Goal: Task Accomplishment & Management: Manage account settings

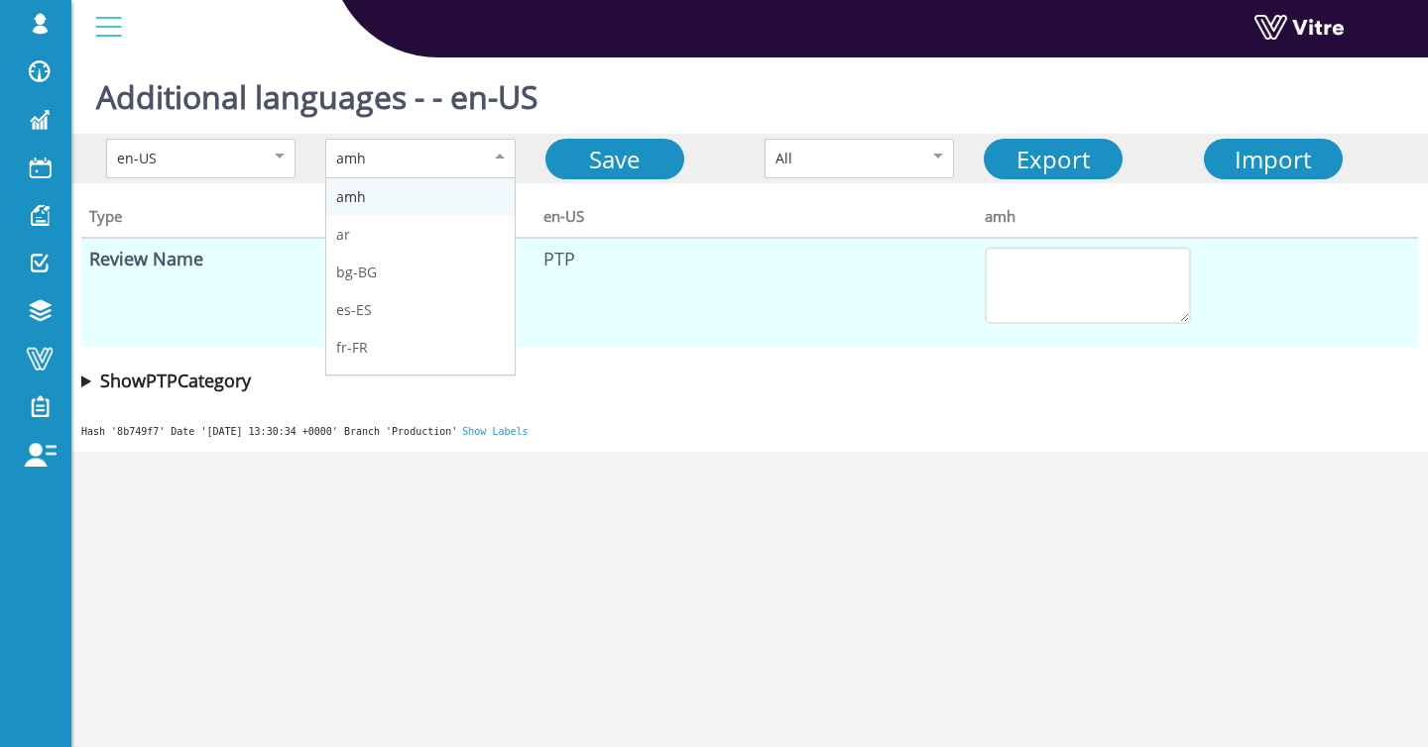
click at [471, 152] on div "amh" at bounding box center [419, 159] width 189 height 40
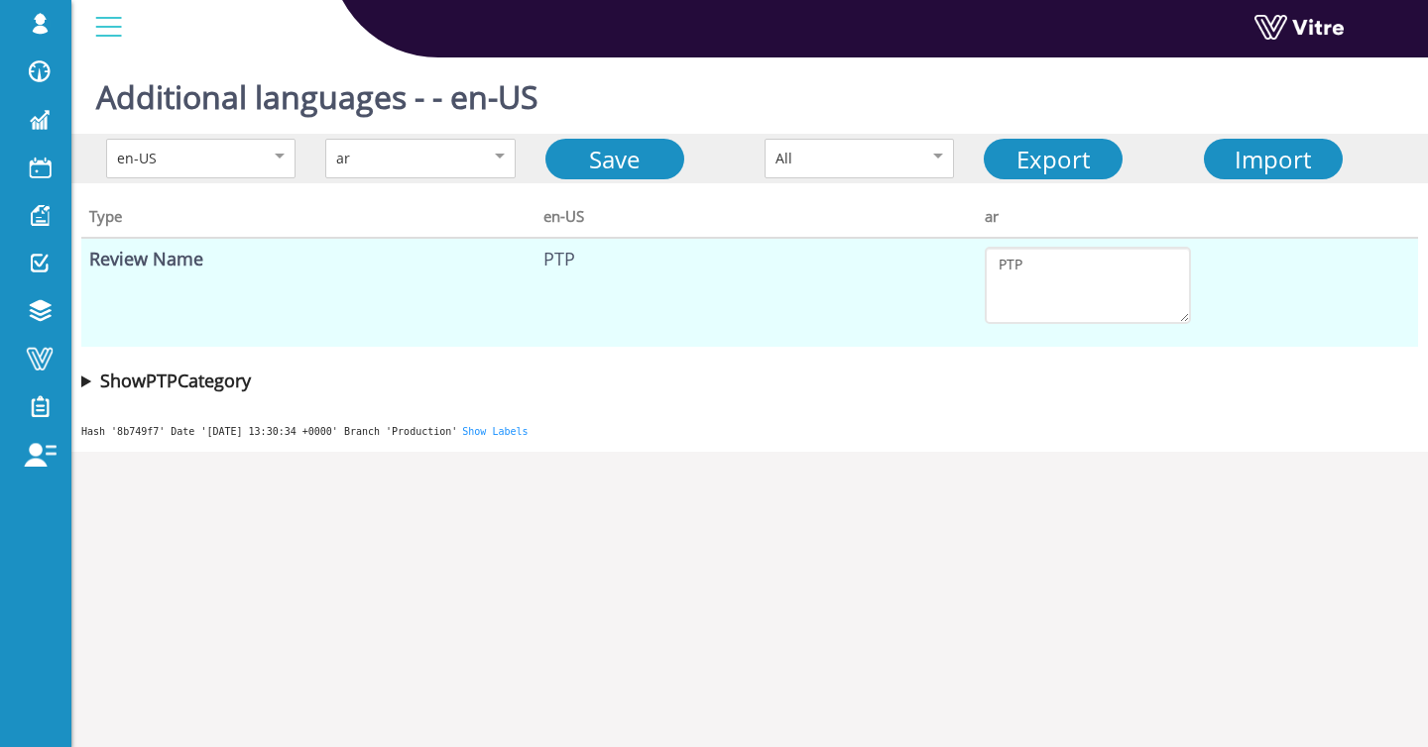
click at [250, 391] on b "Show PTP Category" at bounding box center [175, 381] width 151 height 24
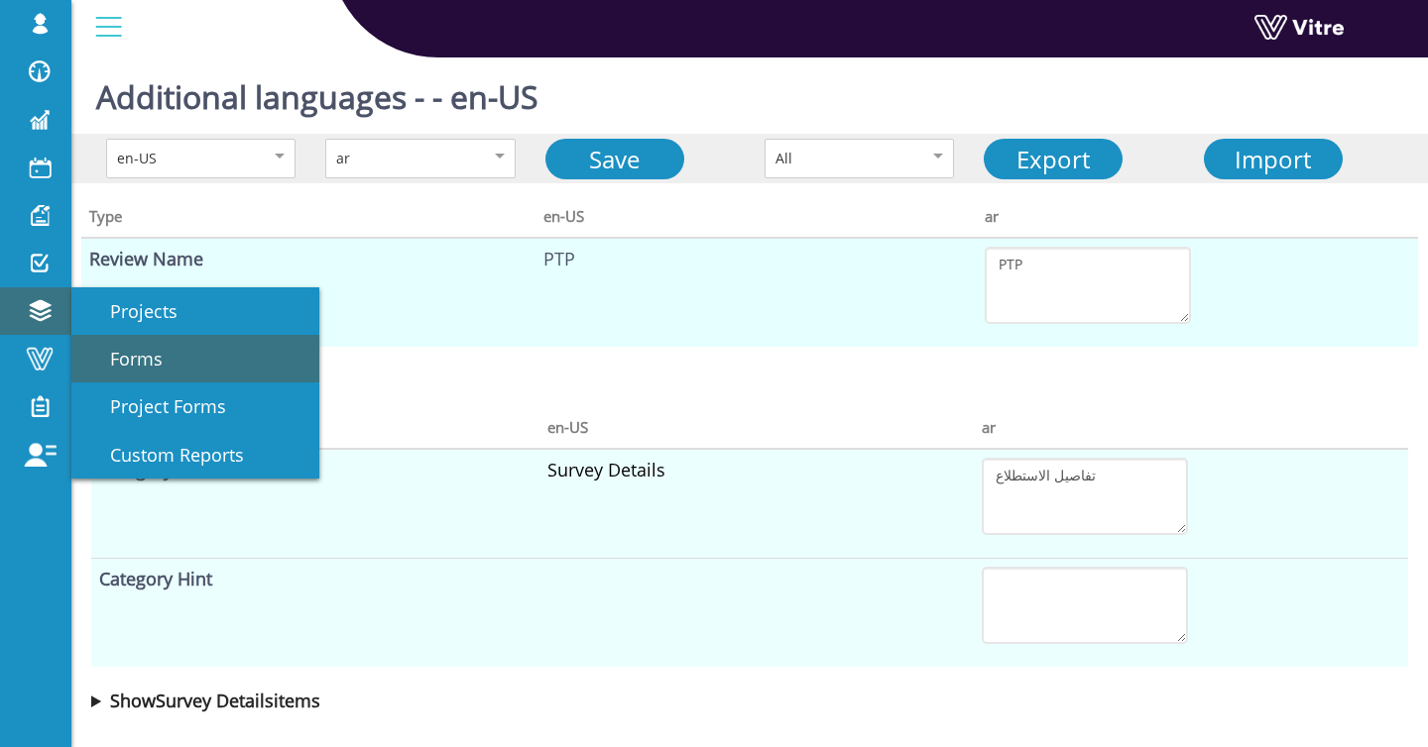
click at [125, 347] on span "Forms" at bounding box center [124, 359] width 76 height 24
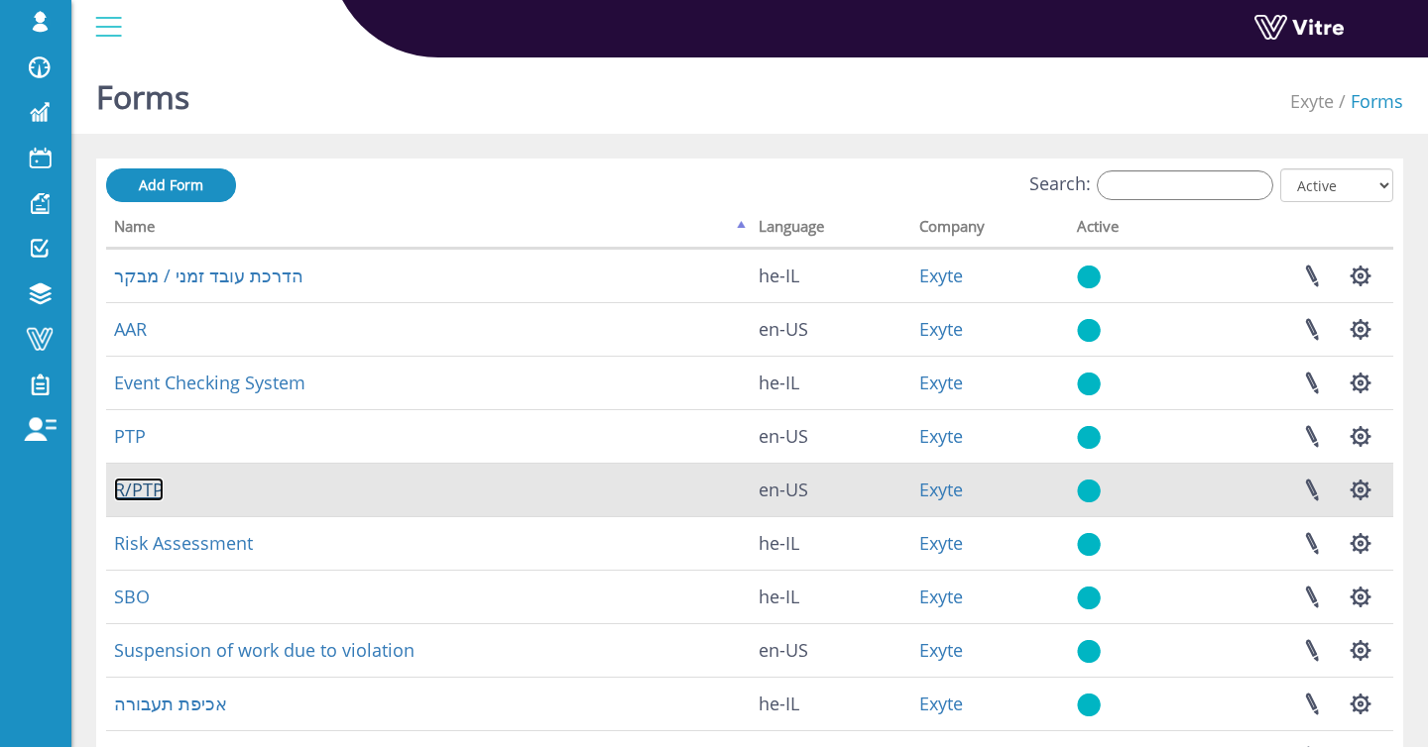
click at [152, 484] on link "R/PTP" at bounding box center [139, 490] width 50 height 24
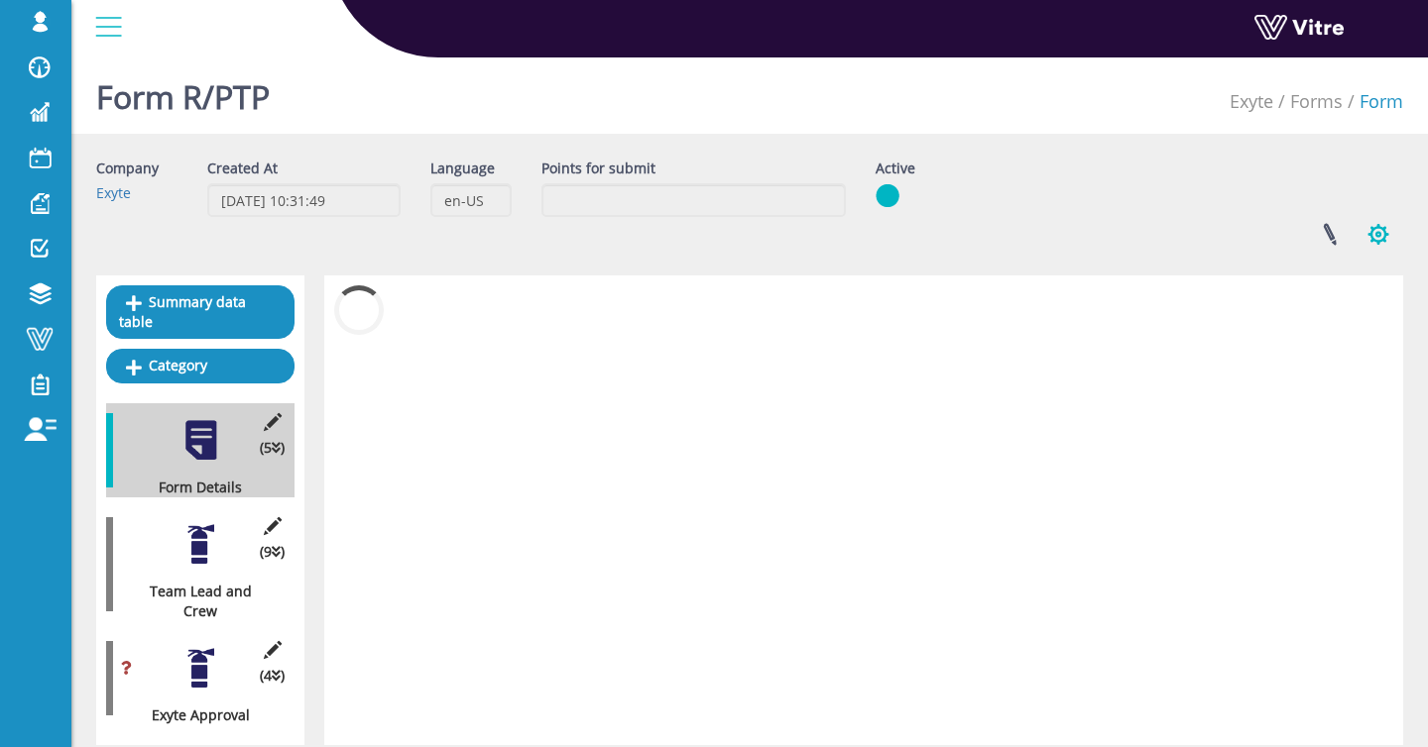
click at [1368, 236] on button "button" at bounding box center [1378, 234] width 50 height 53
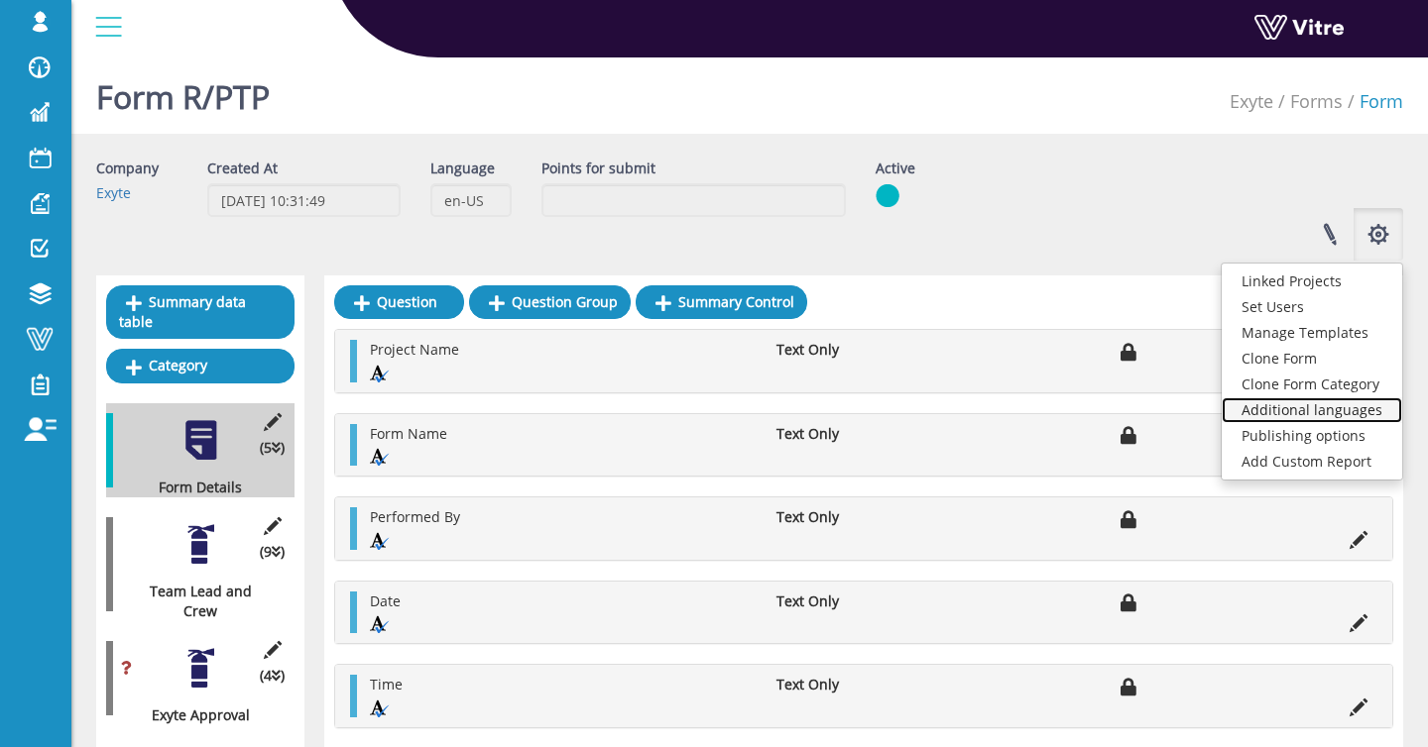
click at [1376, 413] on link "Additional languages" at bounding box center [1311, 411] width 180 height 26
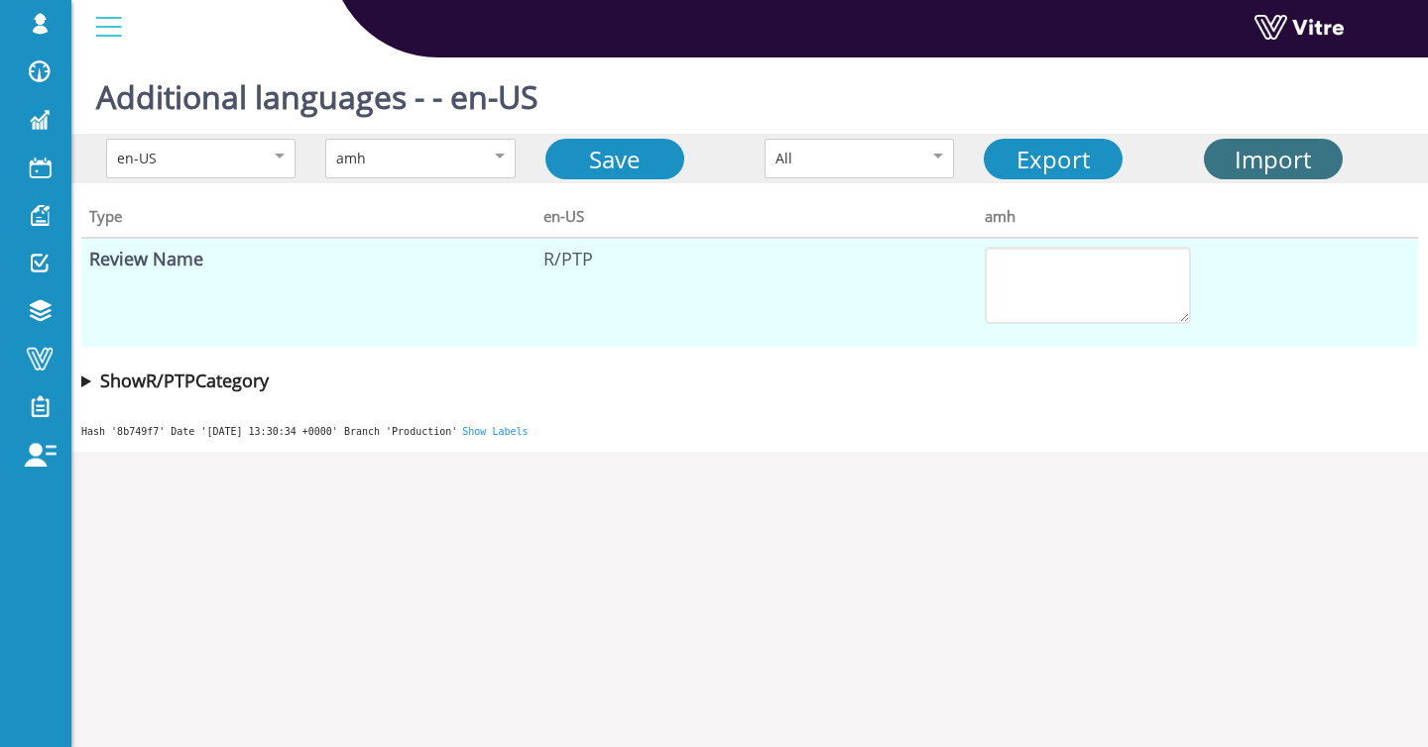
click at [1328, 160] on div "Import" at bounding box center [1272, 159] width 125 height 37
click at [1274, 158] on span "Import" at bounding box center [1272, 159] width 76 height 33
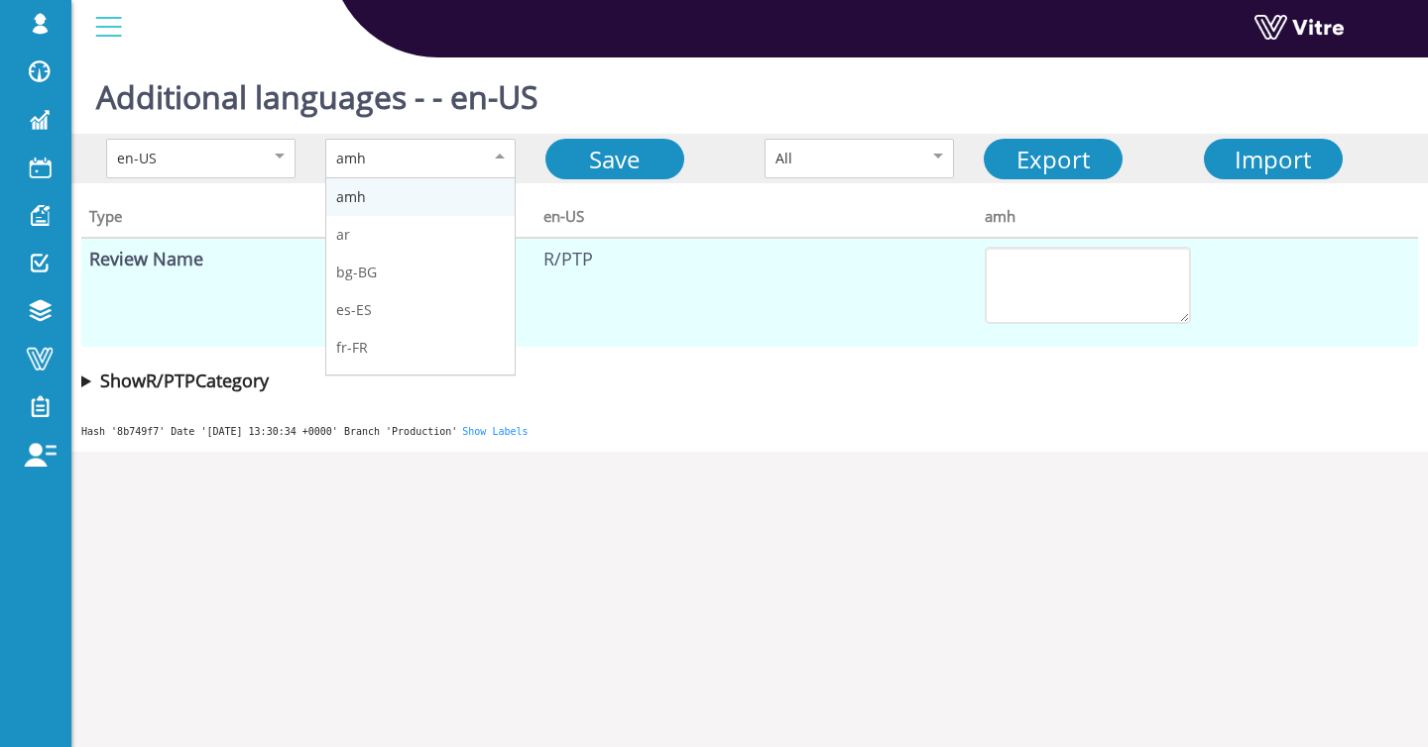
click at [402, 156] on div "amh" at bounding box center [399, 159] width 126 height 22
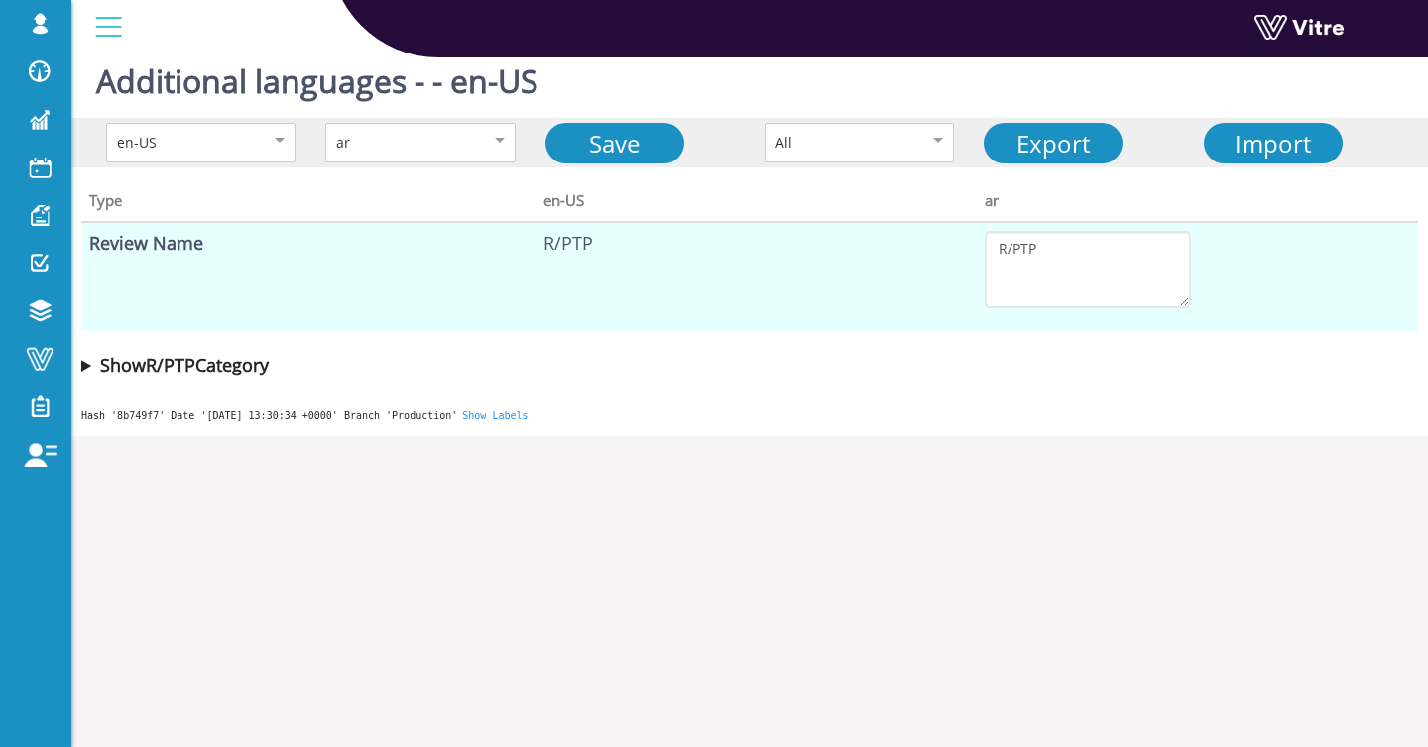
scroll to position [17, 0]
click at [420, 153] on div "ar" at bounding box center [419, 142] width 189 height 40
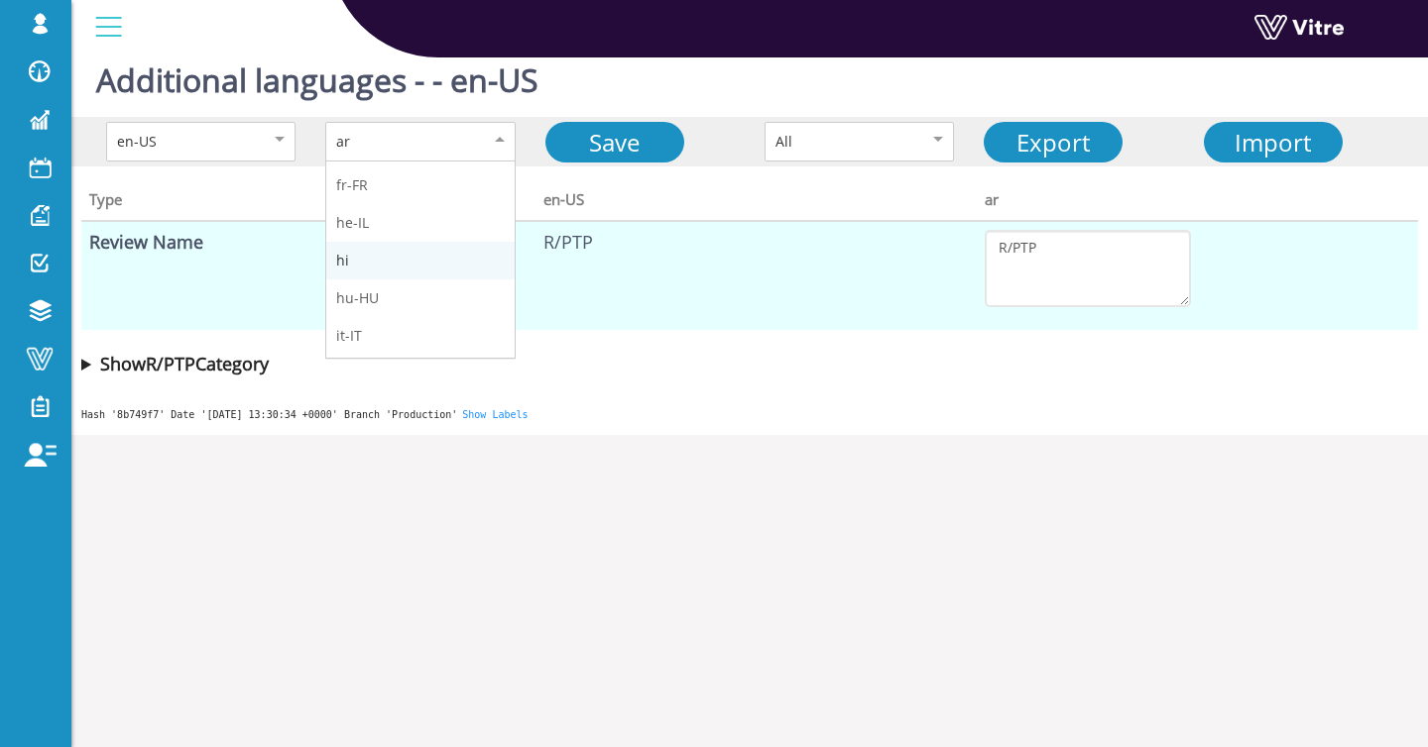
scroll to position [151, 0]
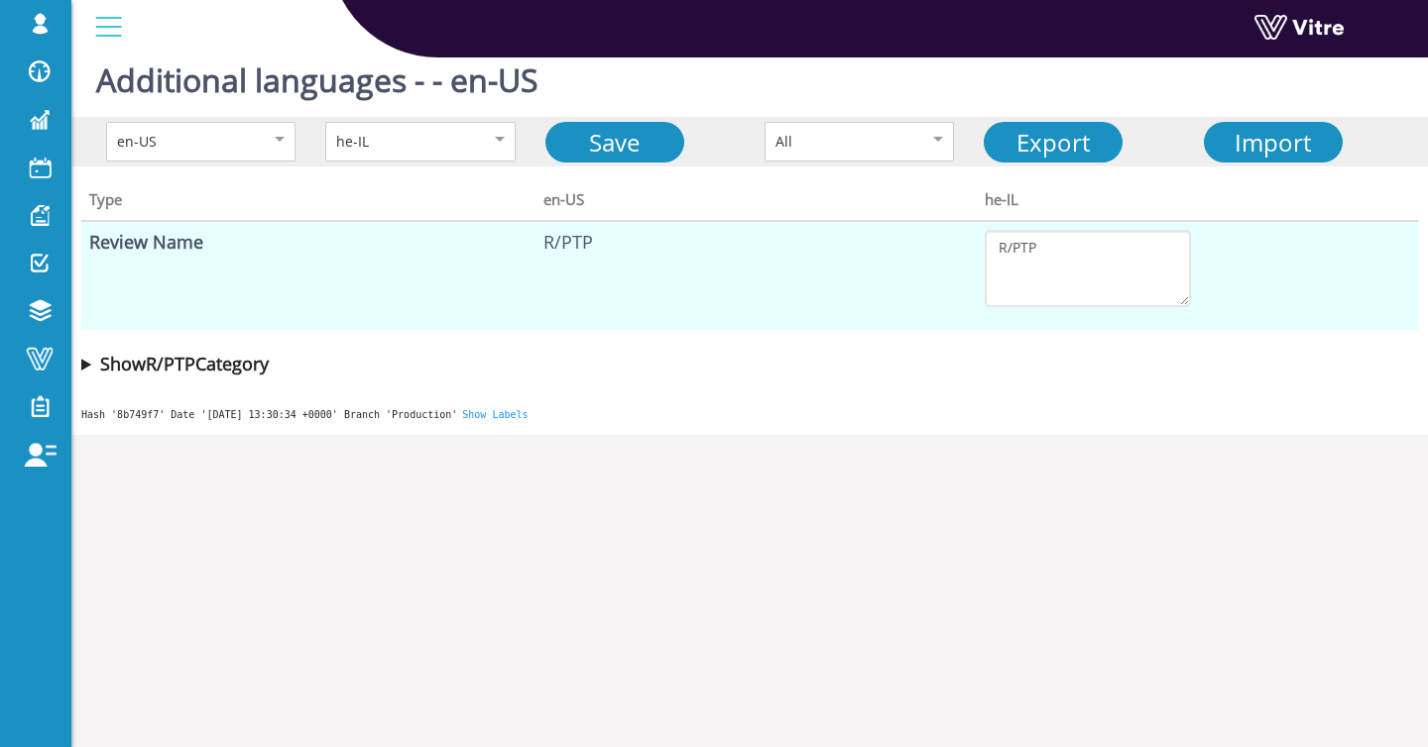
click at [193, 371] on b "Show R/PTP Category" at bounding box center [184, 364] width 169 height 24
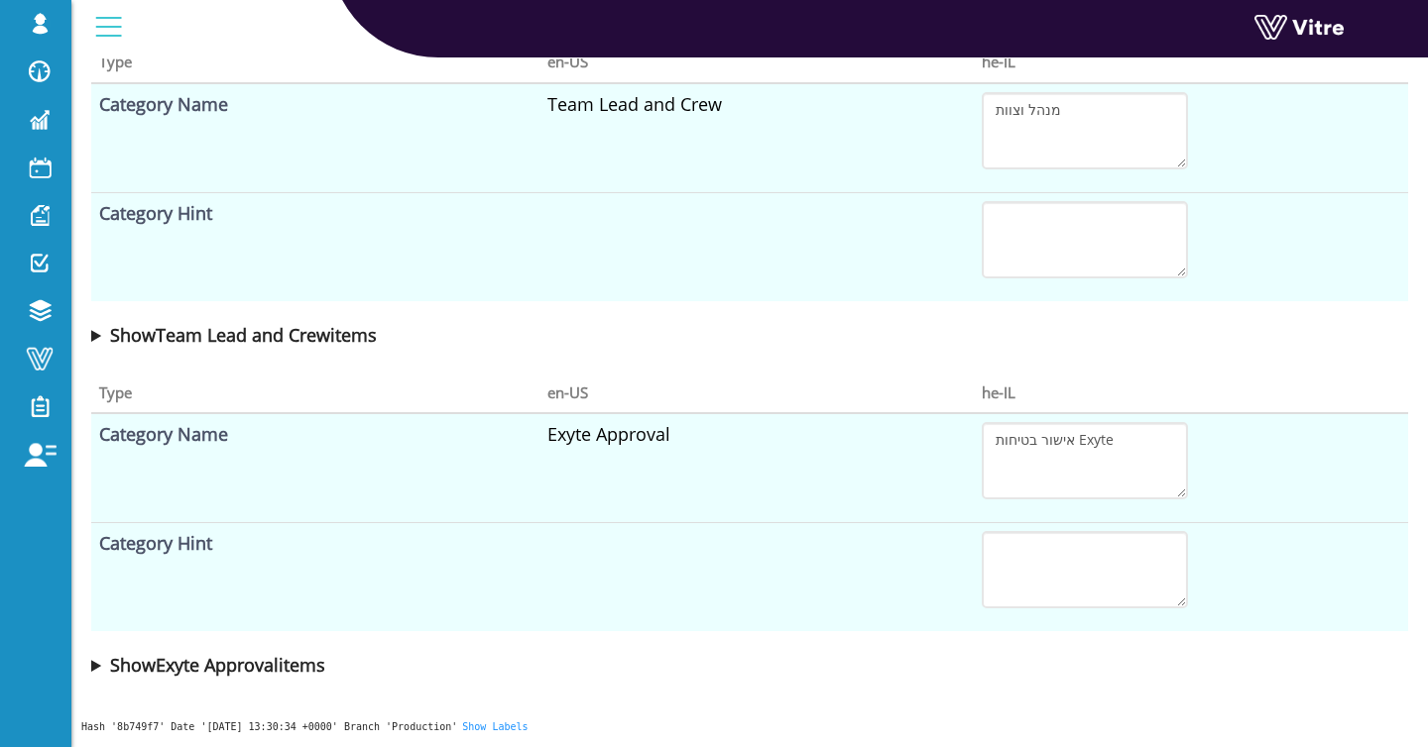
scroll to position [0, 0]
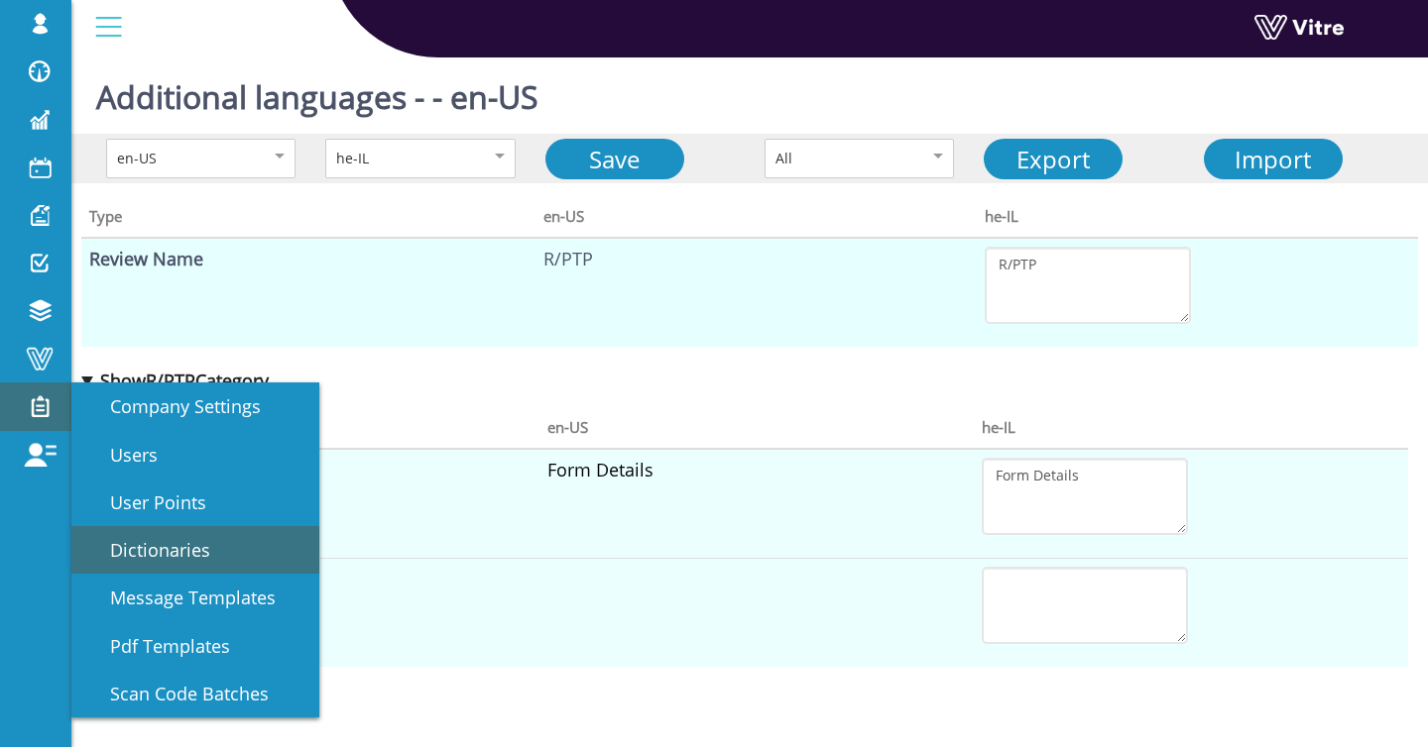
click at [156, 542] on span "Dictionaries" at bounding box center [148, 550] width 124 height 24
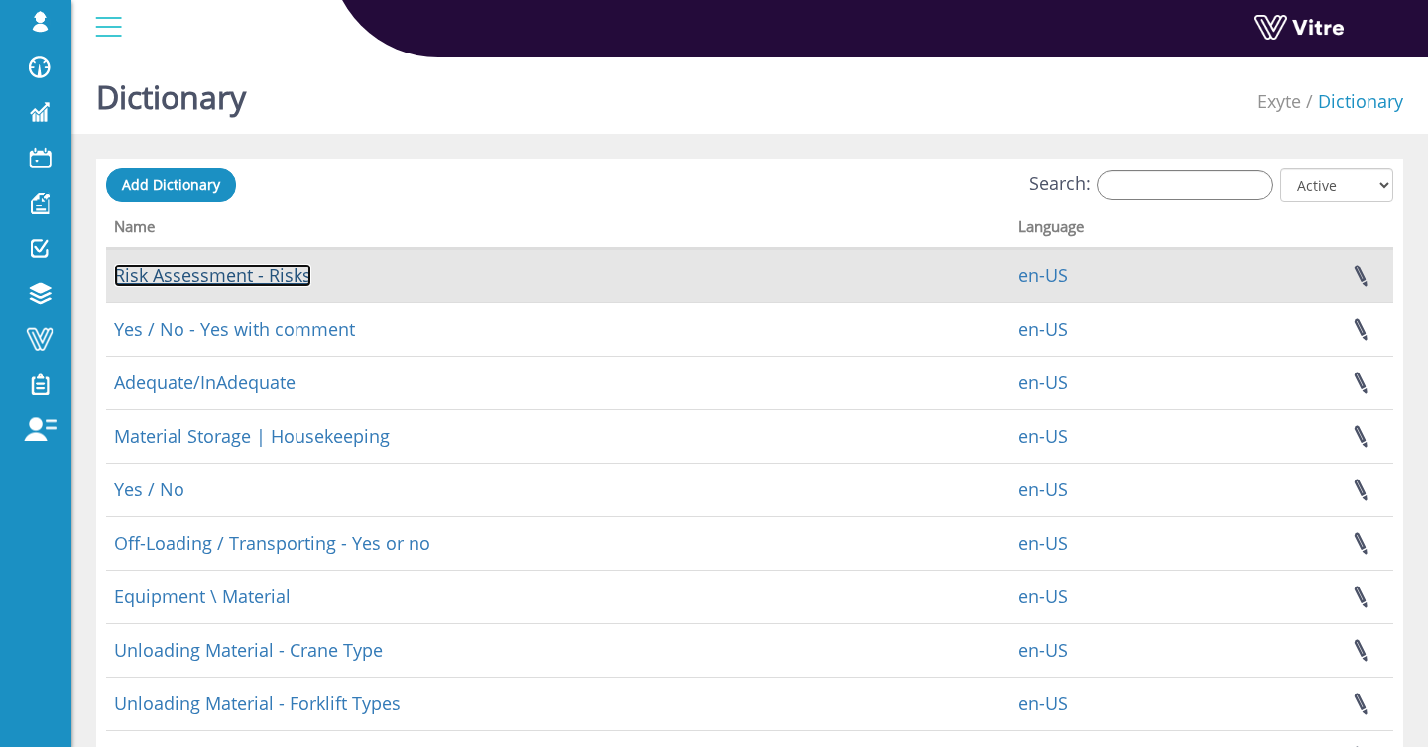
click at [230, 277] on link "Risk Assessment - Risks" at bounding box center [212, 276] width 197 height 24
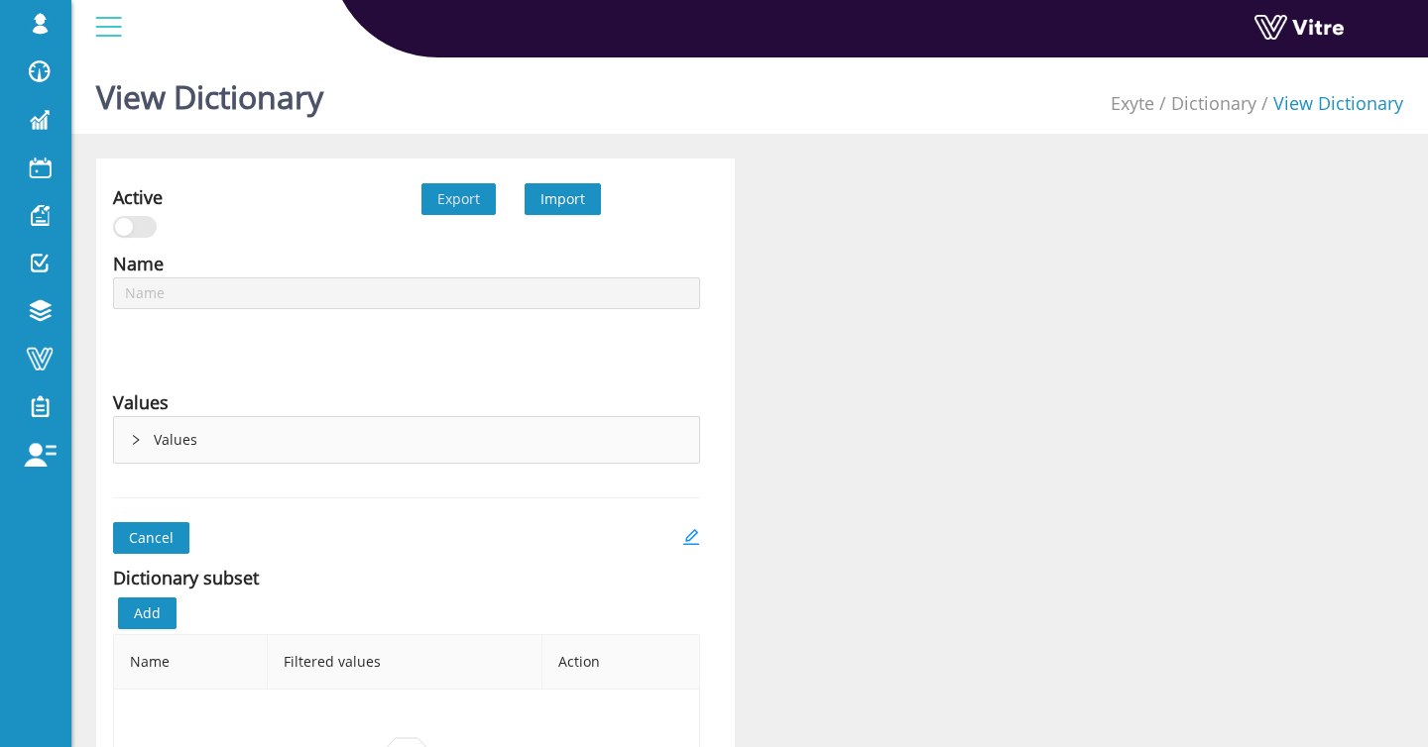
type input "Risk Assessment - Risks"
type input "Yes / No"
click at [560, 203] on span "Import" at bounding box center [562, 198] width 45 height 19
type input "Yes / No"
click at [695, 538] on icon "edit" at bounding box center [691, 537] width 18 height 18
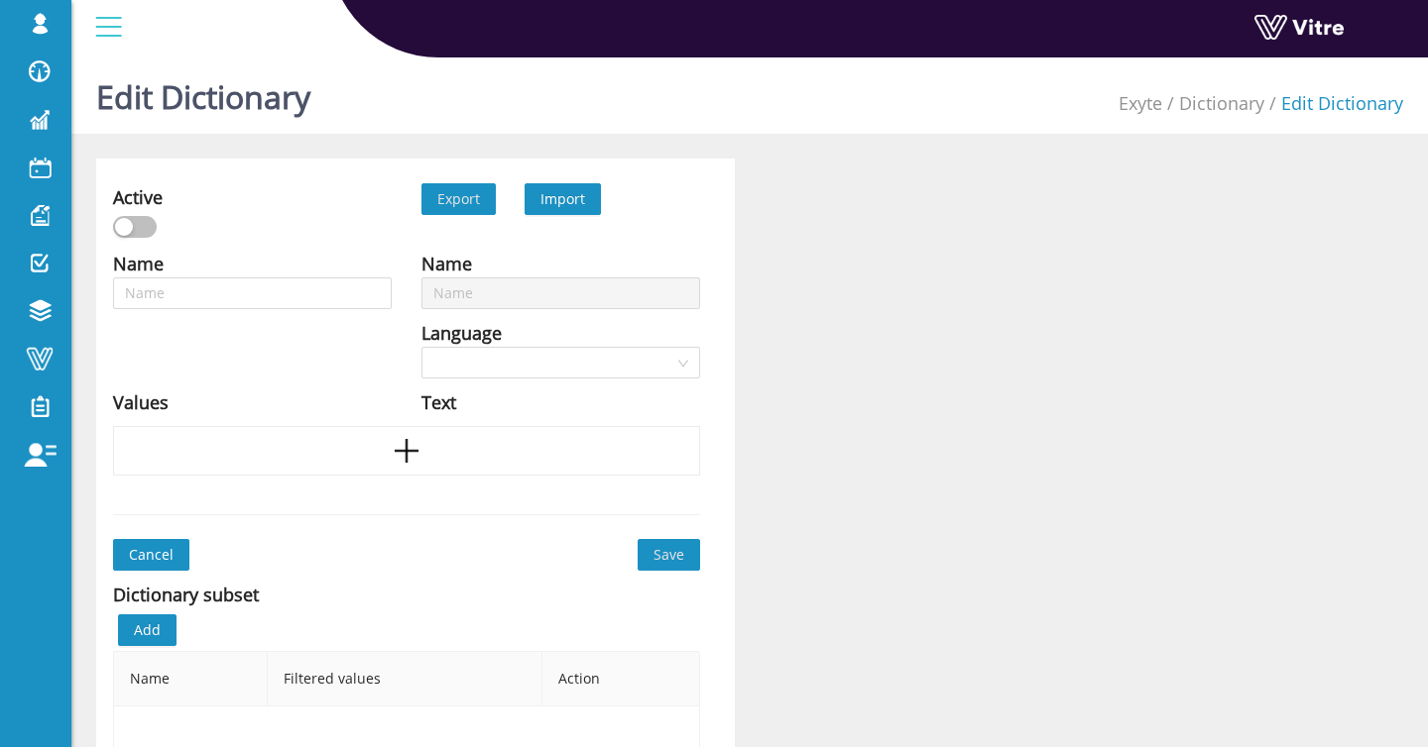
type input "Yes / No"
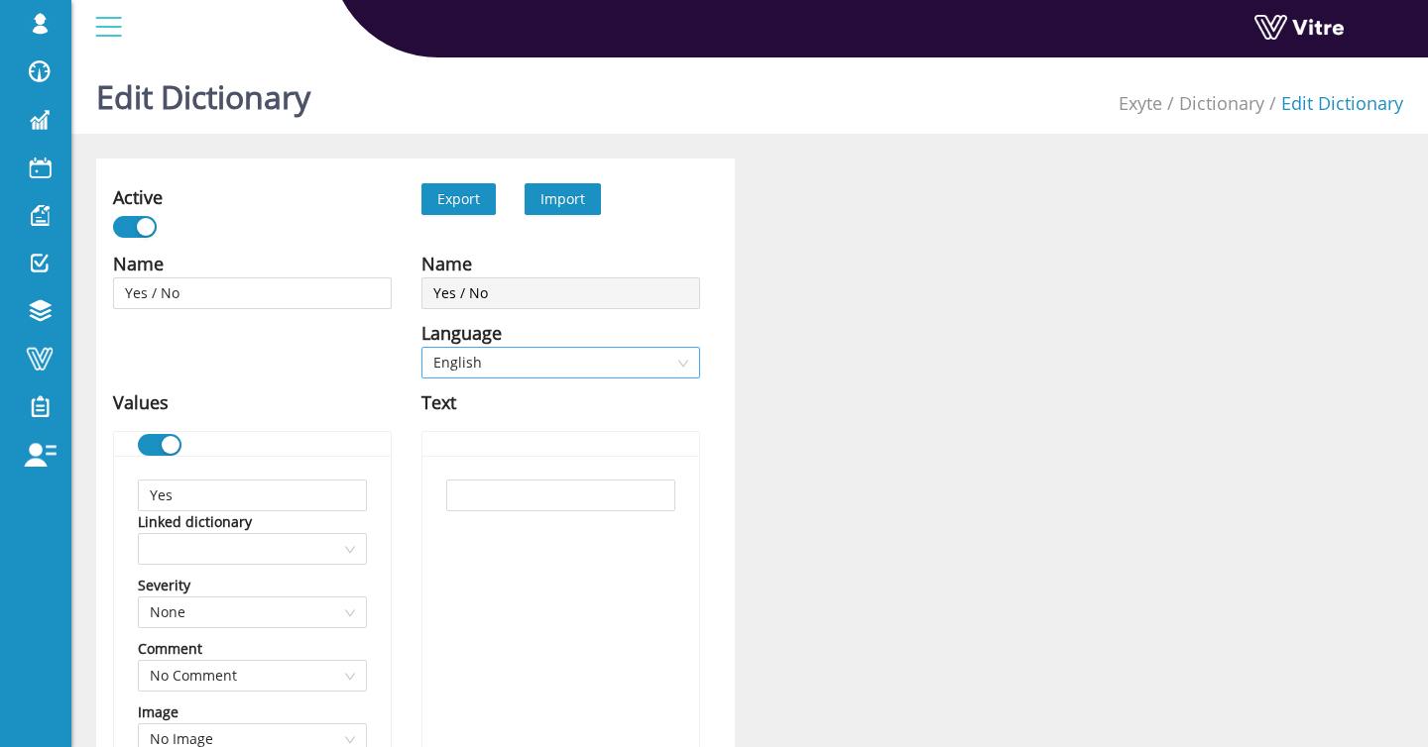
click at [551, 352] on span "English" at bounding box center [560, 363] width 255 height 30
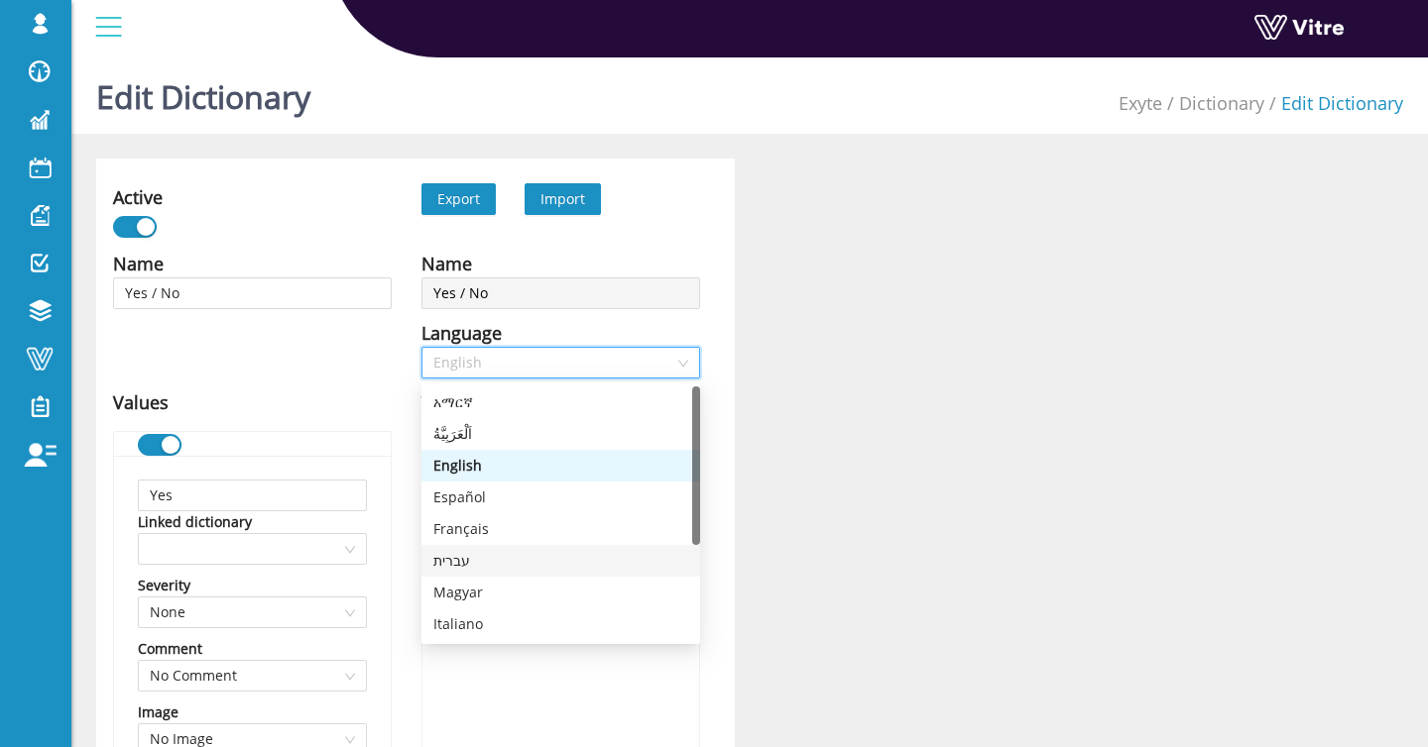
click at [505, 546] on div "עברית" at bounding box center [560, 561] width 279 height 32
type input "כן"
type input "לא"
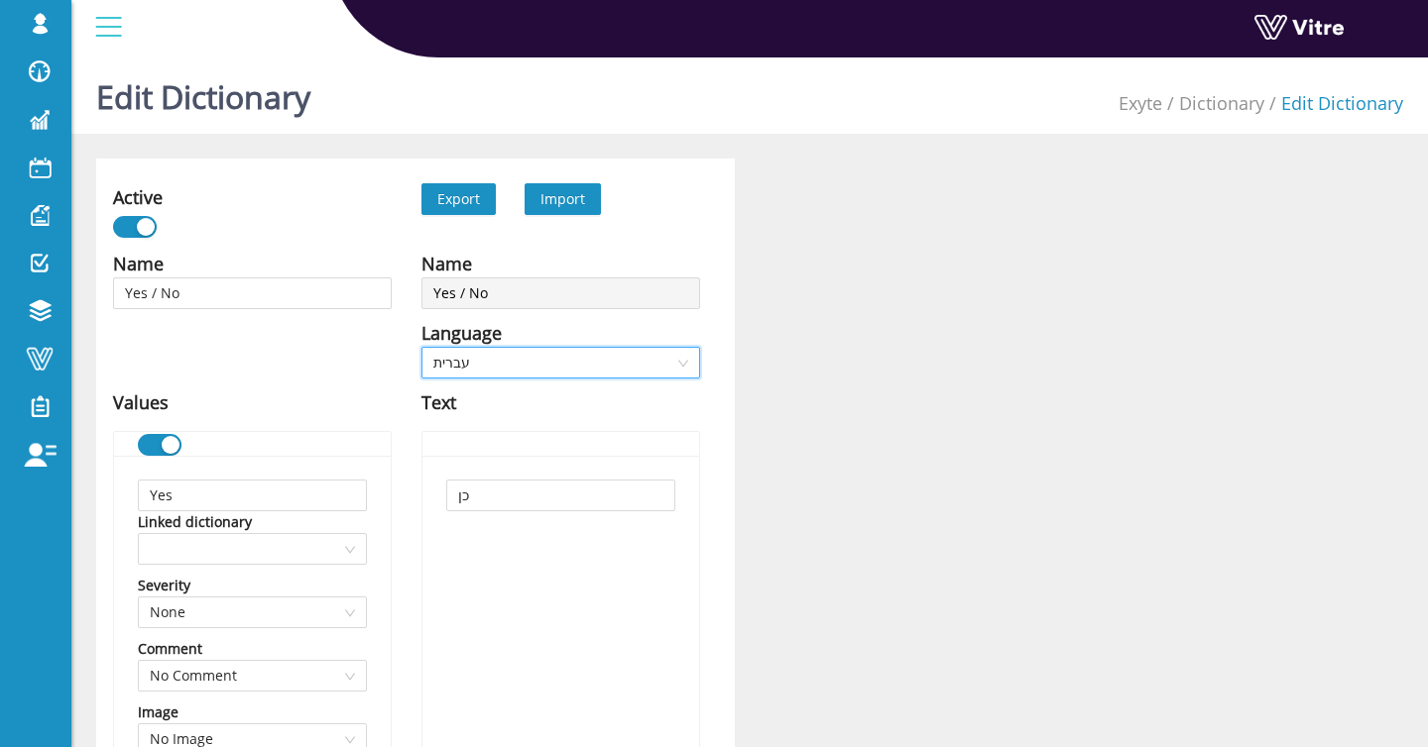
click at [570, 351] on span "עברית" at bounding box center [560, 363] width 255 height 30
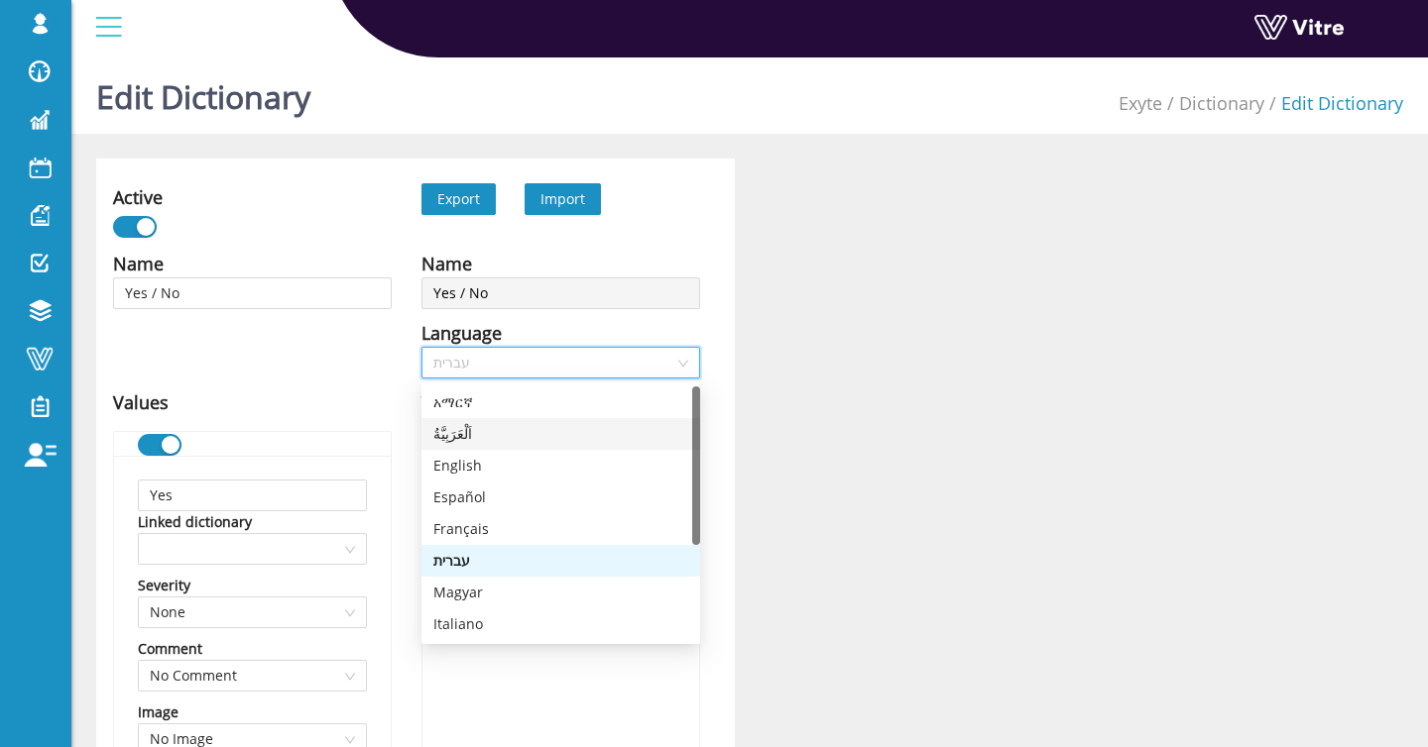
click at [538, 429] on div "اَلْعَرَبِيَّةُ" at bounding box center [560, 434] width 255 height 22
type input "نعم"
type input "لا"
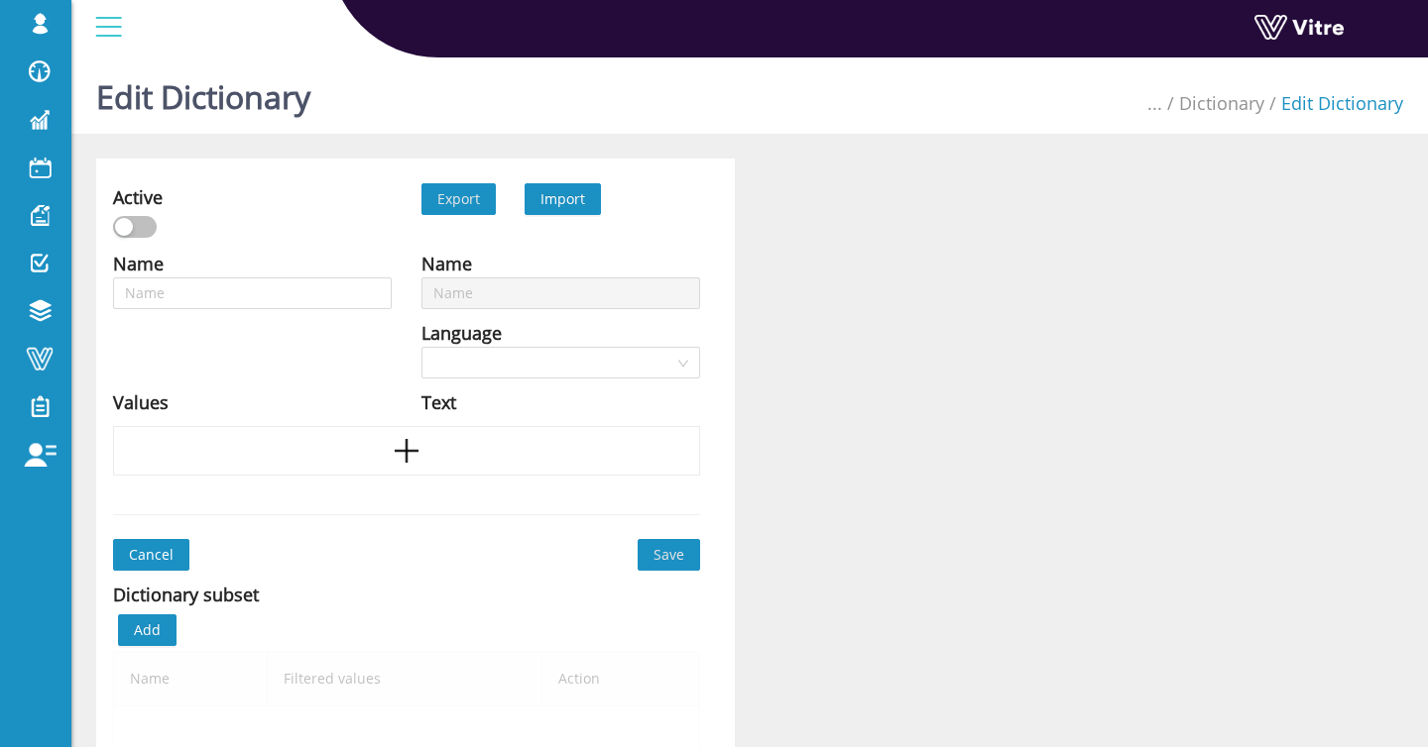
click at [569, 209] on div "Import" at bounding box center [562, 199] width 45 height 22
type input "Off-Loading / Transporting - Yes or no"
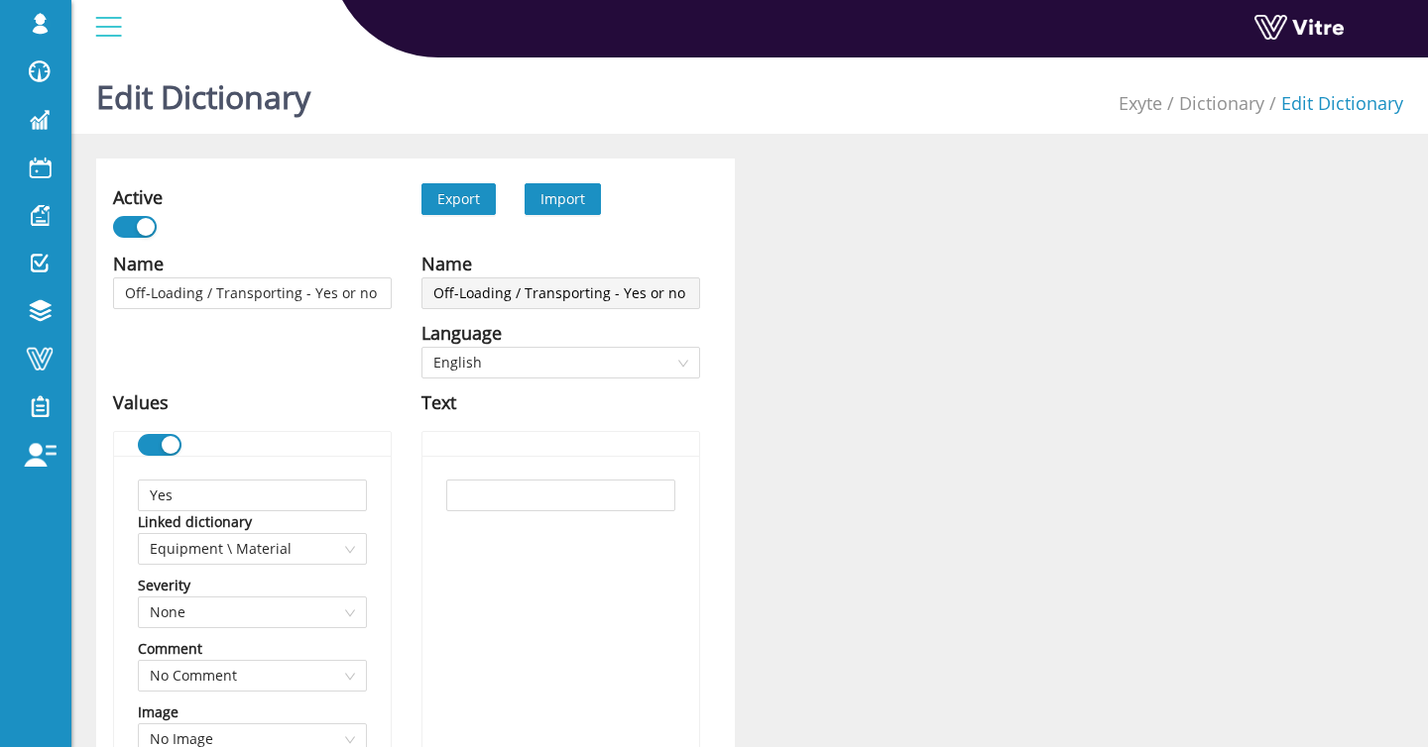
click at [659, 126] on div "Edit Dictionary Exyte Dictionary Edit Dictionary" at bounding box center [749, 92] width 1356 height 84
click at [570, 200] on span "Import" at bounding box center [562, 198] width 45 height 19
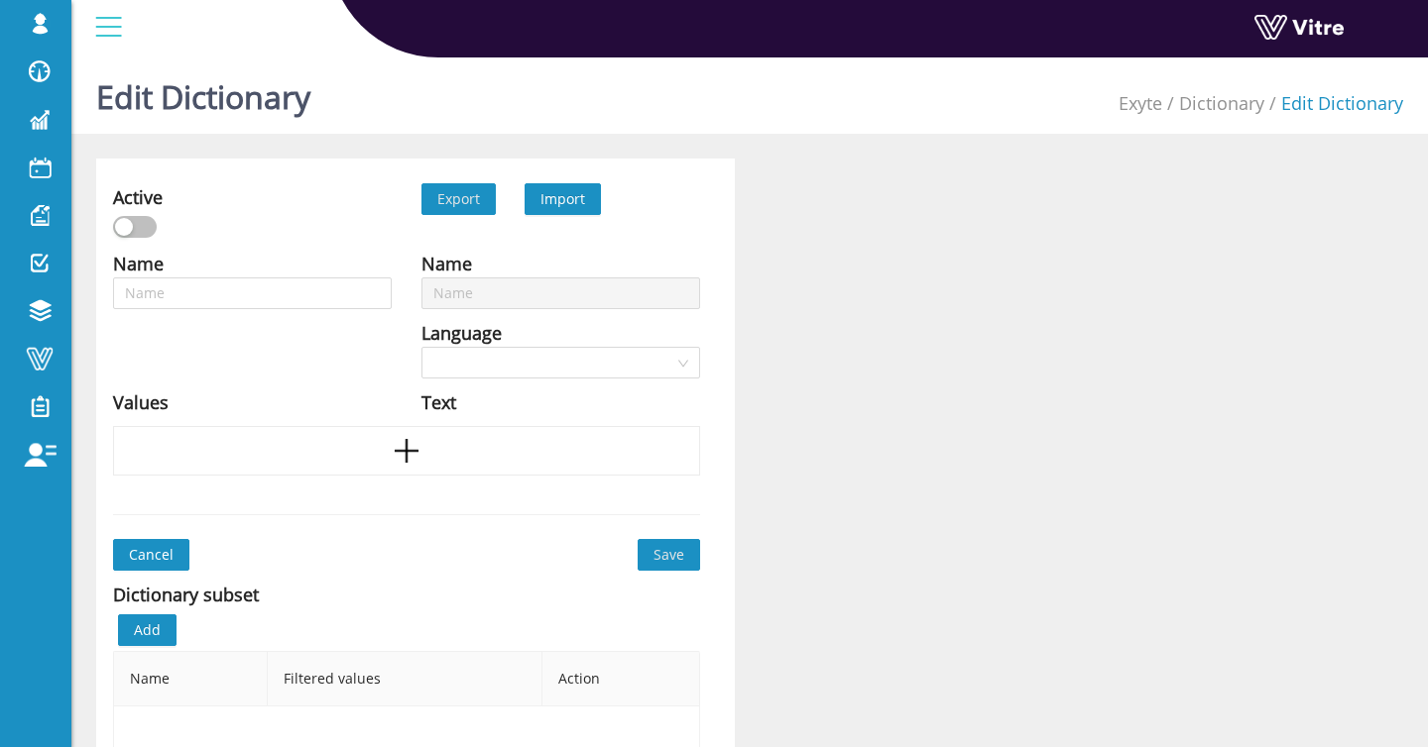
type input "Off-Loading / Transporting - Yes or no"
type input "Equipment \ Material"
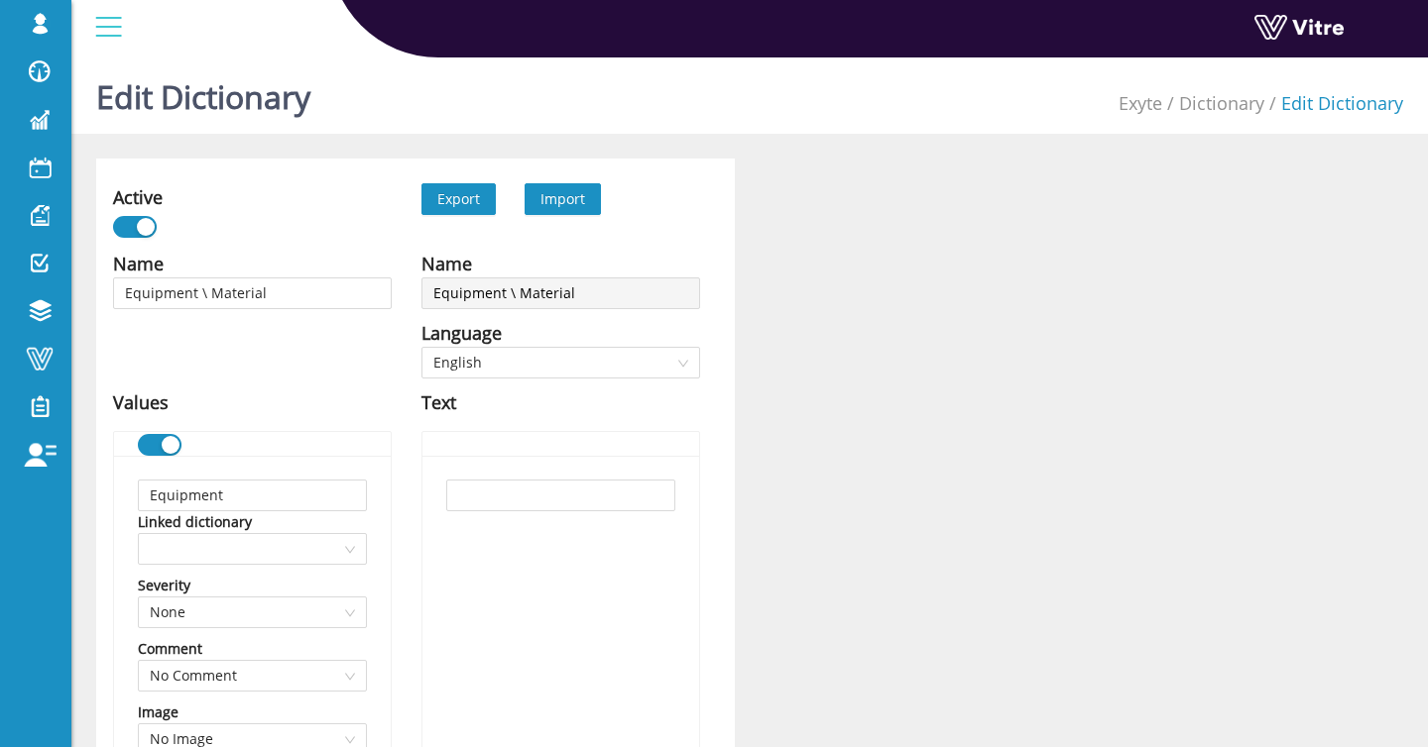
click at [564, 205] on span "Import" at bounding box center [562, 198] width 45 height 19
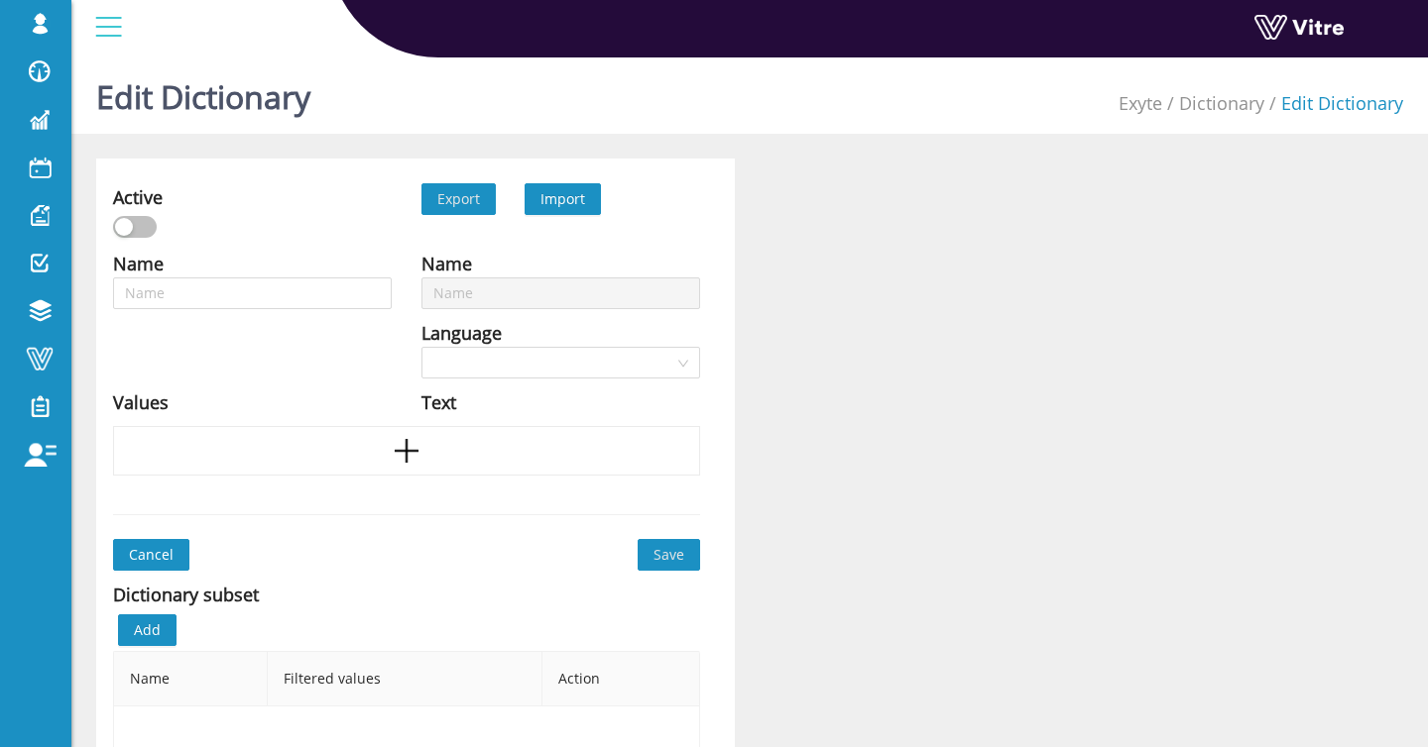
type input "Equipment \ Material"
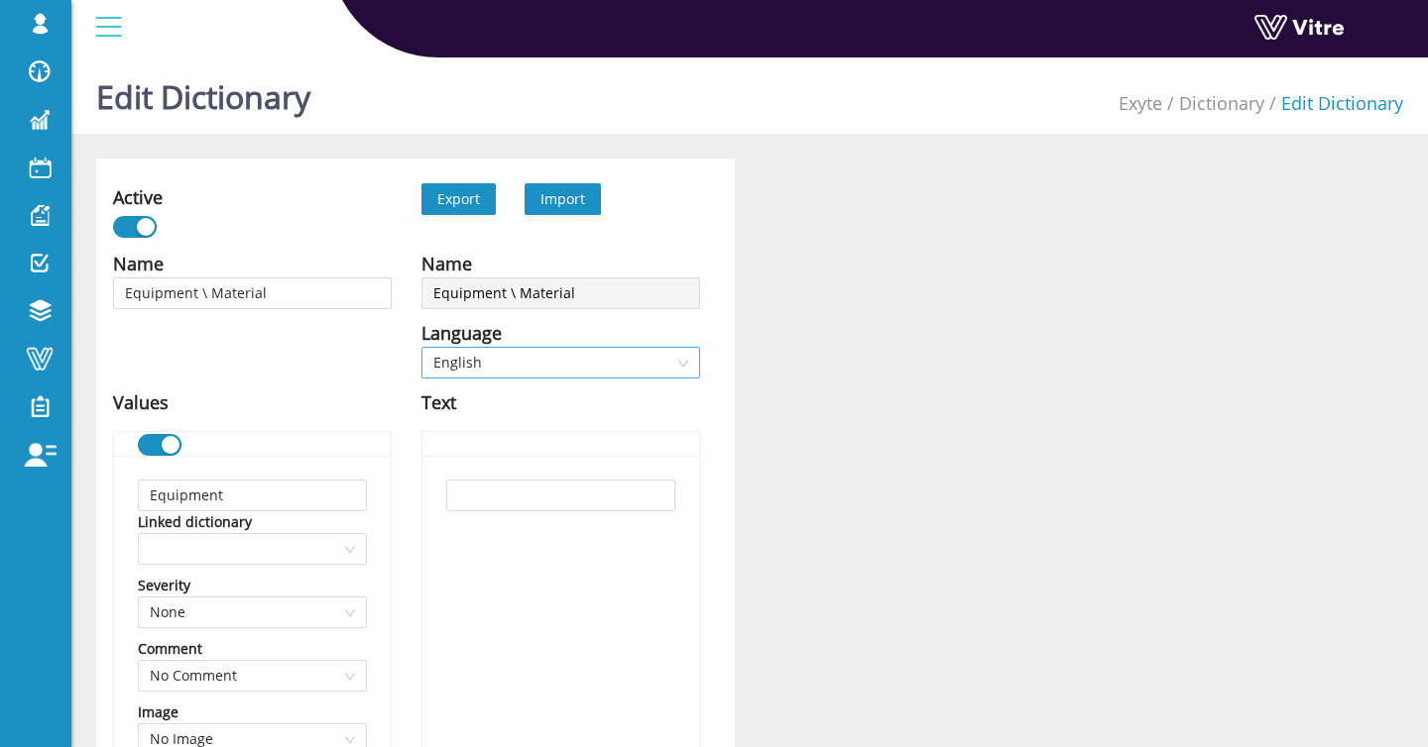
click at [530, 363] on span "English" at bounding box center [560, 363] width 255 height 30
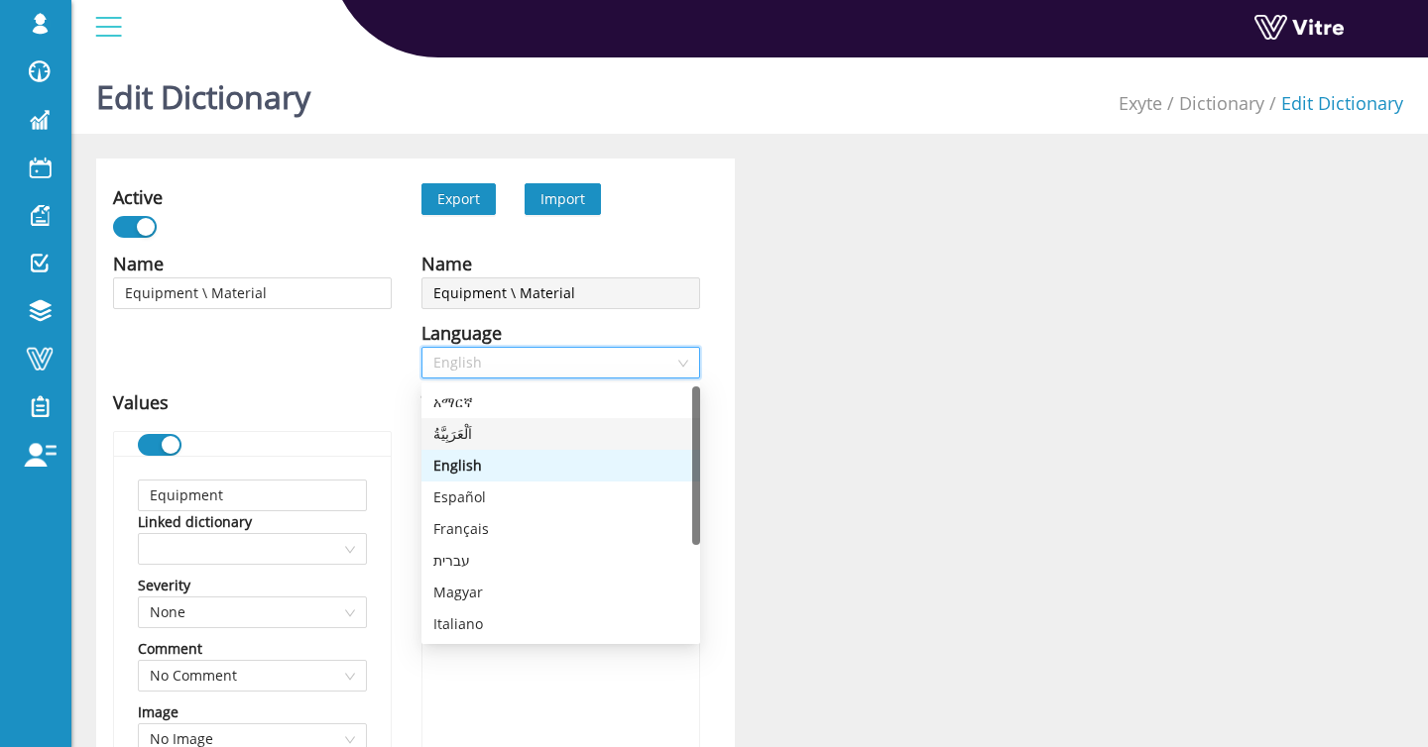
click at [548, 435] on div "اَلْعَرَبِيَّةُ" at bounding box center [560, 434] width 255 height 22
type input "معدات"
type input "مواد"
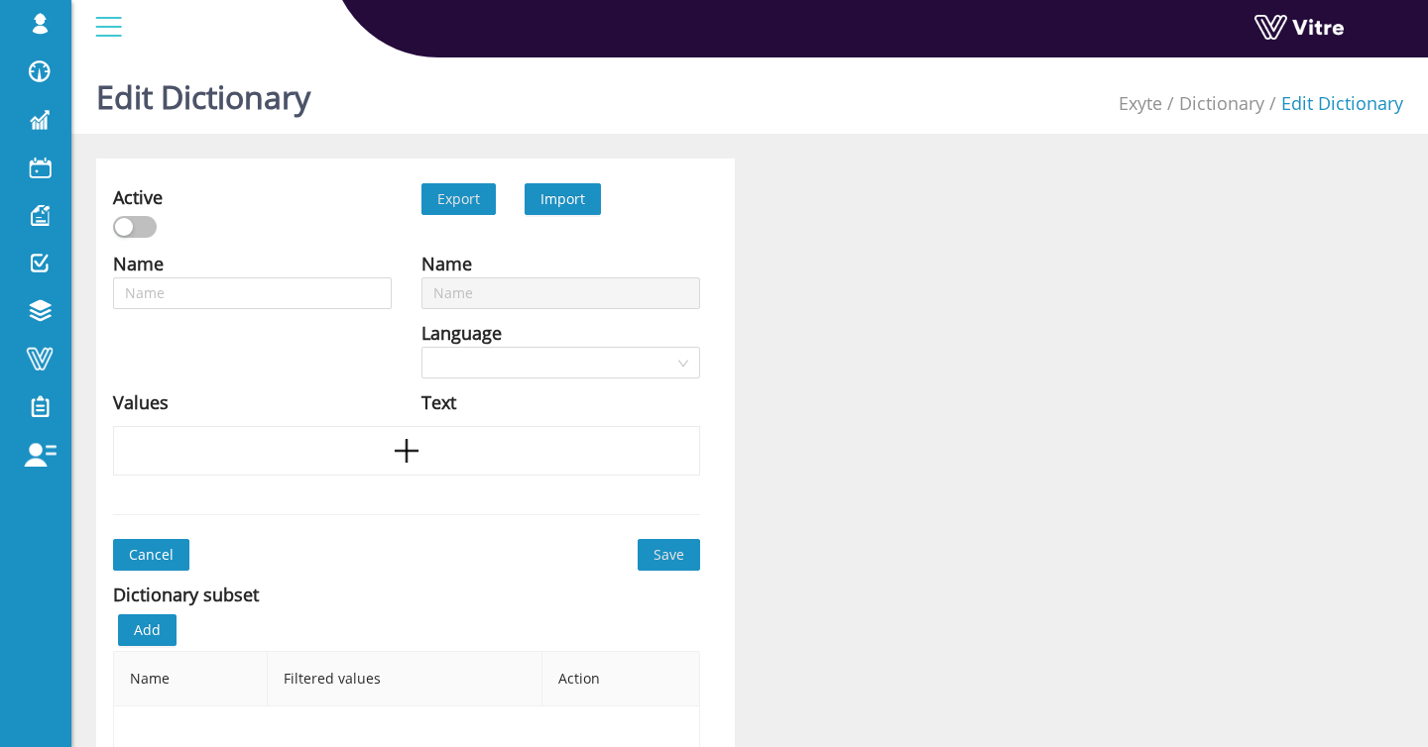
type input "Unloading Material - Crane Type"
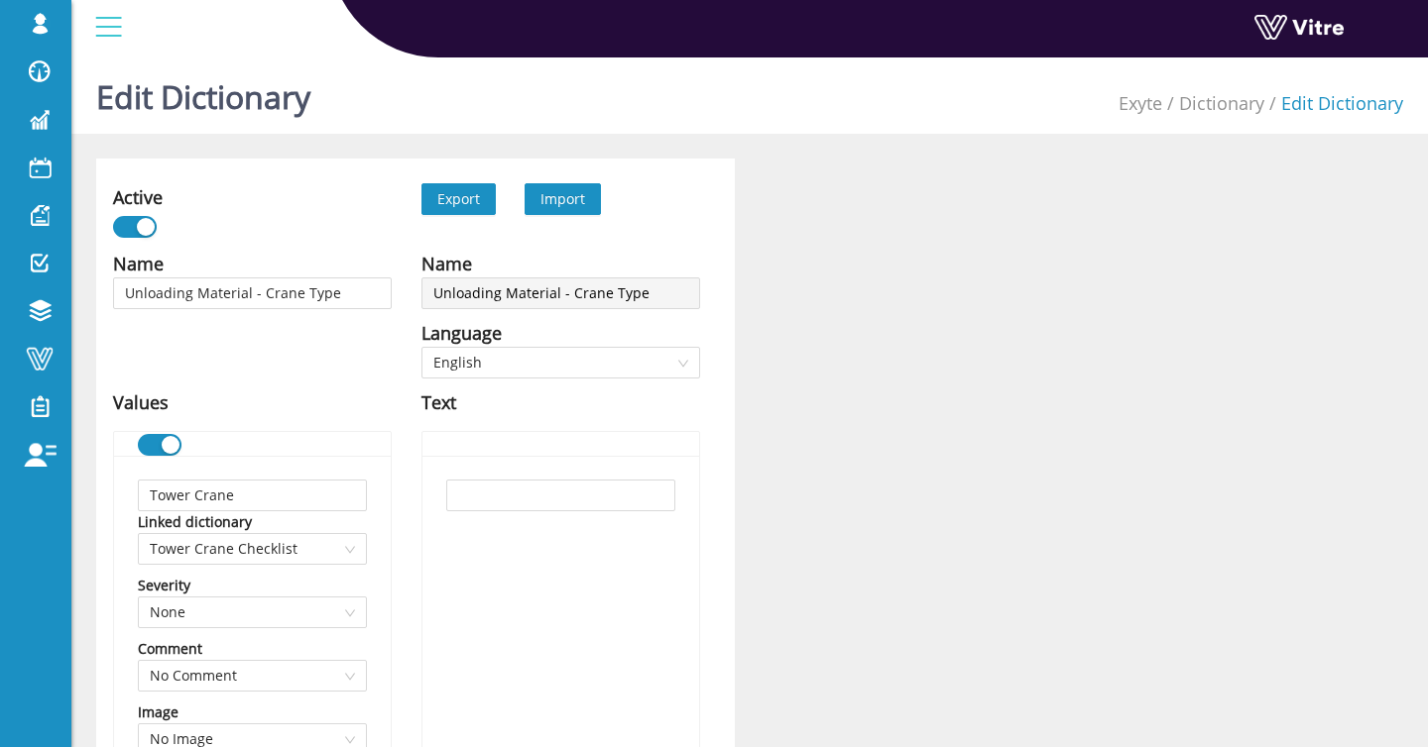
click at [555, 212] on span "Import" at bounding box center [562, 199] width 76 height 32
click at [566, 193] on span "Import" at bounding box center [562, 198] width 45 height 19
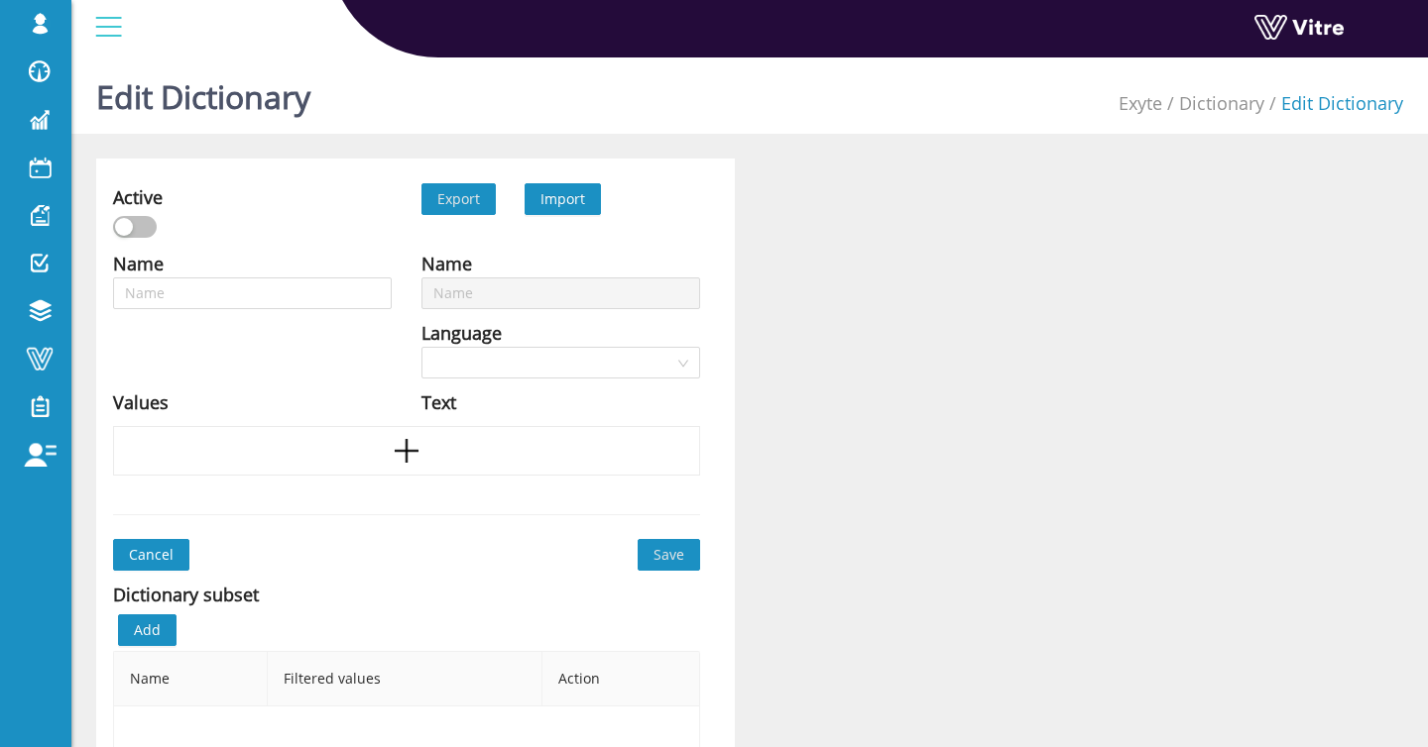
type input "Unloading Material - Crane Type"
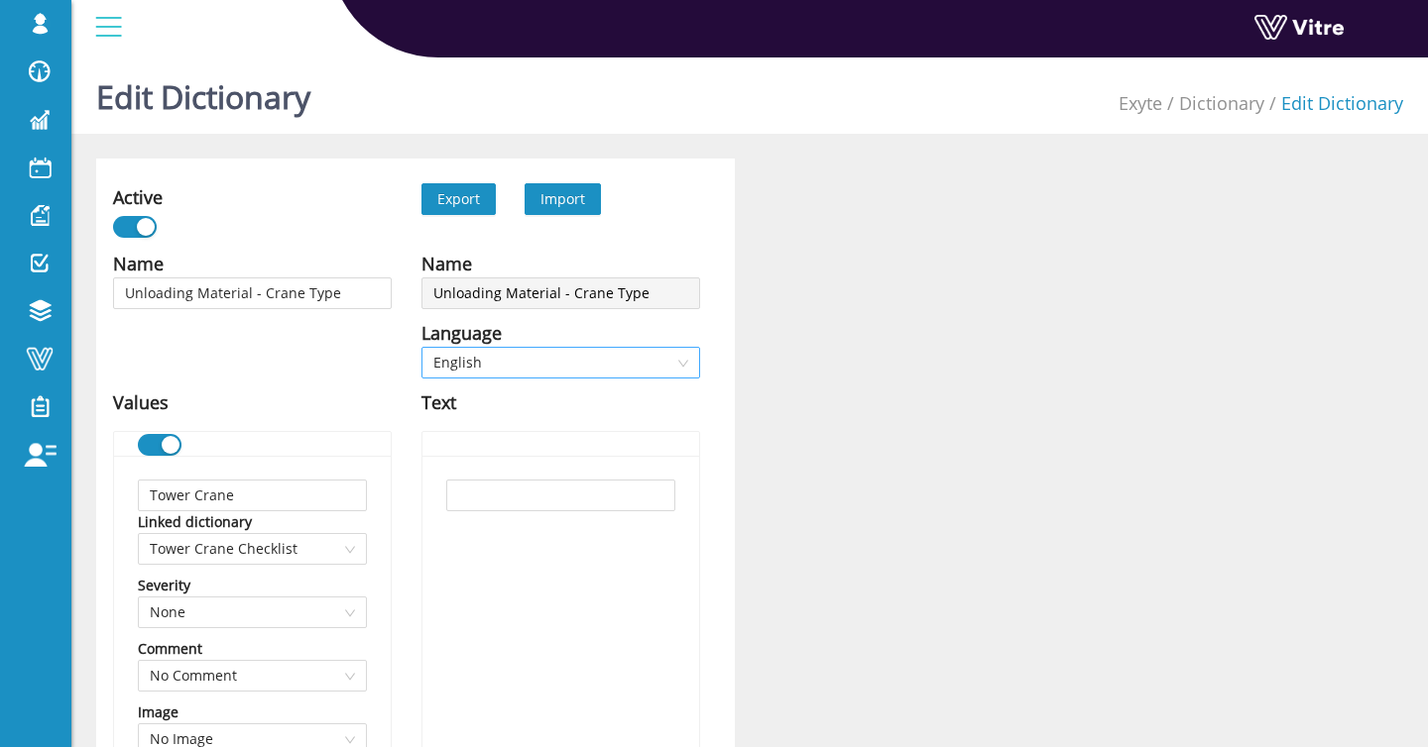
click at [495, 357] on span "English" at bounding box center [560, 363] width 255 height 30
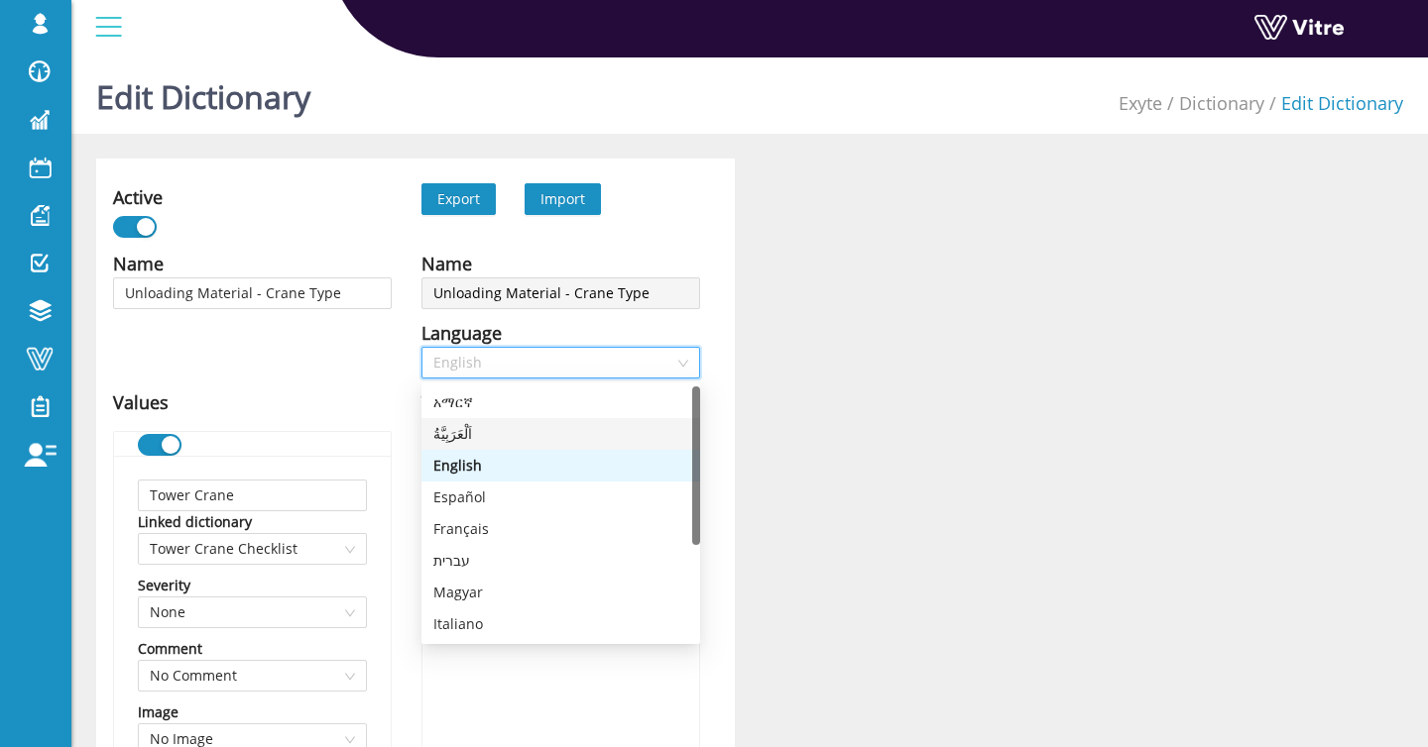
click at [509, 436] on div "اَلْعَرَبِيَّةُ" at bounding box center [560, 434] width 255 height 22
type input "رافعة برجية"
type input "رافعة هيدروليكية | رافعة متنقلة"
type input "رافعة مركبة على شاحنة"
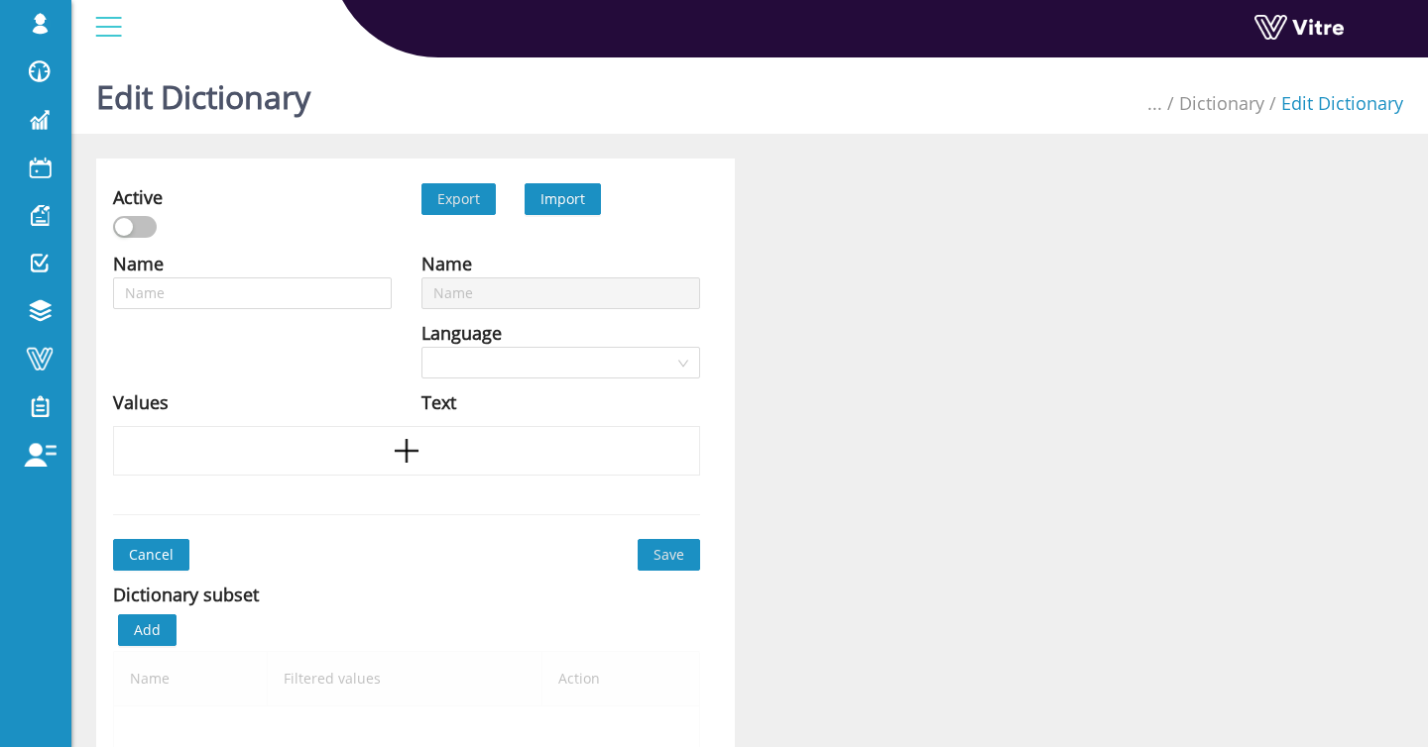
click at [567, 213] on span "Import" at bounding box center [562, 199] width 76 height 32
type input "Unloading Material - Forklift Types"
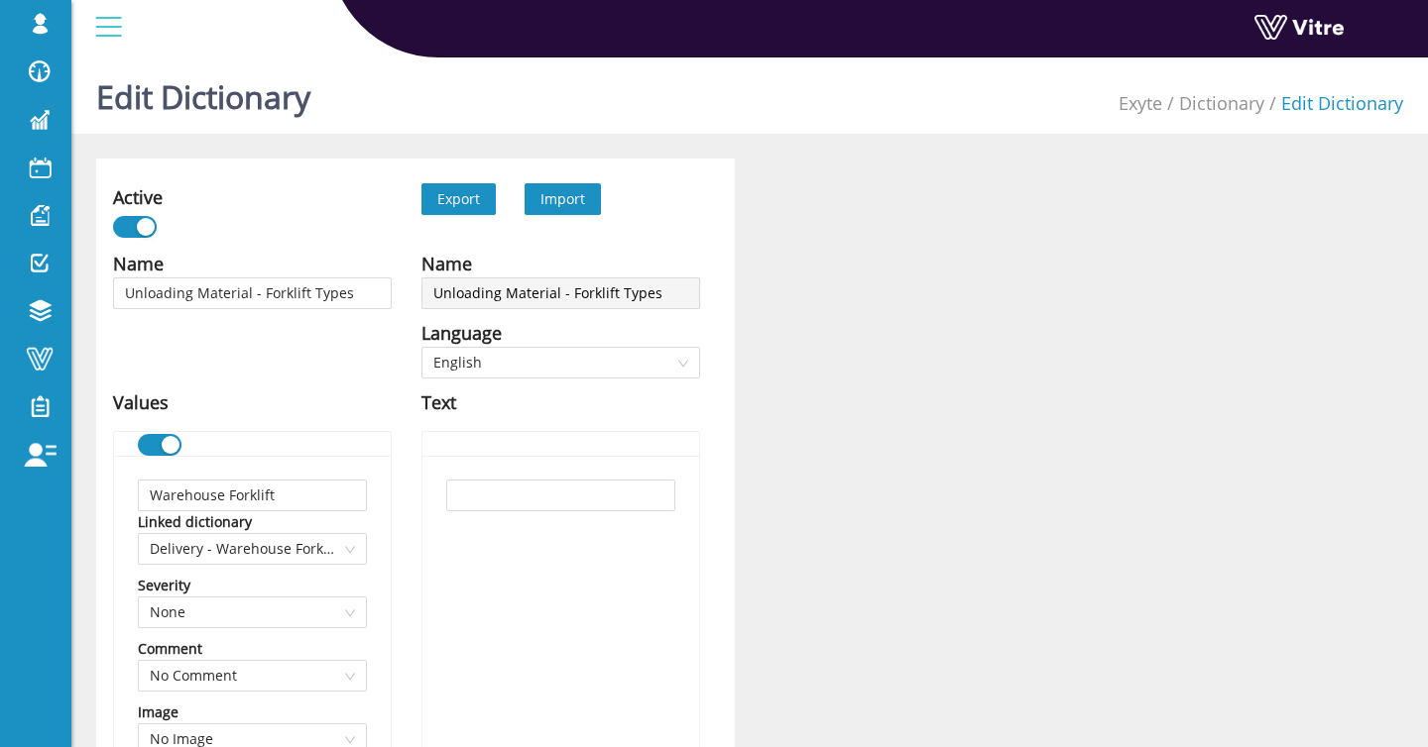
click at [535, 336] on div "Language" at bounding box center [560, 333] width 279 height 28
click at [522, 361] on span "English" at bounding box center [560, 363] width 255 height 30
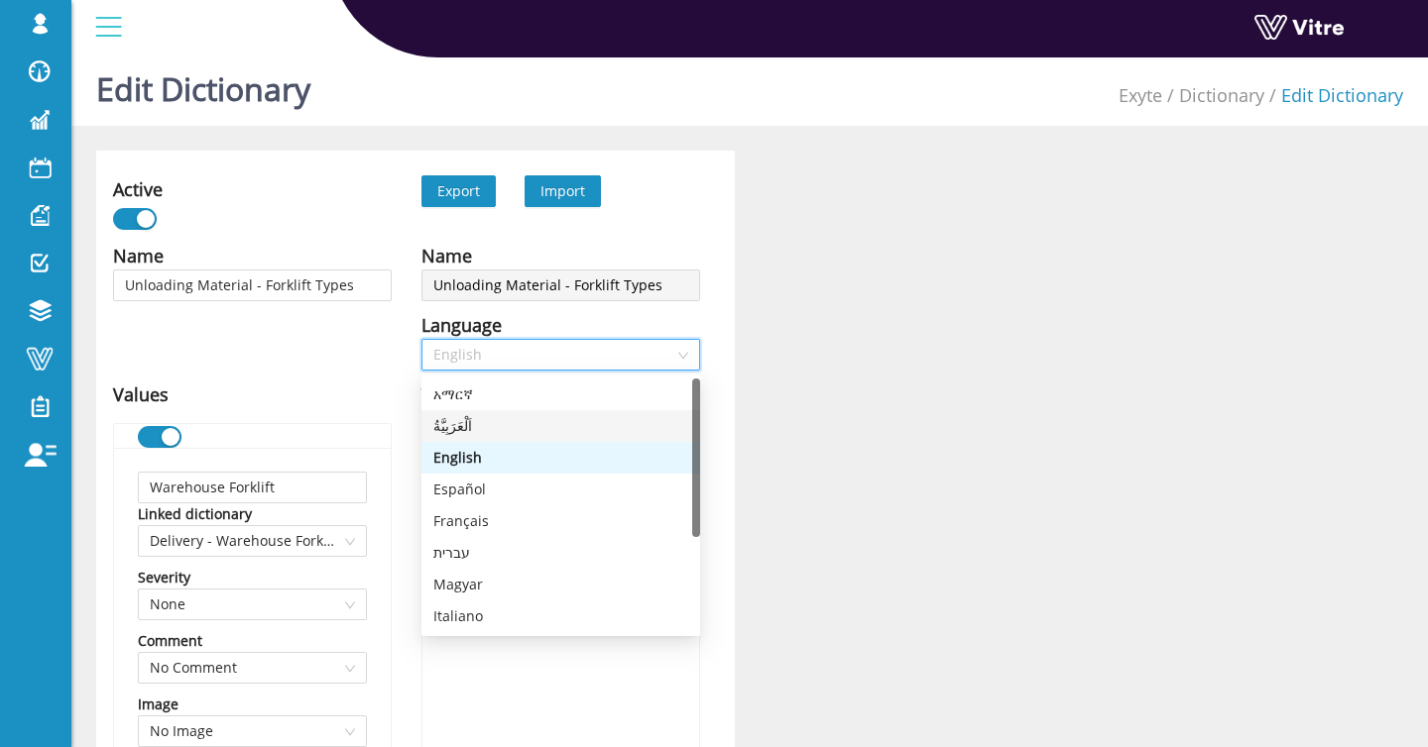
scroll to position [11, 0]
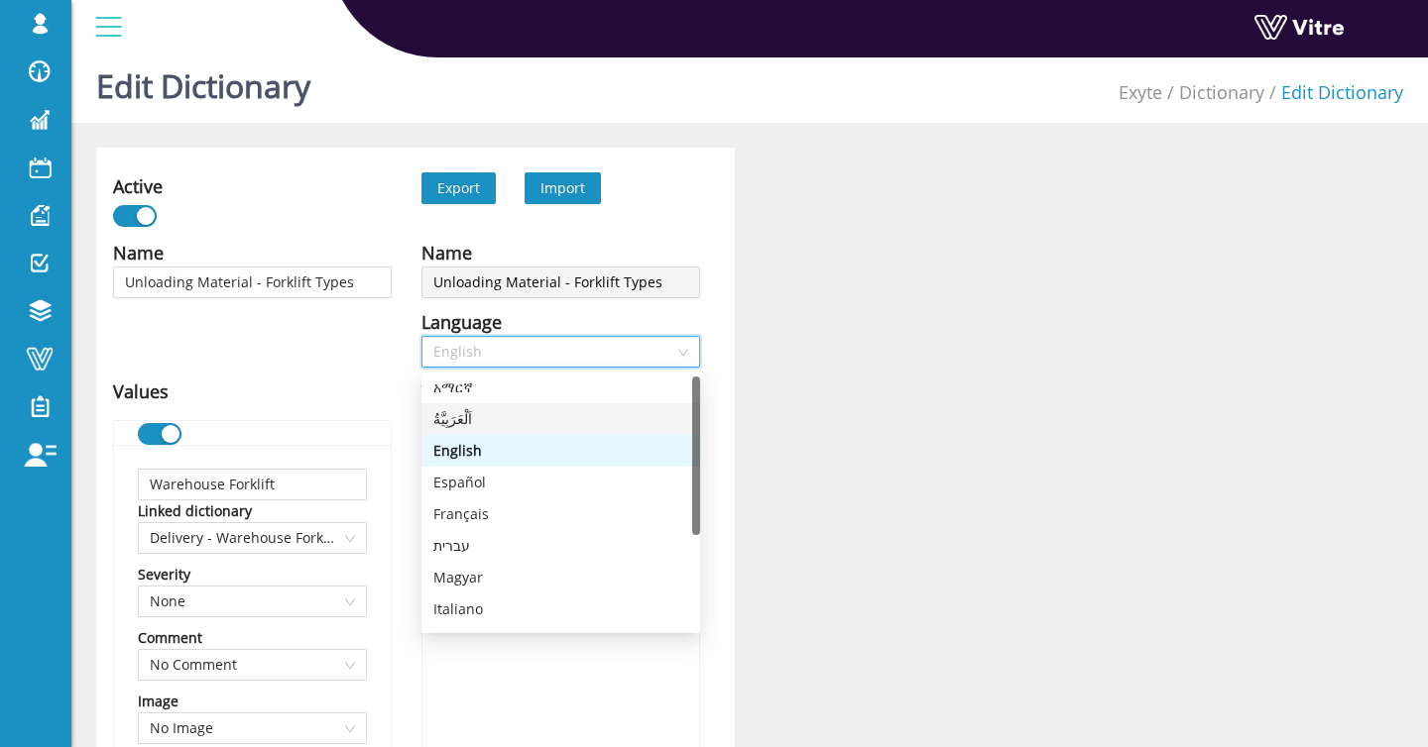
click at [546, 425] on div "اَلْعَرَبِيَّةُ" at bounding box center [560, 419] width 255 height 22
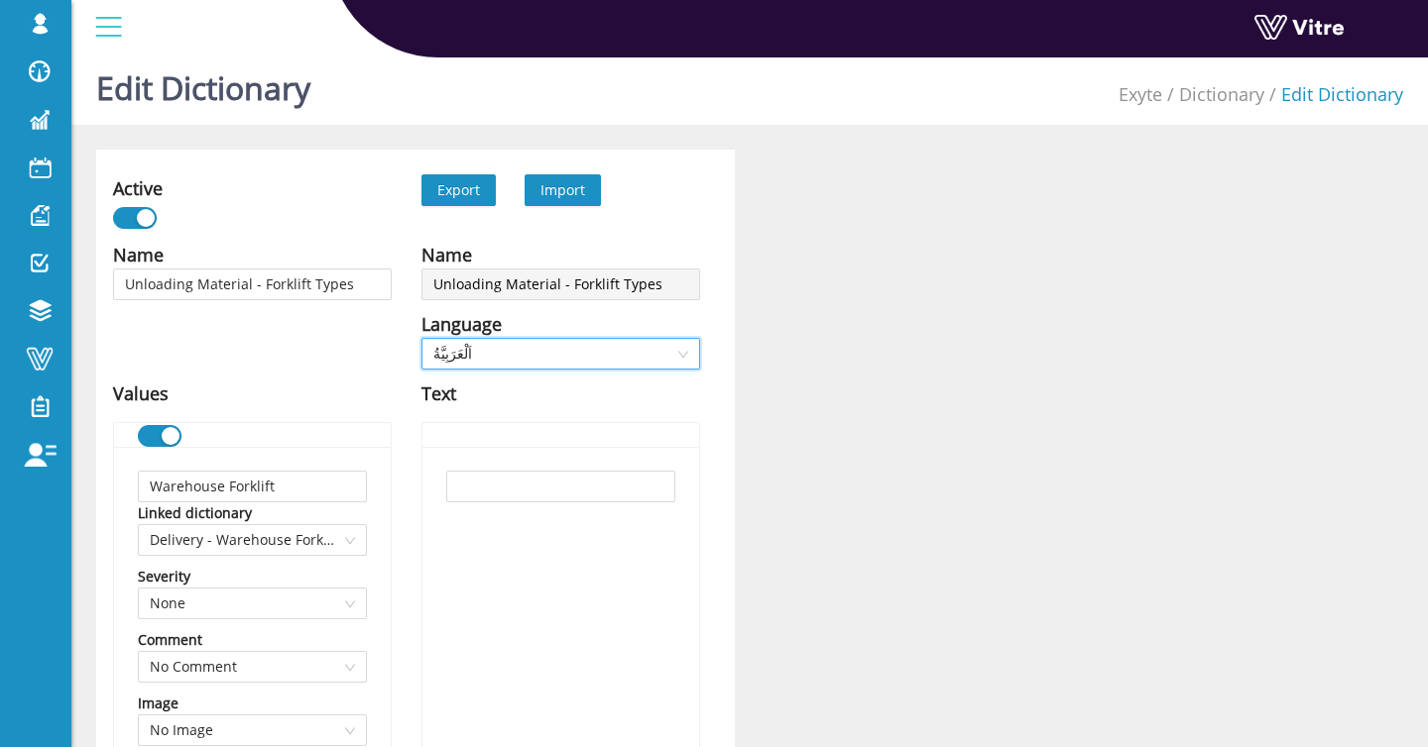
click at [586, 195] on span "Import" at bounding box center [562, 190] width 76 height 32
click at [555, 188] on span "Import" at bounding box center [562, 189] width 45 height 19
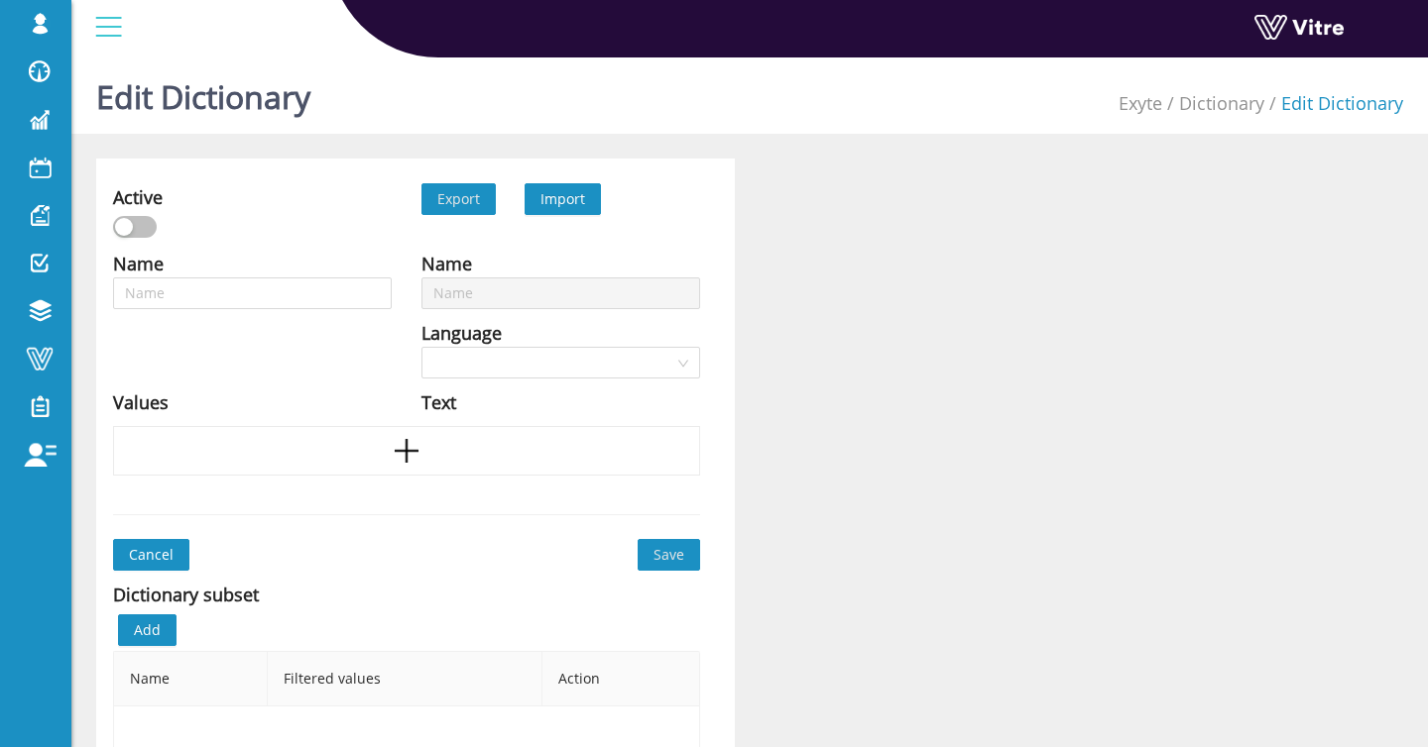
scroll to position [9, 0]
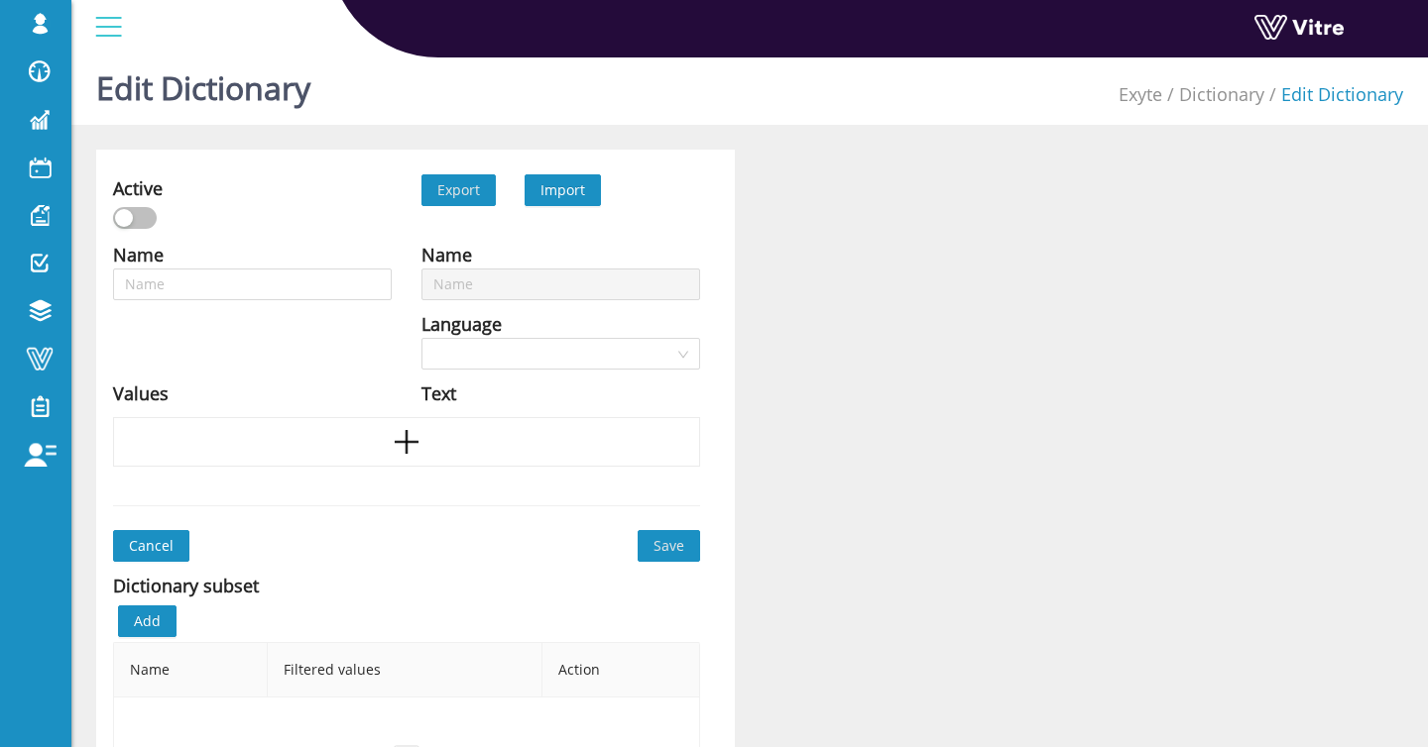
type input "Unloading Material - Forklift Types"
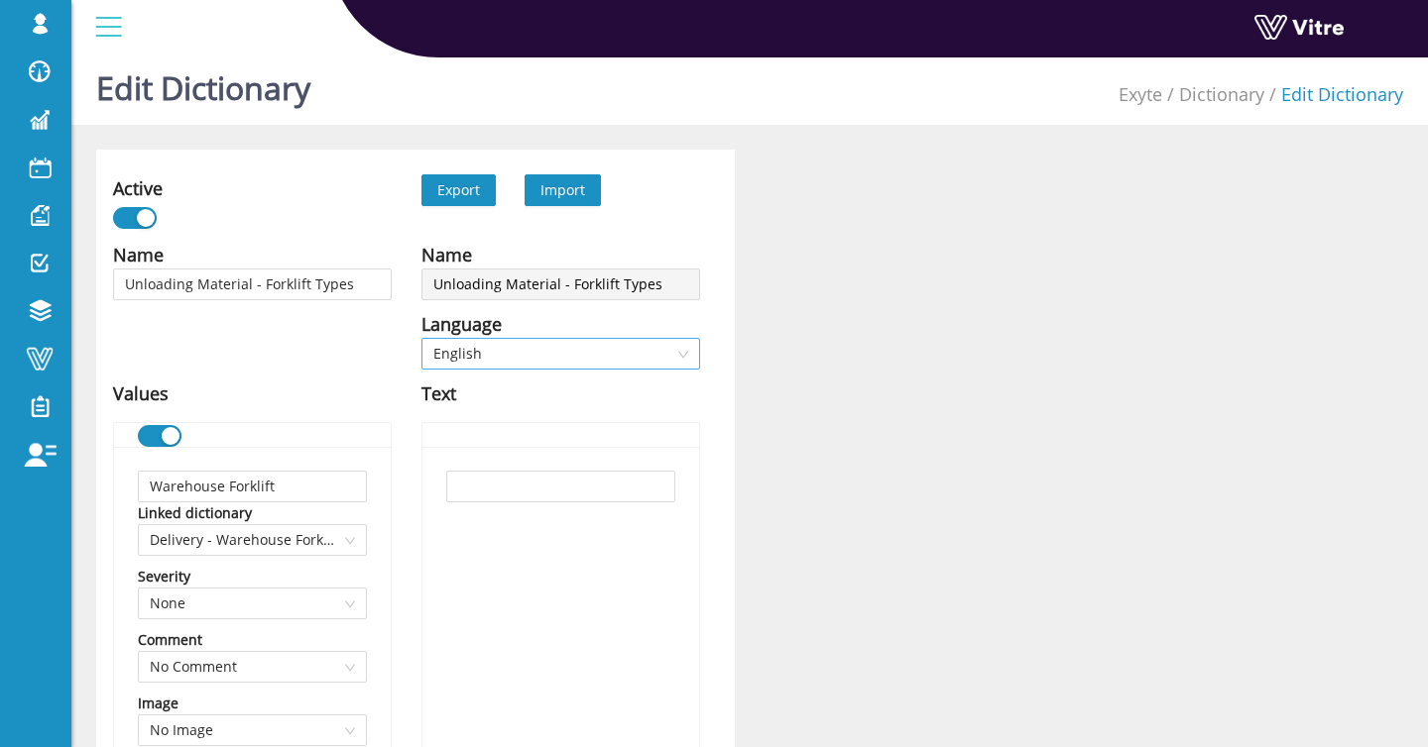
click at [577, 349] on span "English" at bounding box center [560, 354] width 255 height 30
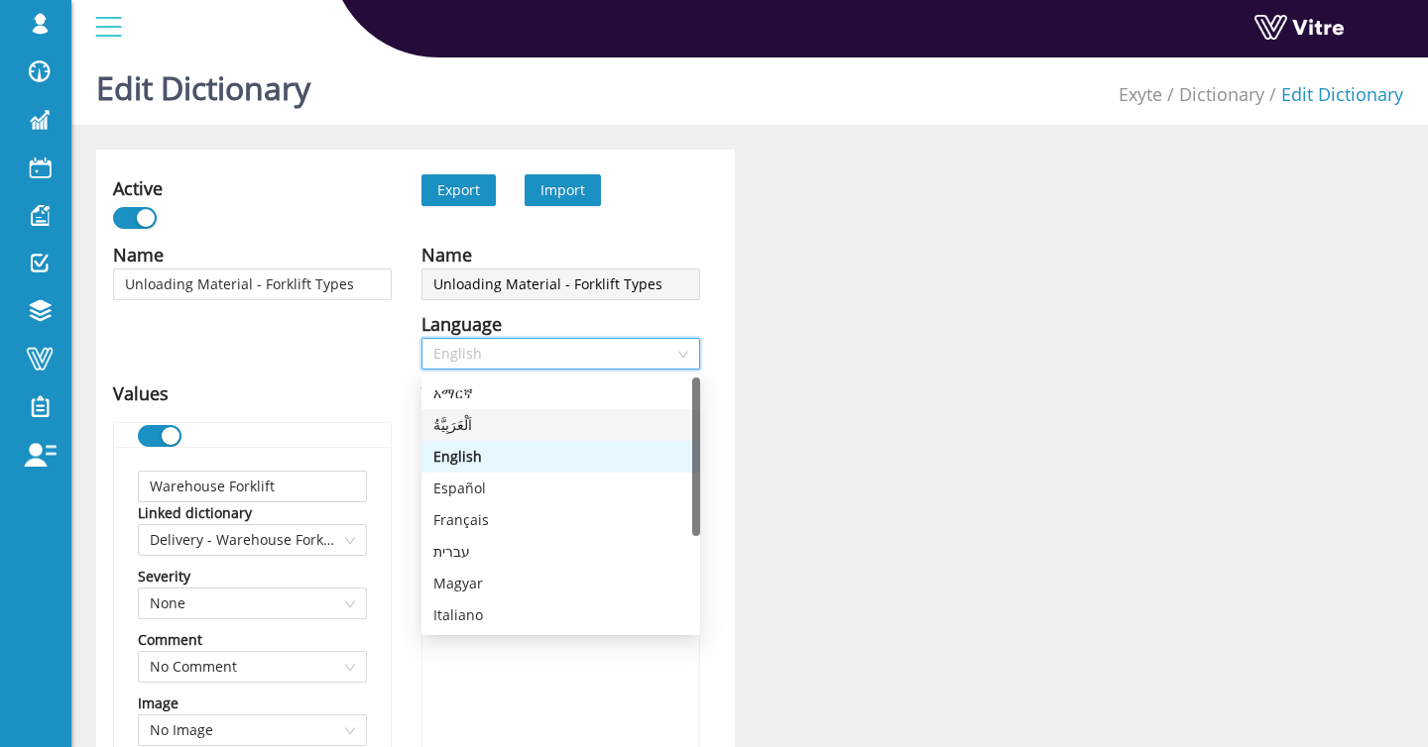
click at [558, 427] on div "اَلْعَرَبِيَّةُ" at bounding box center [560, 425] width 255 height 22
type input "رافعة مستودع"
type input "رافعة متعددة التضاريس"
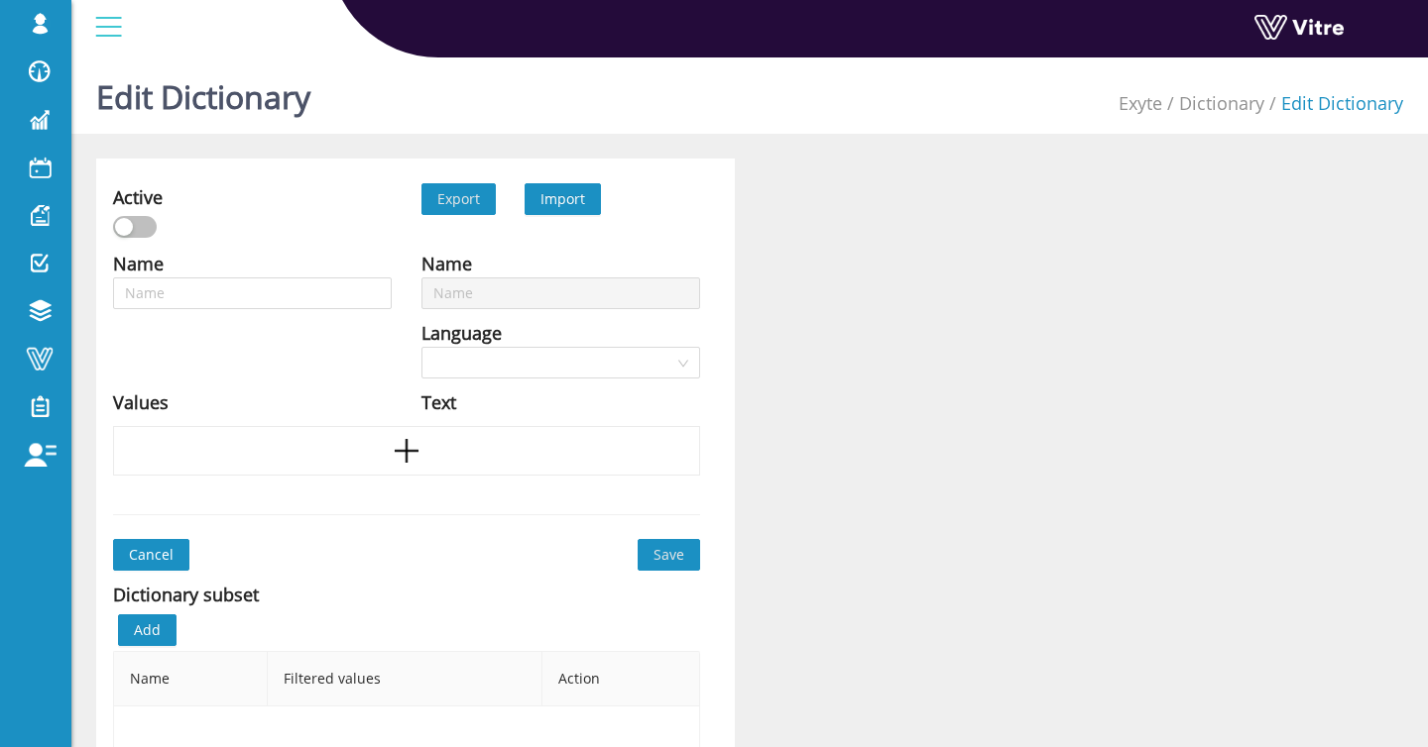
type input "Unloading Material - Other"
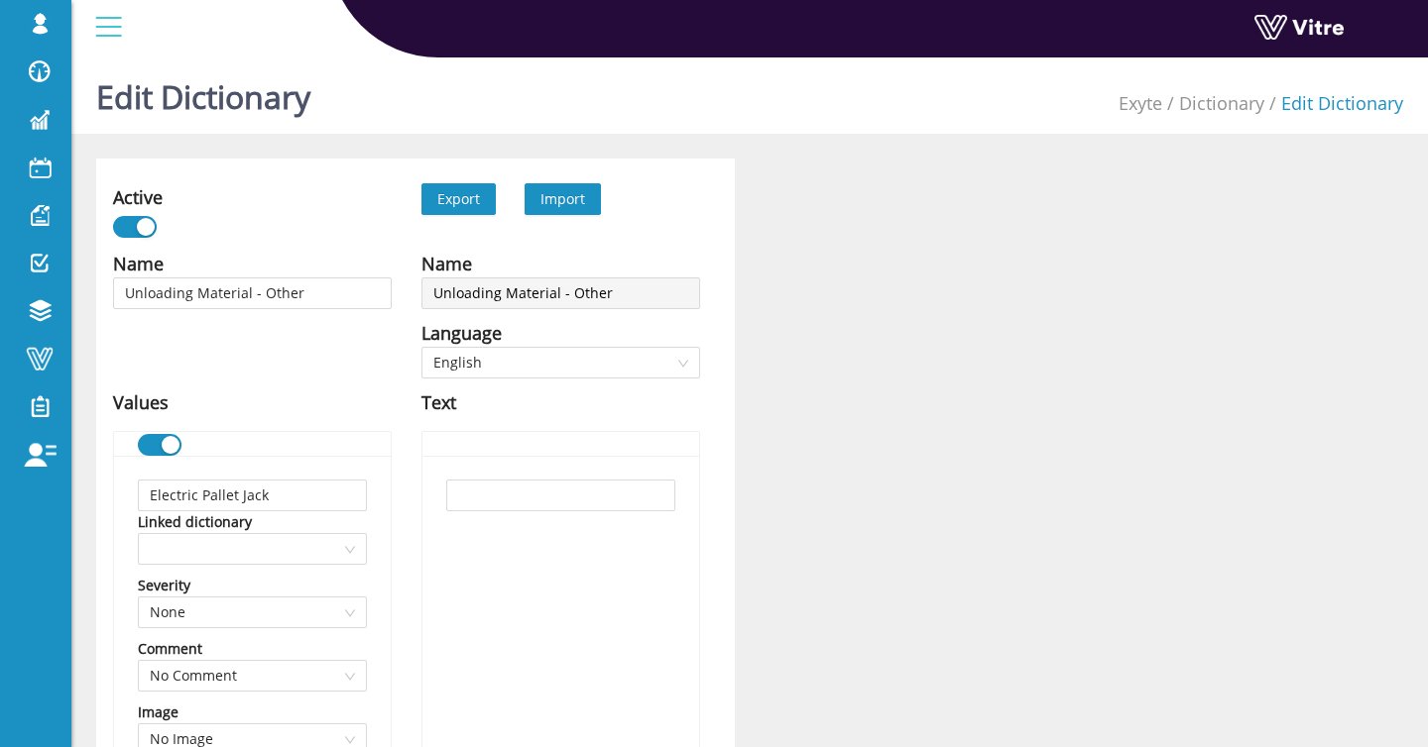
click at [575, 204] on span "Import" at bounding box center [562, 198] width 45 height 19
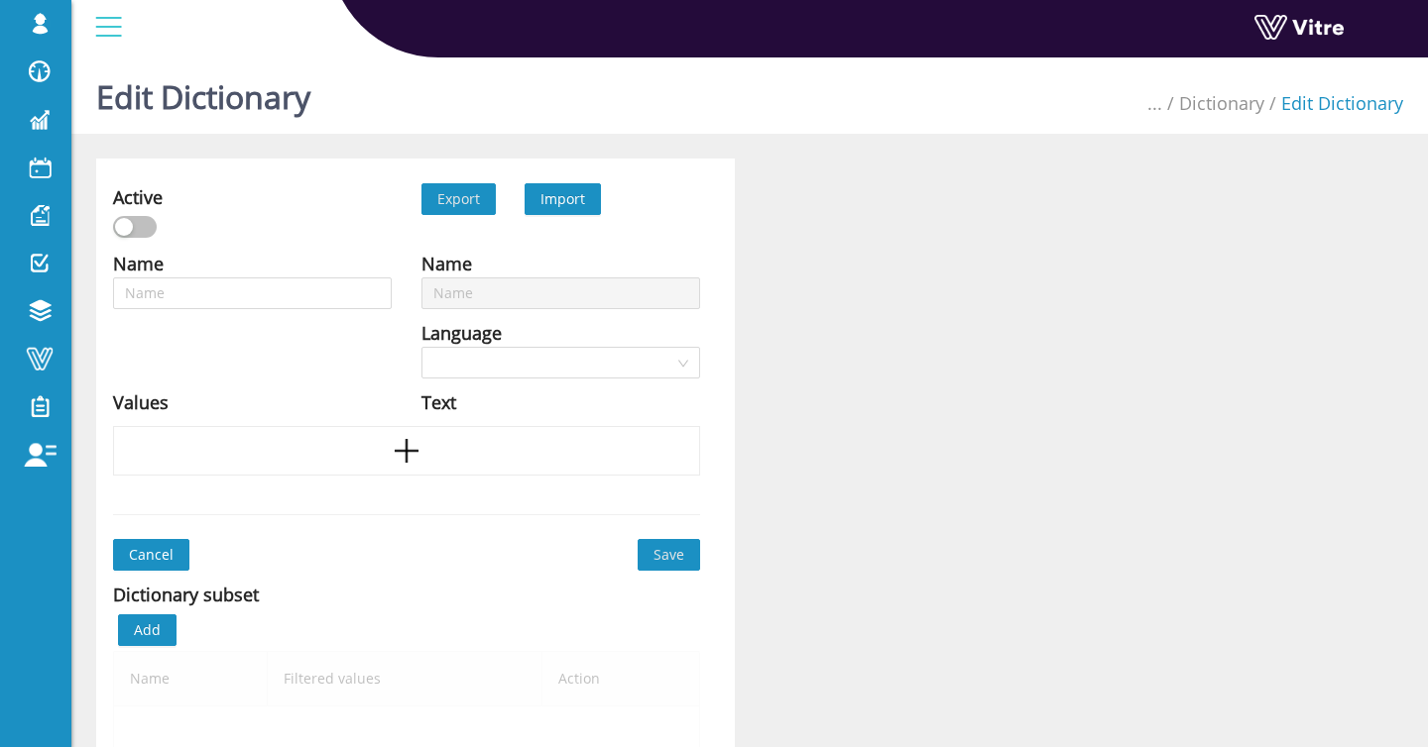
type input "Unloading Material - Other"
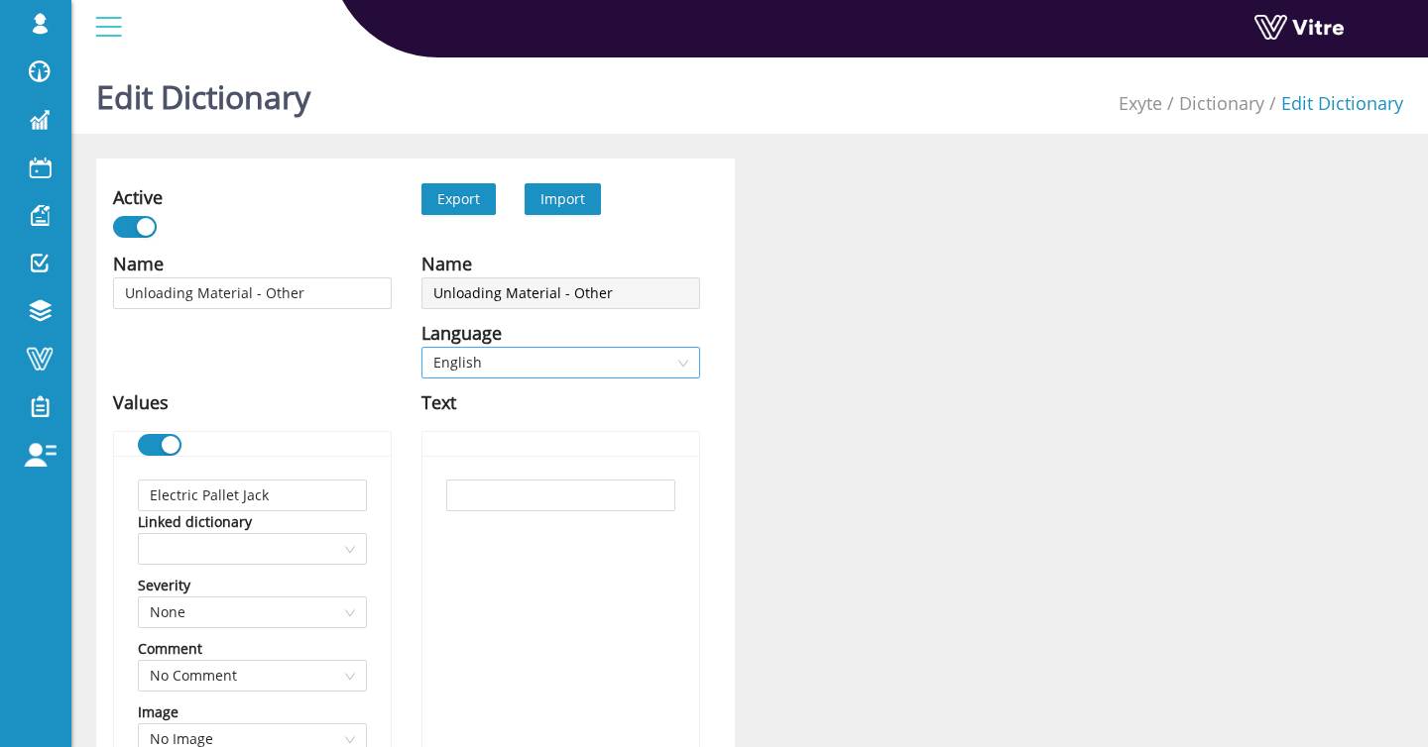
click at [661, 350] on span "English" at bounding box center [560, 363] width 255 height 30
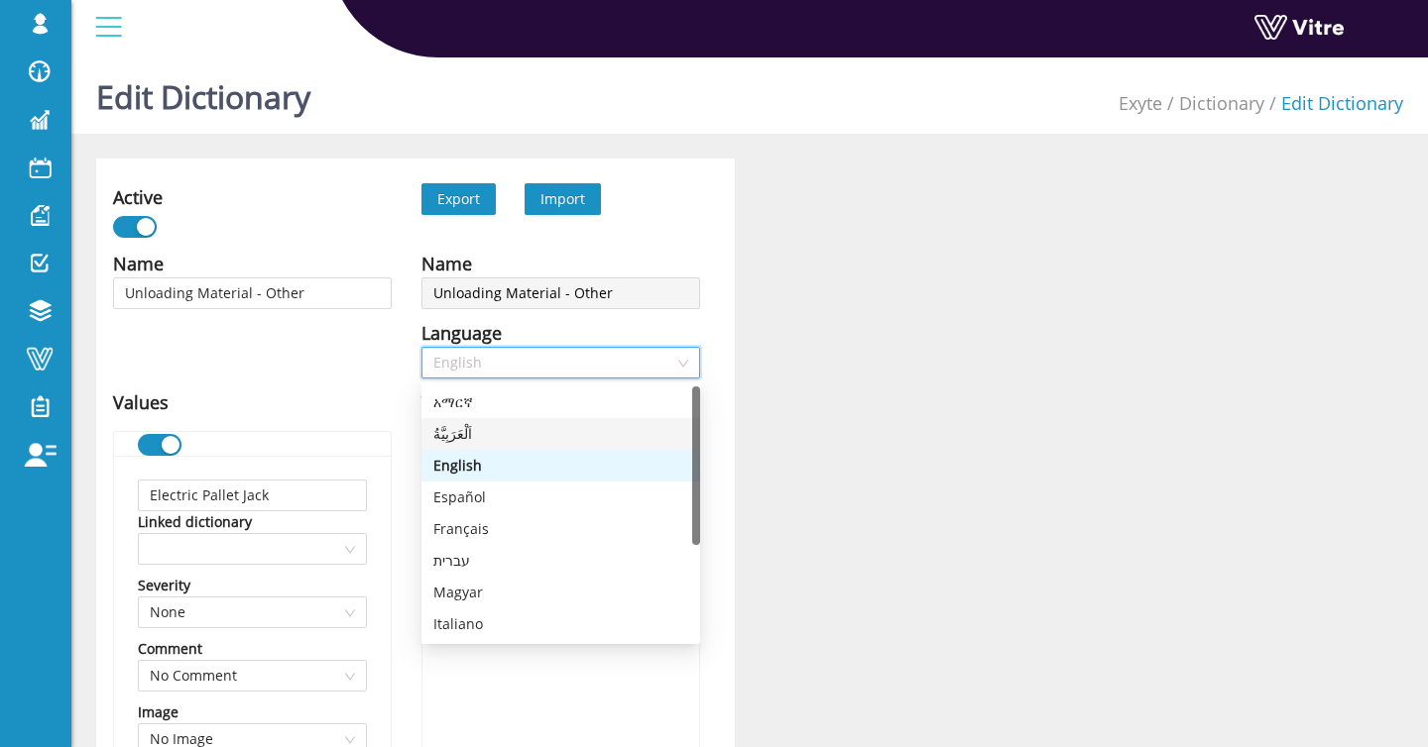
click at [509, 449] on div "اَلْعَرَبِيَّةُ" at bounding box center [560, 434] width 279 height 32
type input "رافعة البليت الكهربائية"
type input "رافعة البليت اليدوية"
type input "المناولة اليدوية"
type input "أخرى"
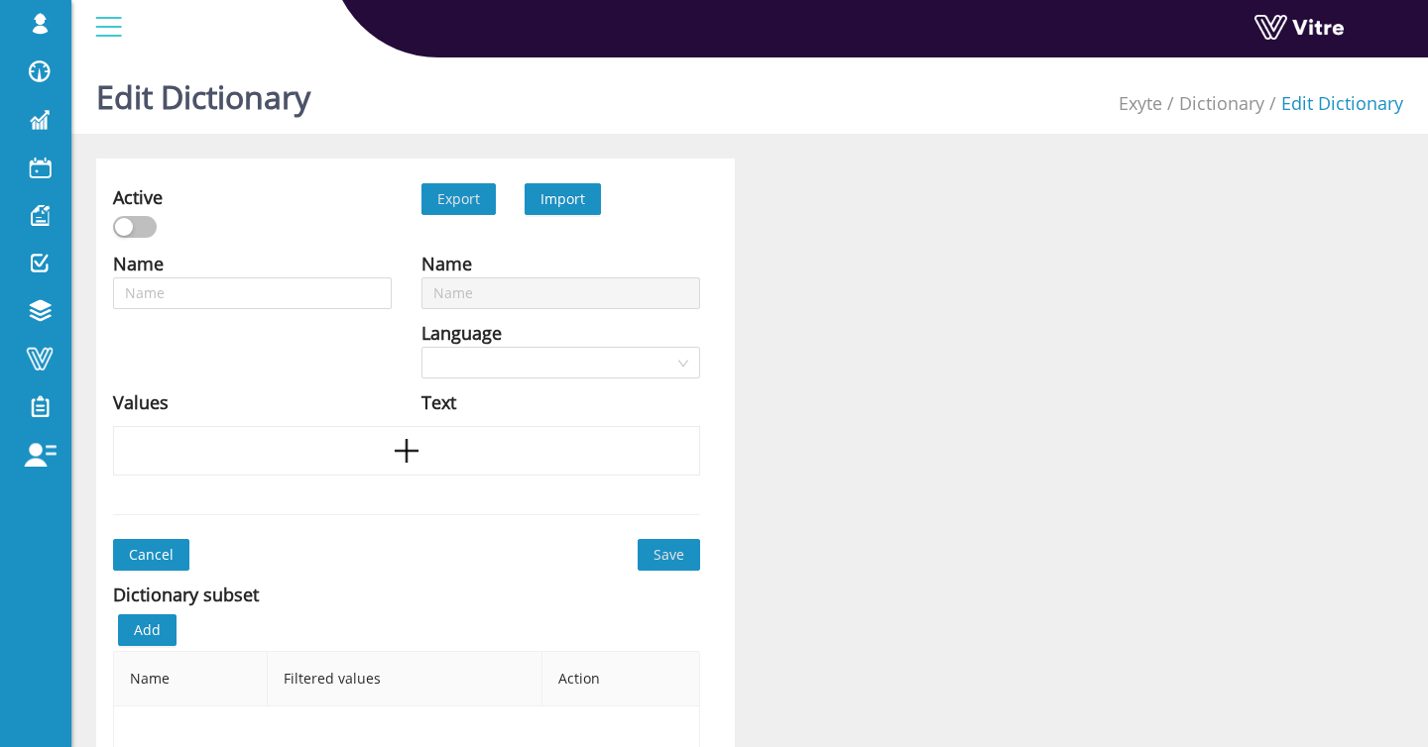
type input "Unloading Material - Equipment Type"
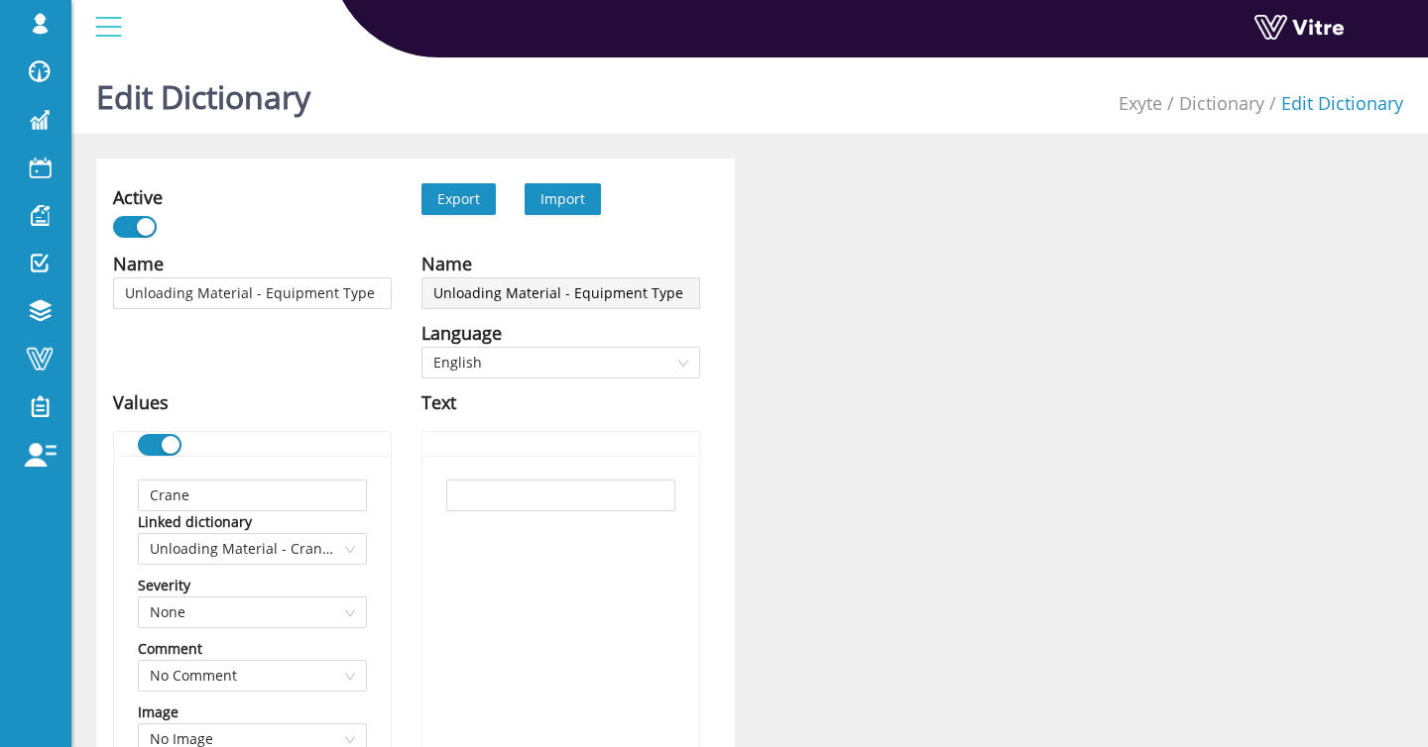
click at [542, 202] on span "Import" at bounding box center [562, 198] width 45 height 19
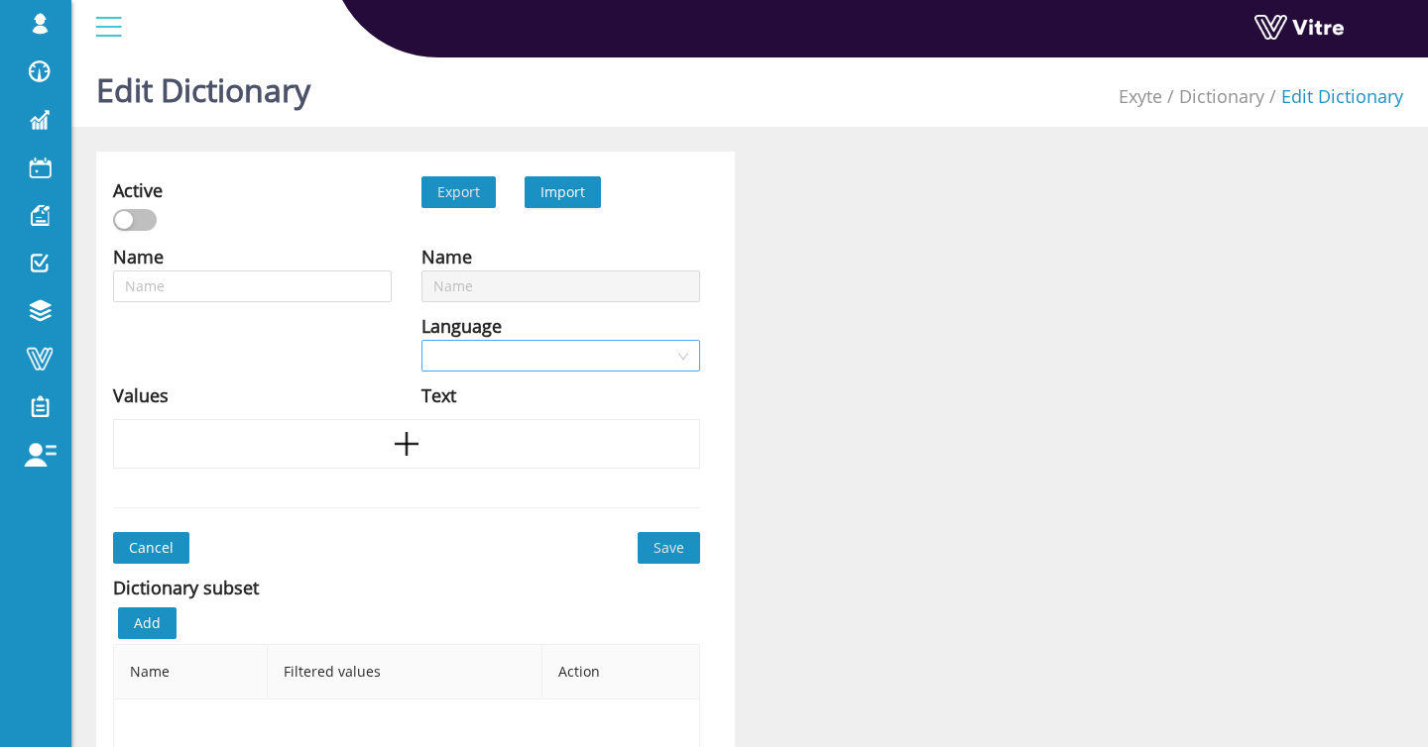
type input "Unloading Material - Equipment Type"
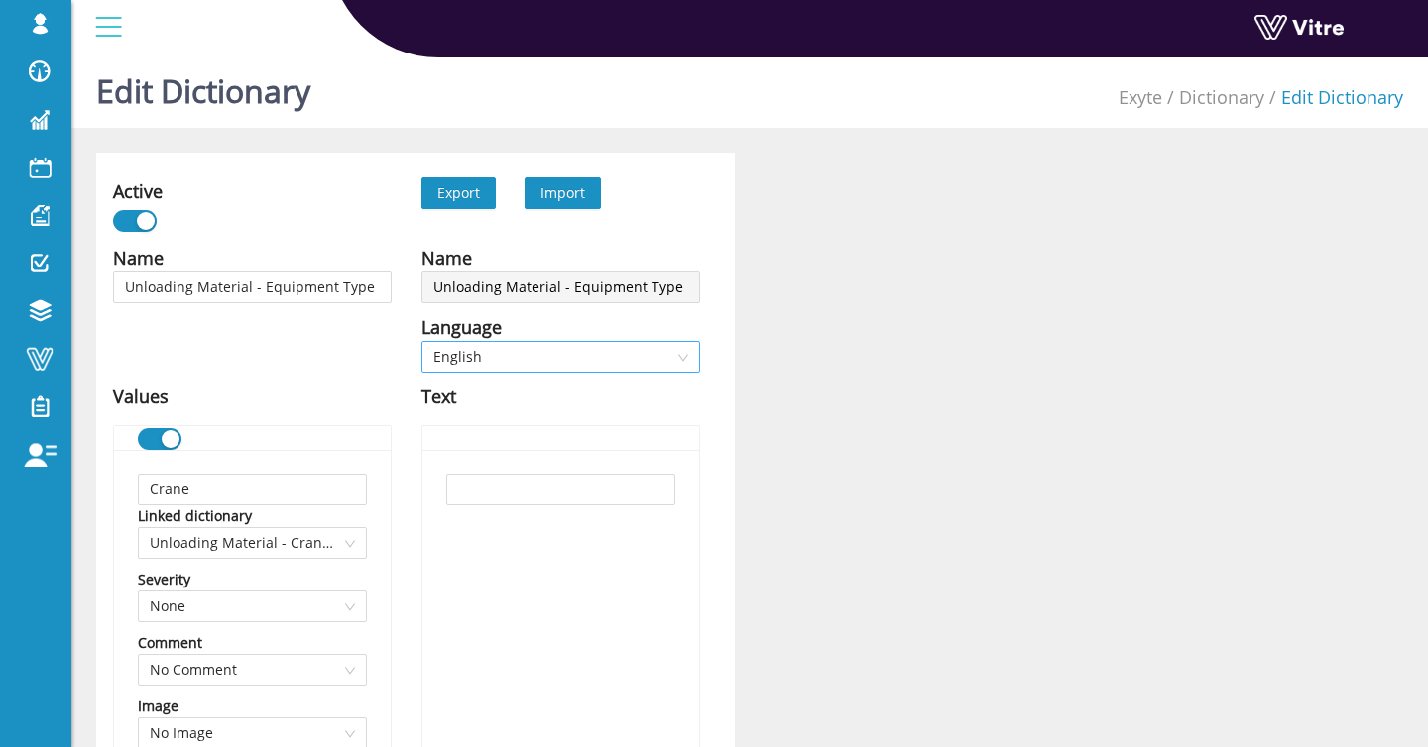
scroll to position [11, 0]
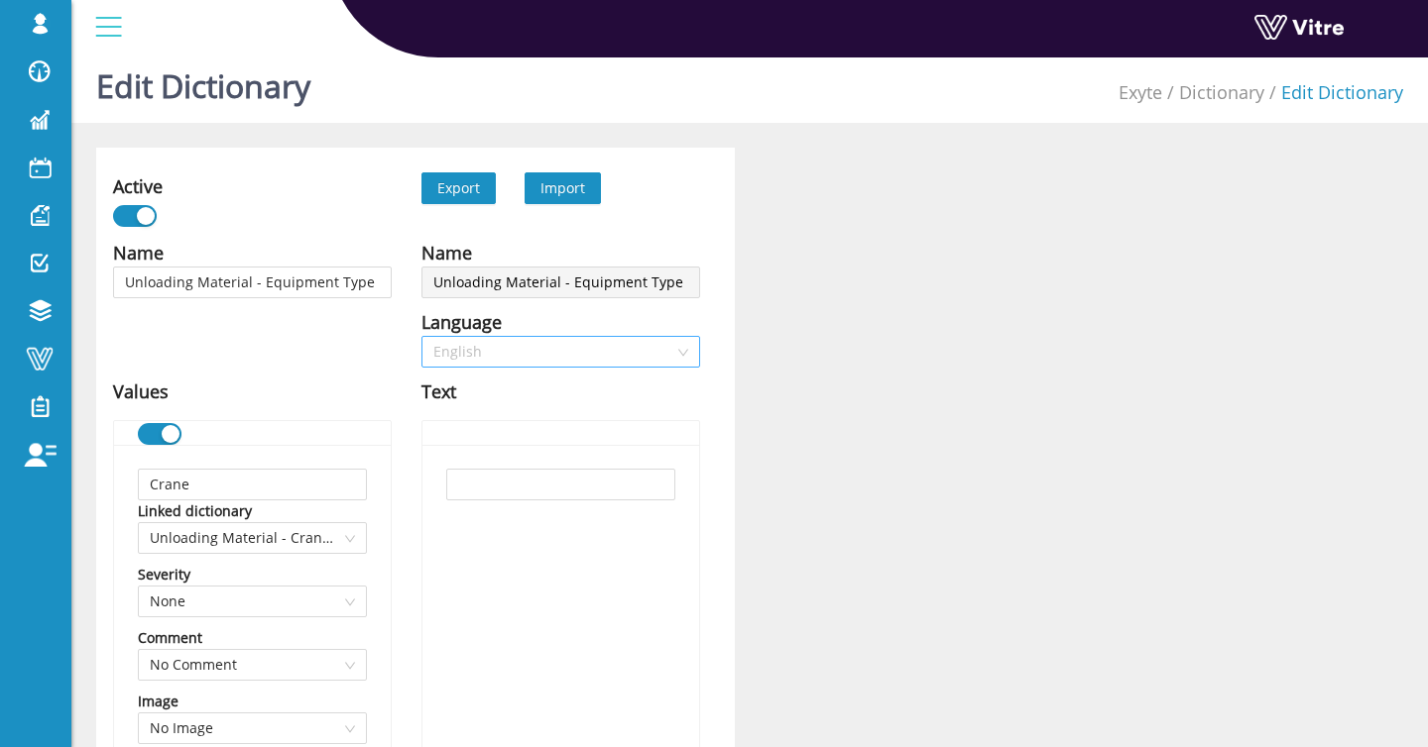
click at [510, 356] on span "English" at bounding box center [560, 352] width 255 height 30
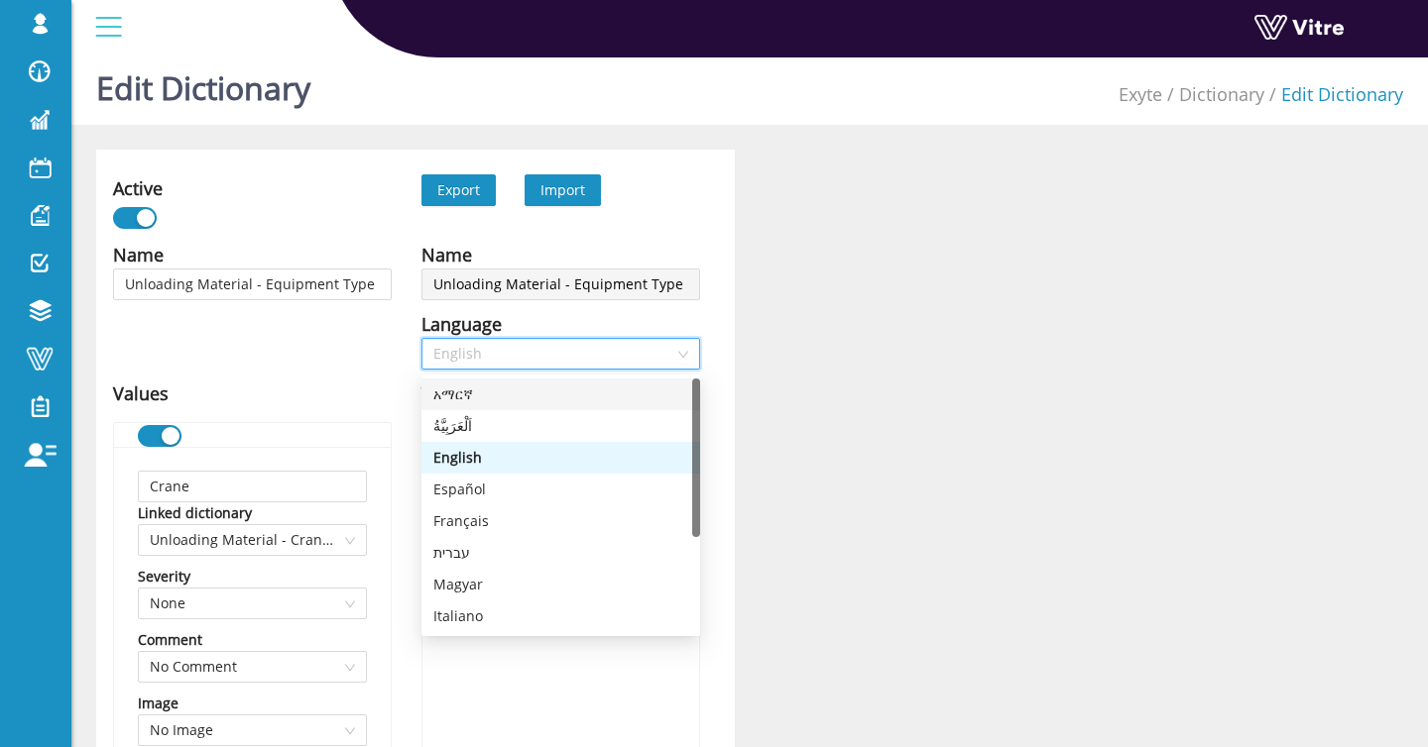
click at [506, 419] on div "اَلْعَرَبِيَّةُ" at bounding box center [560, 426] width 255 height 22
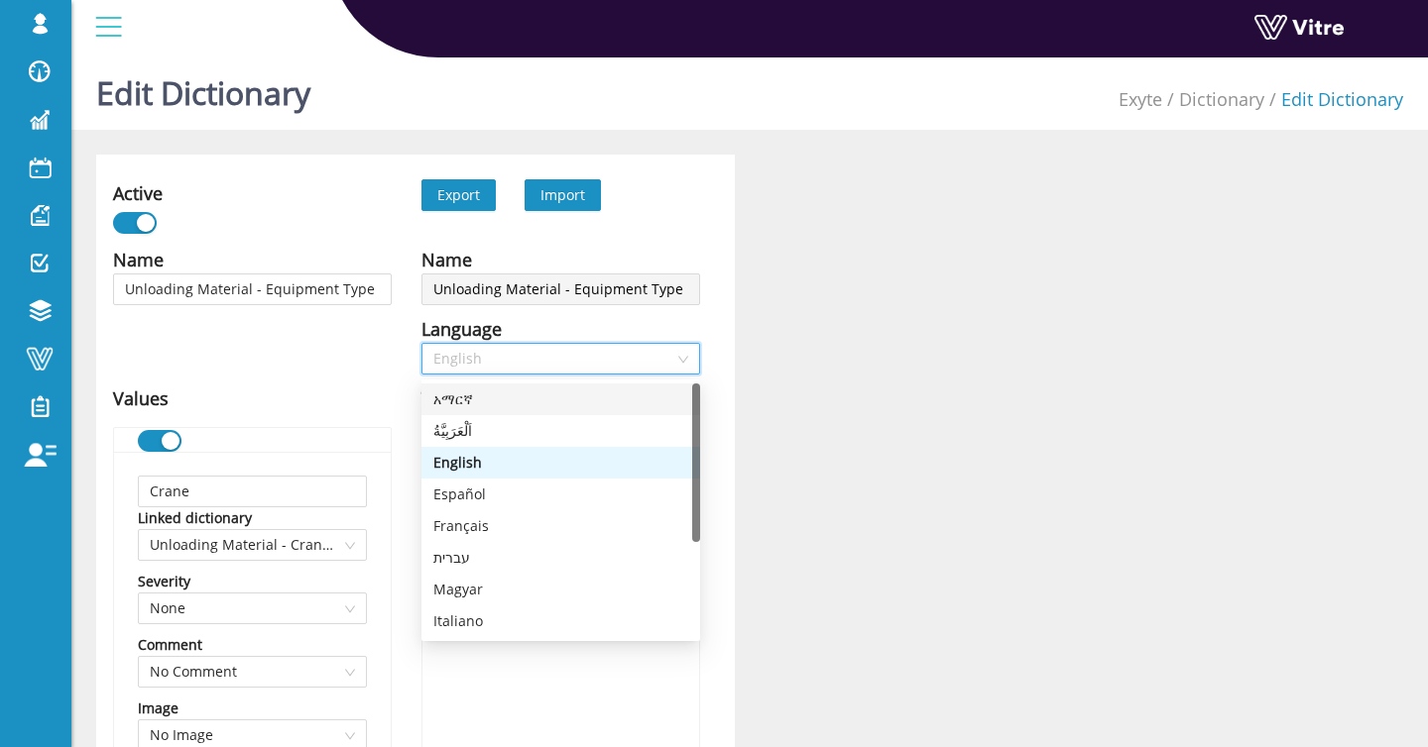
type input "رافعة"
type input "رافعة شوكية"
type input "أخرى"
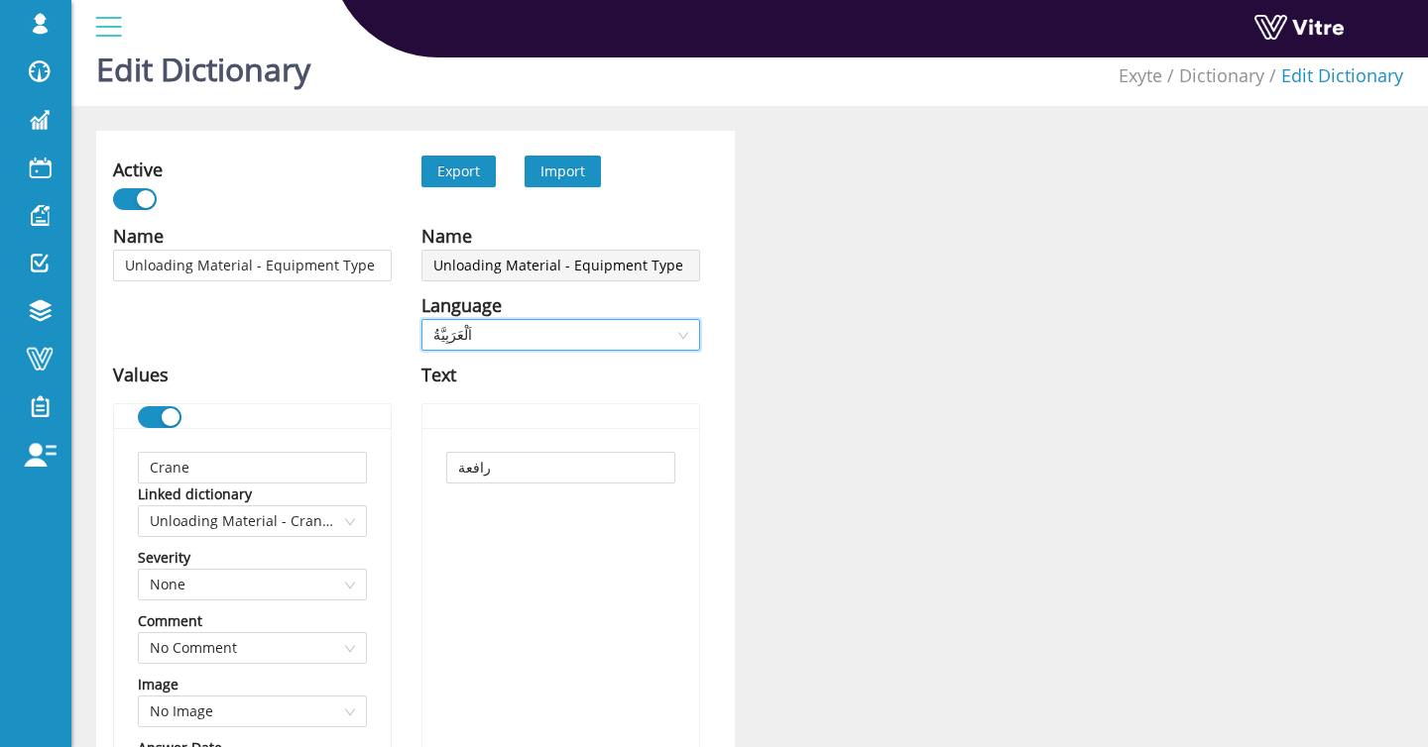
scroll to position [31, 0]
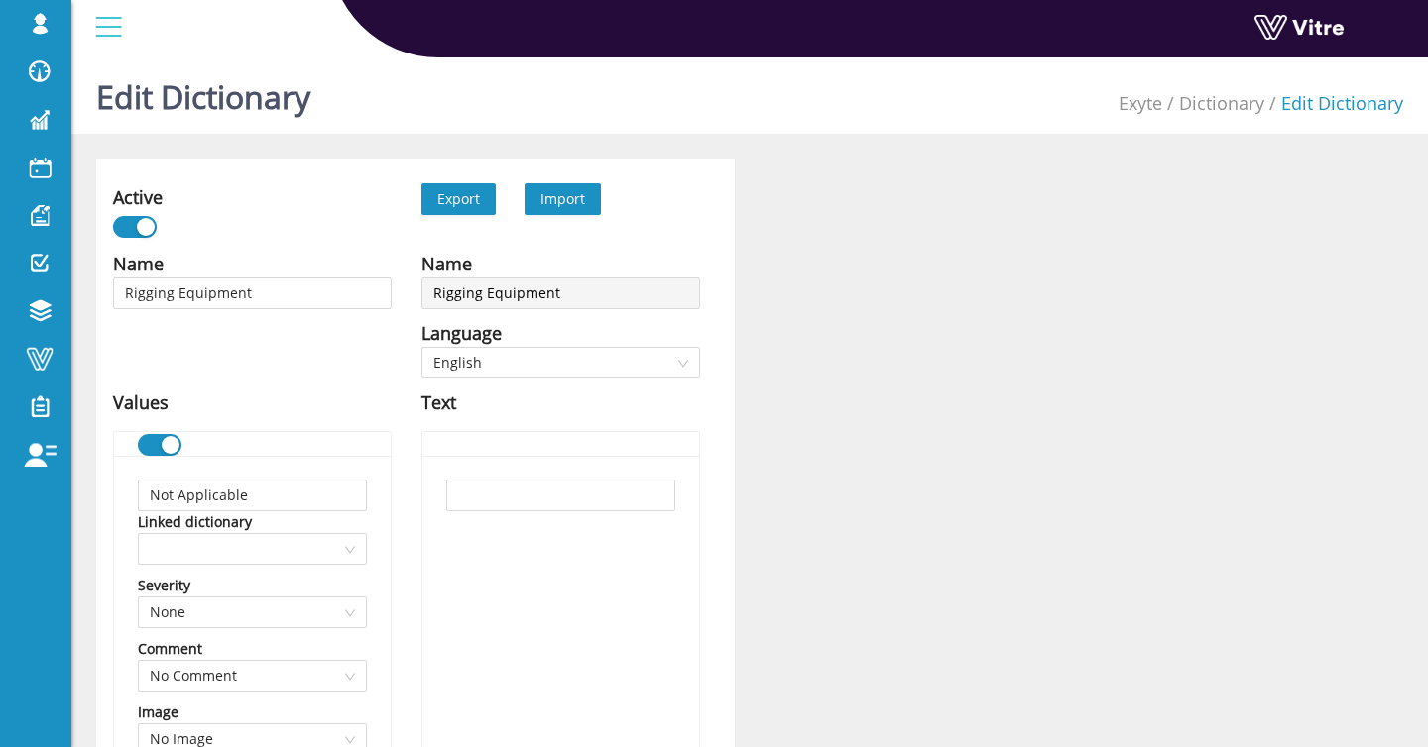
click at [579, 204] on span "Import" at bounding box center [562, 198] width 45 height 19
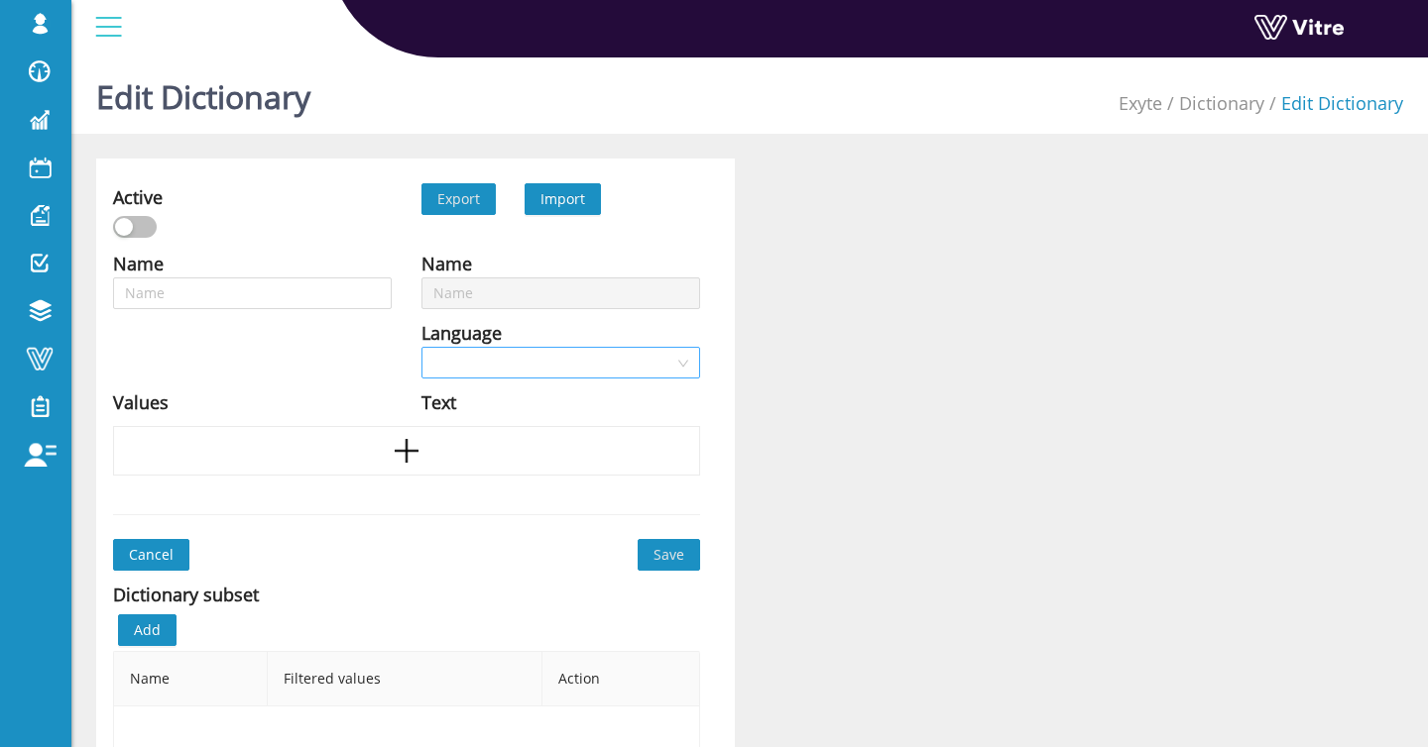
click at [529, 357] on input "search" at bounding box center [553, 363] width 241 height 30
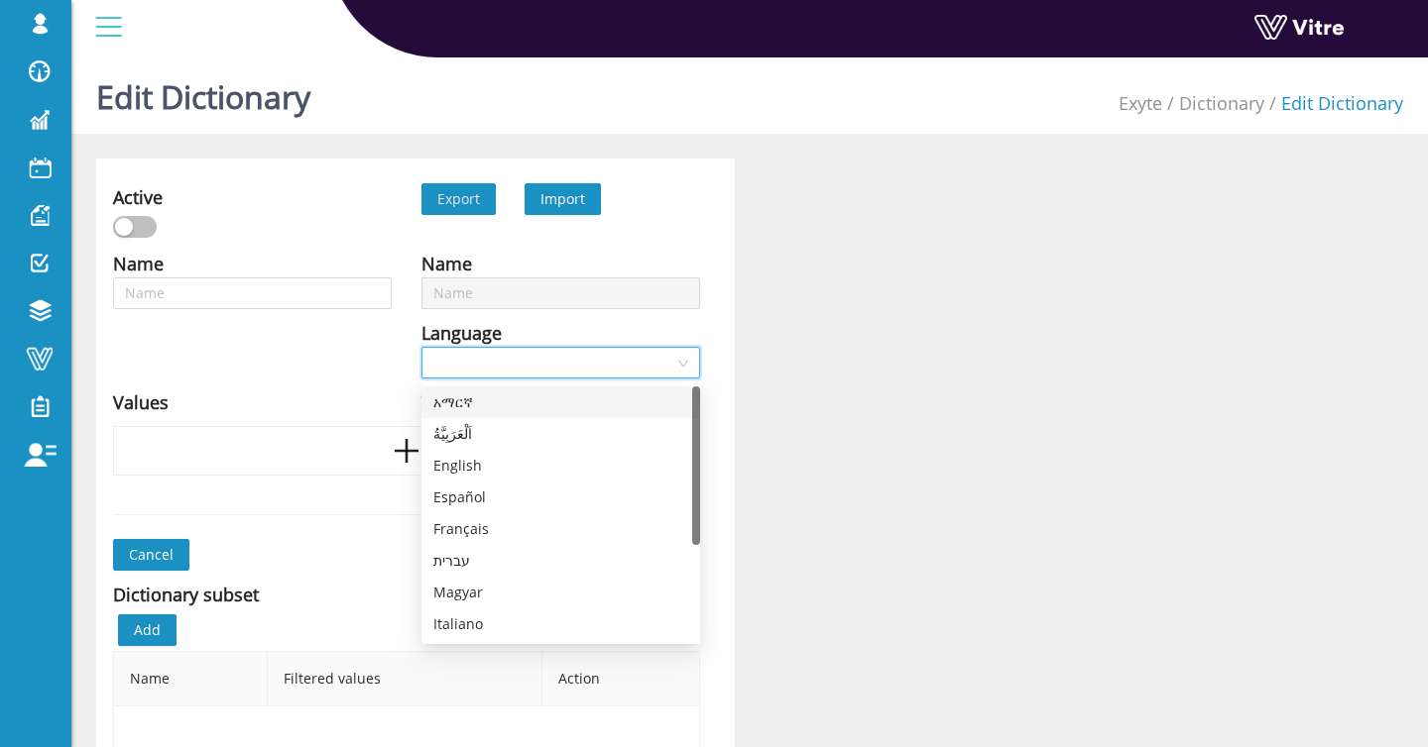
type input "Rigging Equipment"
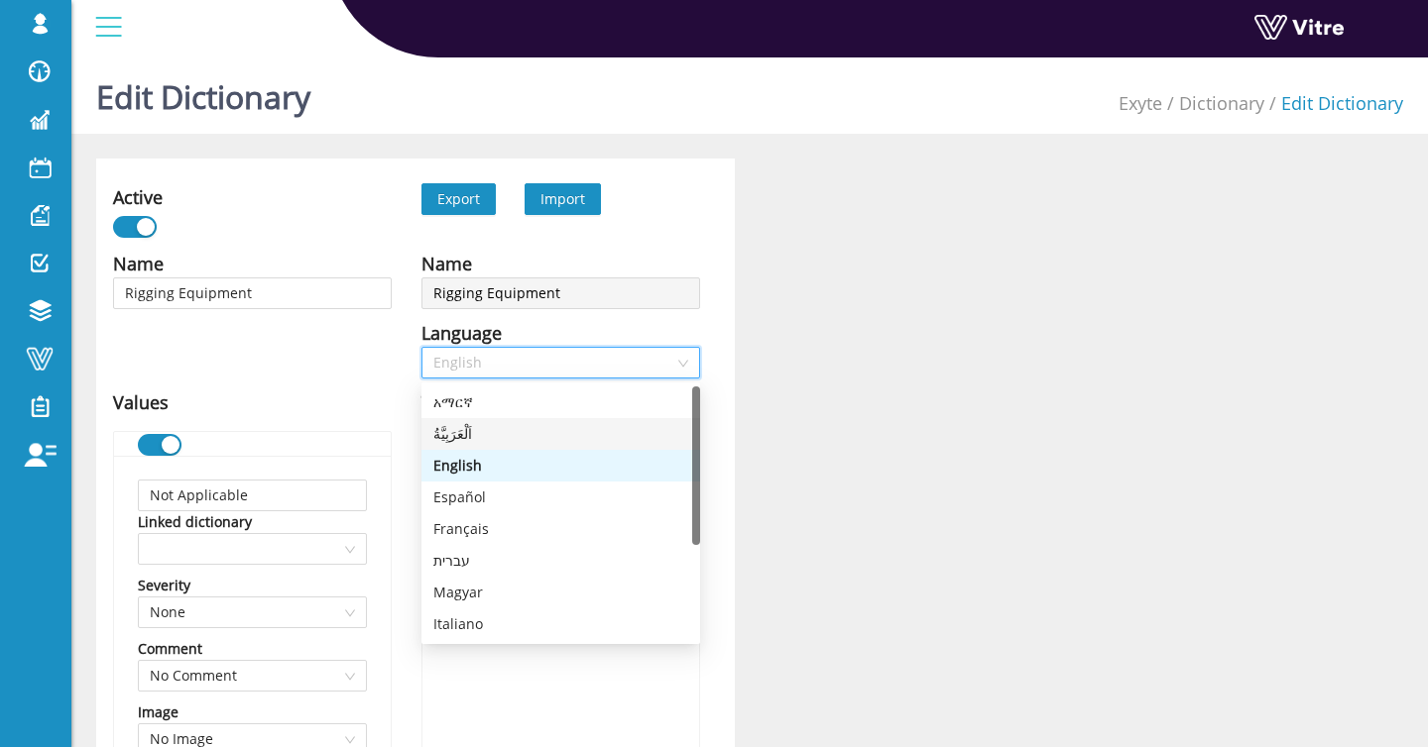
click at [515, 435] on div "اَلْعَرَبِيَّةُ" at bounding box center [560, 434] width 255 height 22
type input "غير قابل للتطبيق"
type input "حزام سلسلة (مفرد)"
type input "حزام سلسلة (متعدد الأرجل)"
type input "أشعة توزيع"
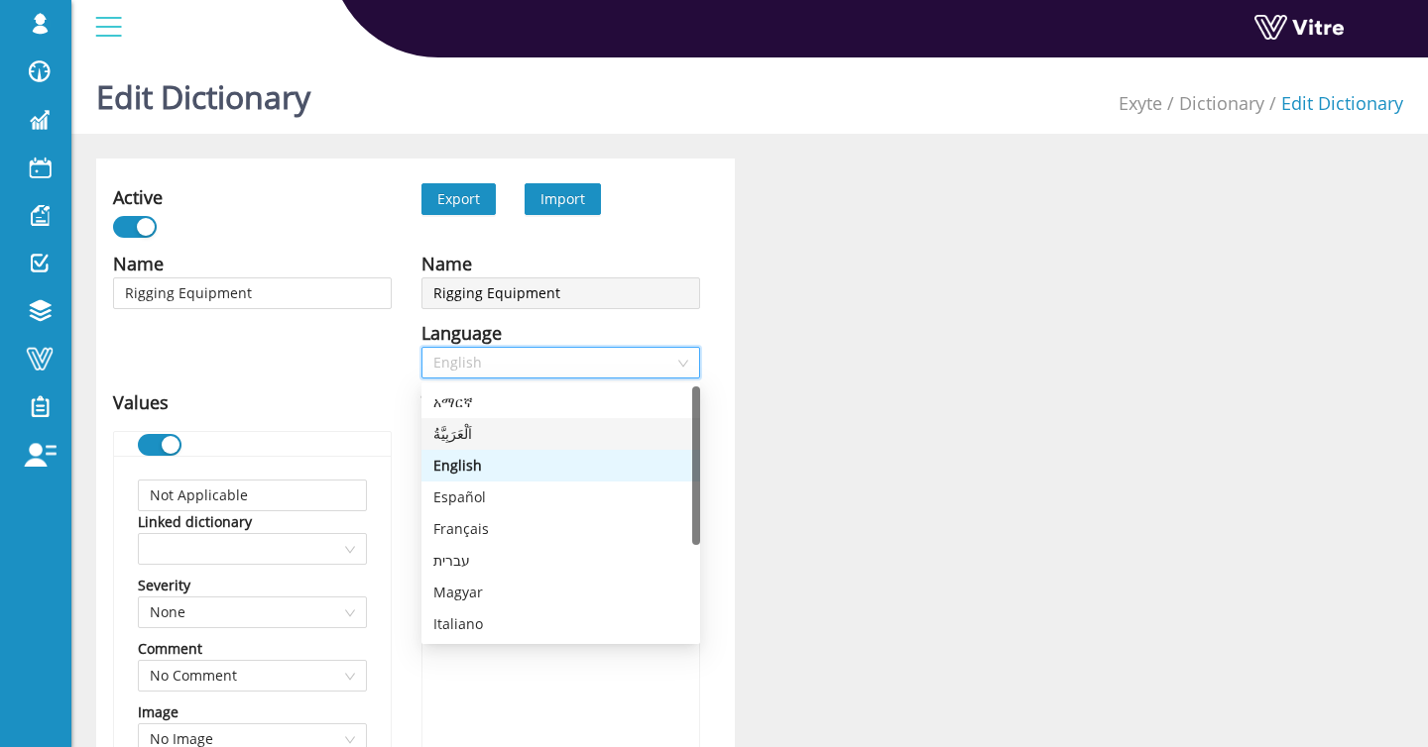
type input "حزام حبل سلكي"
type input "حزام ويب"
type input "حزام دائري"
type input "أخرى"
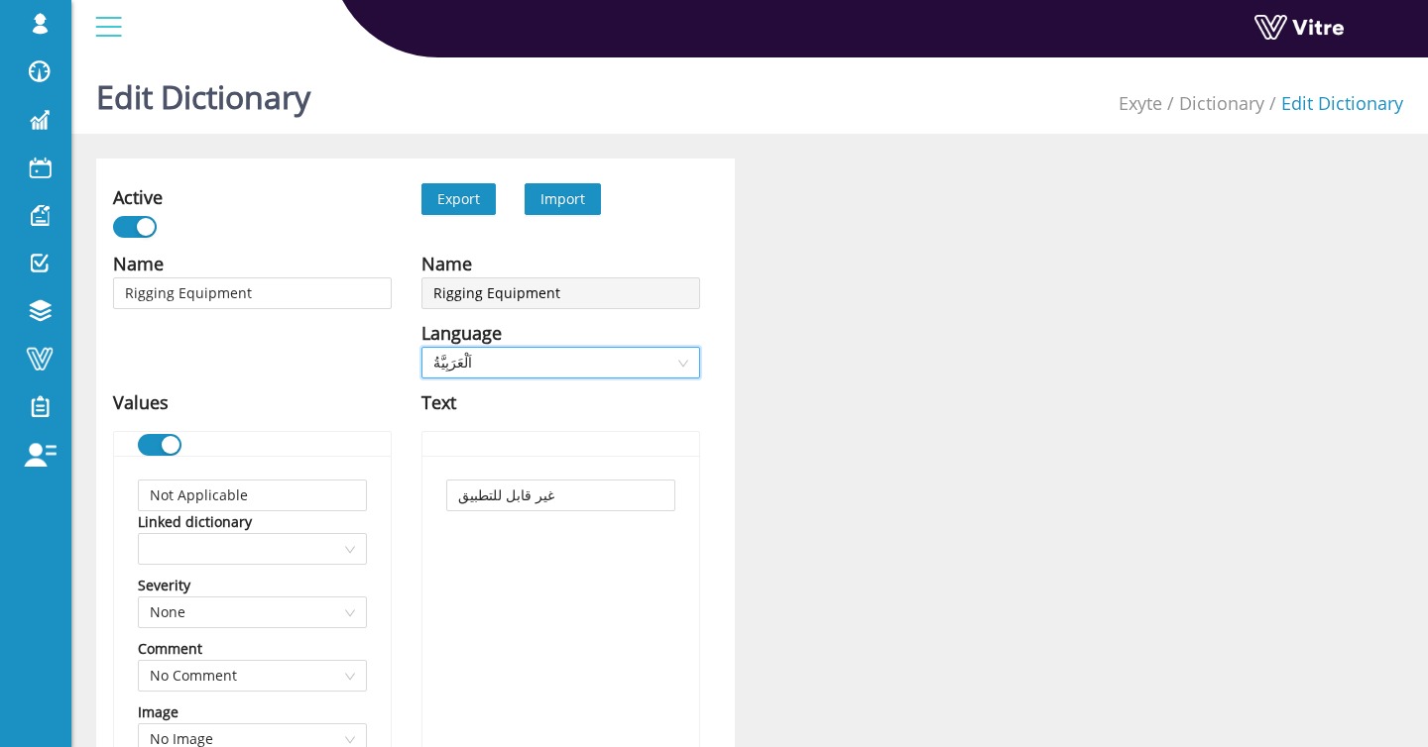
click at [593, 376] on span "اَلْعَرَبِيَّةُ" at bounding box center [560, 363] width 255 height 30
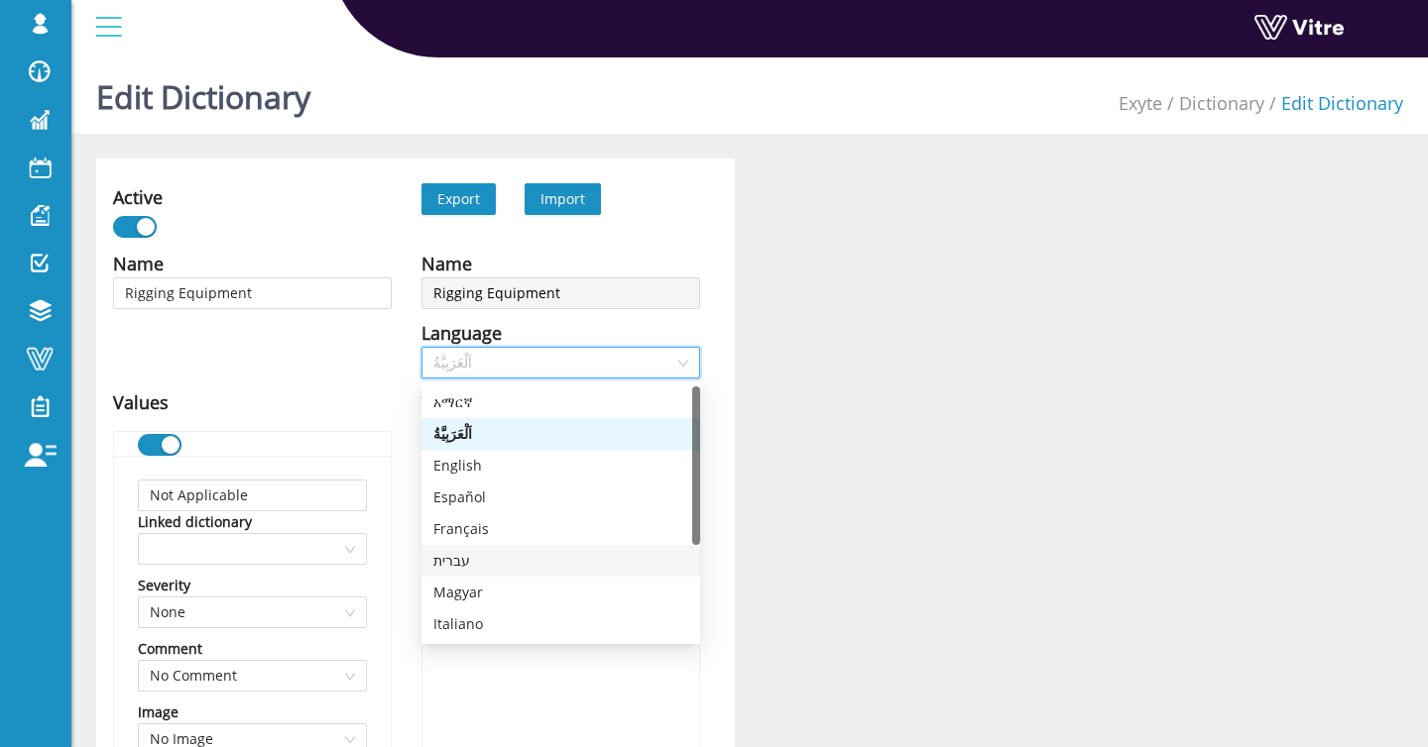
click at [541, 566] on div "עברית" at bounding box center [560, 561] width 255 height 22
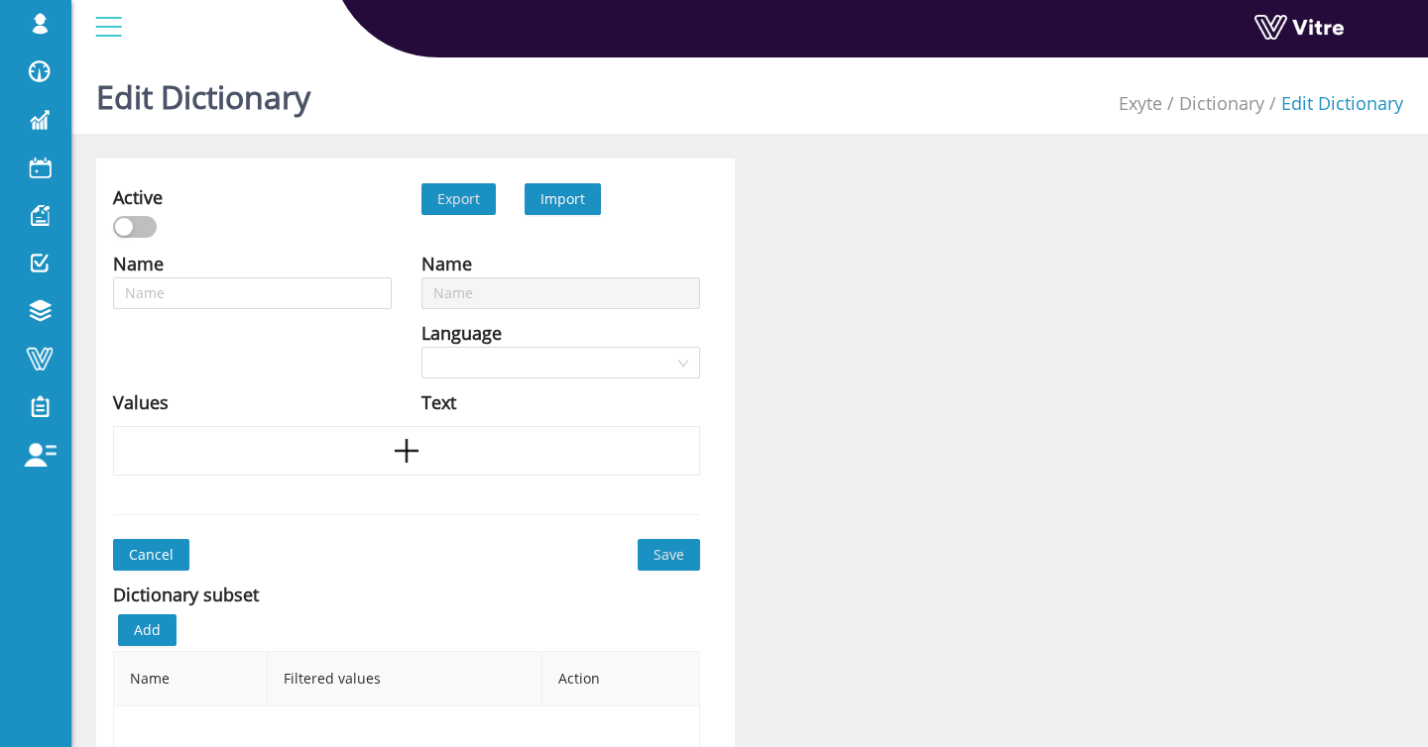
type input "Rigging Equipment - YES | No"
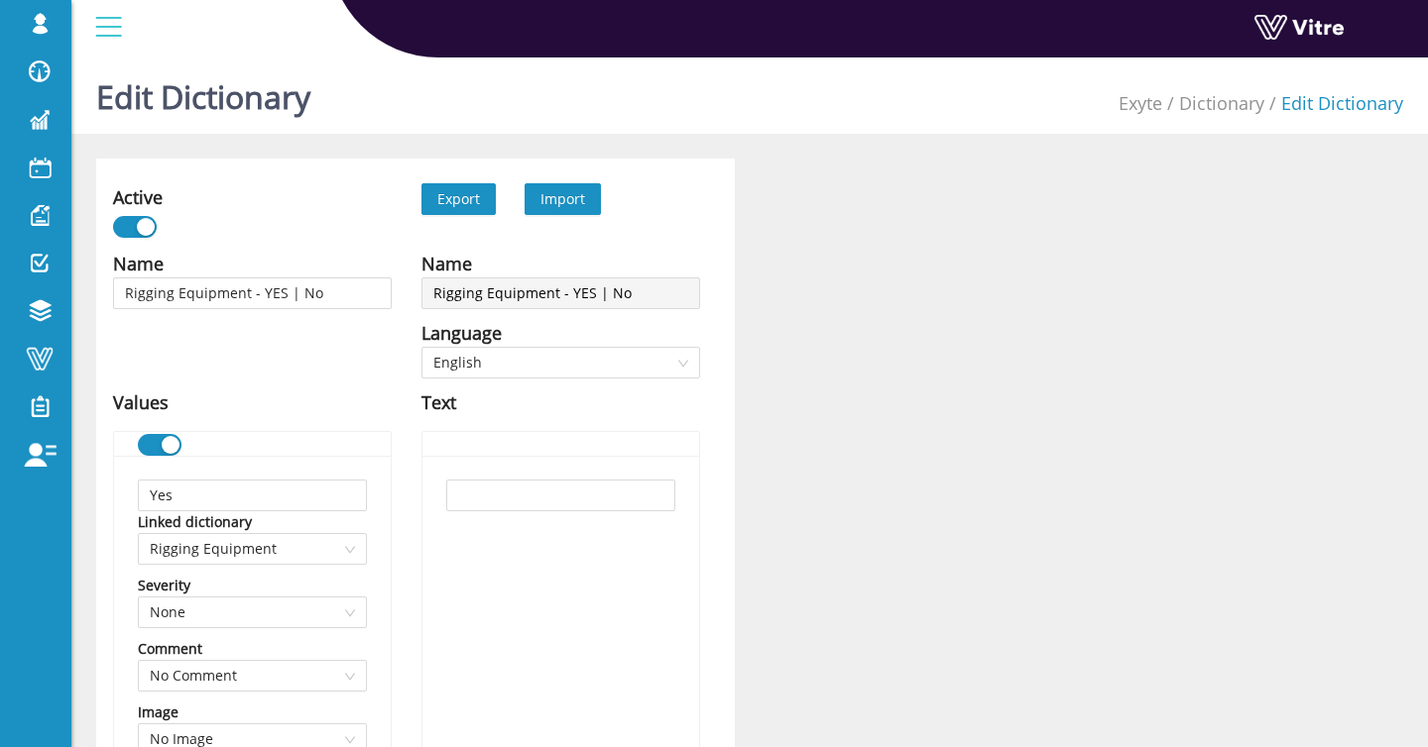
click at [570, 191] on span "Import" at bounding box center [562, 198] width 45 height 19
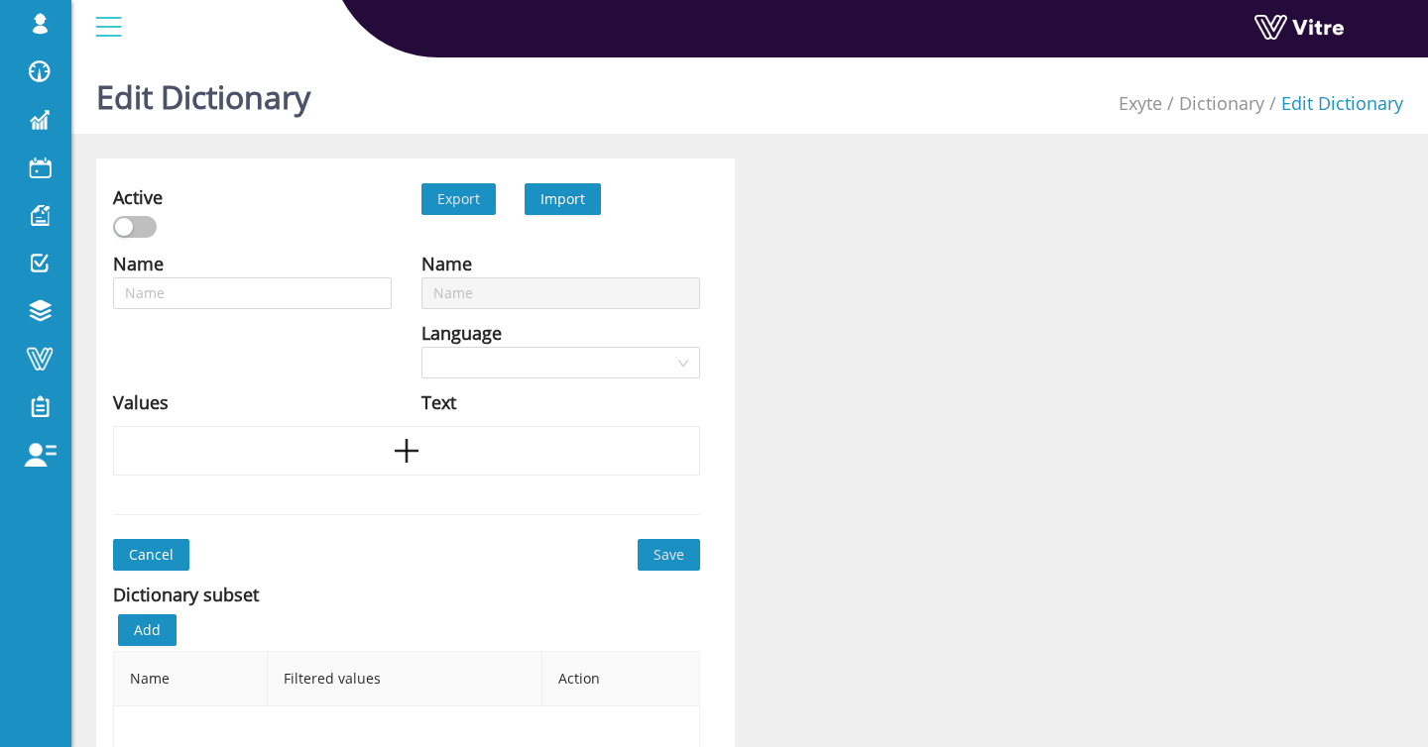
type input "Rigging Equipment - YES | No"
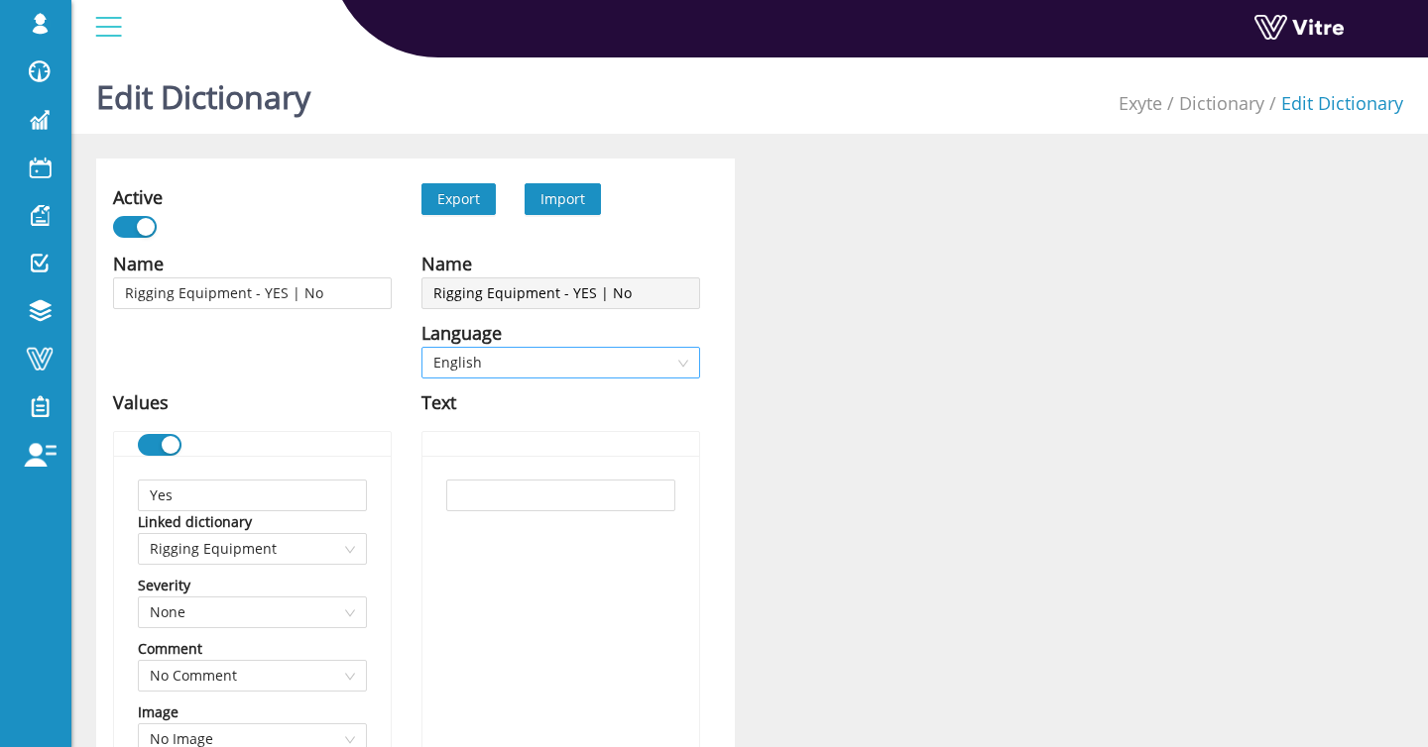
click at [488, 360] on span "English" at bounding box center [560, 363] width 255 height 30
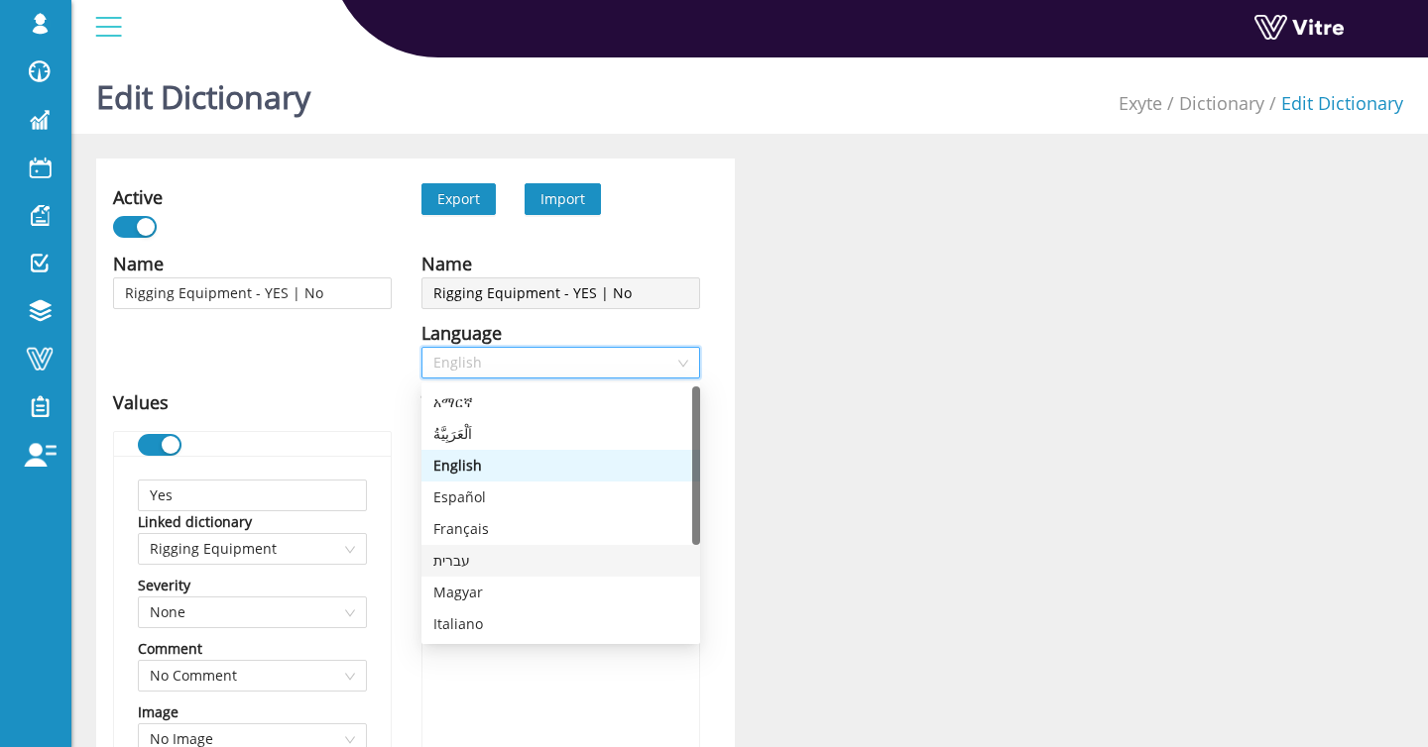
click at [468, 558] on div "עברית" at bounding box center [560, 561] width 255 height 22
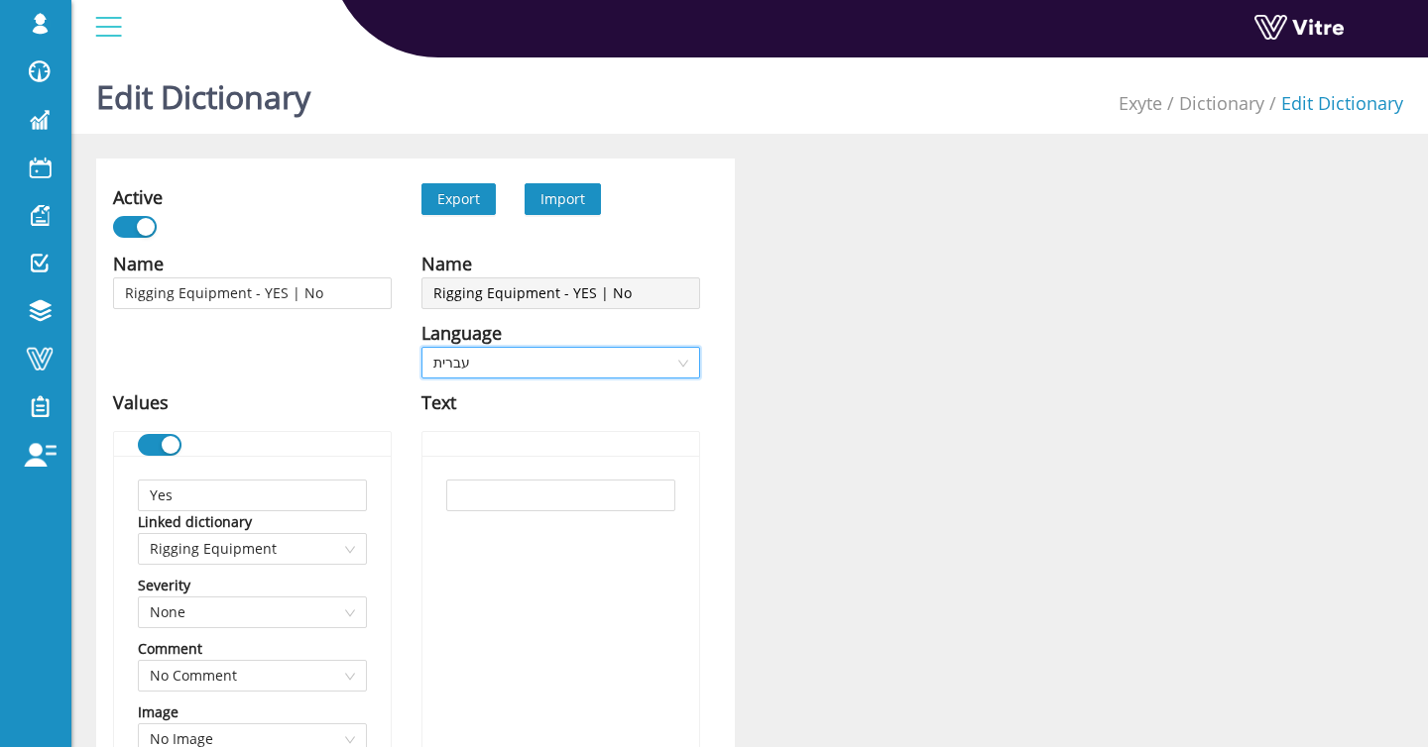
click at [518, 355] on span "עברית" at bounding box center [560, 363] width 255 height 30
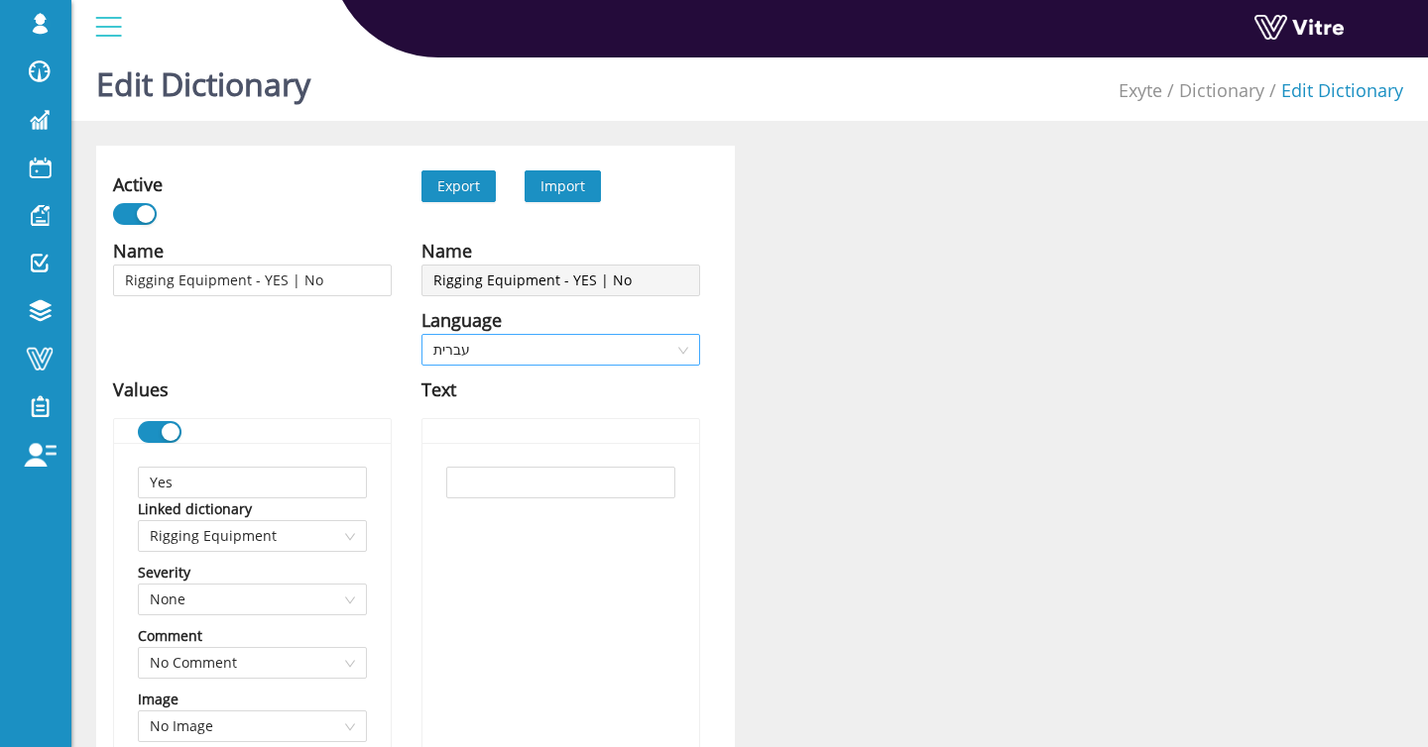
scroll to position [15, 0]
click at [507, 339] on span "עברית" at bounding box center [560, 348] width 255 height 30
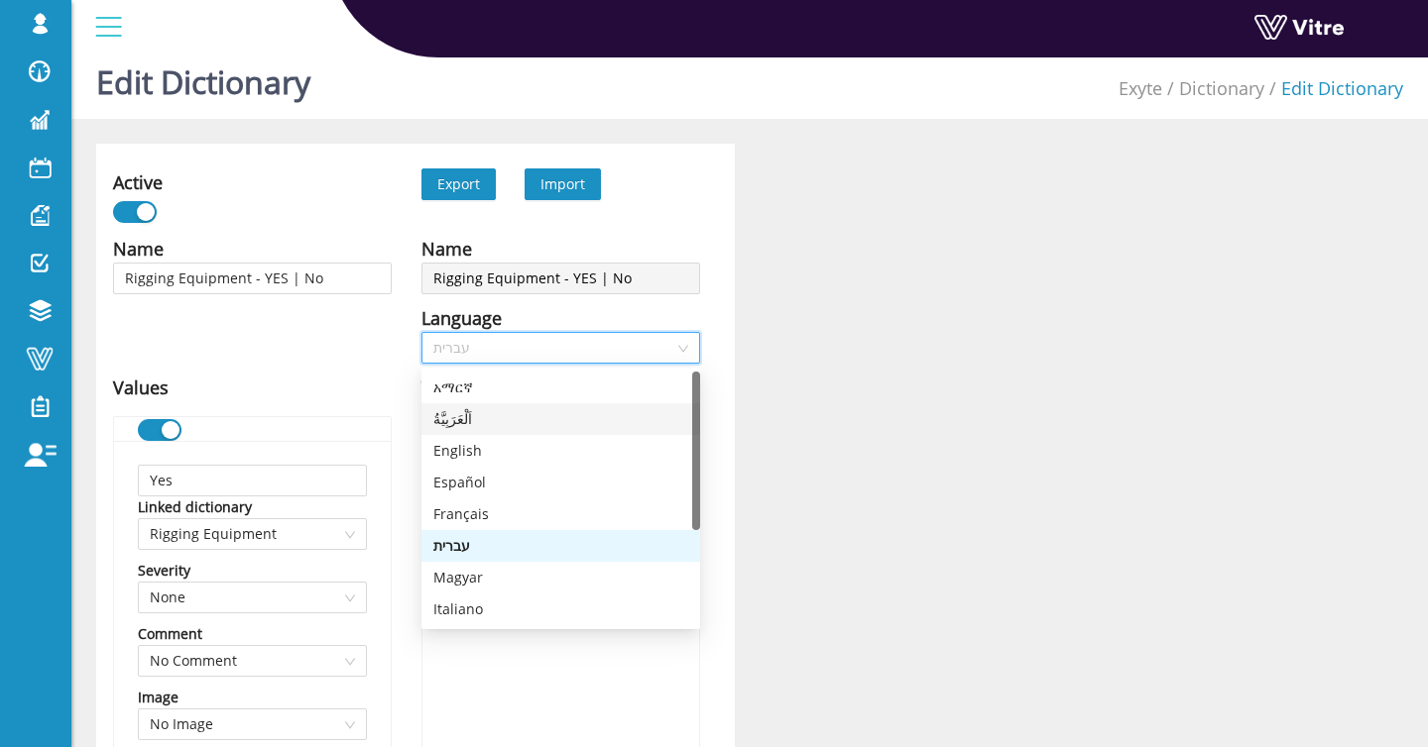
click at [509, 413] on div "اَلْعَرَبِيَّةُ" at bounding box center [560, 419] width 255 height 22
type input "نعم"
type input "لا"
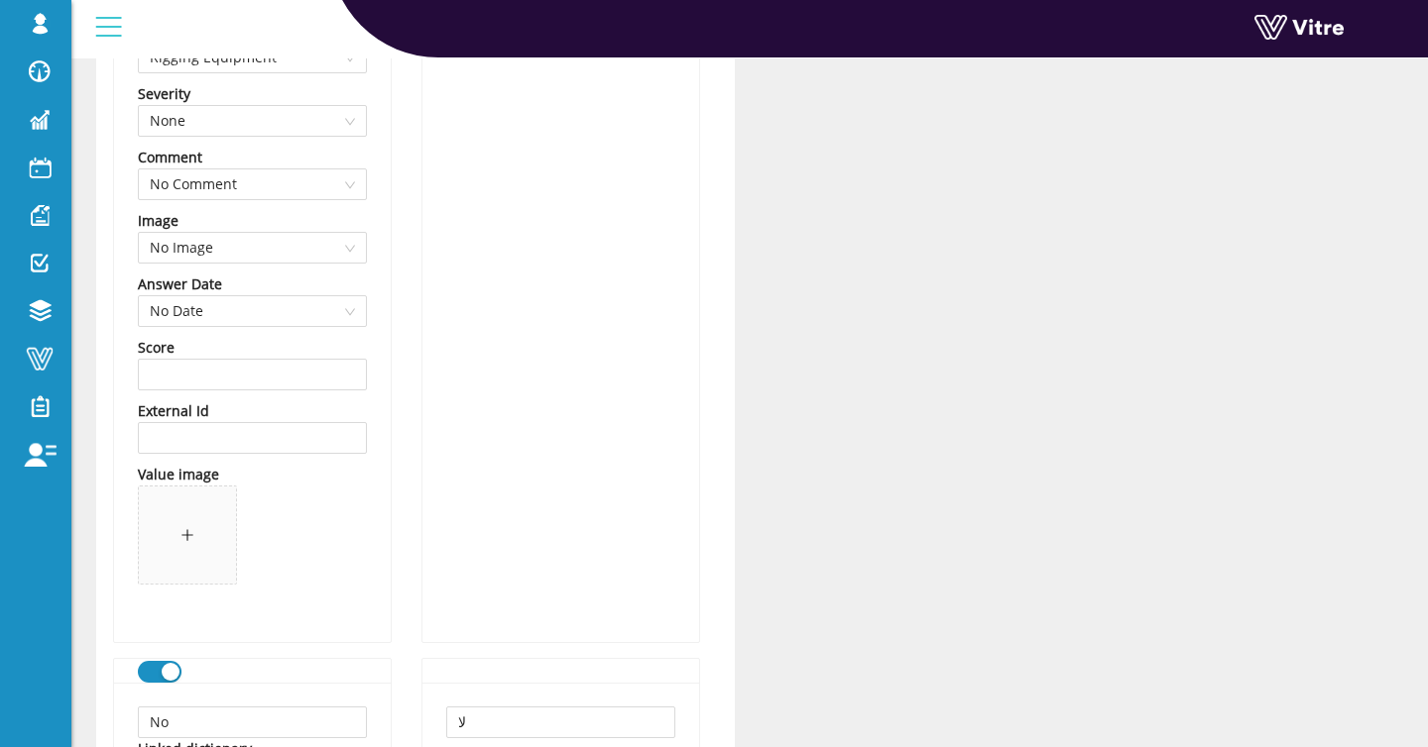
scroll to position [0, 0]
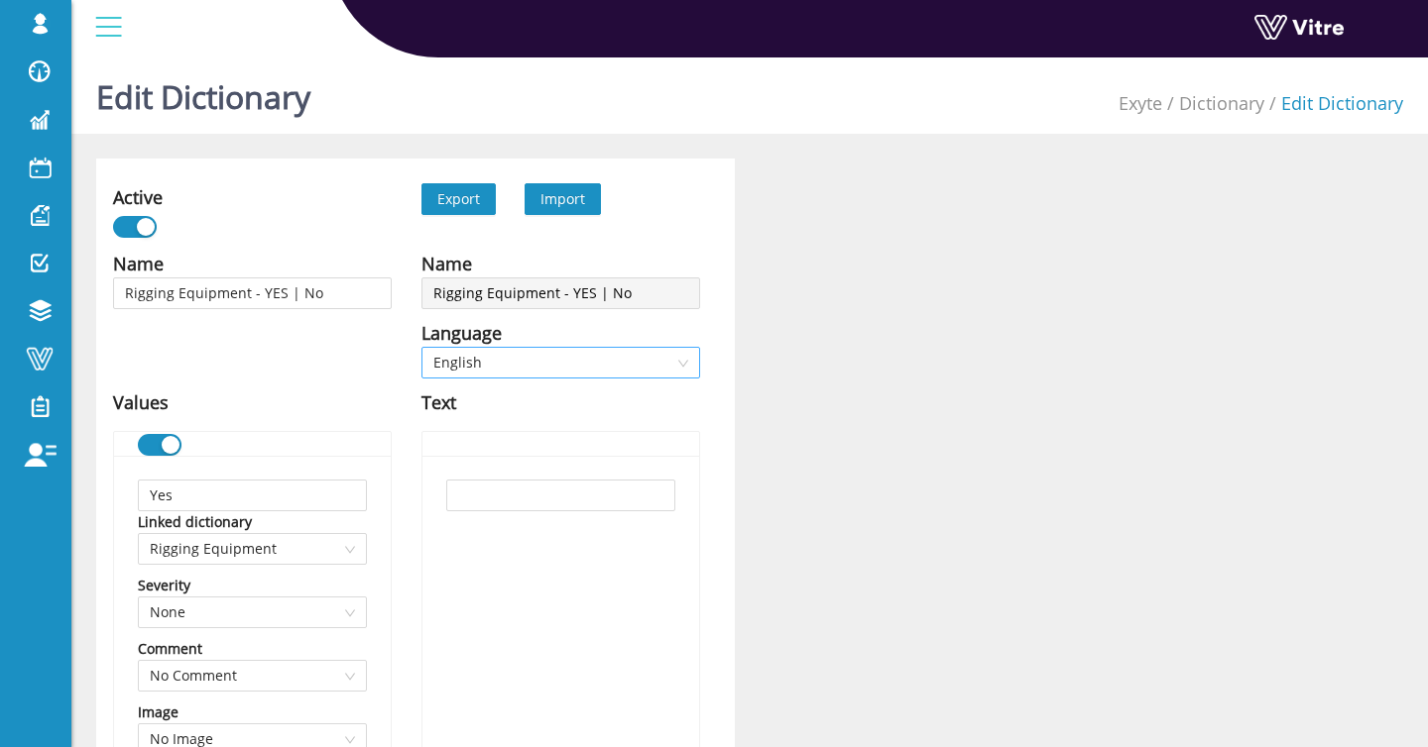
click at [509, 356] on span "English" at bounding box center [560, 363] width 255 height 30
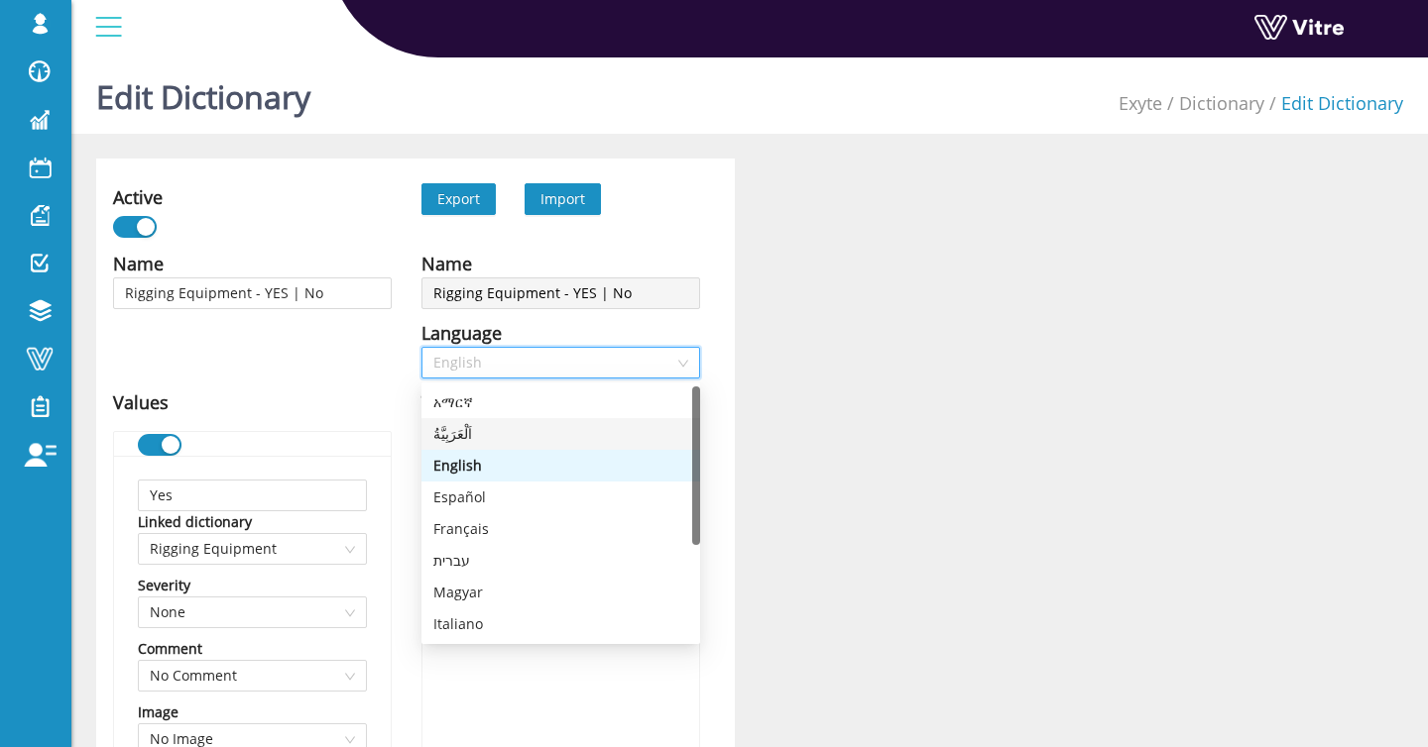
click at [487, 435] on div "اَلْعَرَبِيَّةُ" at bounding box center [560, 434] width 255 height 22
type input "نعم"
type input "لا"
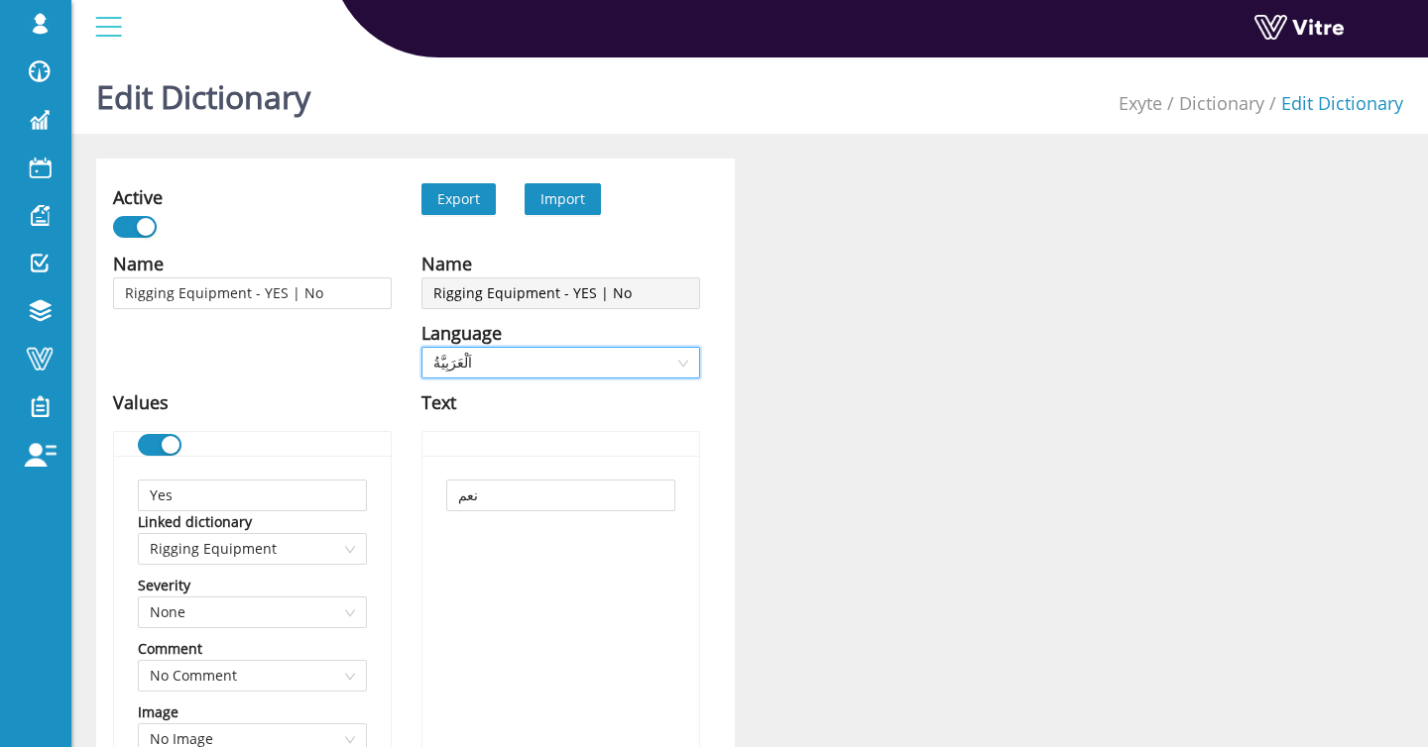
click at [539, 357] on span "اَلْعَرَبِيَّةُ" at bounding box center [560, 363] width 255 height 30
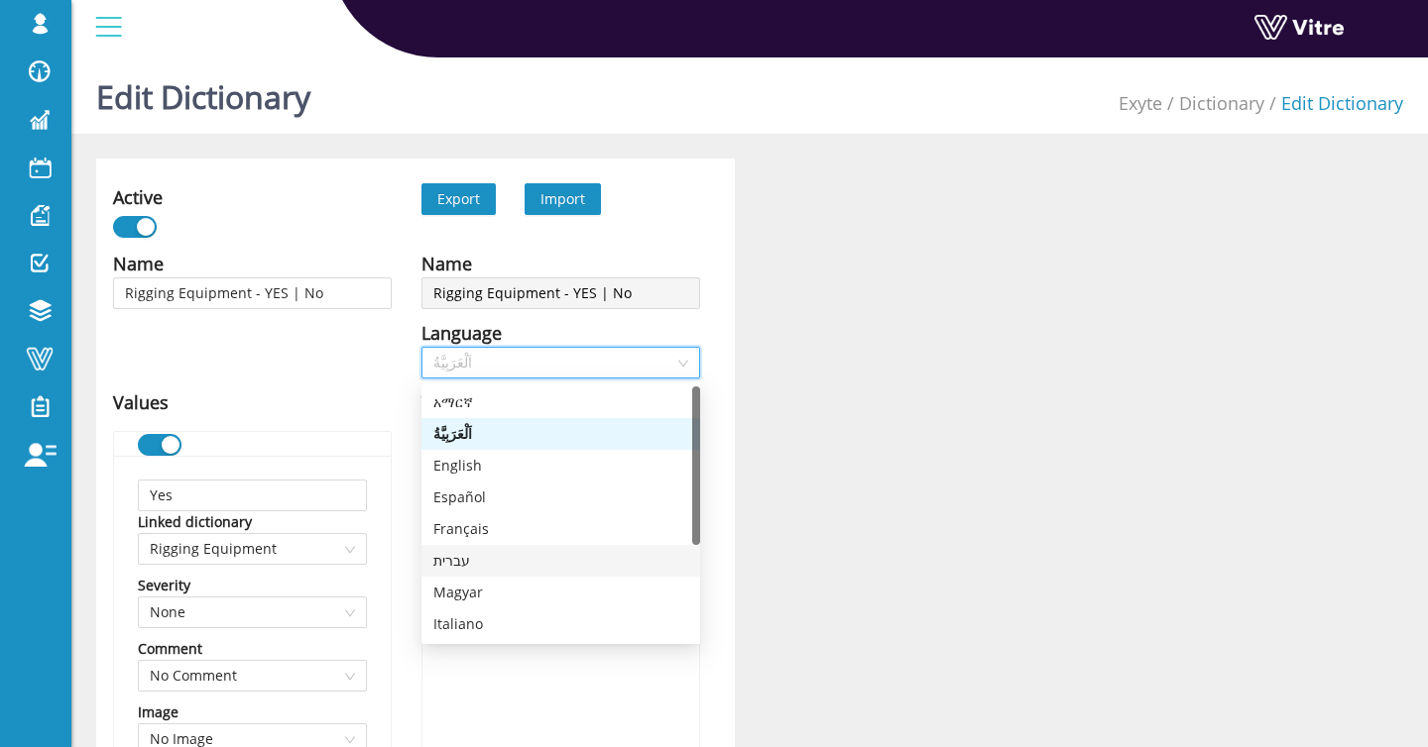
click at [489, 552] on div "עברית" at bounding box center [560, 561] width 255 height 22
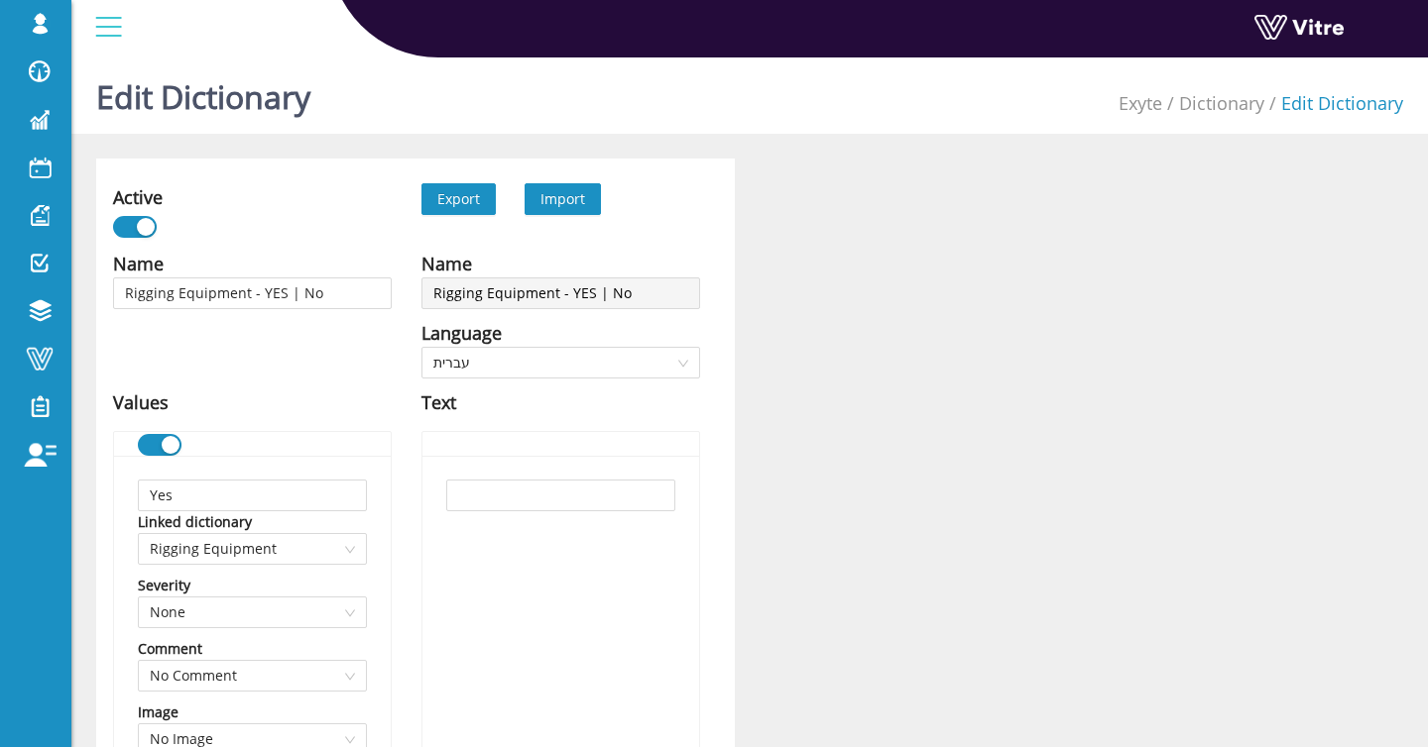
click at [529, 500] on input "text" at bounding box center [560, 496] width 229 height 32
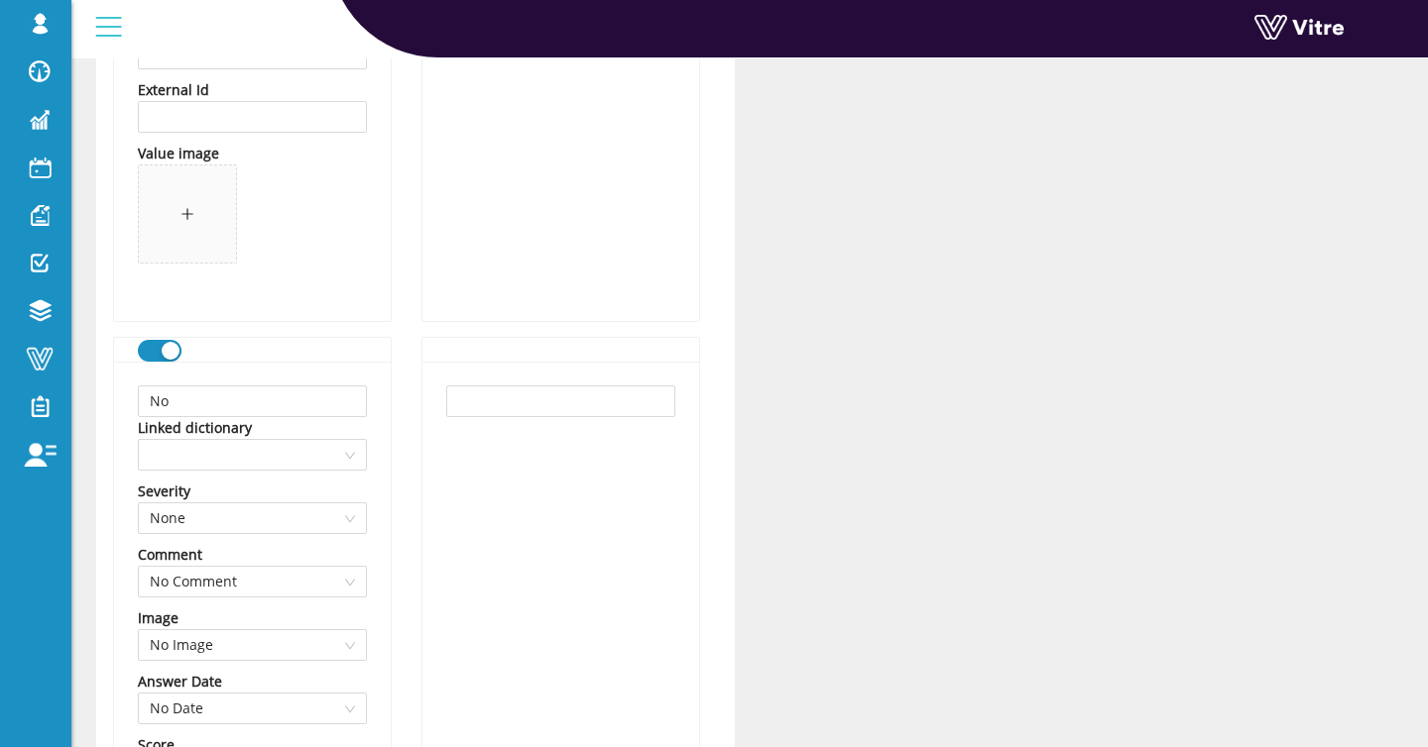
scroll to position [812, 0]
type input "כן"
click at [529, 398] on input "text" at bounding box center [560, 403] width 229 height 32
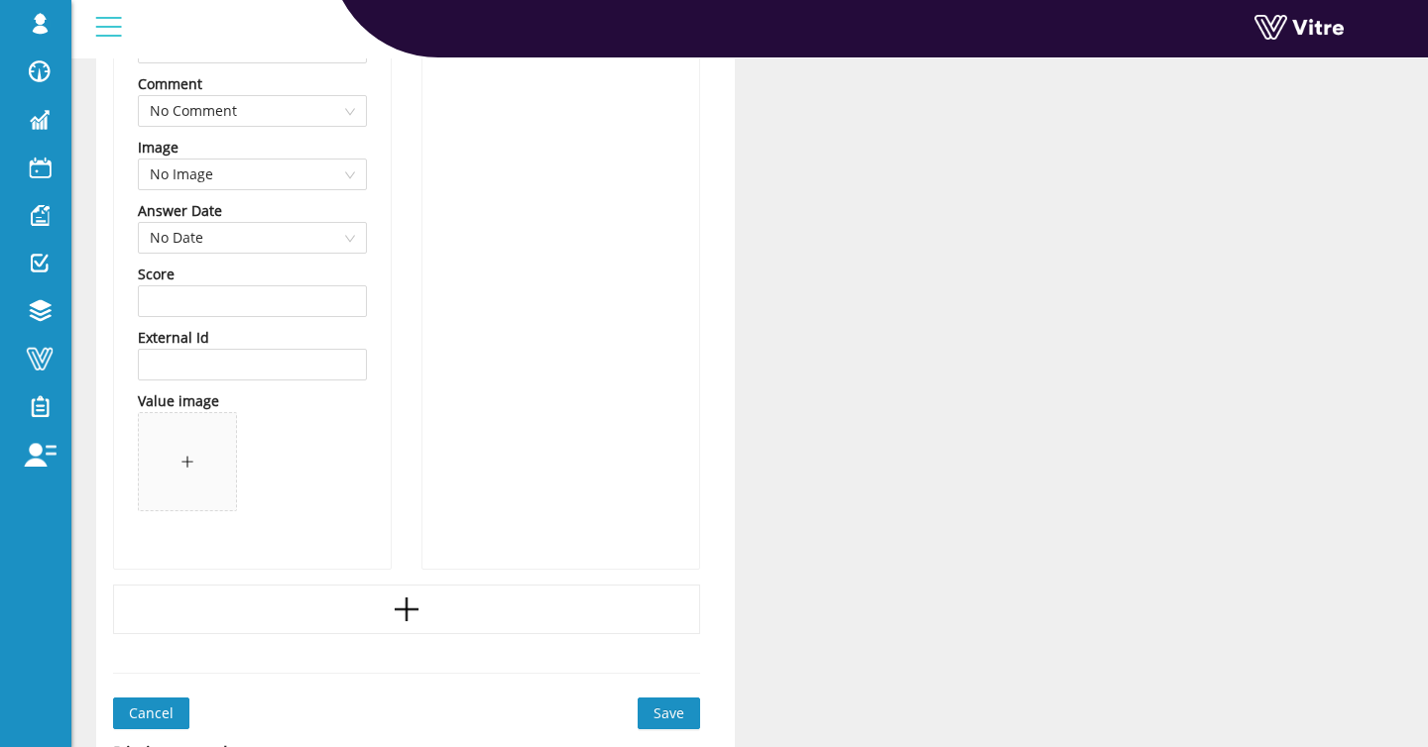
scroll to position [1662, 0]
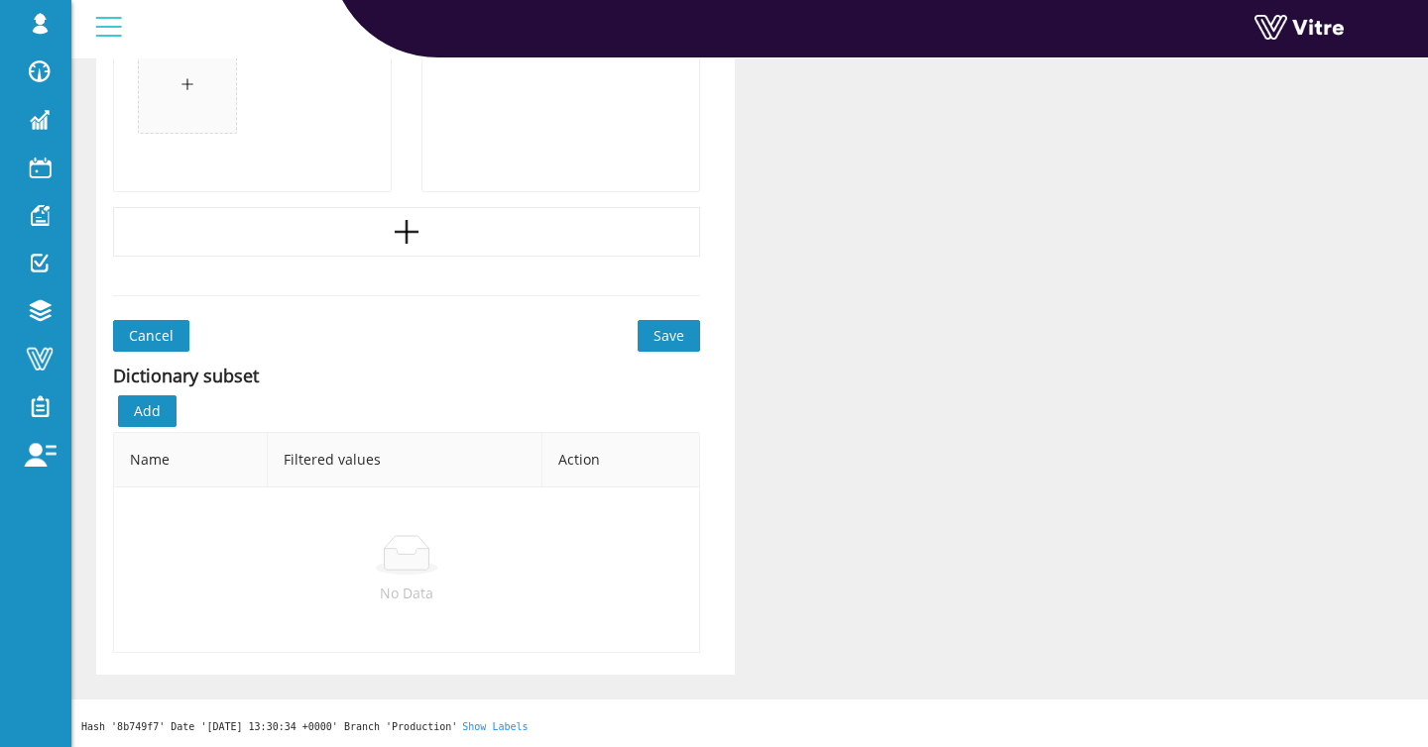
type input "לא"
click at [657, 331] on span "Save" at bounding box center [668, 336] width 31 height 22
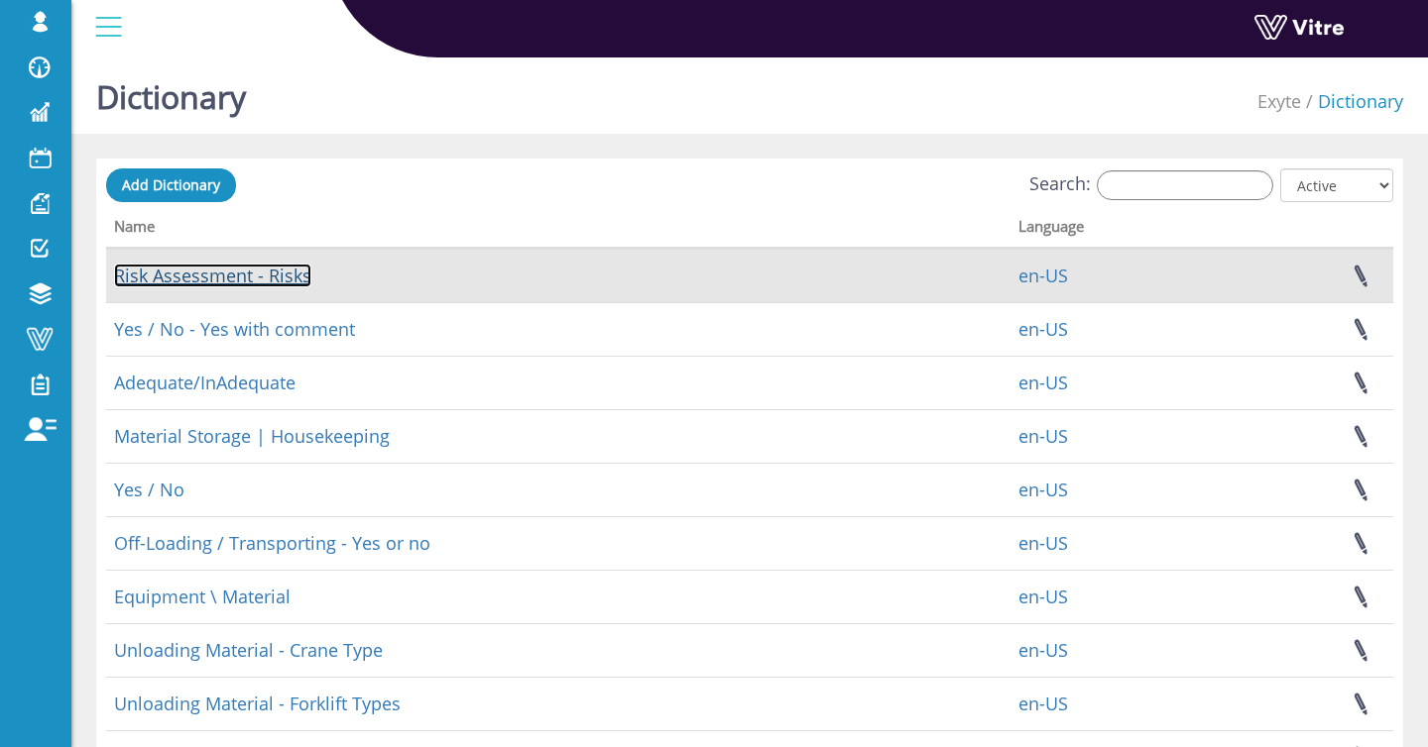
click at [155, 266] on link "Risk Assessment - Risks" at bounding box center [212, 276] width 197 height 24
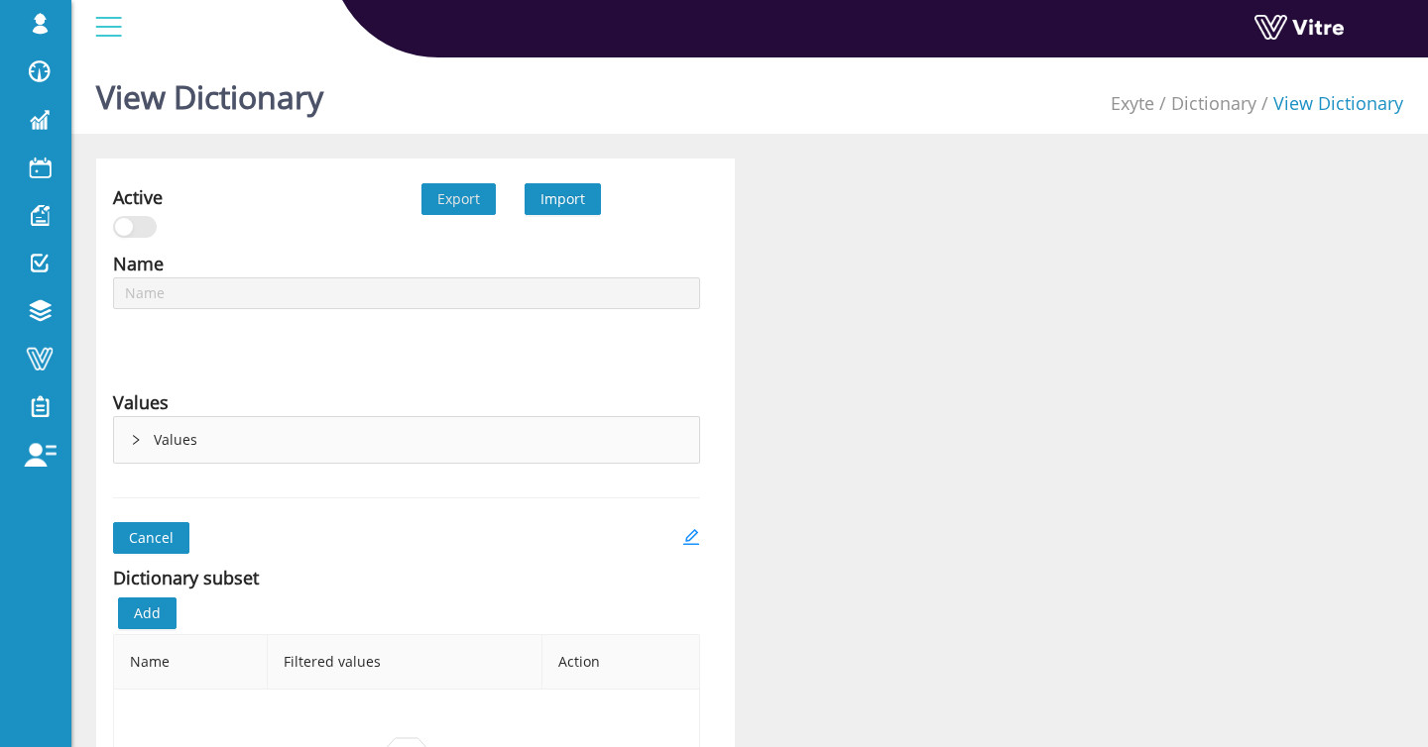
type input "Risk Assessment - Risks"
click at [677, 531] on div "Cancel" at bounding box center [406, 538] width 587 height 32
click at [686, 537] on icon "edit" at bounding box center [691, 537] width 16 height 16
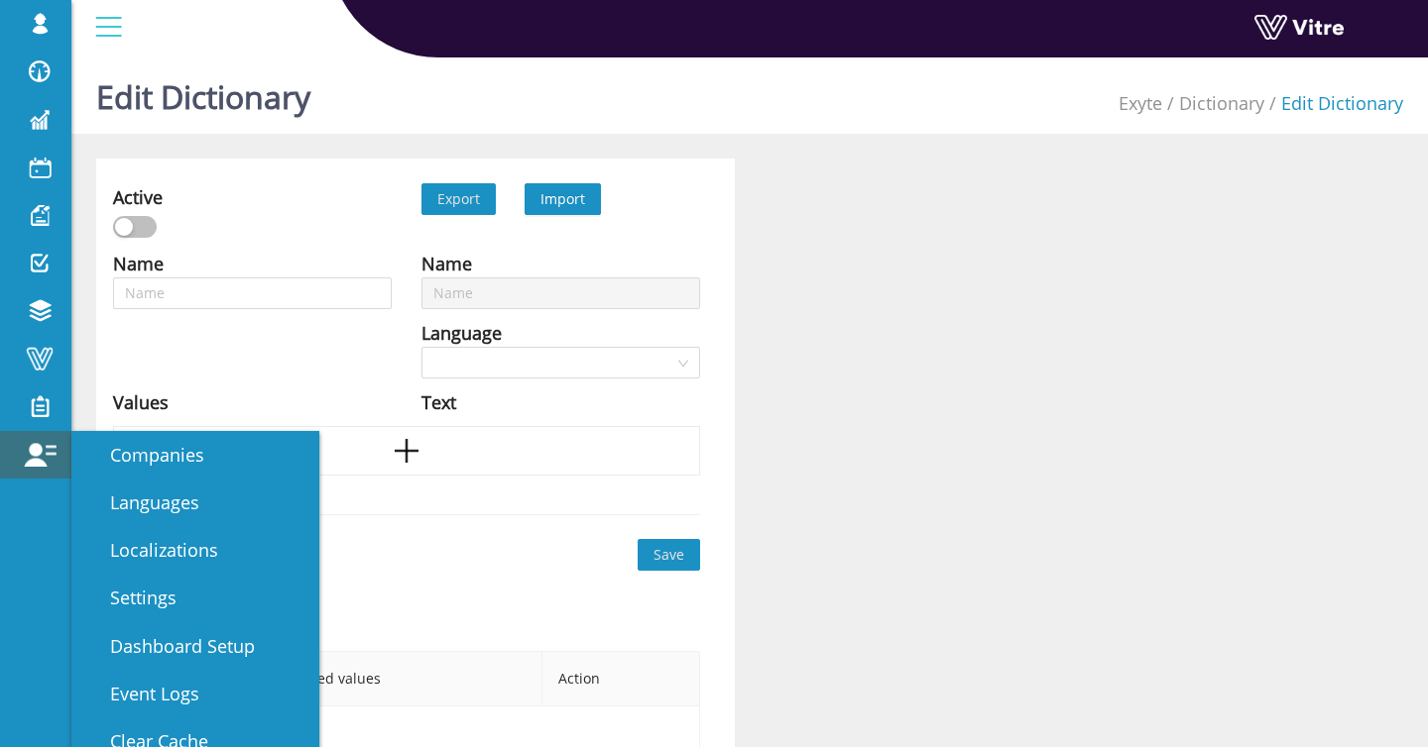
type input "Risk Assessment - Risks"
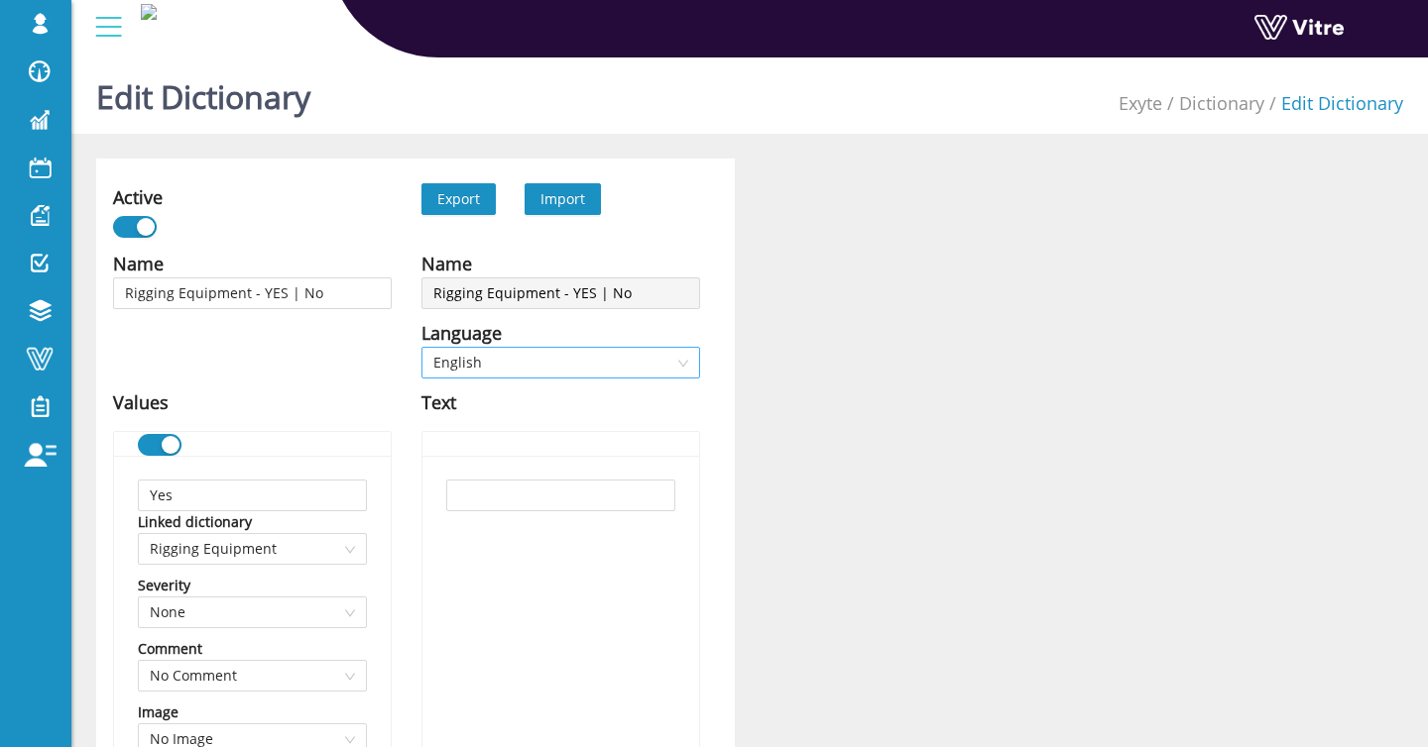
click at [517, 365] on span "English" at bounding box center [560, 363] width 255 height 30
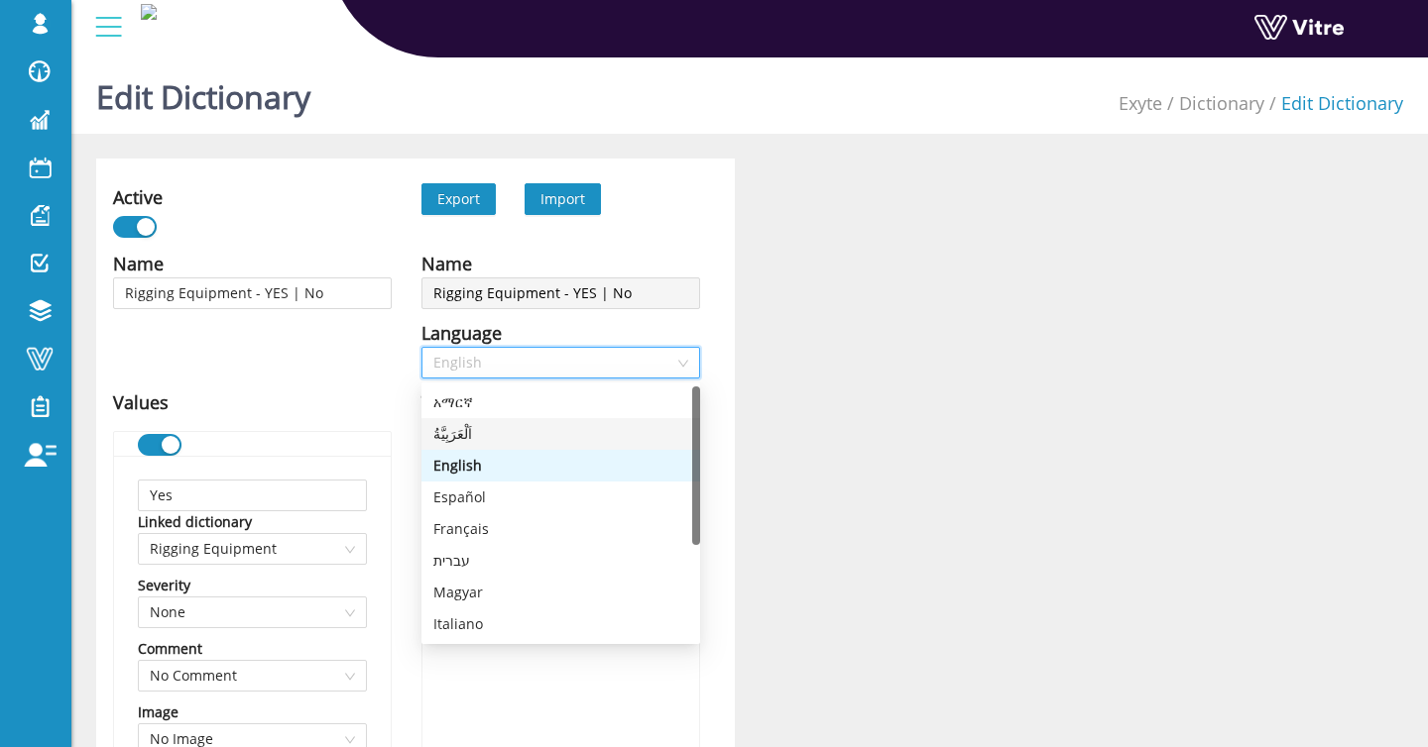
click at [520, 432] on div "اَلْعَرَبِيَّةُ" at bounding box center [560, 434] width 255 height 22
type input "نعم"
type input "لا"
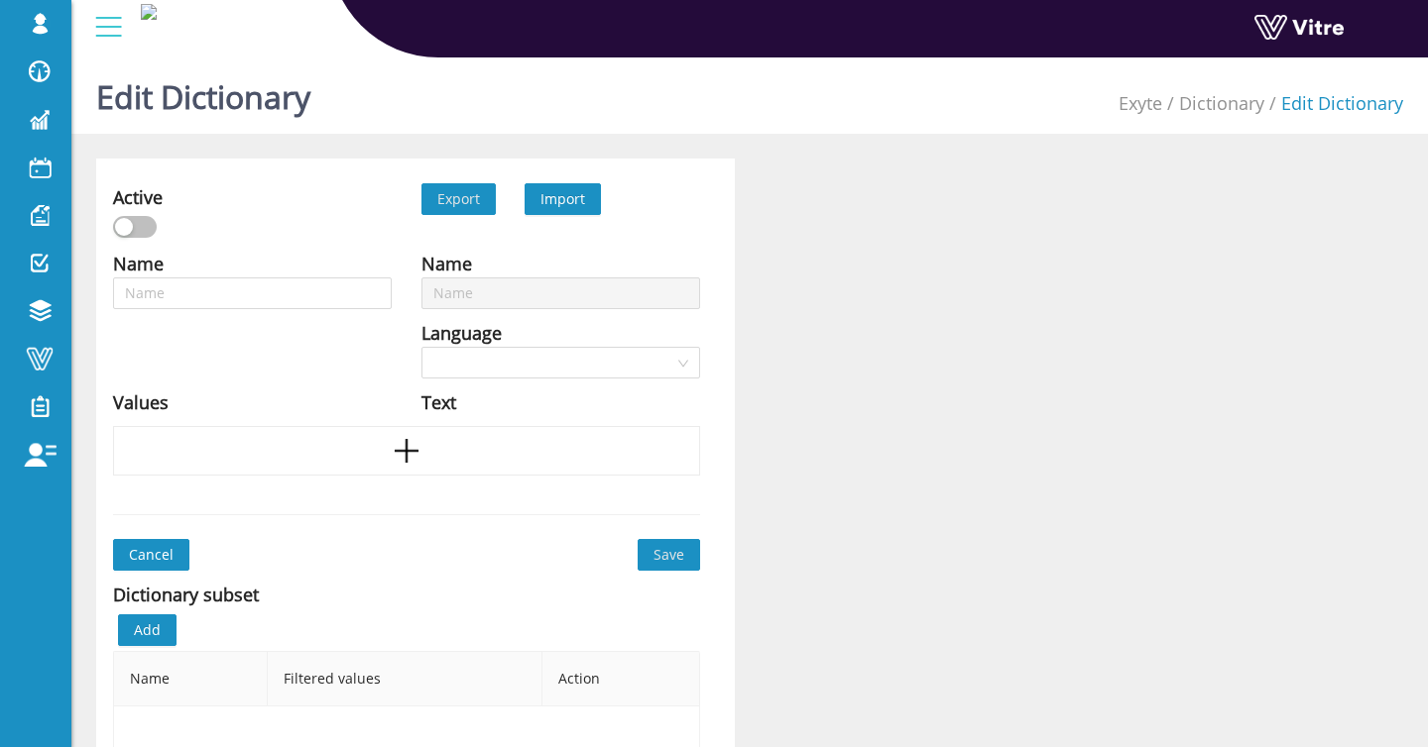
type input "At elevation greater than 2'"
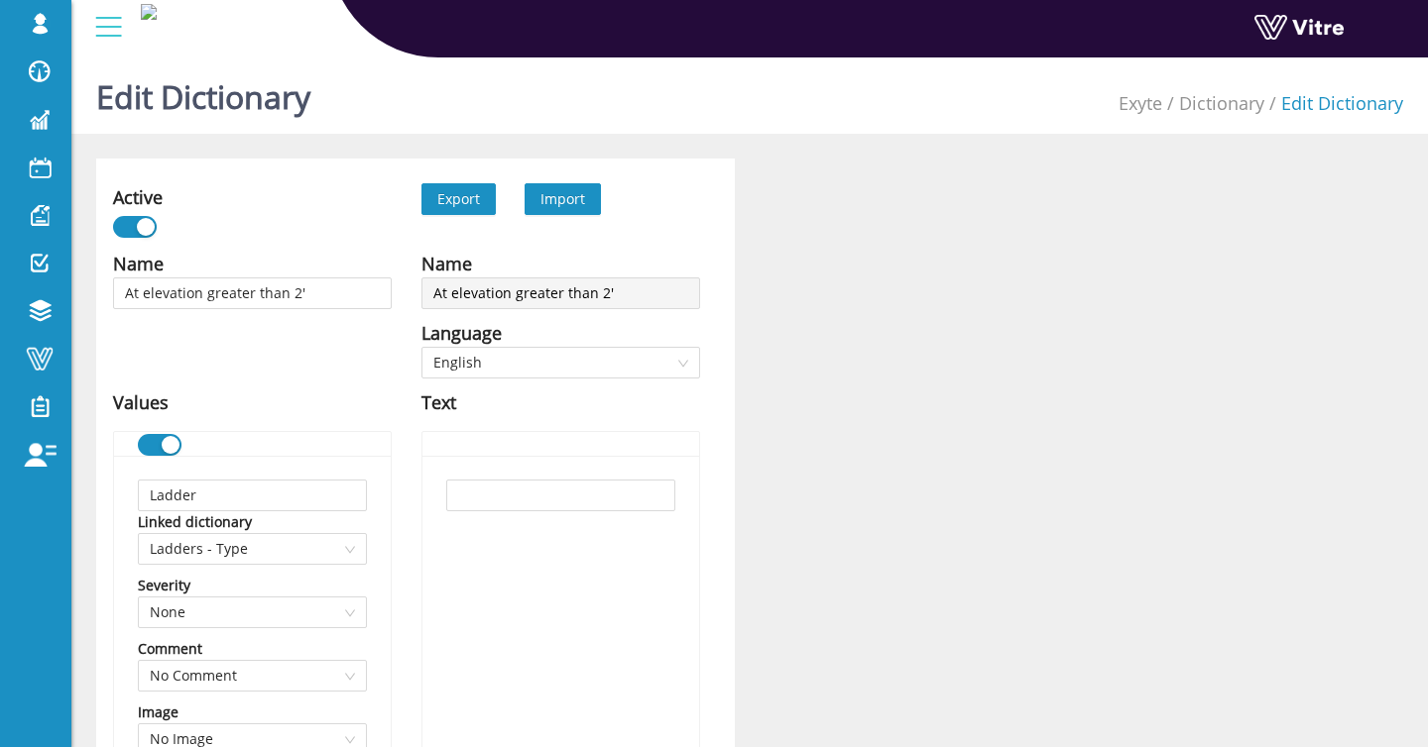
click at [580, 201] on span "Import" at bounding box center [562, 198] width 45 height 19
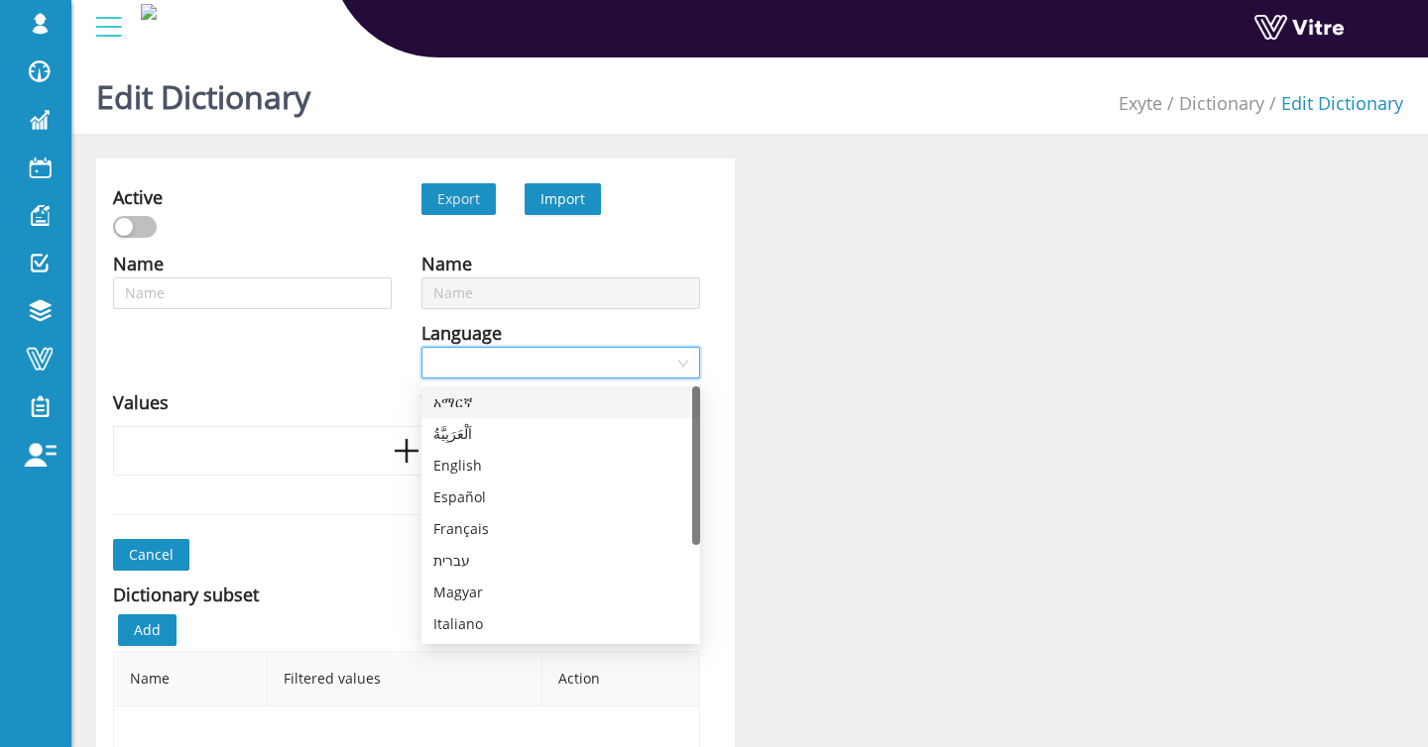
type input "At elevation greater than 2'"
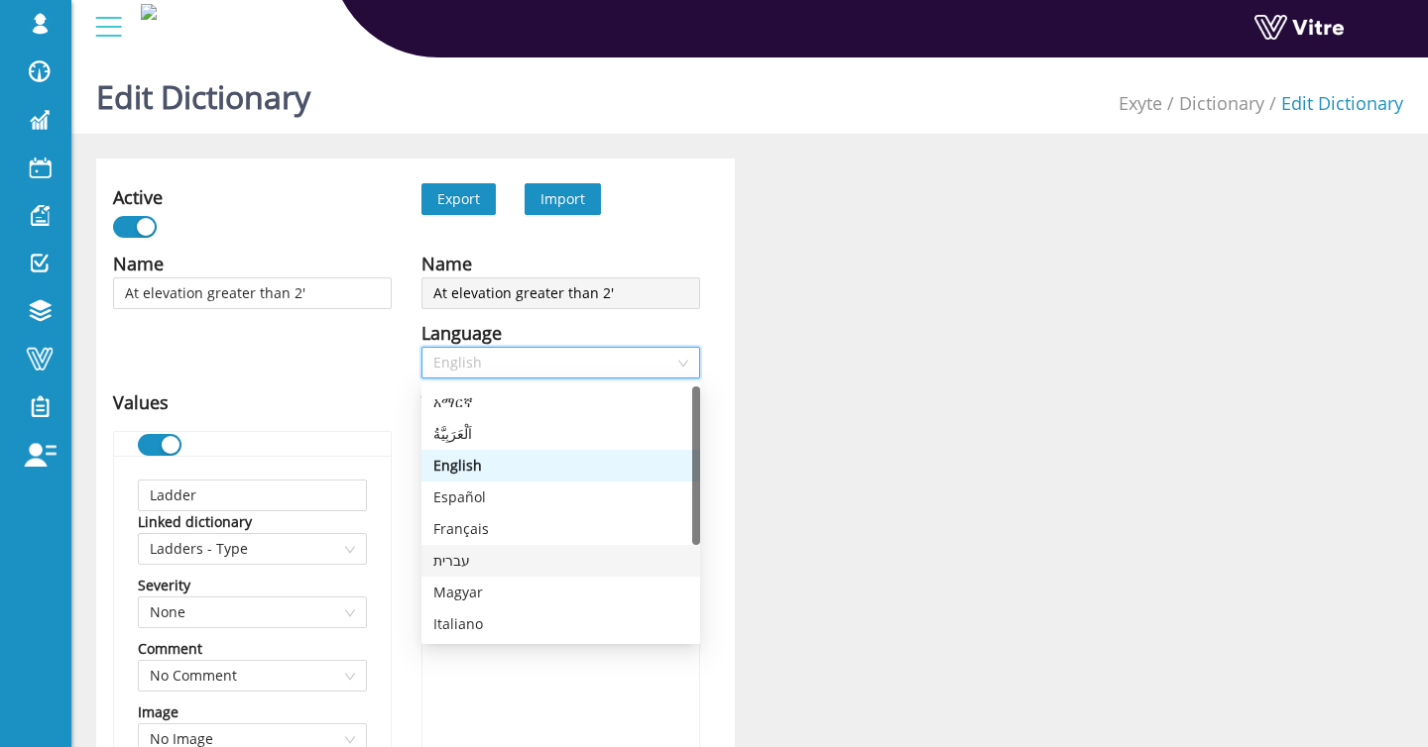
click at [457, 555] on div "עברית" at bounding box center [560, 561] width 255 height 22
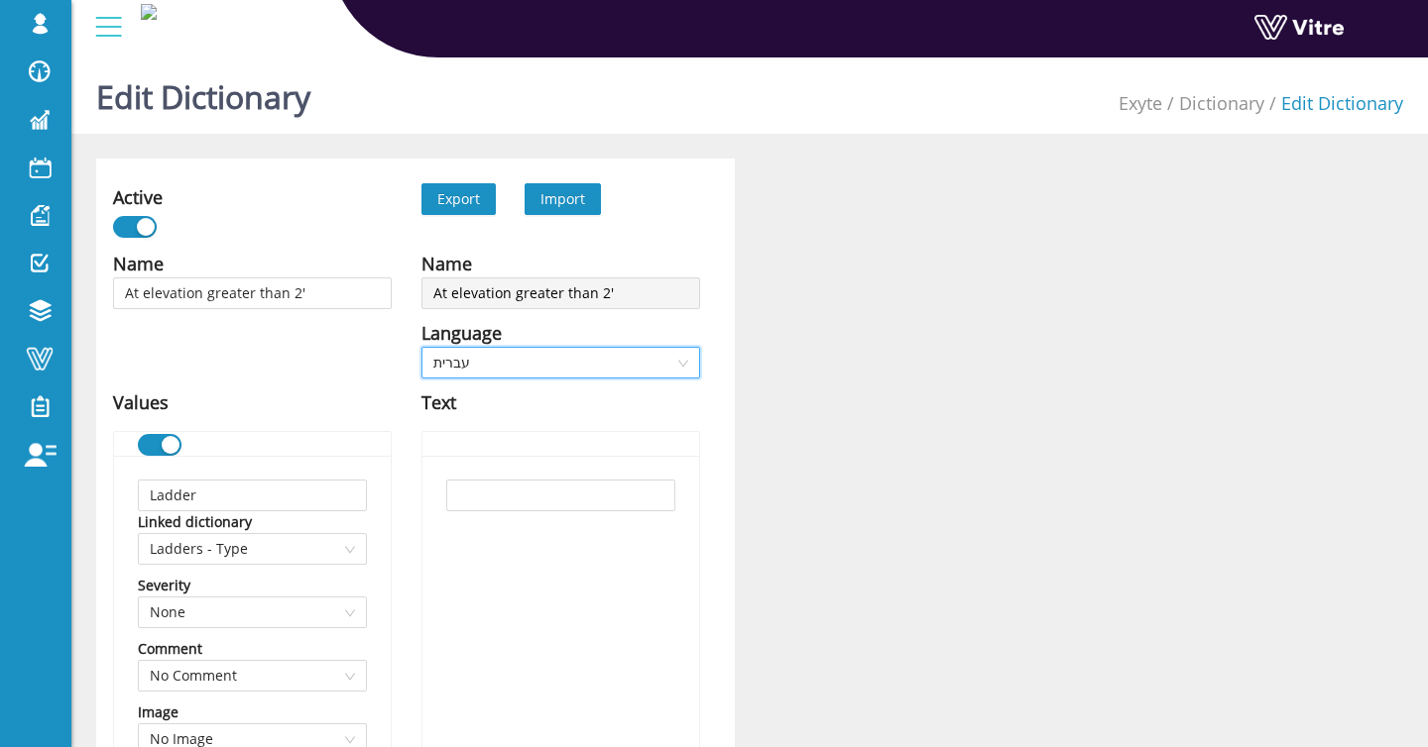
click at [554, 368] on span "עברית" at bounding box center [560, 363] width 255 height 30
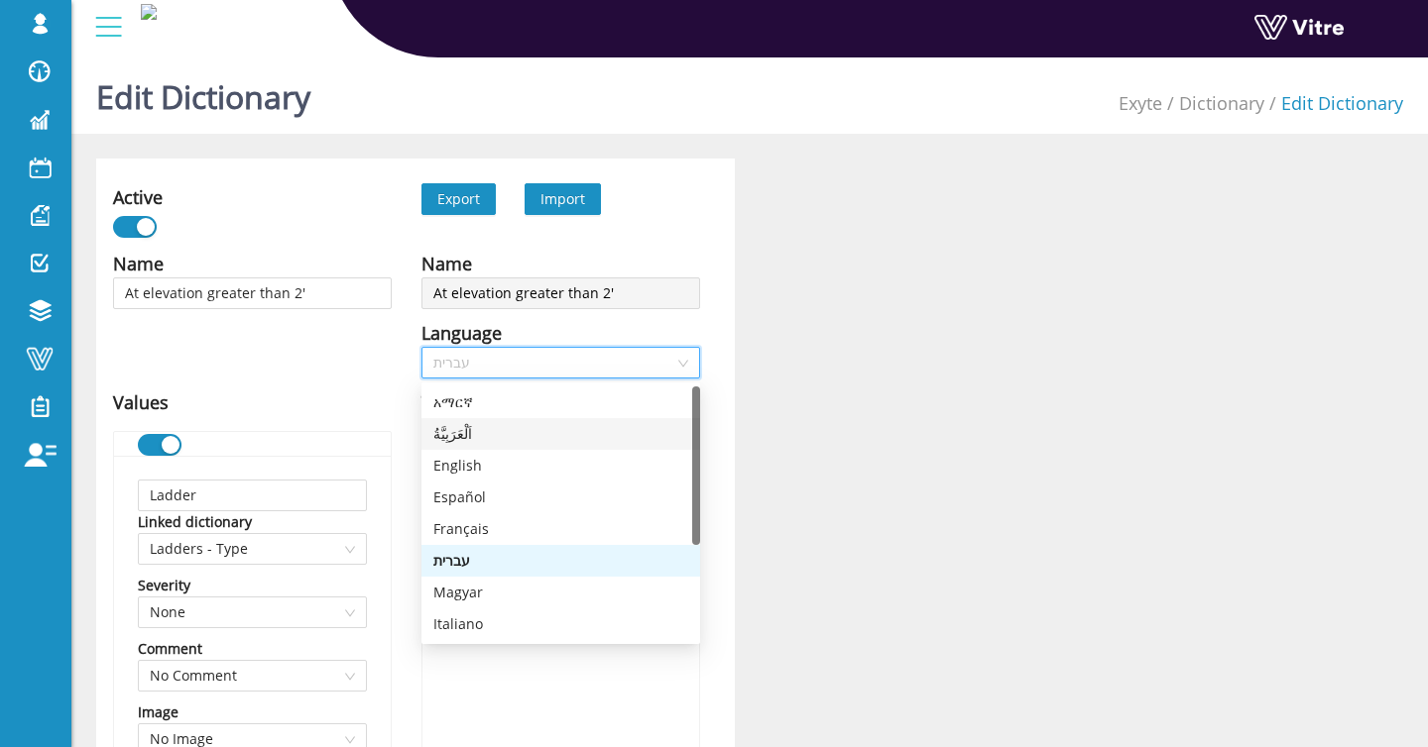
click at [517, 431] on div "اَلْعَرَبِيَّةُ" at bounding box center [560, 434] width 255 height 22
type input "سلم"
type input "معدات الرفع المحمولة"
type input "سقالة"
type input "أخرى"
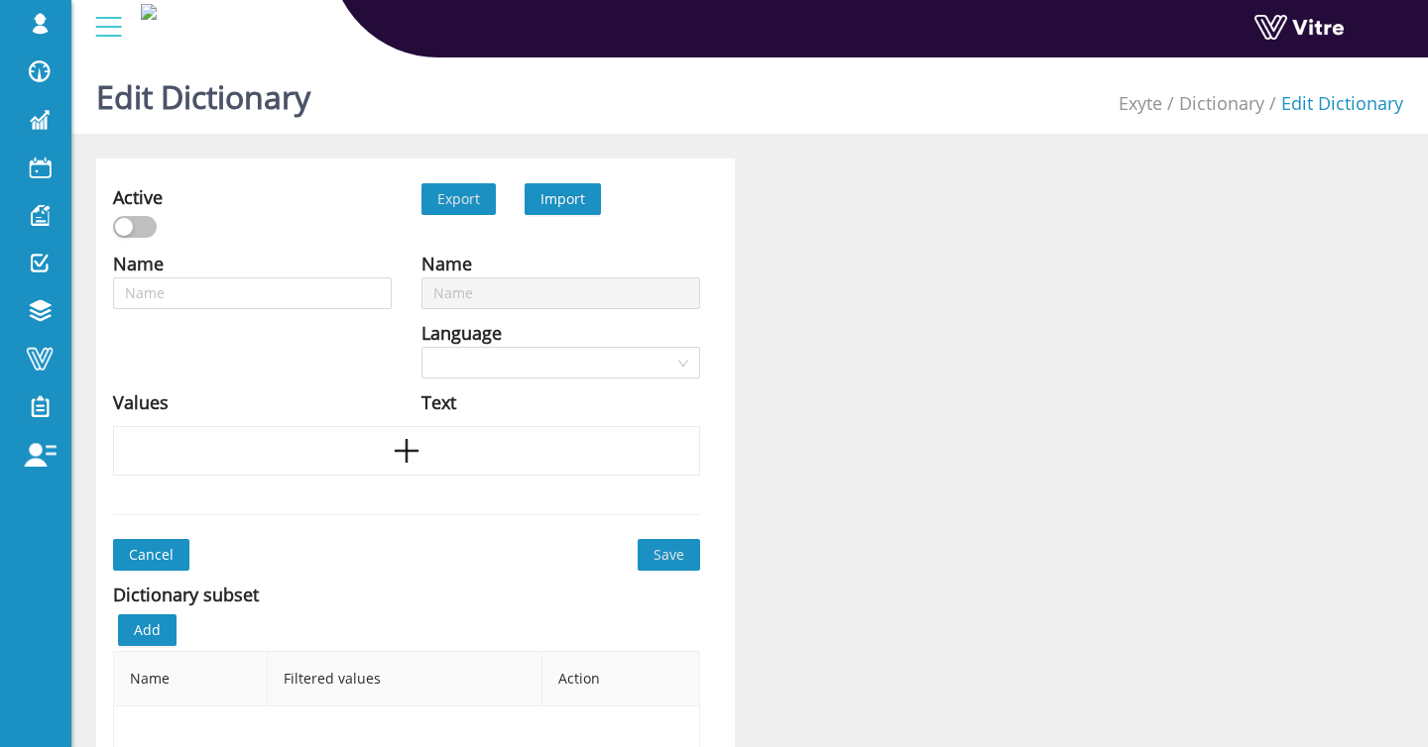
type input "MEWP"
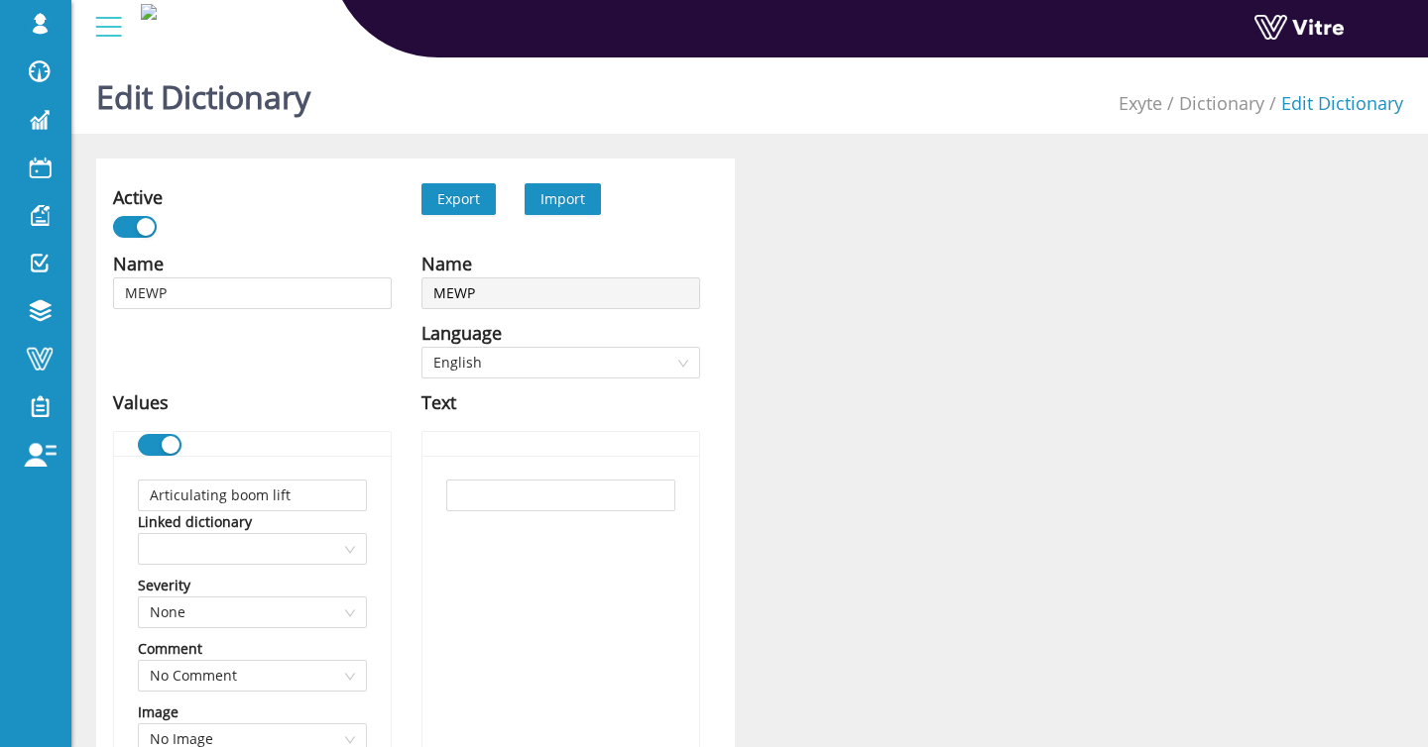
click at [579, 200] on span "Import" at bounding box center [562, 198] width 45 height 19
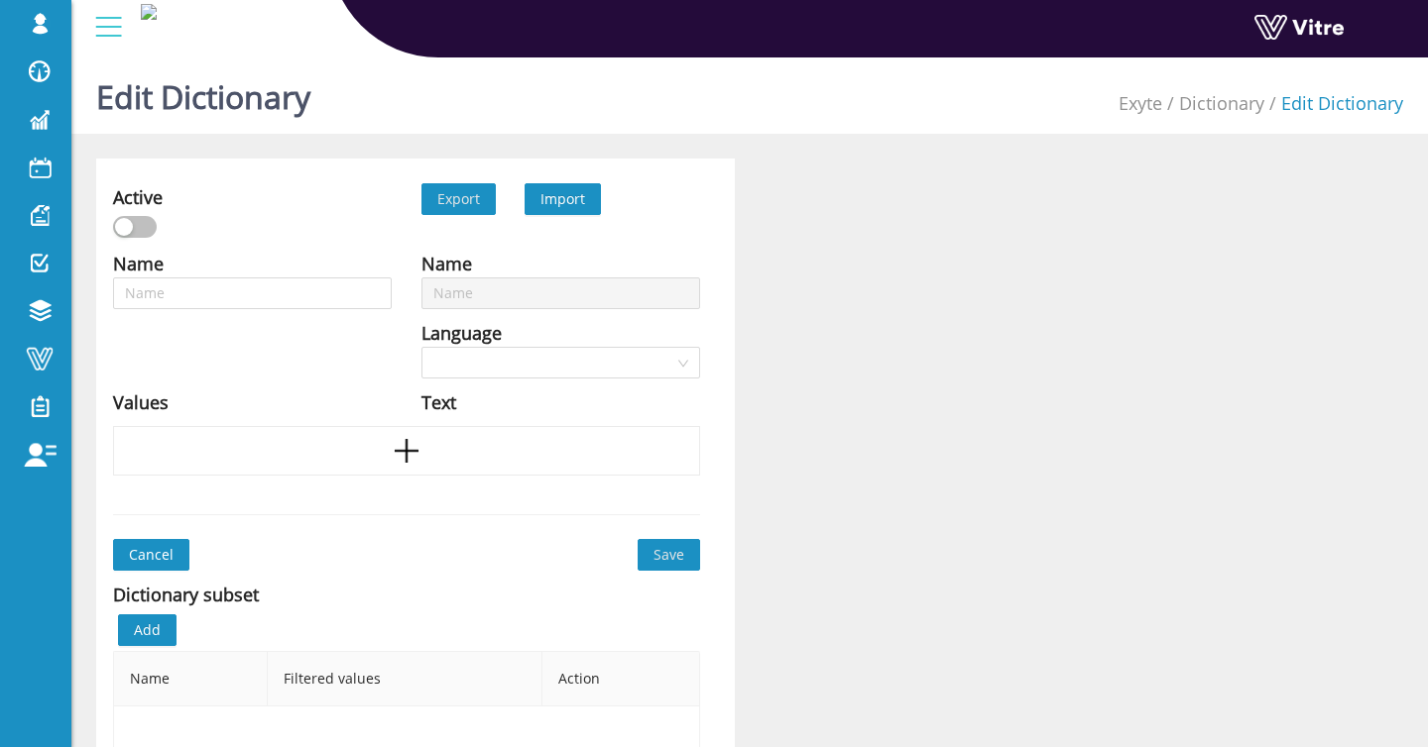
type input "MEWP"
type input "Scaffold Types"
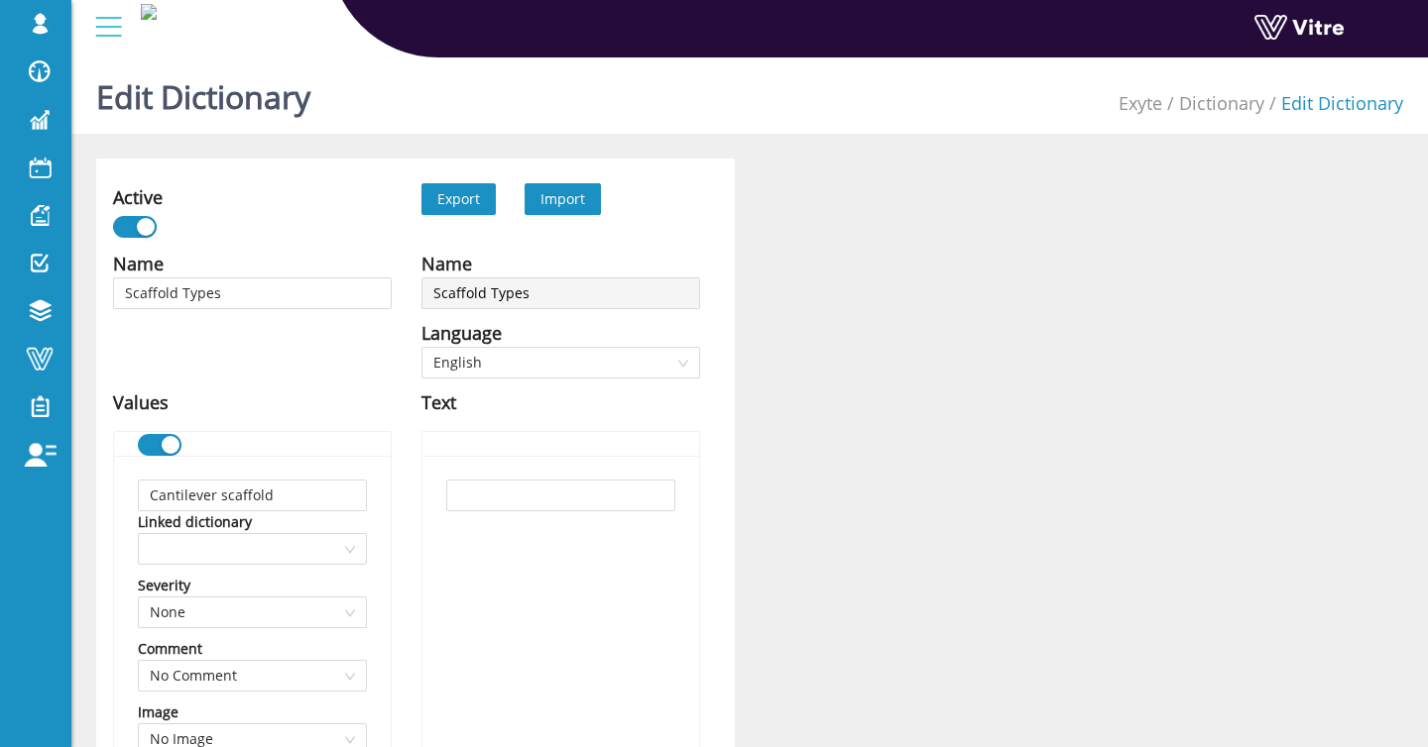
click at [571, 196] on span "Import" at bounding box center [562, 198] width 45 height 19
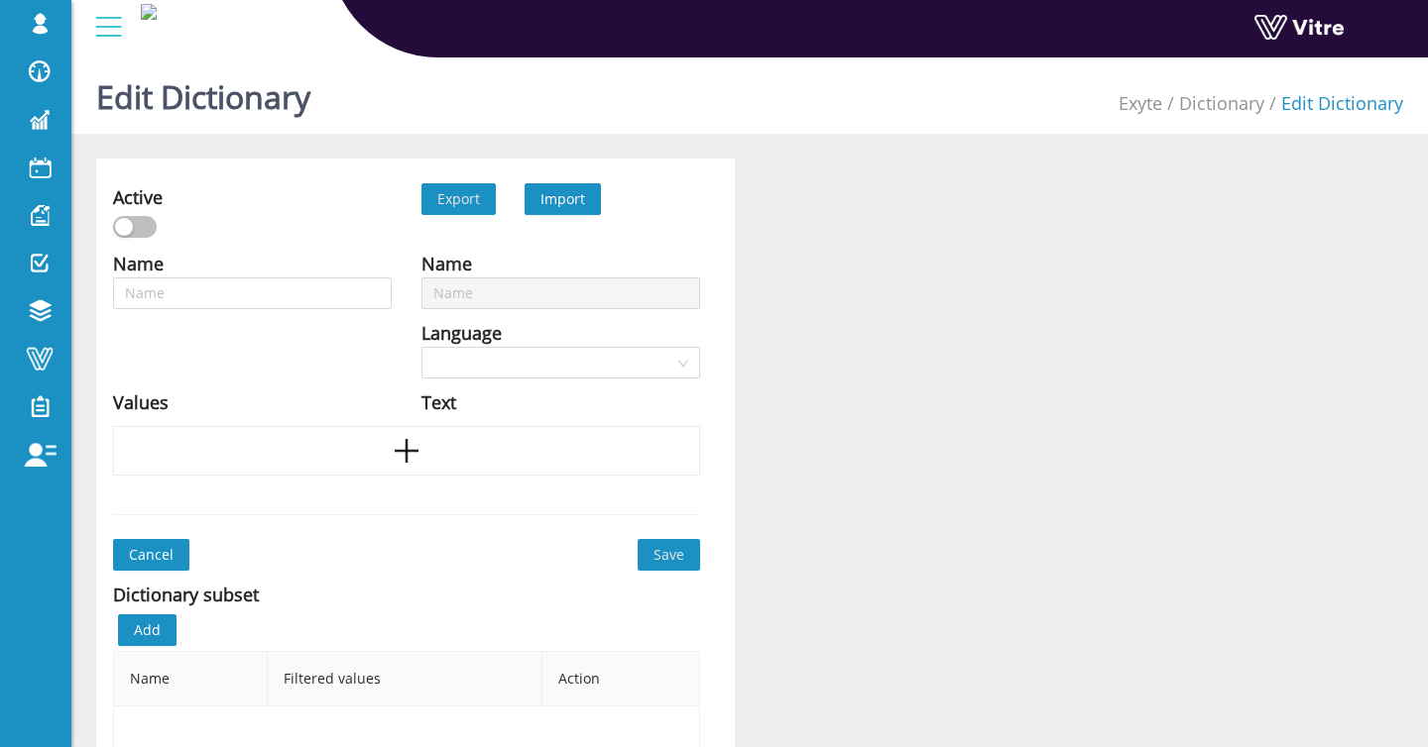
type input "Scaffold Types"
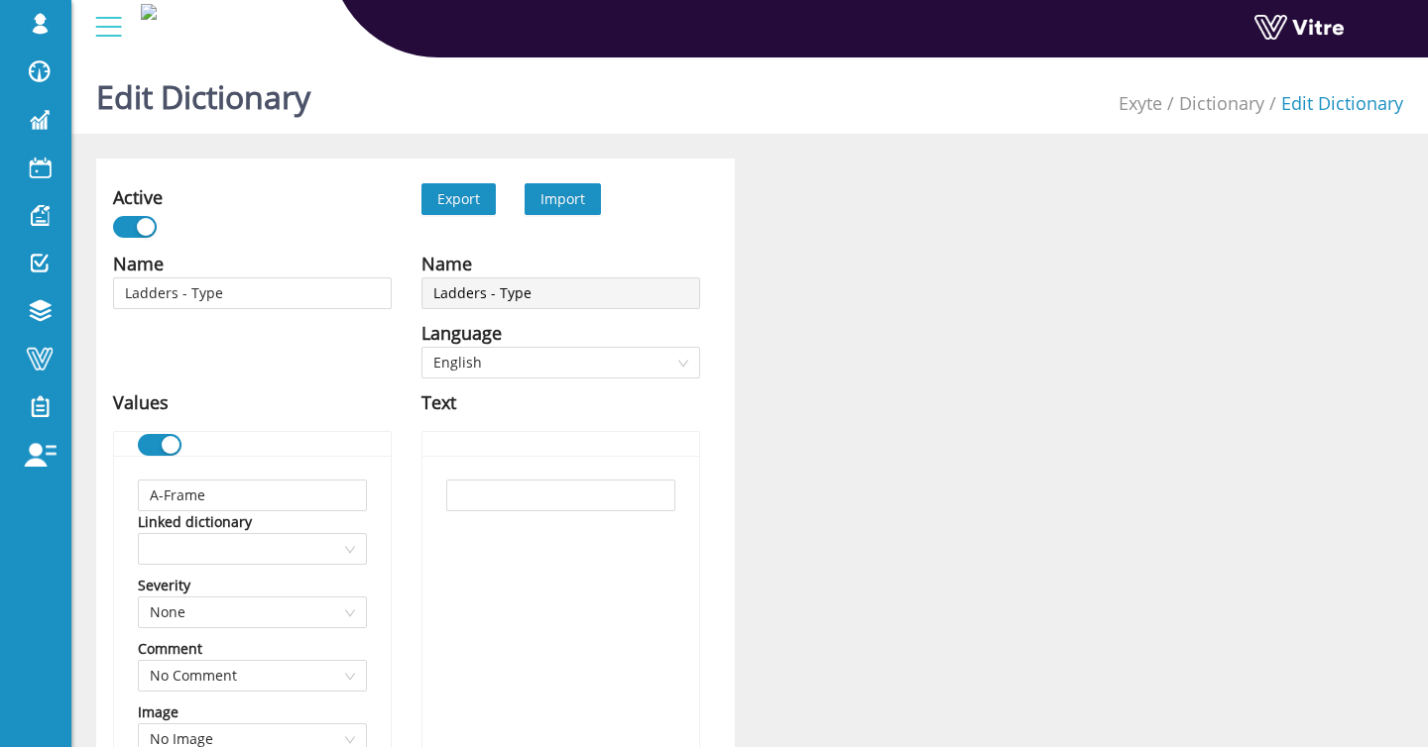
click at [577, 206] on span "Import" at bounding box center [562, 198] width 45 height 19
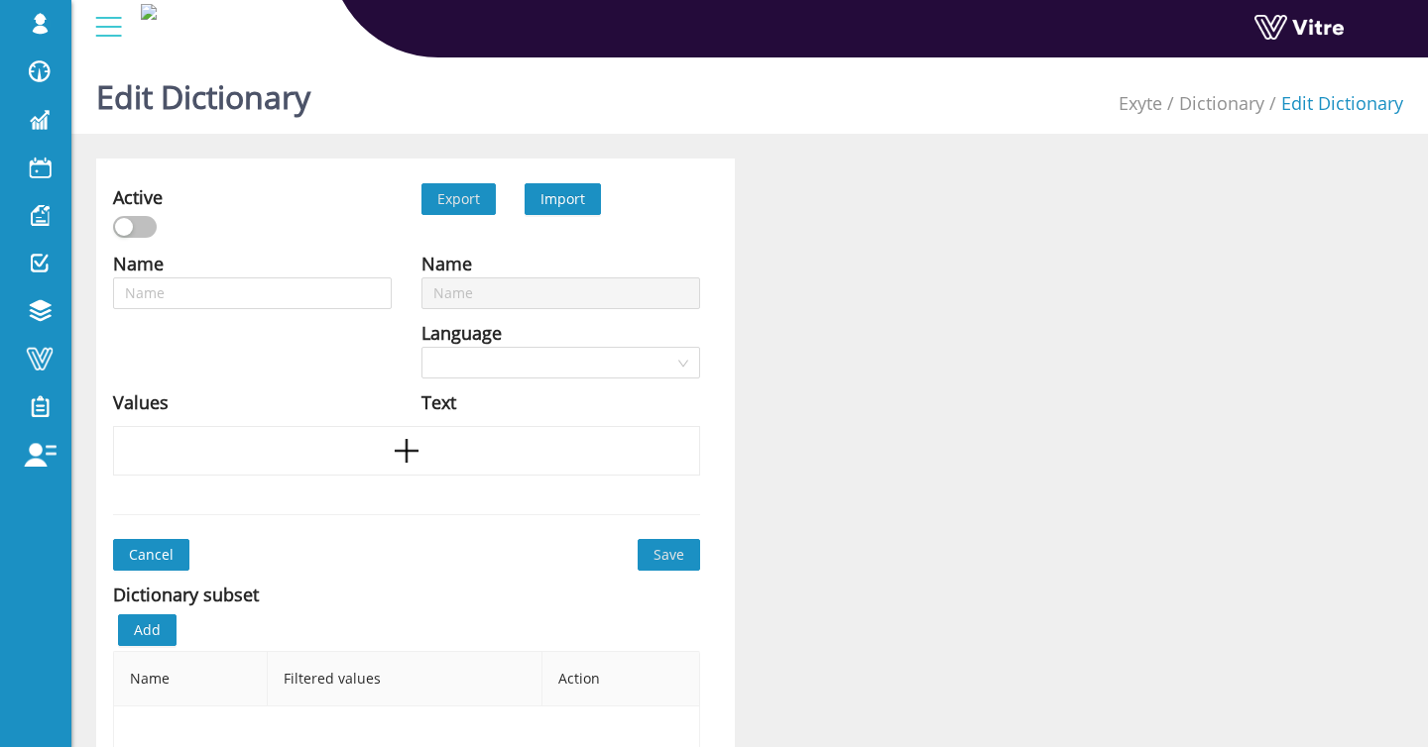
type input "Ladders - Type"
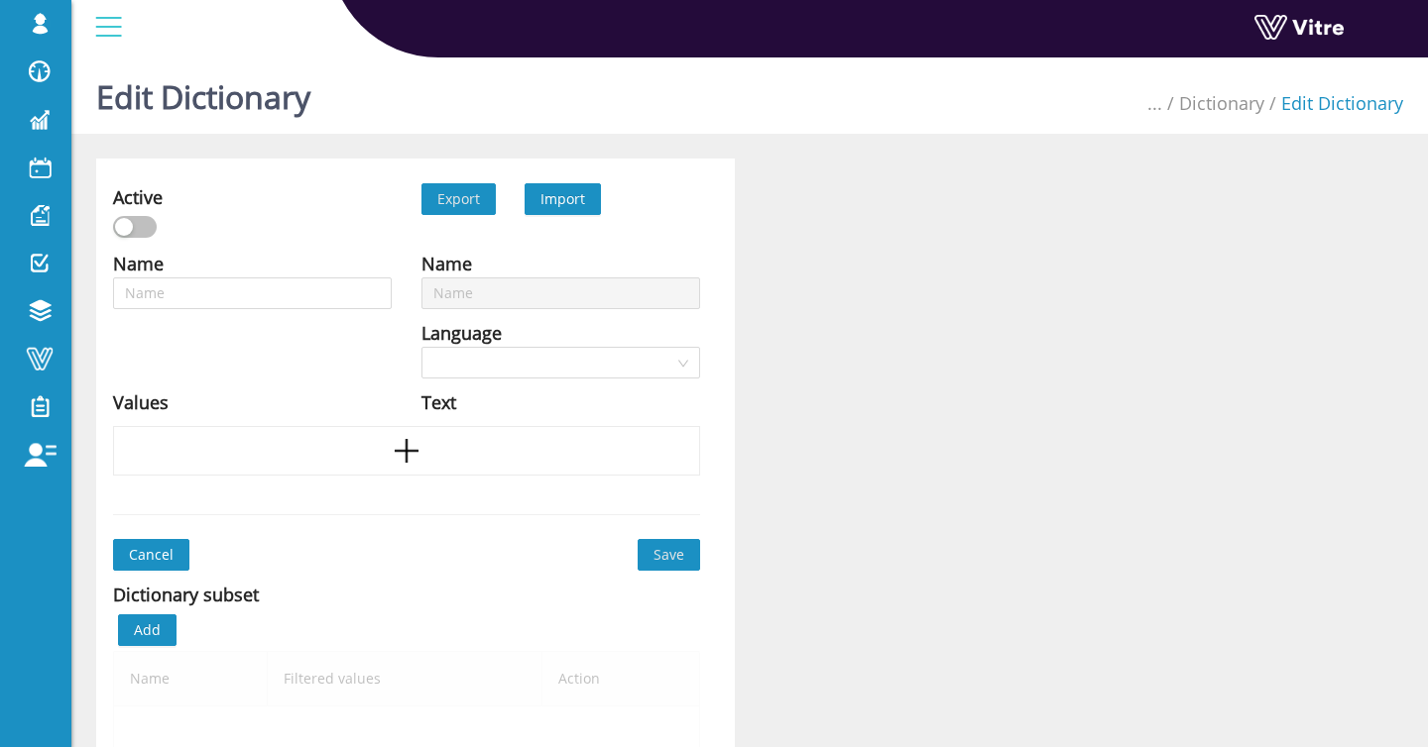
type input "Yes / No / N/A"
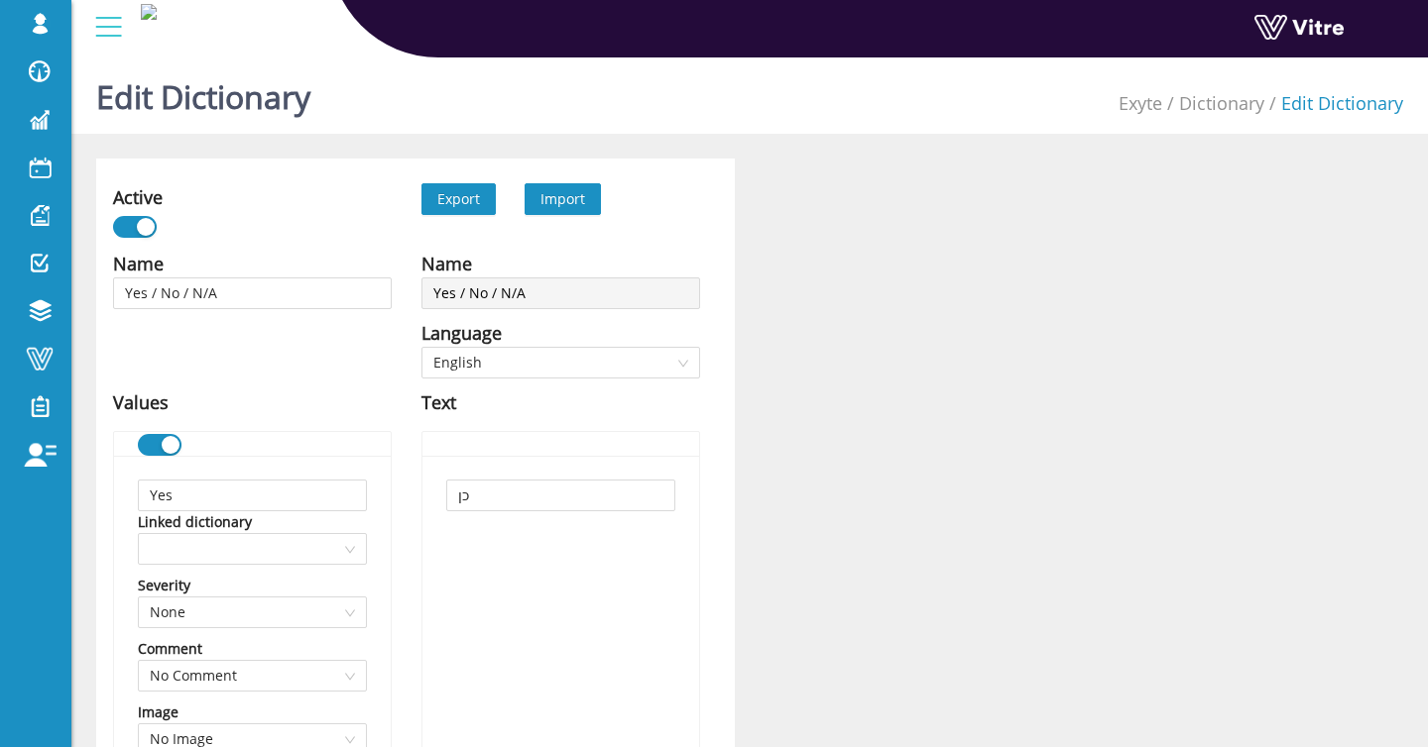
click at [567, 199] on span "Import" at bounding box center [562, 198] width 45 height 19
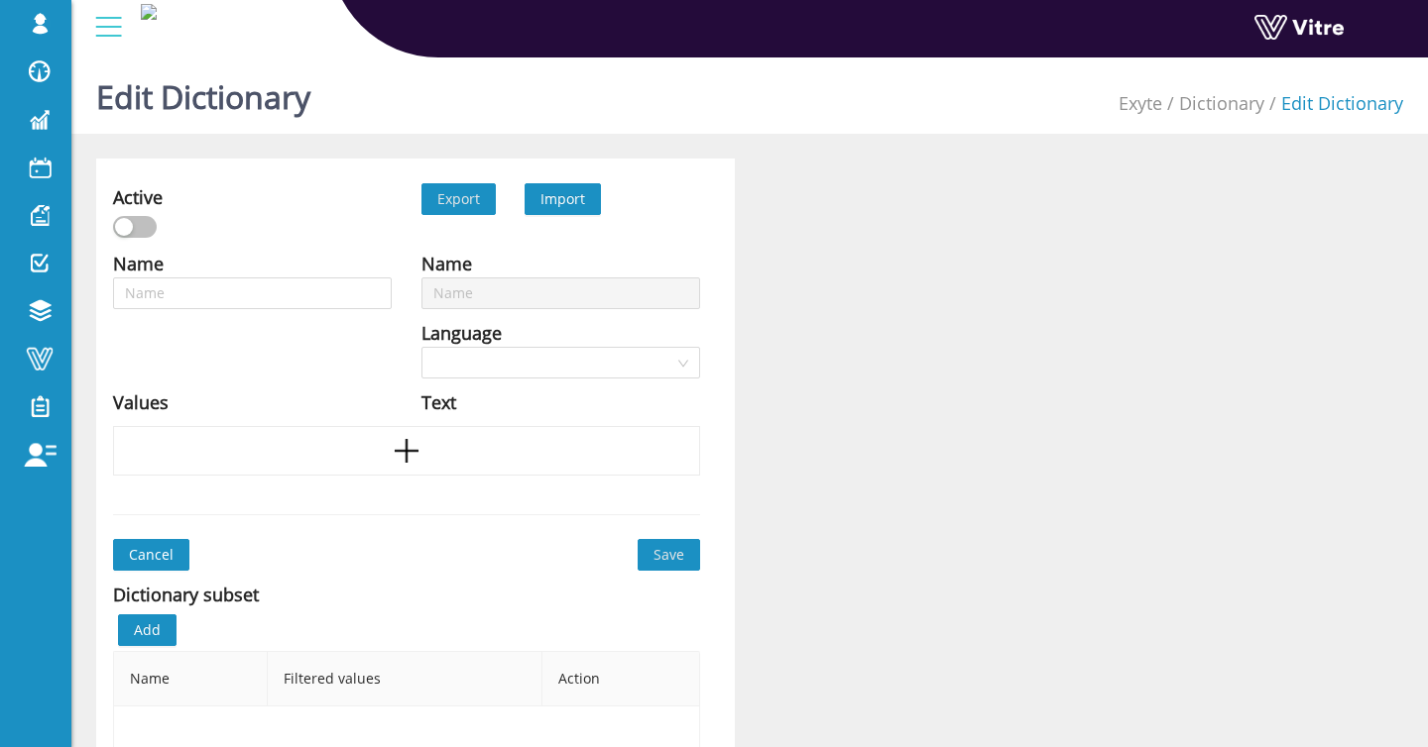
type input "Yes / No / N/A"
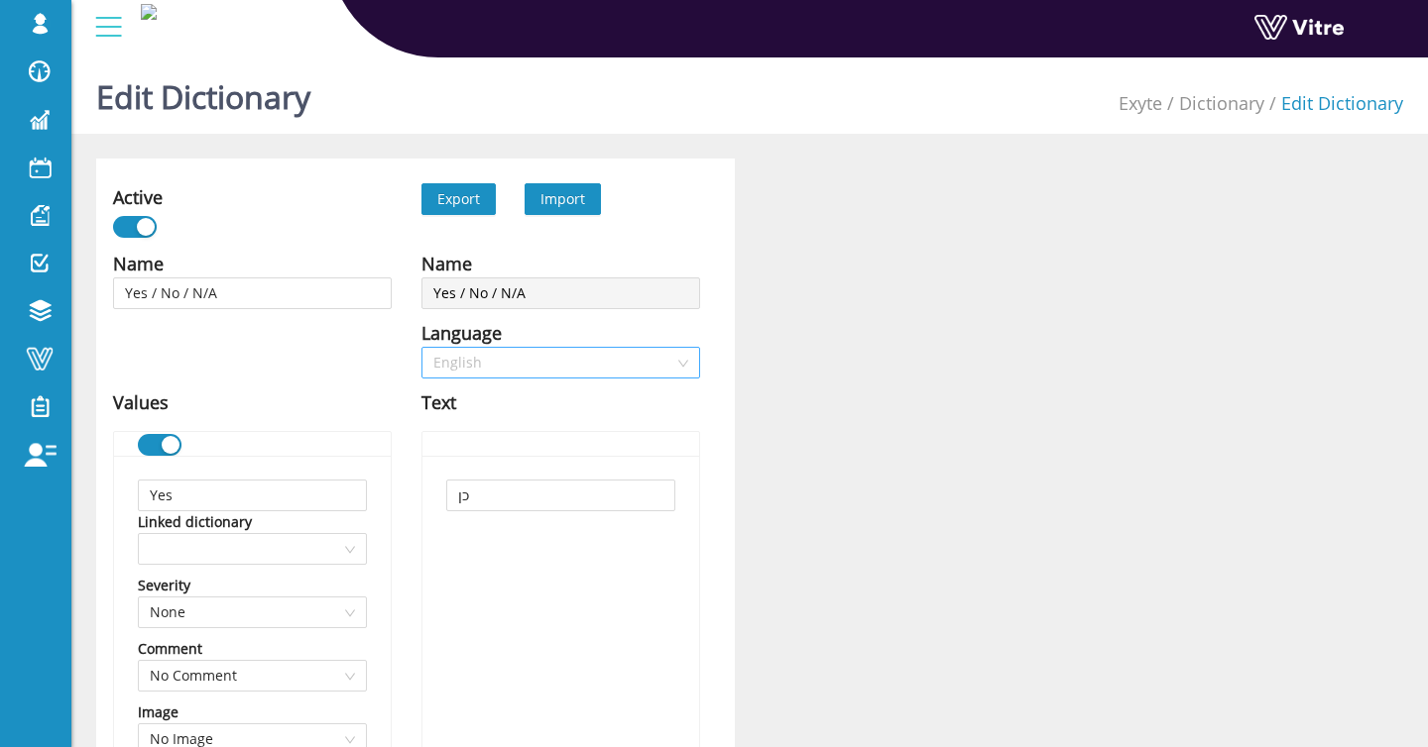
click at [494, 353] on span "English" at bounding box center [560, 363] width 255 height 30
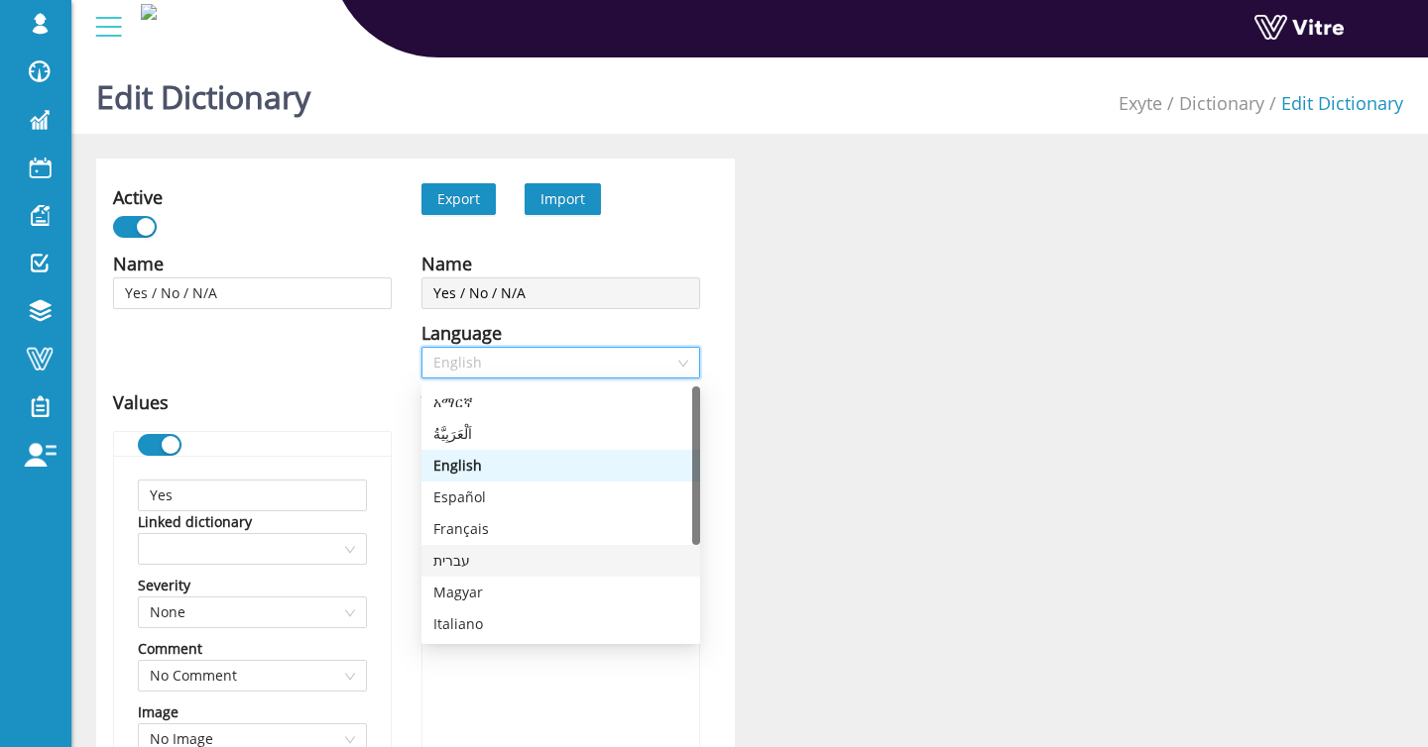
click at [494, 562] on div "עברית" at bounding box center [560, 561] width 255 height 22
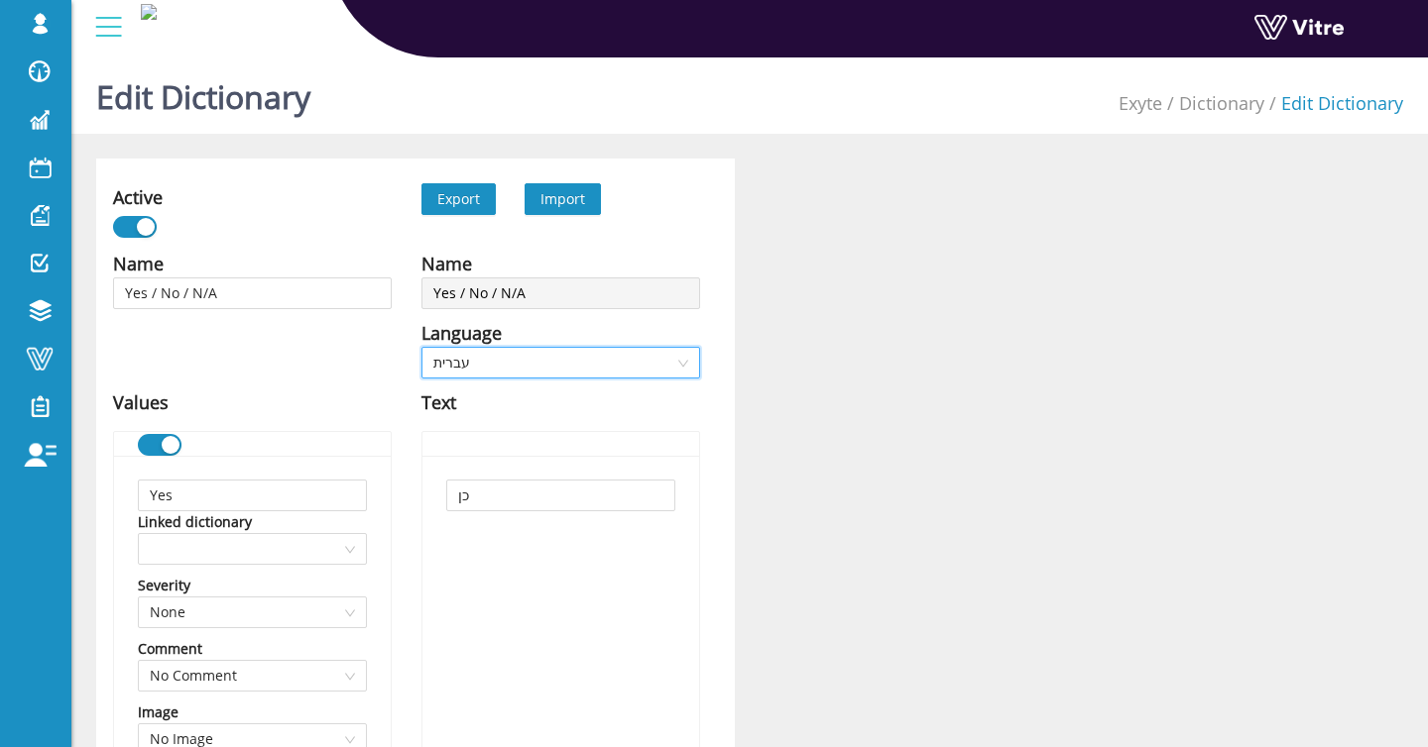
click at [594, 356] on span "עברית" at bounding box center [560, 363] width 255 height 30
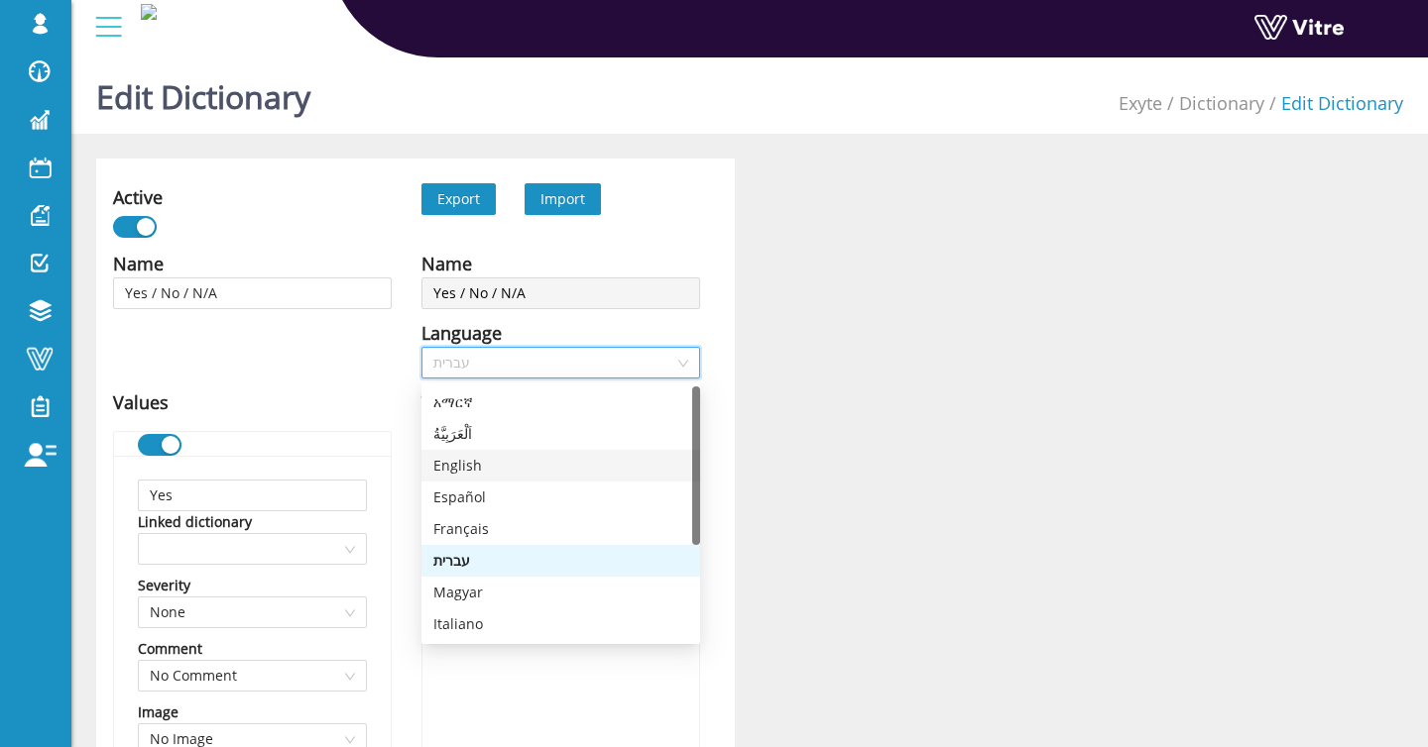
click at [537, 459] on div "English" at bounding box center [560, 466] width 255 height 22
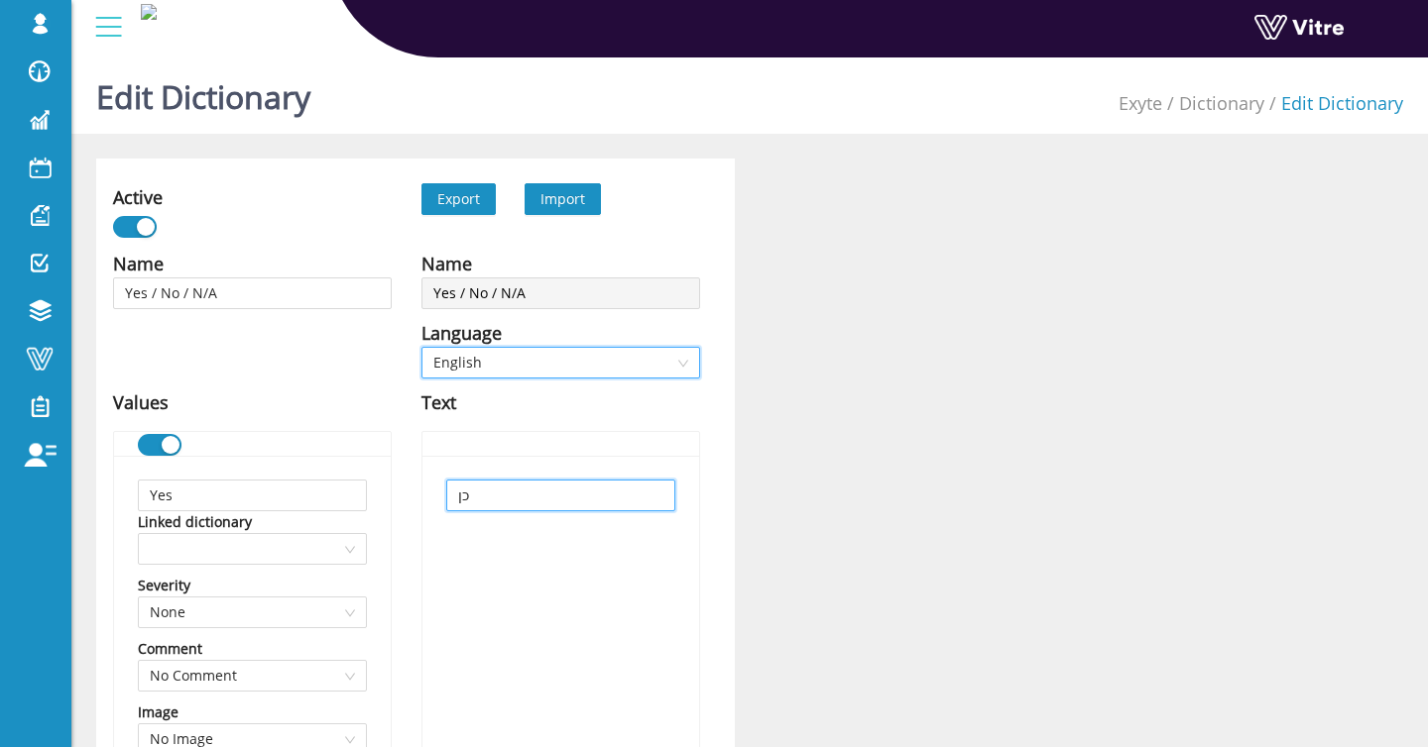
click at [526, 507] on input "כן" at bounding box center [560, 496] width 229 height 32
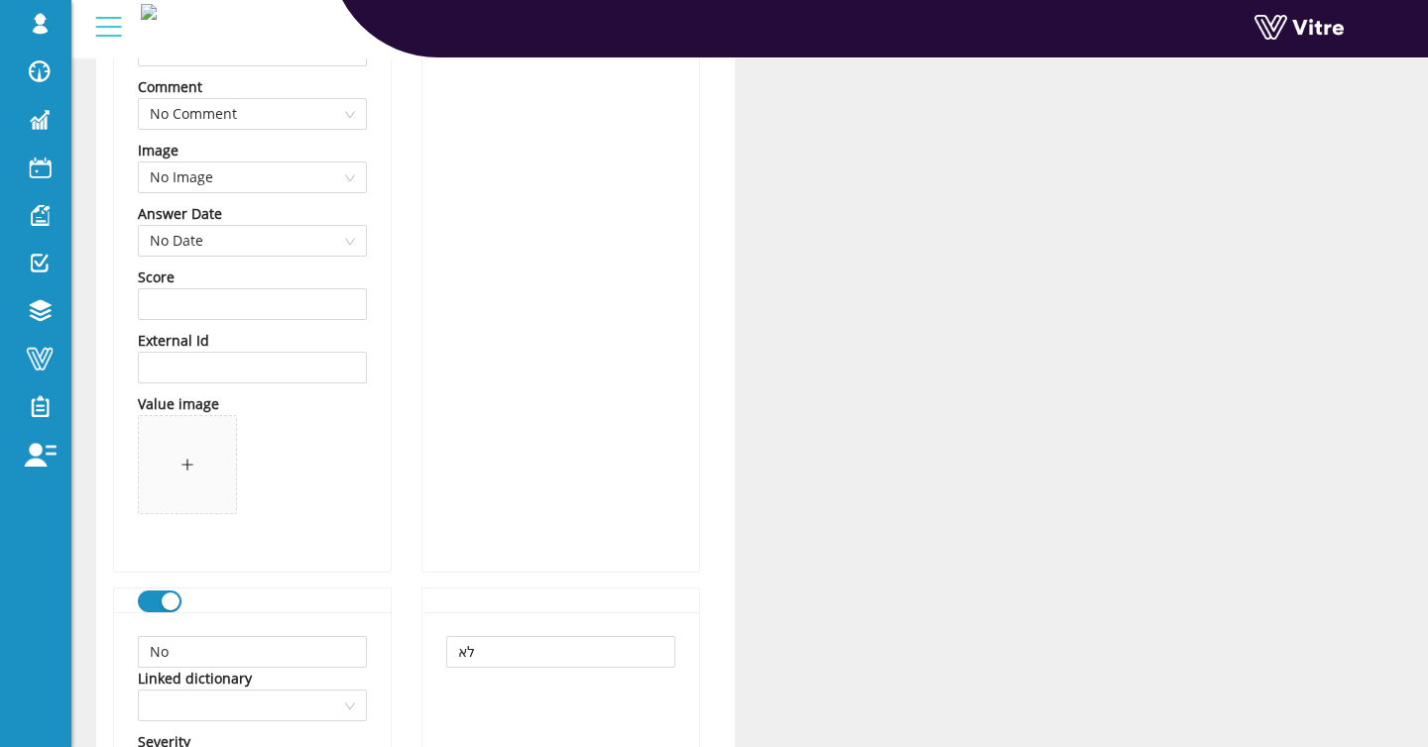
scroll to position [855, 0]
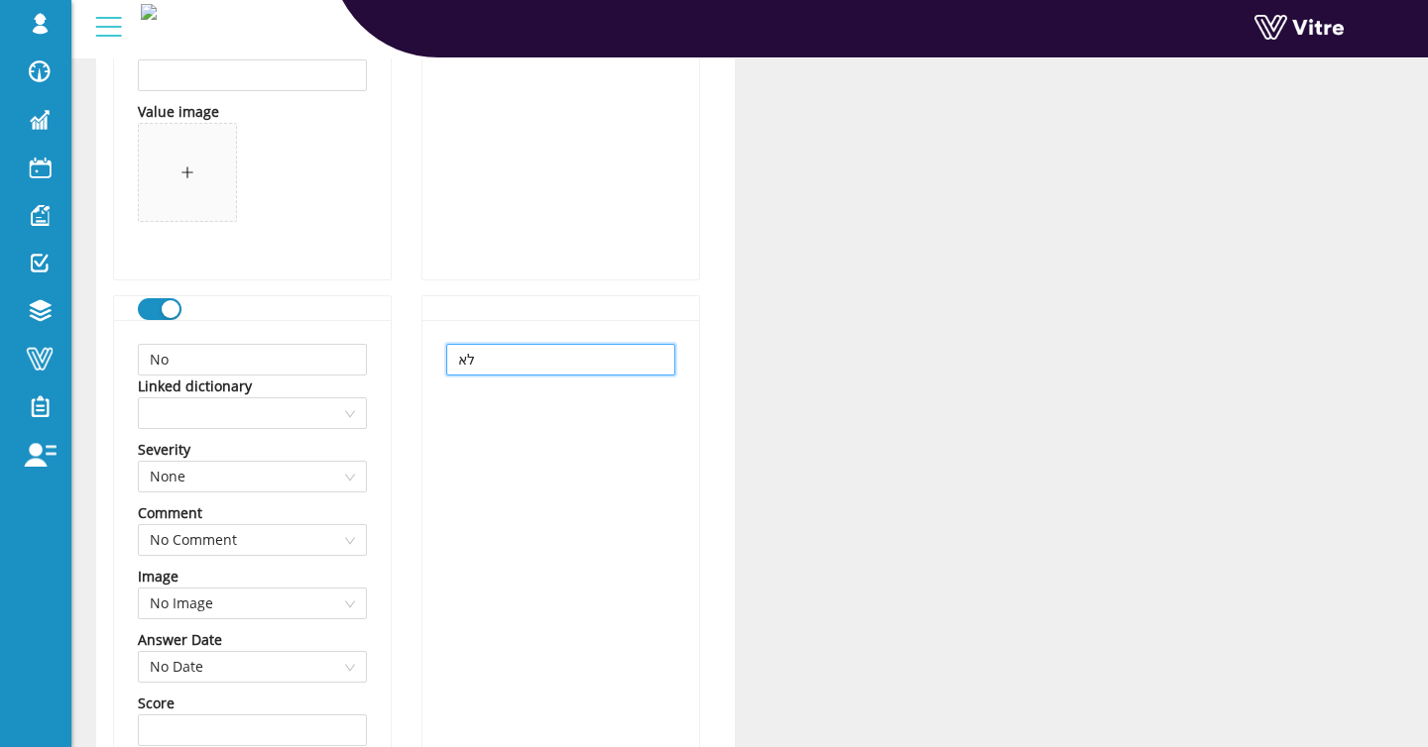
click at [533, 362] on input "לא" at bounding box center [560, 360] width 229 height 32
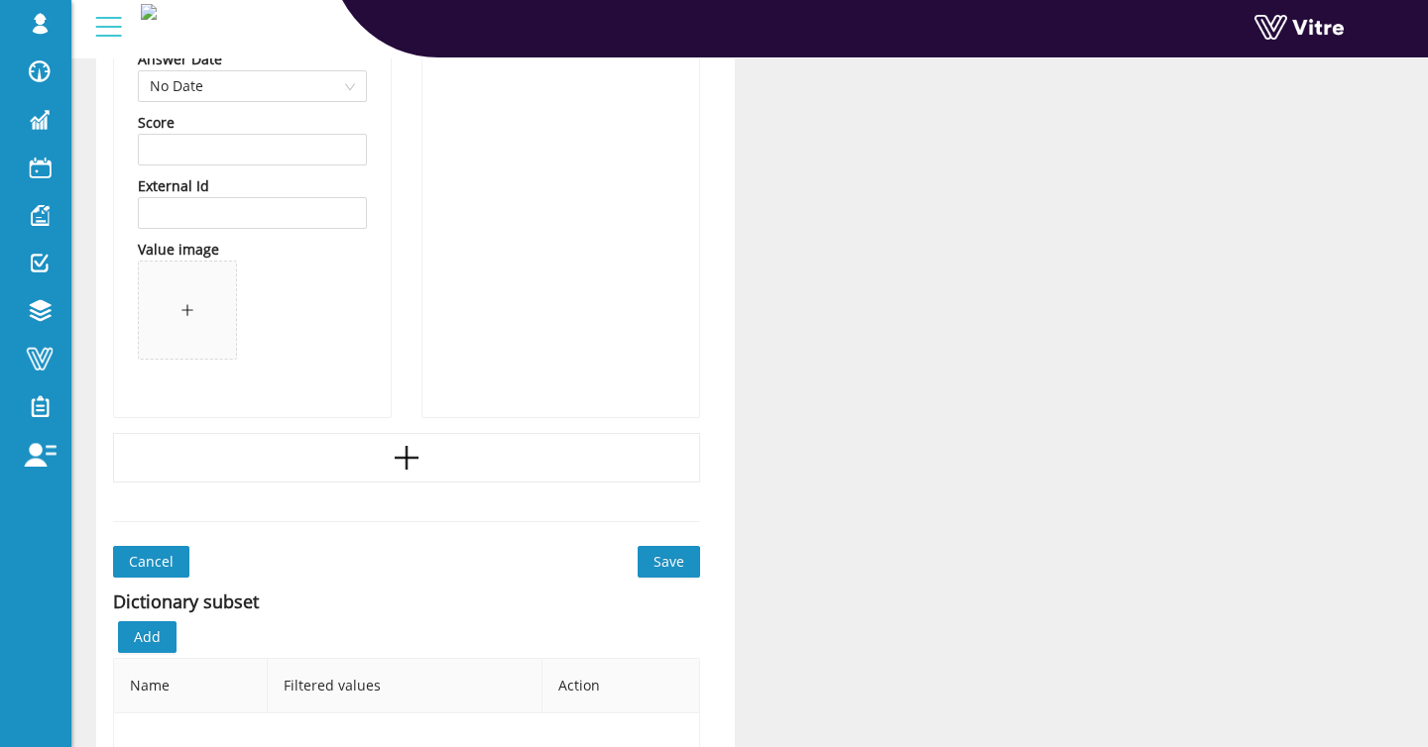
scroll to position [2153, 0]
click at [679, 568] on span "Save" at bounding box center [668, 563] width 31 height 22
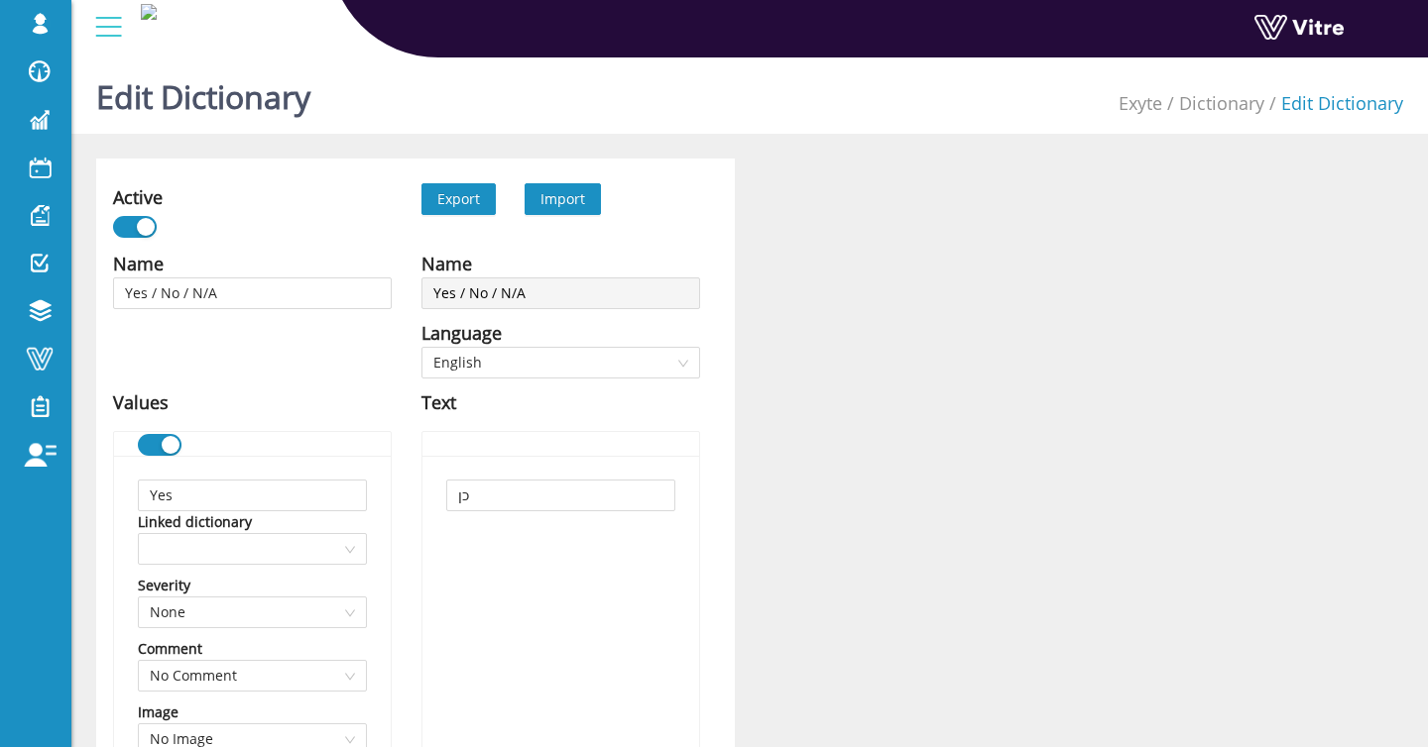
click at [509, 373] on span "English" at bounding box center [560, 363] width 255 height 30
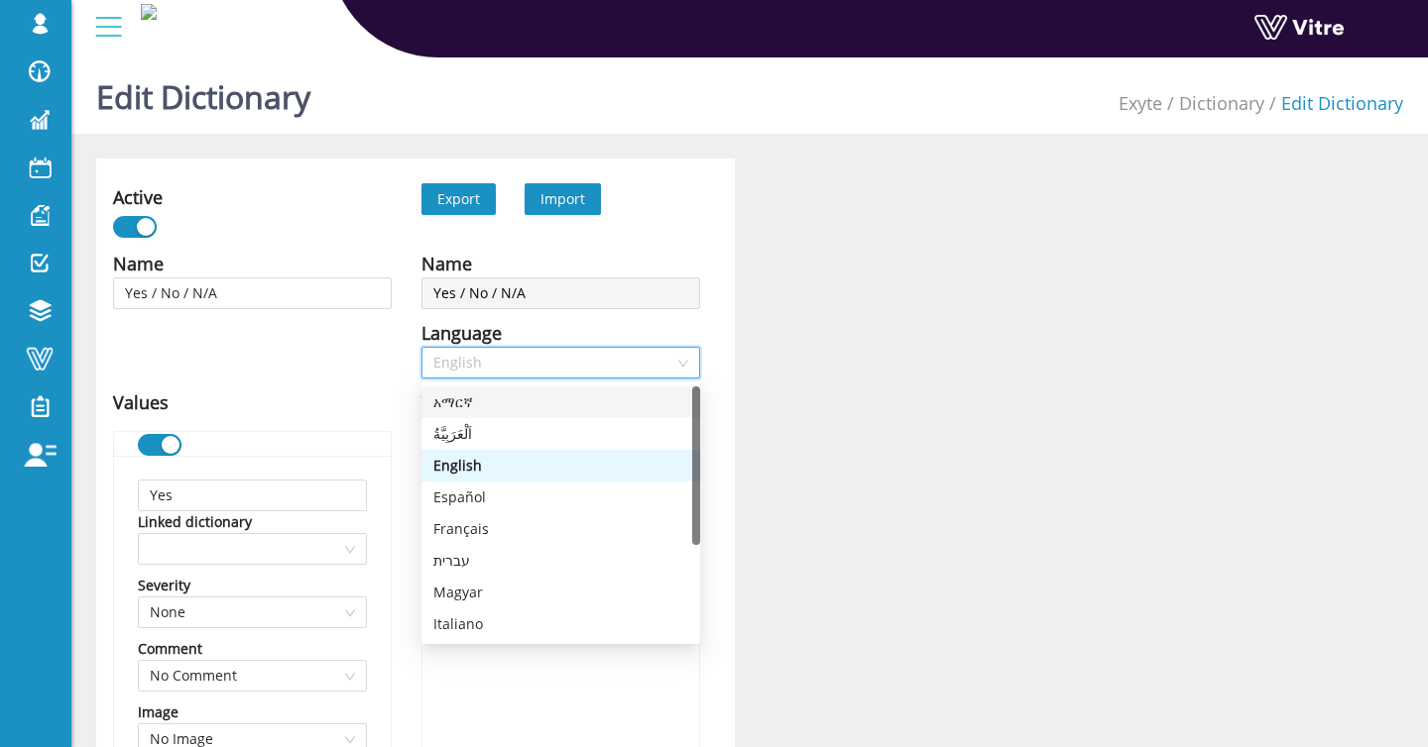
click at [489, 428] on div "اَلْعَرَبِيَّةُ" at bounding box center [560, 434] width 255 height 22
type input "نعم"
type input "لا"
type input "غير متوفر"
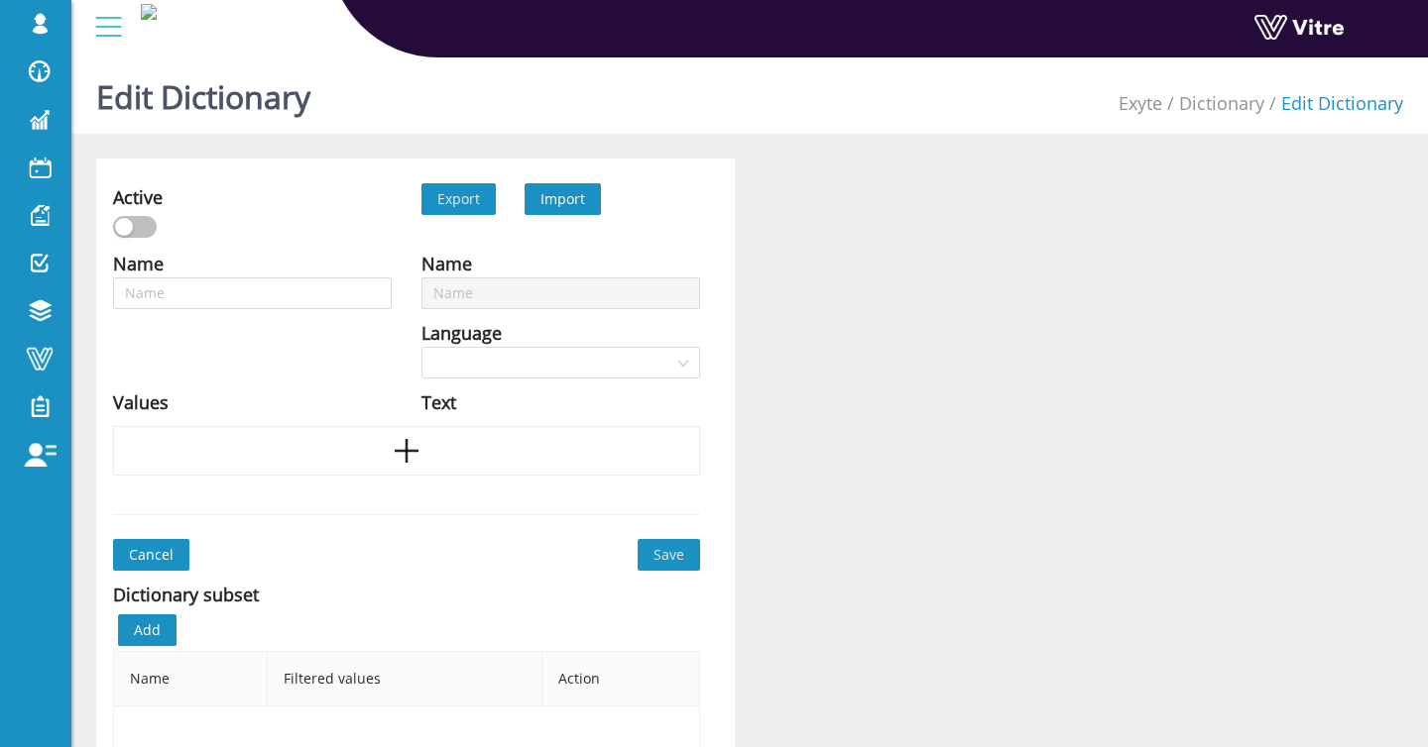
click at [574, 193] on span "Import" at bounding box center [562, 198] width 45 height 19
type input "PPE"
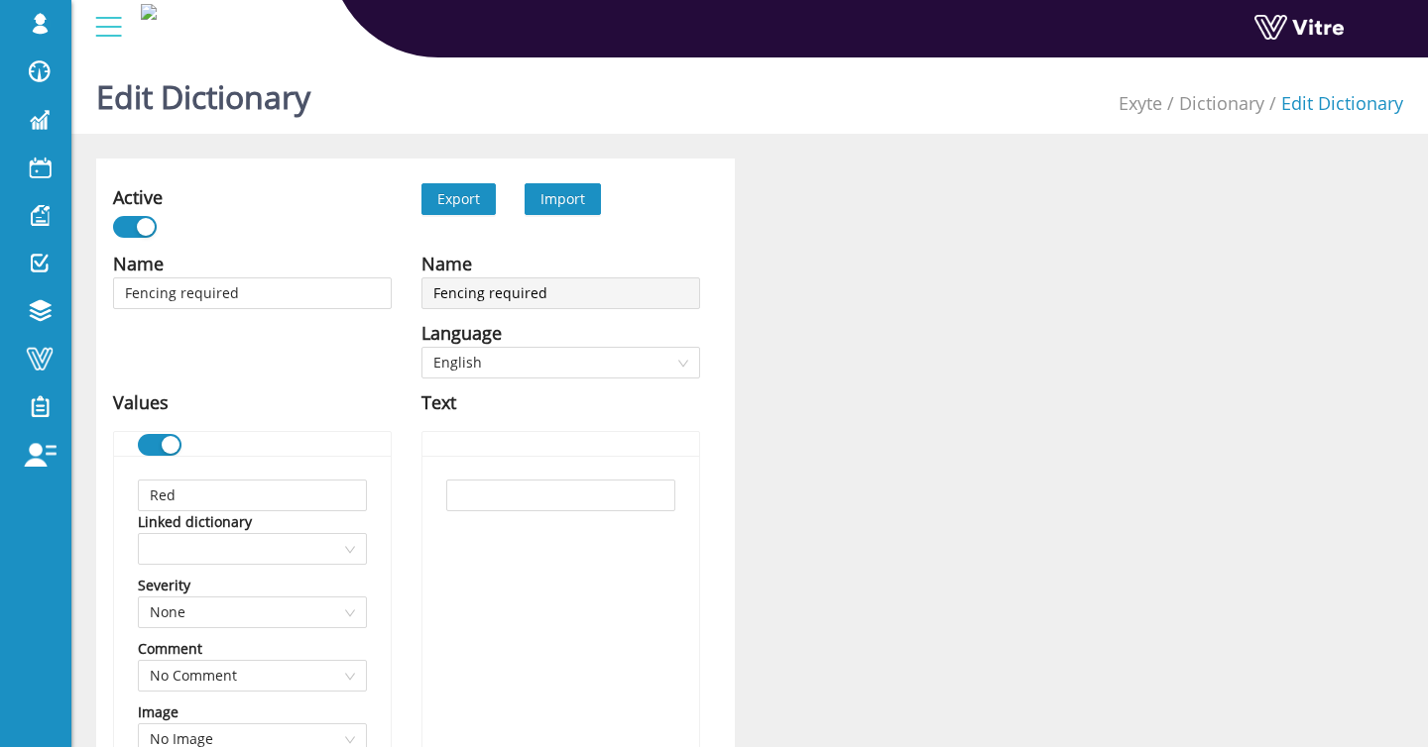
click at [573, 196] on span "Import" at bounding box center [562, 198] width 45 height 19
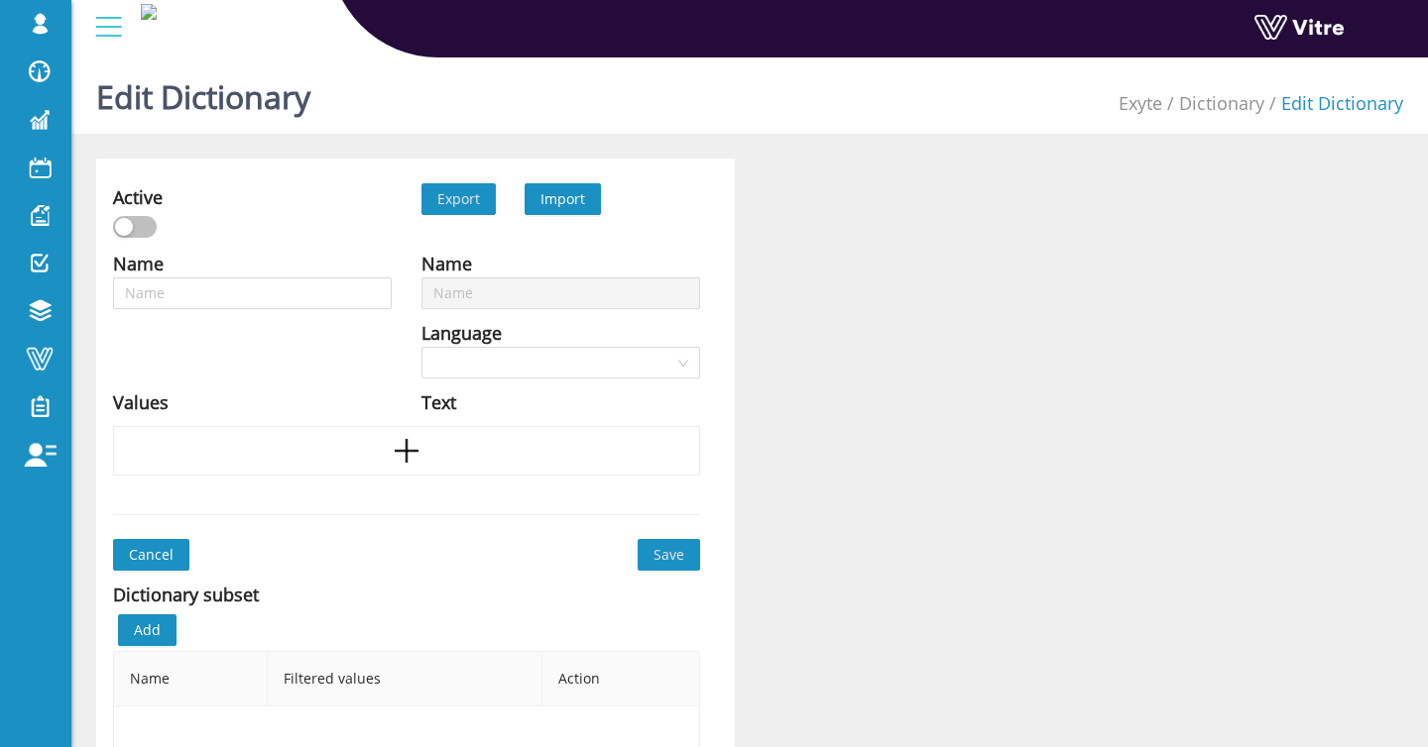
type input "Fencing required"
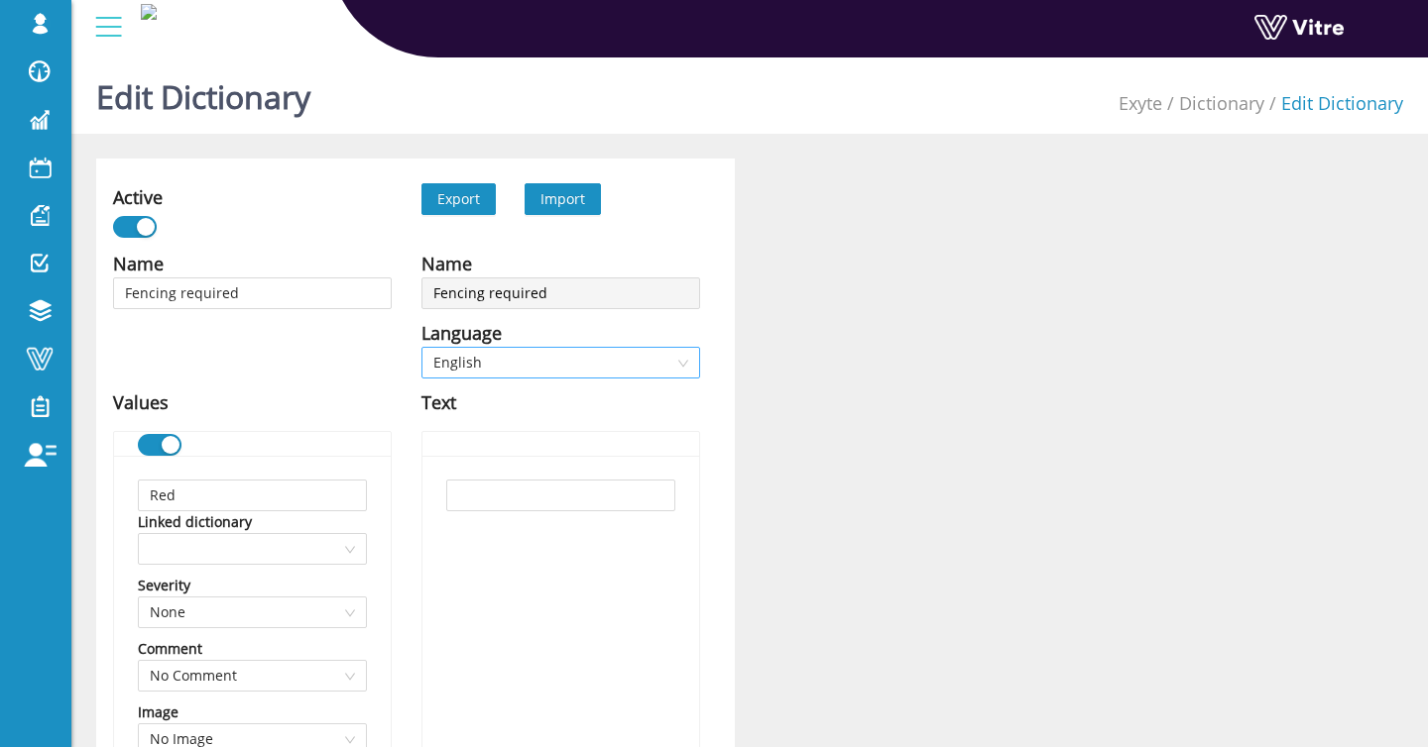
click at [535, 369] on span "English" at bounding box center [560, 363] width 255 height 30
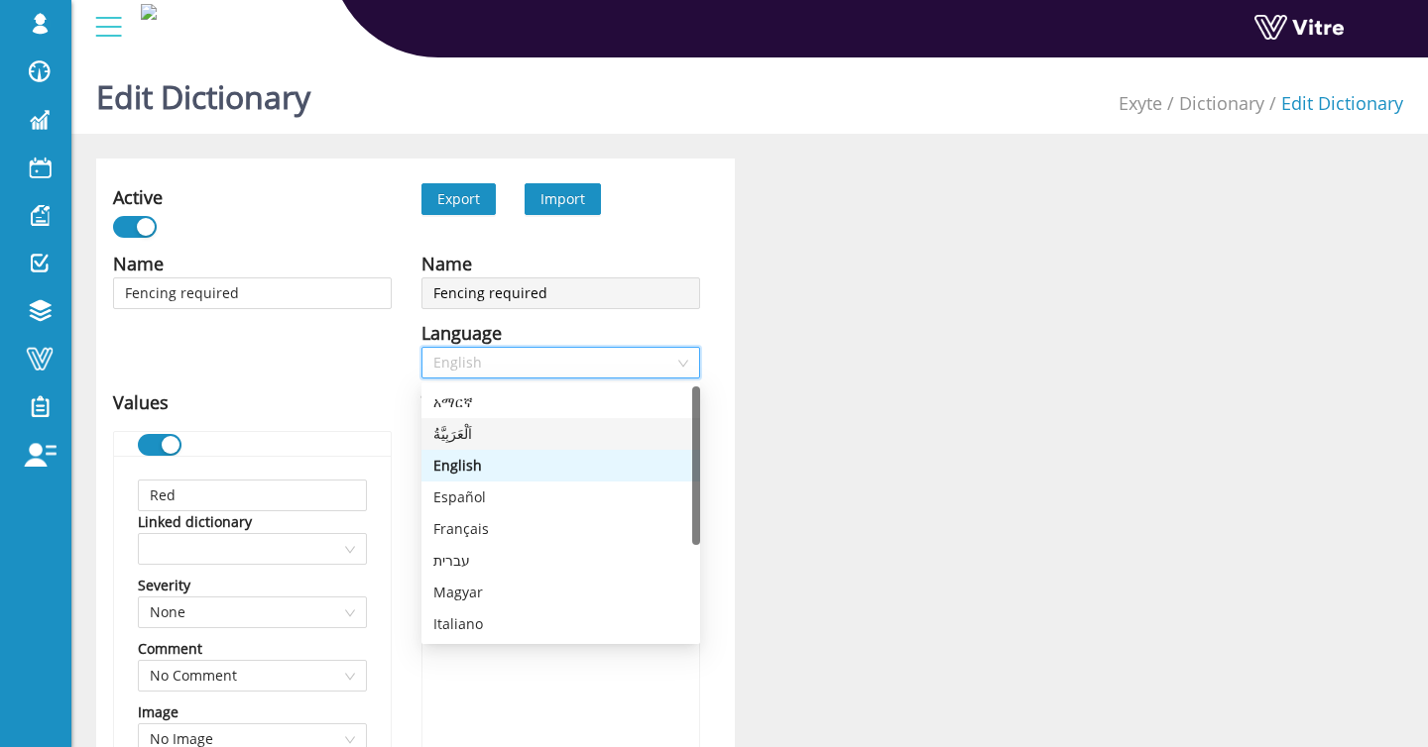
click at [458, 444] on div "اَلْعَرَبِيَّةُ" at bounding box center [560, 434] width 255 height 22
type input "أحمر"
type input "أصفر"
type input "صلب"
type input "غير متوفر"
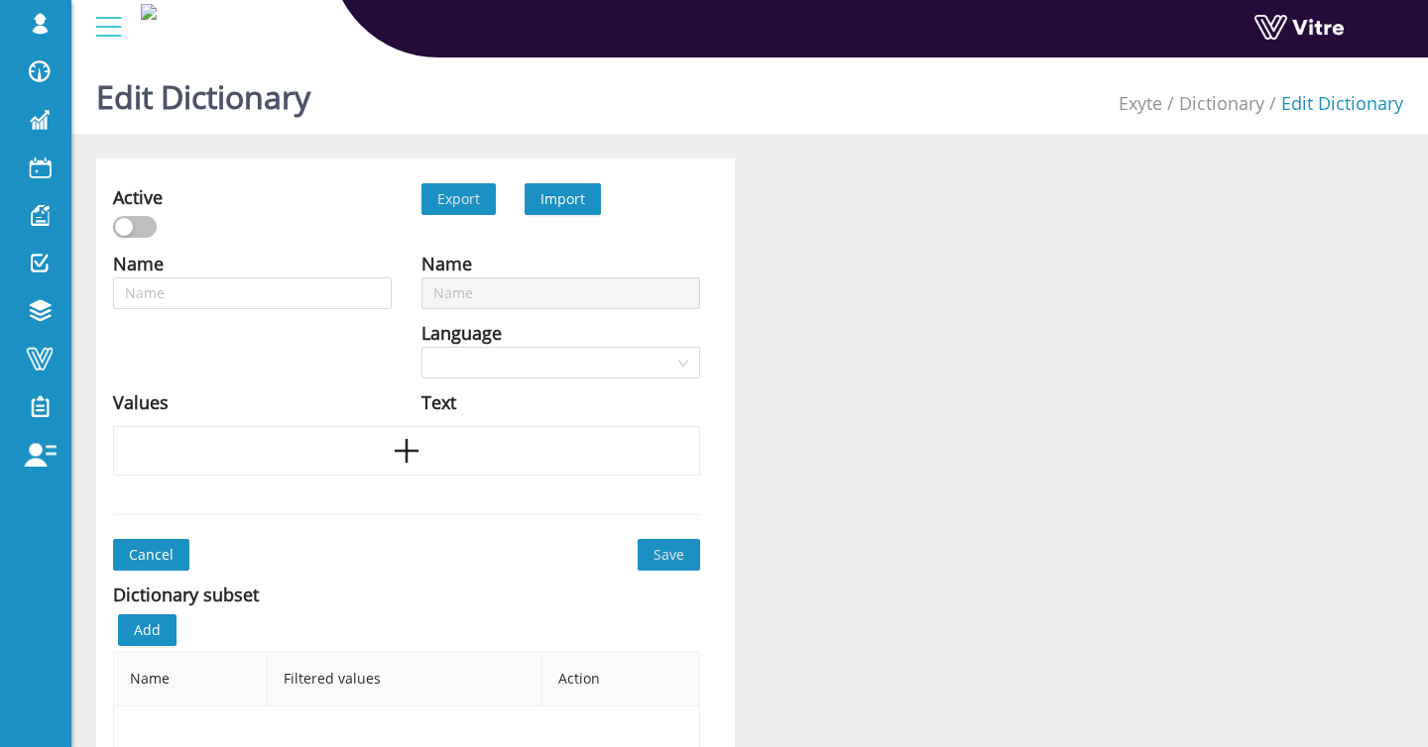
type input "Hazards"
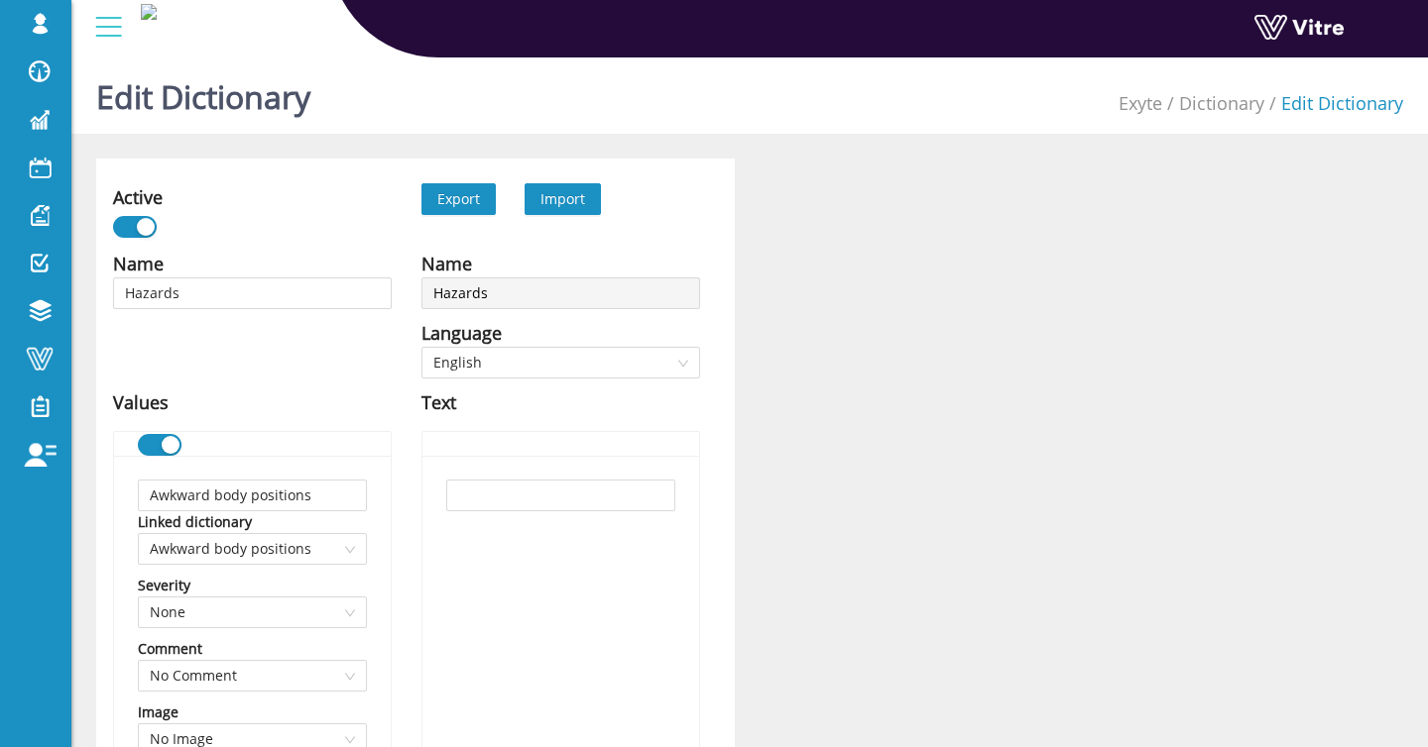
click at [569, 199] on span "Import" at bounding box center [562, 198] width 45 height 19
type input "Hazards"
click at [557, 376] on span "English" at bounding box center [560, 363] width 255 height 30
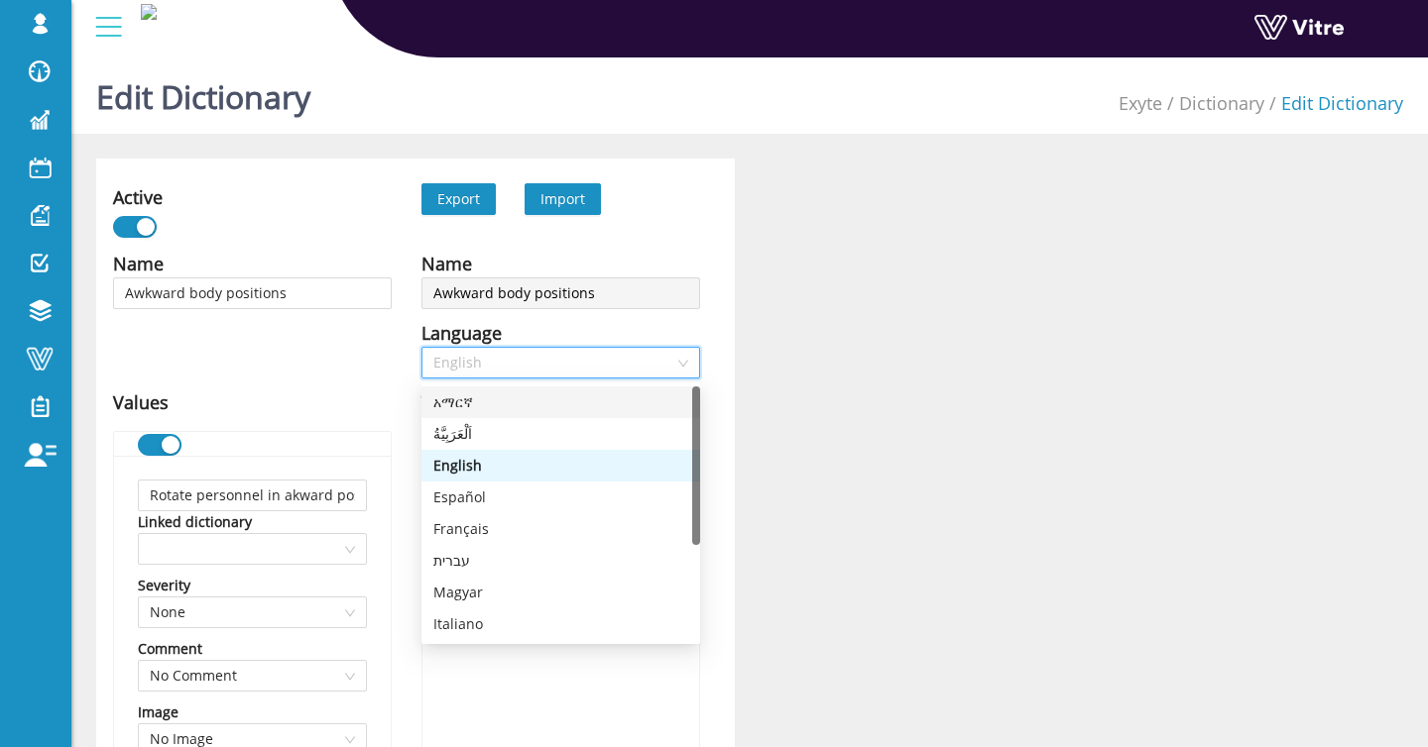
click at [587, 202] on span "Import" at bounding box center [562, 199] width 76 height 32
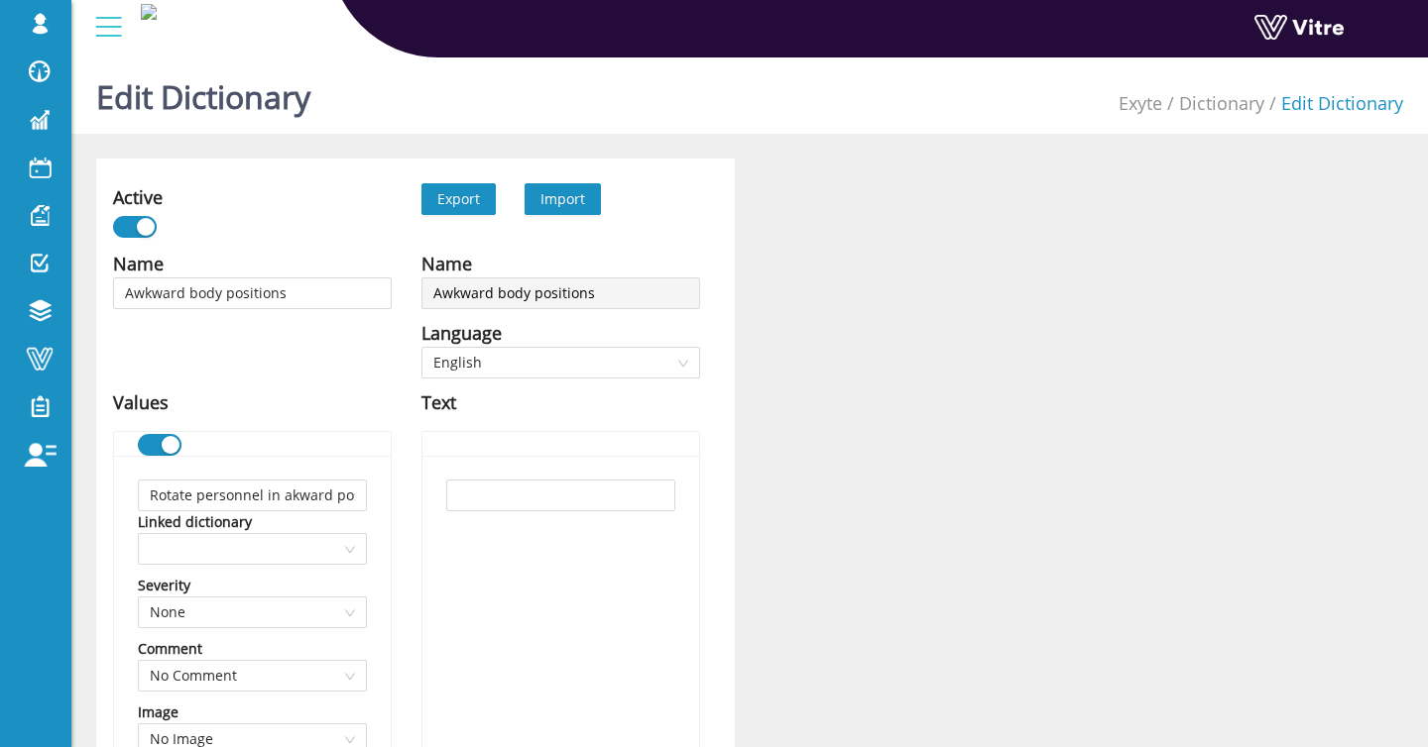
click at [566, 201] on span "Import" at bounding box center [562, 198] width 45 height 19
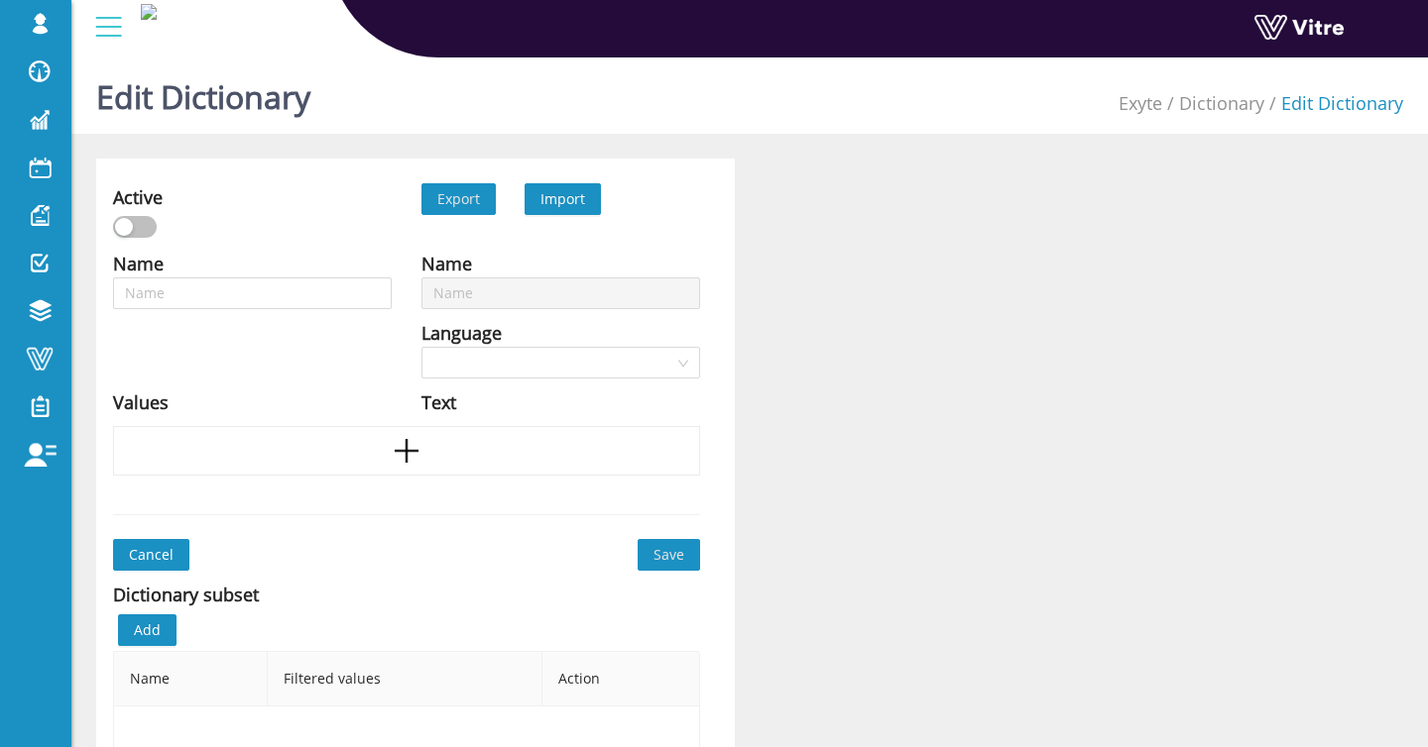
type input "Awkward body positions"
type input "Back strains"
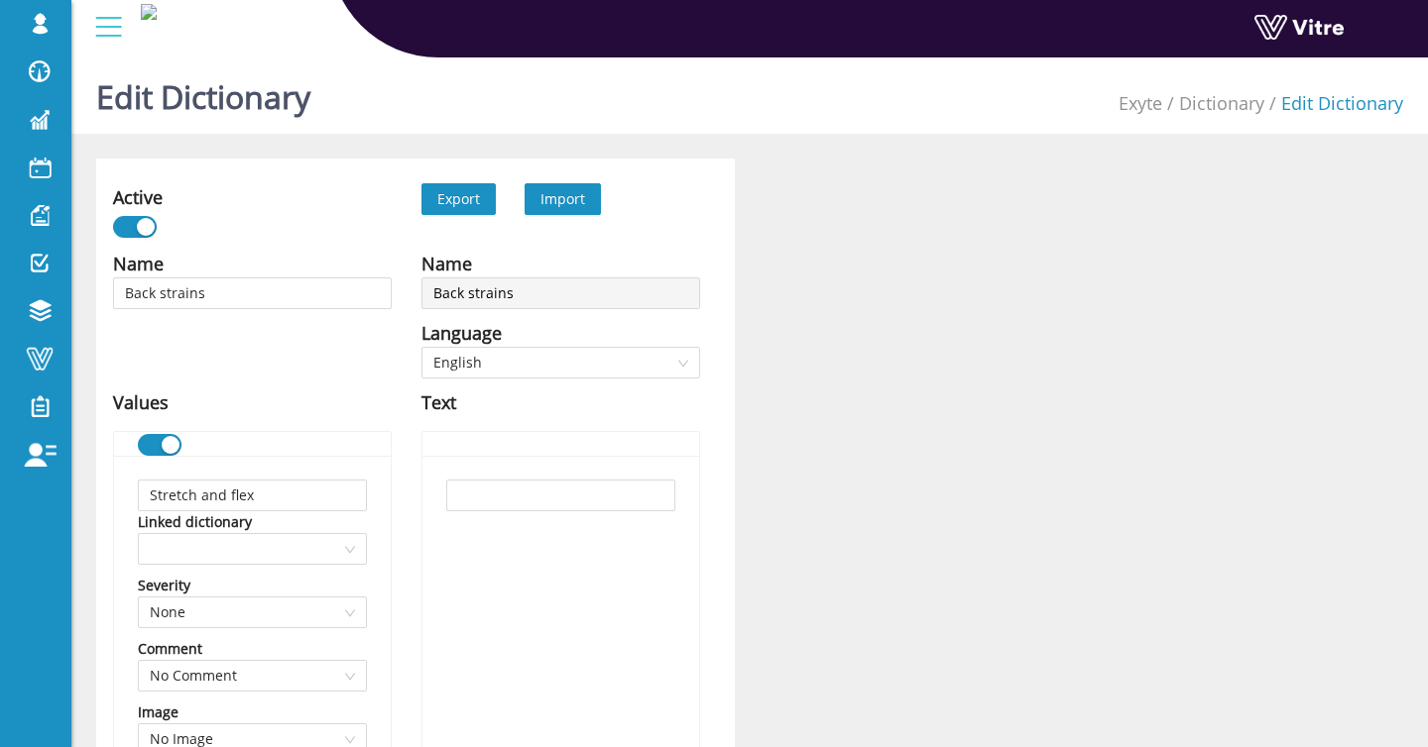
click at [579, 206] on span "Import" at bounding box center [562, 198] width 45 height 19
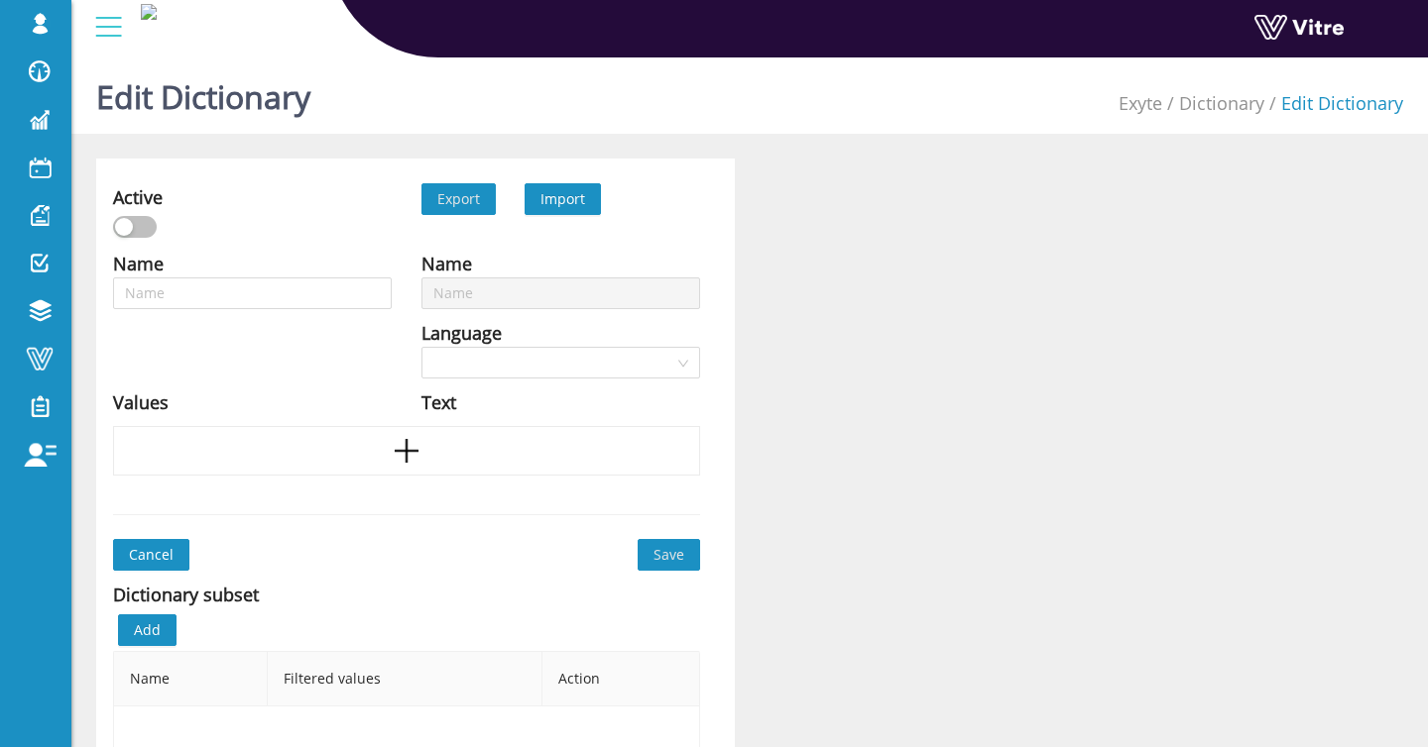
type input "Back strains"
type input "Breathing silica dust"
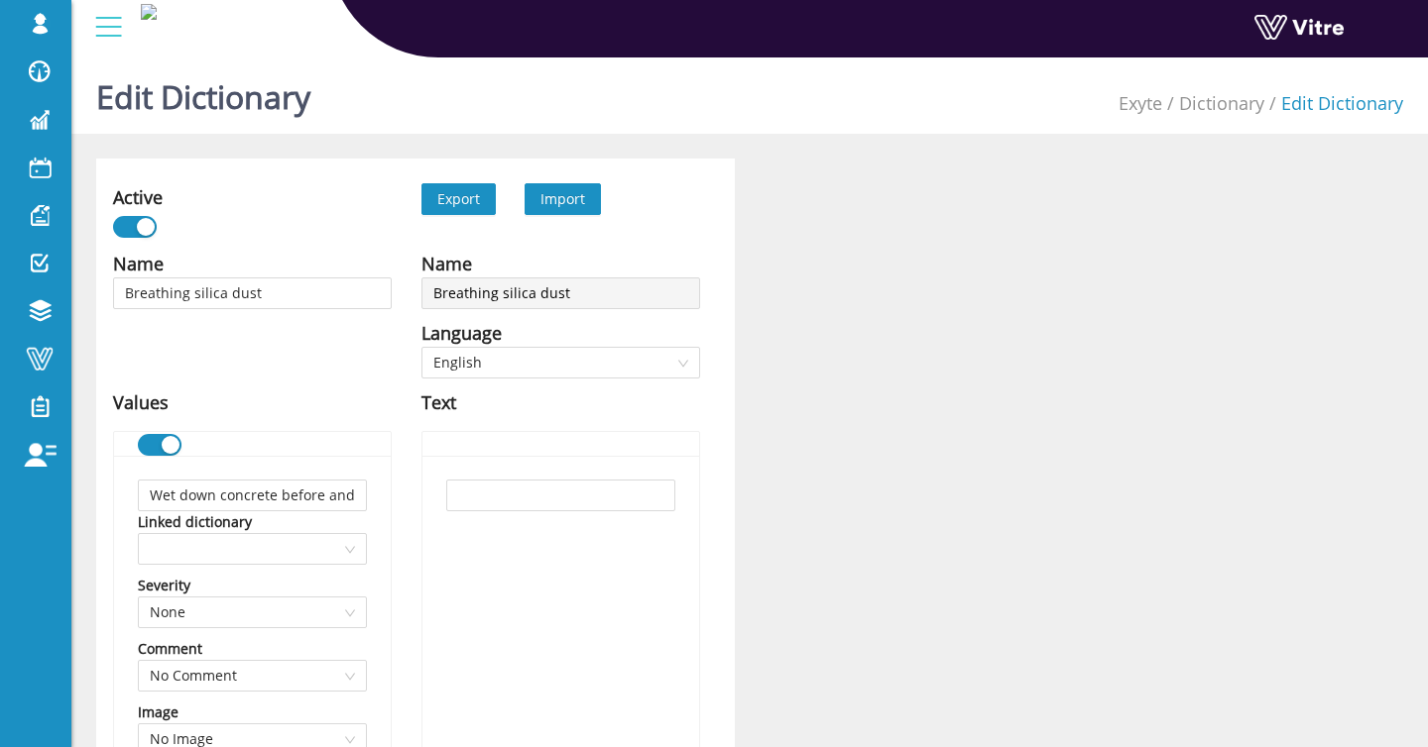
click at [580, 201] on span "Import" at bounding box center [562, 198] width 45 height 19
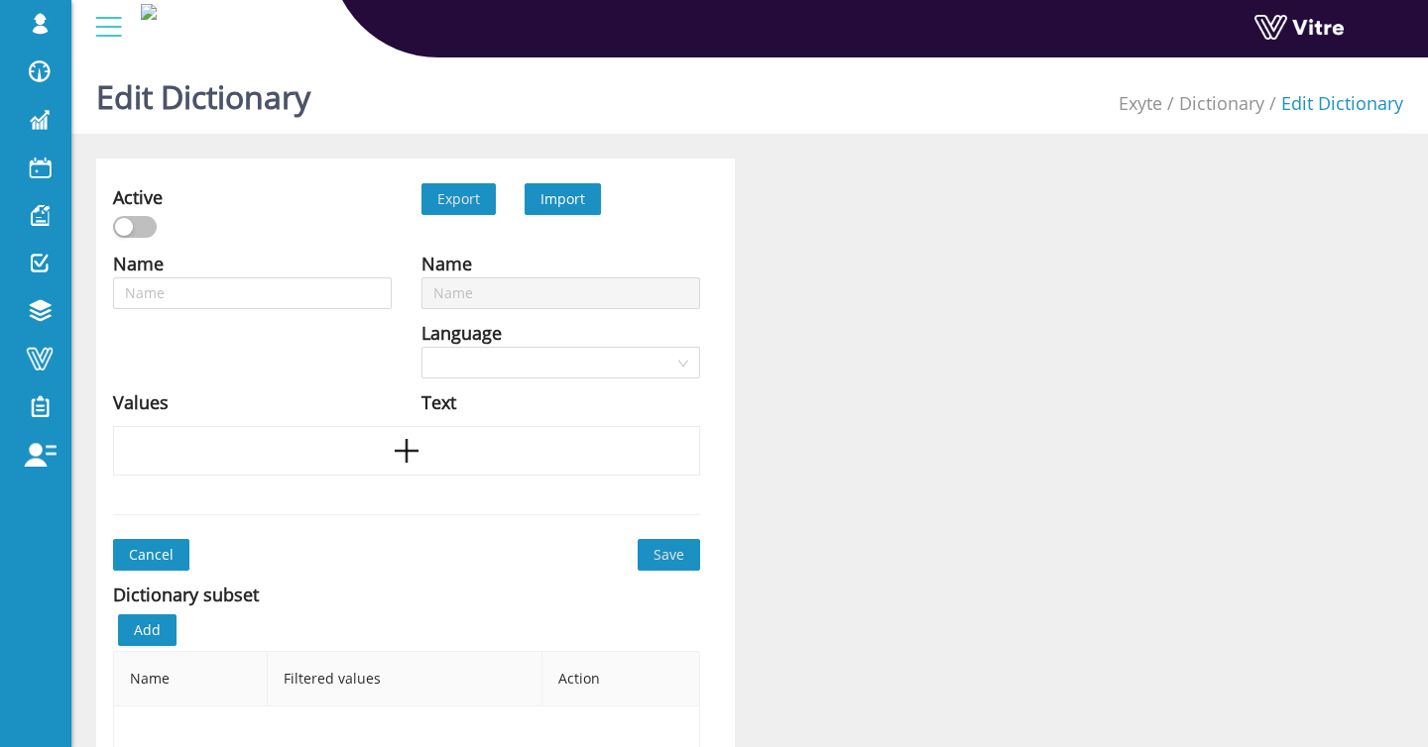
type input "Breathing silica dust"
type input "Line of fire"
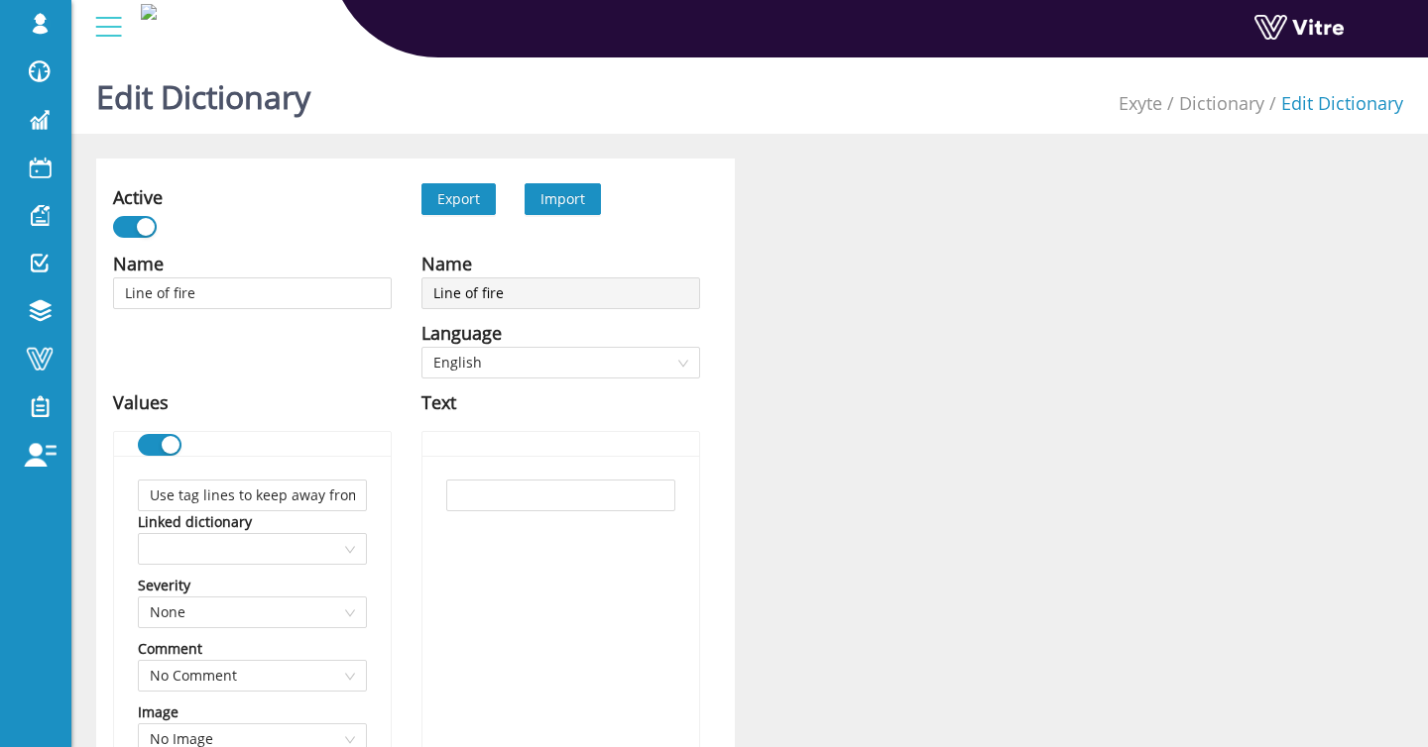
click at [557, 202] on span "Import" at bounding box center [562, 198] width 45 height 19
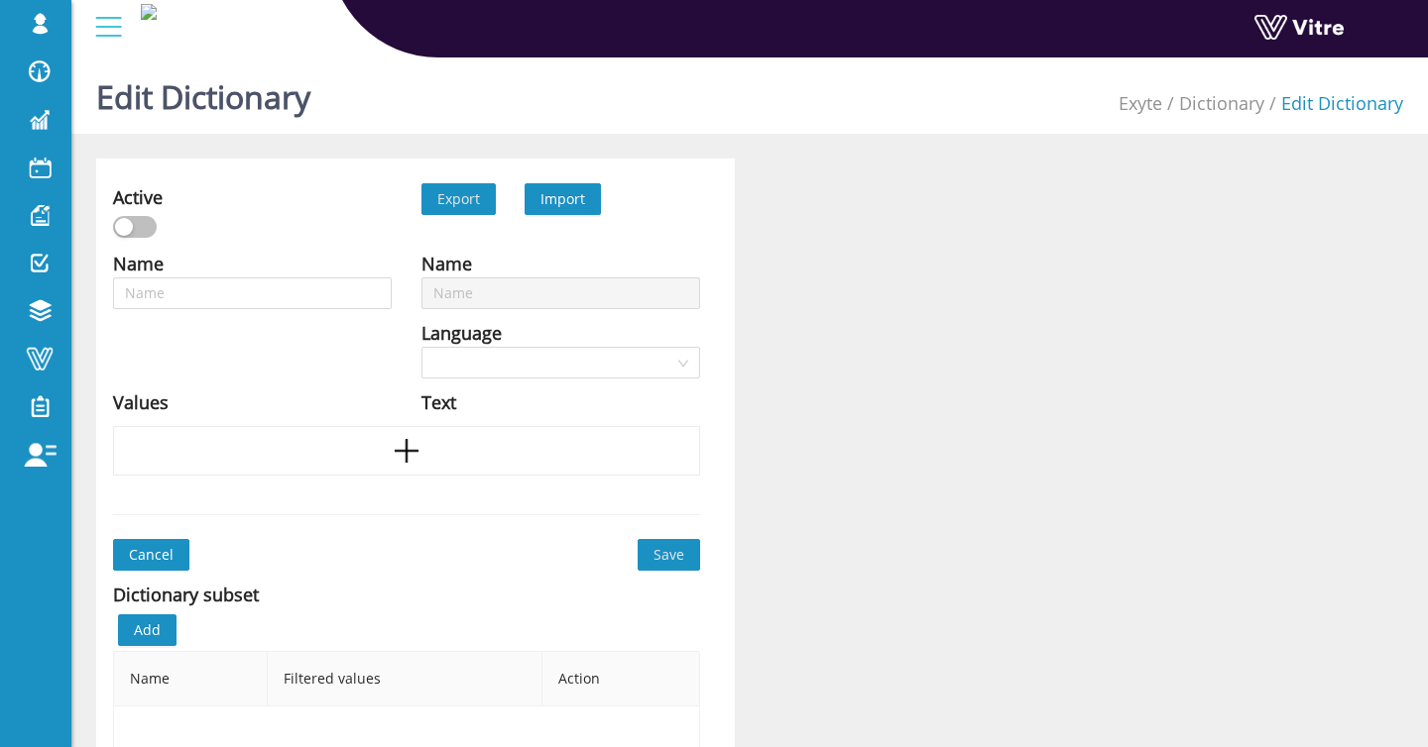
type input "Line of fire"
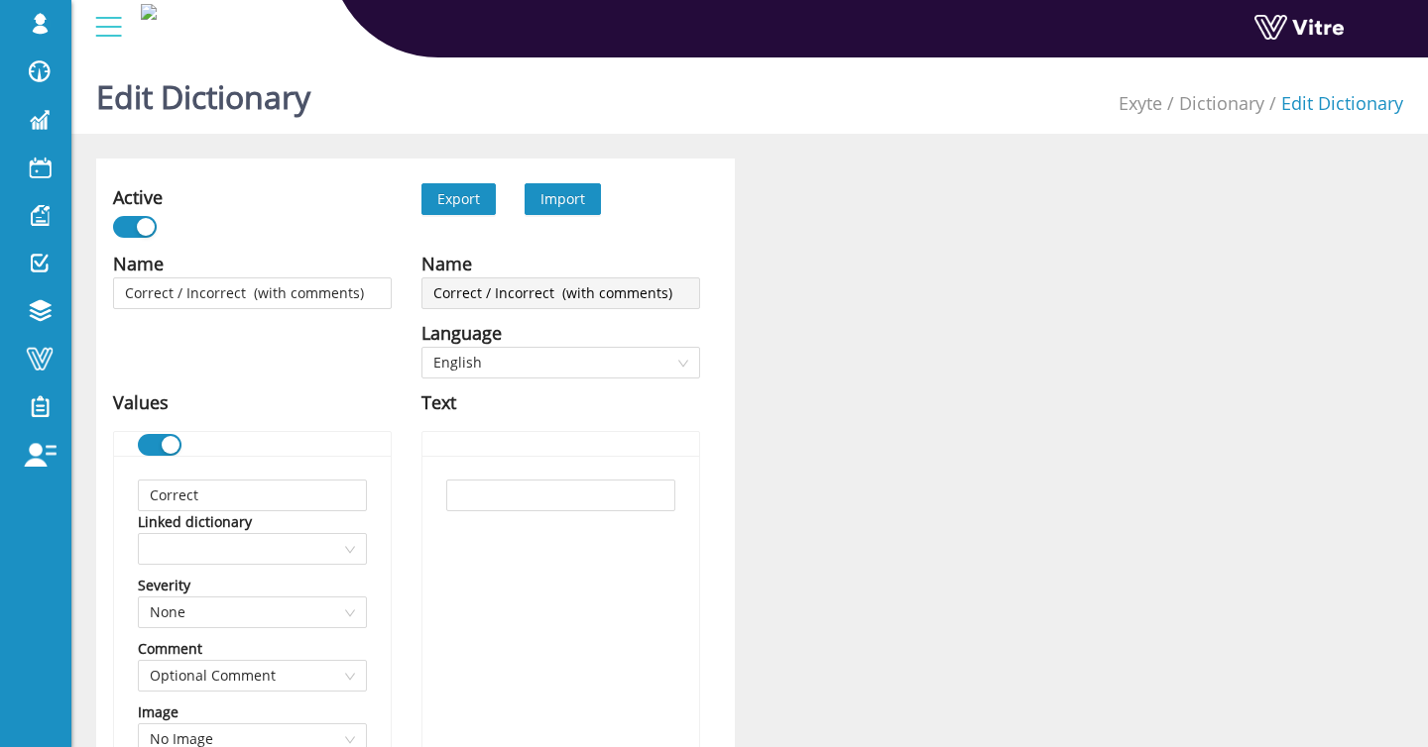
click at [572, 201] on span "Import" at bounding box center [562, 198] width 45 height 19
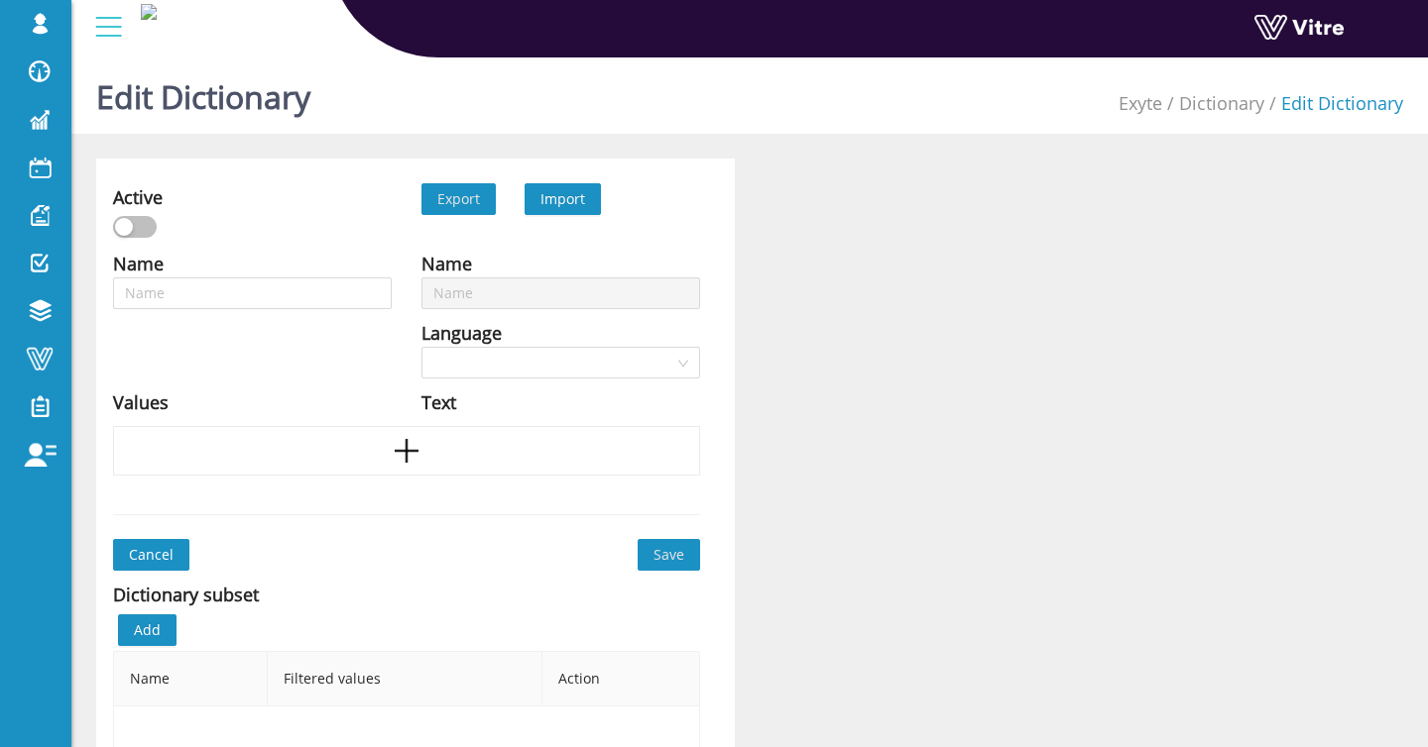
type input "Correct / Incorrect (with comments)"
type input "Test Results PTP"
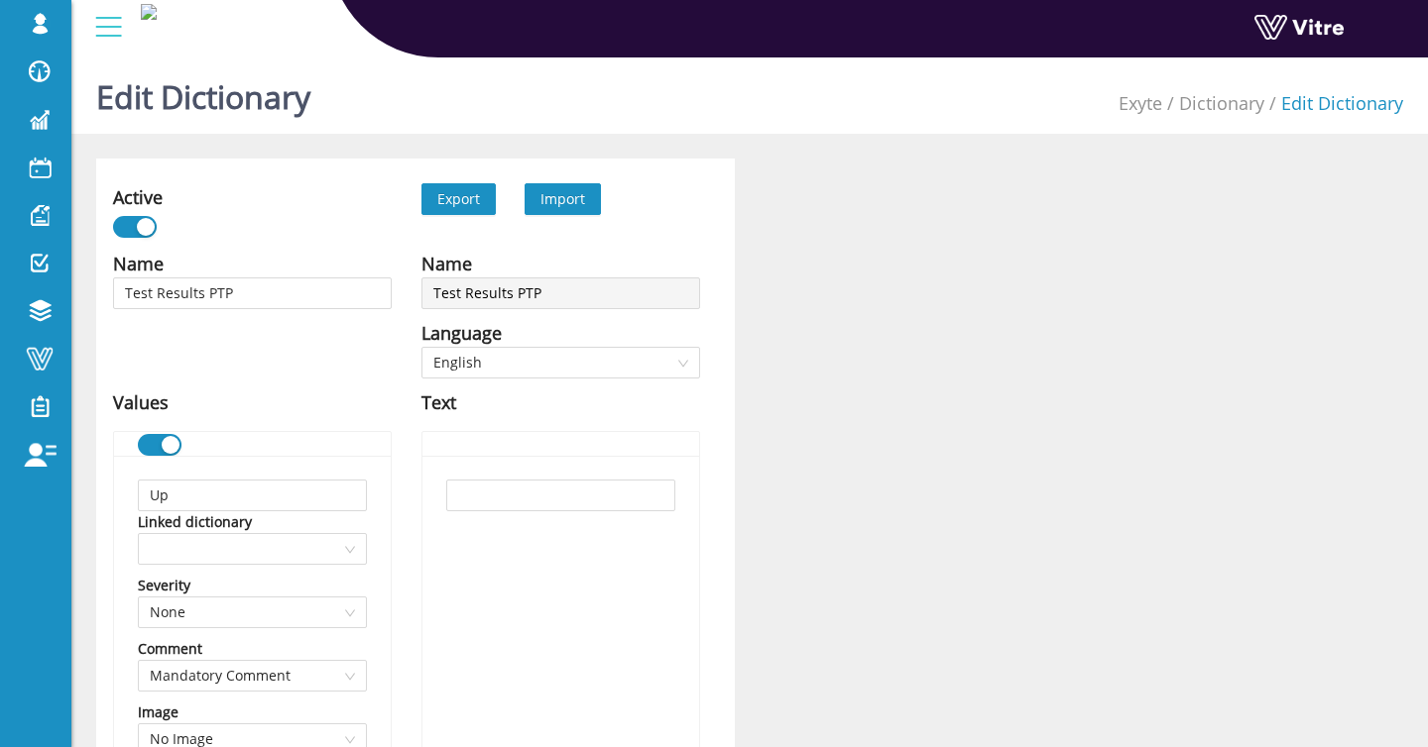
click at [571, 198] on span "Import" at bounding box center [562, 198] width 45 height 19
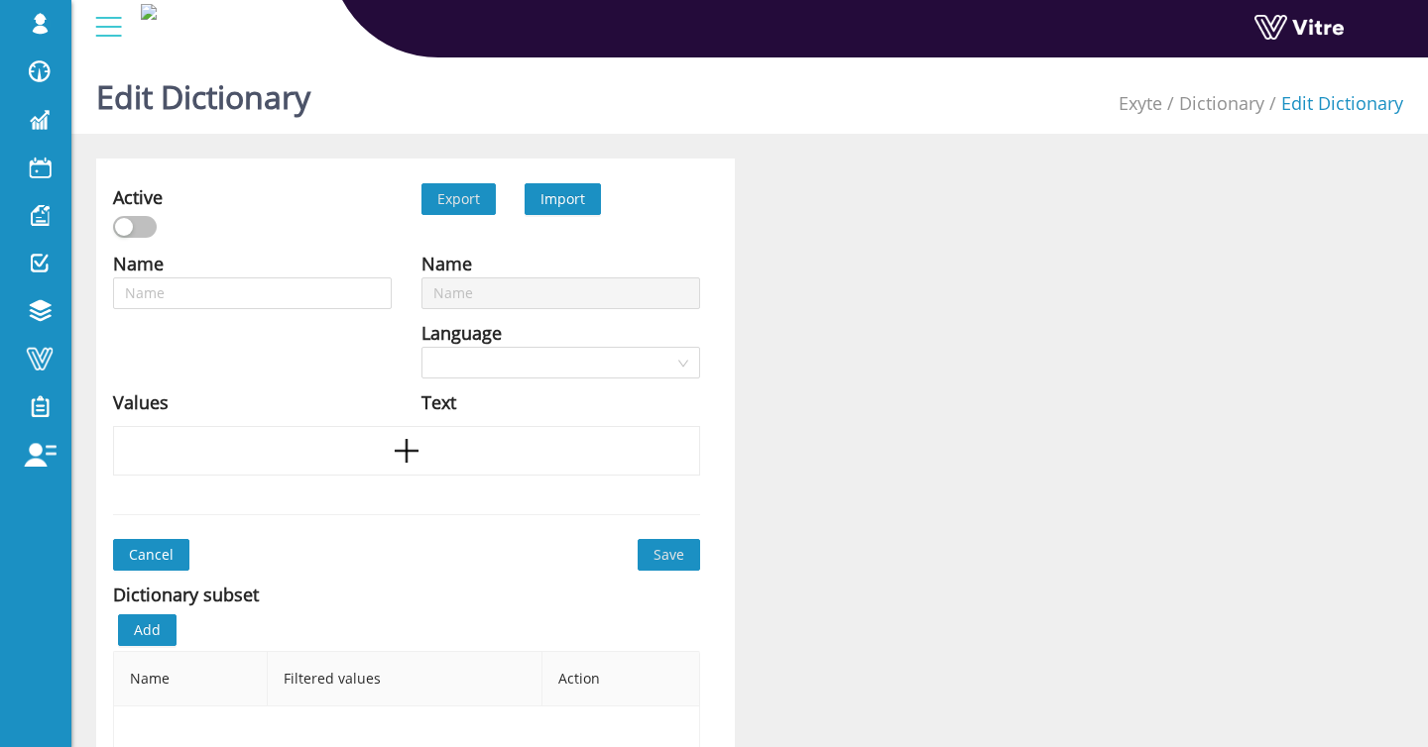
type input "Test Results PTP"
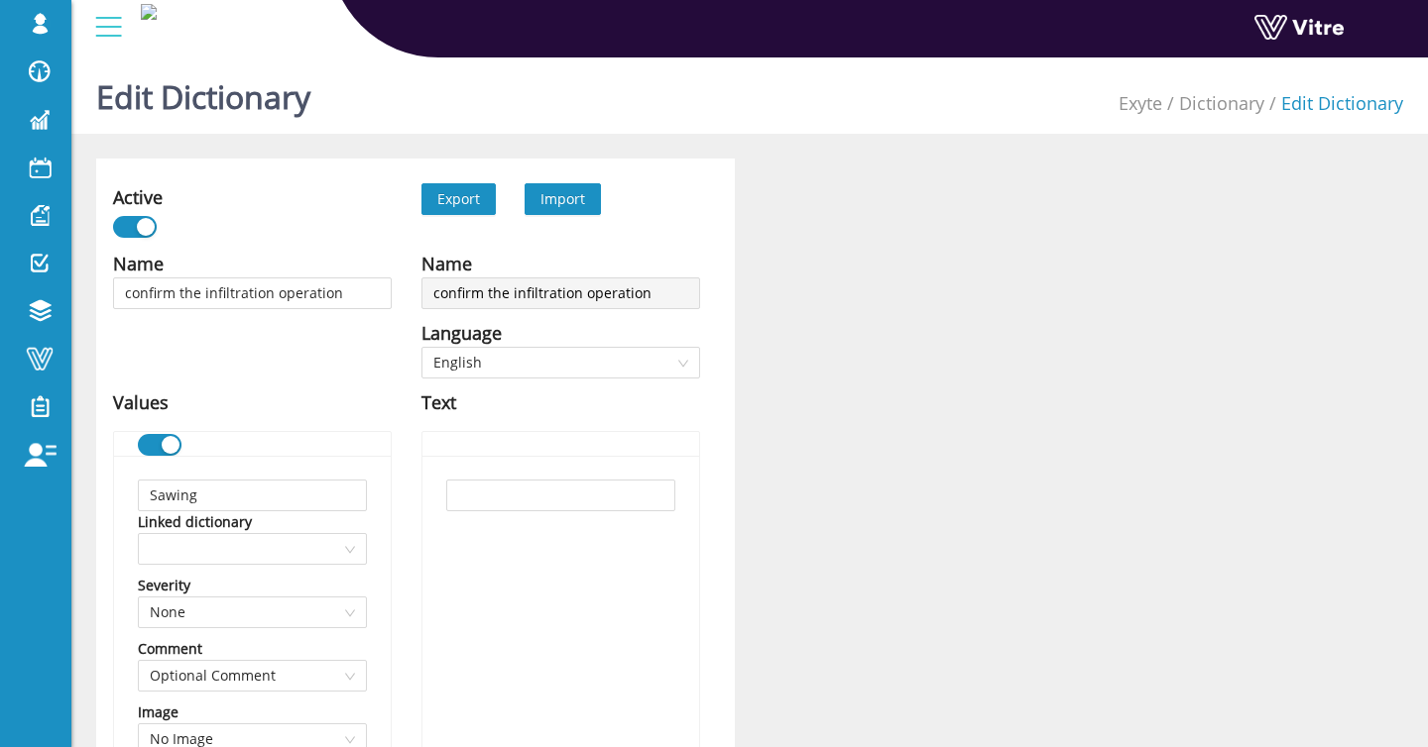
click at [573, 190] on span "Import" at bounding box center [562, 198] width 45 height 19
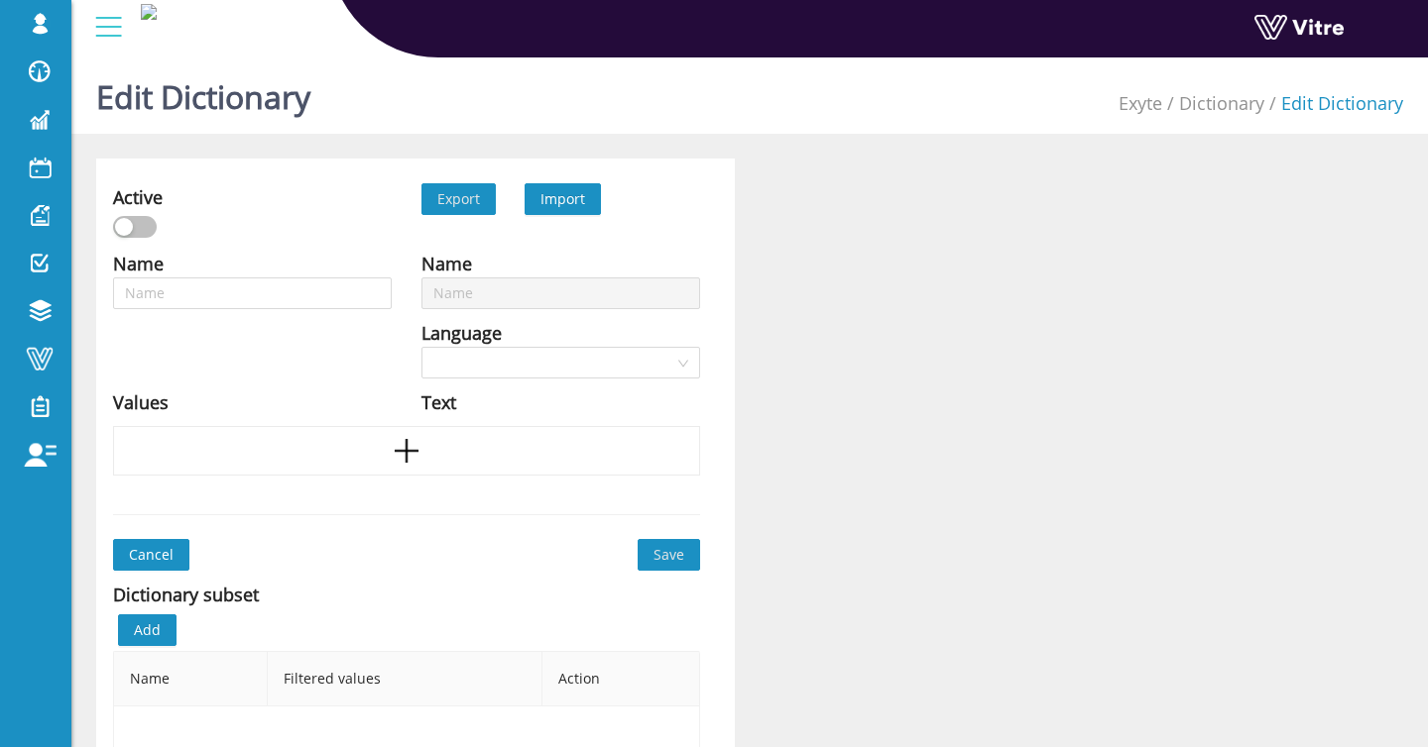
type input "confirm the infiltration operation"
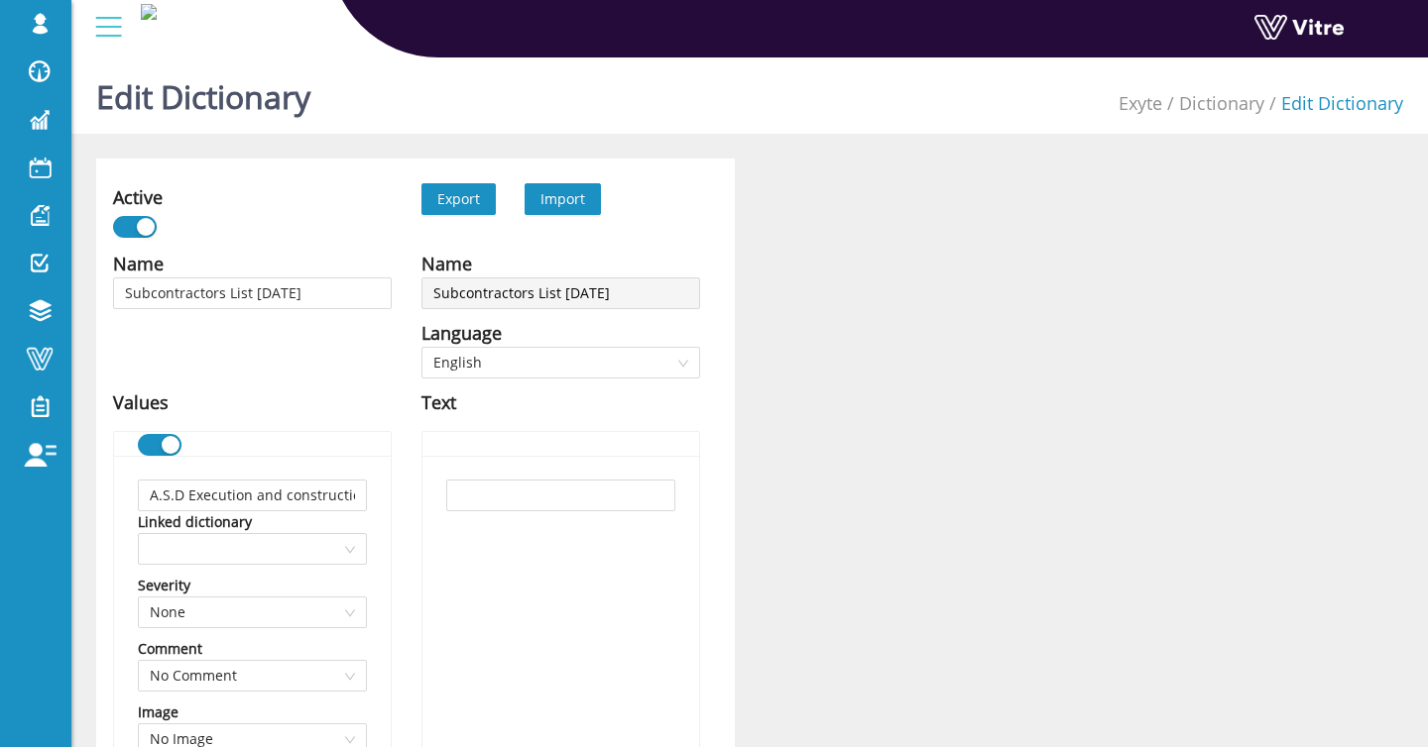
type input "Subcontractors List 20.04.25"
click at [559, 197] on span "Import" at bounding box center [562, 198] width 45 height 19
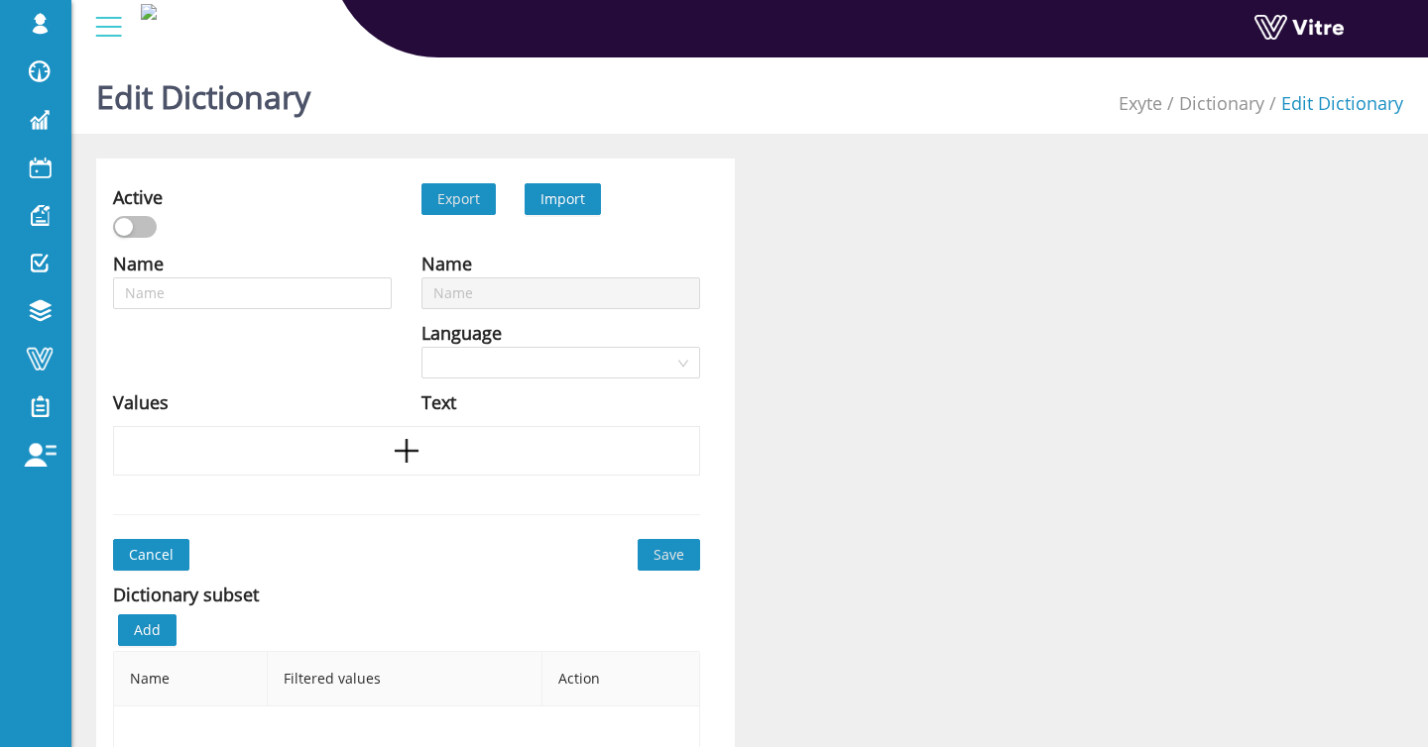
type input "Subcontractors List 20.04.25"
type input "PTP - Permits"
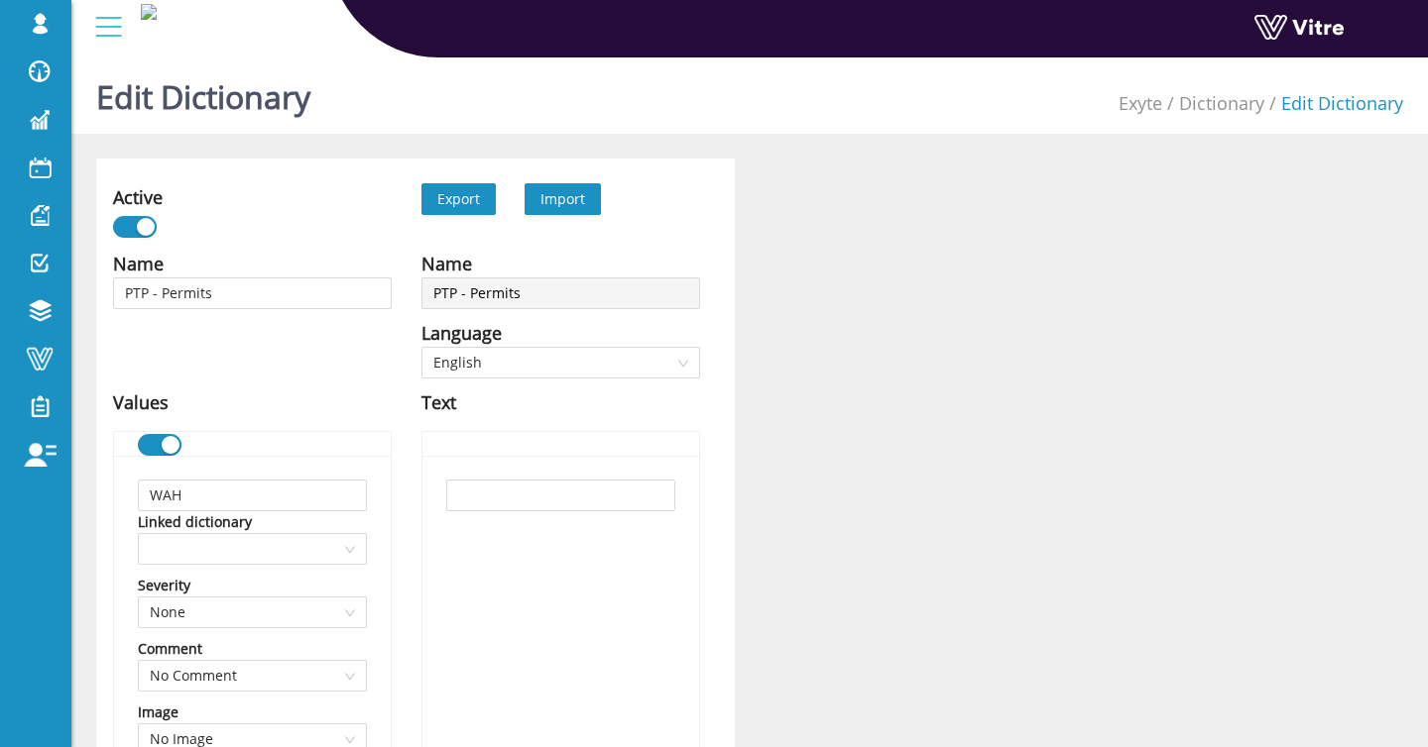
click at [566, 205] on span "Import" at bounding box center [562, 198] width 45 height 19
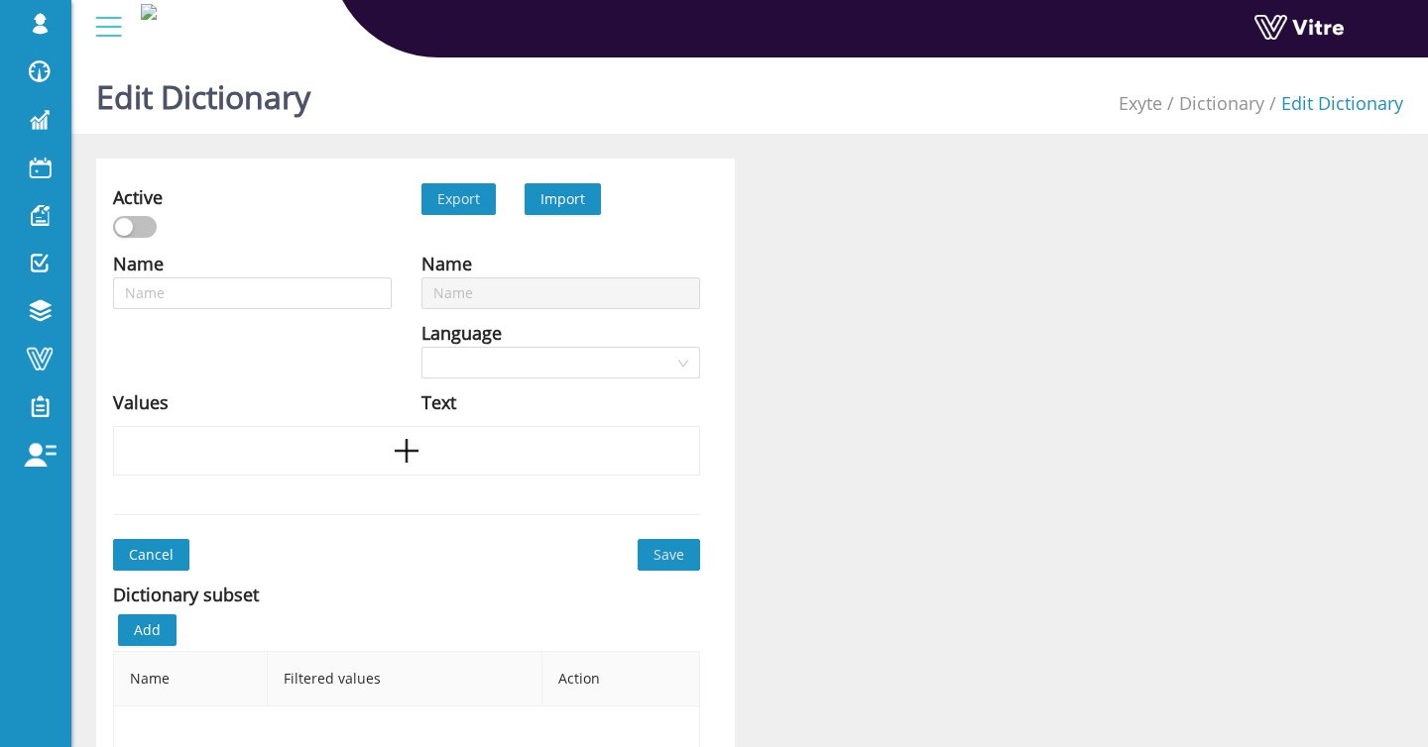
type input "PTP - Permits"
type input "Hazards - Other"
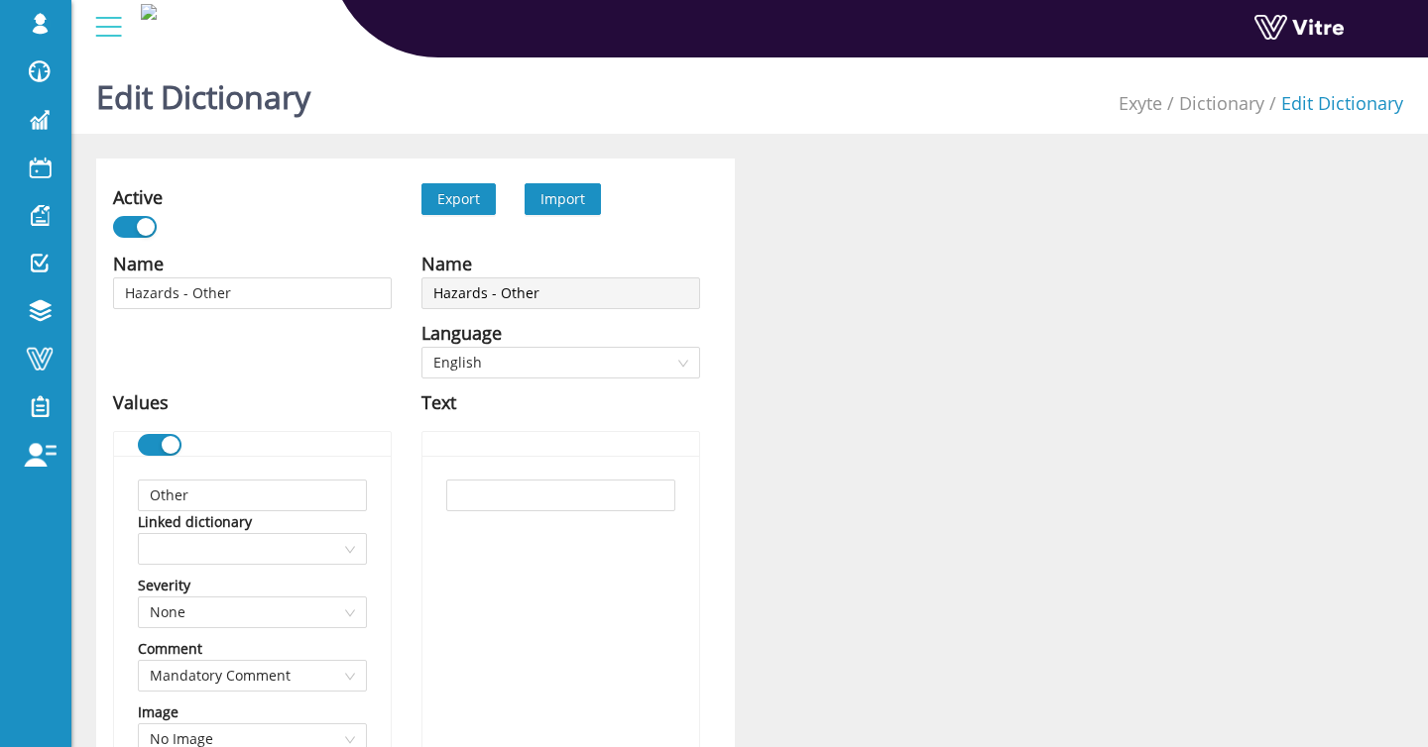
click at [584, 192] on span "Import" at bounding box center [562, 198] width 45 height 19
type input "Hazards - Other"
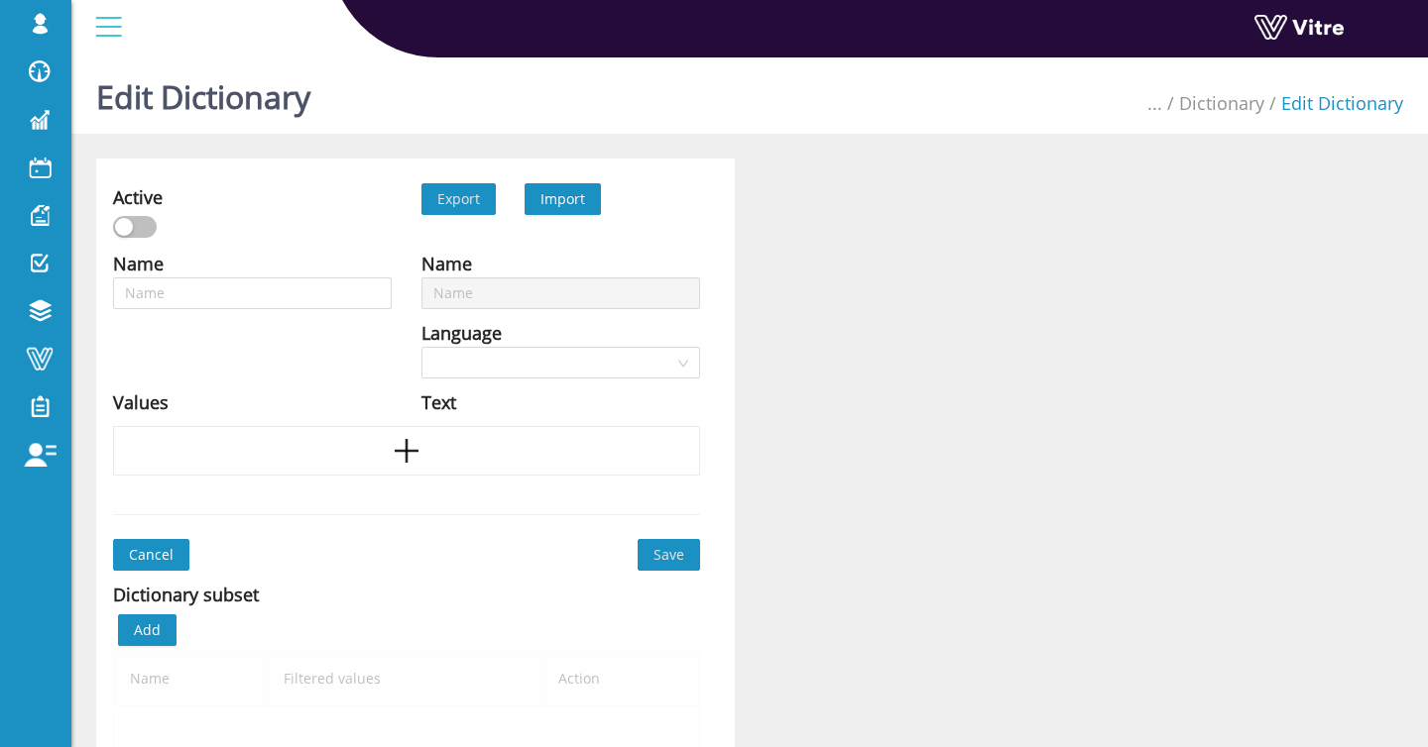
click at [566, 201] on span "Import" at bounding box center [562, 198] width 45 height 19
type input "Loss of control of load"
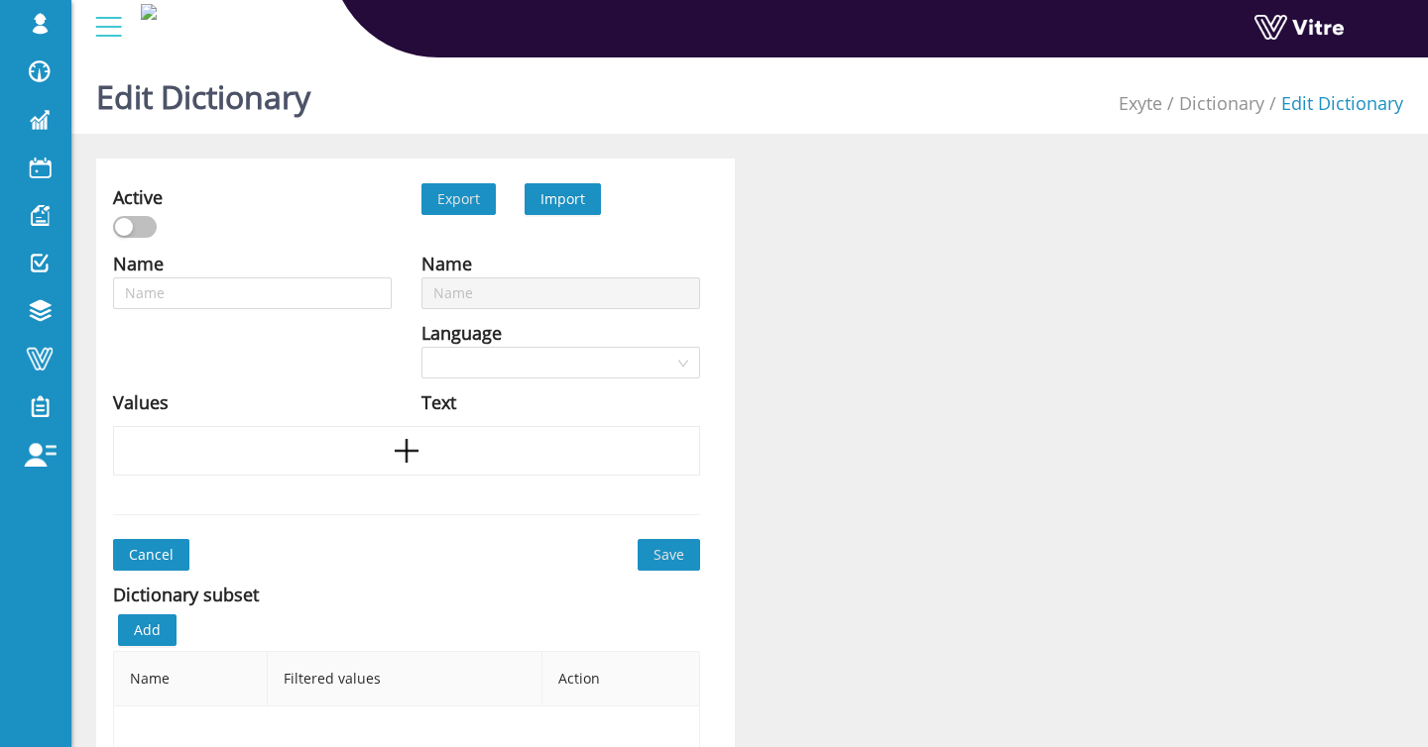
type input "Low lighting"
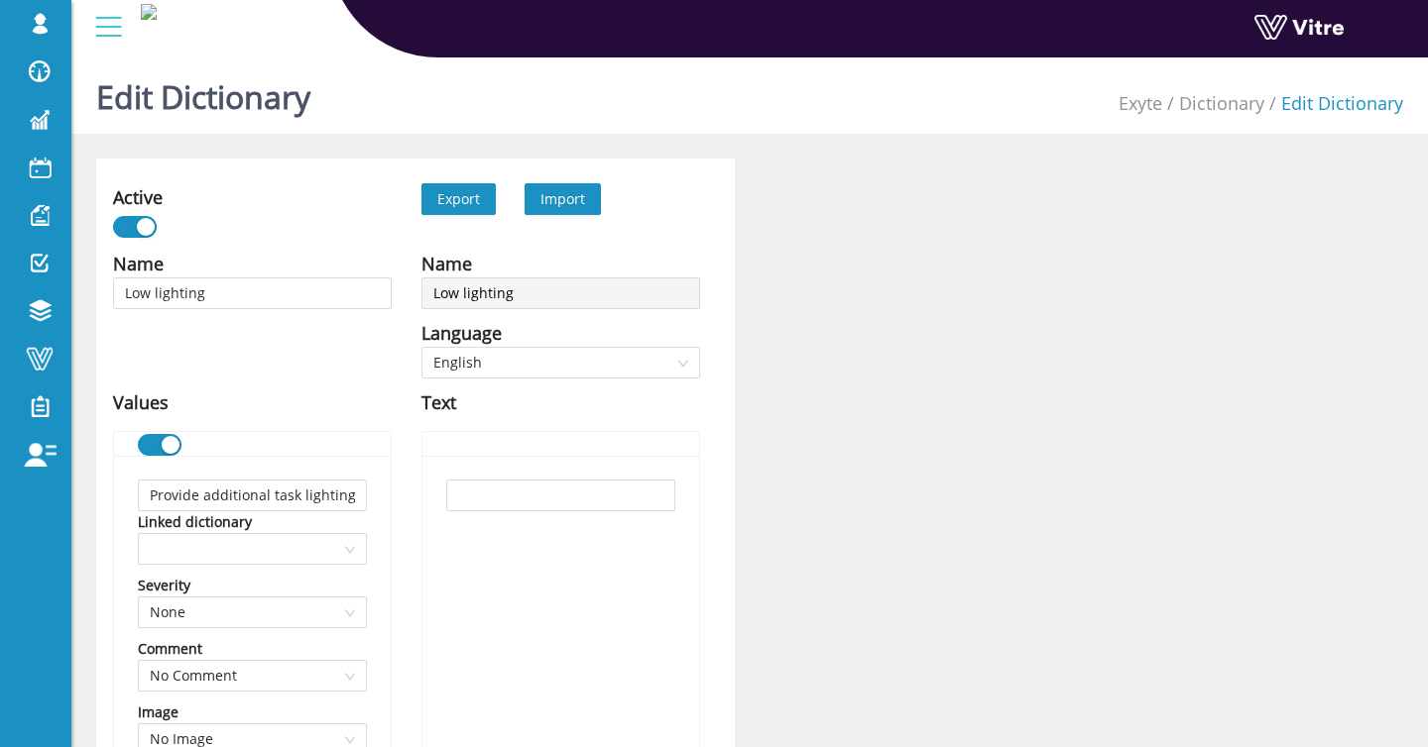
click at [556, 203] on span "Import" at bounding box center [562, 198] width 45 height 19
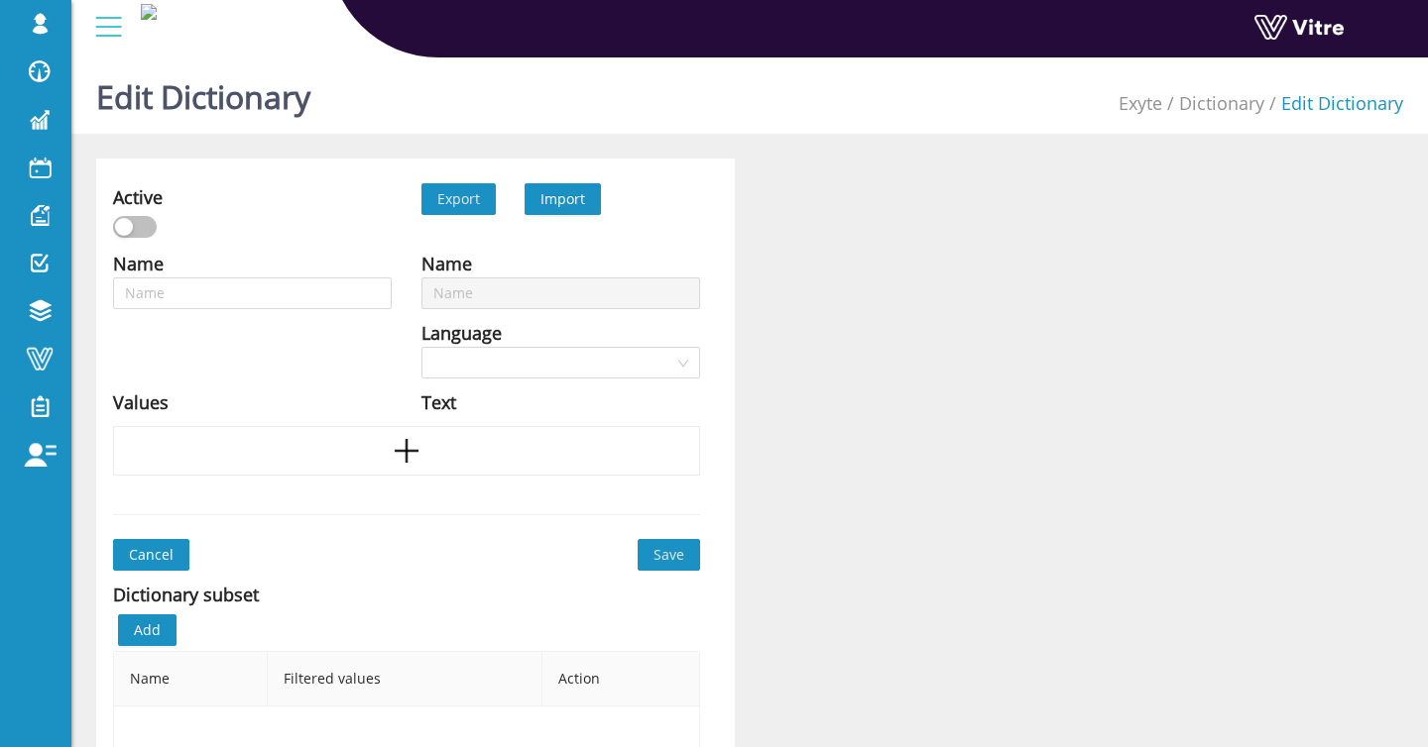
type input "Low lighting"
type input "Material falling from truck"
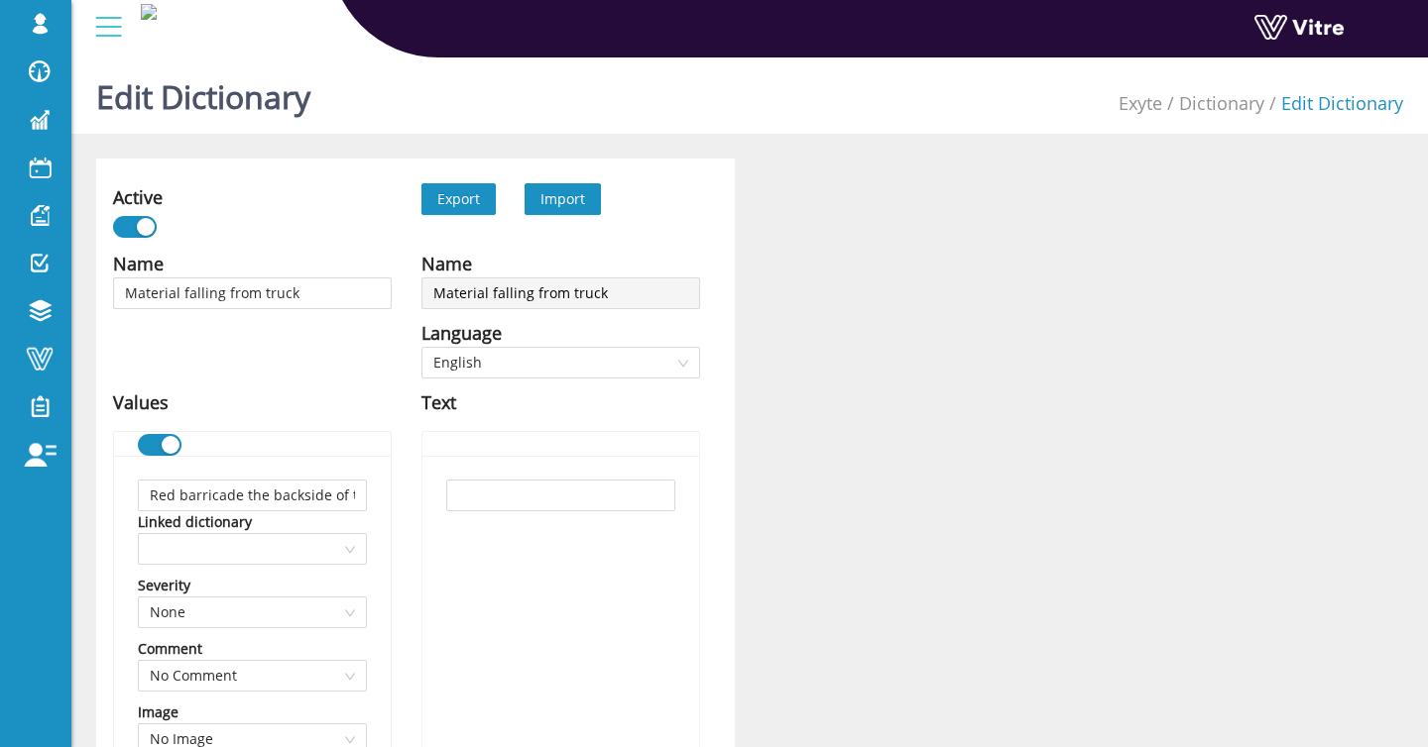
click at [544, 189] on span "Import" at bounding box center [562, 198] width 45 height 19
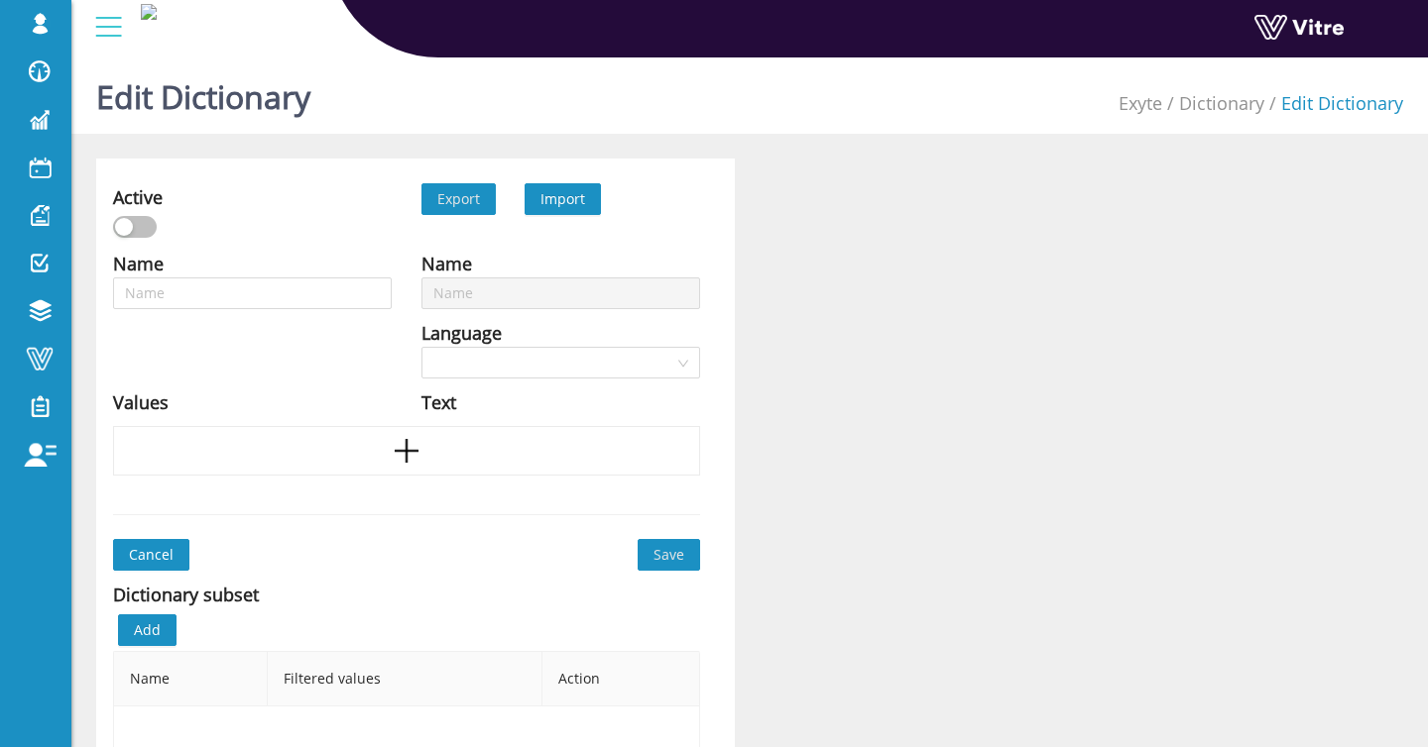
type input "Material falling from truck"
type input "Overexertion"
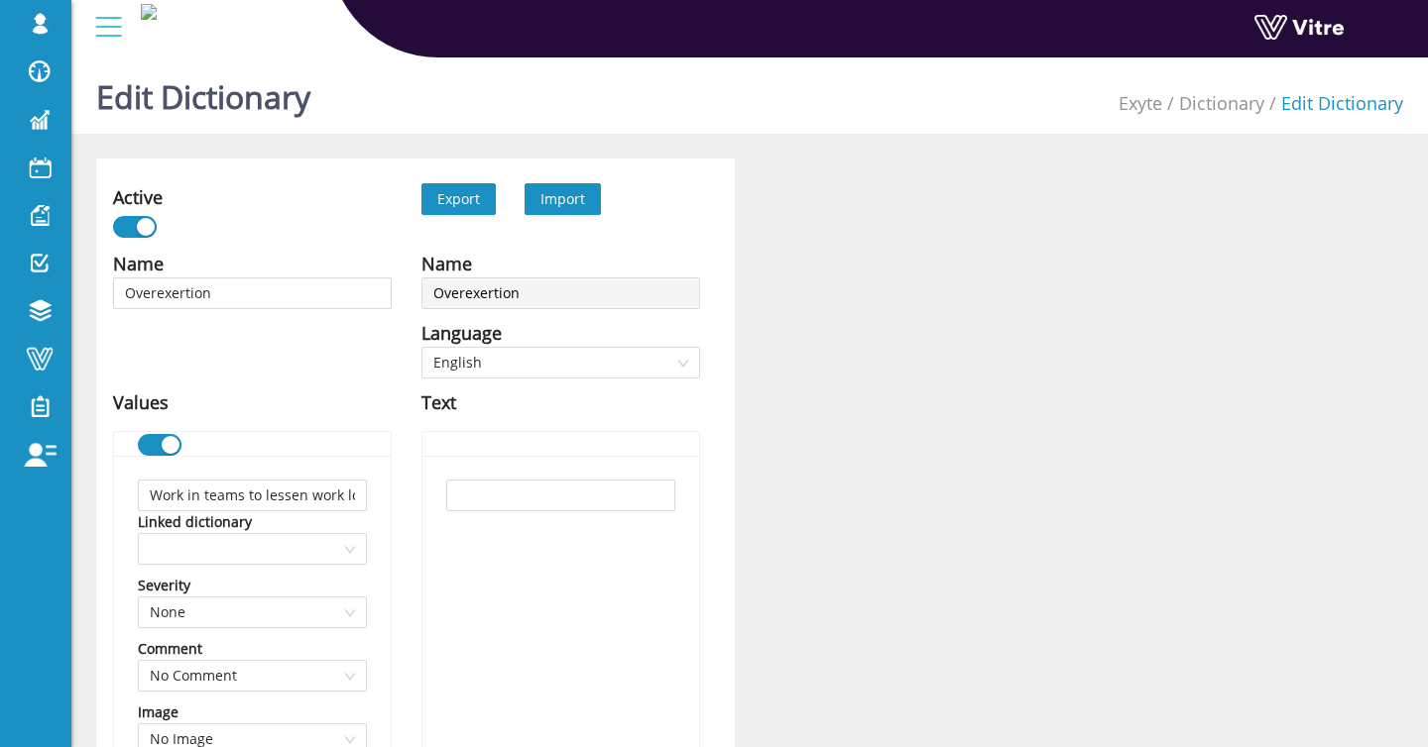
click at [579, 194] on span "Import" at bounding box center [562, 198] width 45 height 19
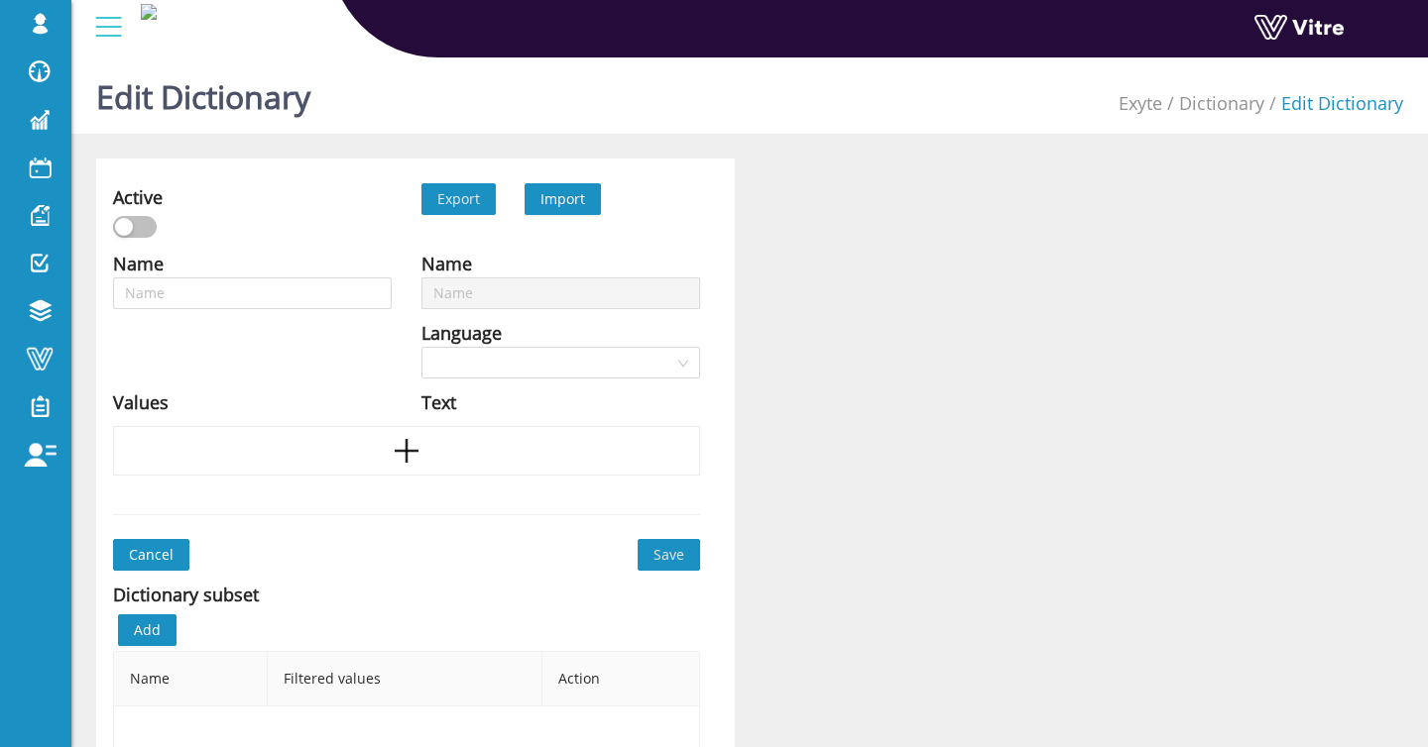
type input "Overexertion"
type input "Overhead loads"
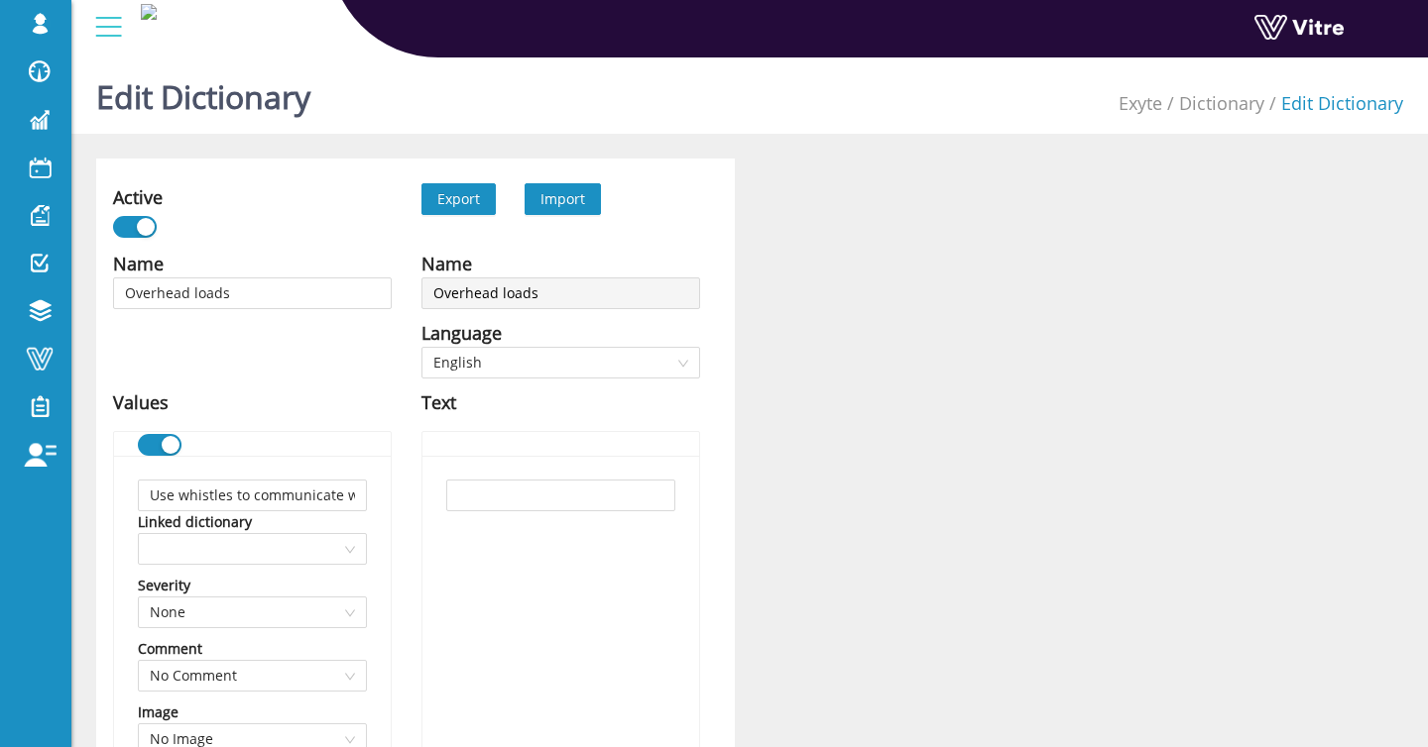
click at [570, 198] on span "Import" at bounding box center [562, 198] width 45 height 19
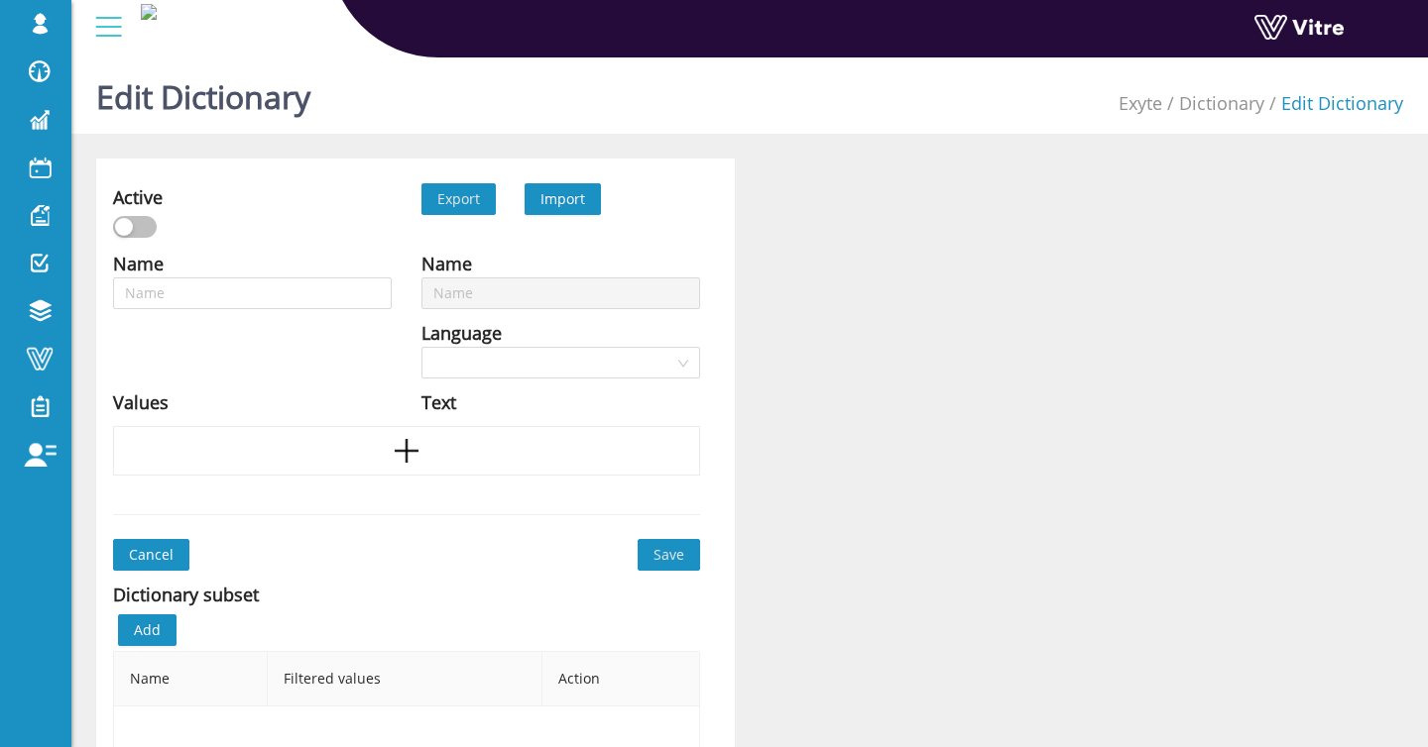
type input "Overhead loads"
type input "Overhead work"
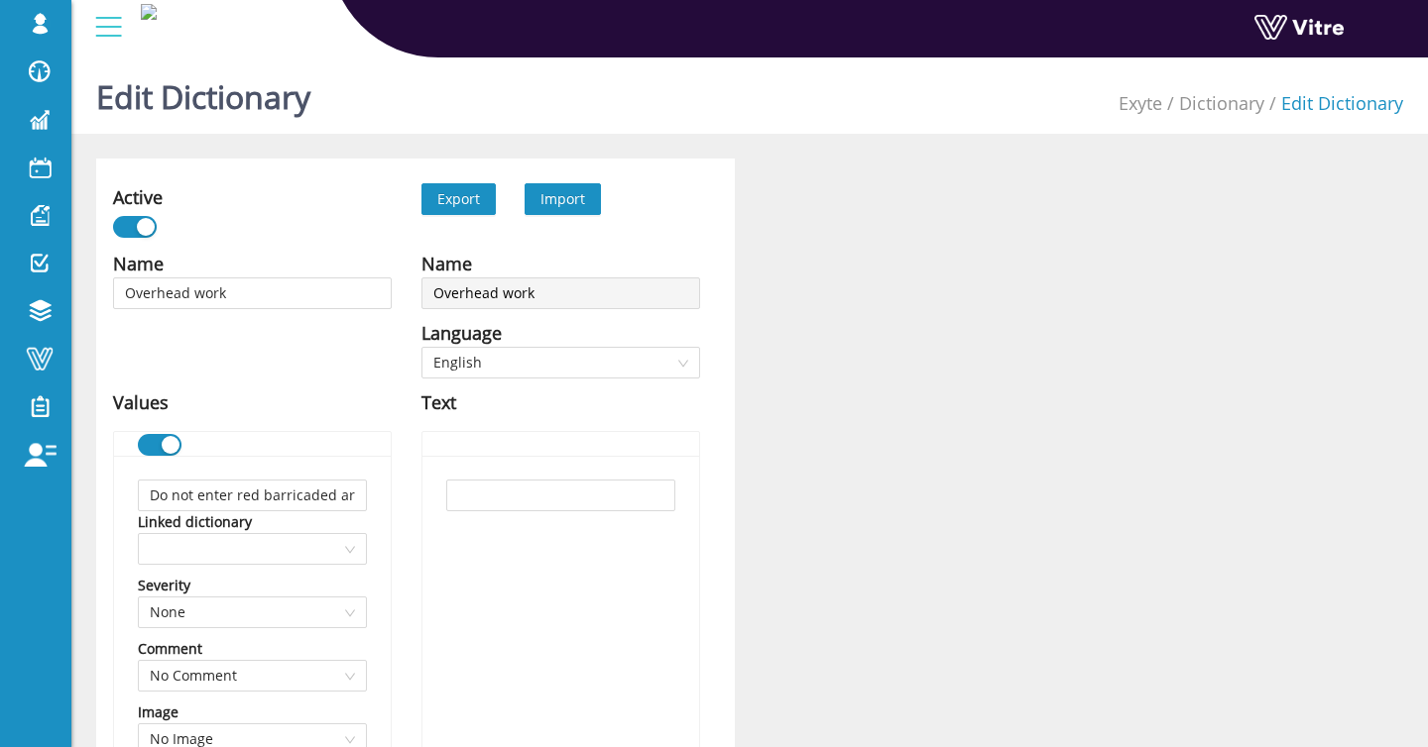
click at [556, 206] on span "Import" at bounding box center [562, 198] width 45 height 19
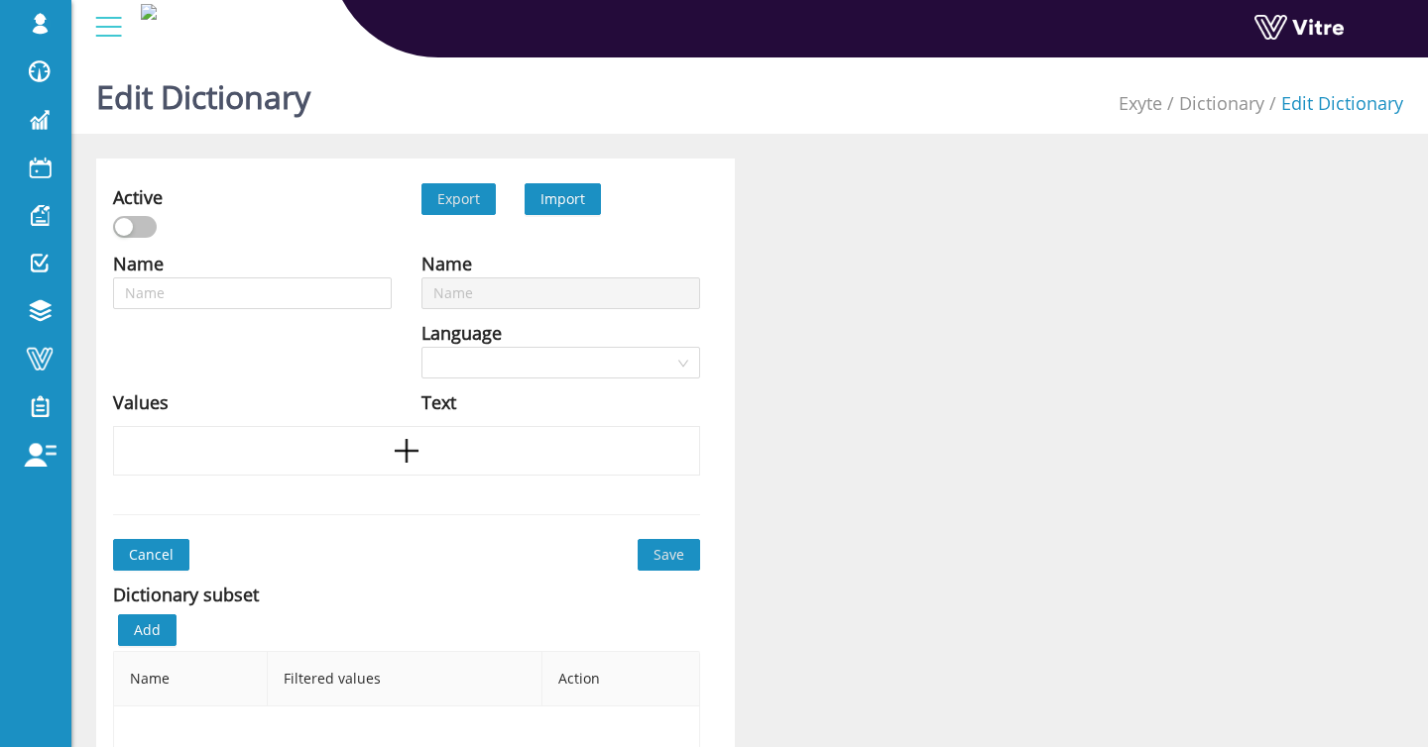
type input "Overhead work"
type input "Pinch points"
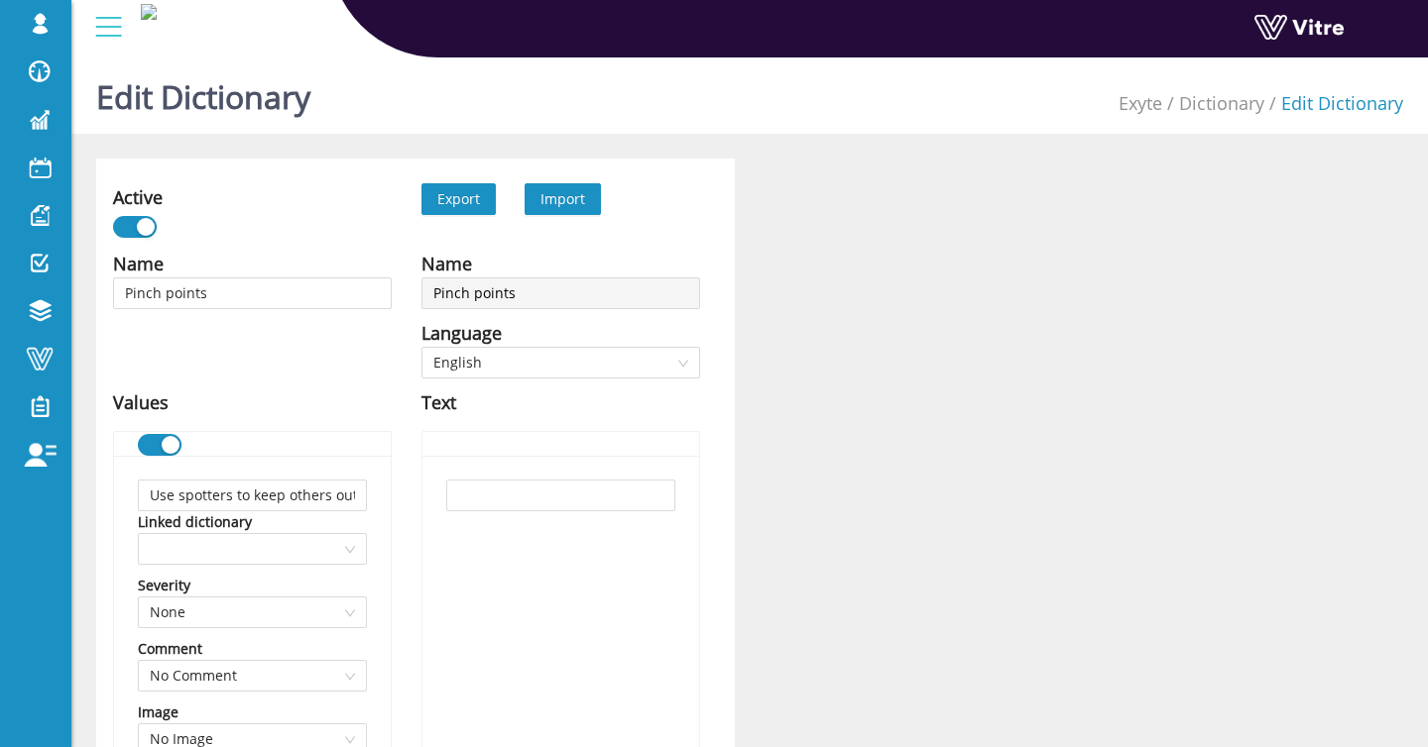
click at [588, 207] on span "Import" at bounding box center [562, 199] width 76 height 32
click at [569, 201] on span "Import" at bounding box center [562, 198] width 45 height 19
click at [581, 195] on span "Import" at bounding box center [562, 198] width 45 height 19
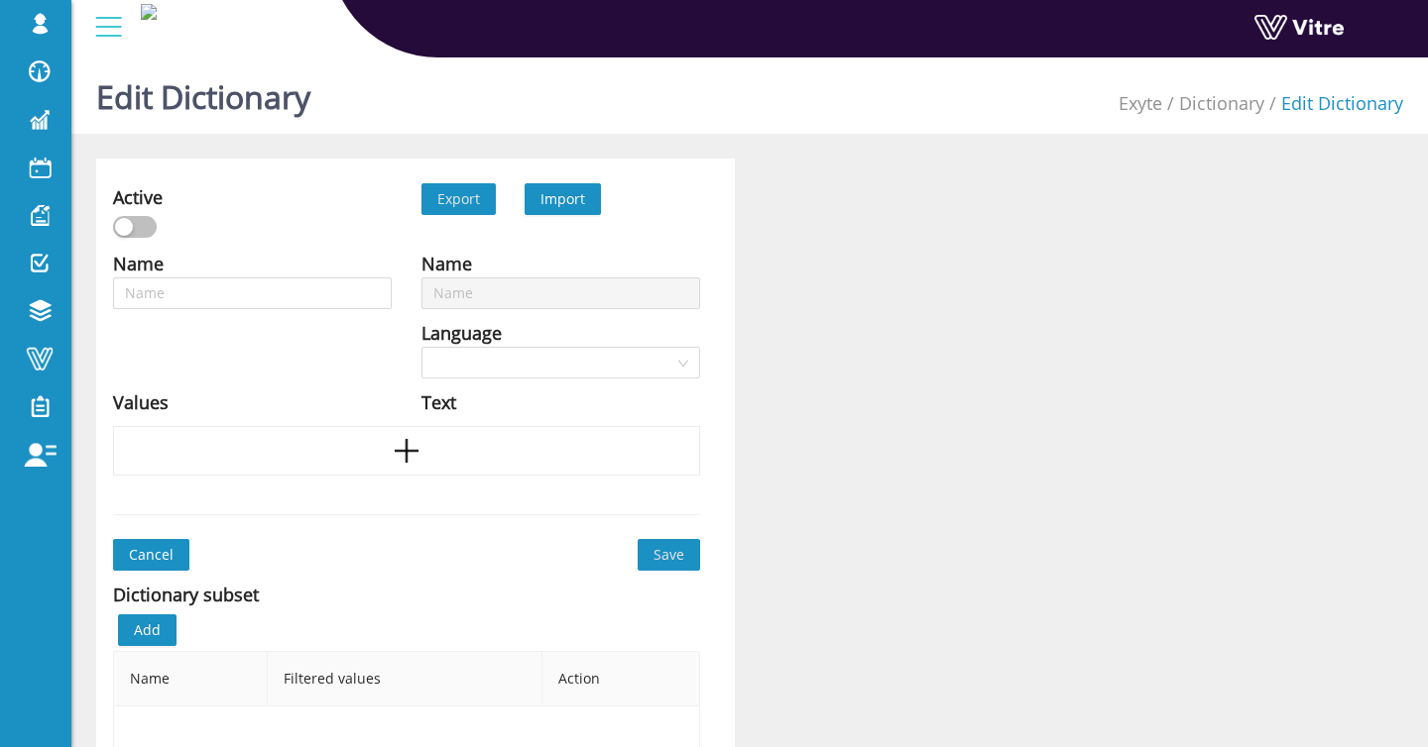
type input "Poor lighting"
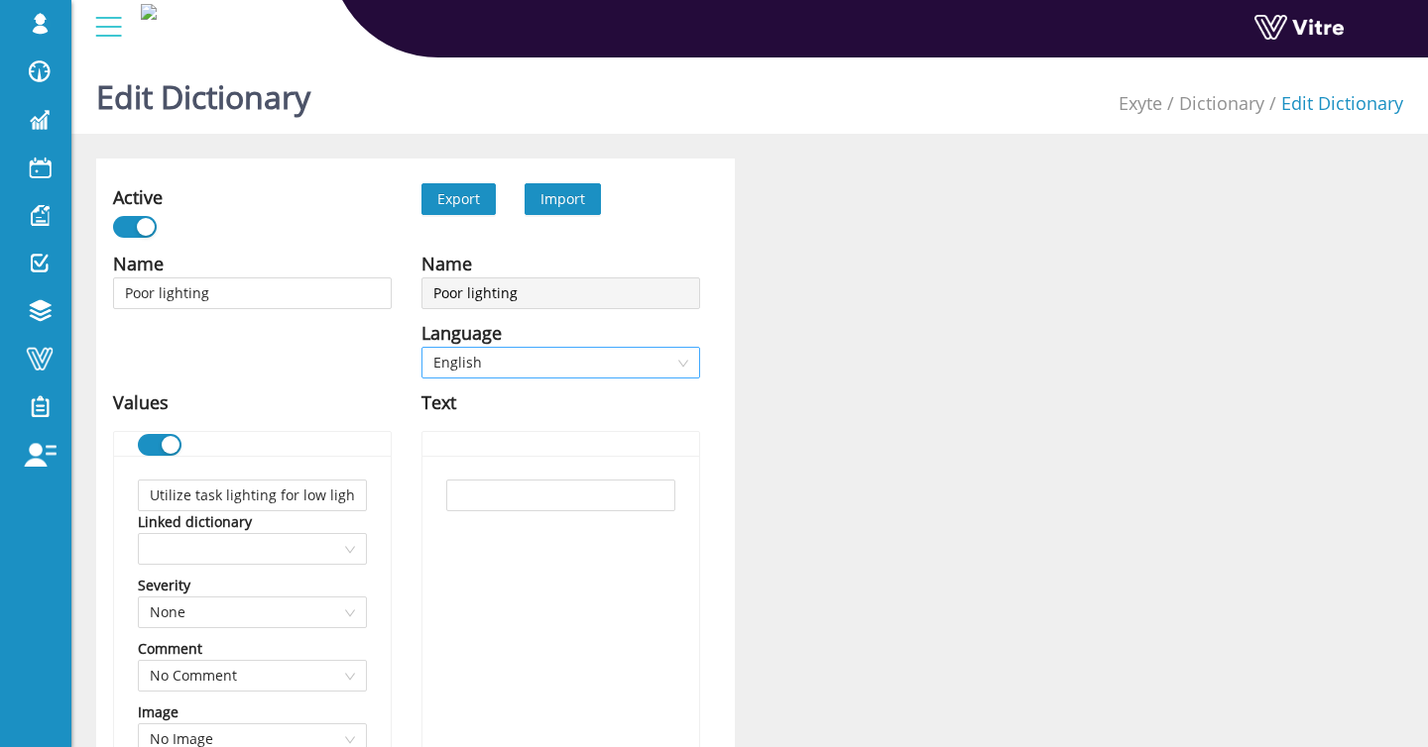
click at [551, 359] on span "English" at bounding box center [560, 363] width 255 height 30
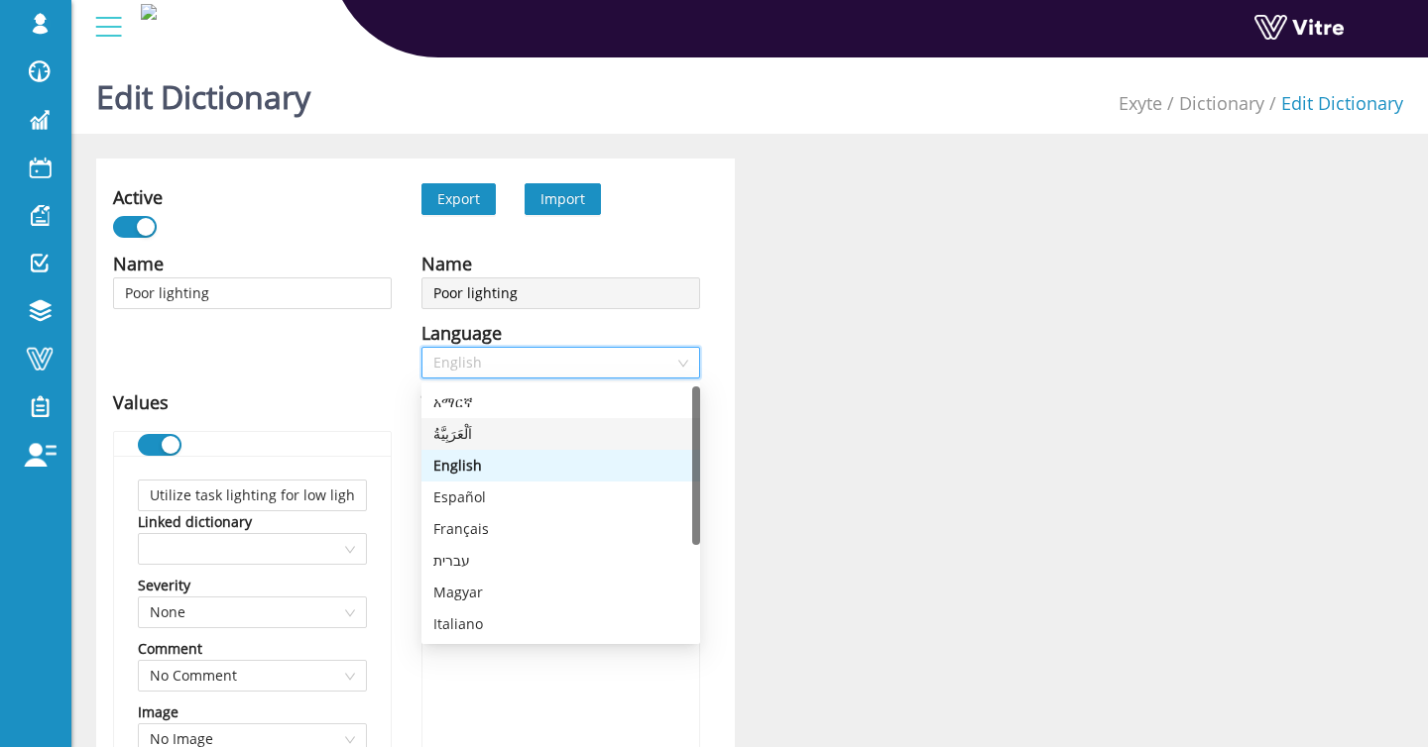
click at [500, 436] on div "اَلْعَرَبِيَّةُ" at bounding box center [560, 434] width 255 height 22
type input "استخدم إضاءة المهام للمناطق ذات الإضاءة المنخفضة"
type input "ارتدِ نظارات أمان شفافة"
type input "أخرى"
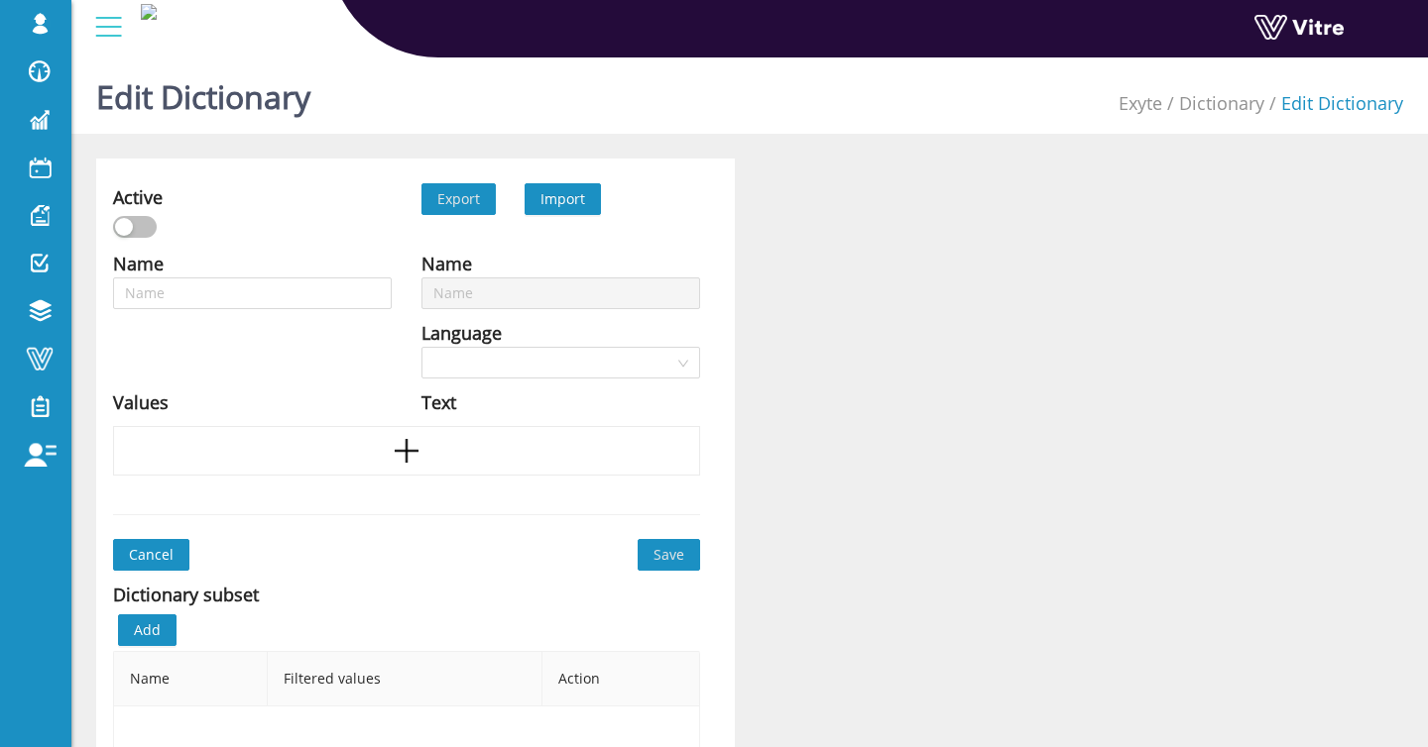
type input "Poor communication"
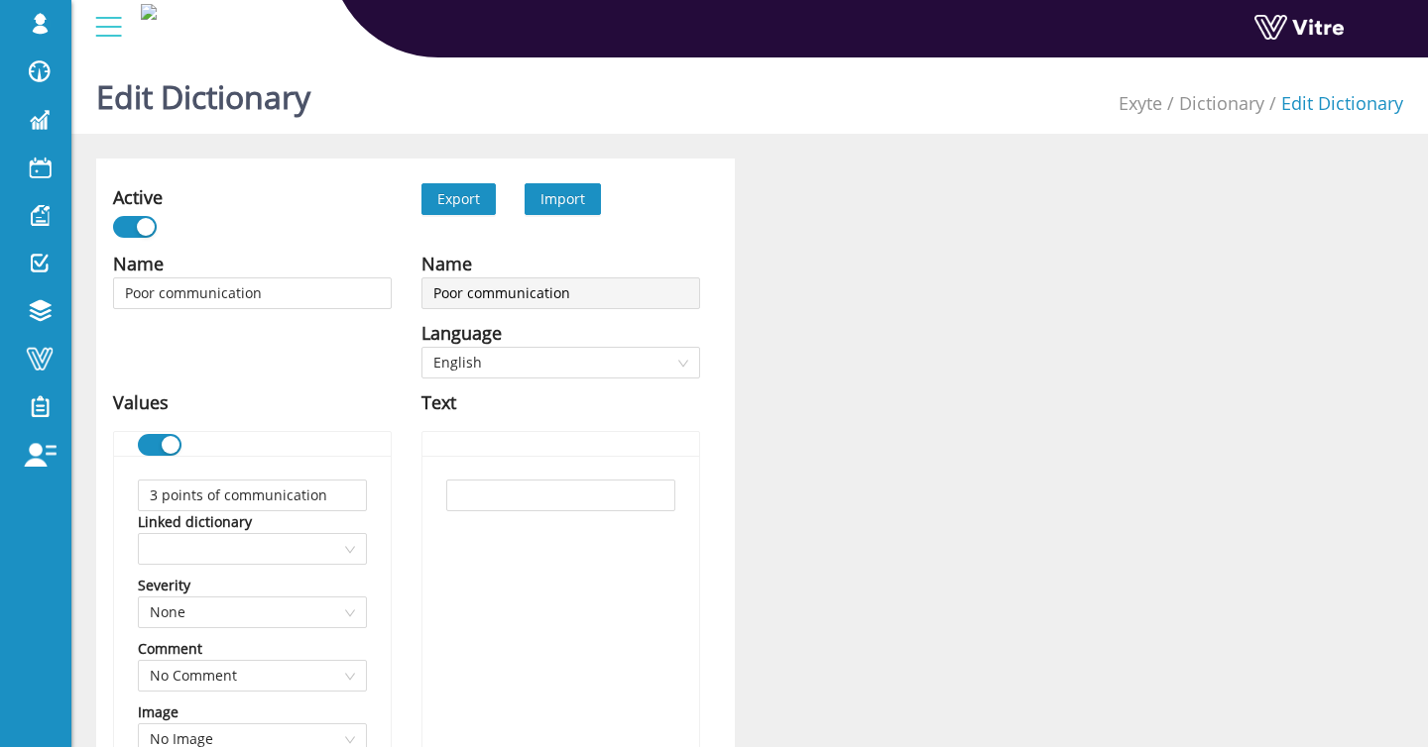
click at [563, 205] on span "Import" at bounding box center [562, 198] width 45 height 19
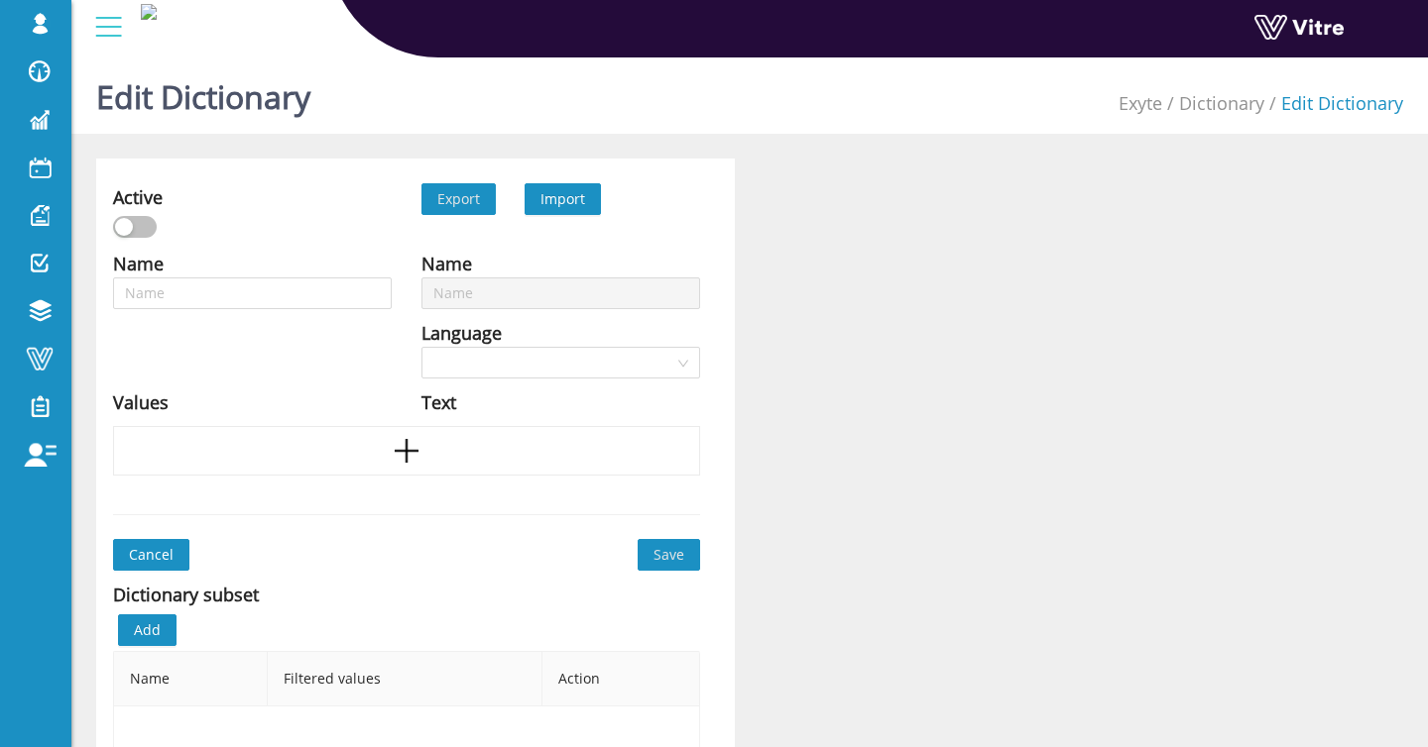
type input "Poor communication"
type input "Leading edge"
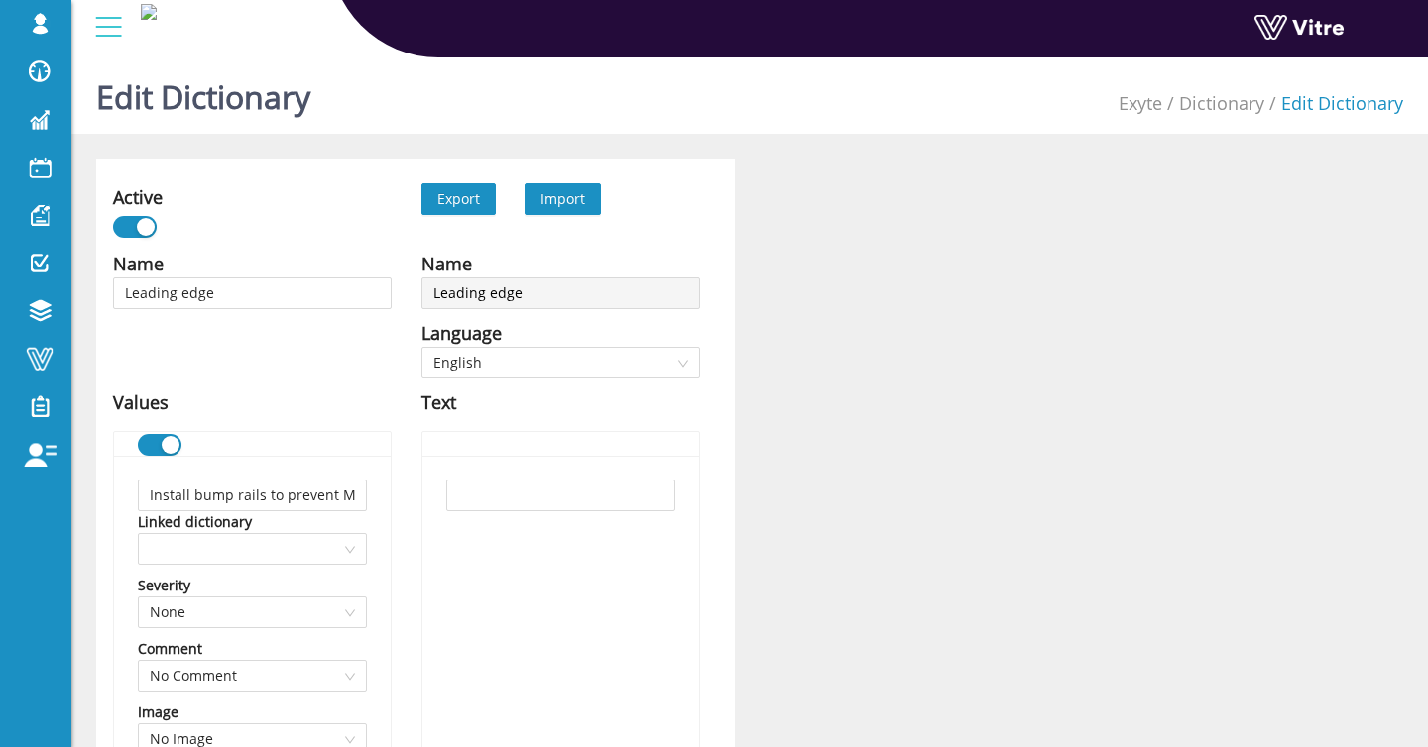
click at [569, 199] on span "Import" at bounding box center [562, 198] width 45 height 19
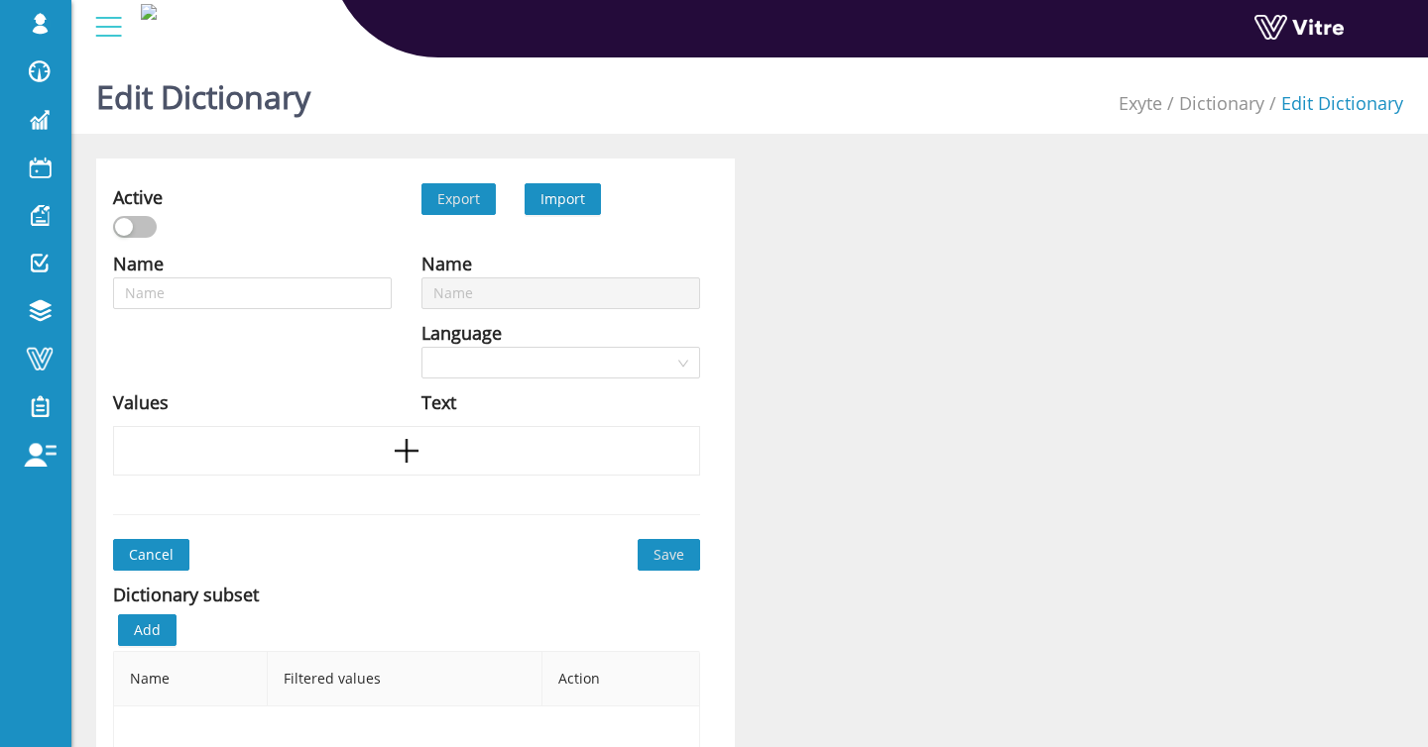
type input "Leading edge"
type input "Punctures"
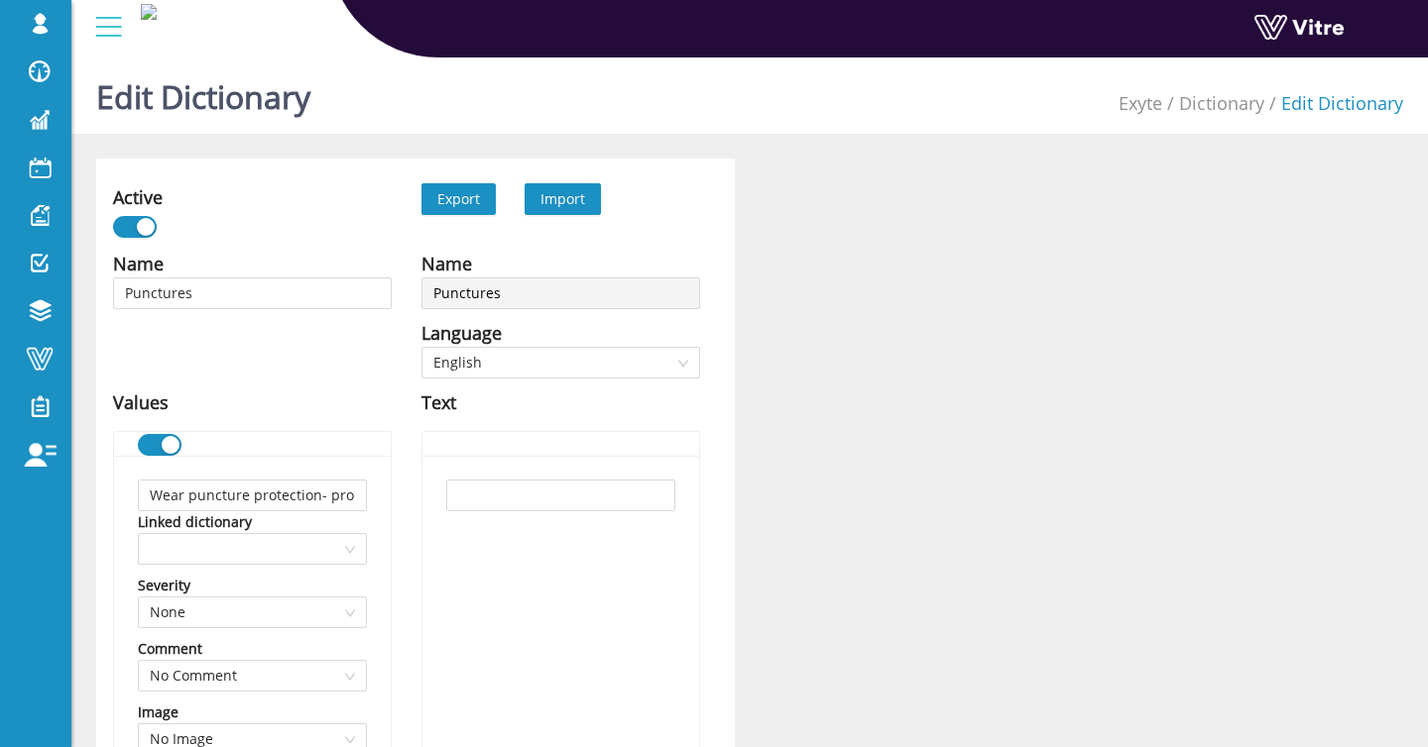
click at [566, 205] on span "Import" at bounding box center [562, 198] width 45 height 19
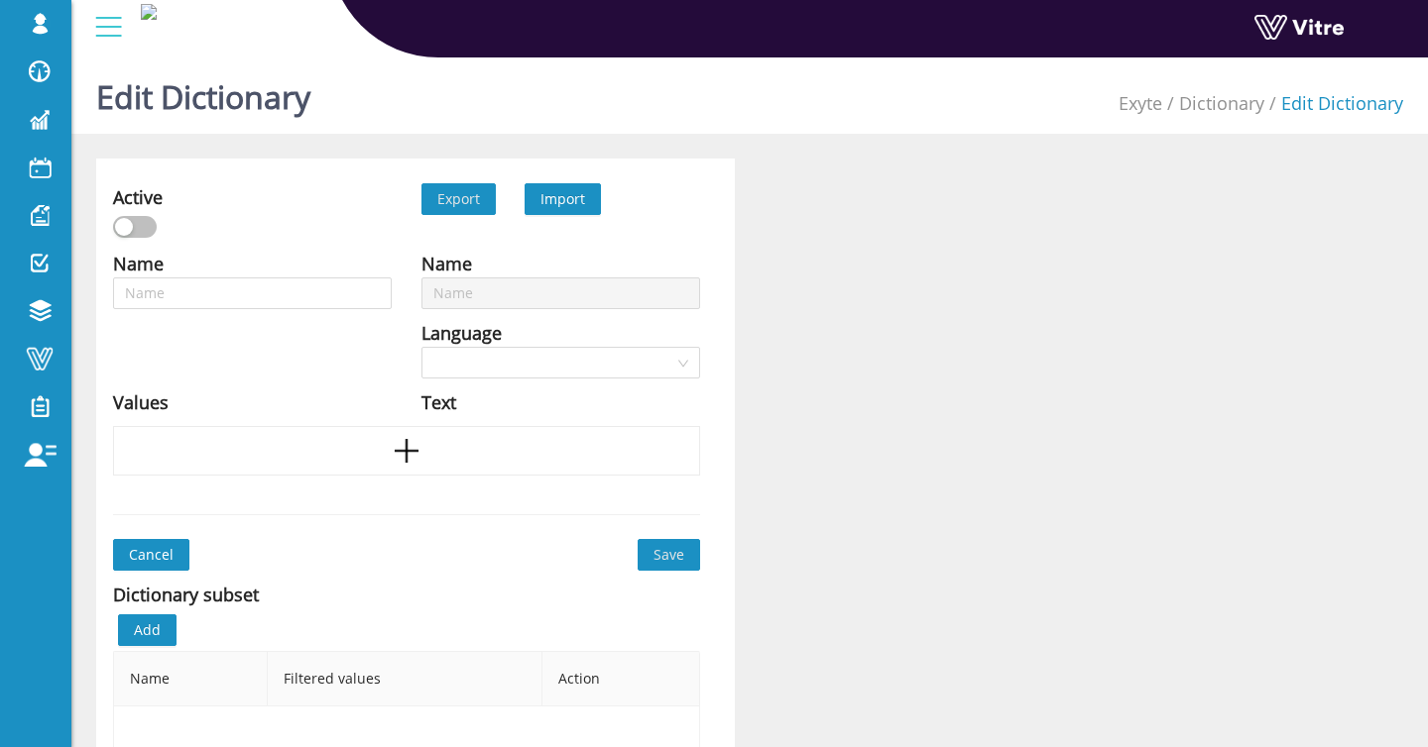
type input "Punctures"
type input "Rigging failure"
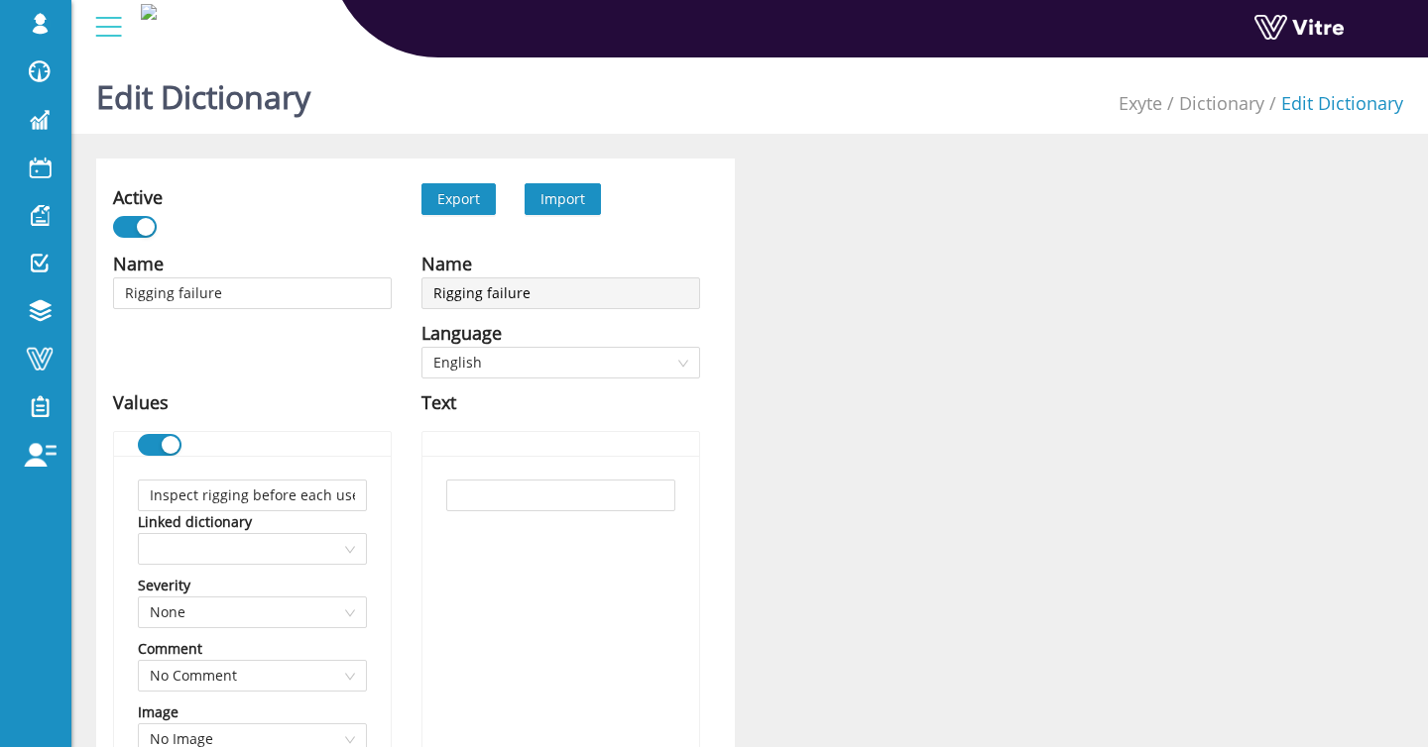
click at [561, 196] on span "Import" at bounding box center [562, 198] width 45 height 19
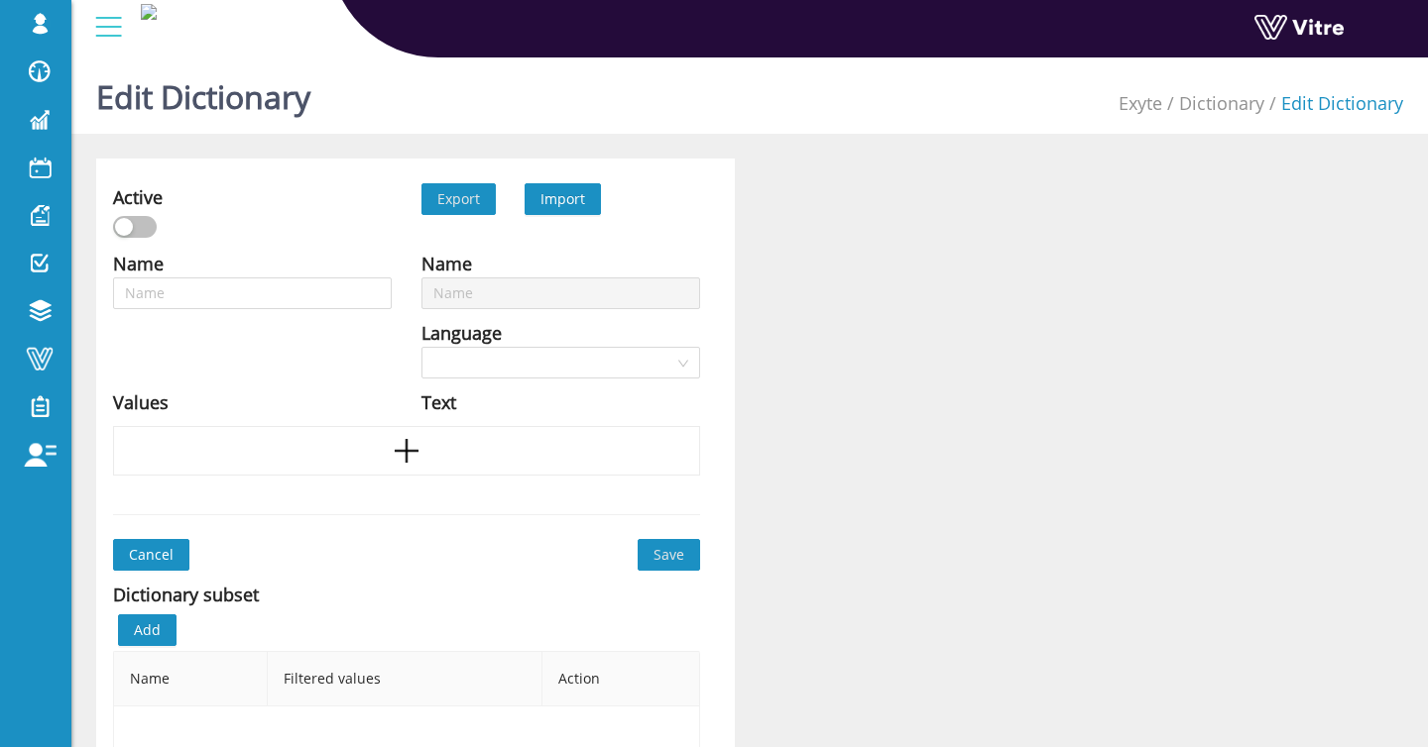
type input "Rigging failure"
click at [553, 199] on span "Import" at bounding box center [562, 198] width 45 height 19
type input "Rotating parts"
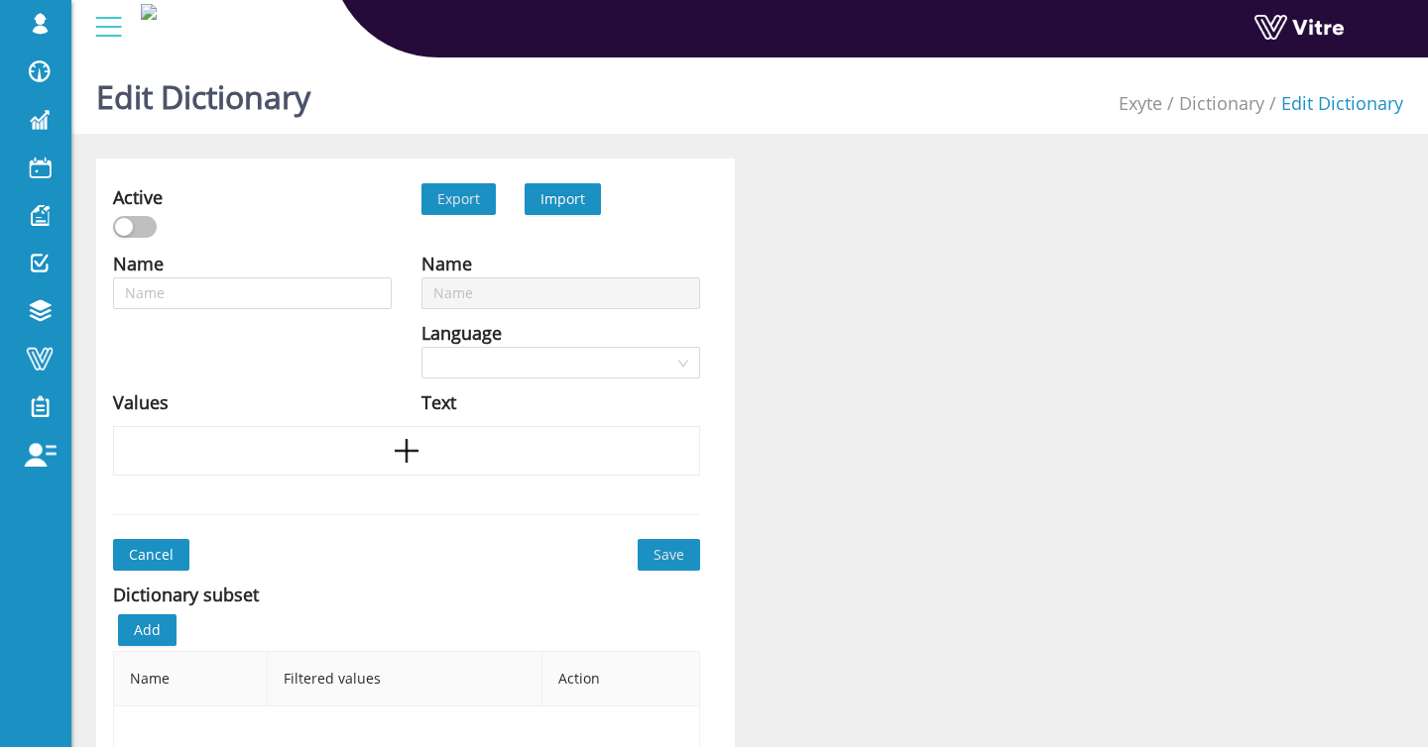
type input "Rotating parts"
type input "Sharp edges"
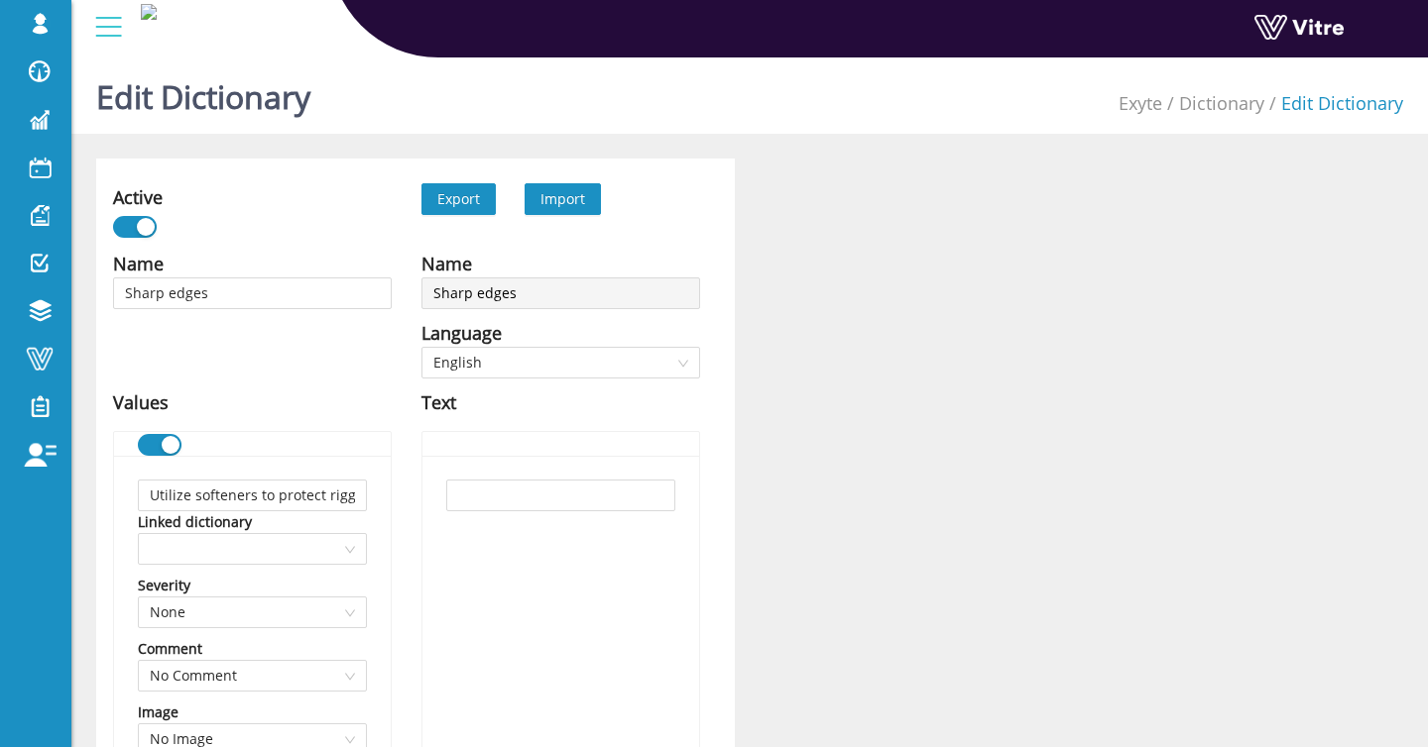
click at [556, 210] on span "Import" at bounding box center [562, 199] width 76 height 32
click at [559, 205] on span "Import" at bounding box center [562, 198] width 45 height 19
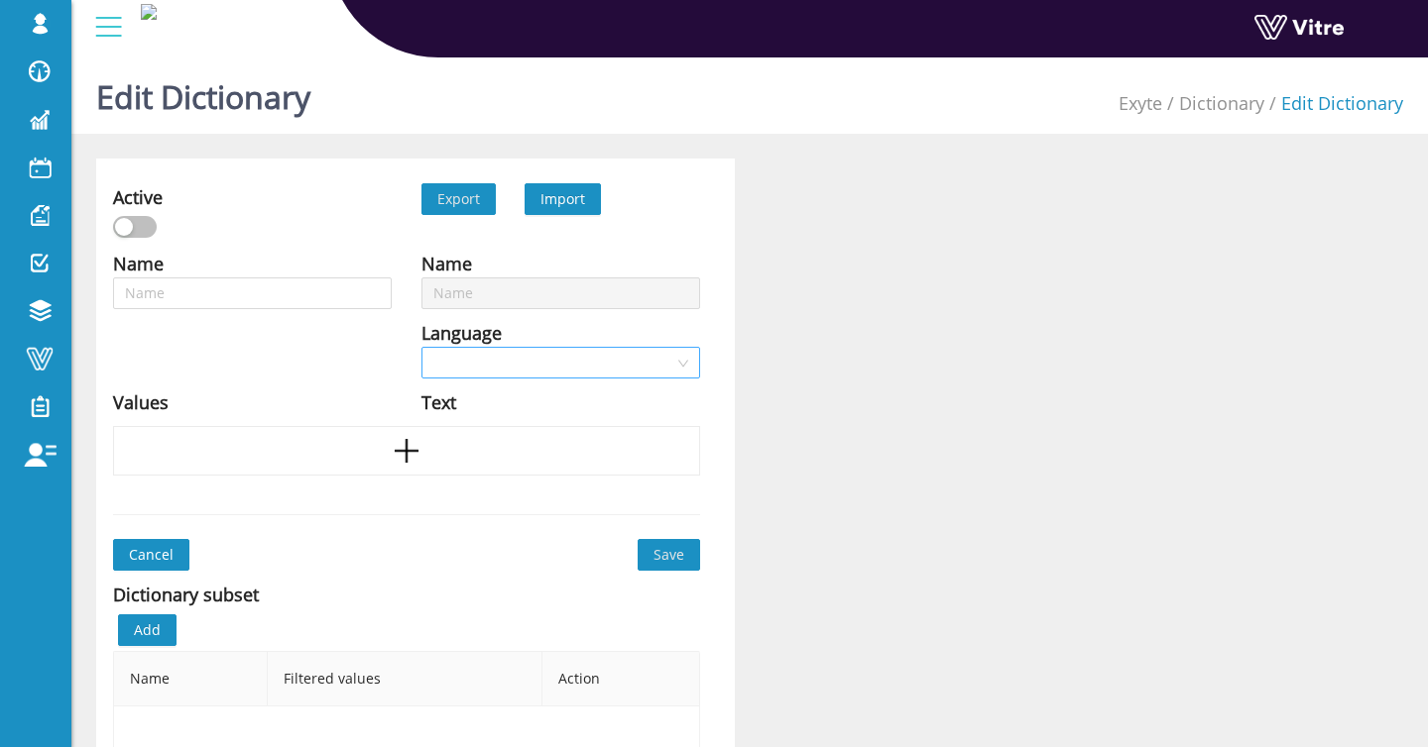
type input "Sharp edges"
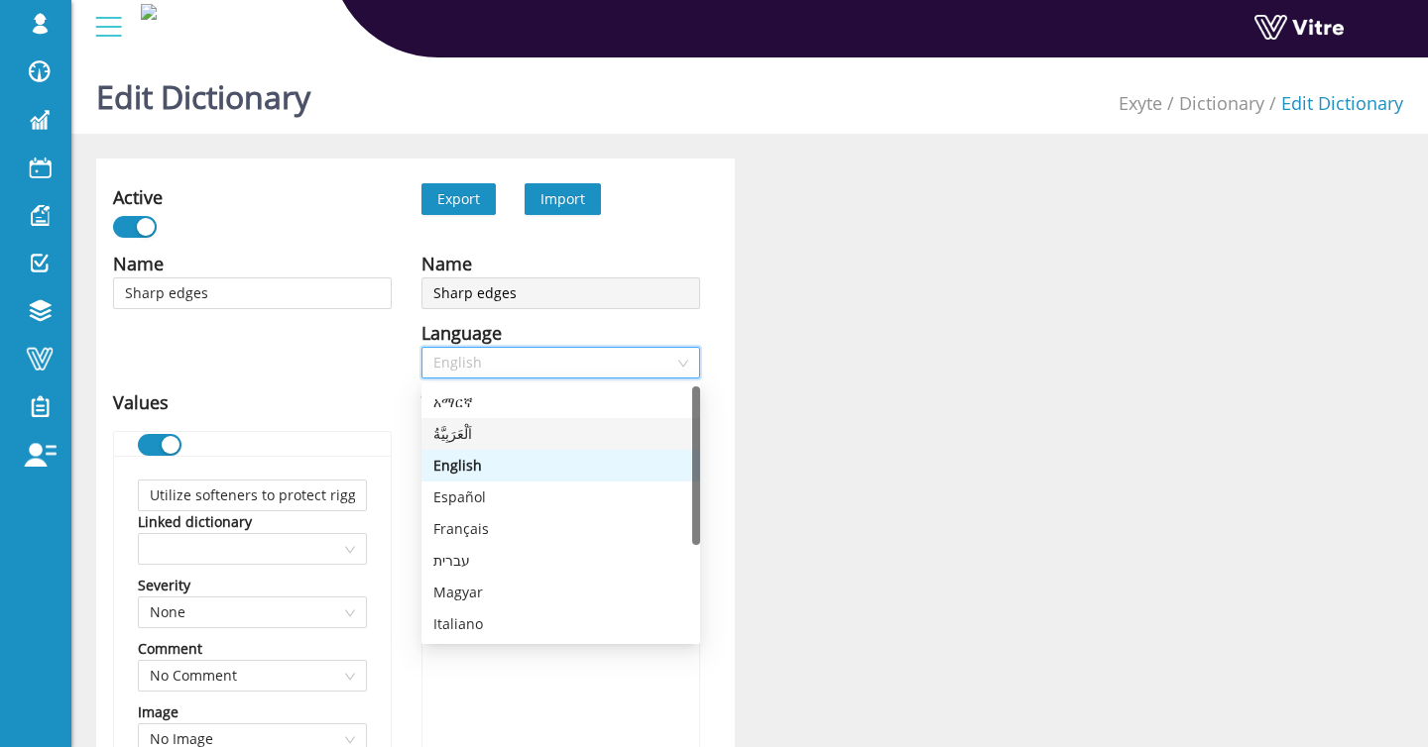
click at [517, 436] on div "اَلْعَرَبِيَّةُ" at bounding box center [560, 434] width 255 height 22
type input "استخدم المواد المليّنة لحماية الحبال"
type input "قم بإزالة الحطام الحاد على الفور"
type input "غطِ الحواف الحادة"
type input "ارتدِ أكمامًا مقطوعة عندما لا يمكن إزالة الحواف الحادة أو مخاطر الوخز"
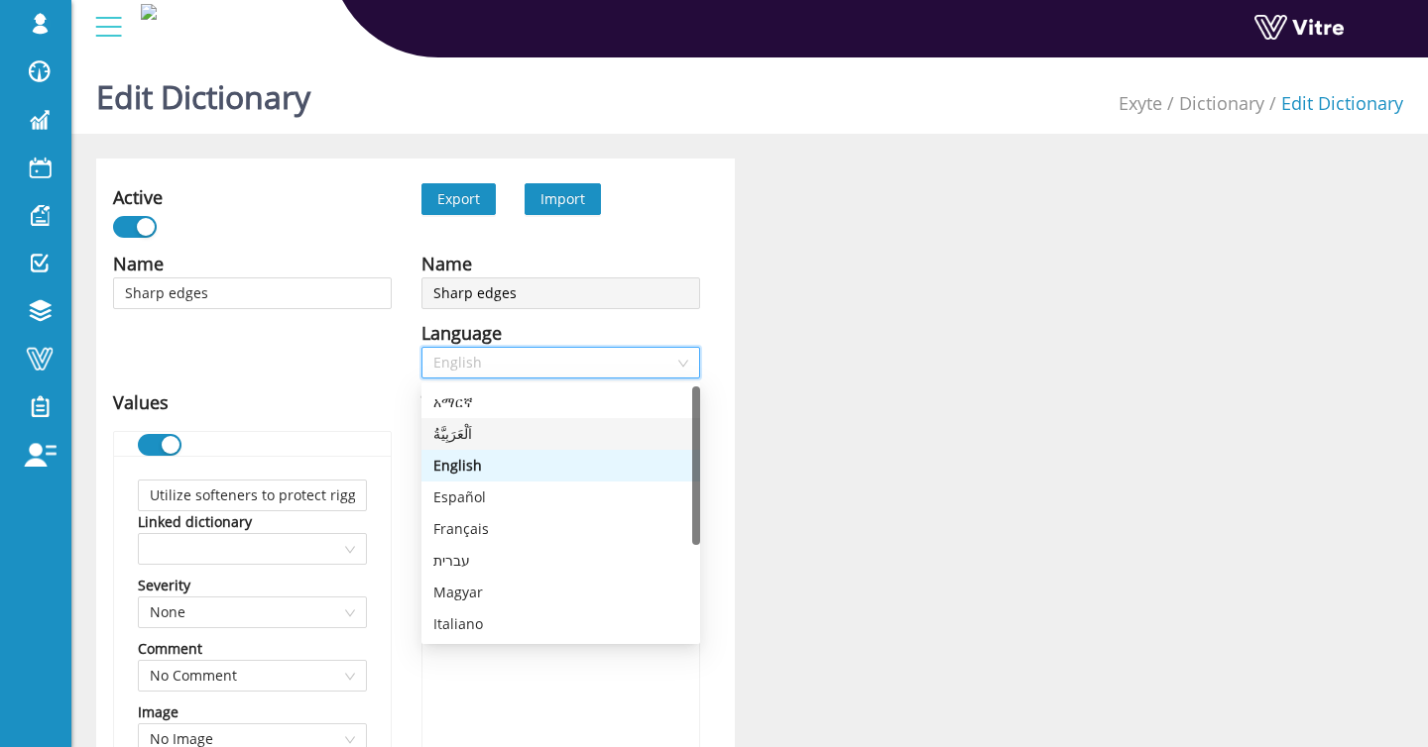
type input "أخرى"
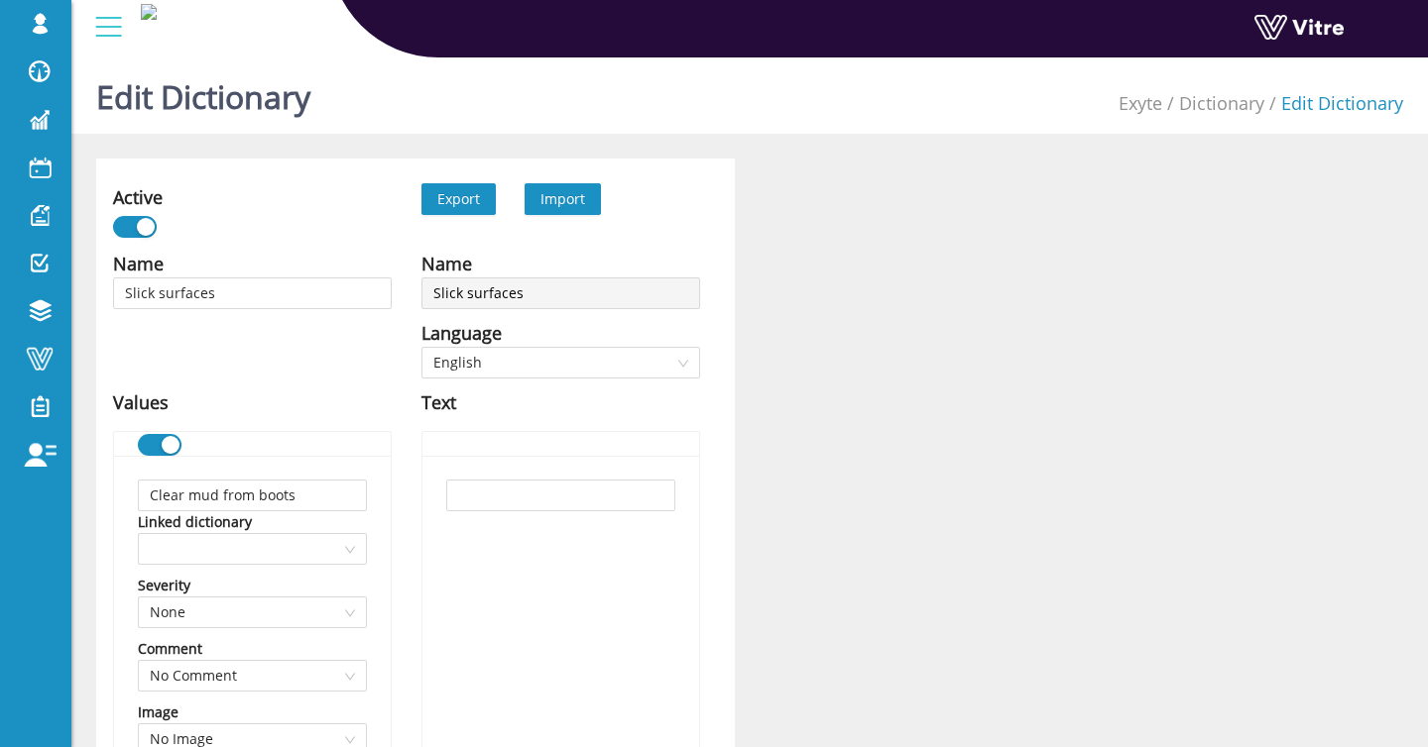
type input "Slick surfaces"
click at [563, 189] on span "Import" at bounding box center [562, 198] width 45 height 19
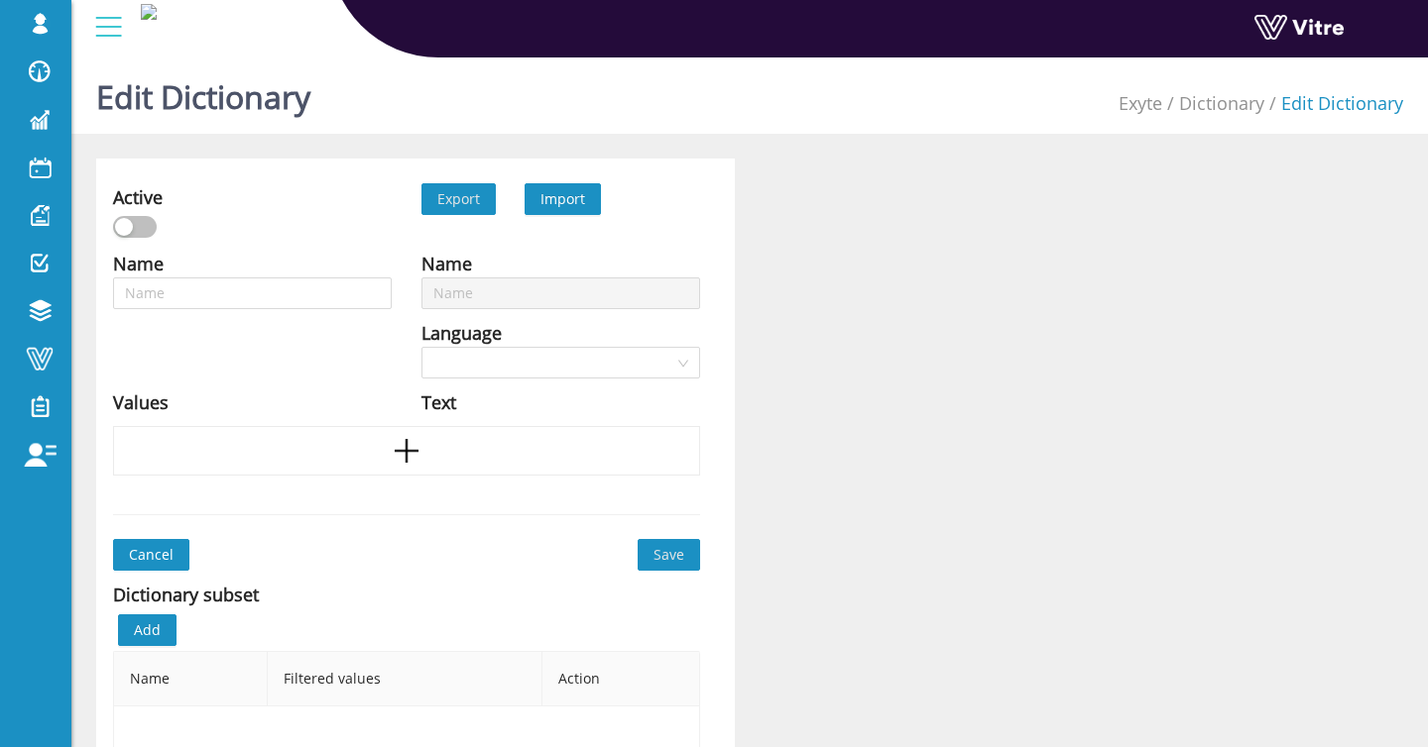
type input "Slips, trips, and falls"
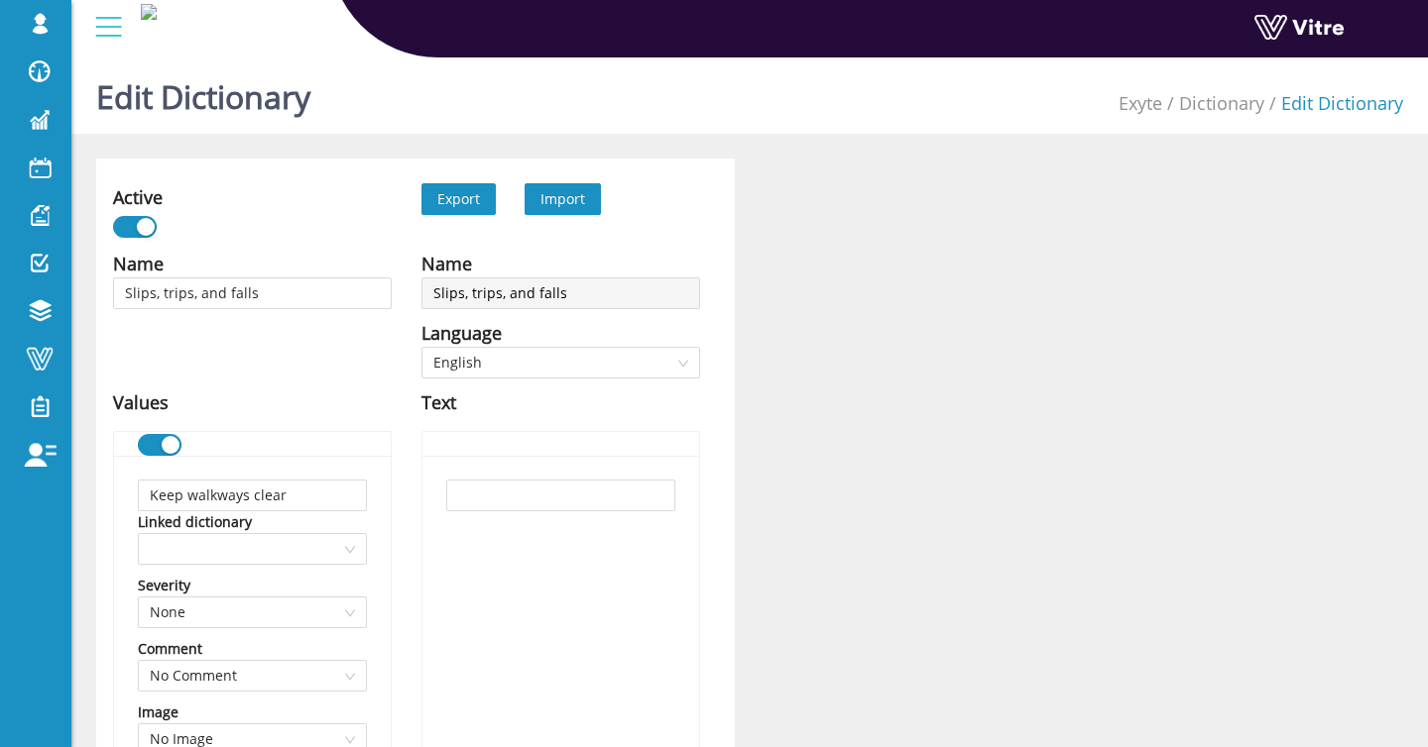
click at [581, 198] on span "Import" at bounding box center [562, 198] width 45 height 19
click at [525, 363] on span "English" at bounding box center [560, 363] width 255 height 30
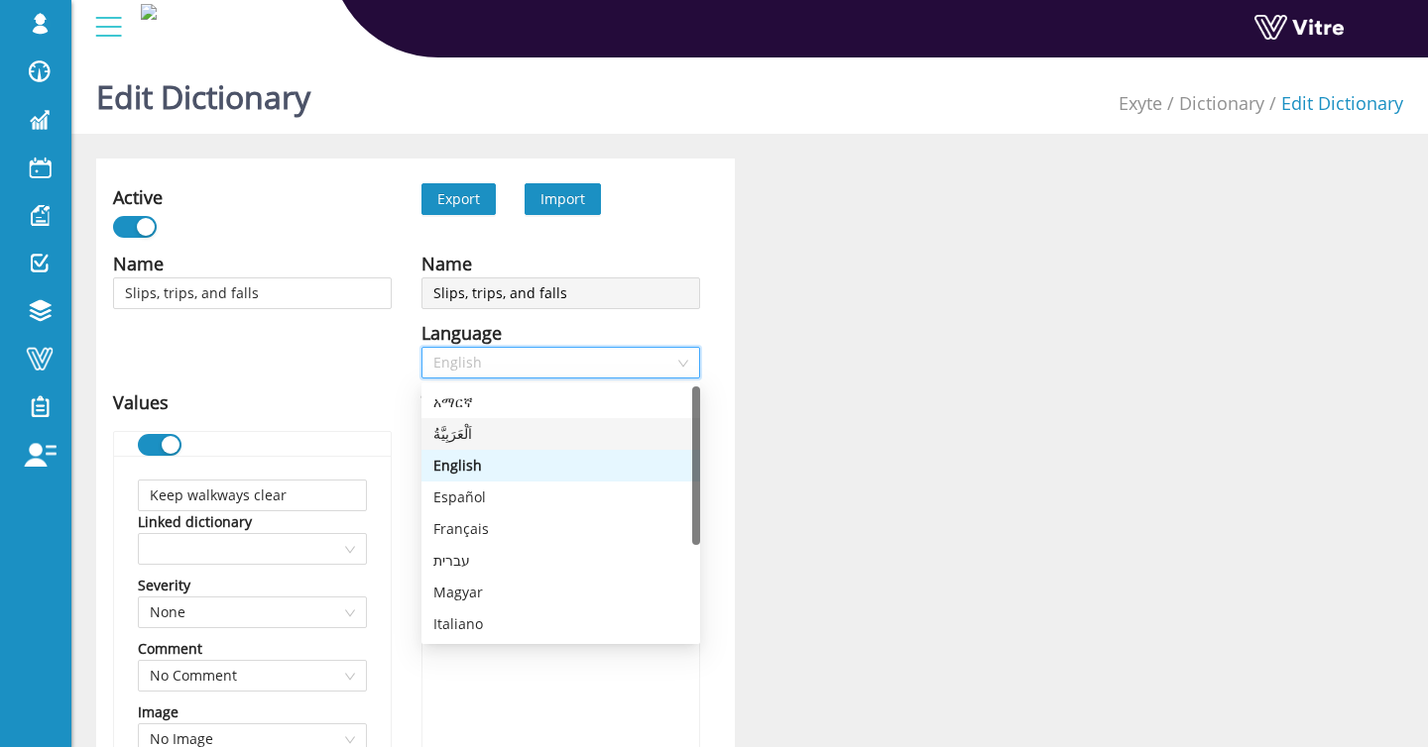
click at [517, 431] on div "اَلْعَرَبِيَّةُ" at bounding box center [560, 434] width 255 height 22
type input "ابقِ الممرات خالية"
type input "خطط لمسار سفرك"
type input "نظف أثناء العمل"
type input "لا تتسلق على/فوق المواد"
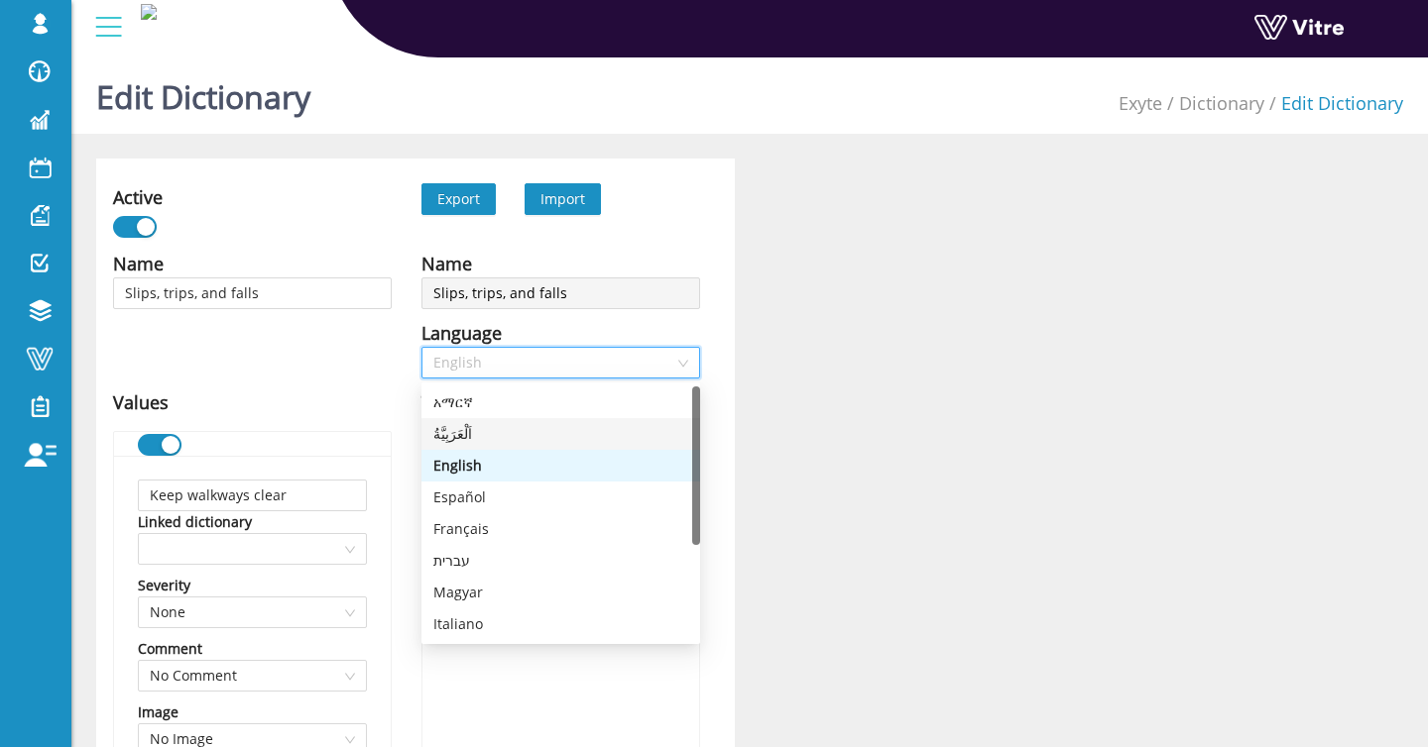
type input "انظر إلى أين تمشي"
type input "استخدم الشبك على حصائر الحديد المسلح للوصول العام"
type input "استخدم الوصول المناسب"
type input "أخرى"
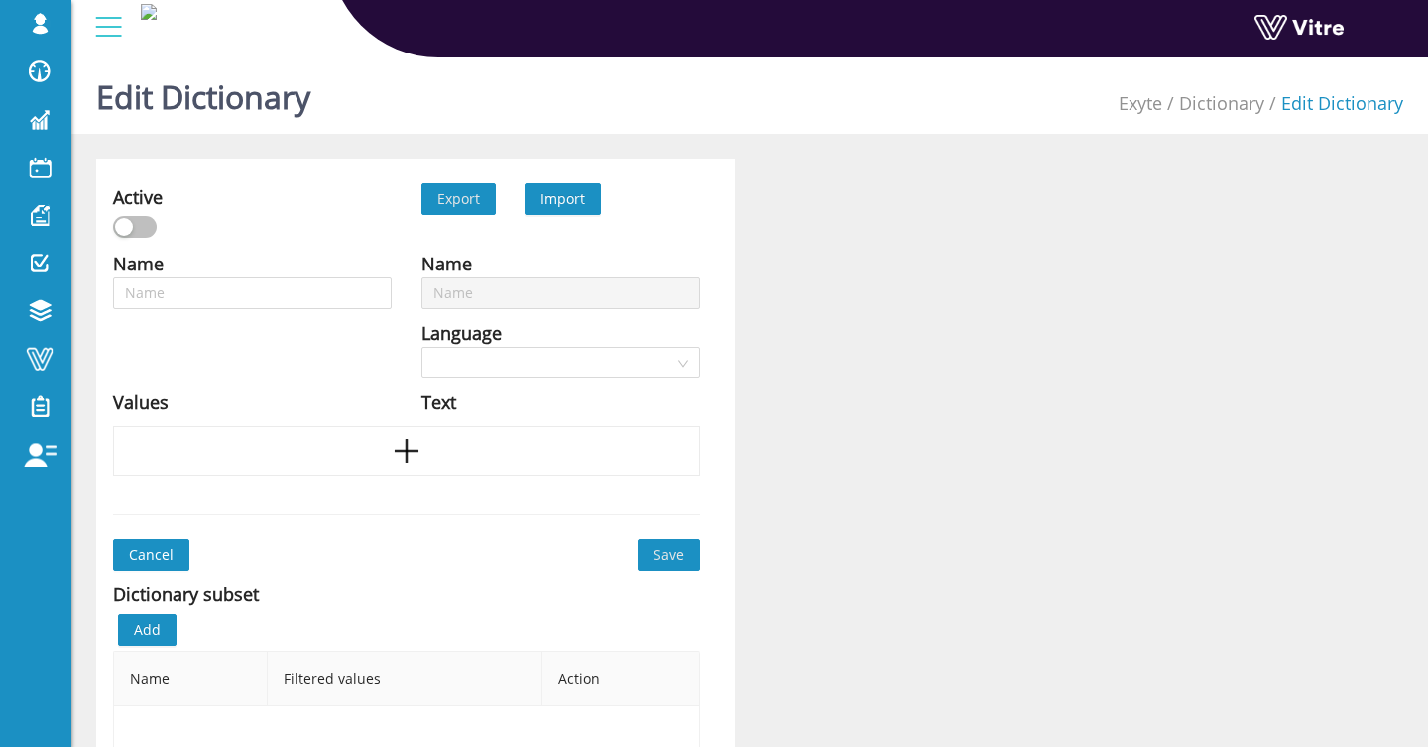
click at [569, 195] on span "Import" at bounding box center [562, 198] width 45 height 19
type input "Sprains/strains"
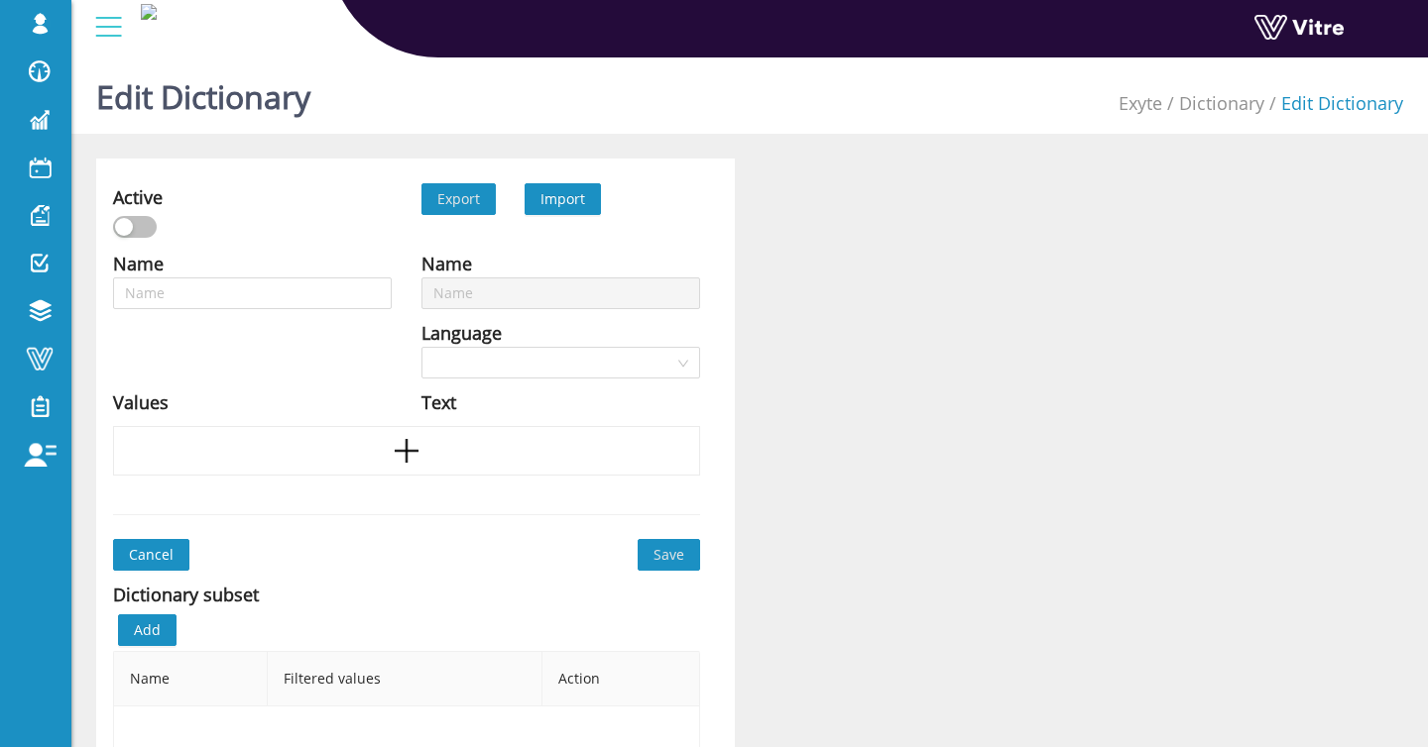
type input "Struck by"
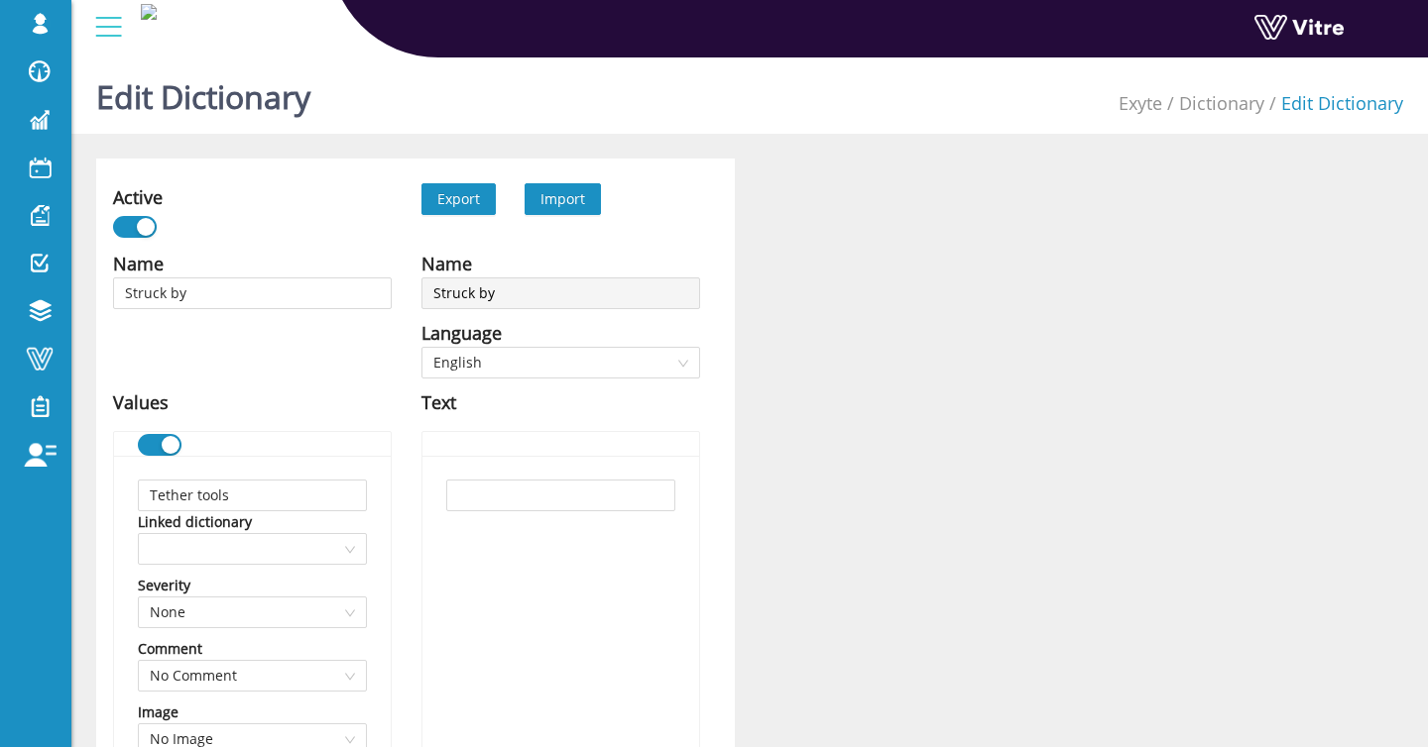
click at [554, 198] on span "Import" at bounding box center [562, 198] width 45 height 19
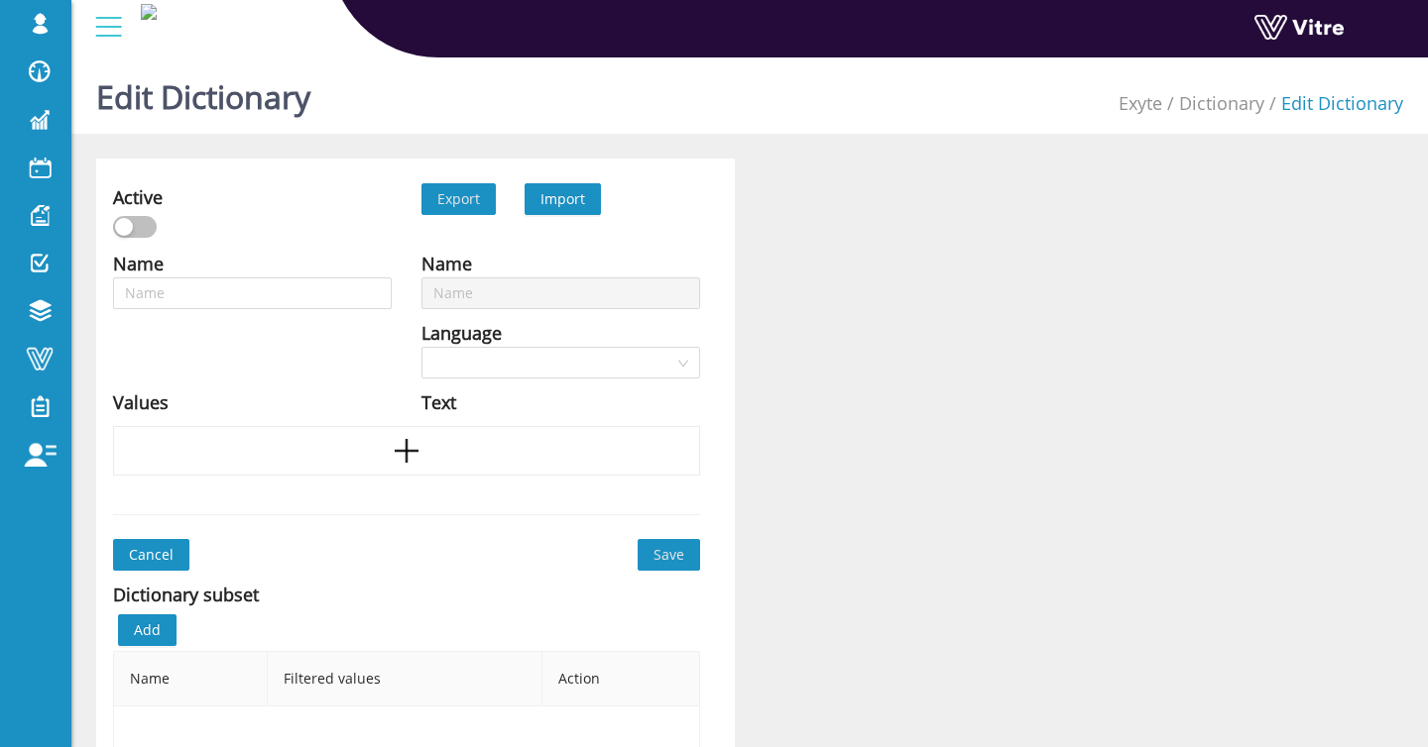
type input "Struck by"
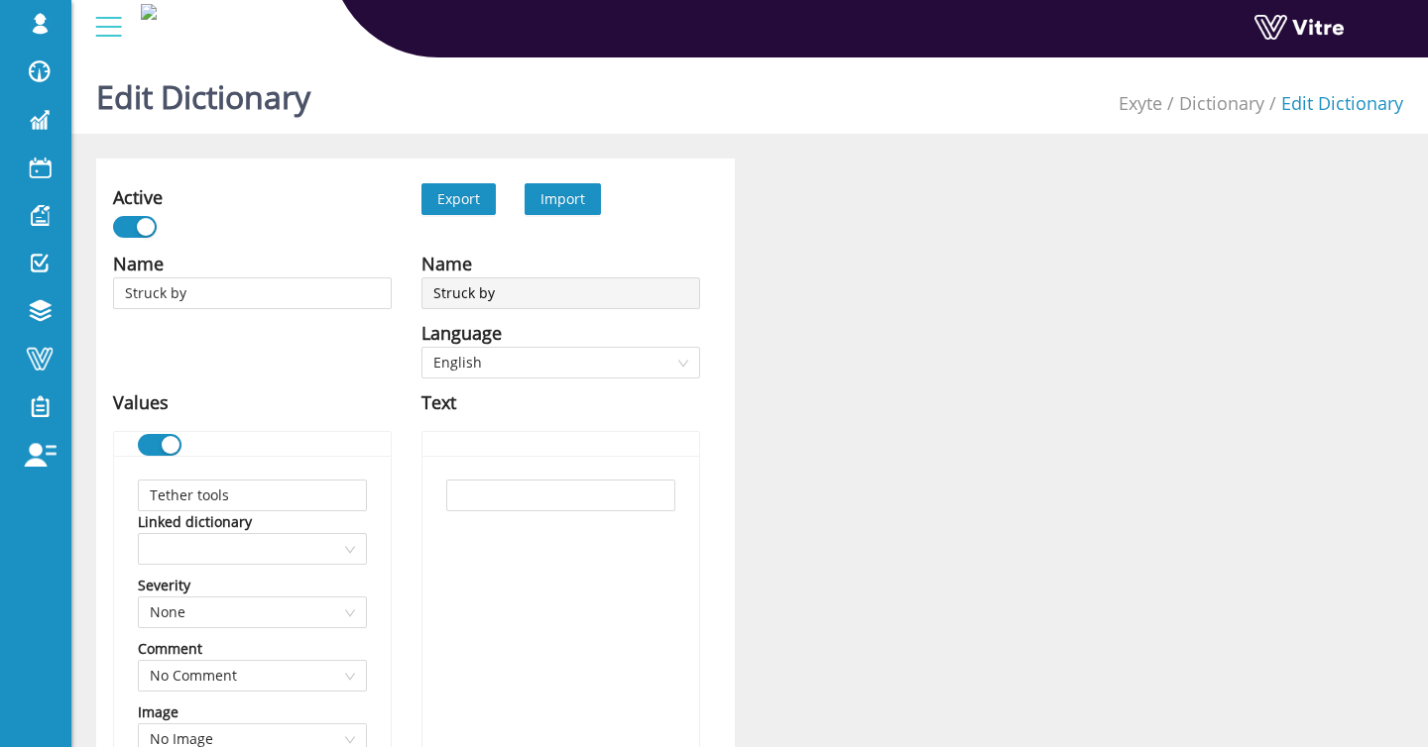
click at [581, 189] on span "Import" at bounding box center [562, 198] width 45 height 19
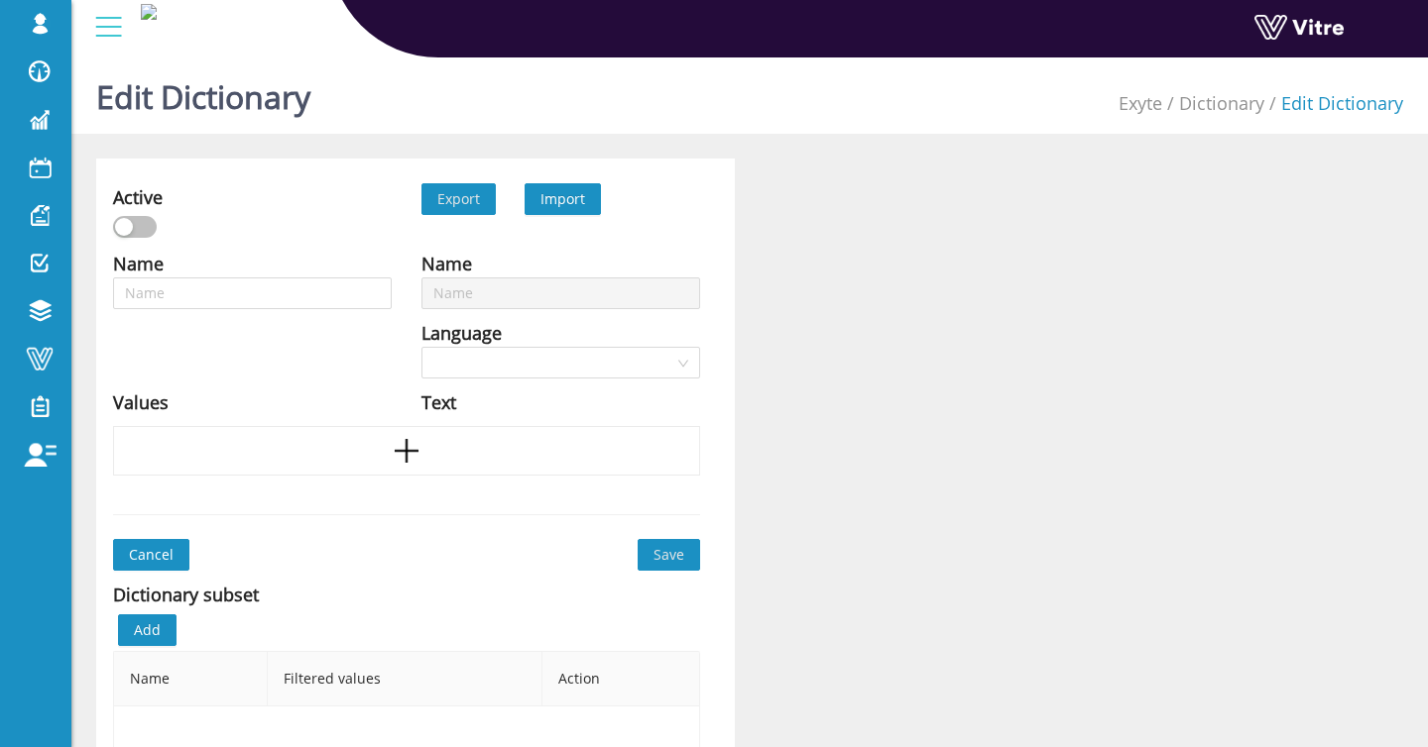
type input "Struck by"
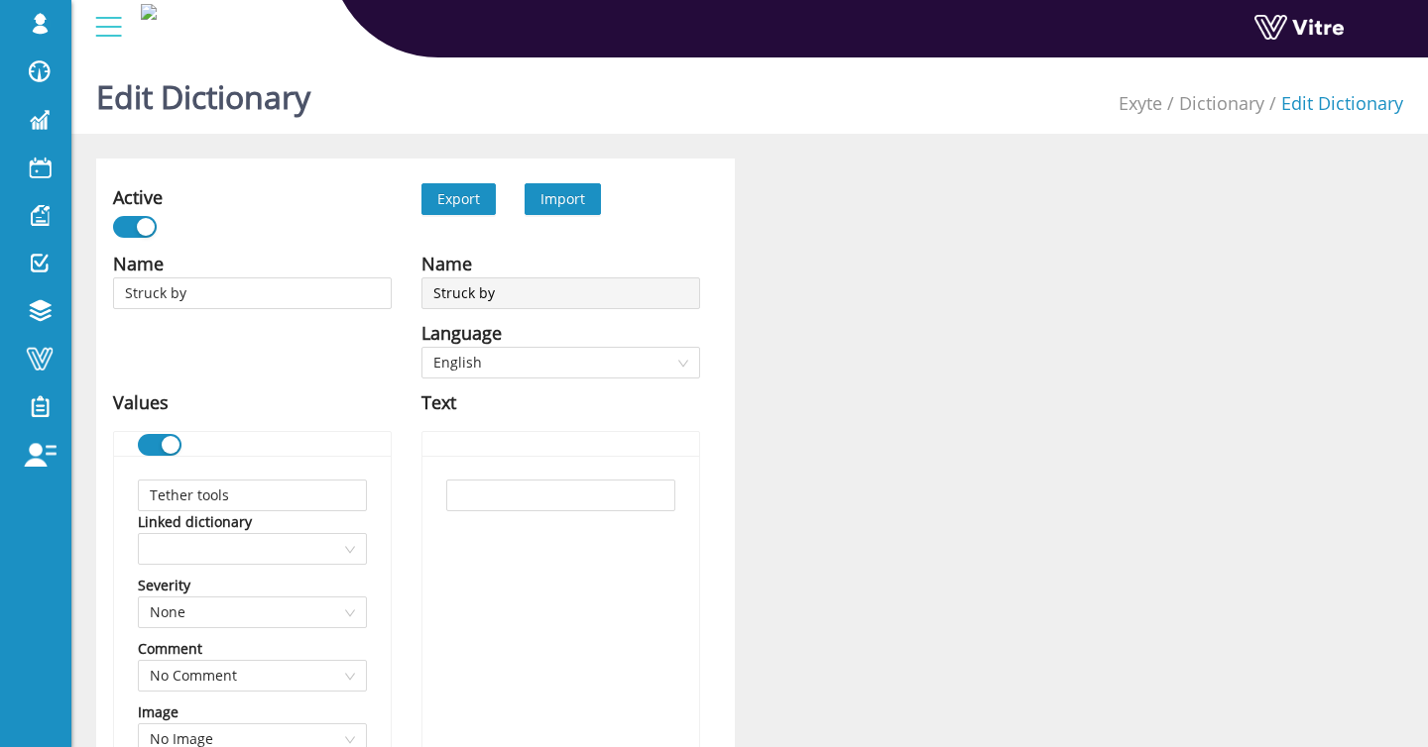
scroll to position [1, 0]
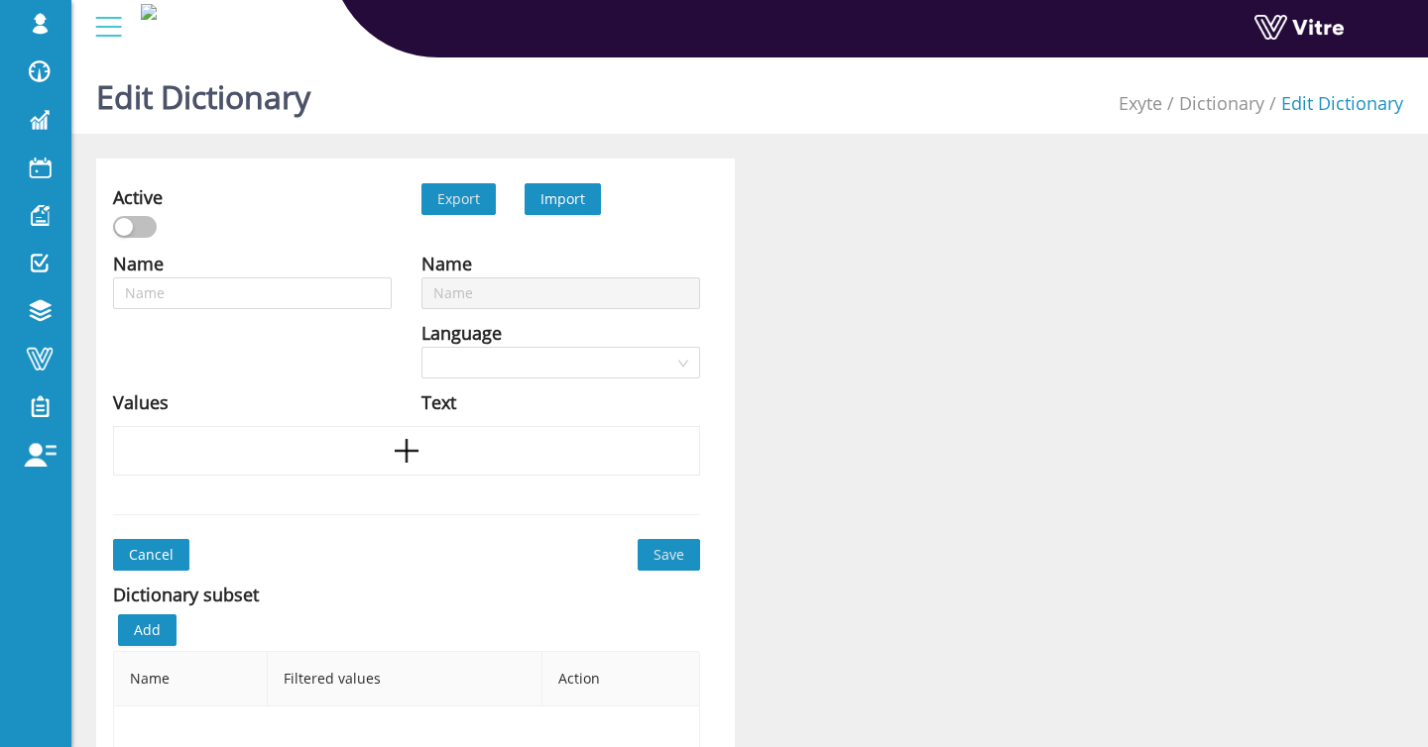
type input "Structural collapse"
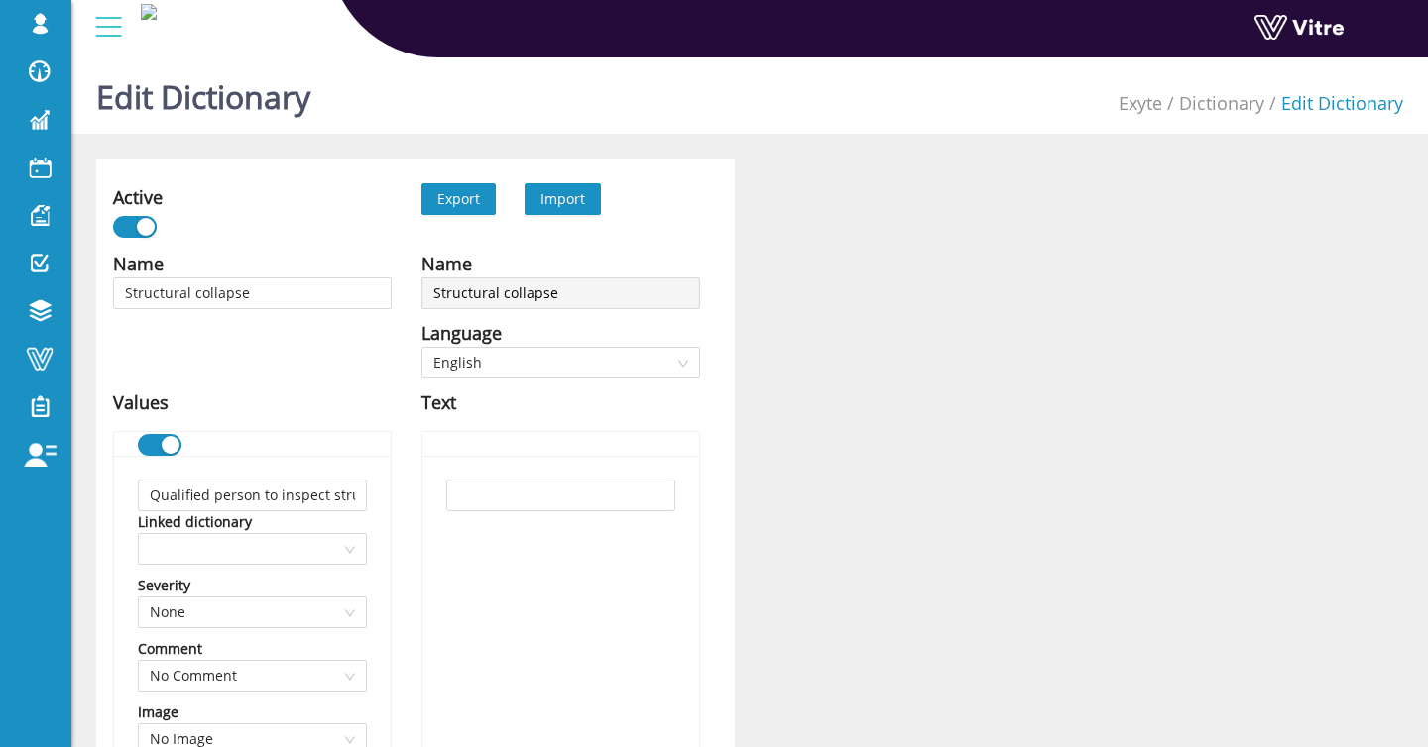
click at [577, 201] on span "Import" at bounding box center [562, 198] width 45 height 19
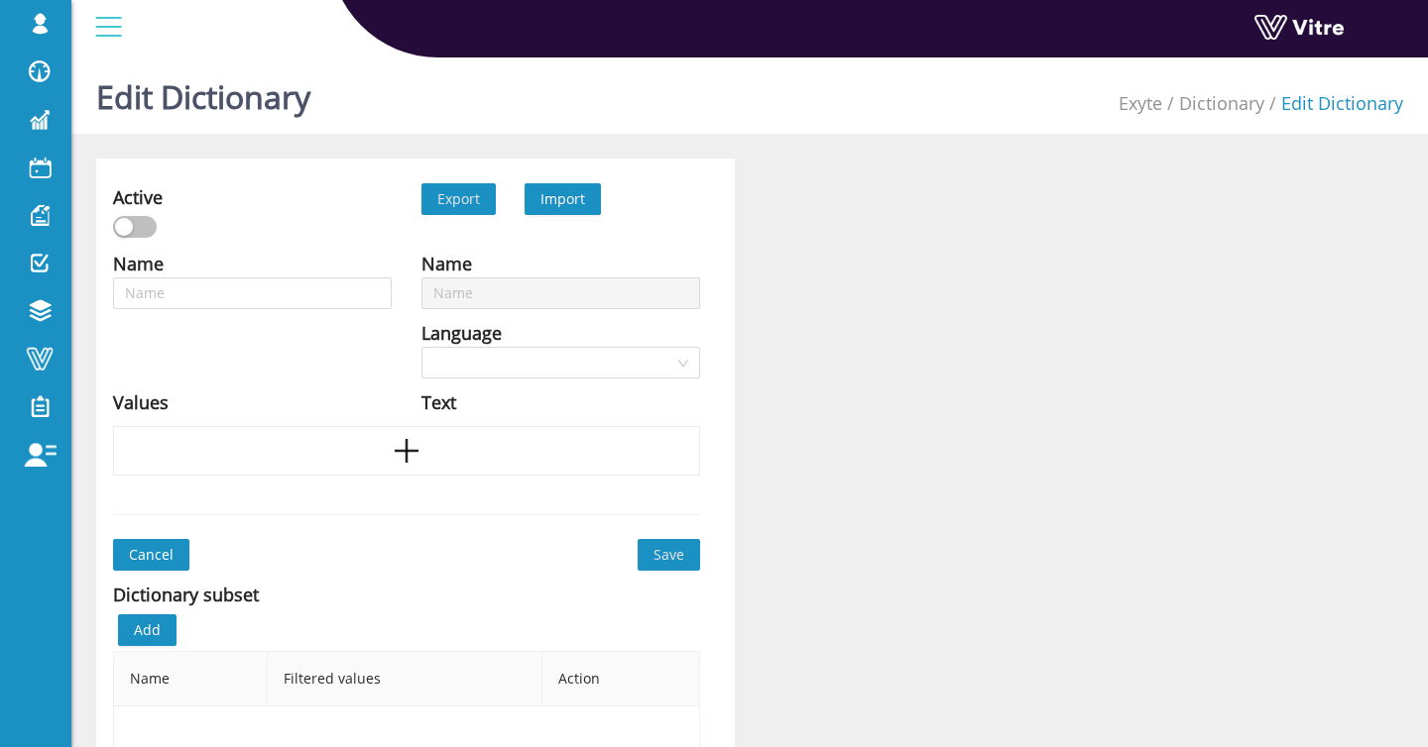
type input "Structural collapse"
type input "Tripping towers"
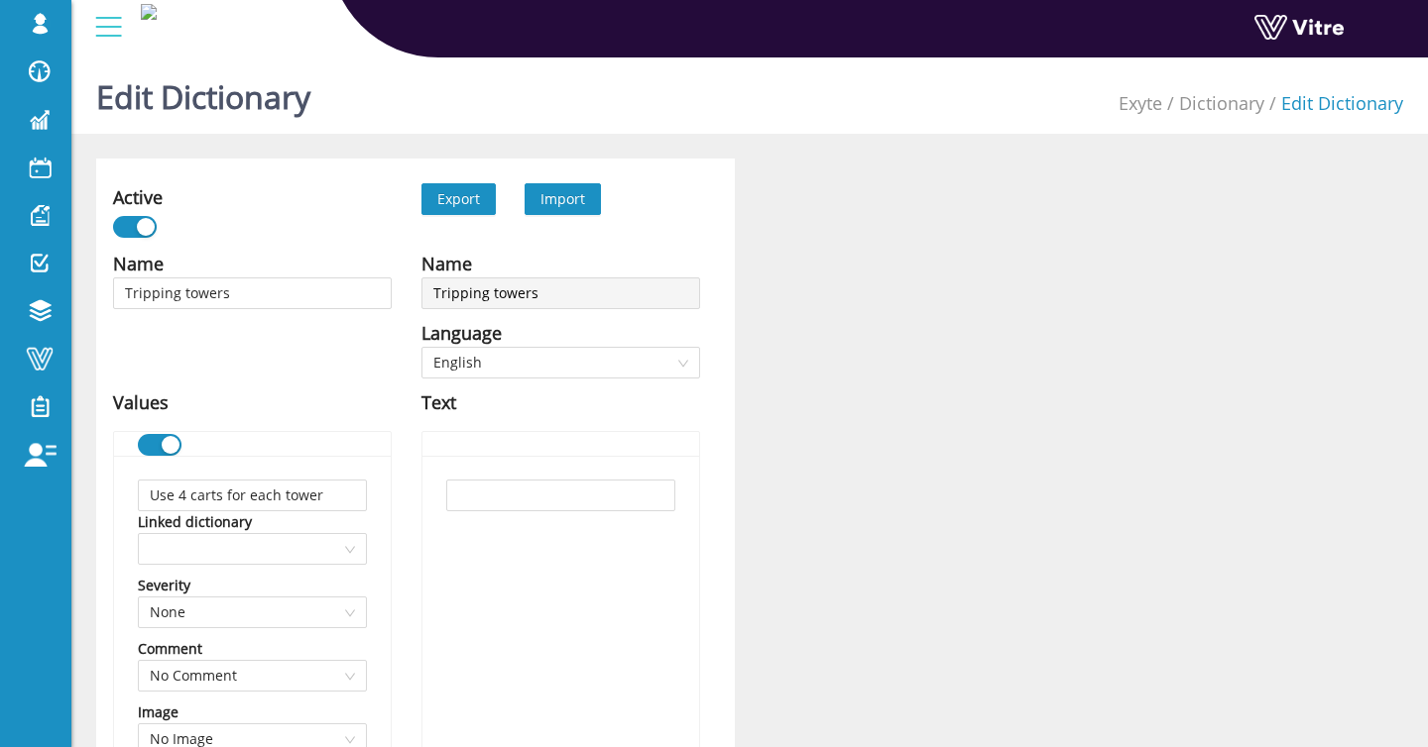
click at [563, 190] on span "Import" at bounding box center [562, 198] width 45 height 19
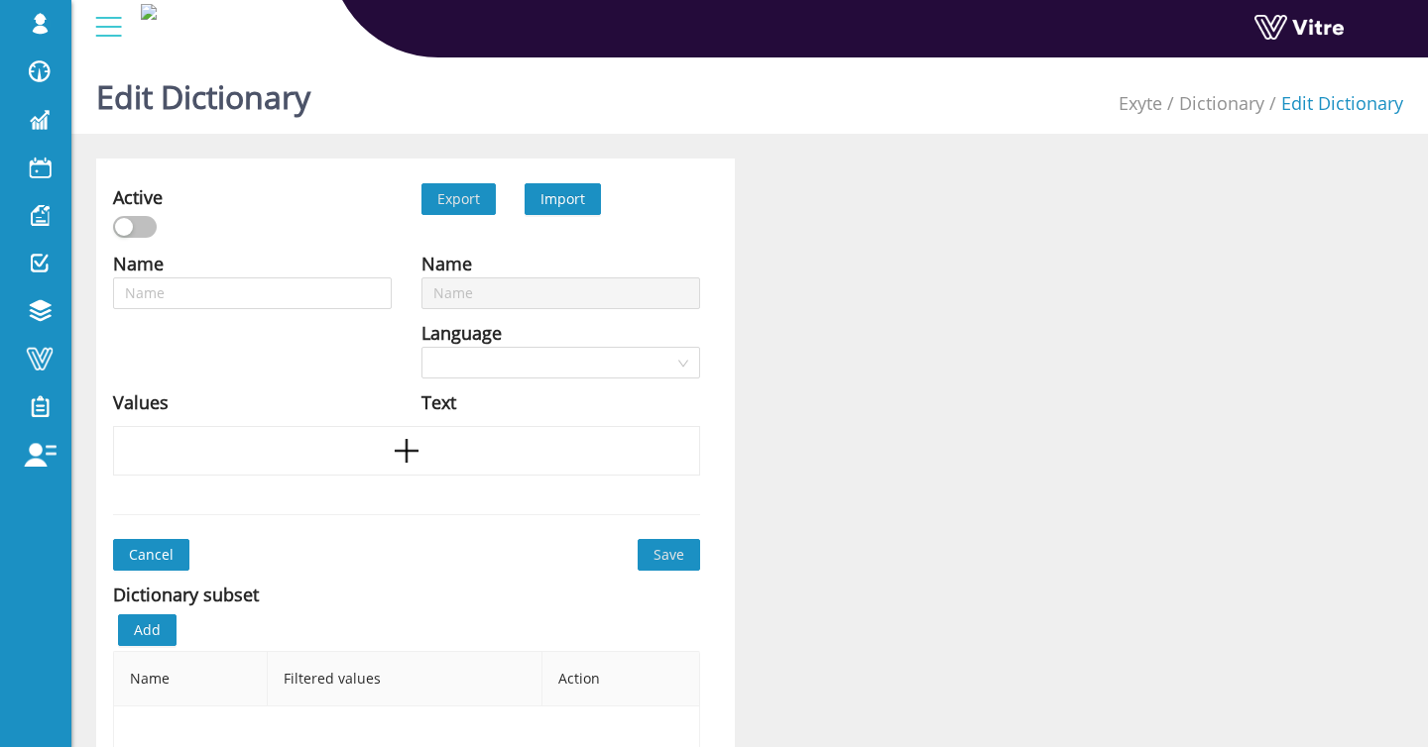
type input "Tripping towers"
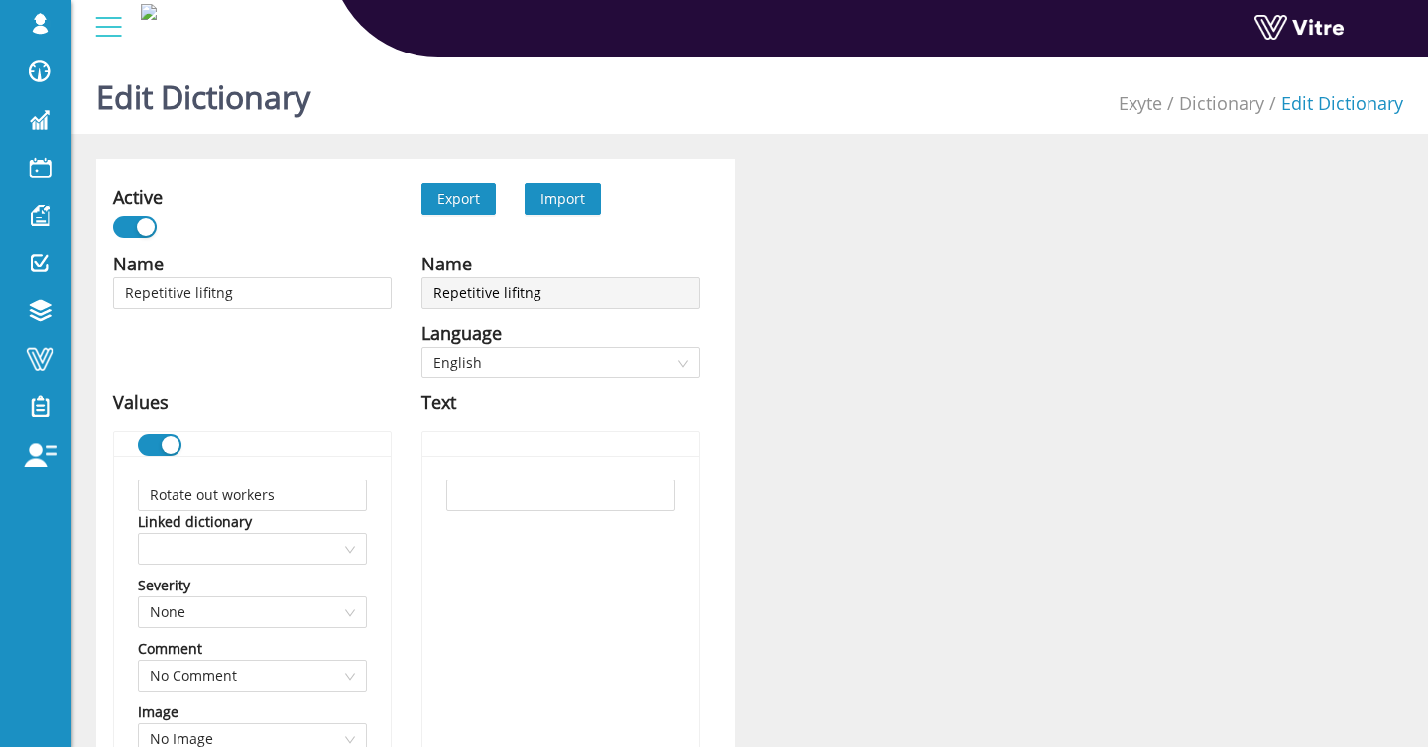
click at [568, 211] on span "Import" at bounding box center [562, 199] width 76 height 32
click at [567, 191] on span "Import" at bounding box center [562, 198] width 45 height 19
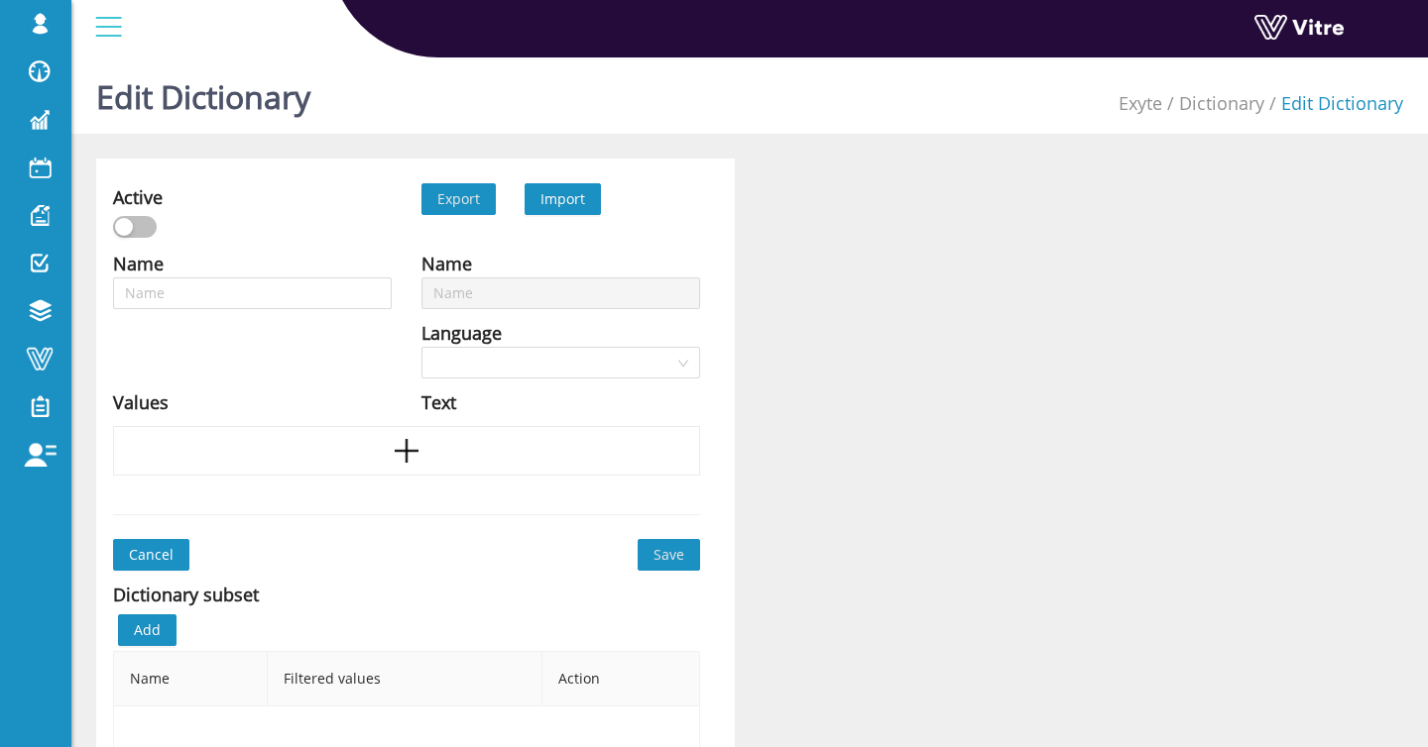
type input "Repetitive lifitng"
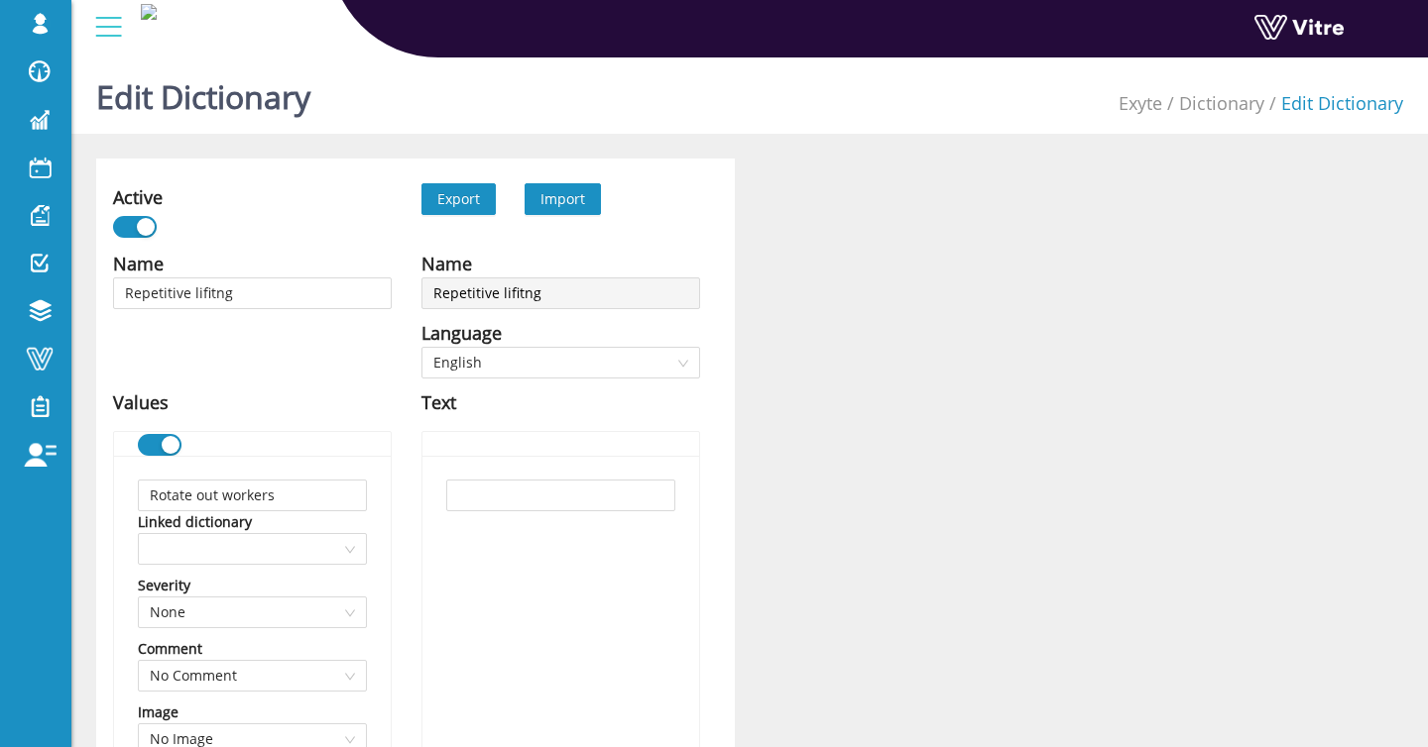
click at [570, 205] on span "Import" at bounding box center [562, 198] width 45 height 19
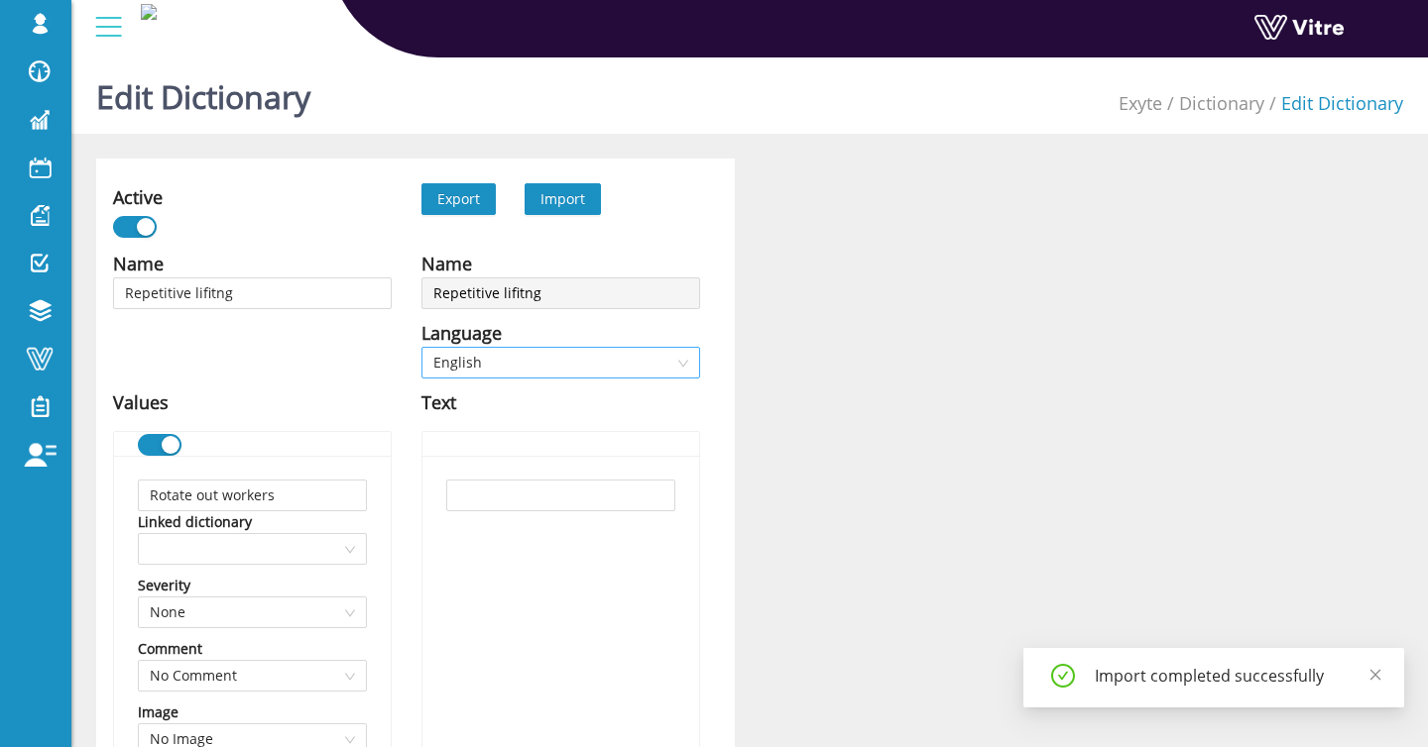
click at [527, 359] on span "English" at bounding box center [560, 363] width 255 height 30
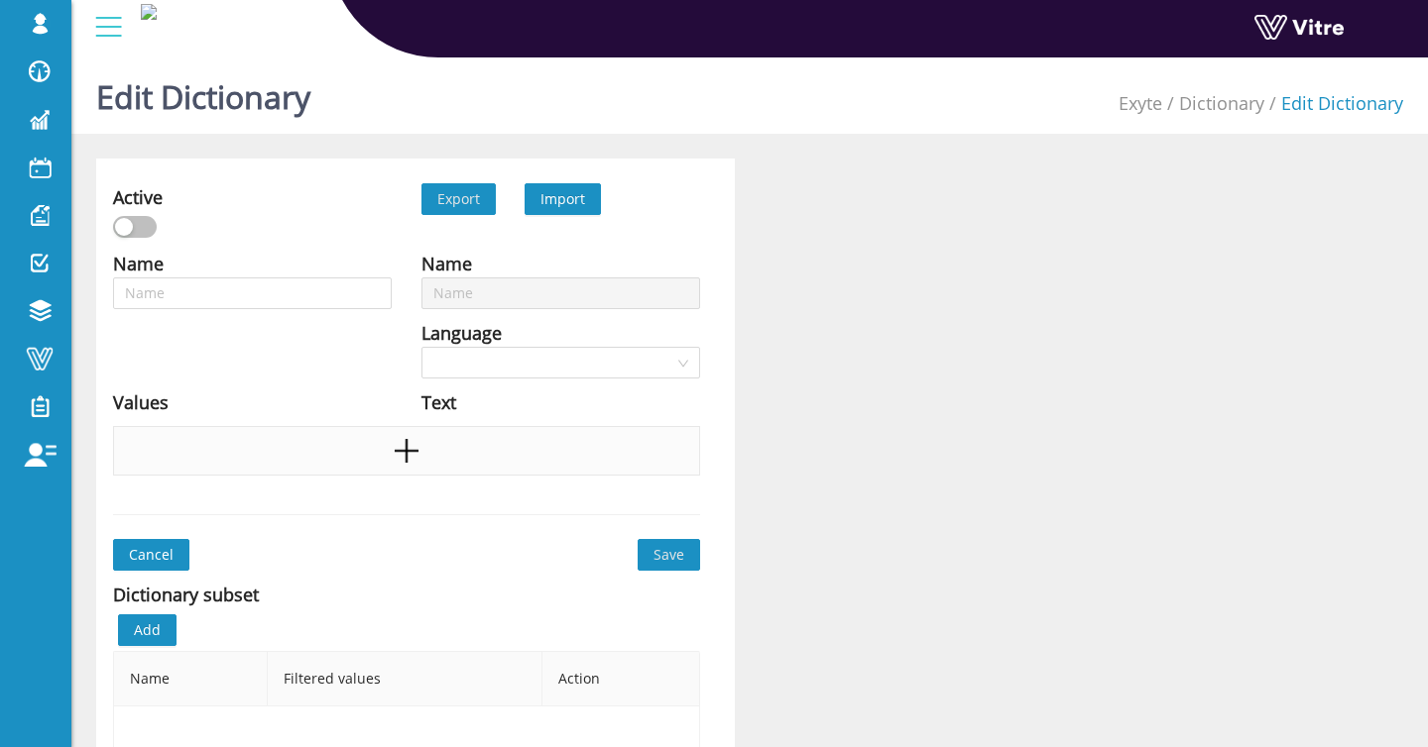
type input "Repetitive lifitng"
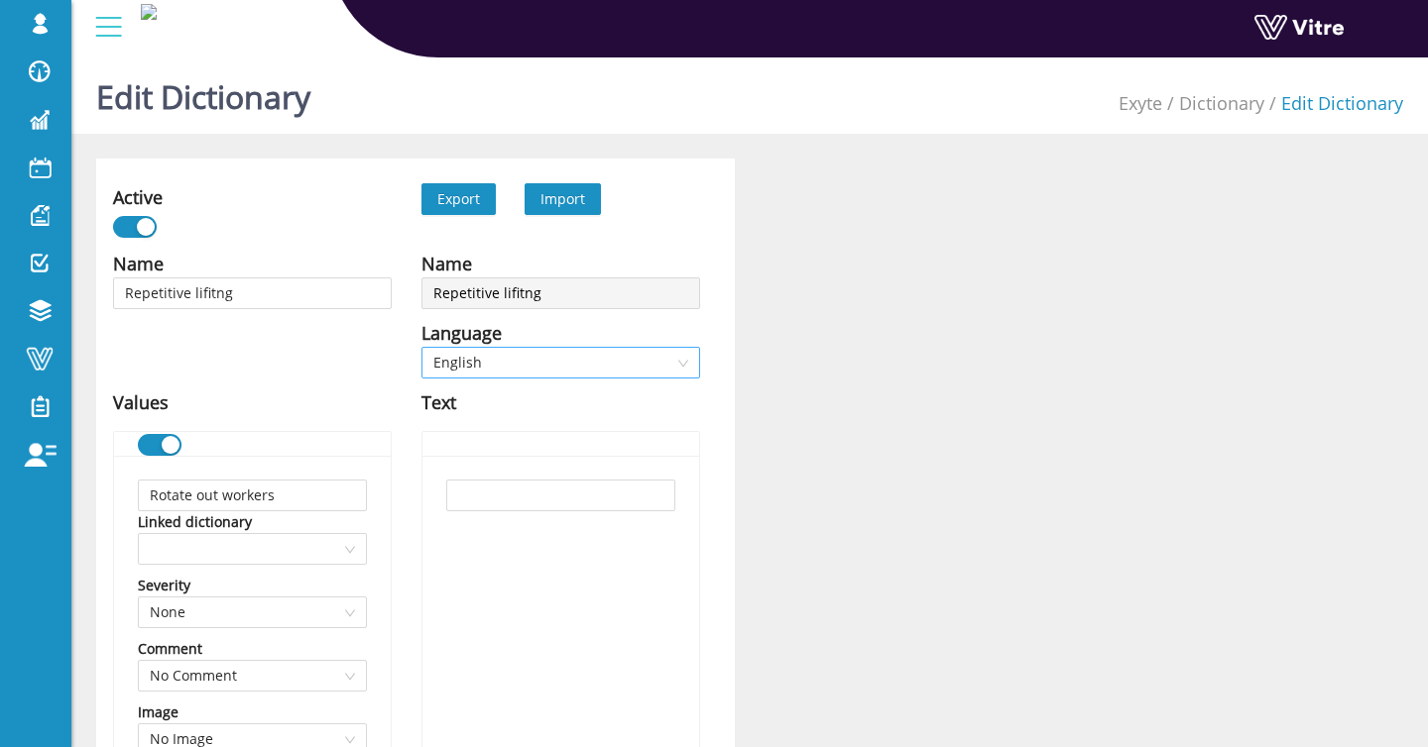
click at [501, 365] on span "English" at bounding box center [560, 363] width 255 height 30
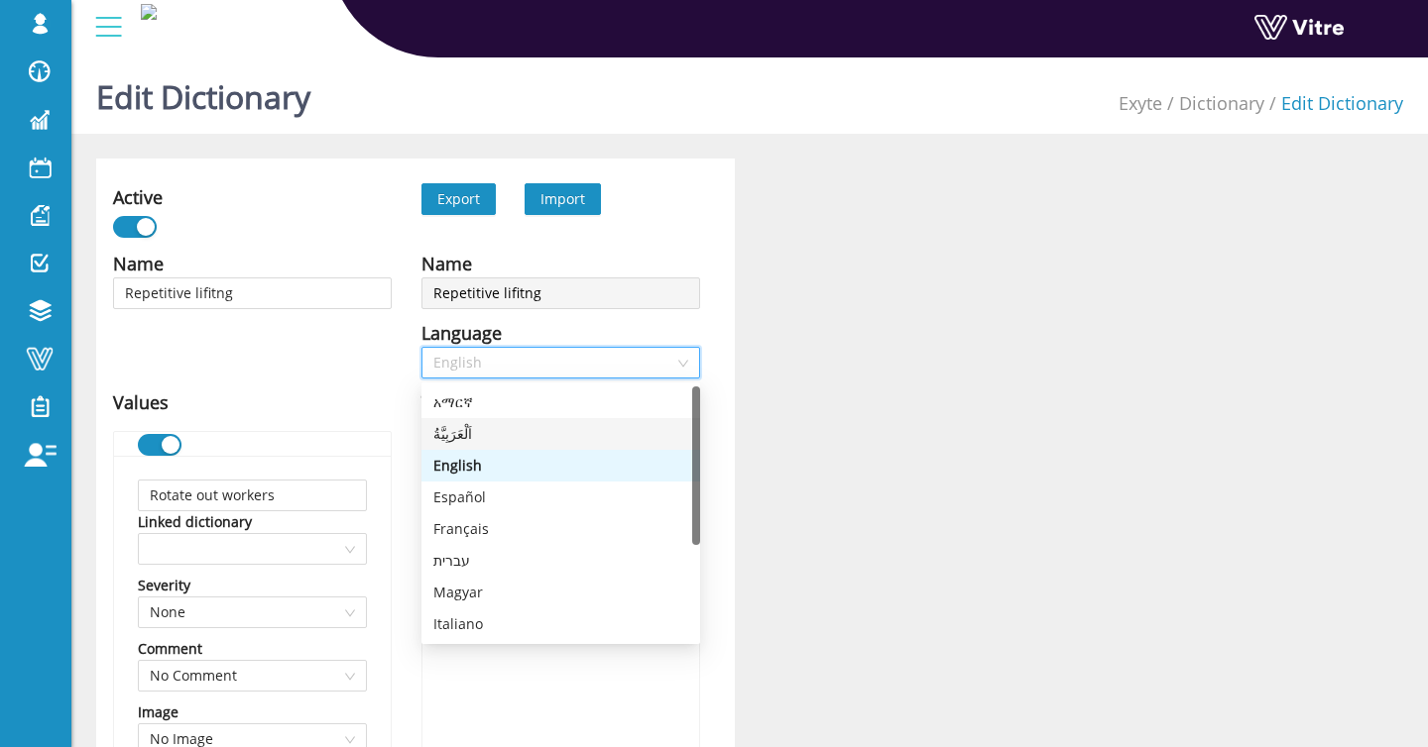
click at [496, 424] on div "اَلْعَرَبِيَّةُ" at bounding box center [560, 434] width 255 height 22
type input "تدوير العمال"
type input "استخدام تقنيات الرفع الصحيحة"
type input "خذ فترات راحة قصيرة ومتكررة بين الرفع"
type input "أخرى"
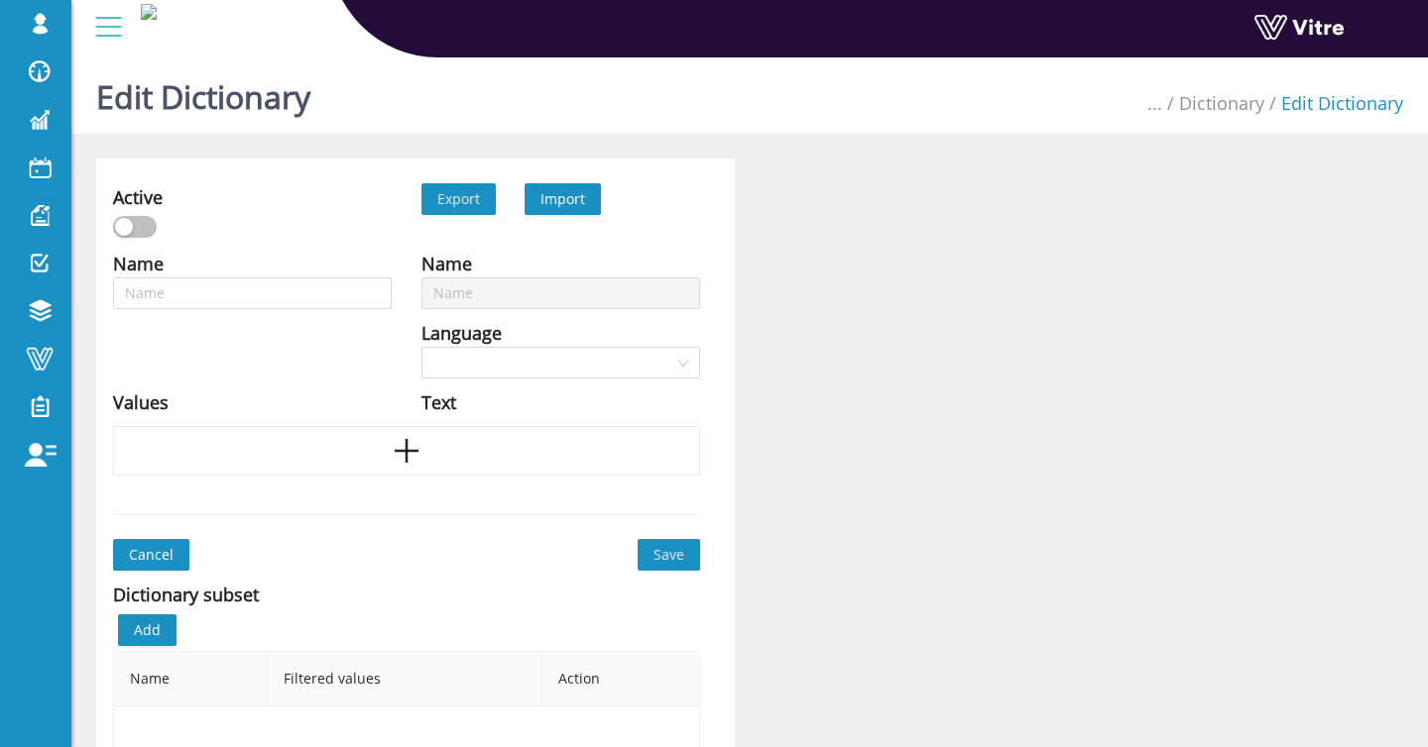
type input "Windy weather"
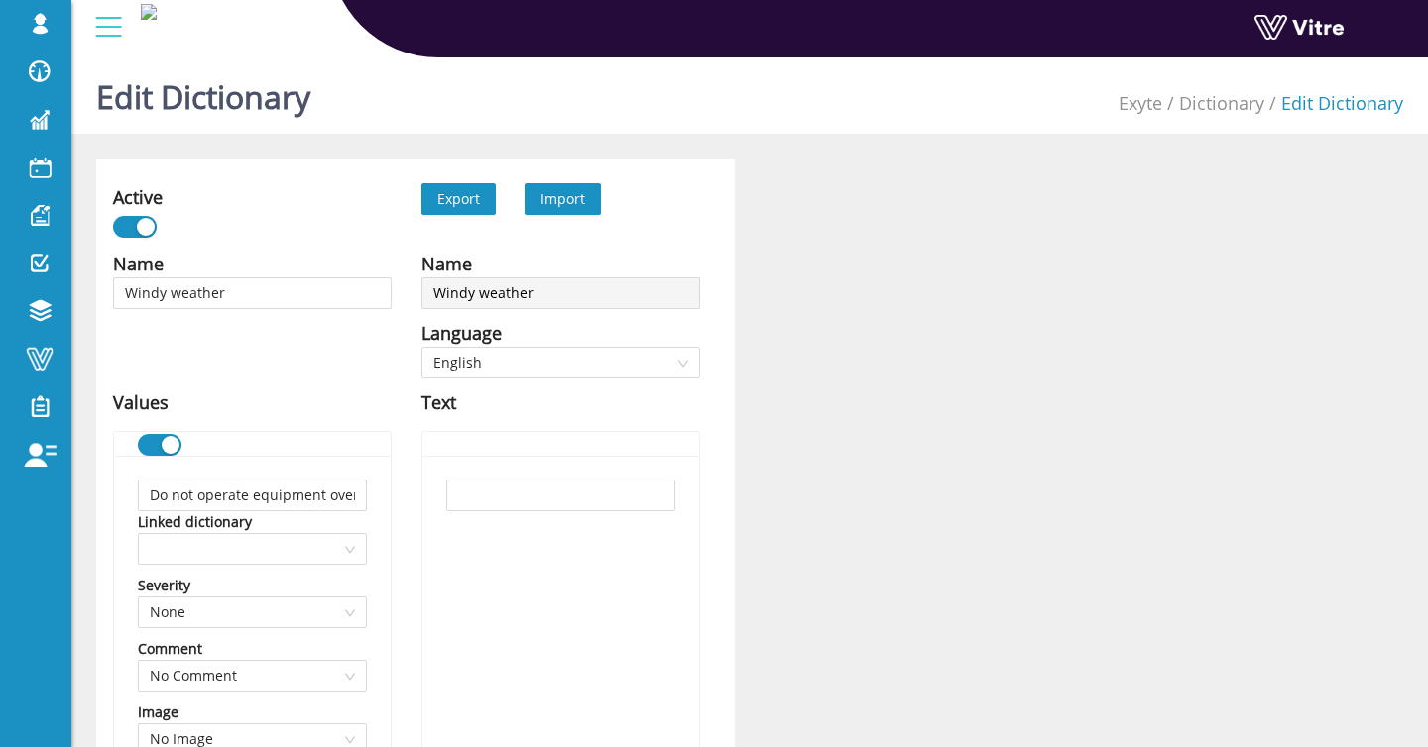
click at [565, 200] on span "Import" at bounding box center [562, 198] width 45 height 19
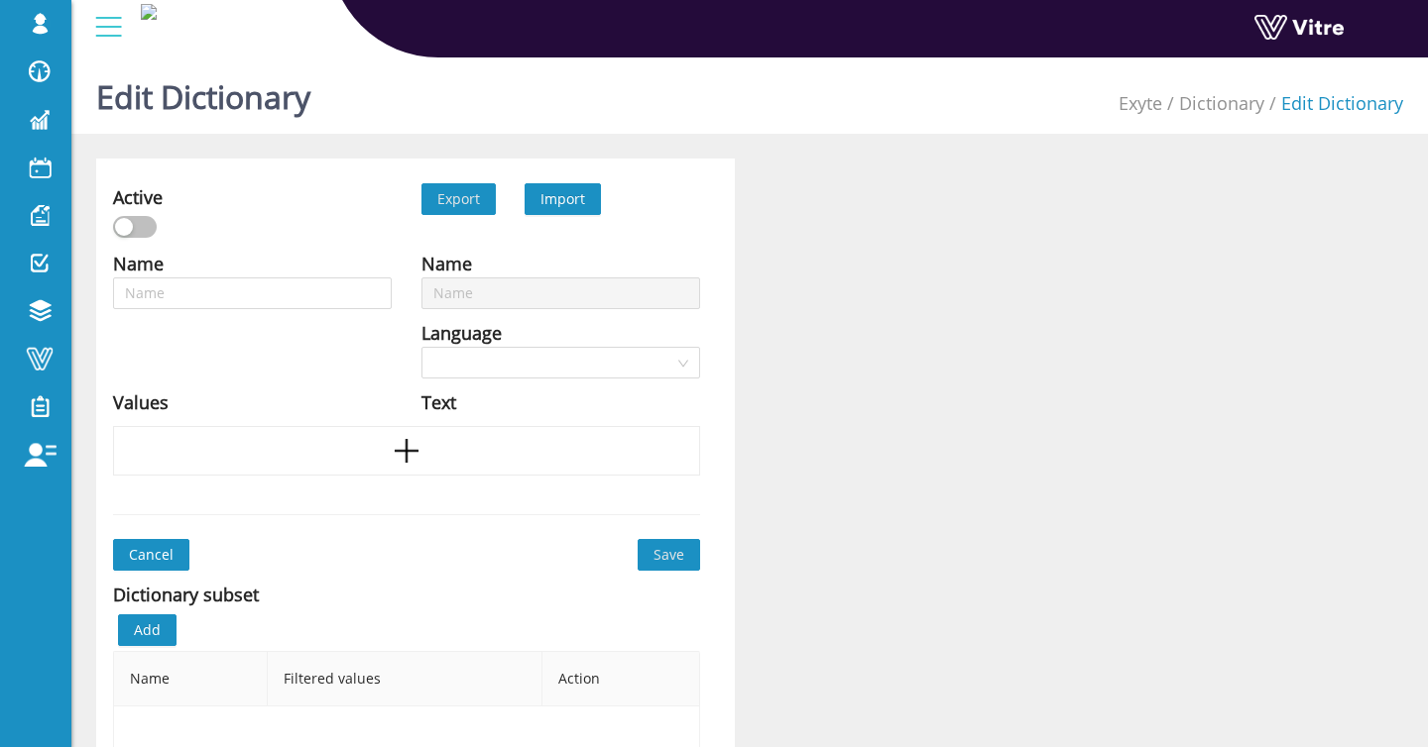
type input "Windy weather"
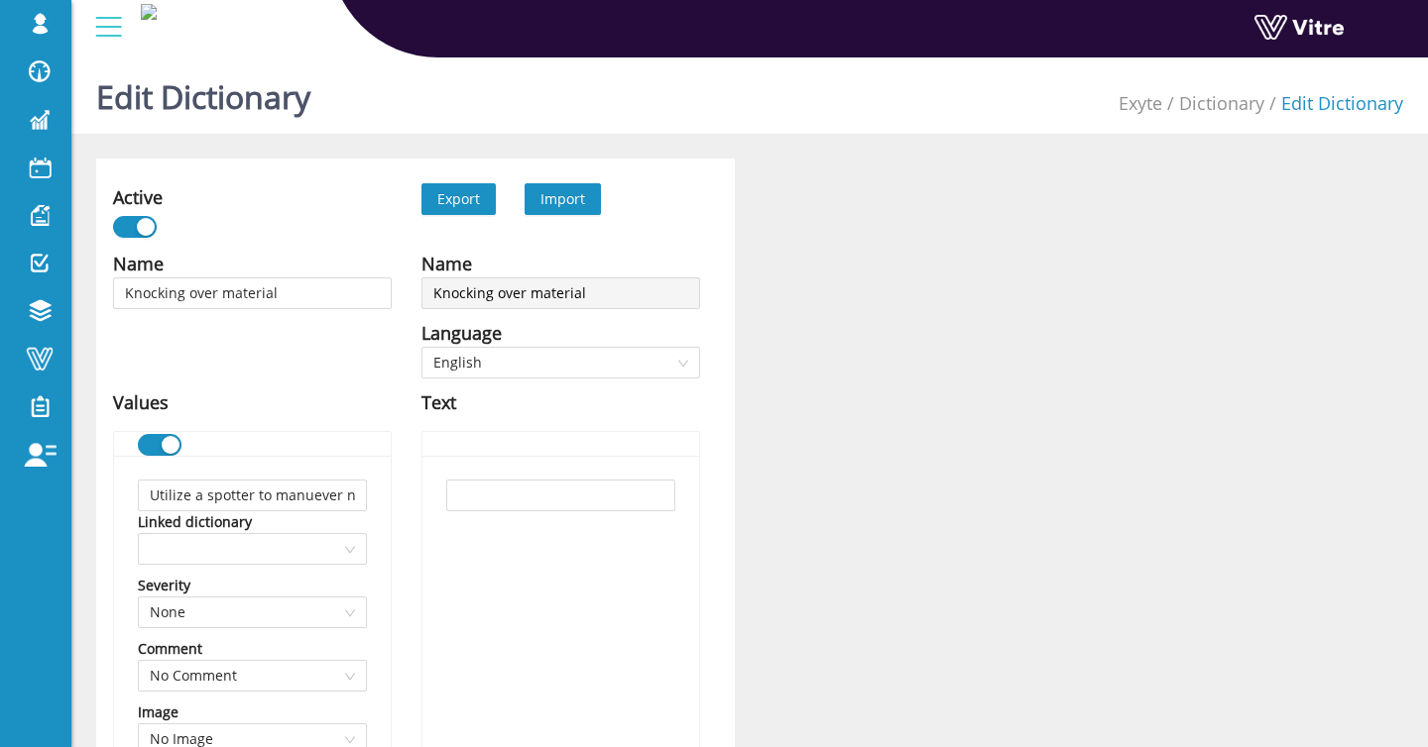
click at [578, 202] on span "Import" at bounding box center [562, 198] width 45 height 19
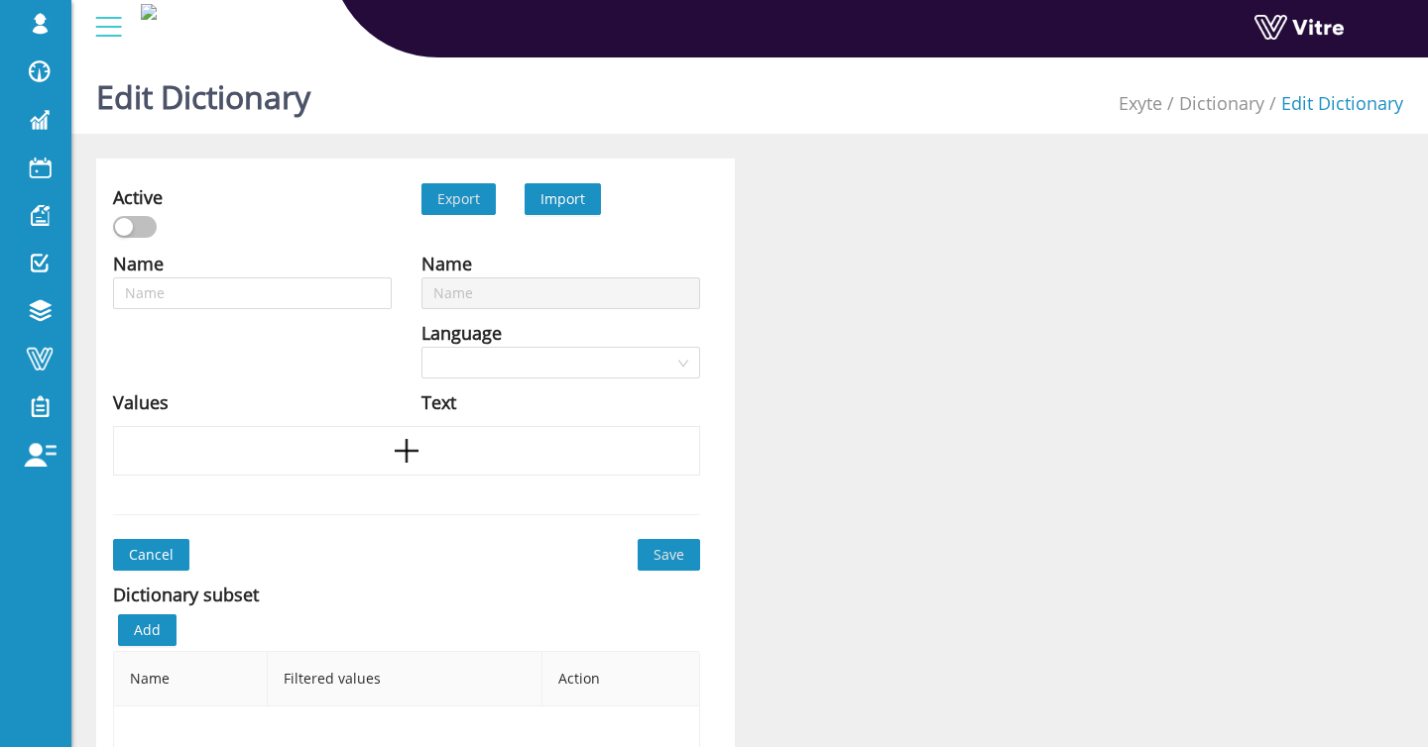
type input "Knocking over material"
type input "[MEDICAL_DATA] hazards"
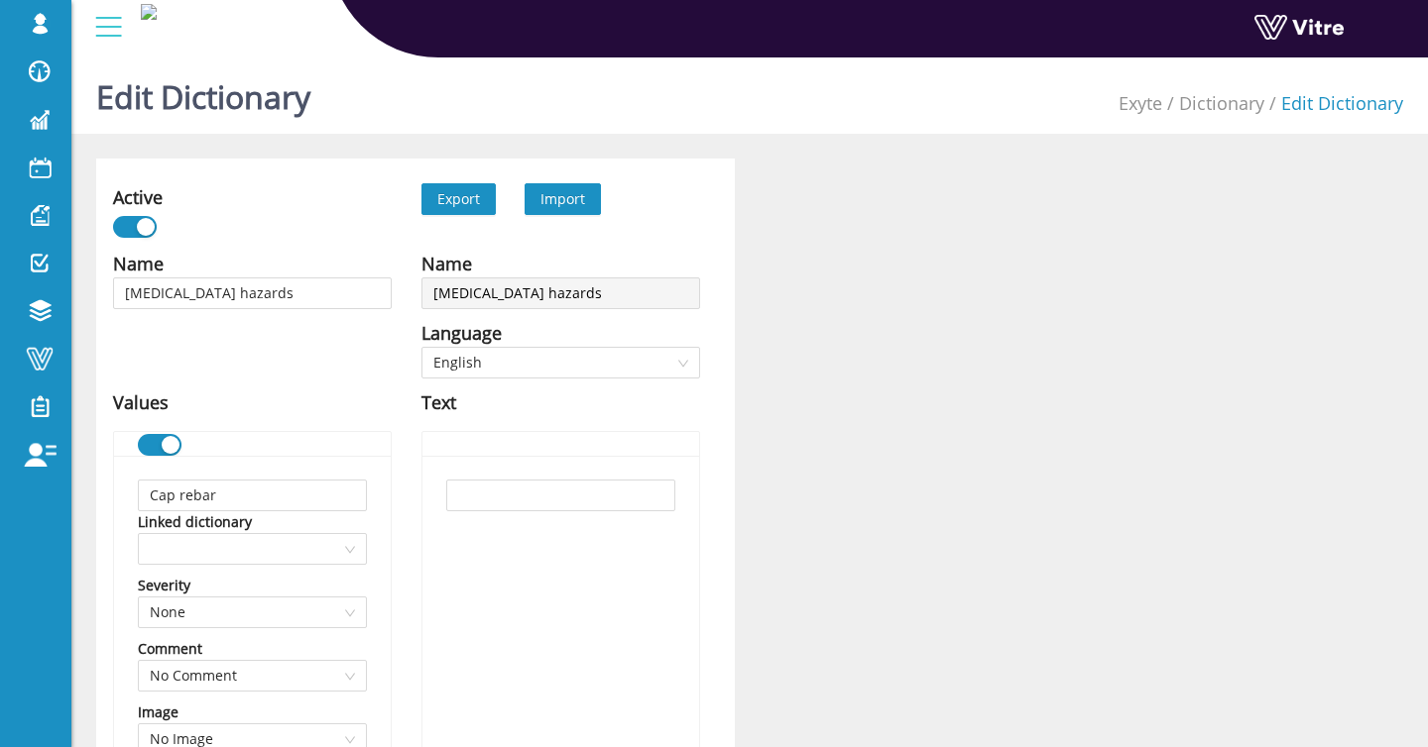
click at [573, 201] on span "Import" at bounding box center [562, 198] width 45 height 19
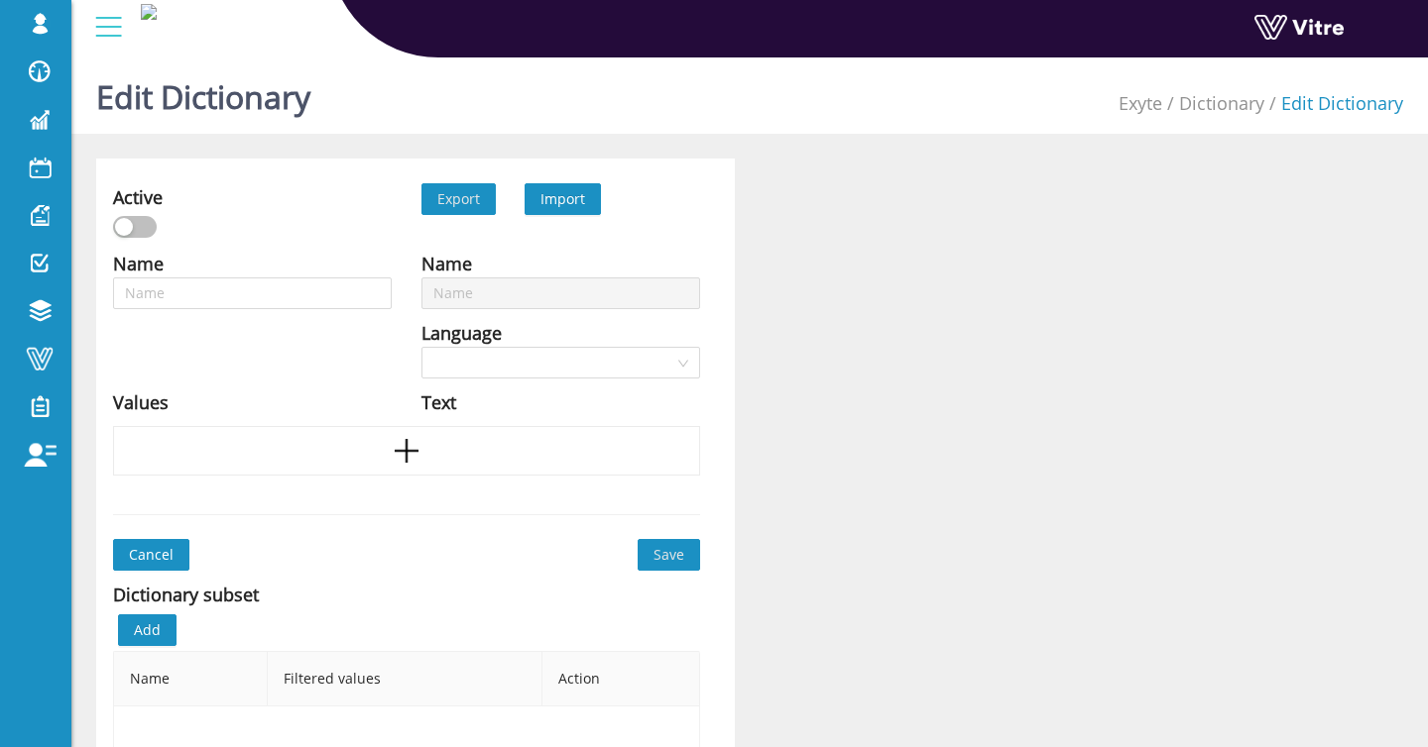
type input "[MEDICAL_DATA] hazards"
type input "Bending over"
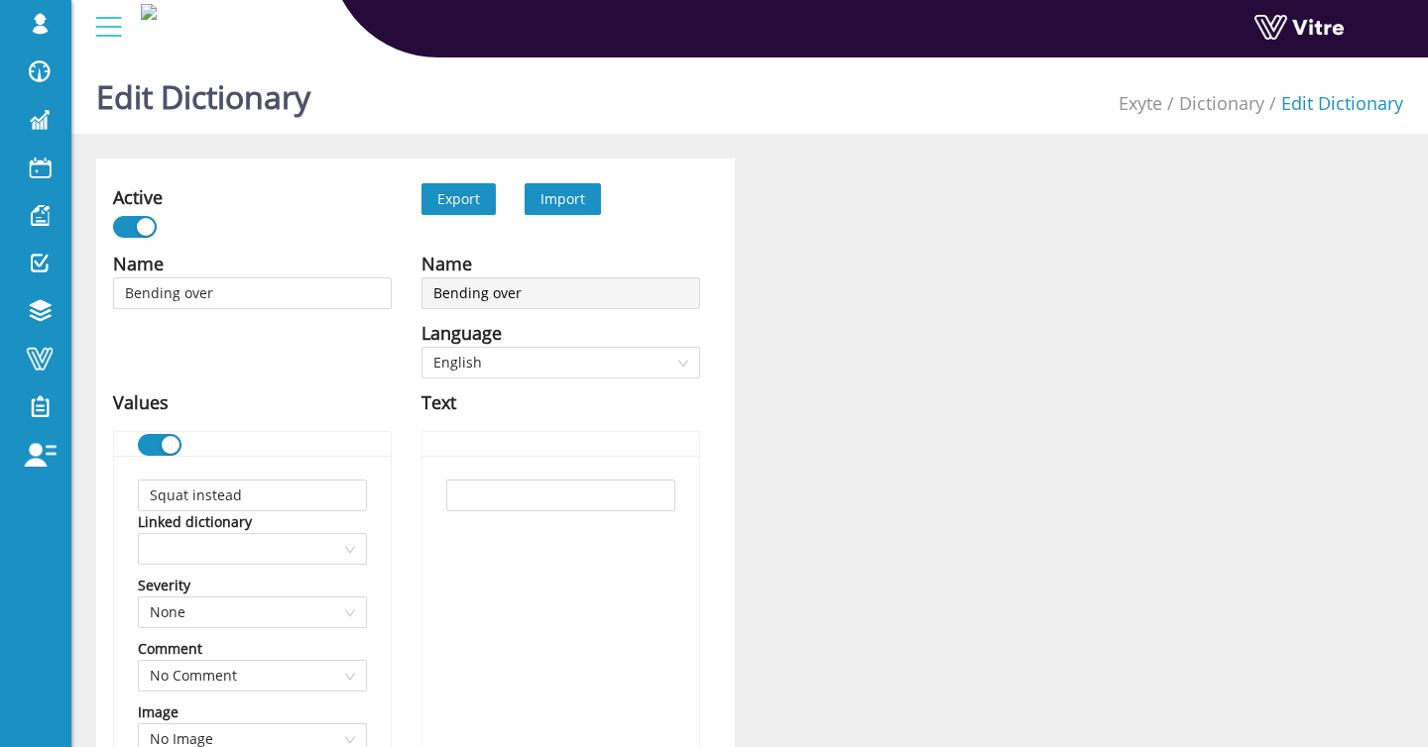
click at [561, 193] on span "Import" at bounding box center [562, 198] width 45 height 19
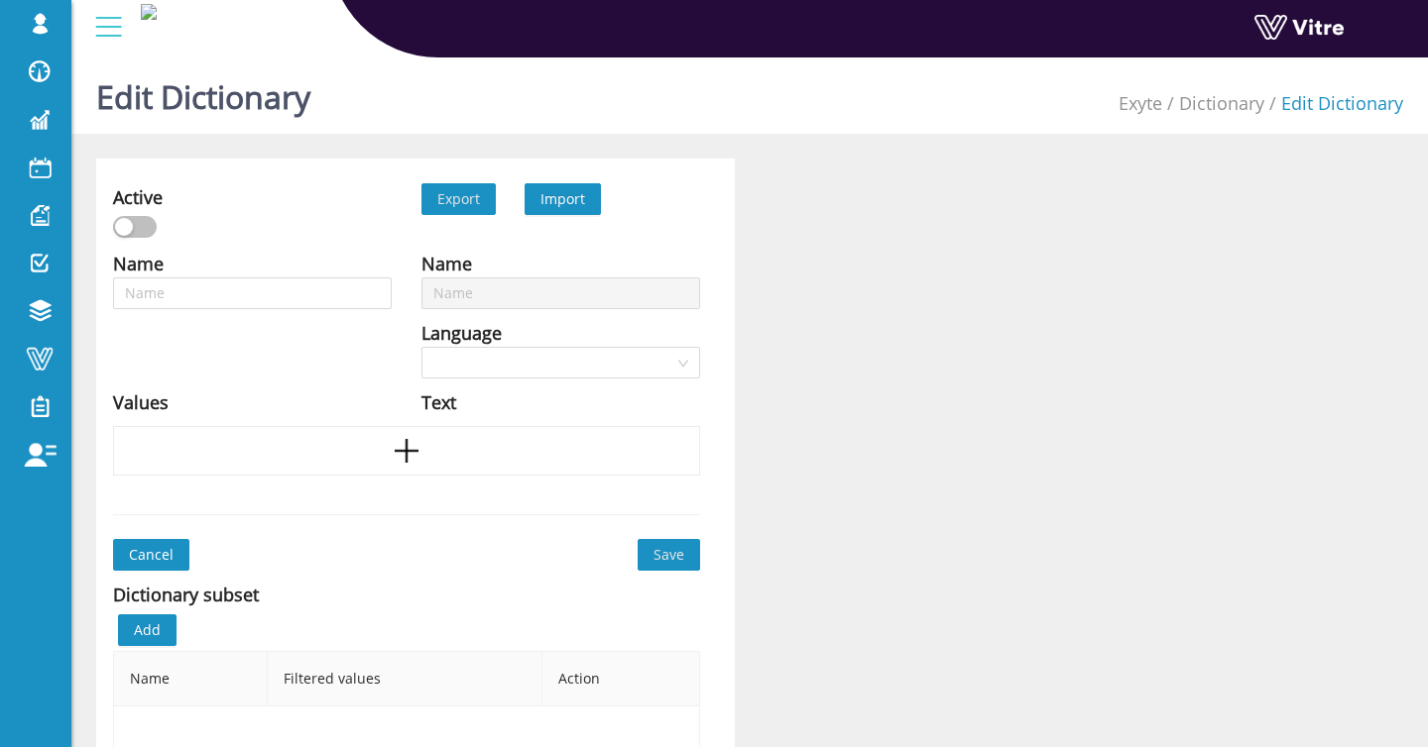
type input "Bending over"
type input "Blind spots"
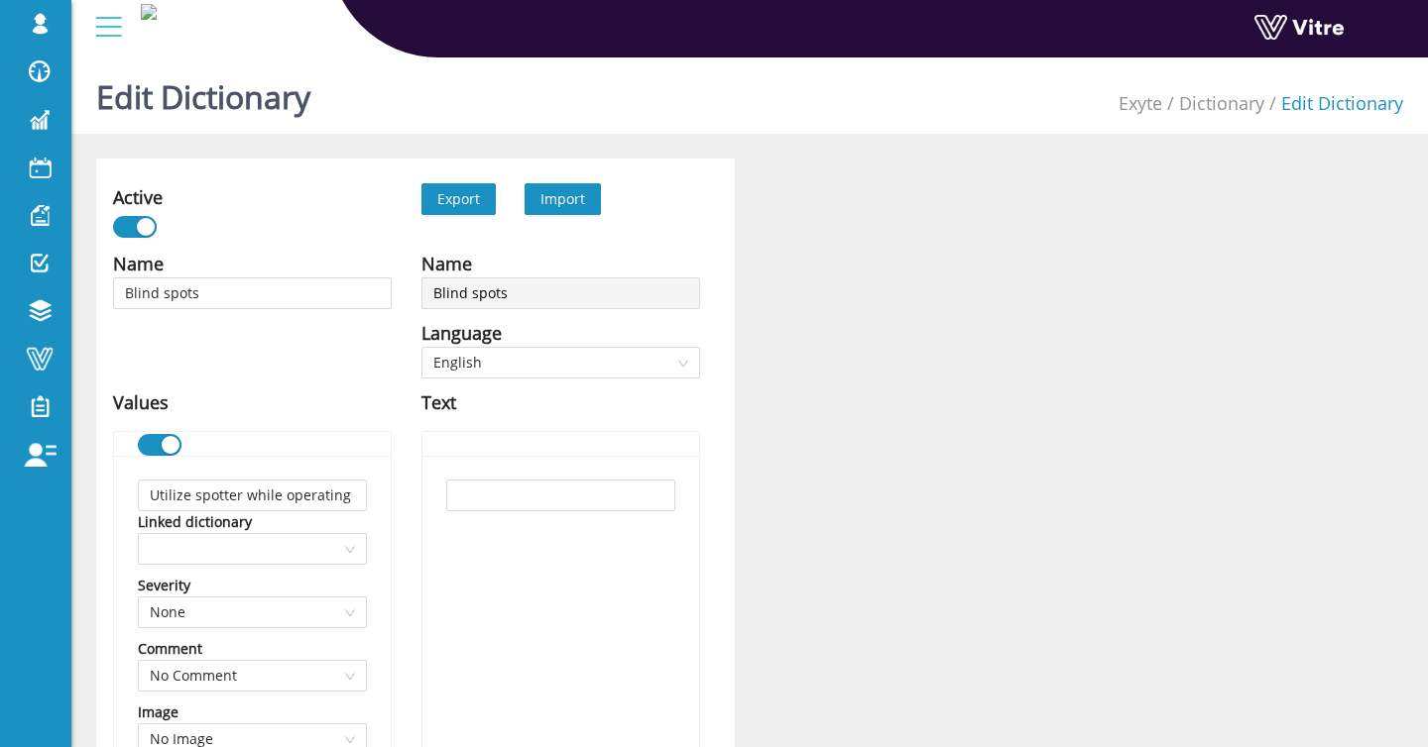
click at [576, 192] on span "Import" at bounding box center [562, 198] width 45 height 19
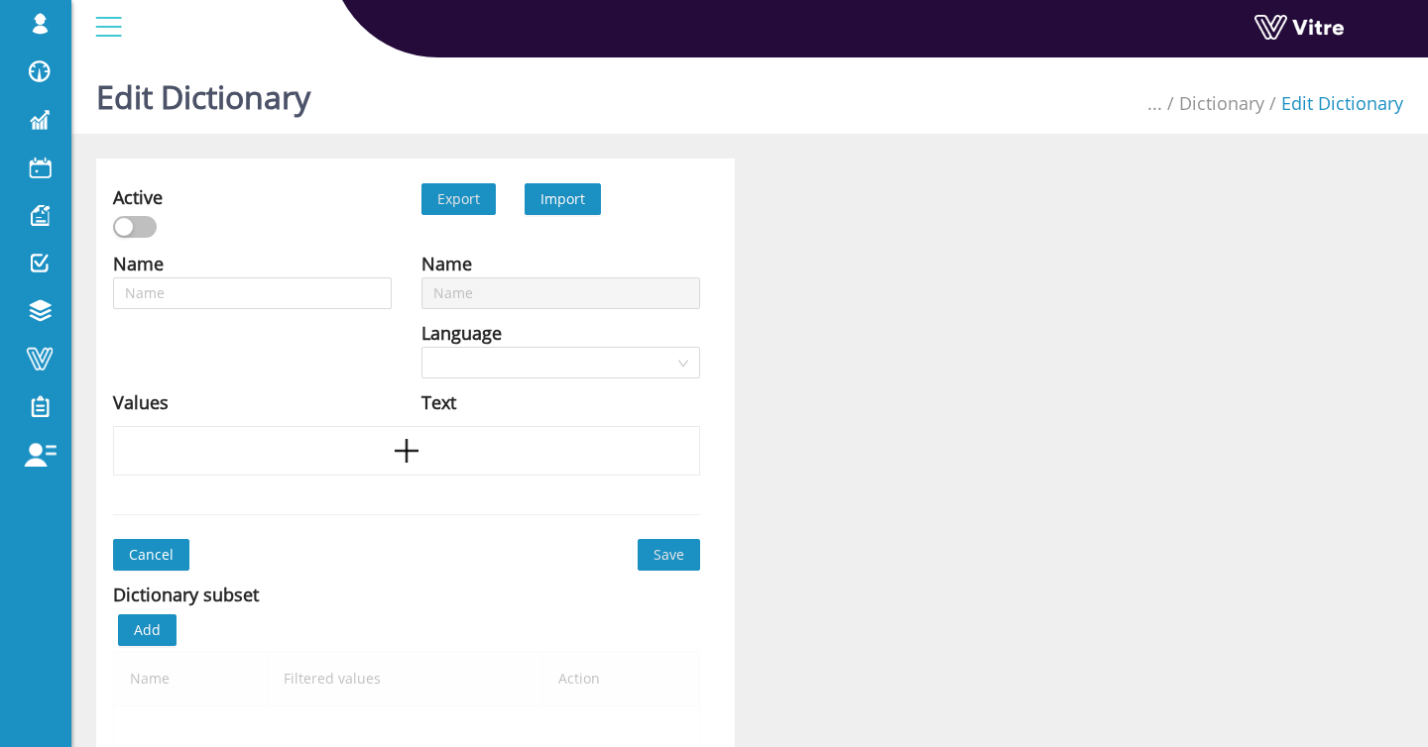
type input "Blind spots"
type input "Blown out pipe"
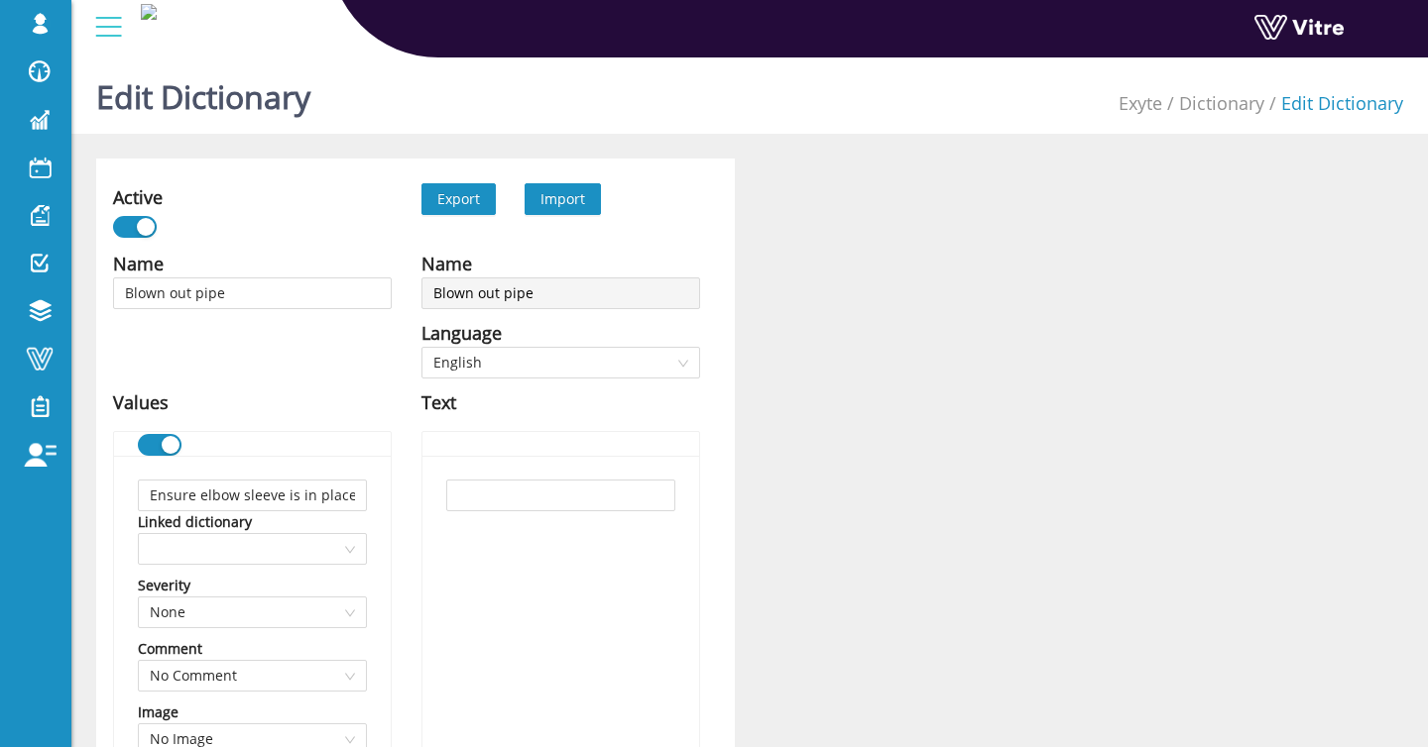
click at [559, 197] on span "Import" at bounding box center [562, 198] width 45 height 19
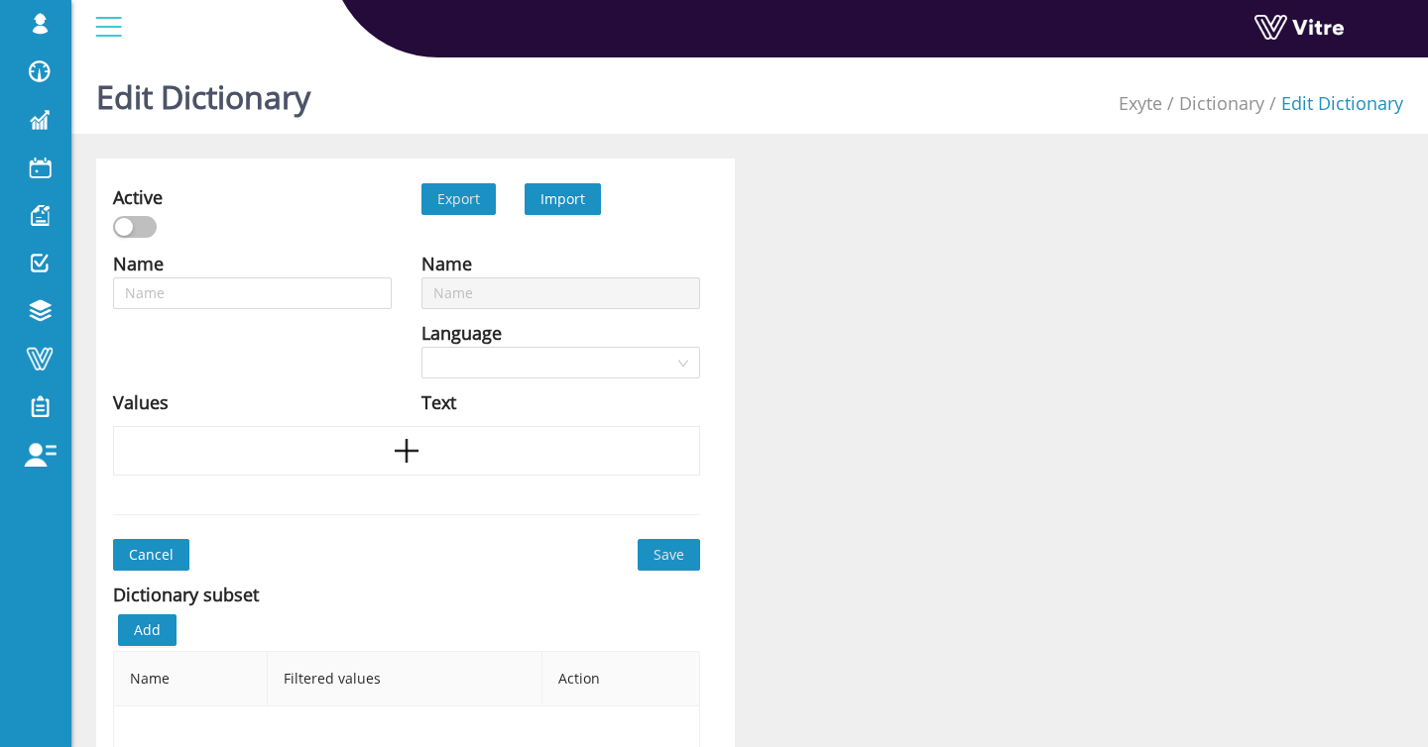
type input "Blown out pipe"
type input "Burns from hot surface"
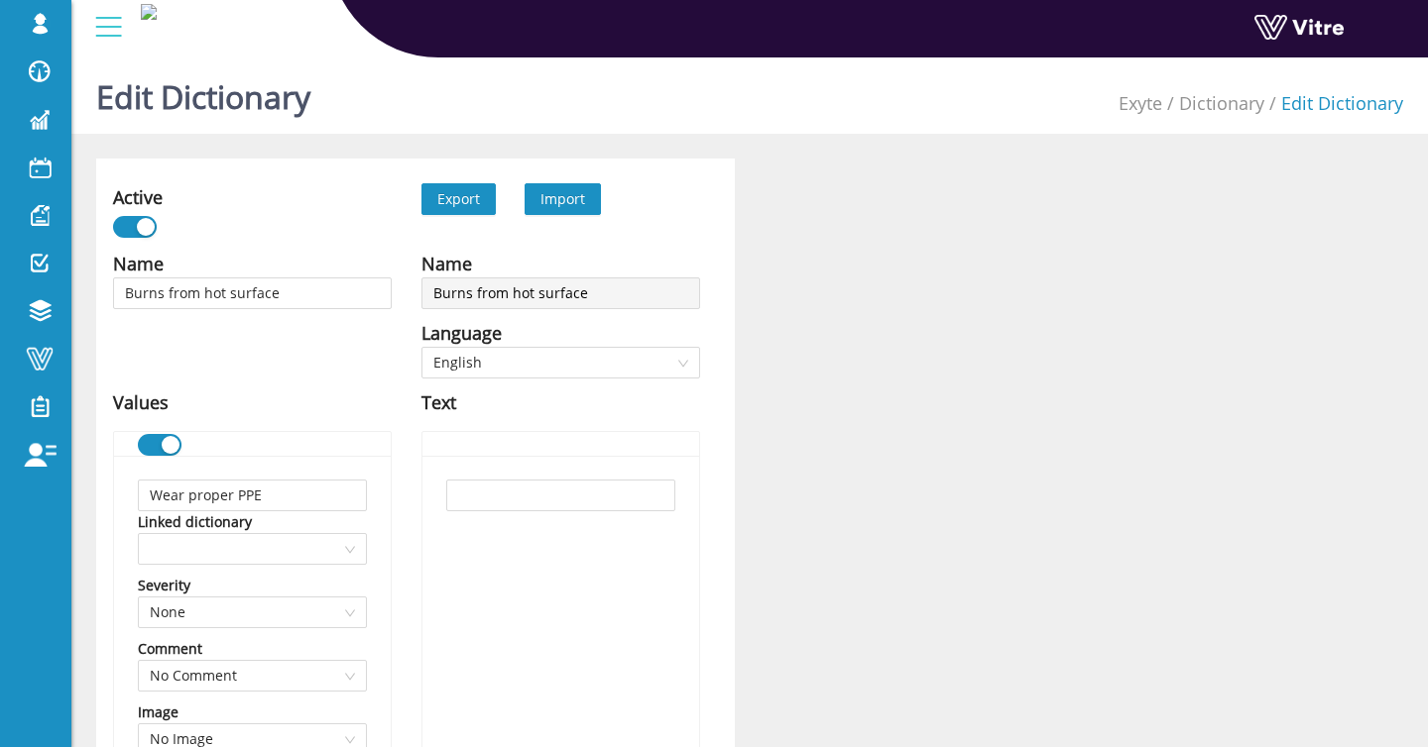
click at [570, 200] on span "Import" at bounding box center [562, 198] width 45 height 19
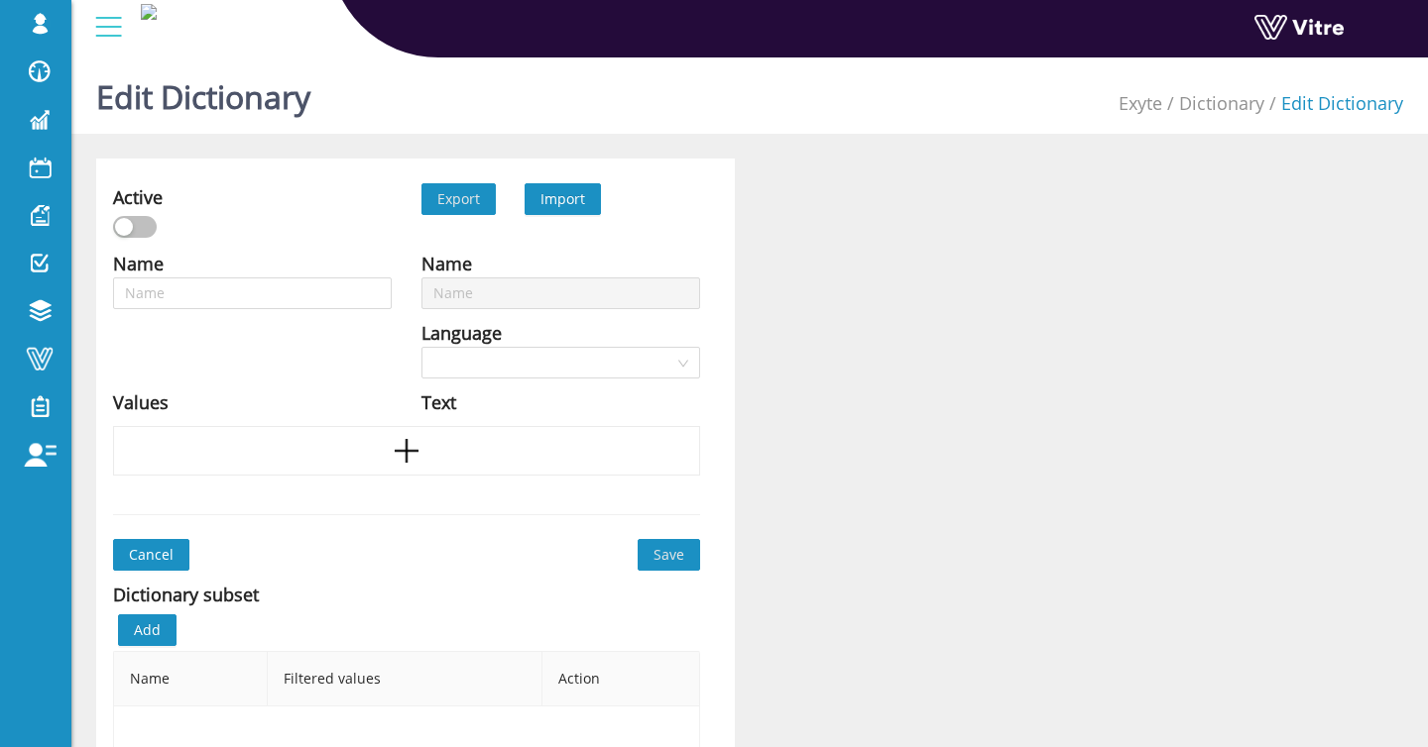
type input "Burns from hot surface"
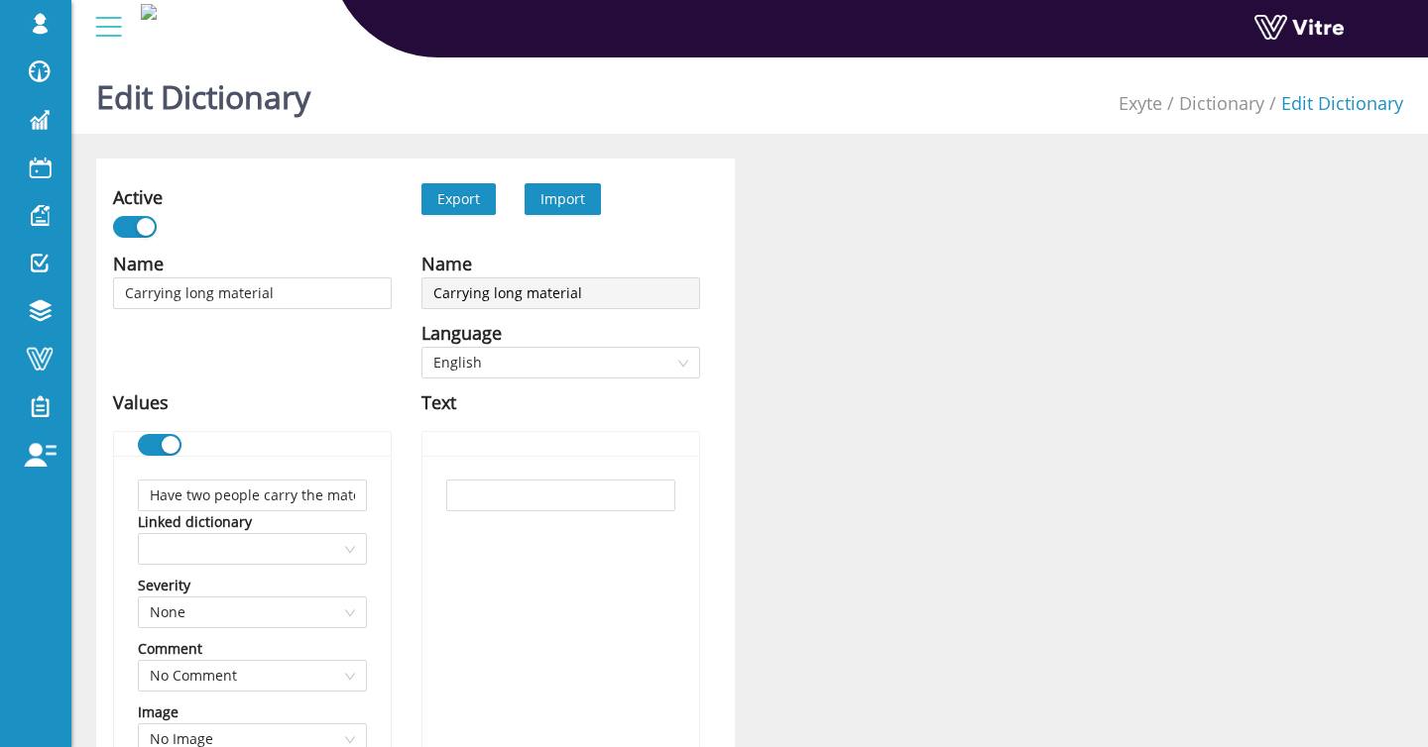
click at [570, 195] on span "Import" at bounding box center [562, 198] width 45 height 19
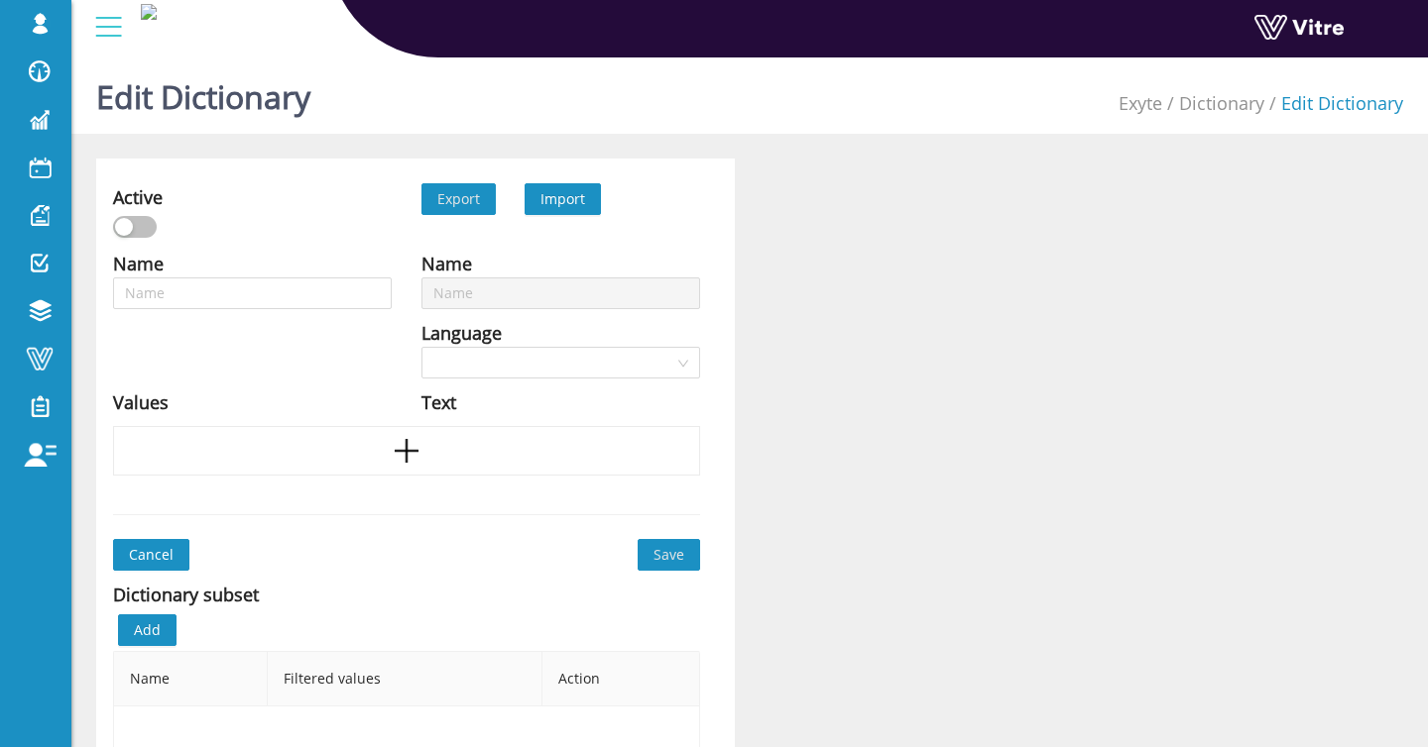
type input "Carrying long material"
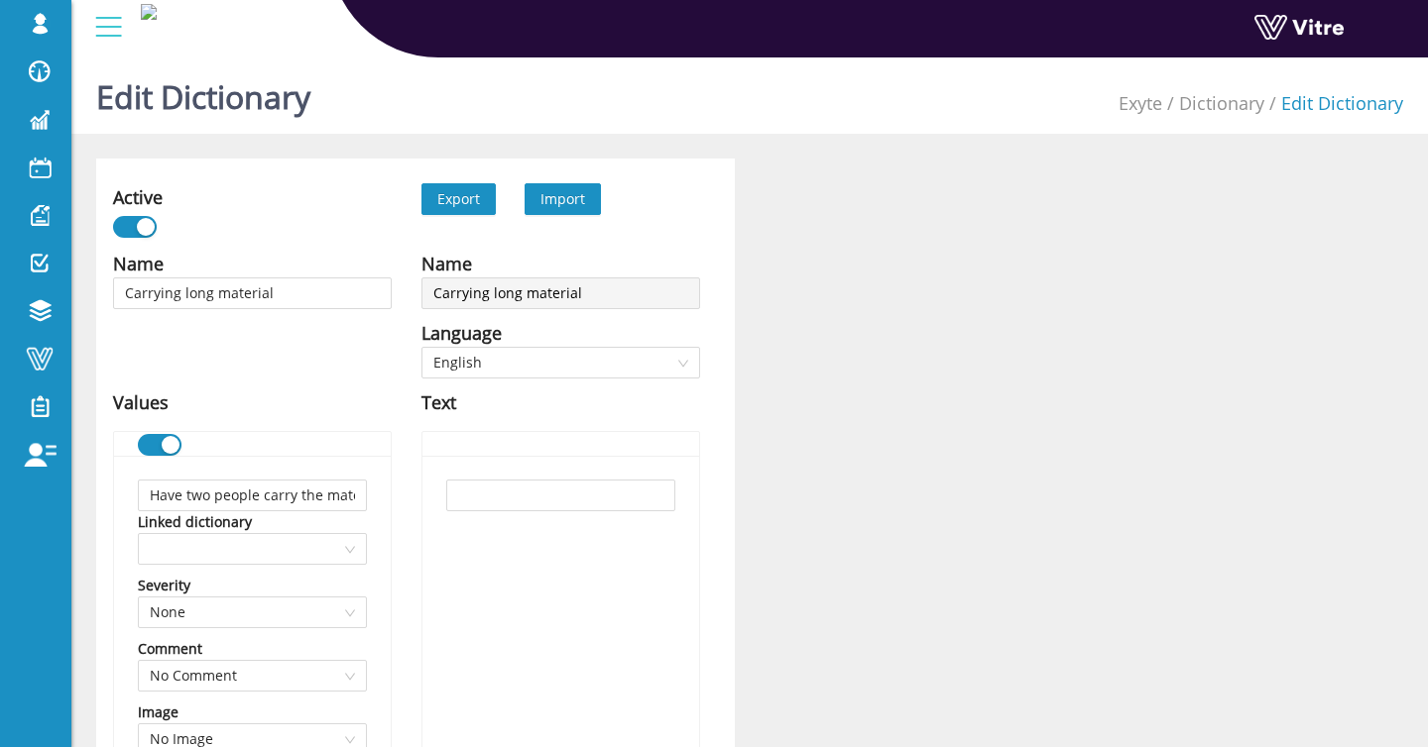
click at [554, 191] on span "Import" at bounding box center [562, 198] width 45 height 19
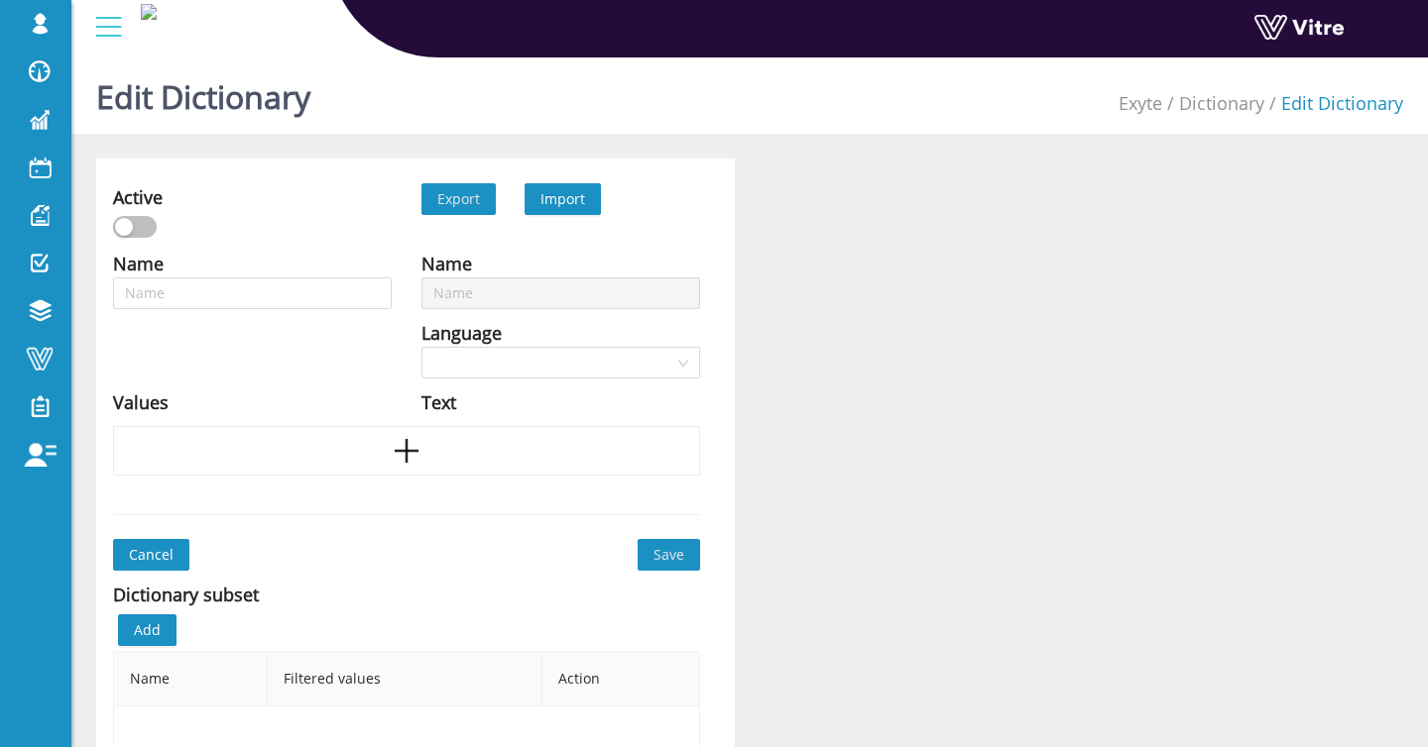
type input "Carrying long material"
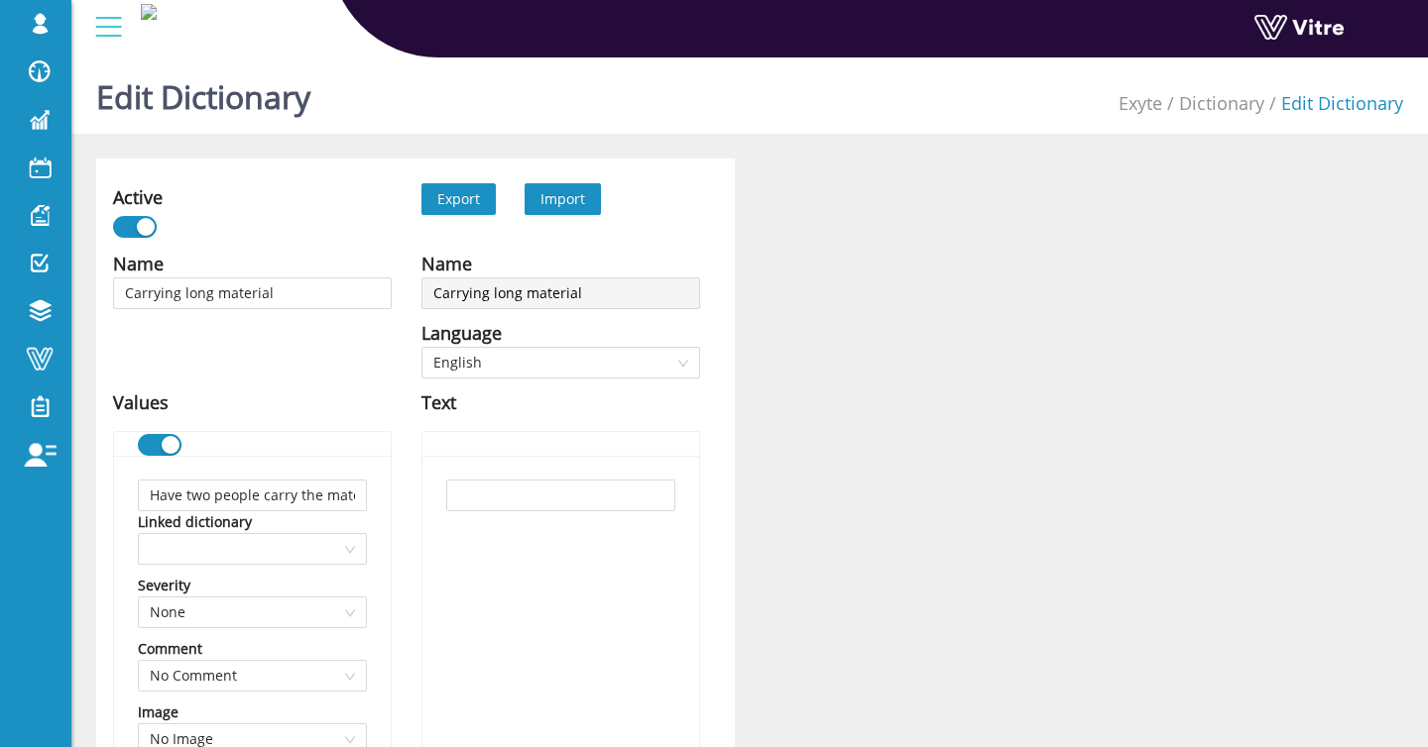
click at [656, 367] on span "English" at bounding box center [560, 363] width 255 height 30
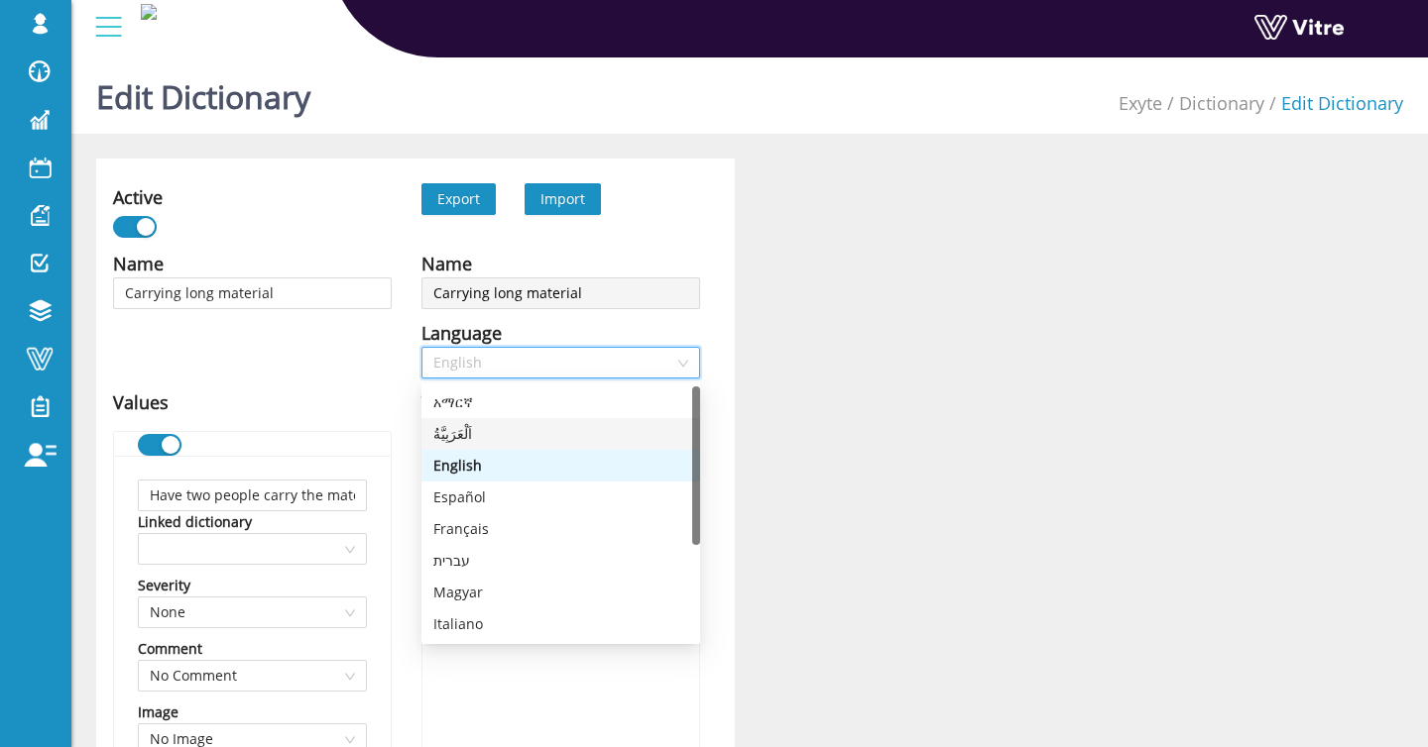
click at [561, 423] on div "اَلْعَرَبِيَّةُ" at bounding box center [560, 434] width 255 height 22
type input "اجعل شخصين يحملان المادة"
type input "خطط لمسار سفرك"
type input "لا تحمل المواد الطويلة على السلالم"
type input "آخر"
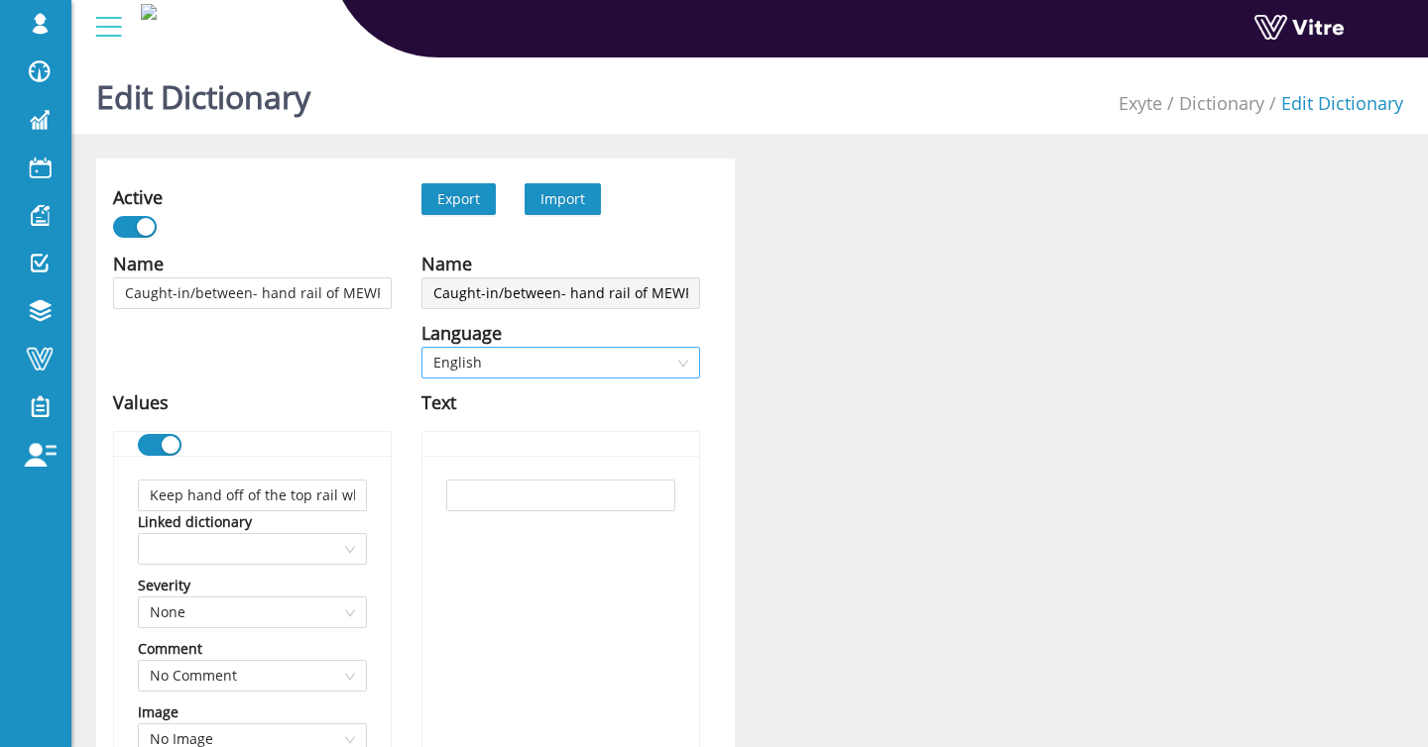
click at [559, 363] on span "English" at bounding box center [560, 363] width 255 height 30
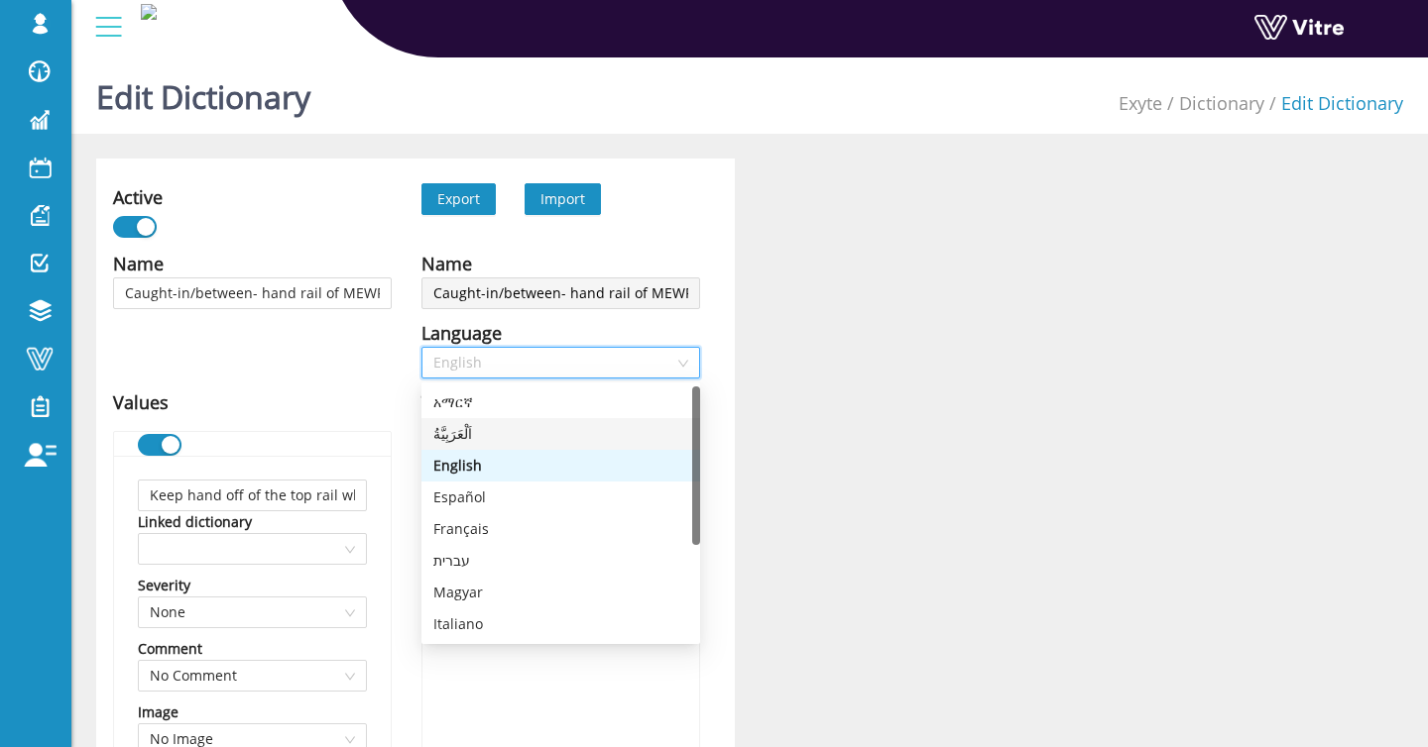
drag, startPoint x: 487, startPoint y: 426, endPoint x: 500, endPoint y: 417, distance: 15.7
click at [487, 425] on div "اَلْعَرَبِيَّةُ" at bounding box center [560, 434] width 255 height 22
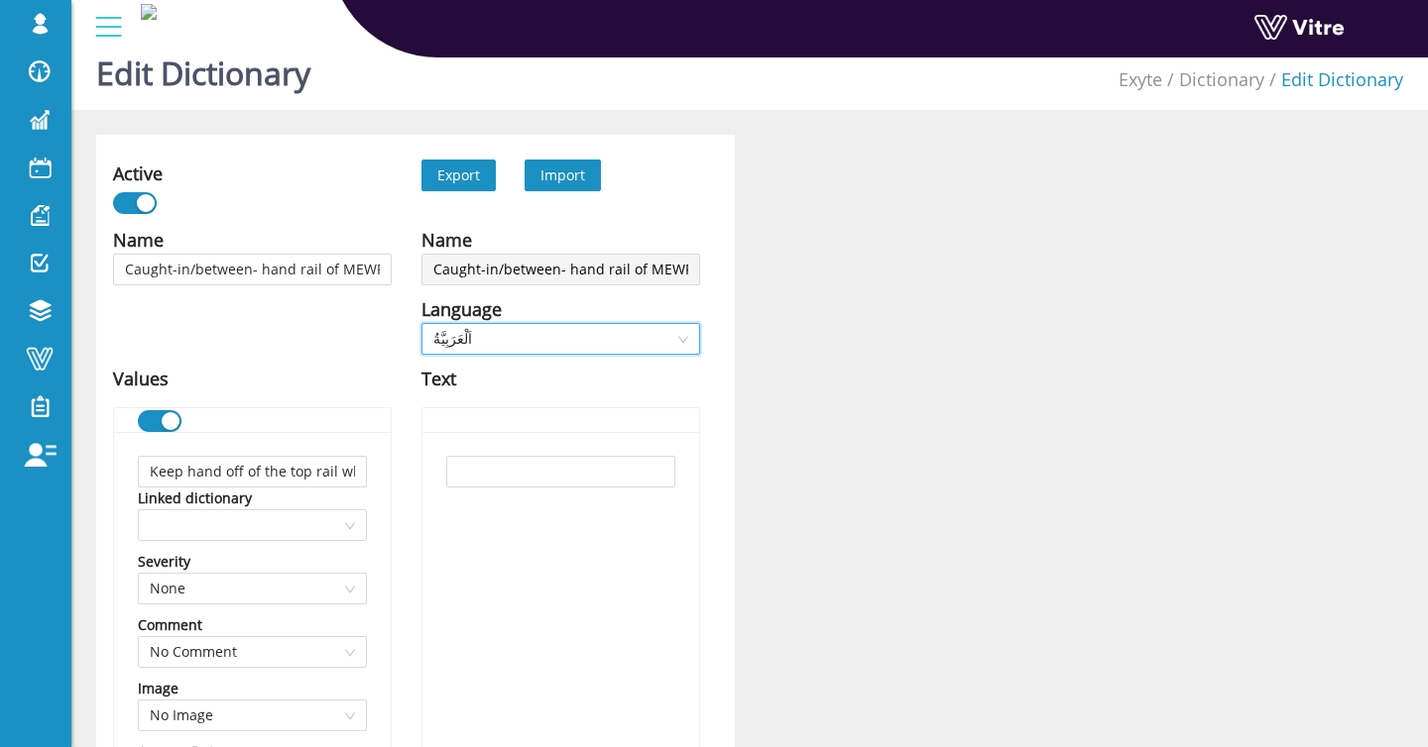
scroll to position [26, 0]
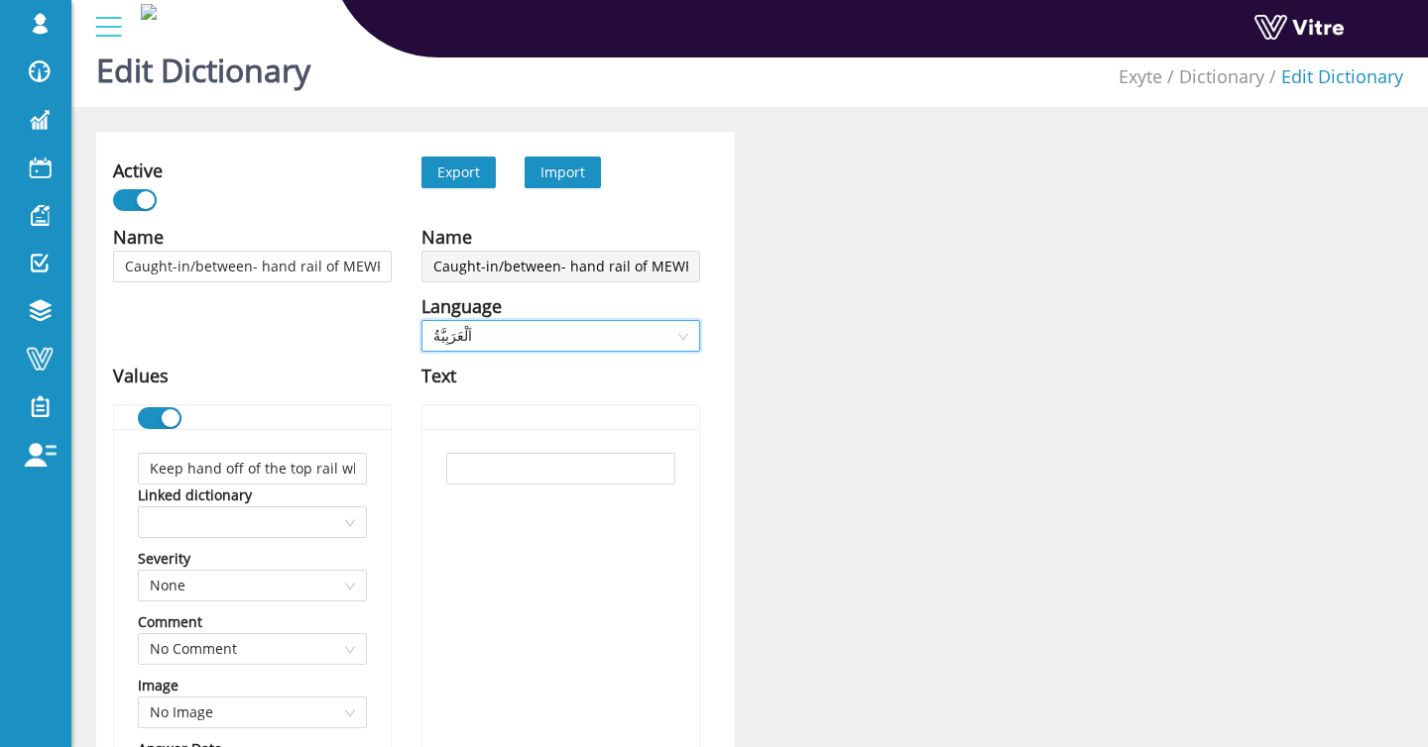
click at [579, 173] on span "Import" at bounding box center [562, 172] width 45 height 19
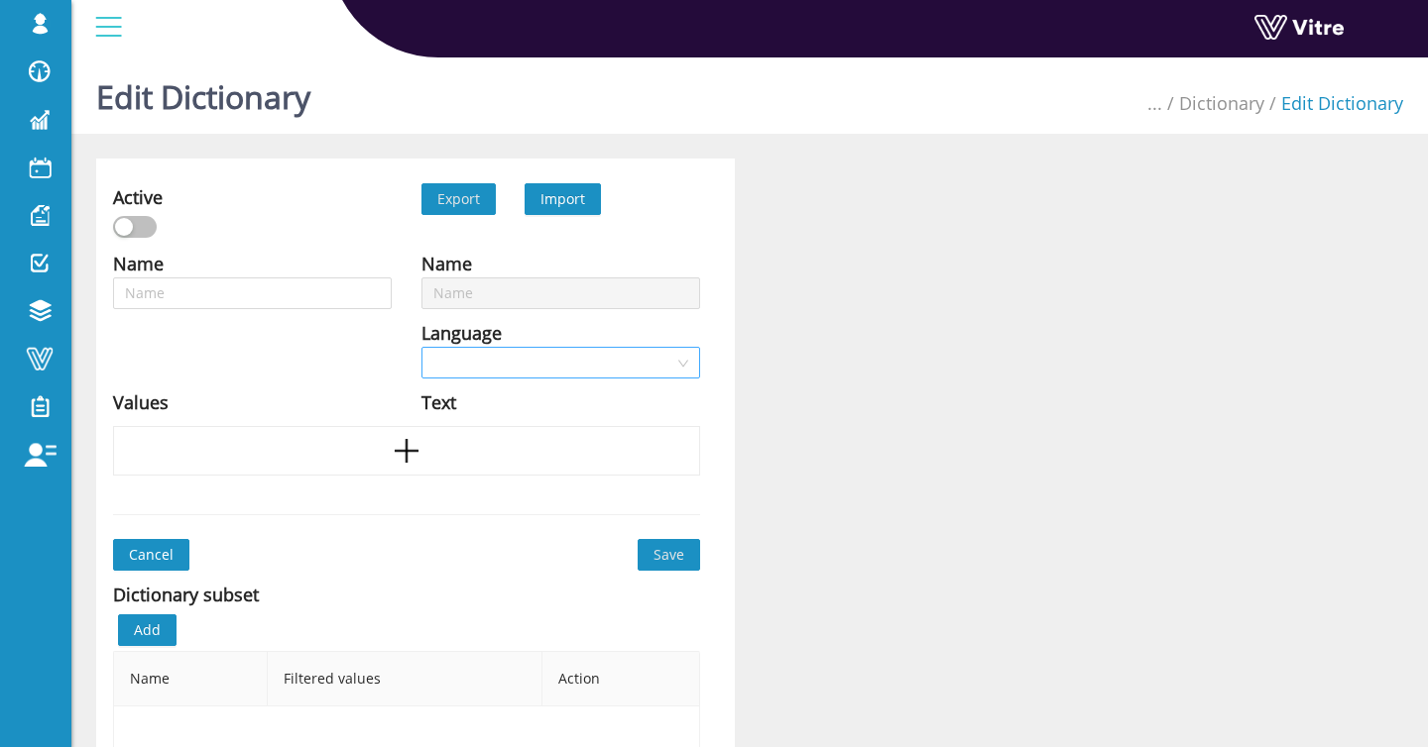
scroll to position [29, 0]
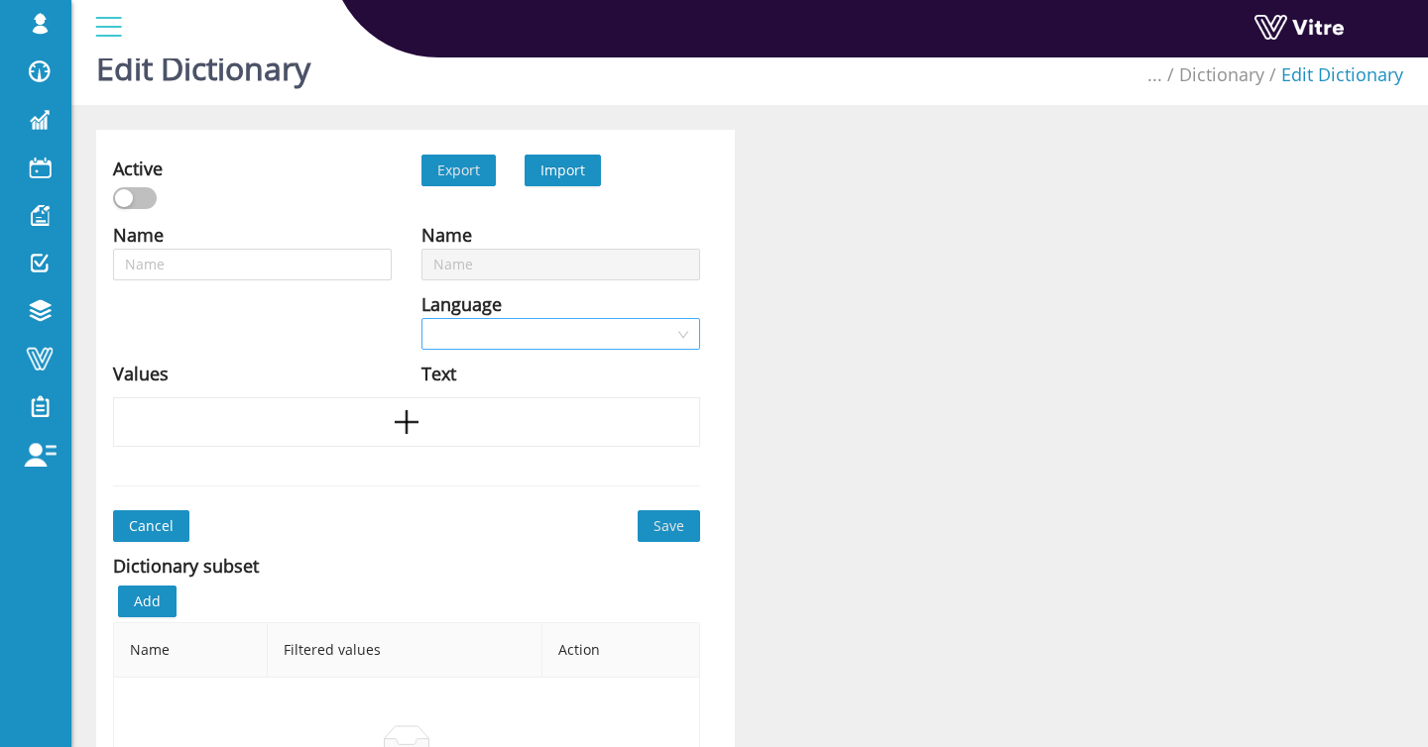
click at [597, 326] on input "search" at bounding box center [553, 334] width 241 height 30
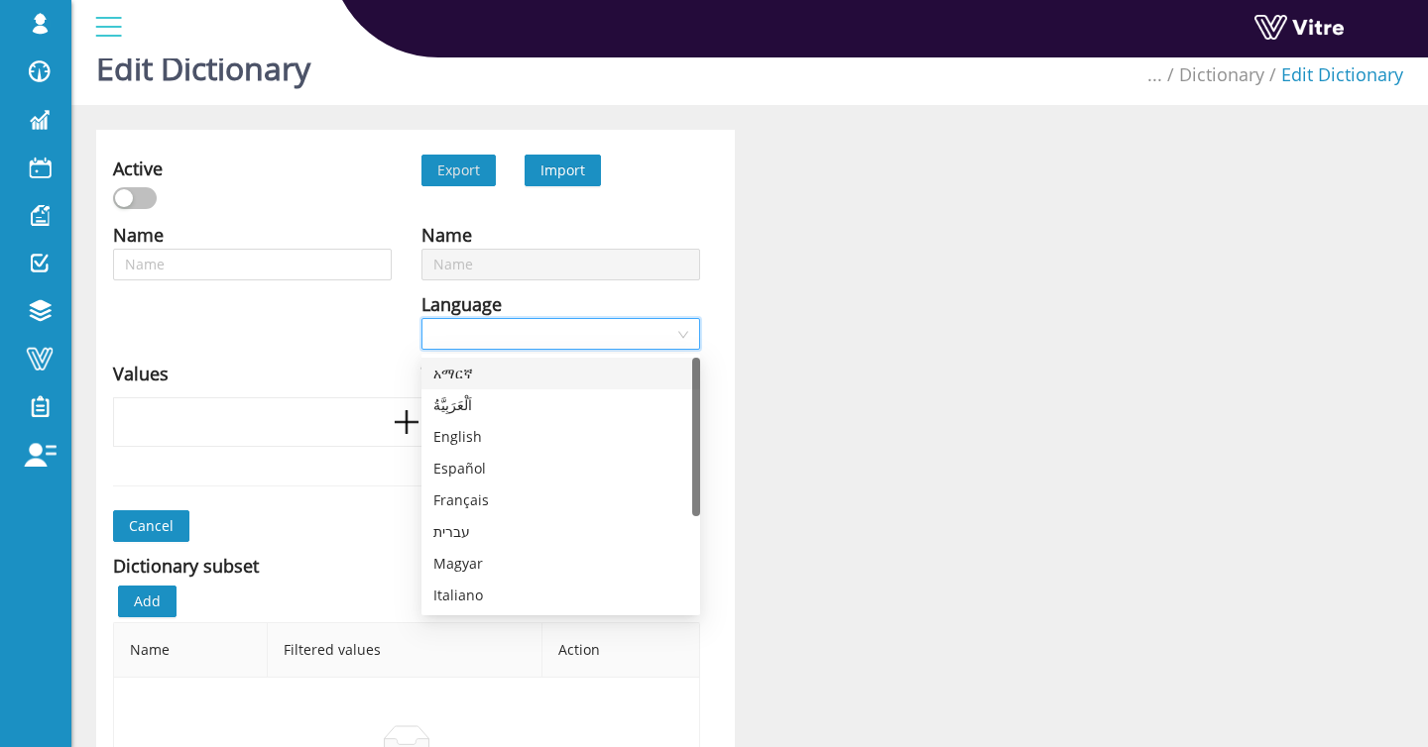
type input "Caught-in/between- hand rail of MEWP and structure"
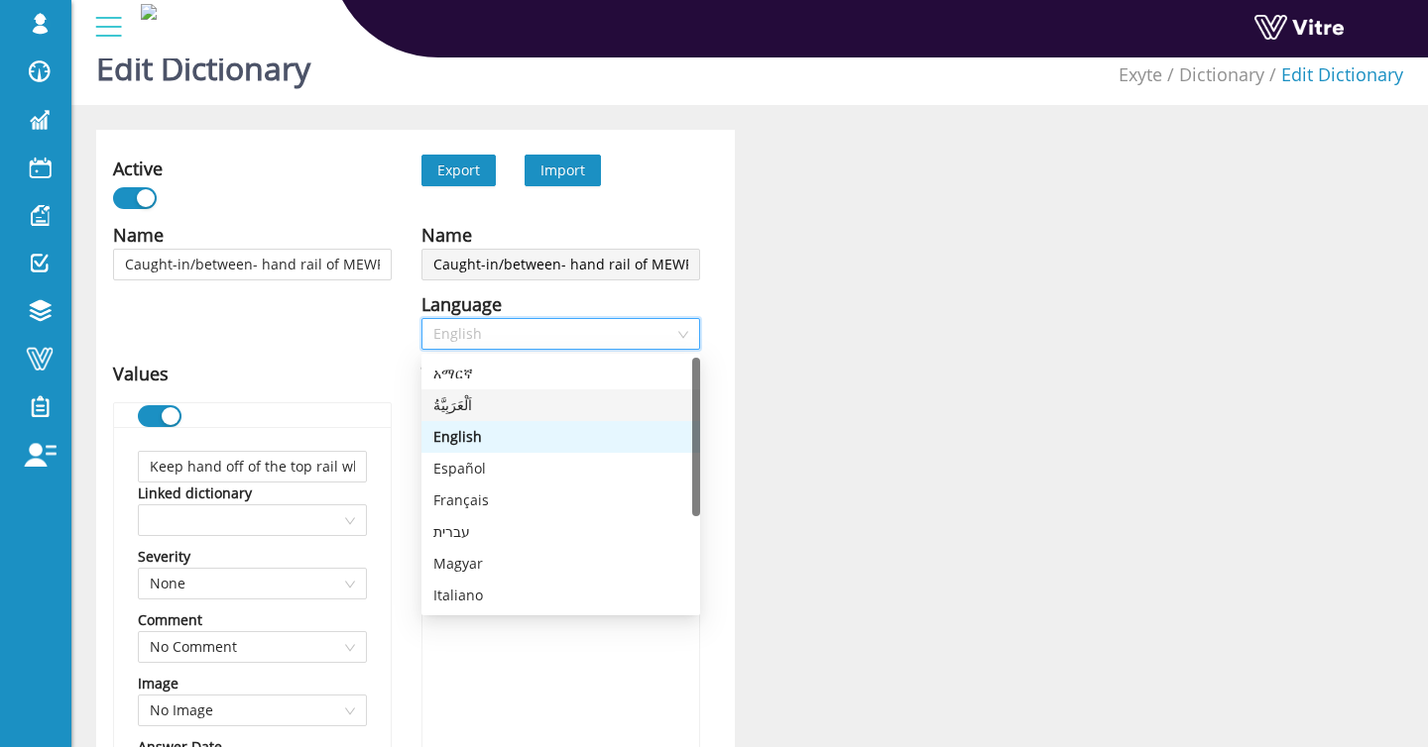
click at [517, 402] on div "اَلْعَرَبِيَّةُ" at bounding box center [560, 406] width 255 height 22
type input "ابقِ يدك بعيدًا عن الحافة العلوية أثناء حركة الرافعة المتنقلة"
type input "اضغط على زر التوقف الطارئ للرافعة المتنقلة عندما لا تكون في حركة"
type input "حدد العوائق العلوية"
type input "أخرى"
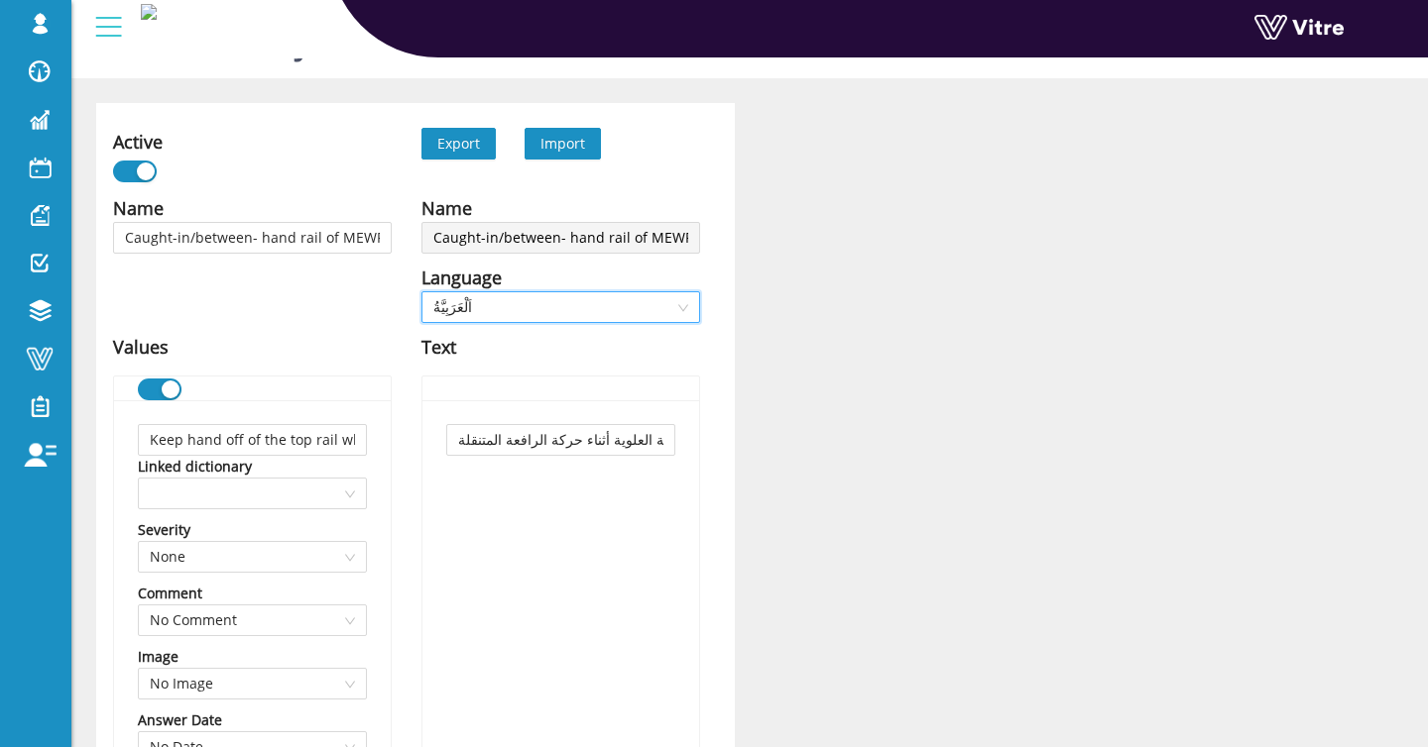
scroll to position [57, 0]
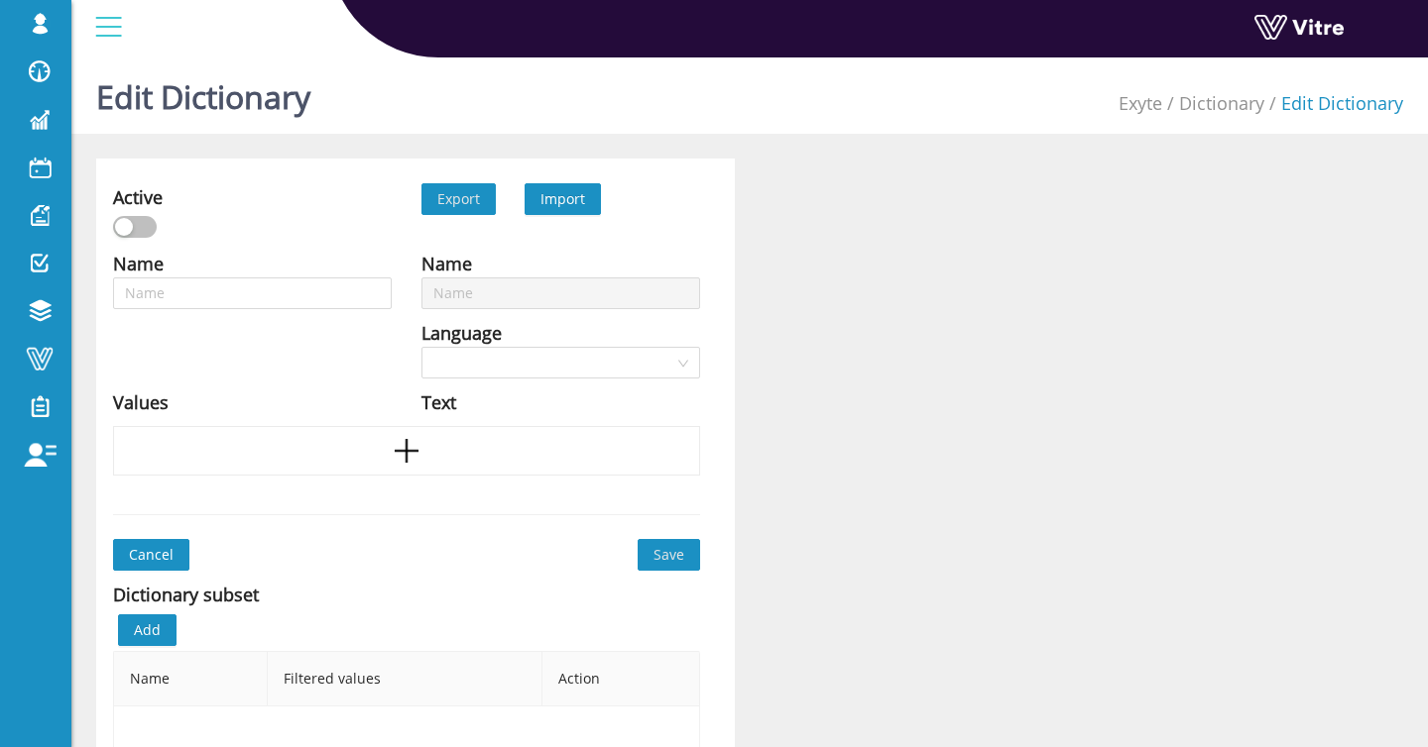
click at [563, 196] on span "Import" at bounding box center [562, 198] width 45 height 19
type input "Caught-in/between"
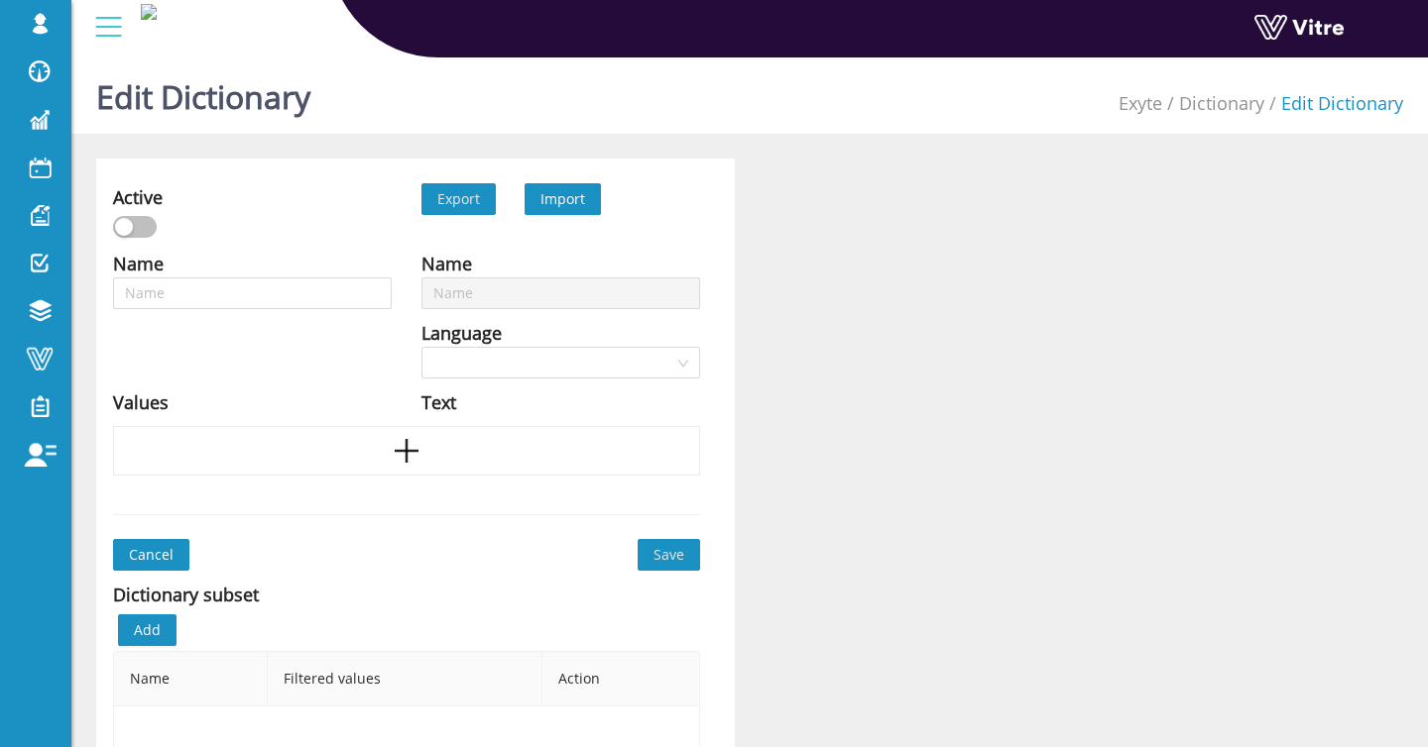
type input "Concrete burns"
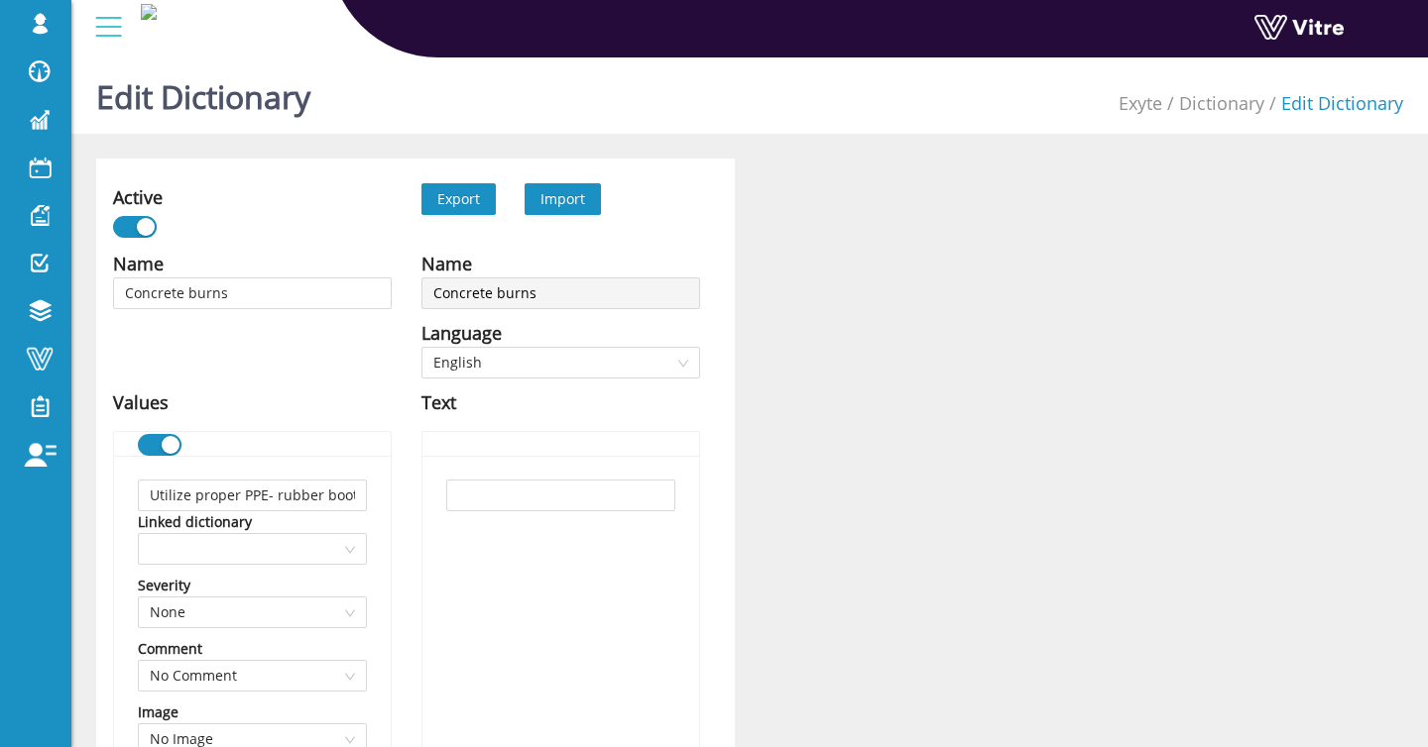
click at [585, 201] on span "Import" at bounding box center [562, 199] width 76 height 32
click at [562, 197] on span "Import" at bounding box center [562, 198] width 45 height 19
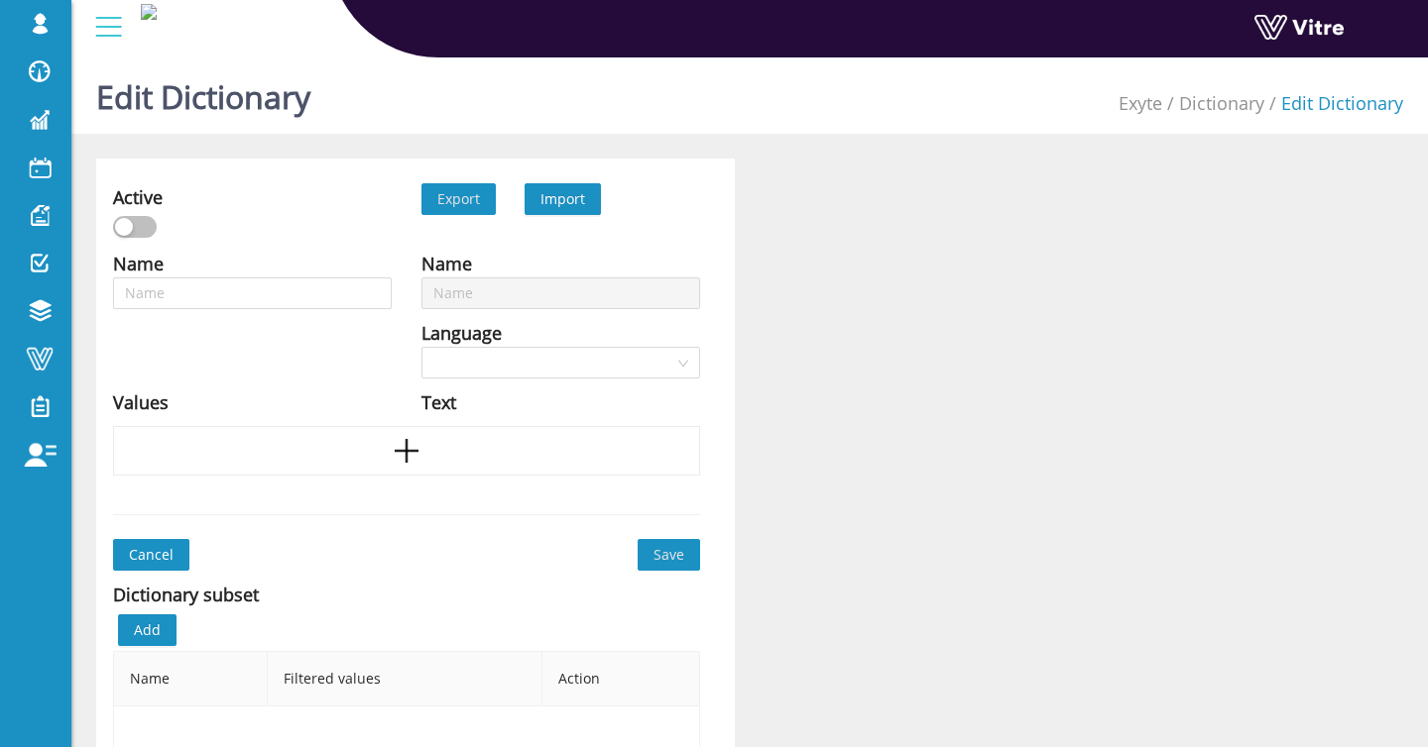
type input "Concrete burns"
type input "Concrete in eyes"
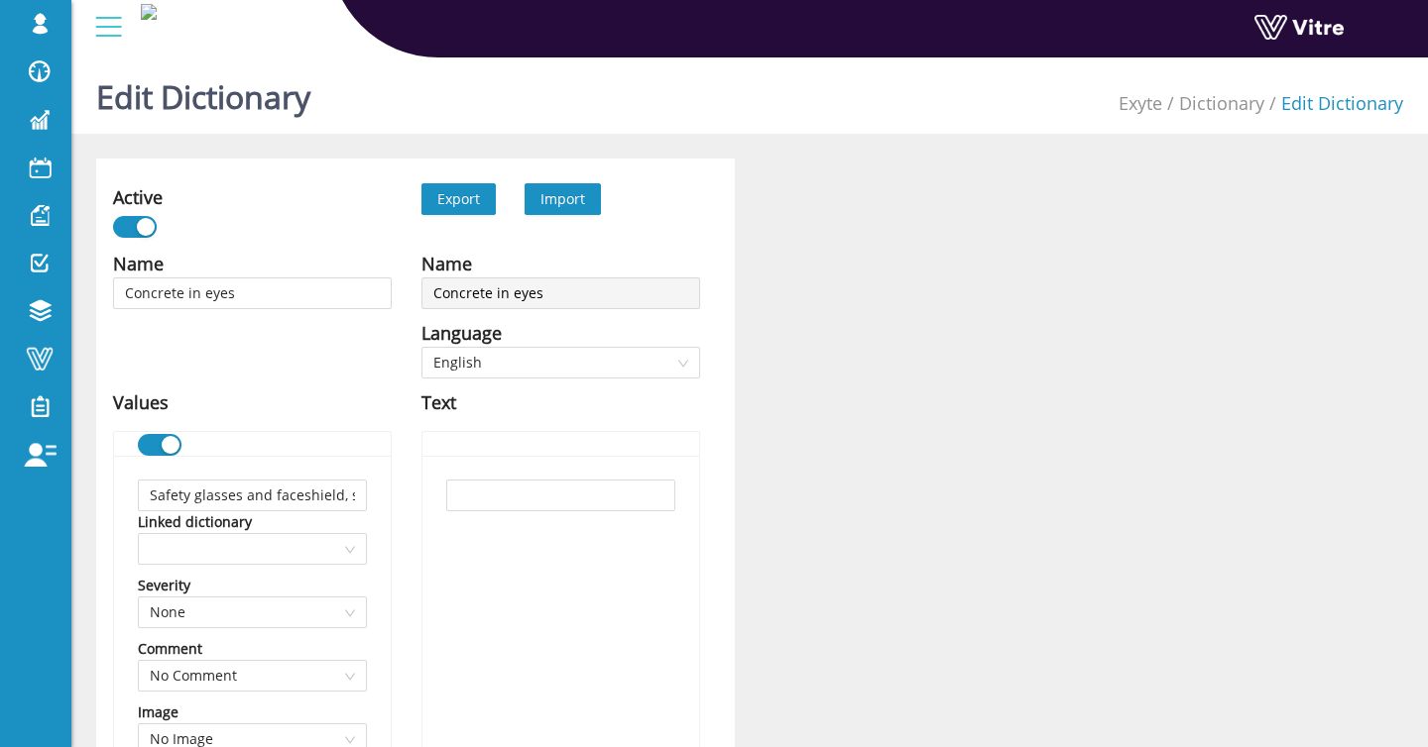
click at [580, 197] on span "Import" at bounding box center [562, 198] width 45 height 19
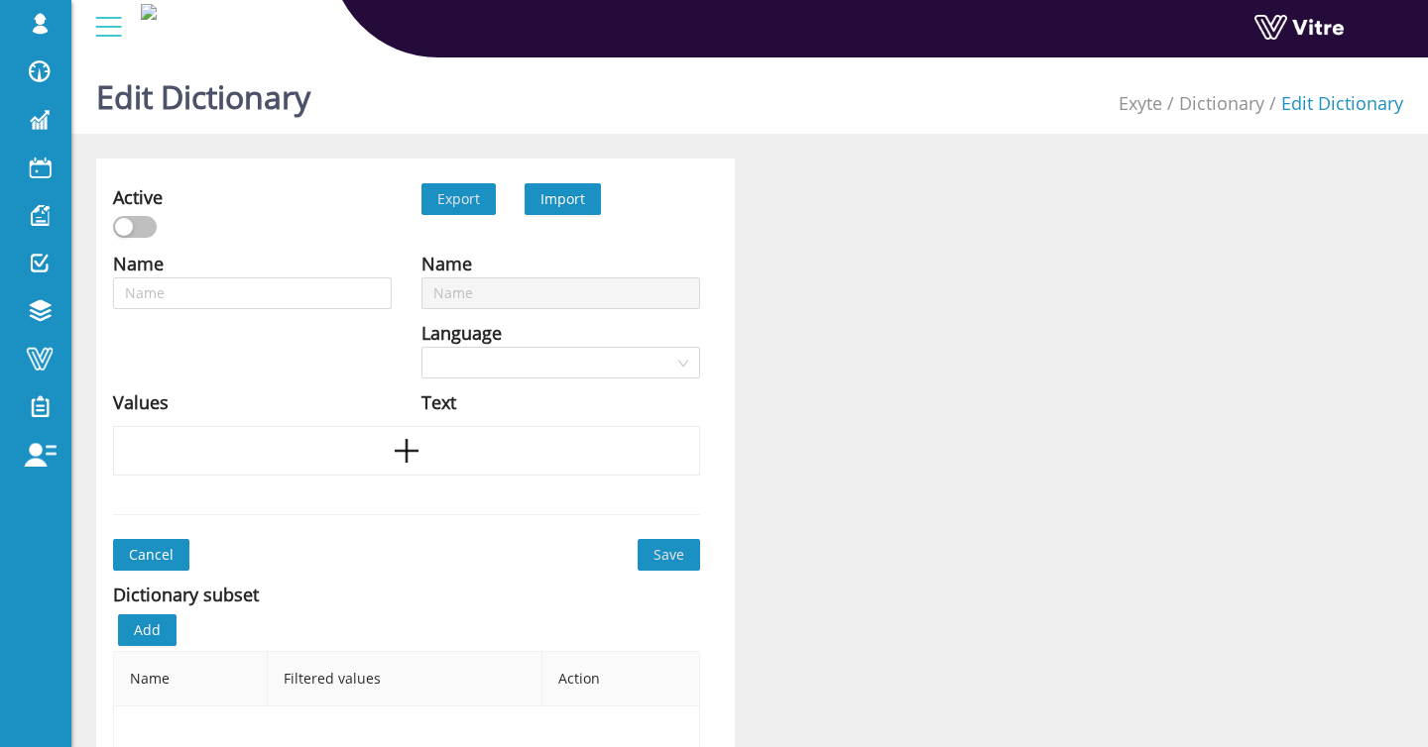
type input "Concrete in eyes"
type input "Cuts"
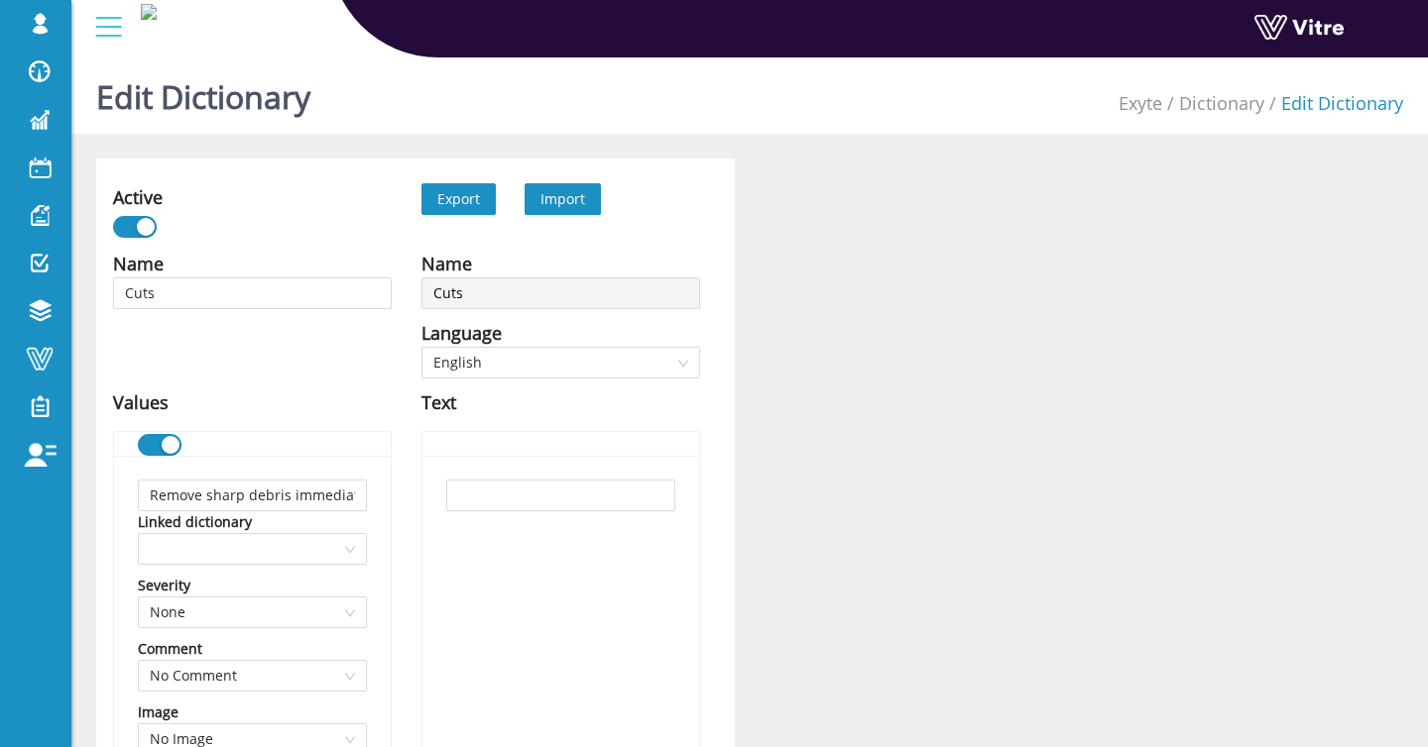
click at [582, 199] on span "Import" at bounding box center [562, 198] width 45 height 19
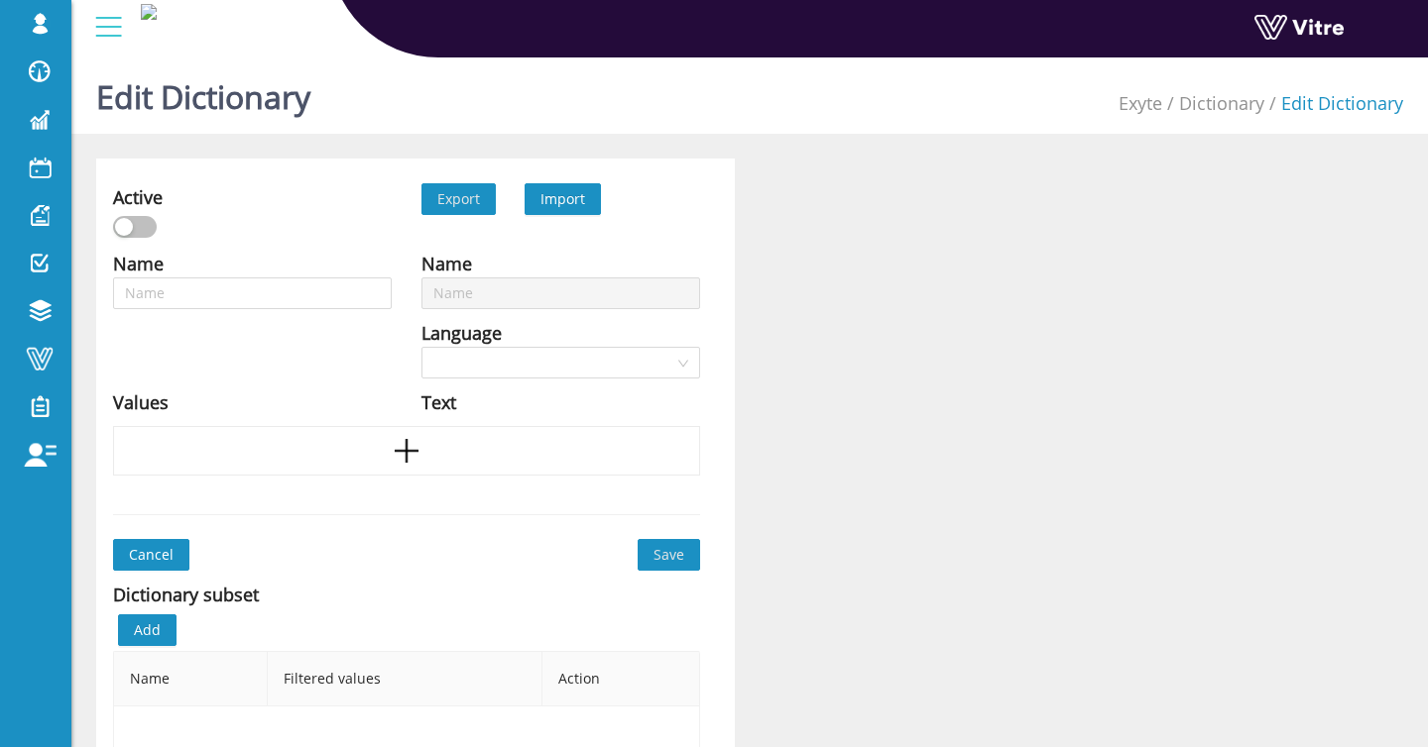
type input "Cuts"
type input "Improper lifting"
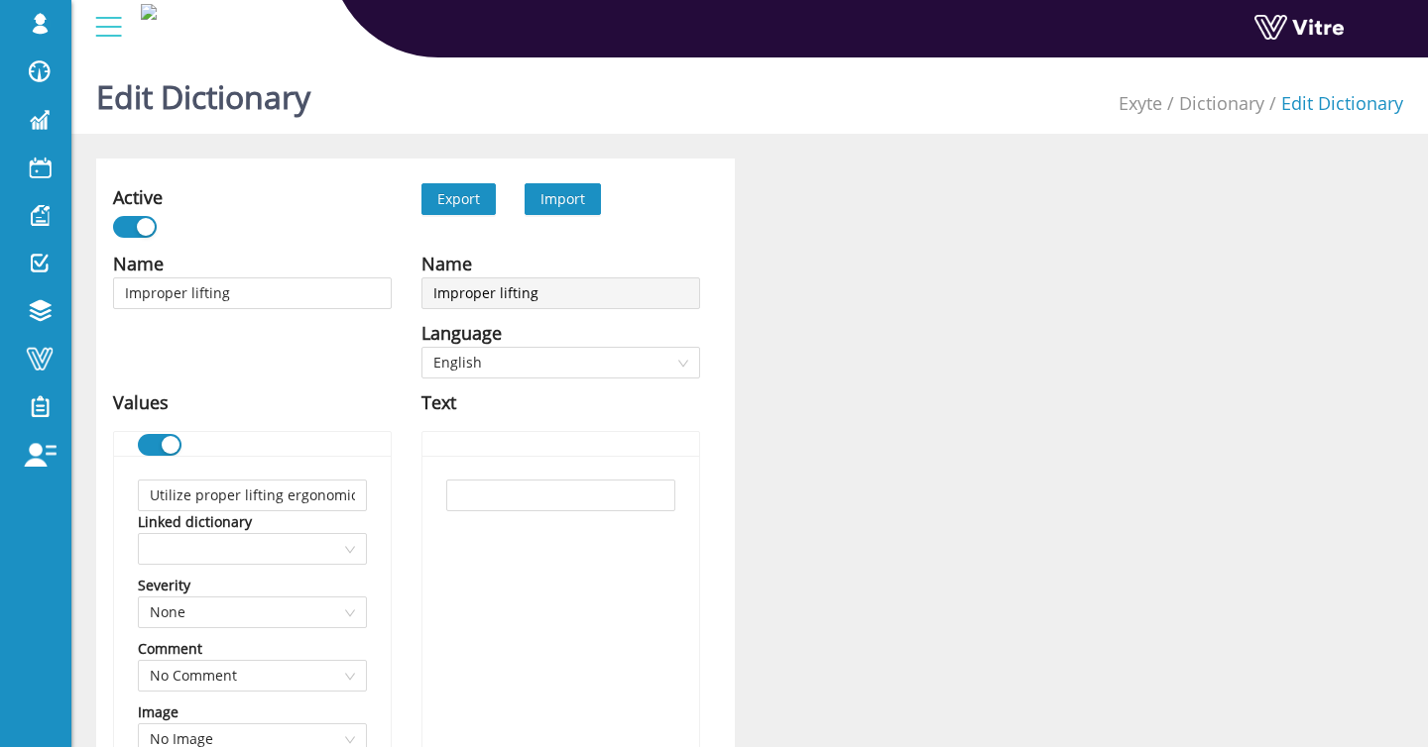
click at [553, 189] on span "Import" at bounding box center [562, 198] width 45 height 19
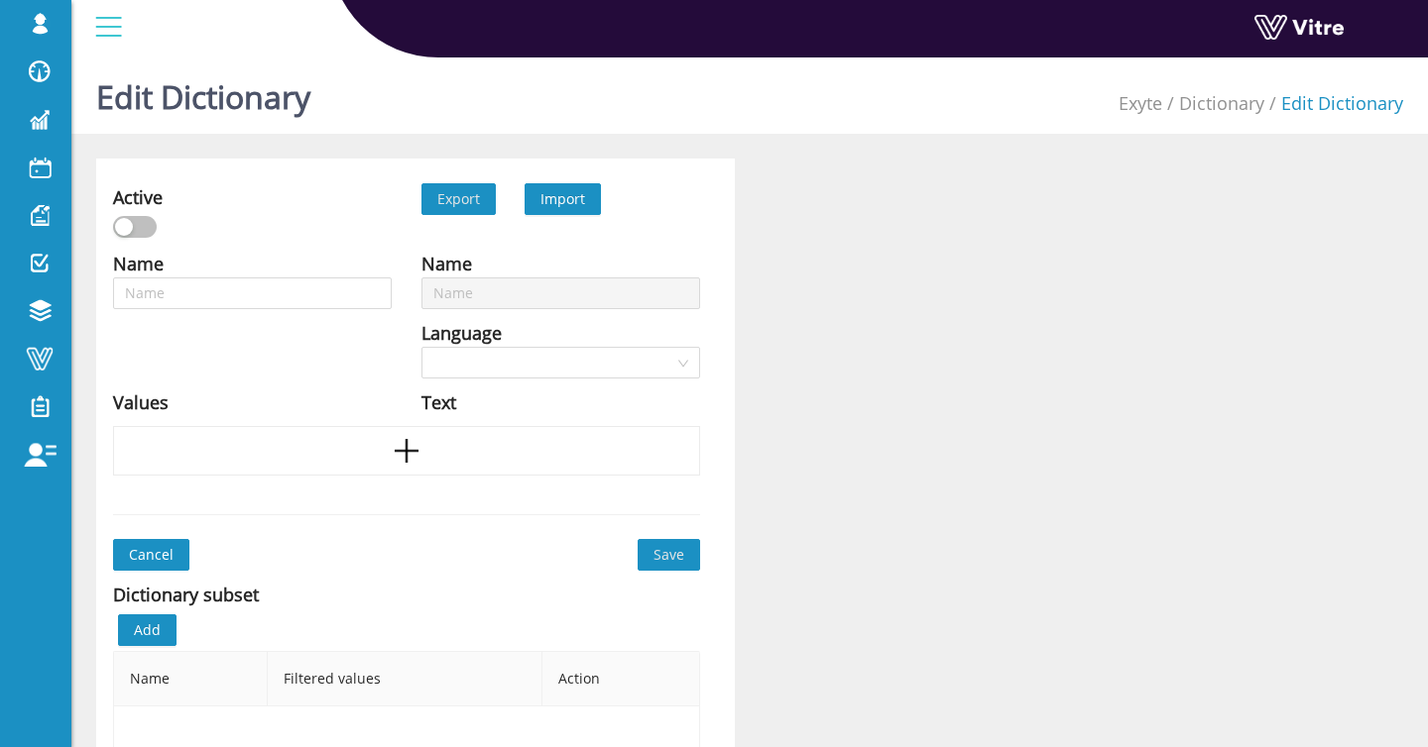
type input "Improper lifting"
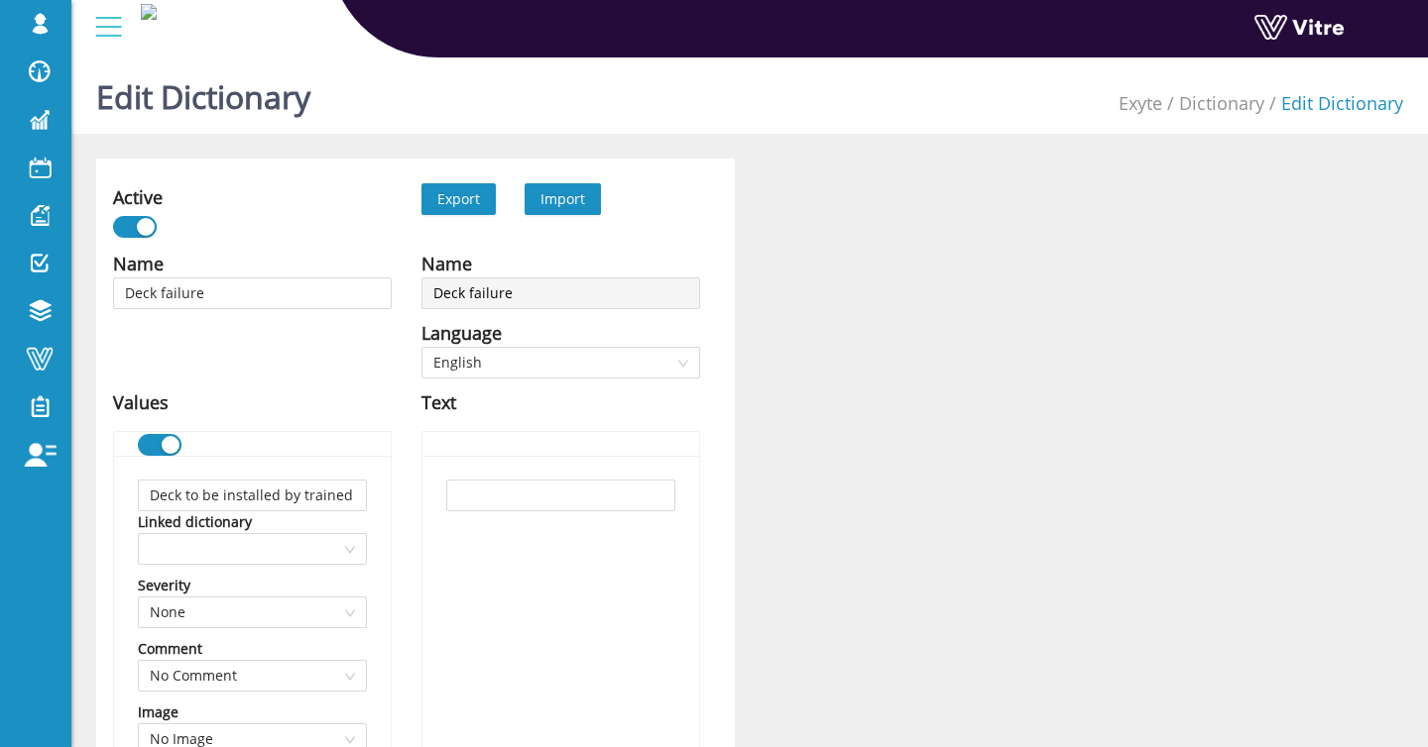
click at [538, 203] on span "Import" at bounding box center [562, 199] width 76 height 32
click at [574, 197] on span "Import" at bounding box center [562, 198] width 45 height 19
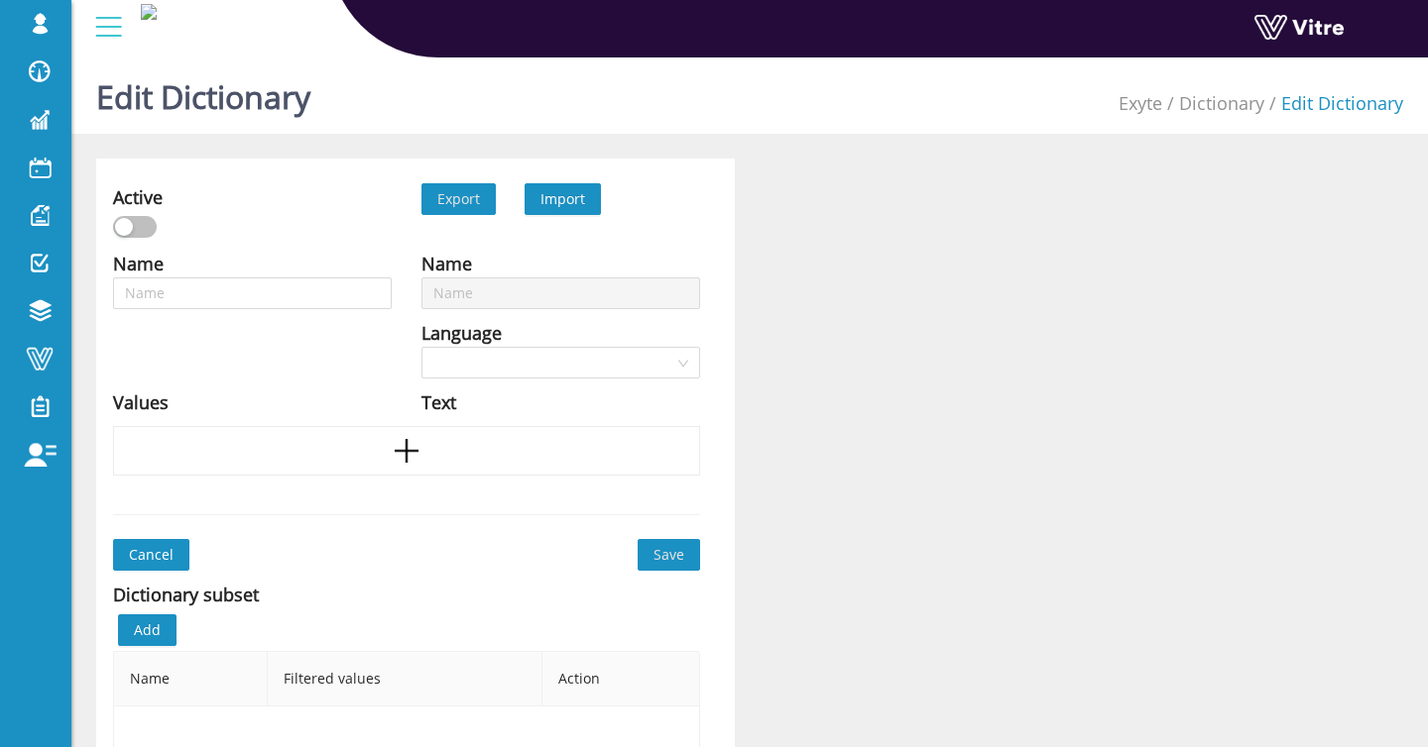
type input "Deck failure"
type input "Dropped tools"
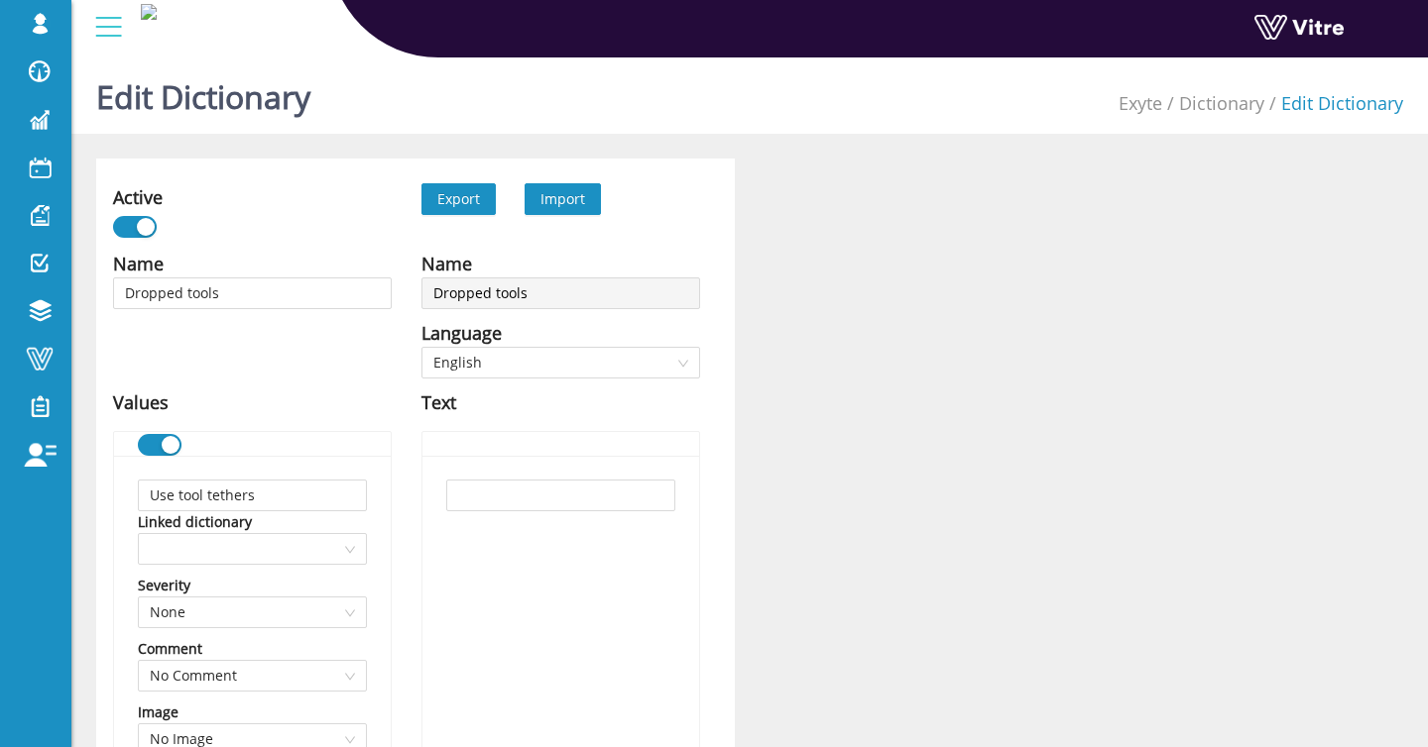
click at [564, 202] on span "Import" at bounding box center [562, 198] width 45 height 19
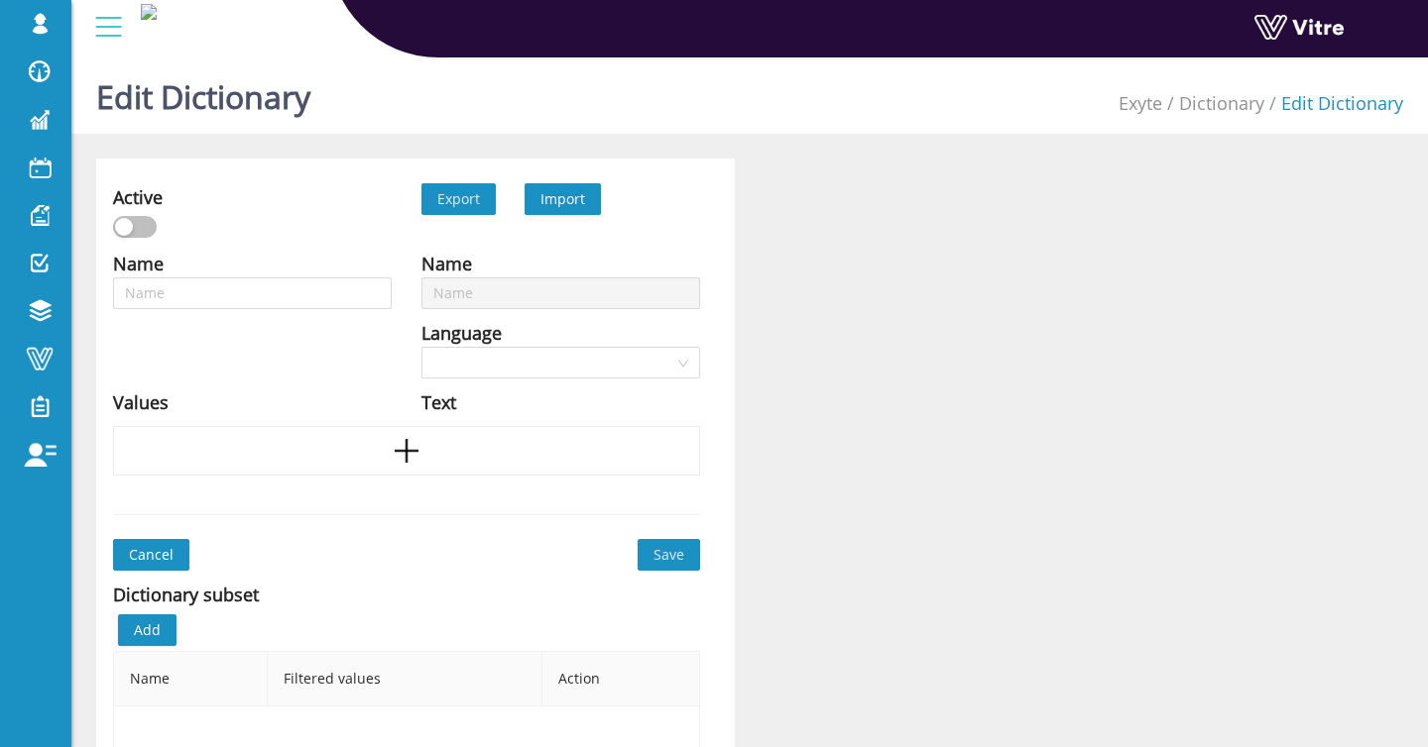
type input "Dropped tools"
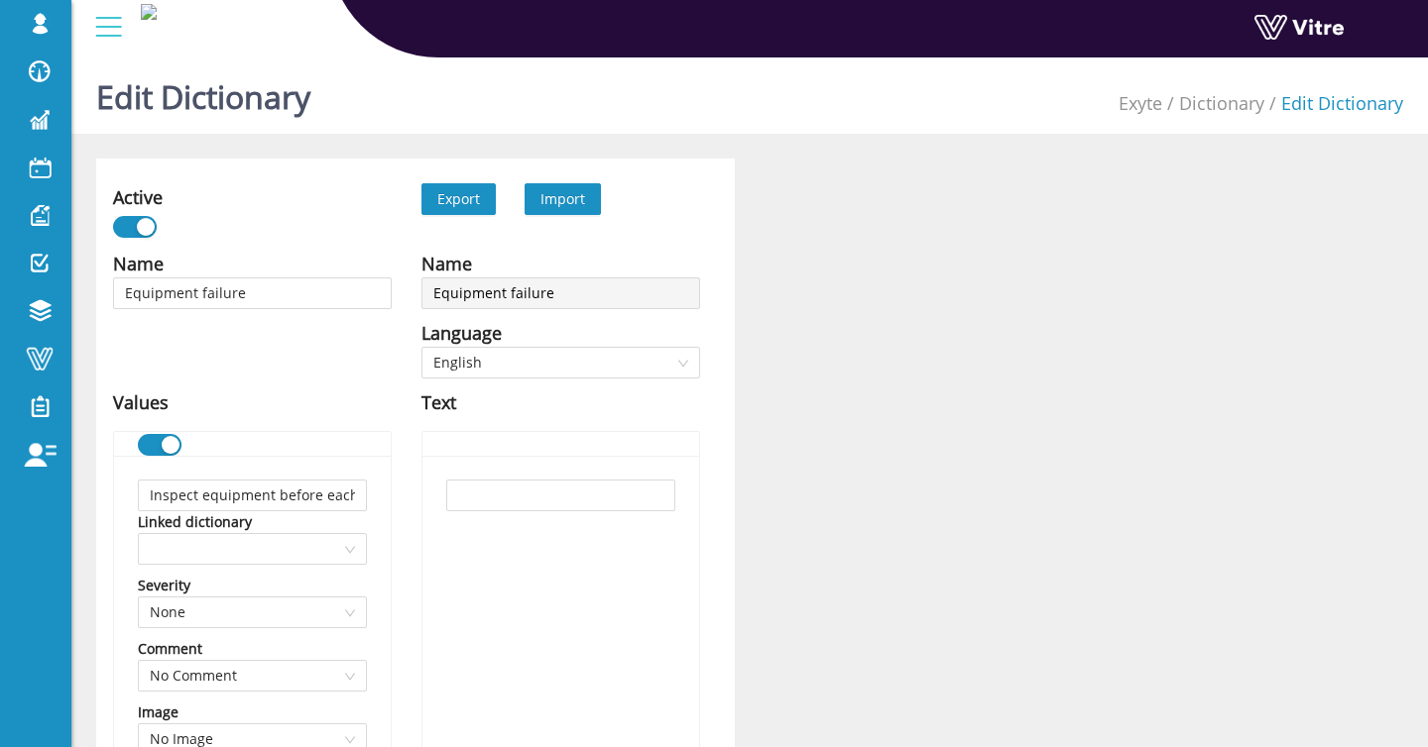
click at [563, 202] on span "Import" at bounding box center [562, 198] width 45 height 19
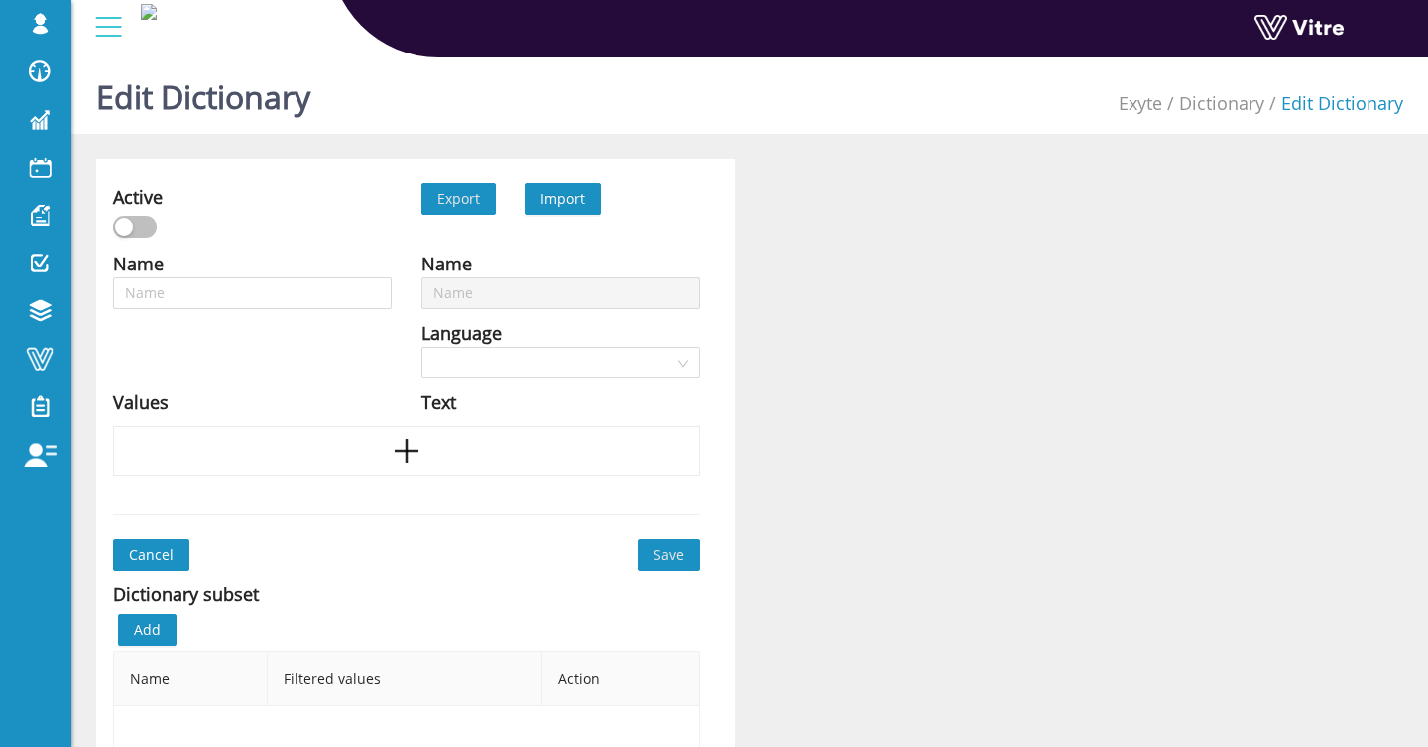
type input "Equipment failure"
drag, startPoint x: 0, startPoint y: 0, endPoint x: 563, endPoint y: 199, distance: 597.3
click at [563, 199] on span "Import" at bounding box center [562, 198] width 45 height 19
type input "Exposed rebar"
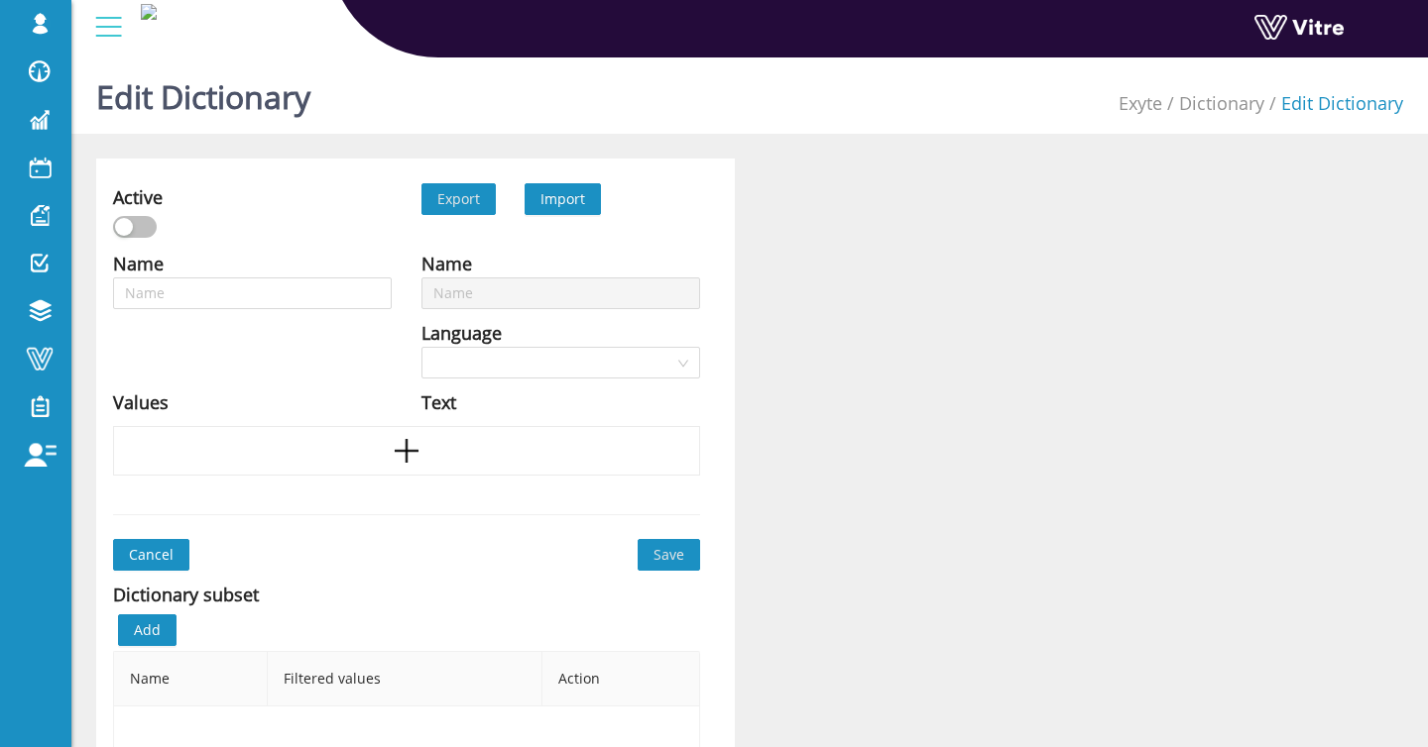
type input "Exposed rebar"
type input "Exposed tie-wire"
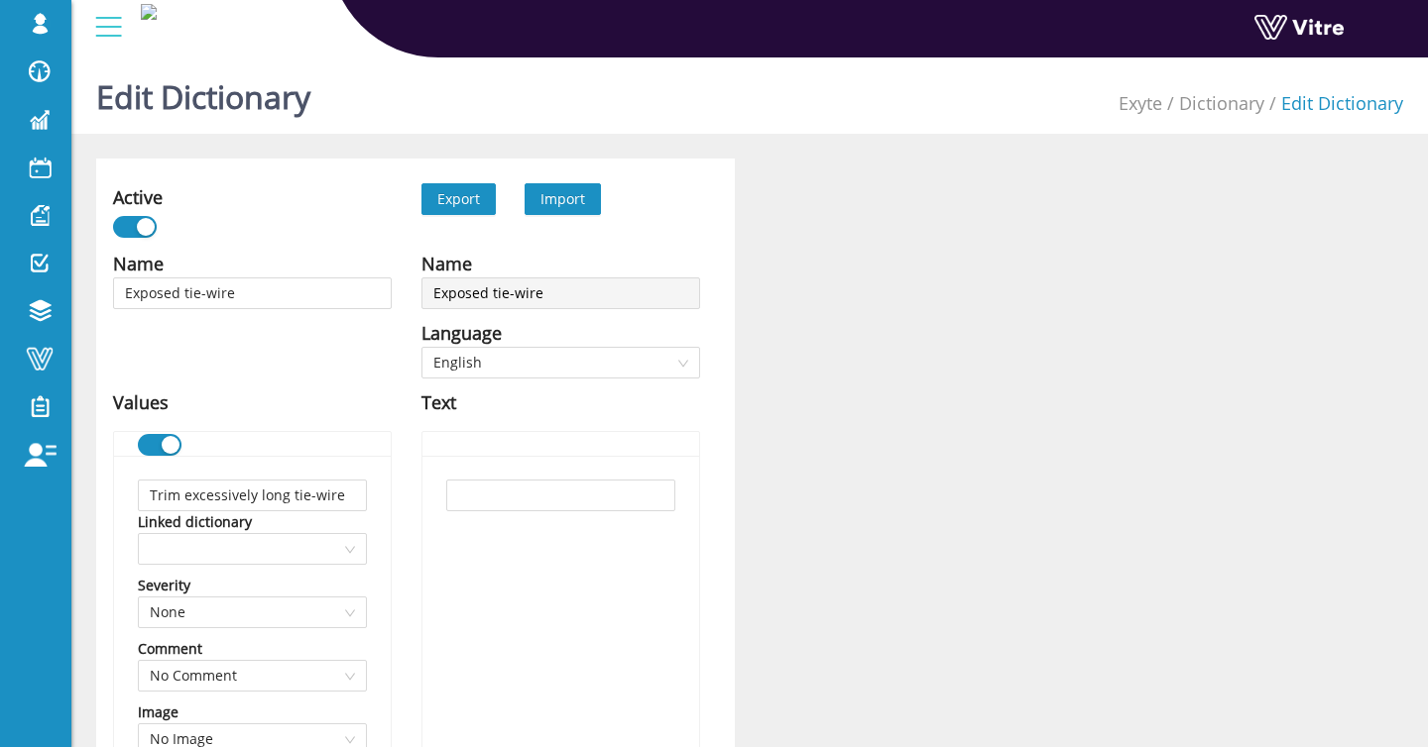
click at [564, 194] on span "Import" at bounding box center [562, 198] width 45 height 19
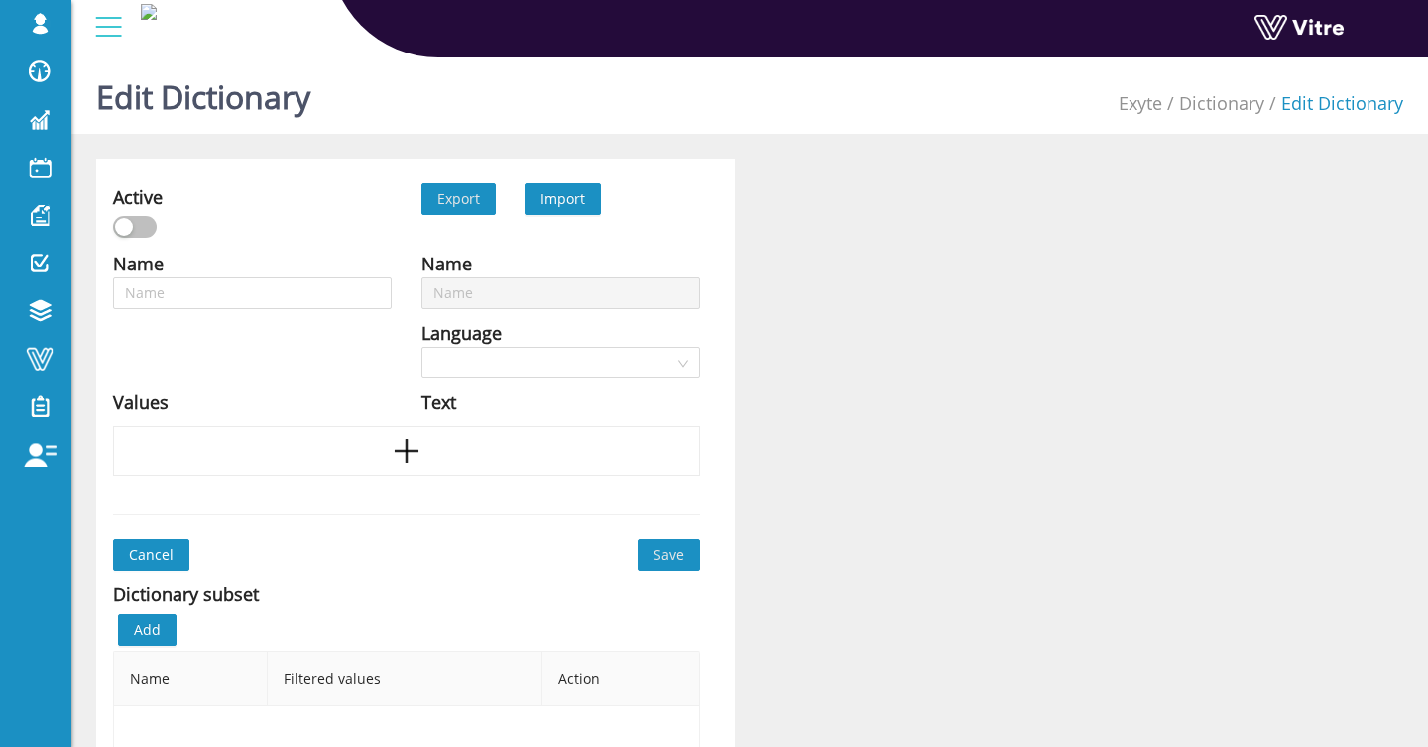
type input "Exposed tie-wire"
click at [564, 201] on span "Import" at bounding box center [562, 198] width 45 height 19
type input "Flying debris"
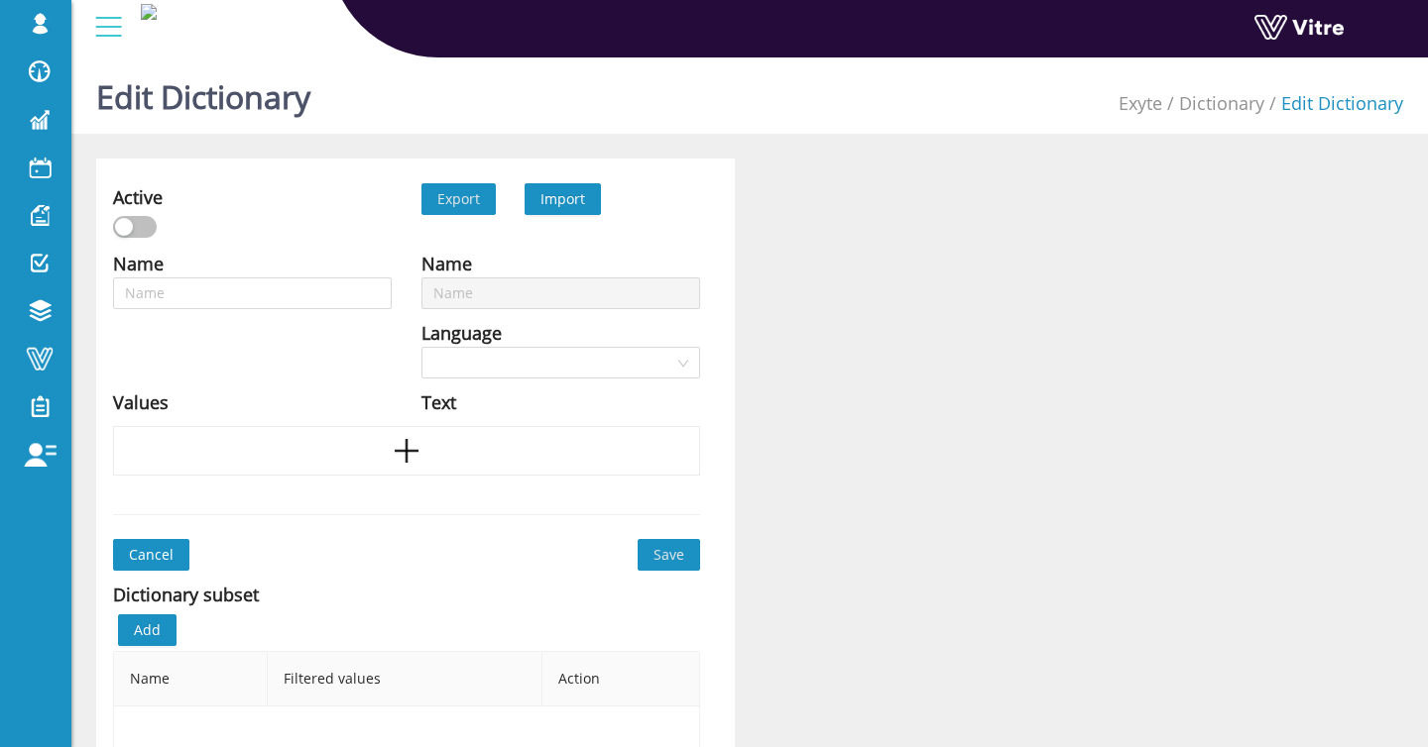
type input "Flying debris"
click at [568, 199] on span "Import" at bounding box center [562, 198] width 45 height 19
type input "Falling objects"
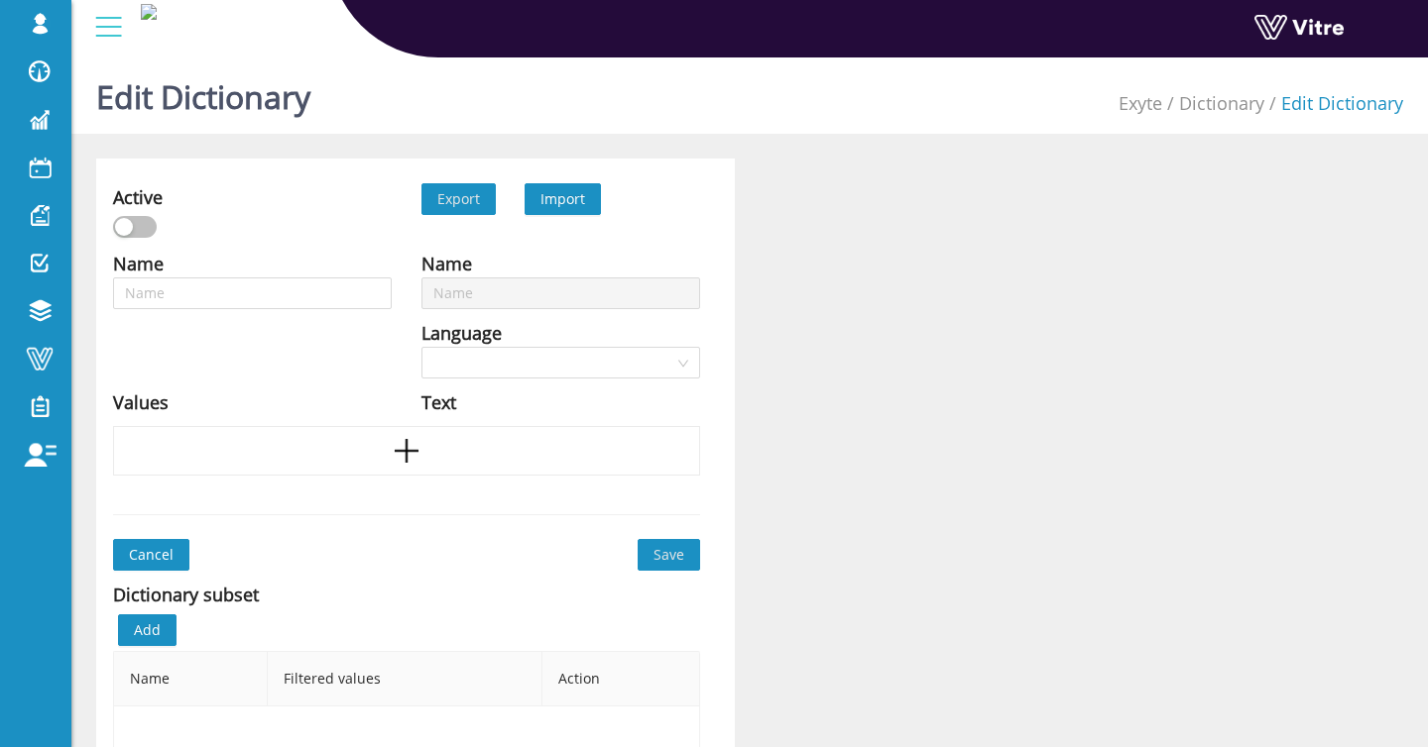
type input "Falling objects"
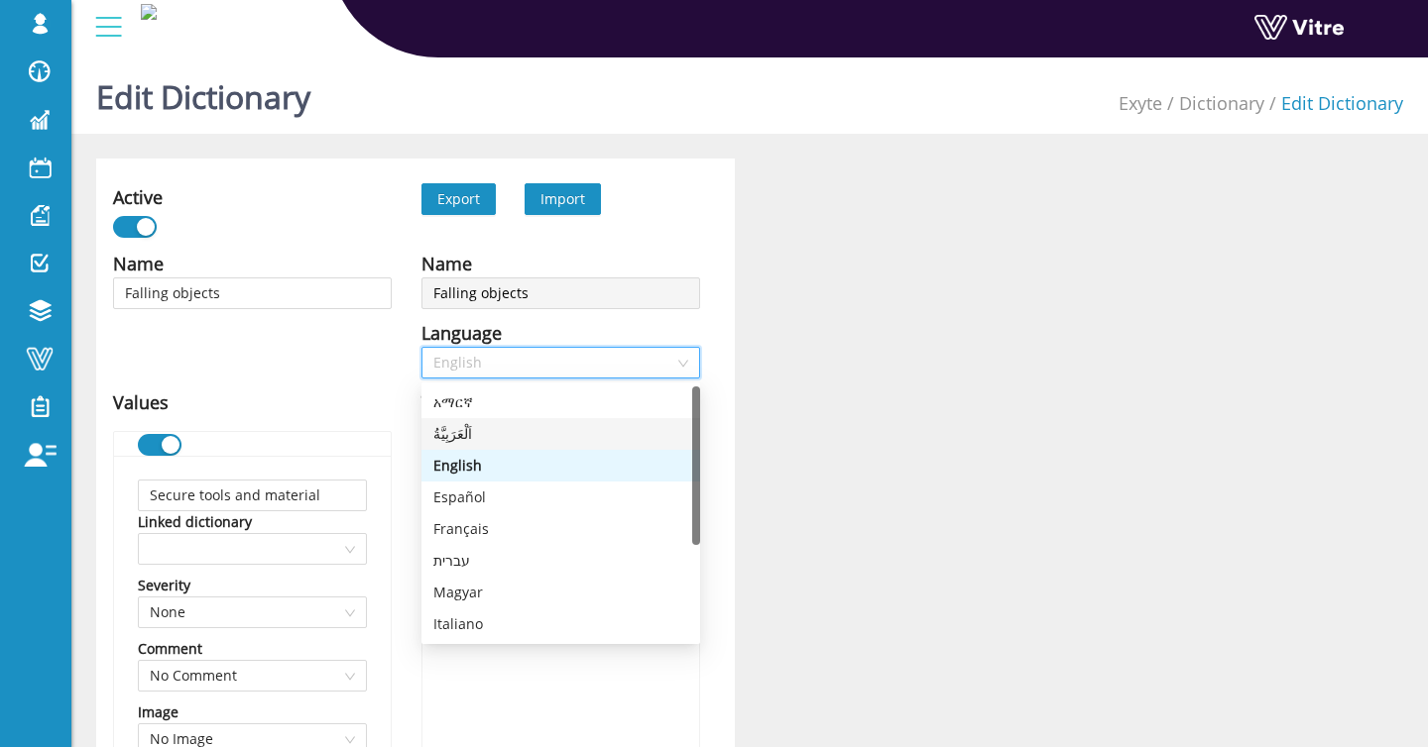
click at [498, 436] on div "اَلْعَرَبِيَّةُ" at bounding box center [560, 434] width 255 height 22
type input "تأمين الأدوات والمواد"
type input "منطقة الحبل الأحمر أدناه"
type input "لا تعمل فوق فرق أخرى"
type input "استخدم الشبك لالتقاط الأشياء التي قد تسقط"
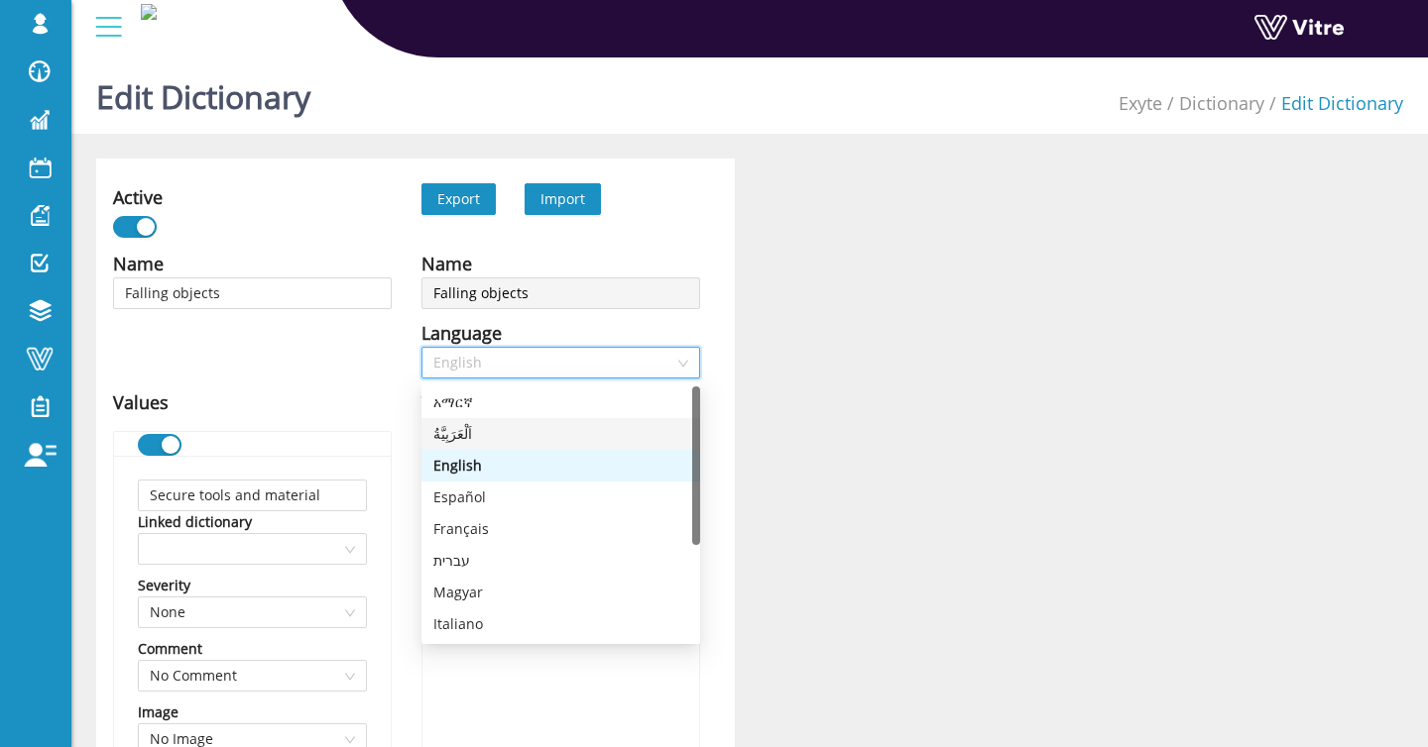
type input "احتفظ بسلة الرافعة المتنقلة خالية من المواد السائبة"
type input "أخرى"
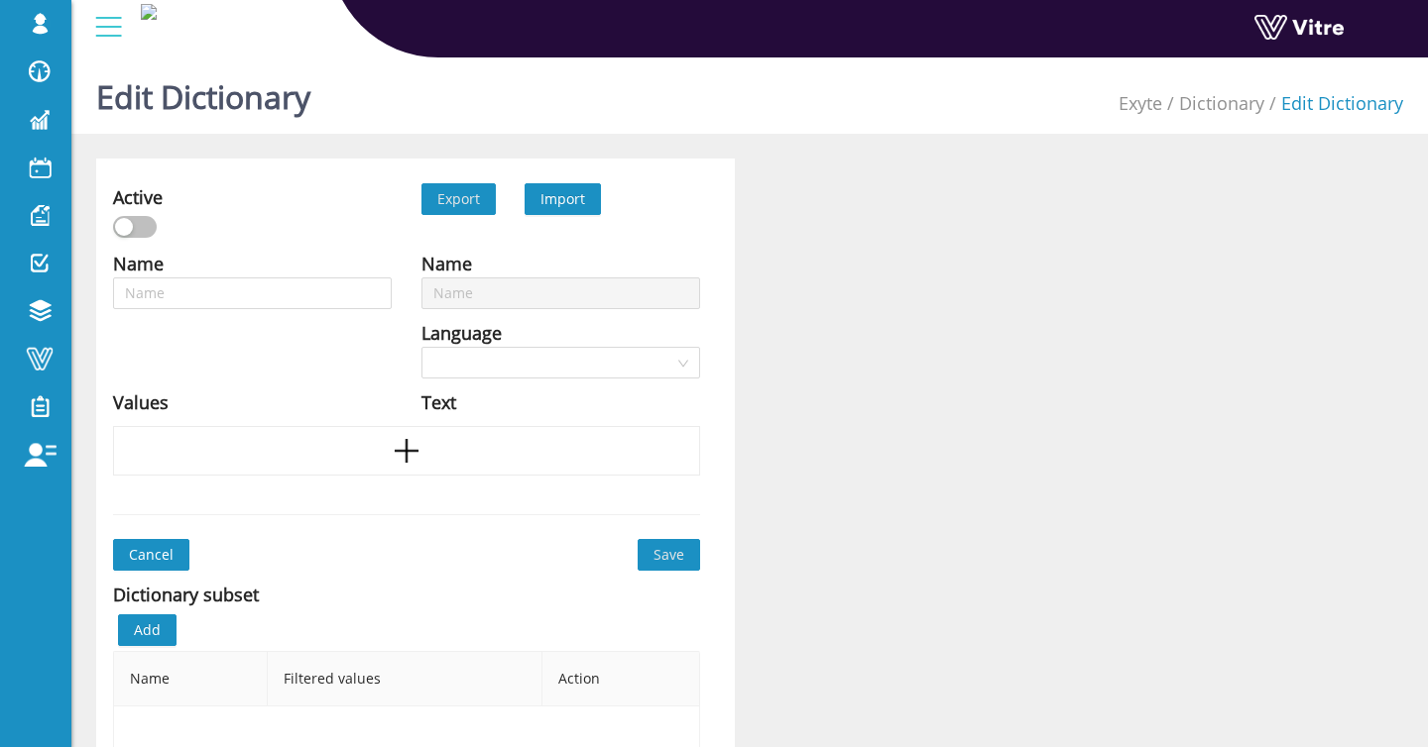
type input "Fall from heights"
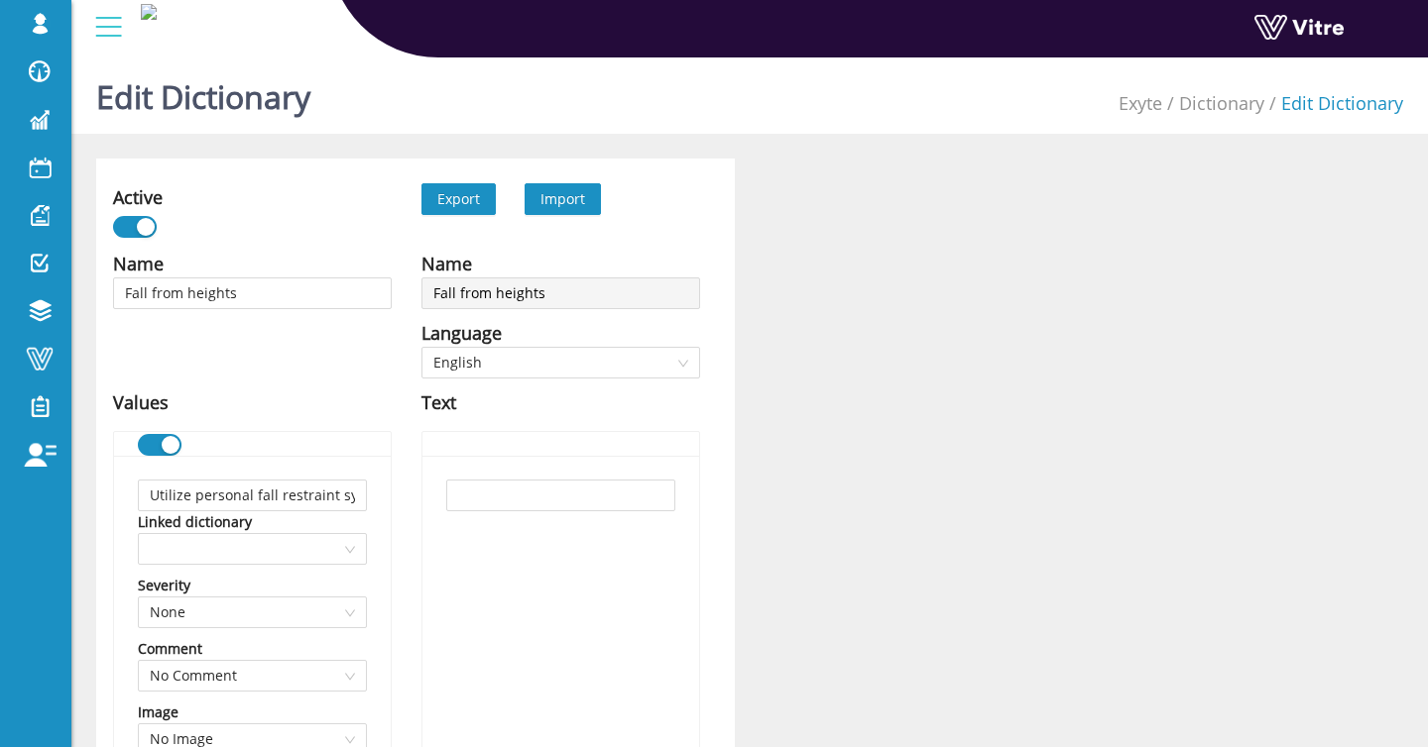
click at [575, 189] on span "Import" at bounding box center [562, 198] width 45 height 19
click at [580, 185] on span "Import" at bounding box center [562, 199] width 76 height 32
click at [573, 202] on span "Import" at bounding box center [562, 198] width 45 height 19
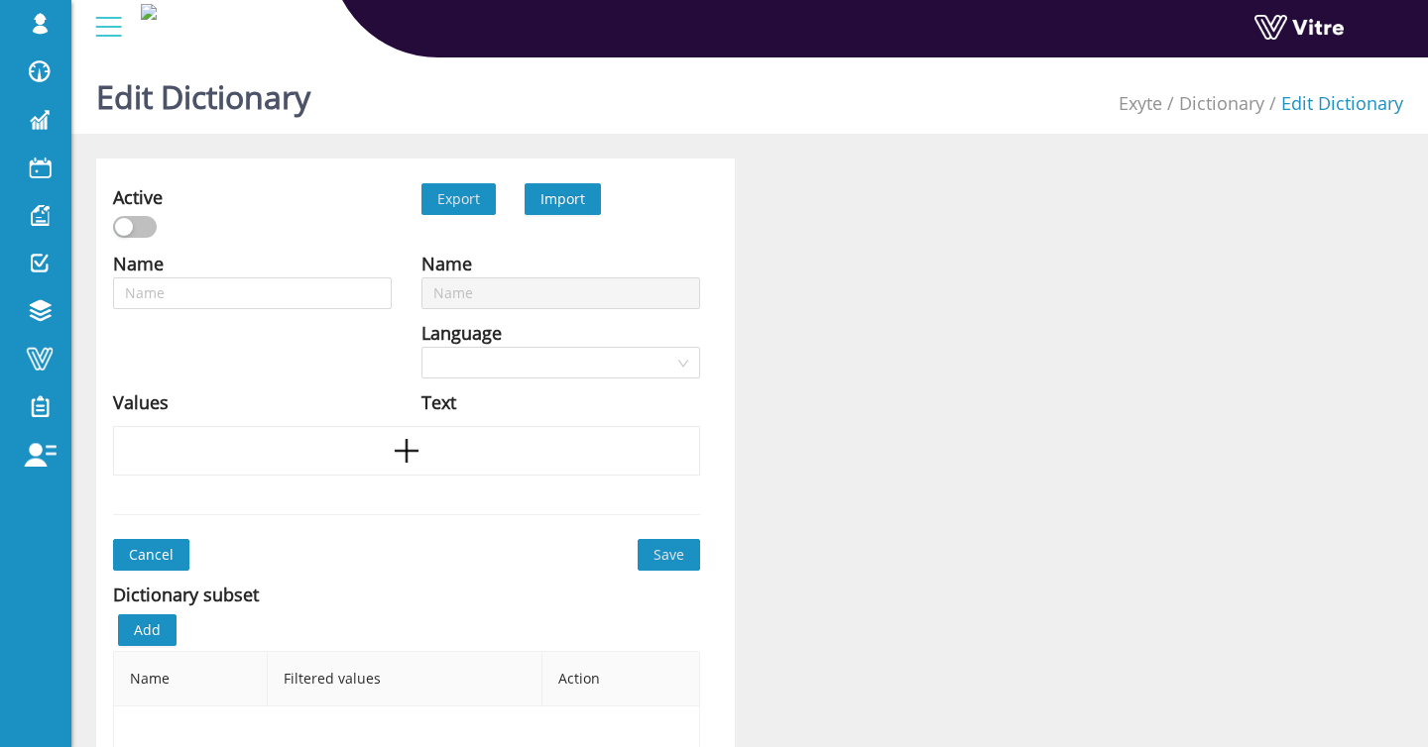
type input "Fall from heights"
type input "[MEDICAL_DATA]"
click at [588, 199] on span "Import" at bounding box center [562, 199] width 76 height 32
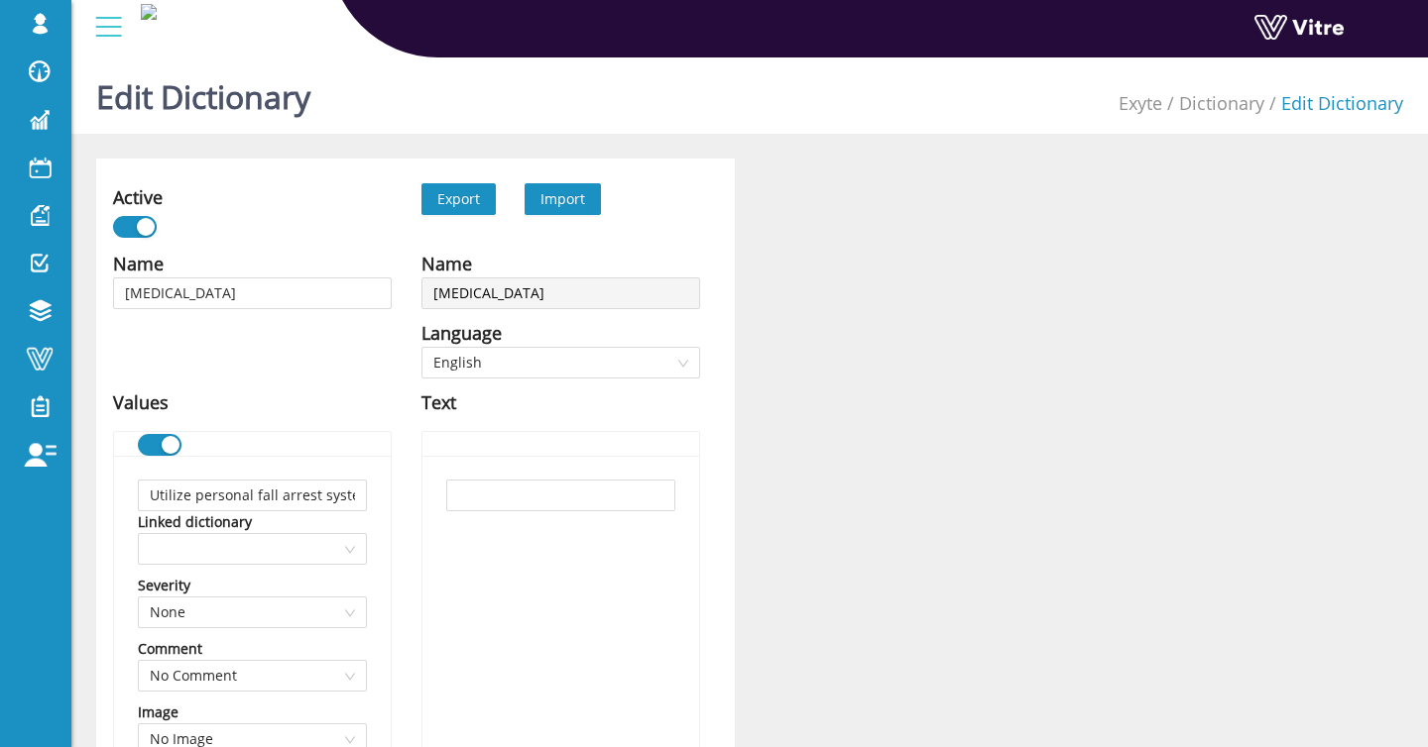
click at [574, 196] on span "Import" at bounding box center [562, 198] width 45 height 19
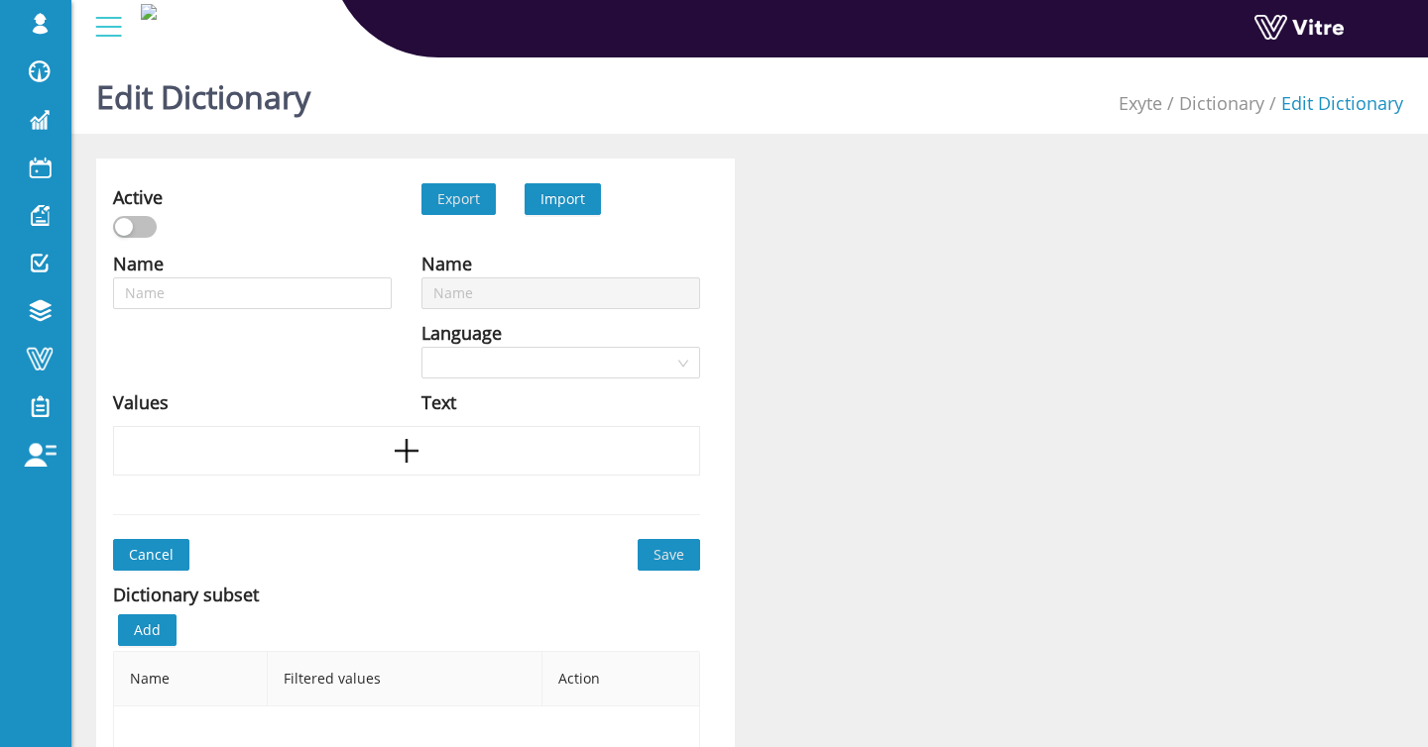
type input "Fall from ladder"
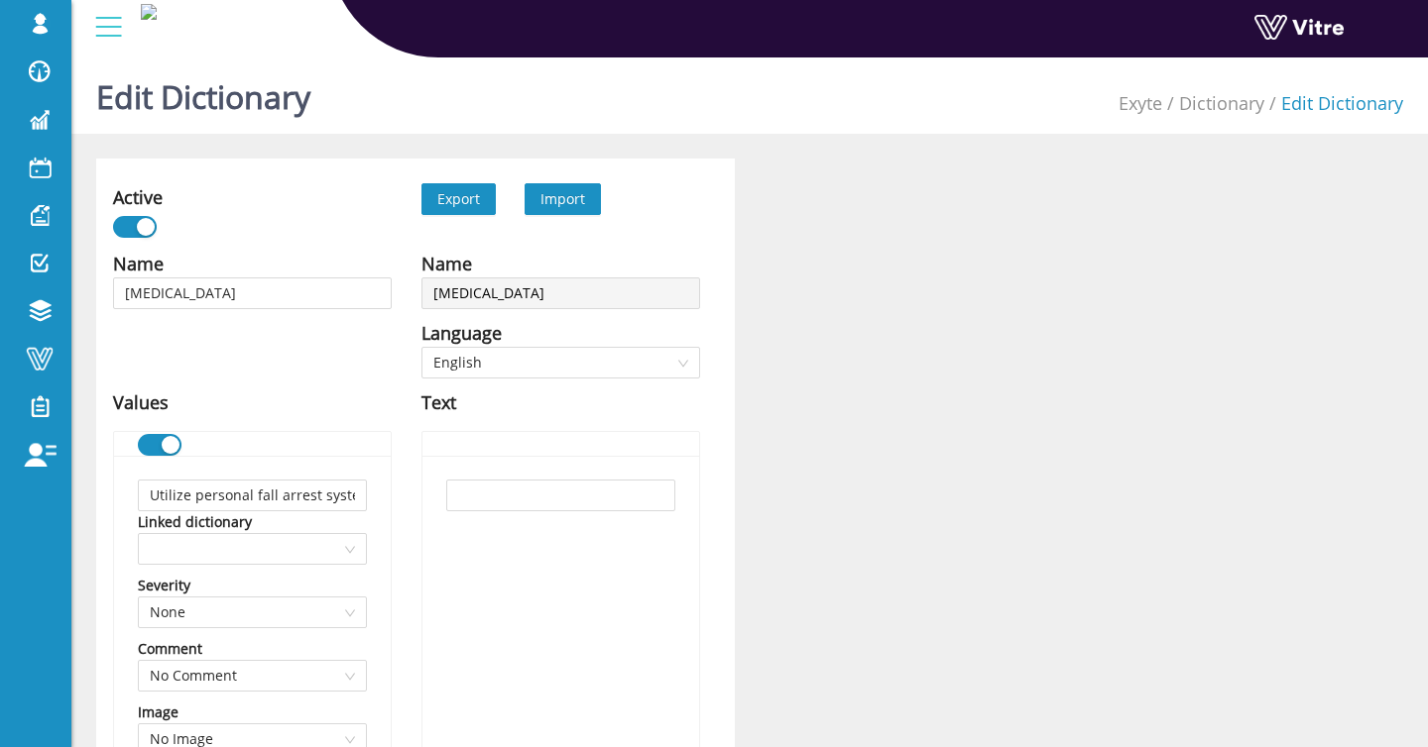
click at [576, 203] on span "Import" at bounding box center [562, 198] width 45 height 19
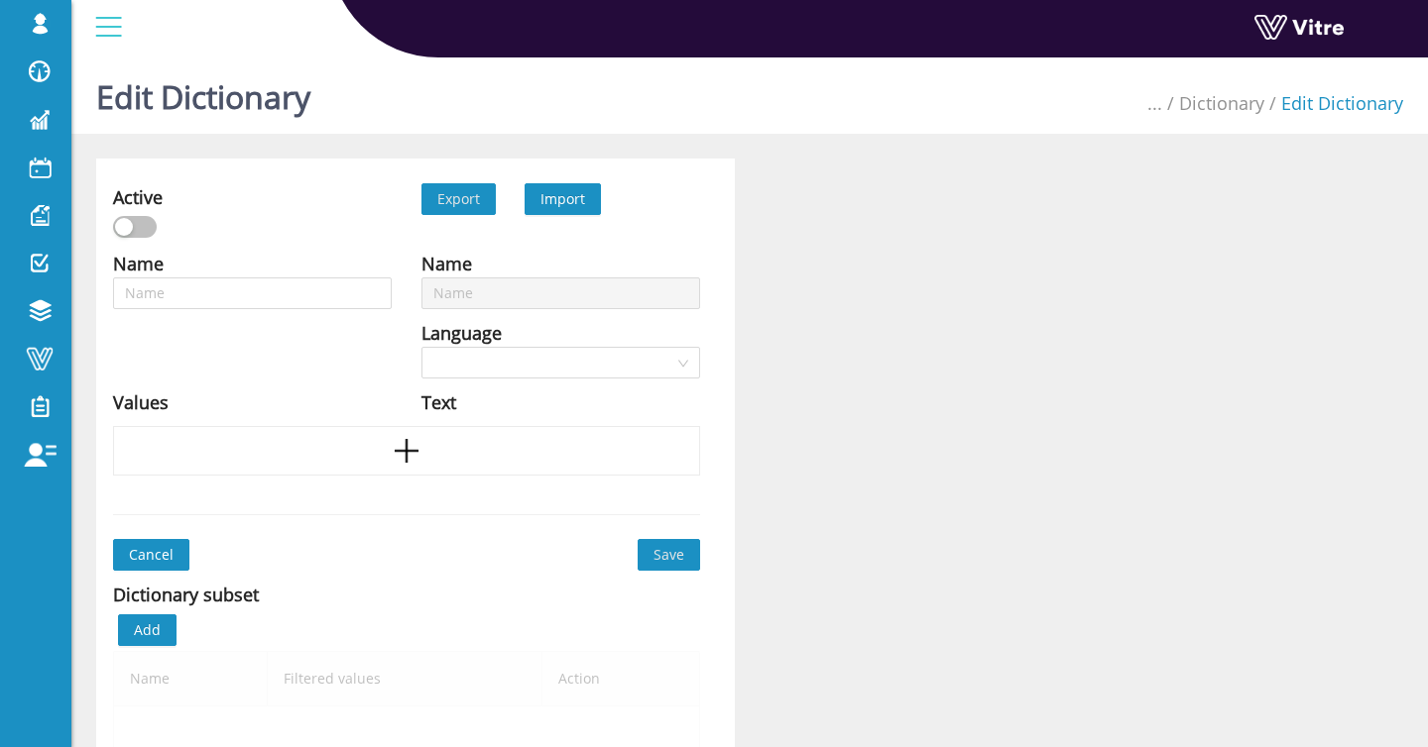
click at [514, 355] on input "search" at bounding box center [553, 363] width 241 height 30
type input "Fall from ladder"
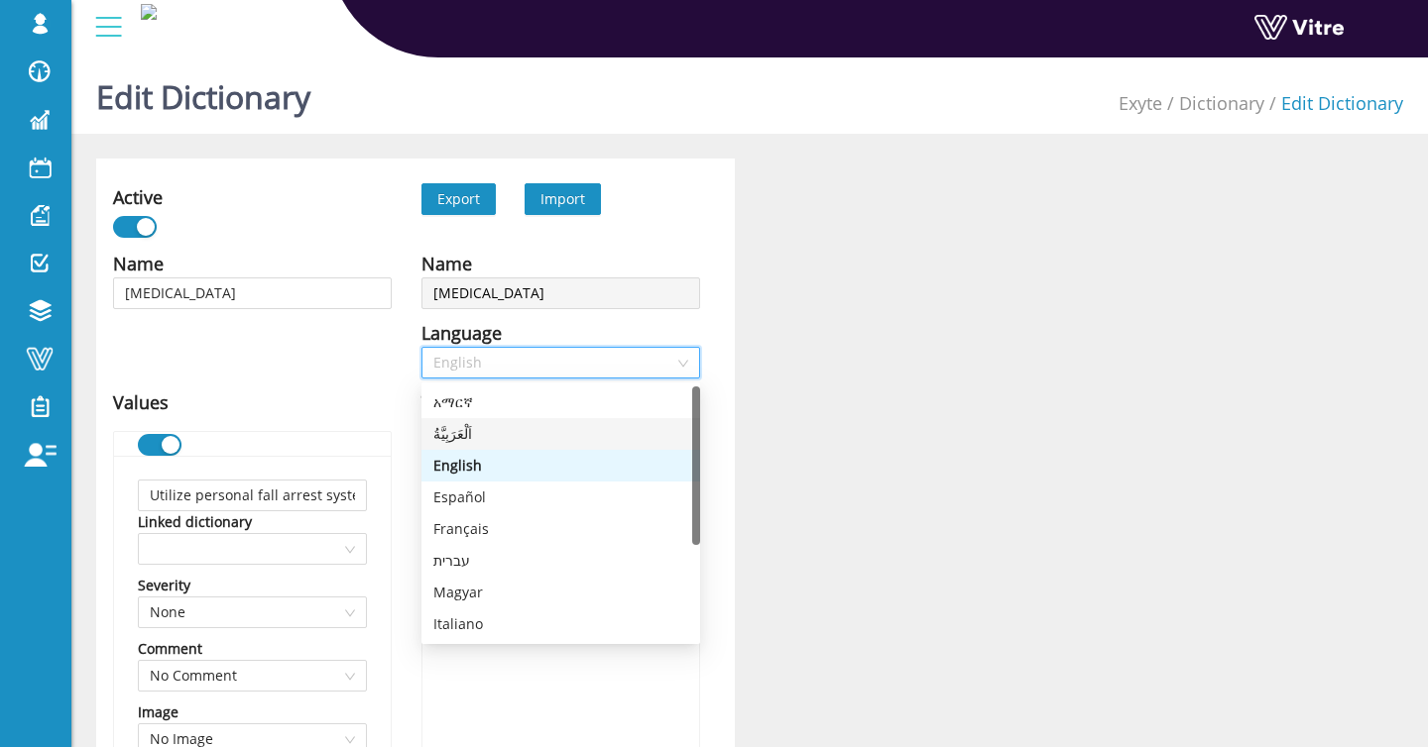
click at [491, 425] on div "اَلْعَرَبِيَّةُ" at bounding box center [560, 434] width 255 height 22
type input "استخدم نظام الحماية من السقوط الشخصي على ارتفاع يزيد عن 6 أمتار"
type input "ابقِ جسمك داخل قضبان السلم"
type input "لا تميل أثناء استخدام السلم"
type input "لا تدفع أو تسحب المواد من السلم"
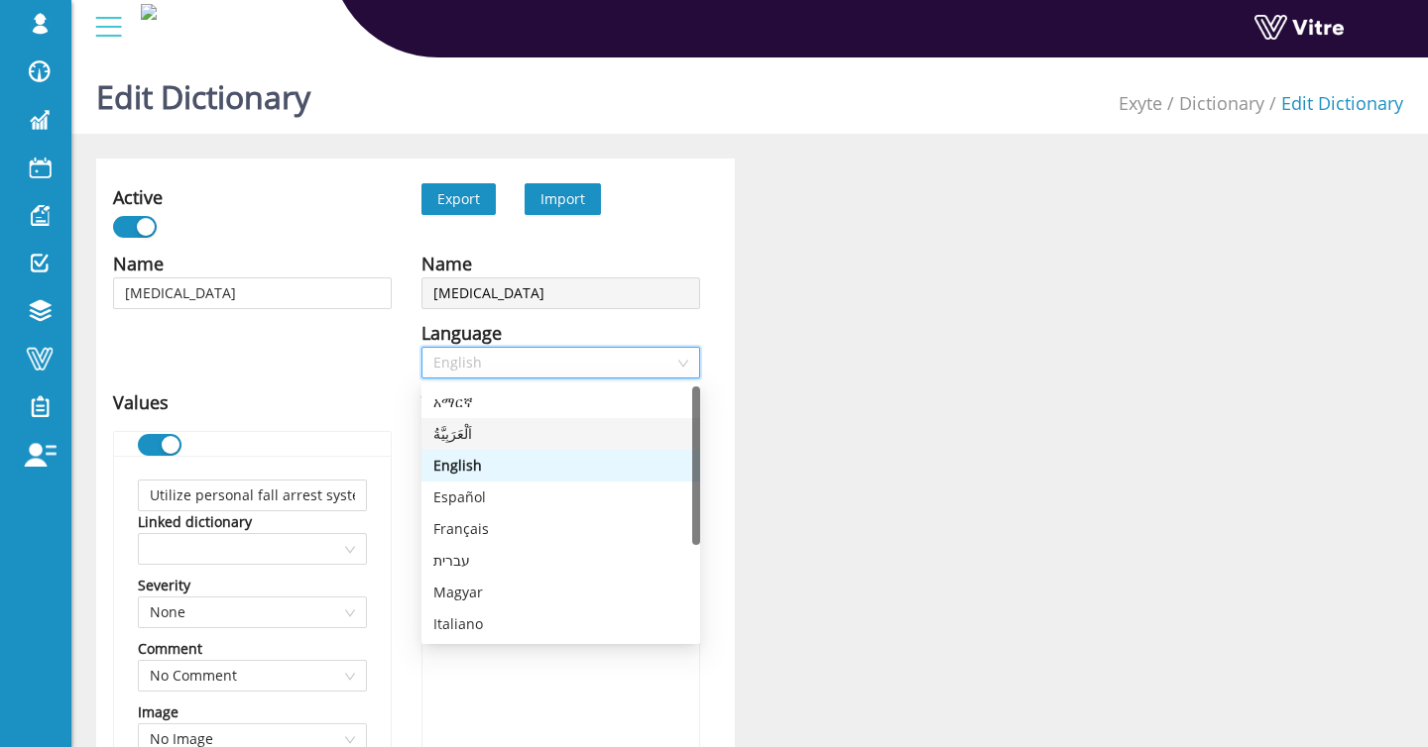
type input "تأكد من أن السلم على سطح مستوٍ ومستقر"
type input "قم بتأمين الجزء العلوي والسفلي من السلالم القابلة للتمديد"
type input "تأكد من أن سلالم الإطار A مفتوحة بالكامل"
type input "افحص السلم بحثًا عن عيوب قبل الاستخدام"
type input "أخرى"
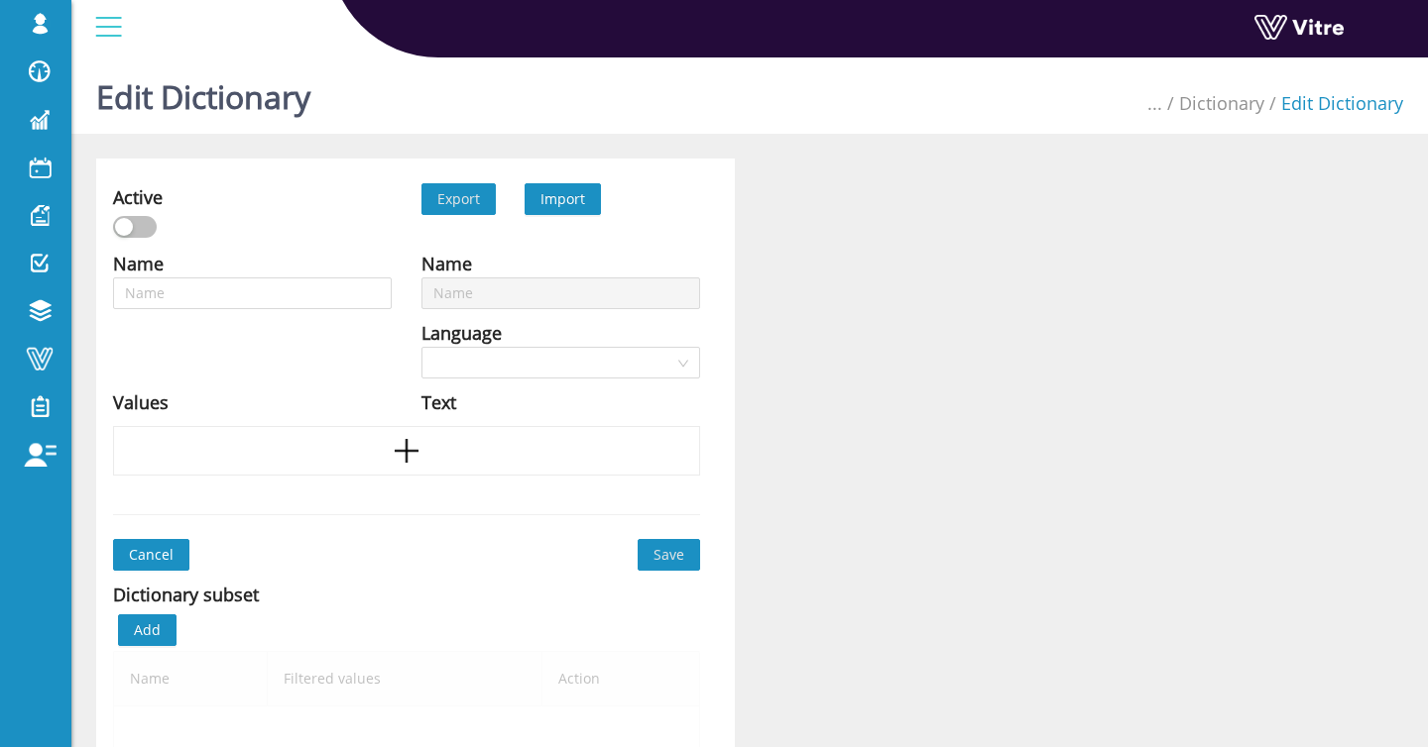
click at [560, 208] on div "Import" at bounding box center [562, 199] width 45 height 22
type input "Heavy lifting"
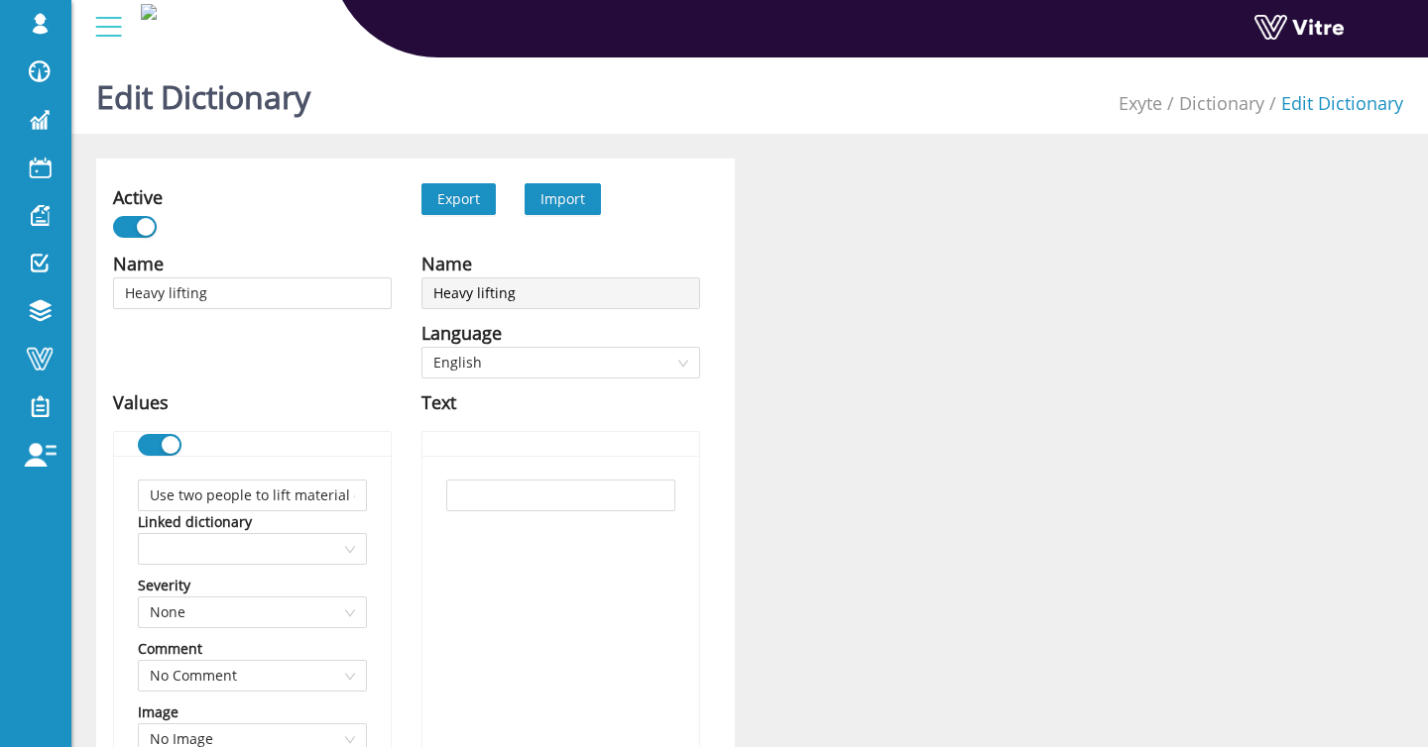
click at [561, 204] on span "Import" at bounding box center [562, 198] width 45 height 19
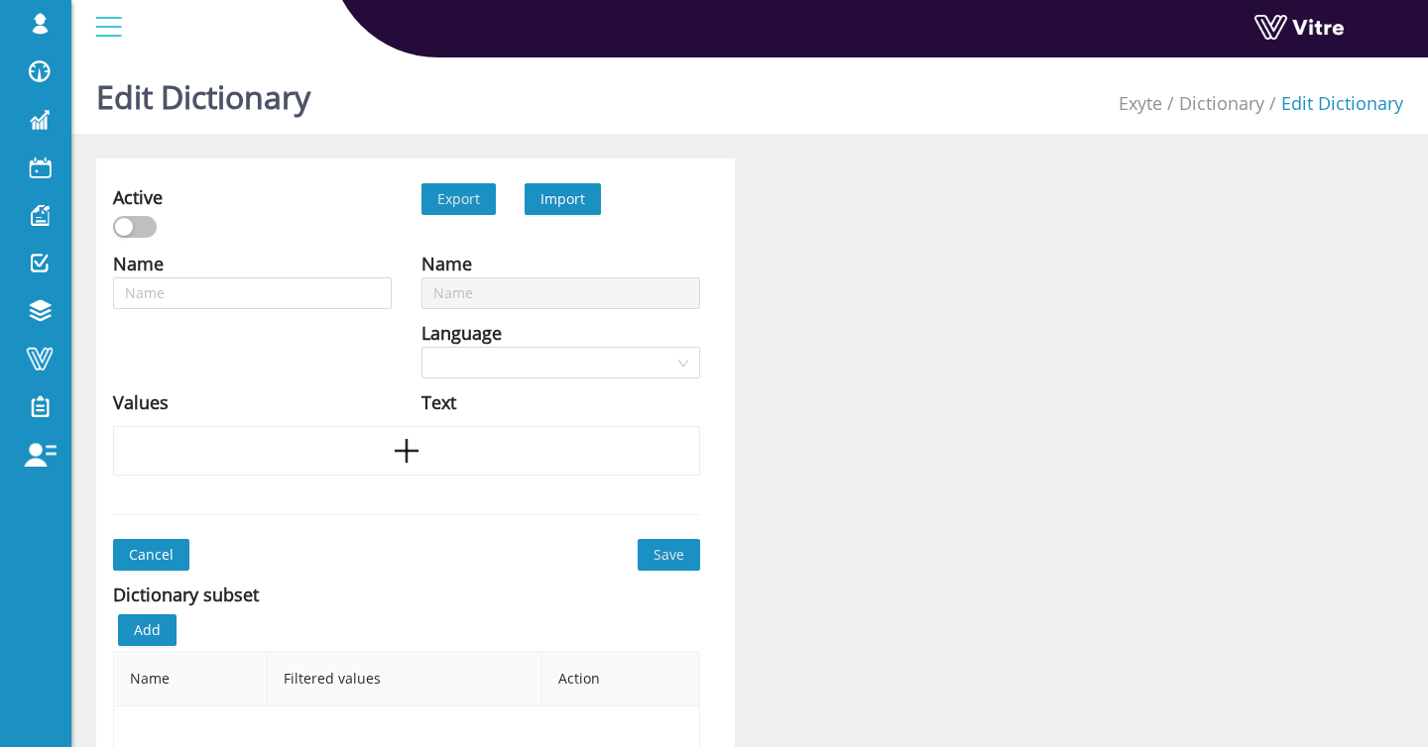
type input "Heavy lifting"
type input "[MEDICAL_DATA]"
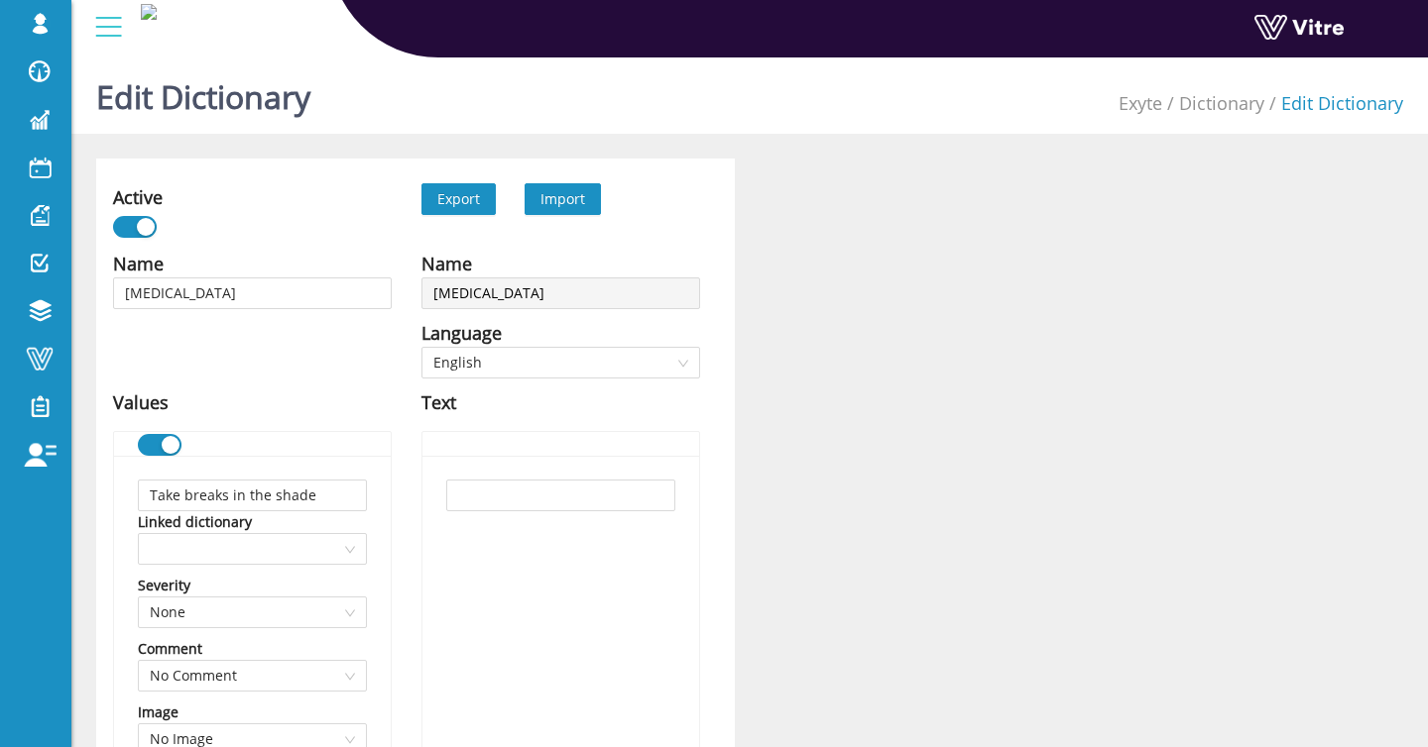
click at [589, 204] on span "Import" at bounding box center [562, 199] width 76 height 32
click at [577, 201] on span "Import" at bounding box center [562, 198] width 45 height 19
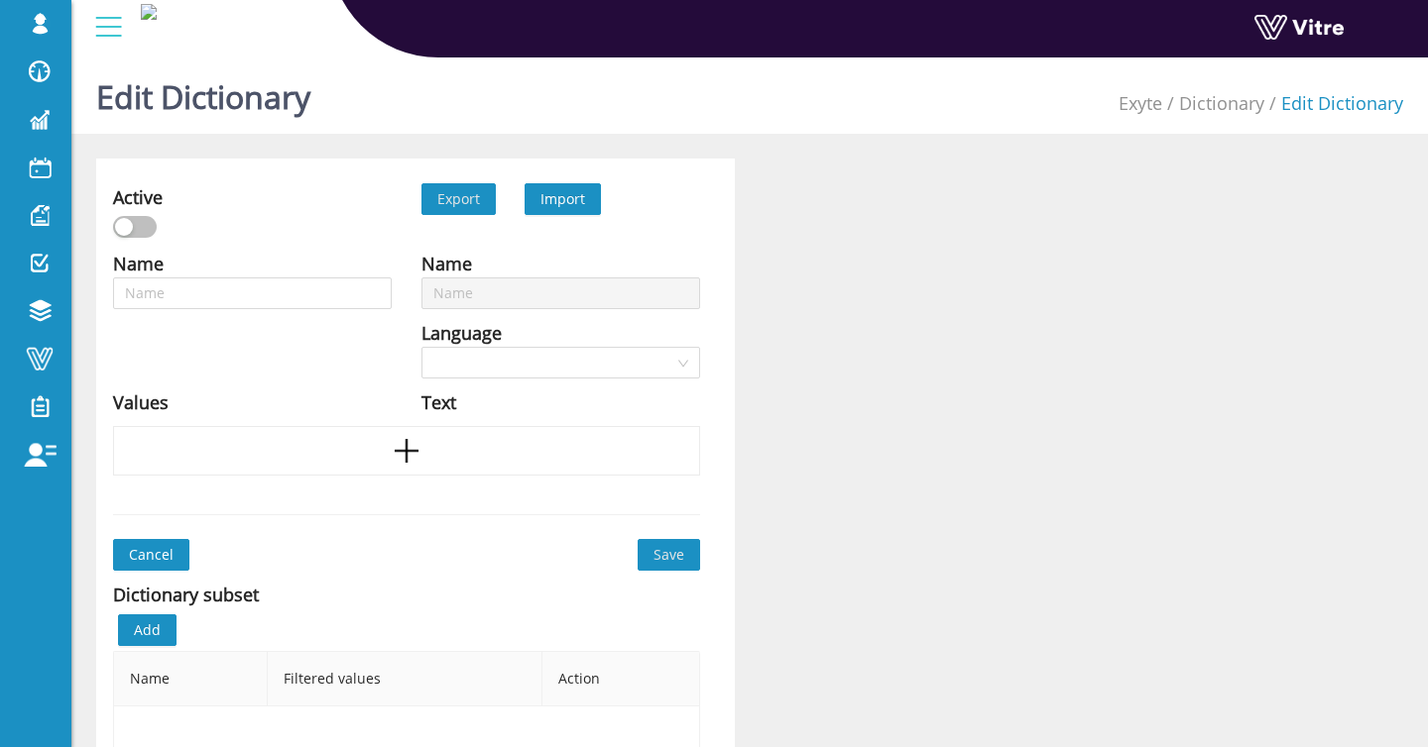
type input "[MEDICAL_DATA]"
type input "Dropped materials"
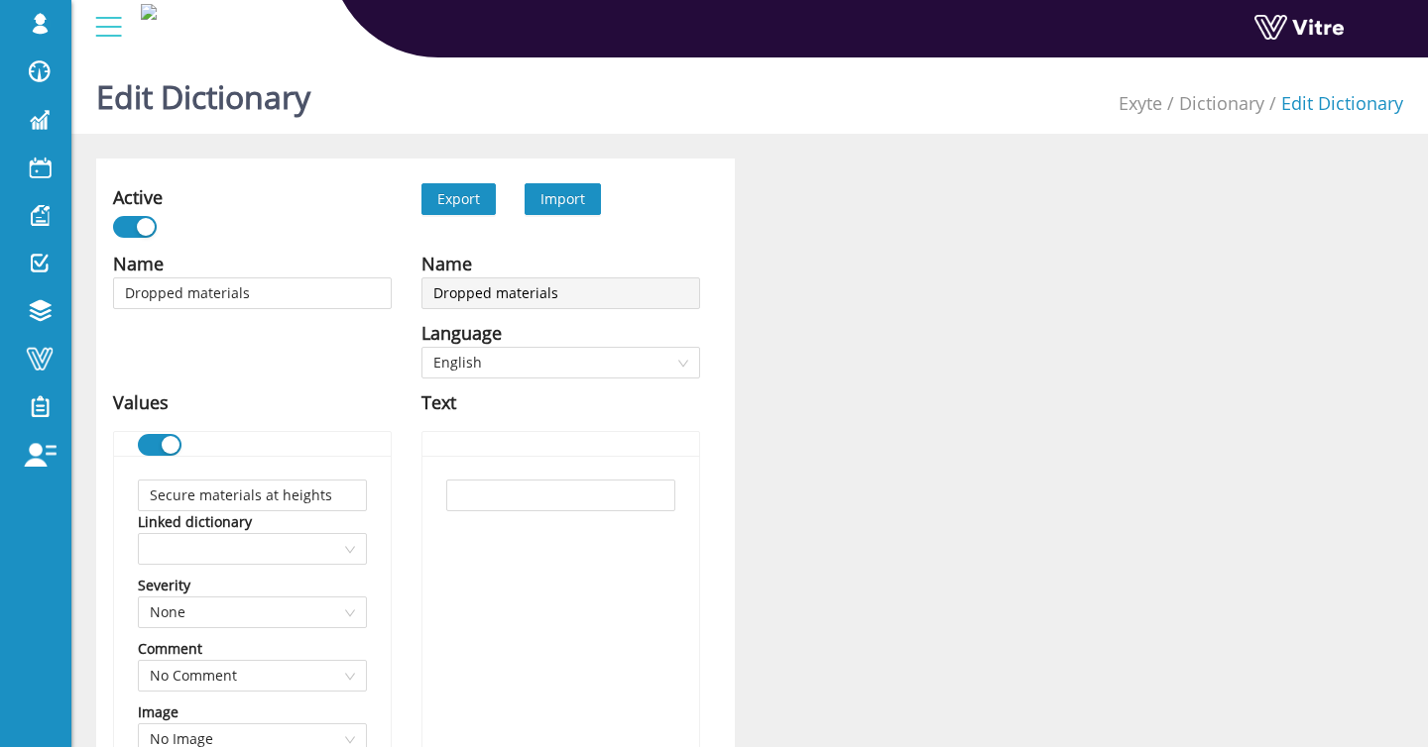
click at [562, 200] on span "Import" at bounding box center [562, 198] width 45 height 19
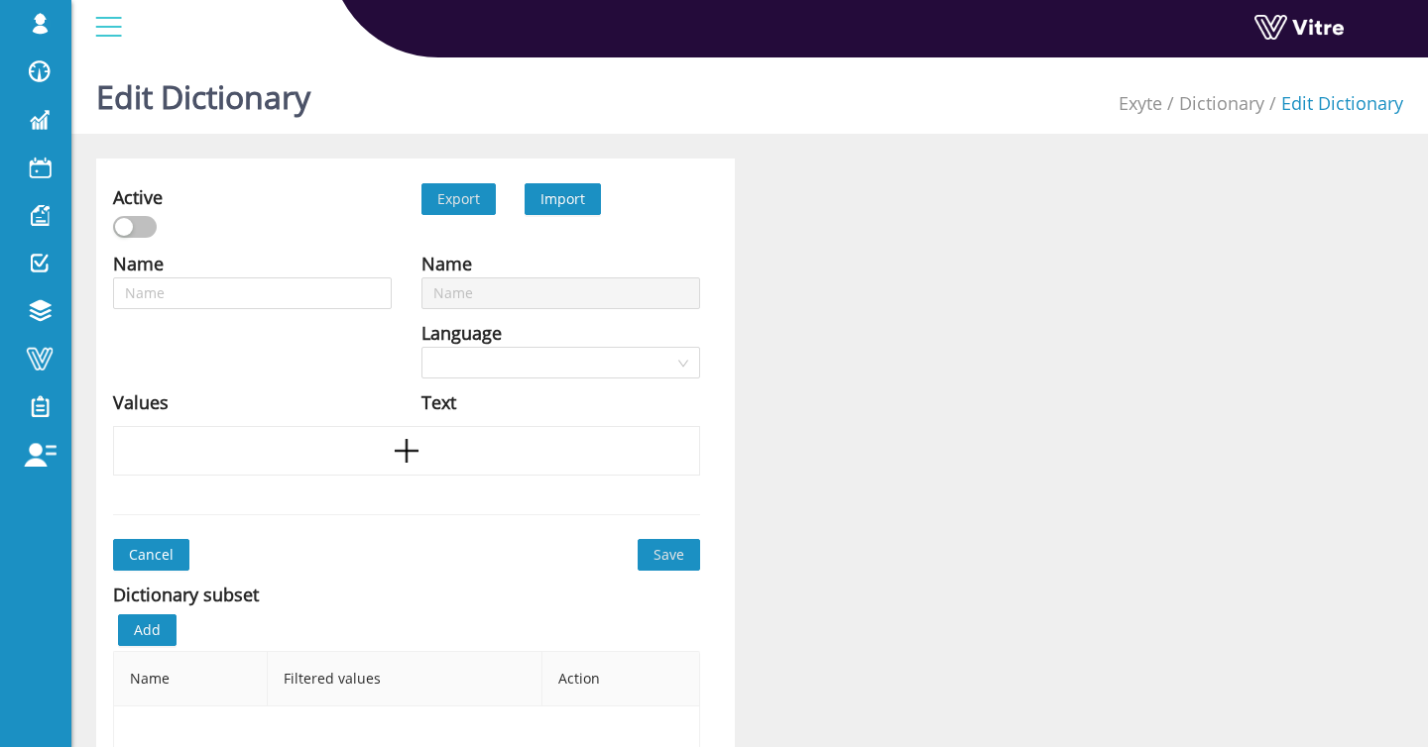
type input "Dropped materials"
type input "Working at heights"
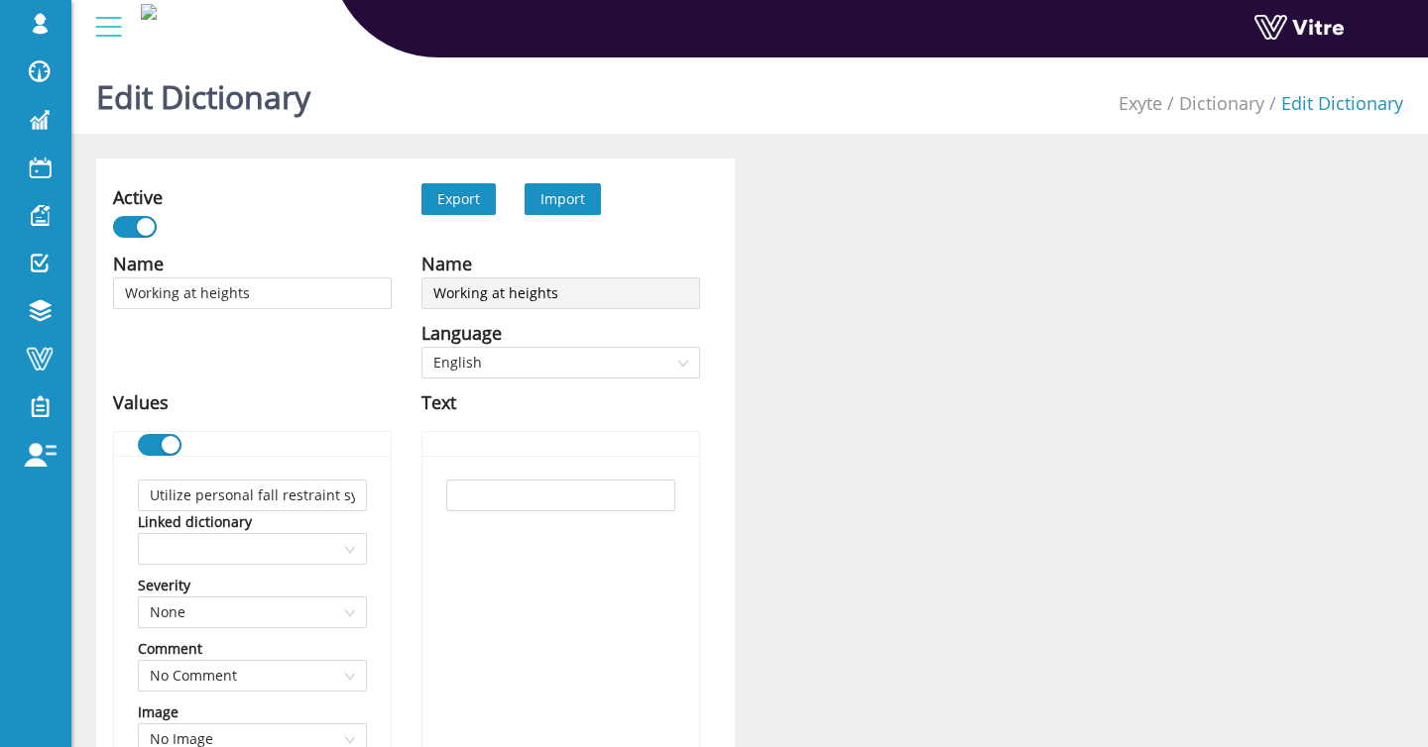
click at [575, 201] on span "Import" at bounding box center [562, 198] width 45 height 19
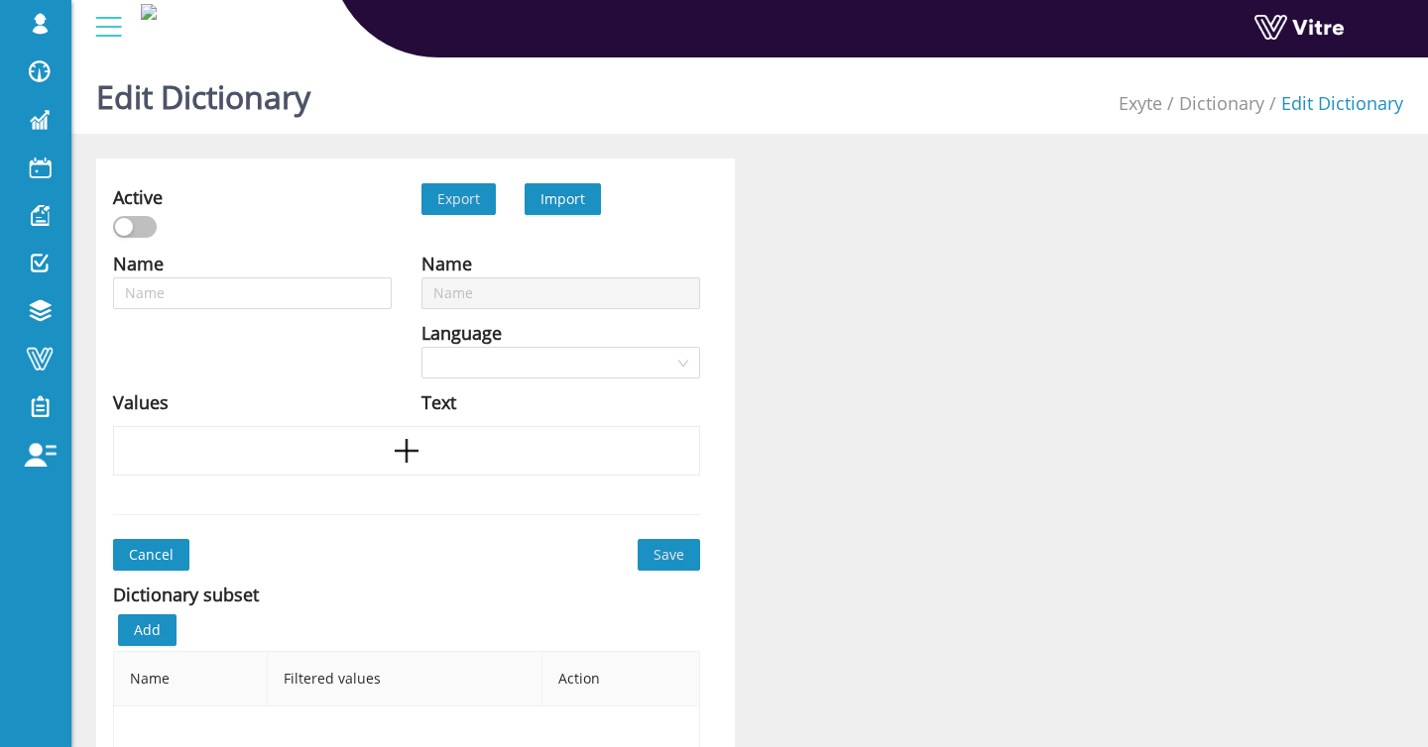
type input "Working at heights"
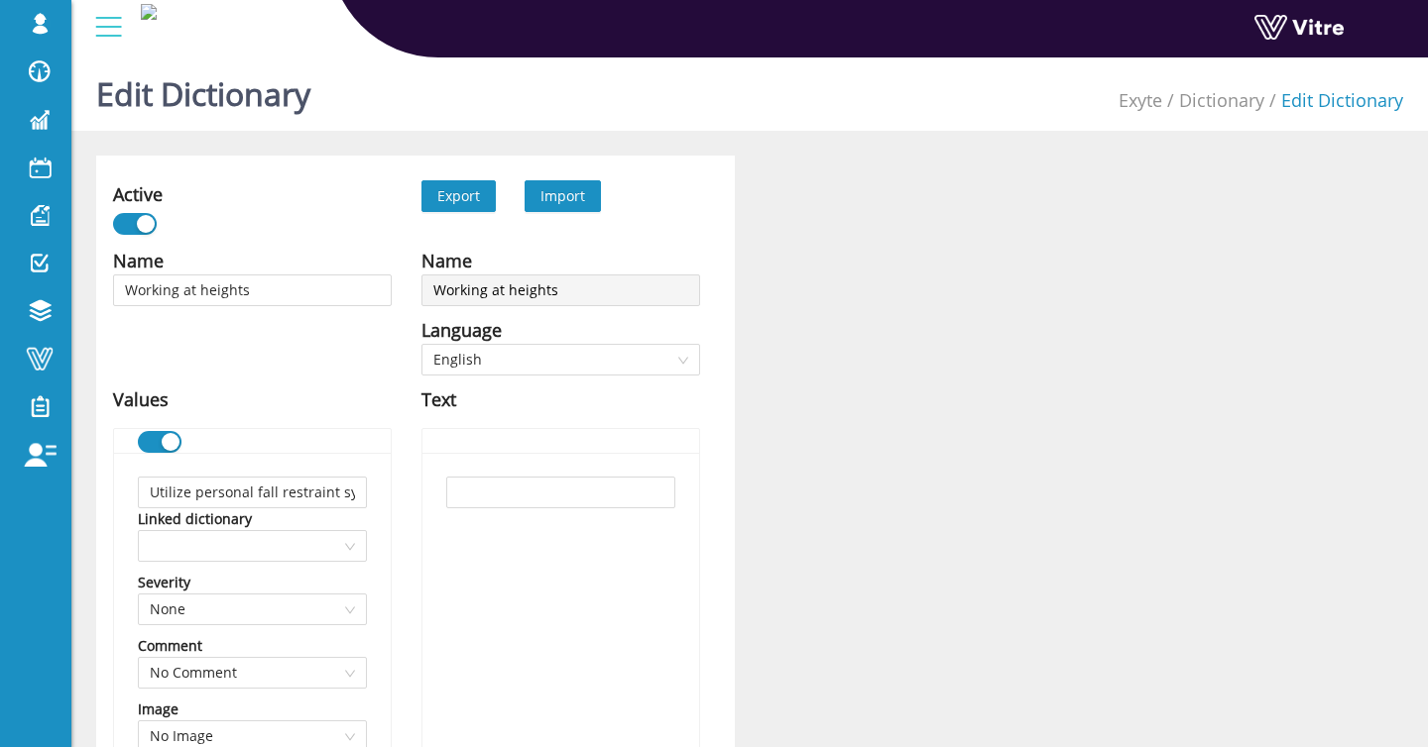
scroll to position [5, 0]
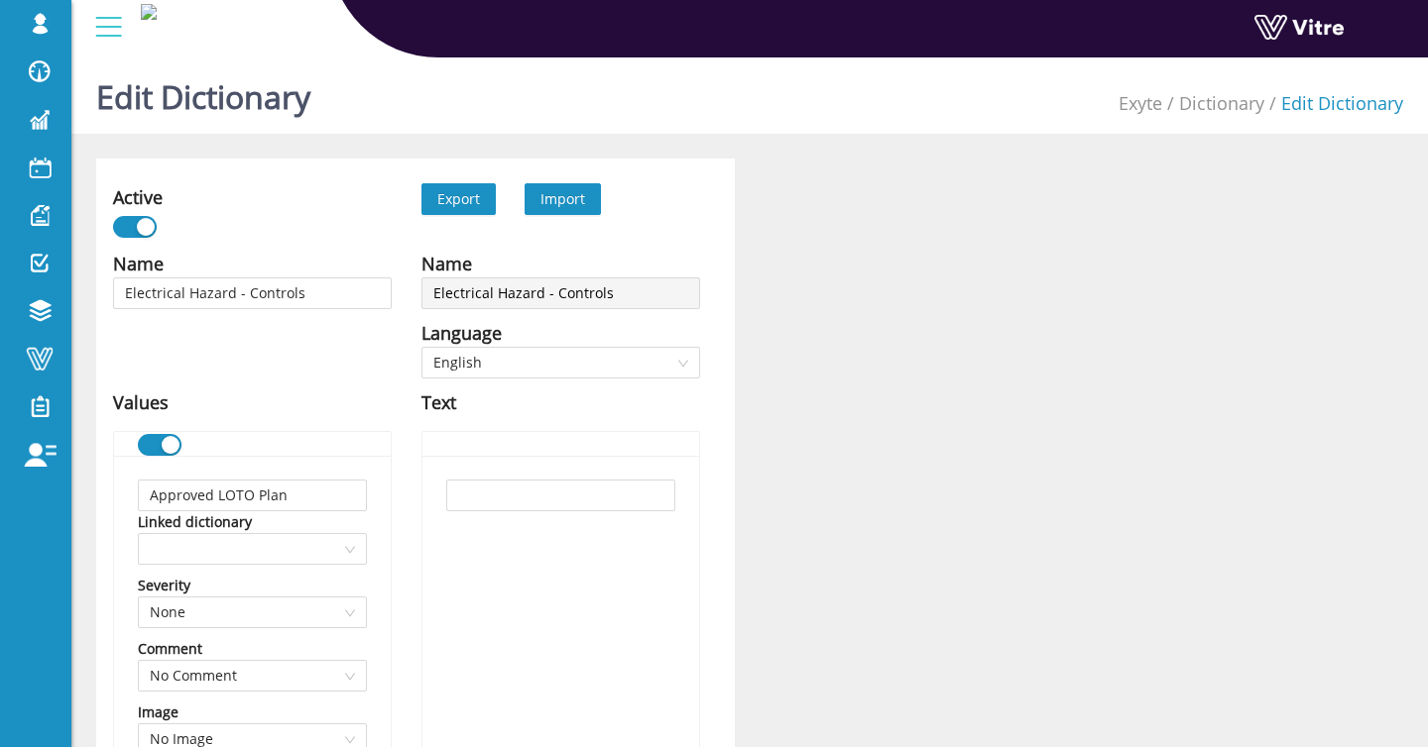
click at [553, 188] on div "Import" at bounding box center [562, 199] width 45 height 22
click at [566, 195] on span "Import" at bounding box center [562, 198] width 45 height 19
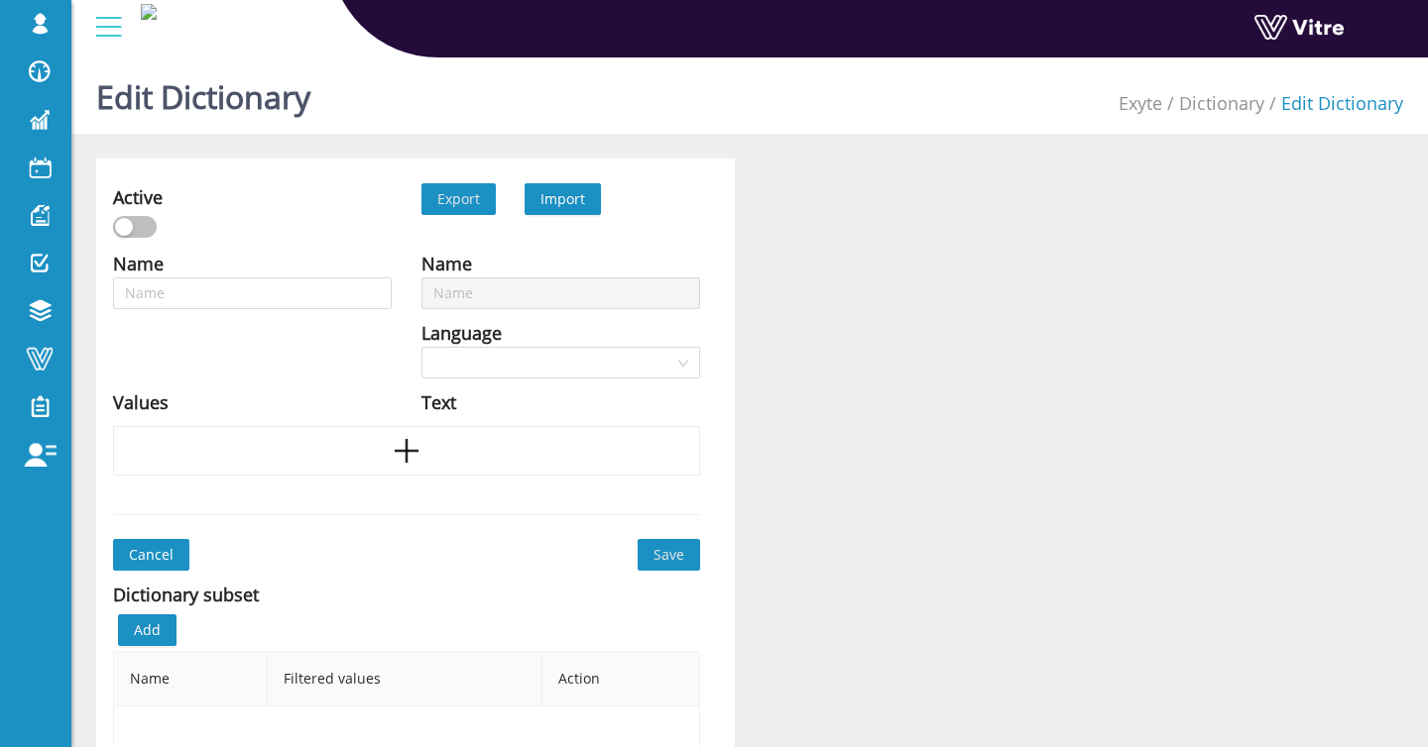
type input "Electrical Hazard - Controls"
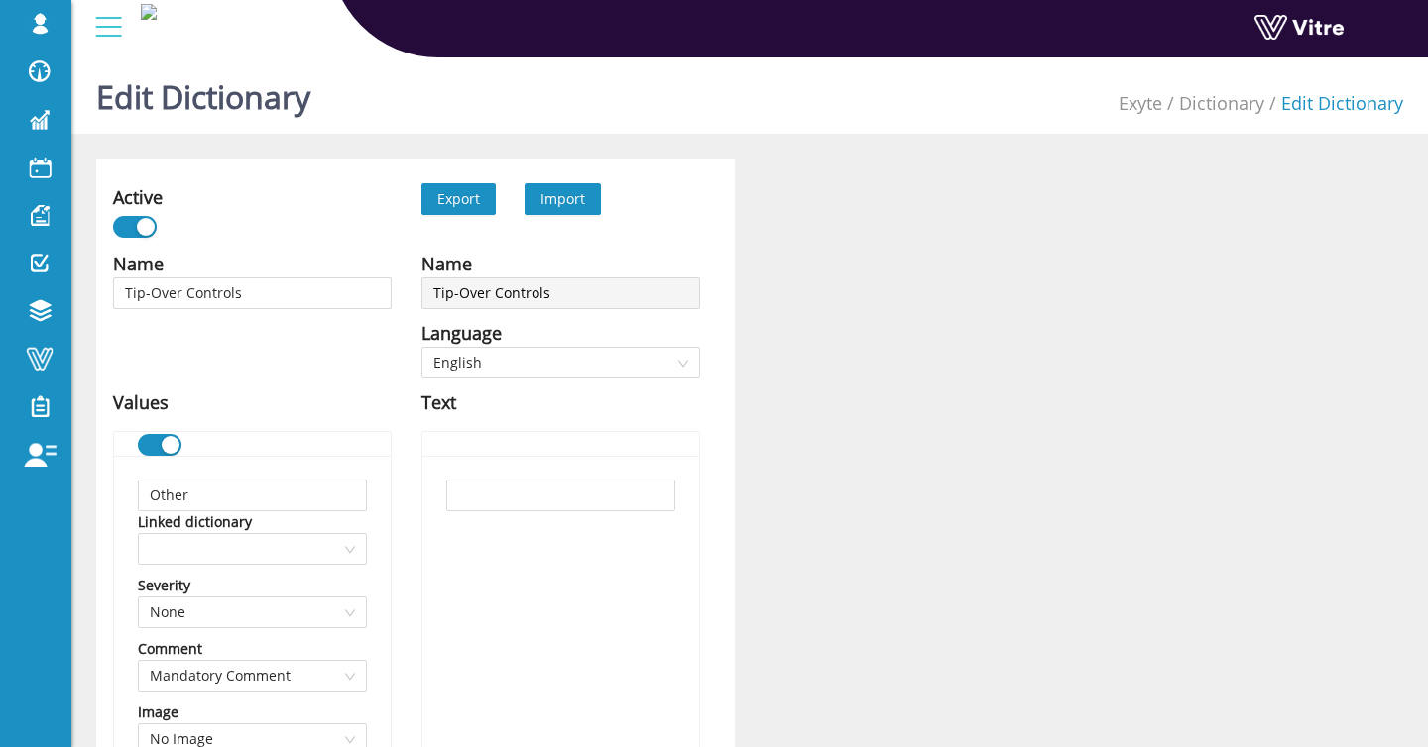
click at [573, 205] on span "Import" at bounding box center [562, 198] width 45 height 19
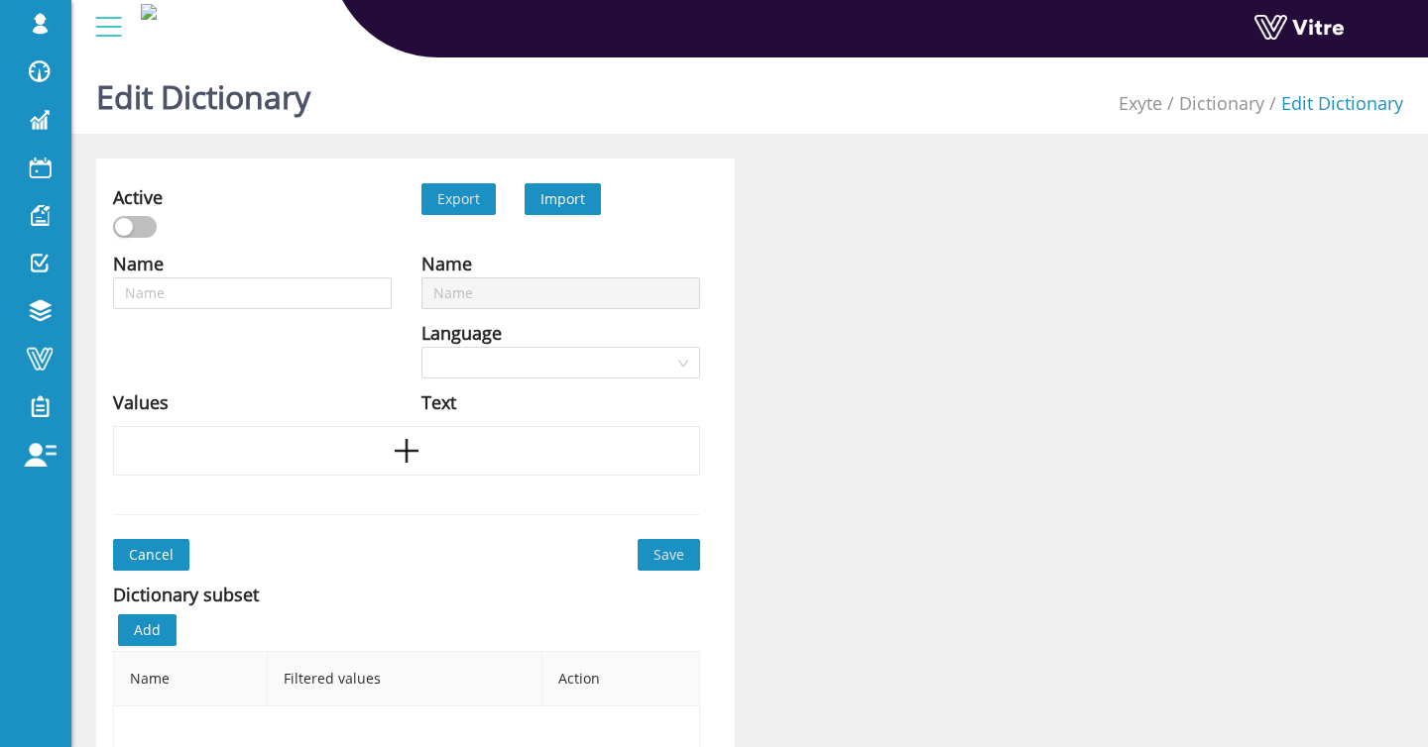
type input "Tip-Over Controls"
type input "Chemical splash into the eyes"
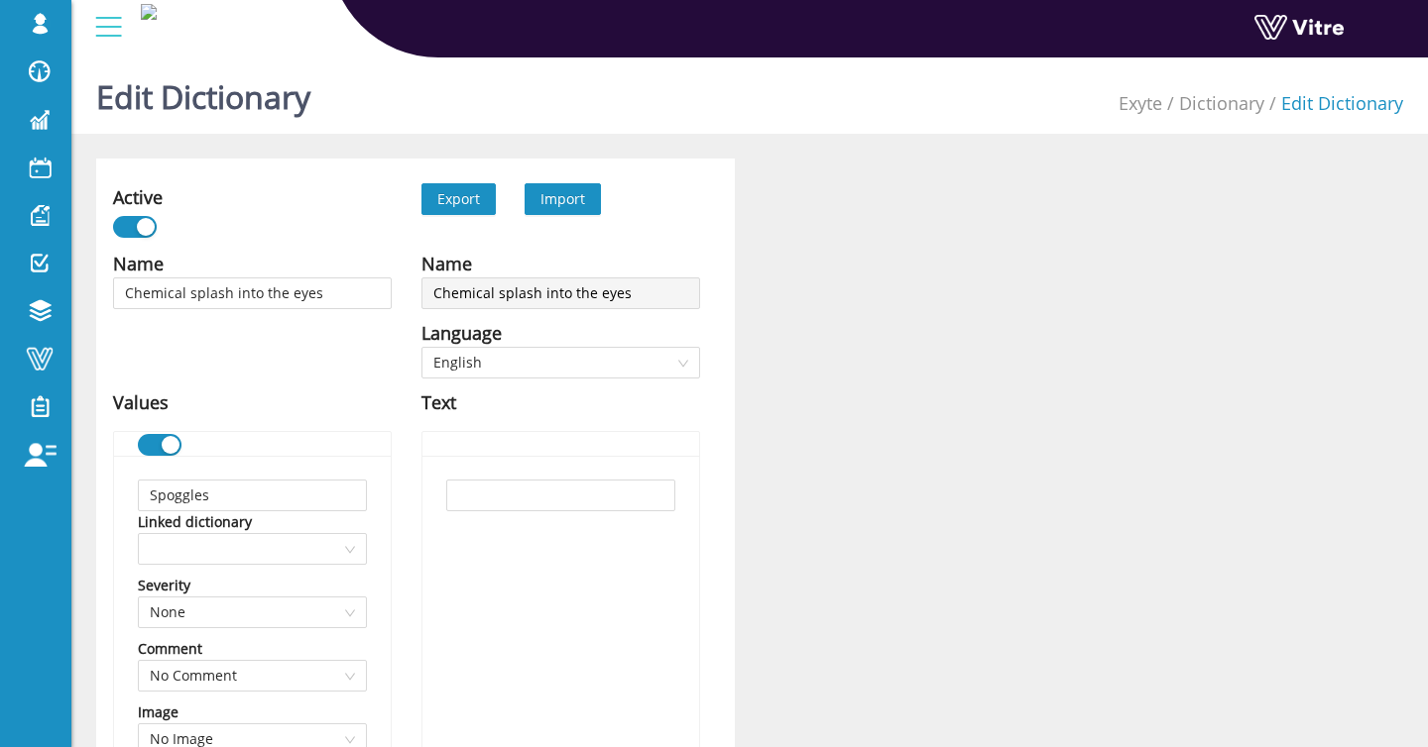
click at [568, 209] on div "Import" at bounding box center [562, 199] width 45 height 22
click at [571, 202] on span "Import" at bounding box center [562, 198] width 45 height 19
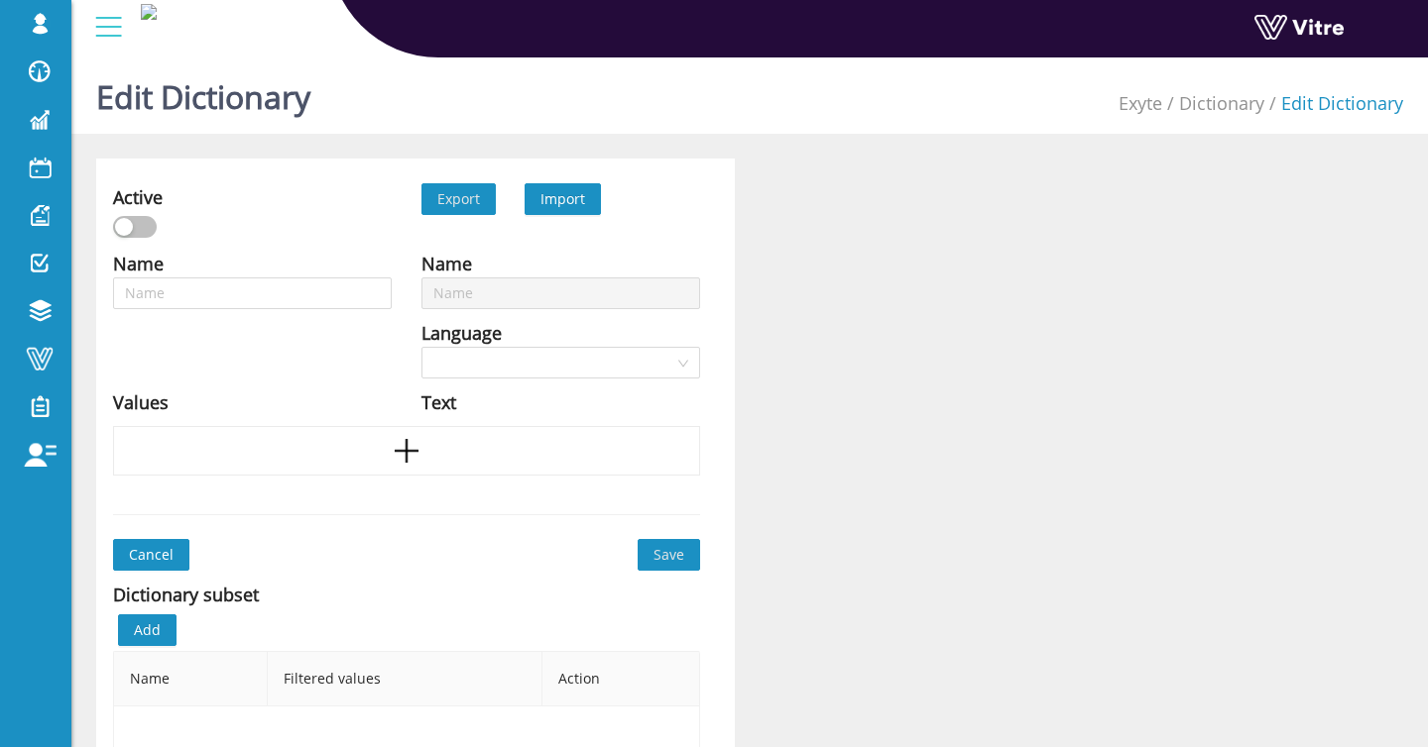
type input "Chemical splash into the eyes"
type input "הנפה קריטית או לא"
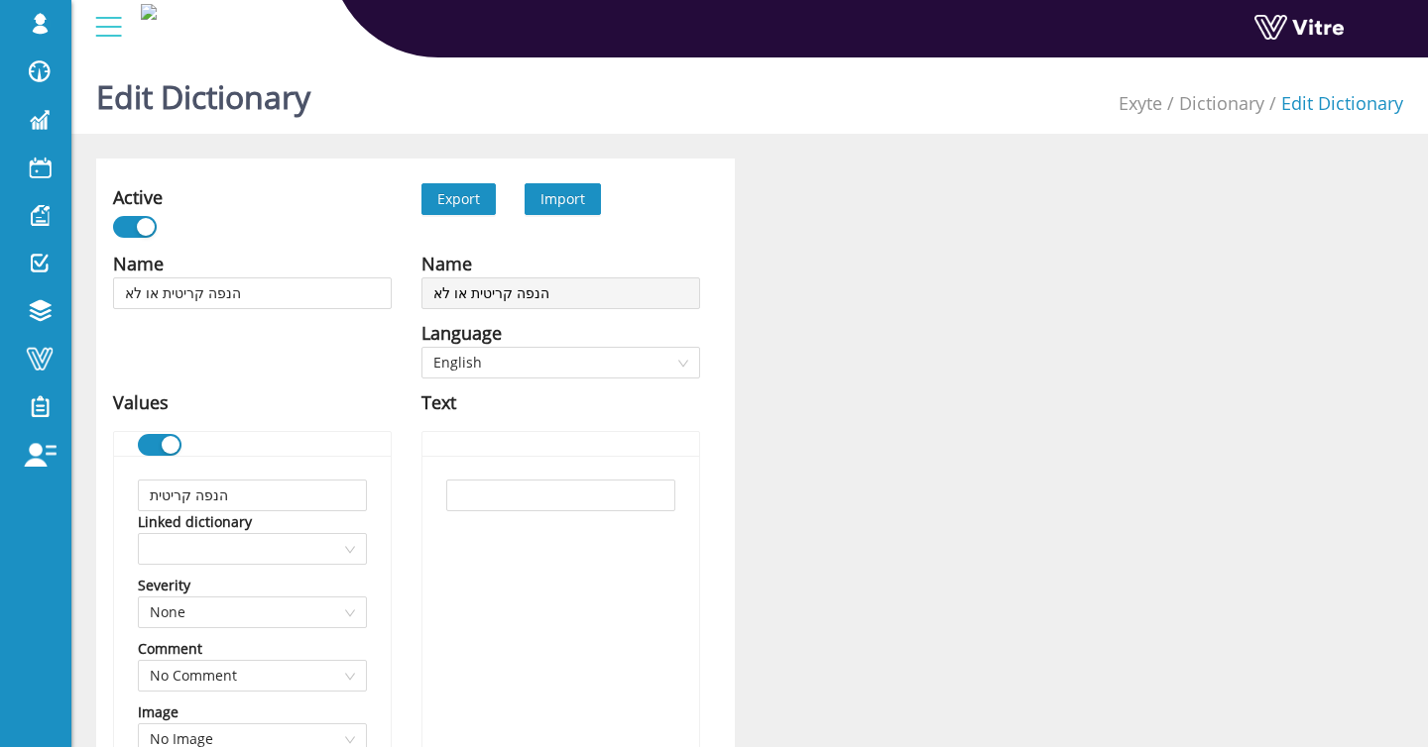
click at [571, 196] on span "Import" at bounding box center [562, 198] width 45 height 19
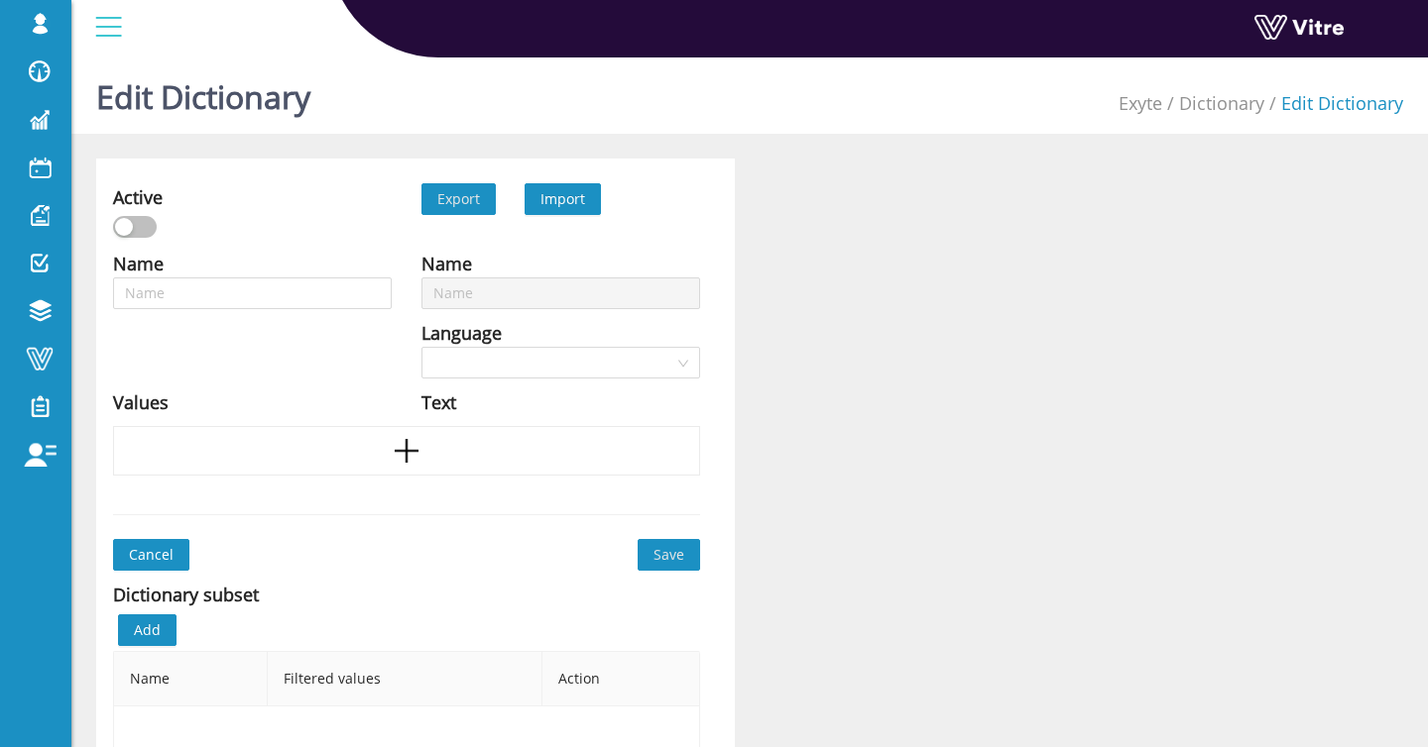
type input "הנפה קריטית או לא"
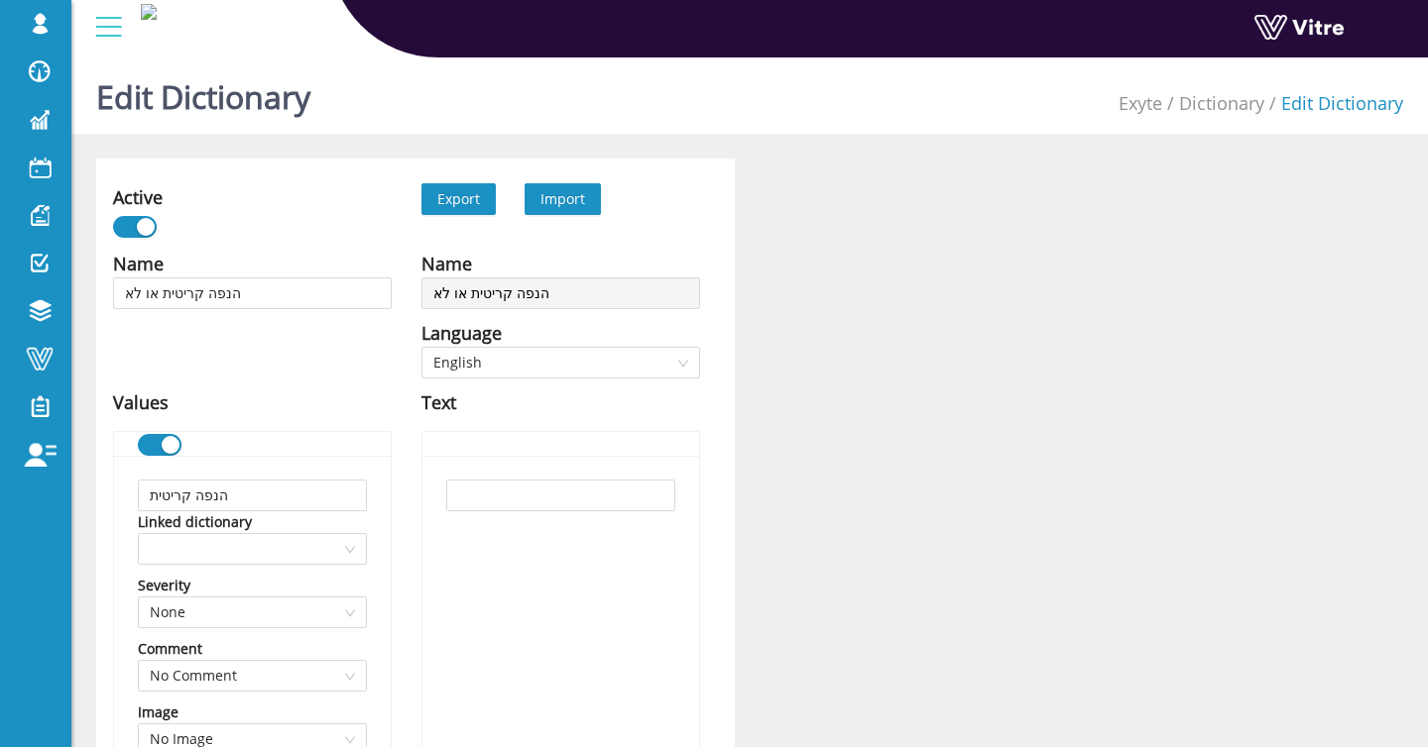
click at [572, 205] on span "Import" at bounding box center [562, 198] width 45 height 19
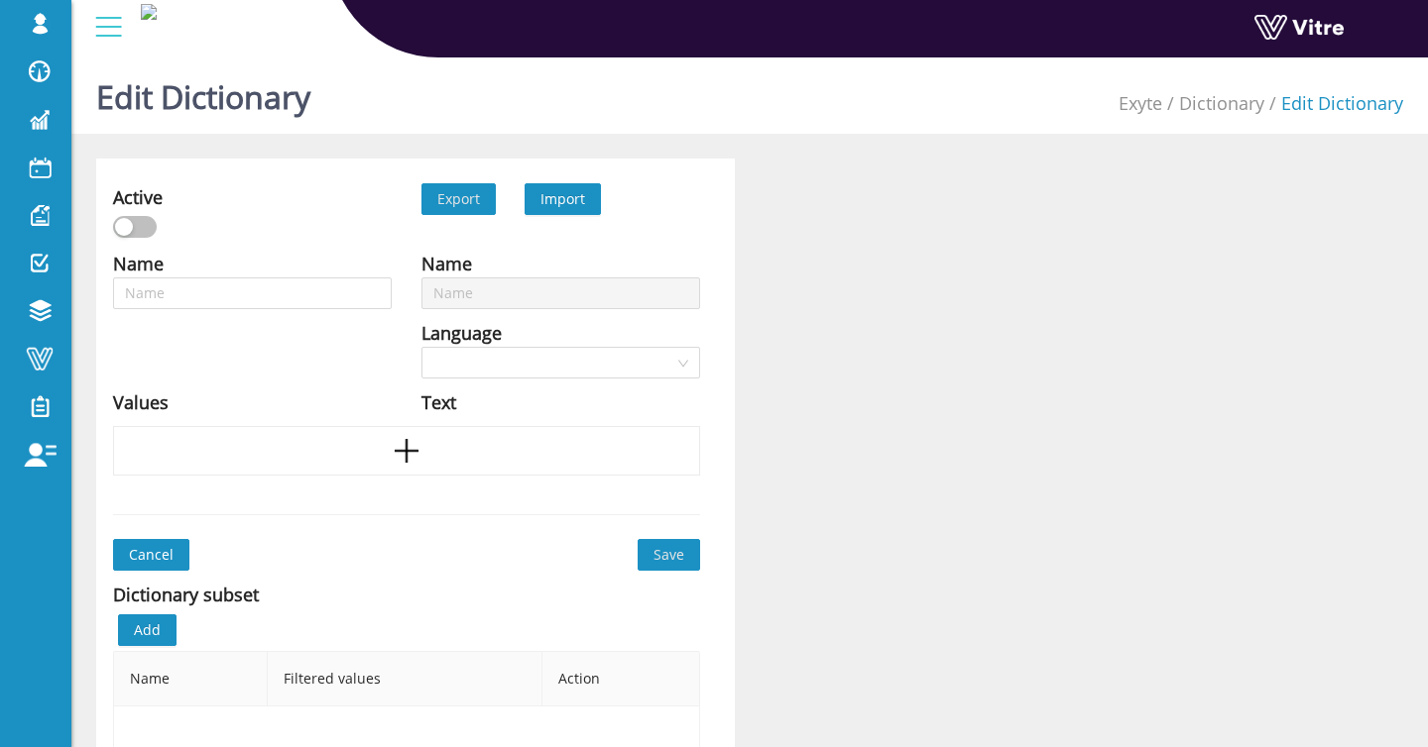
type input "הנפה קריטית או לא"
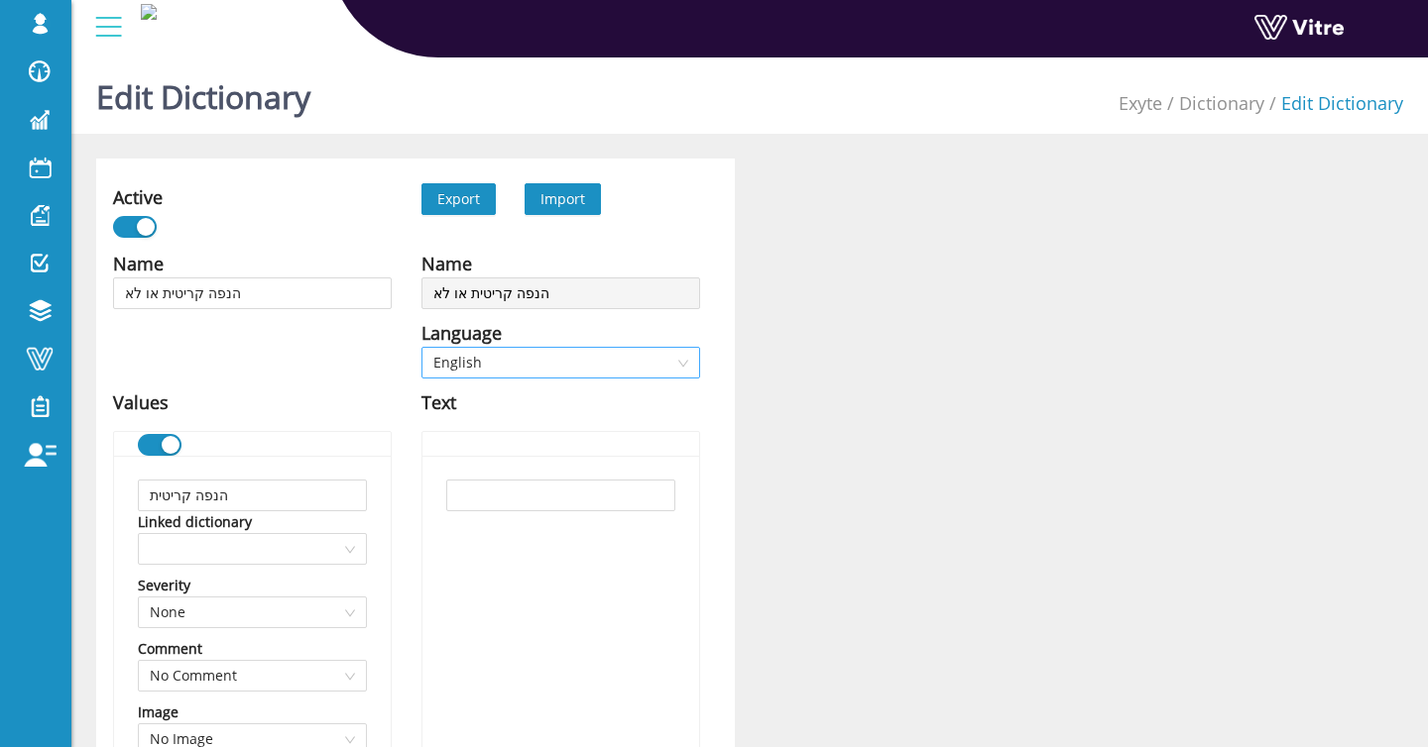
click at [601, 368] on span "English" at bounding box center [560, 363] width 255 height 30
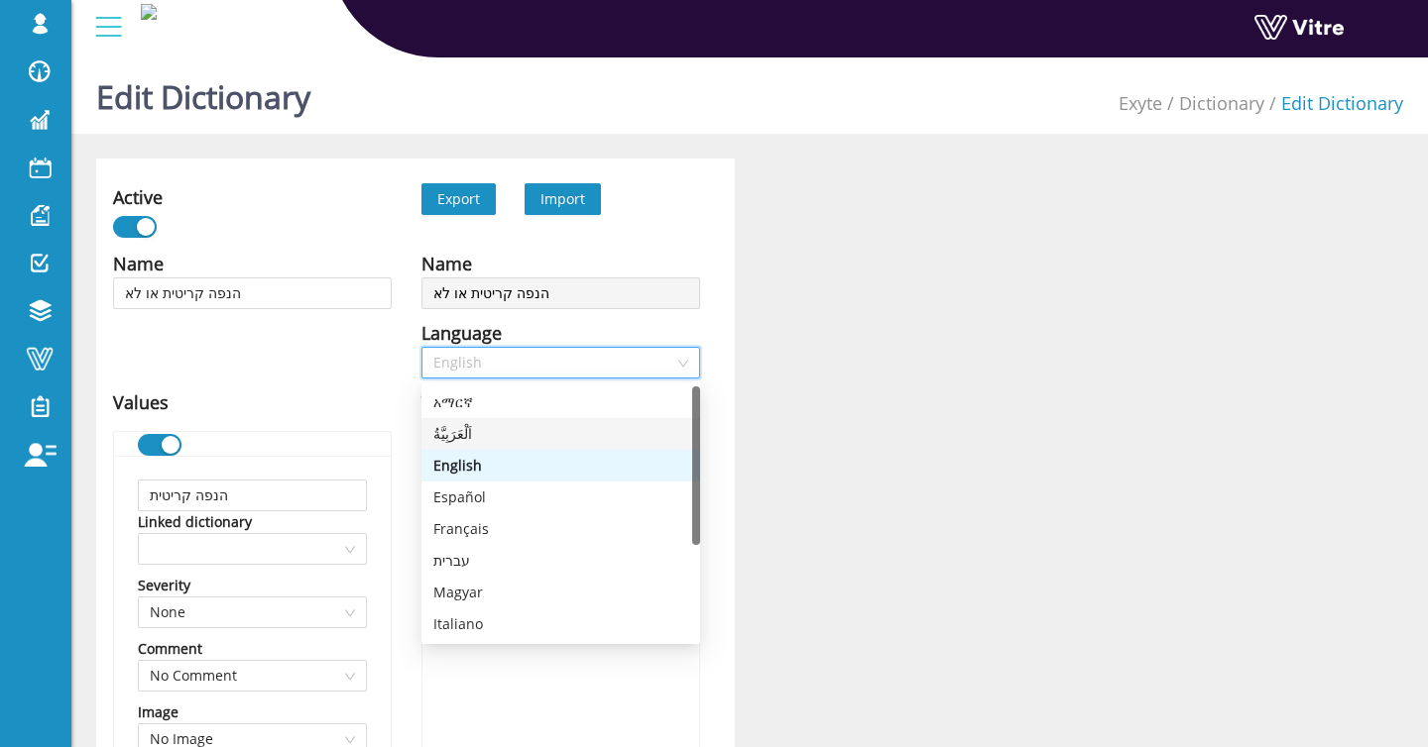
click at [520, 429] on div "اَلْعَرَبِيَّةُ" at bounding box center [560, 434] width 255 height 22
type input "الرفع الحرج"
type input "الرفع العادي"
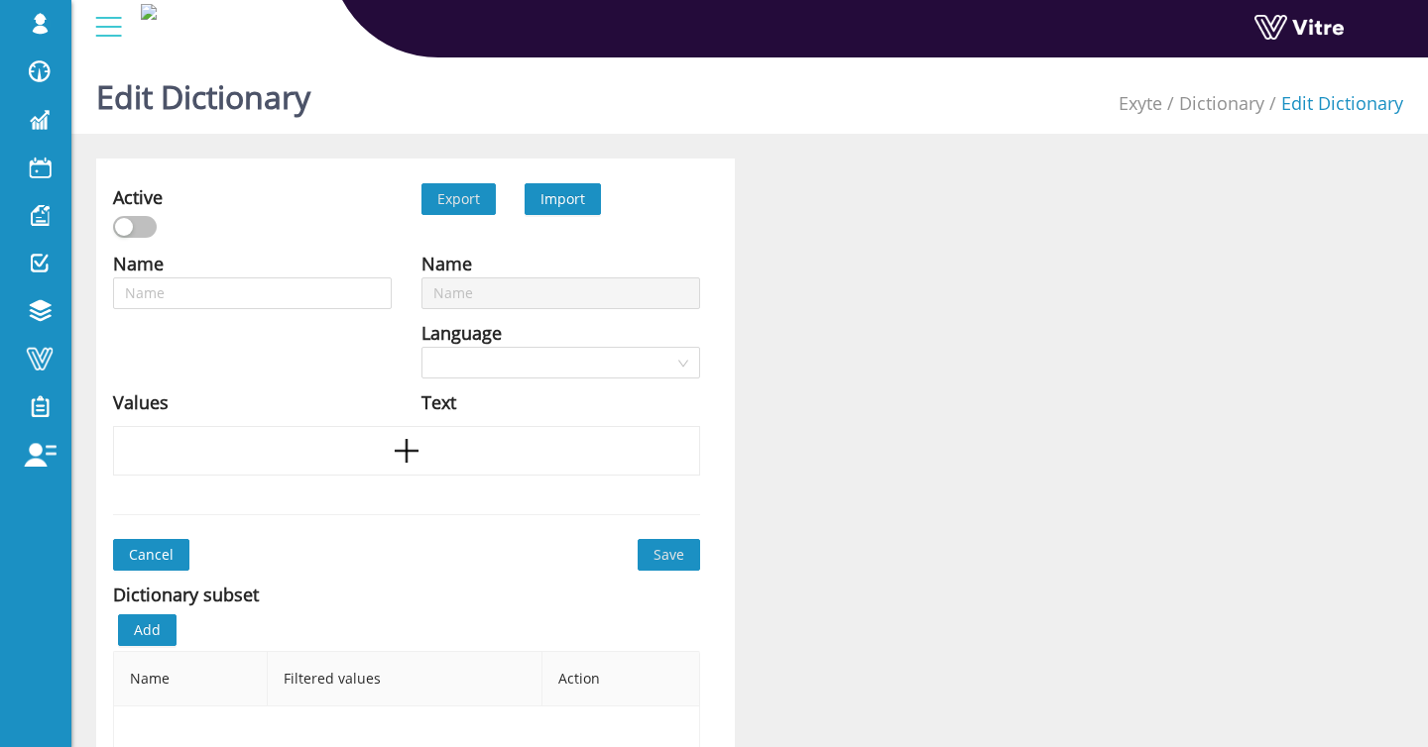
type input "Yes / No"
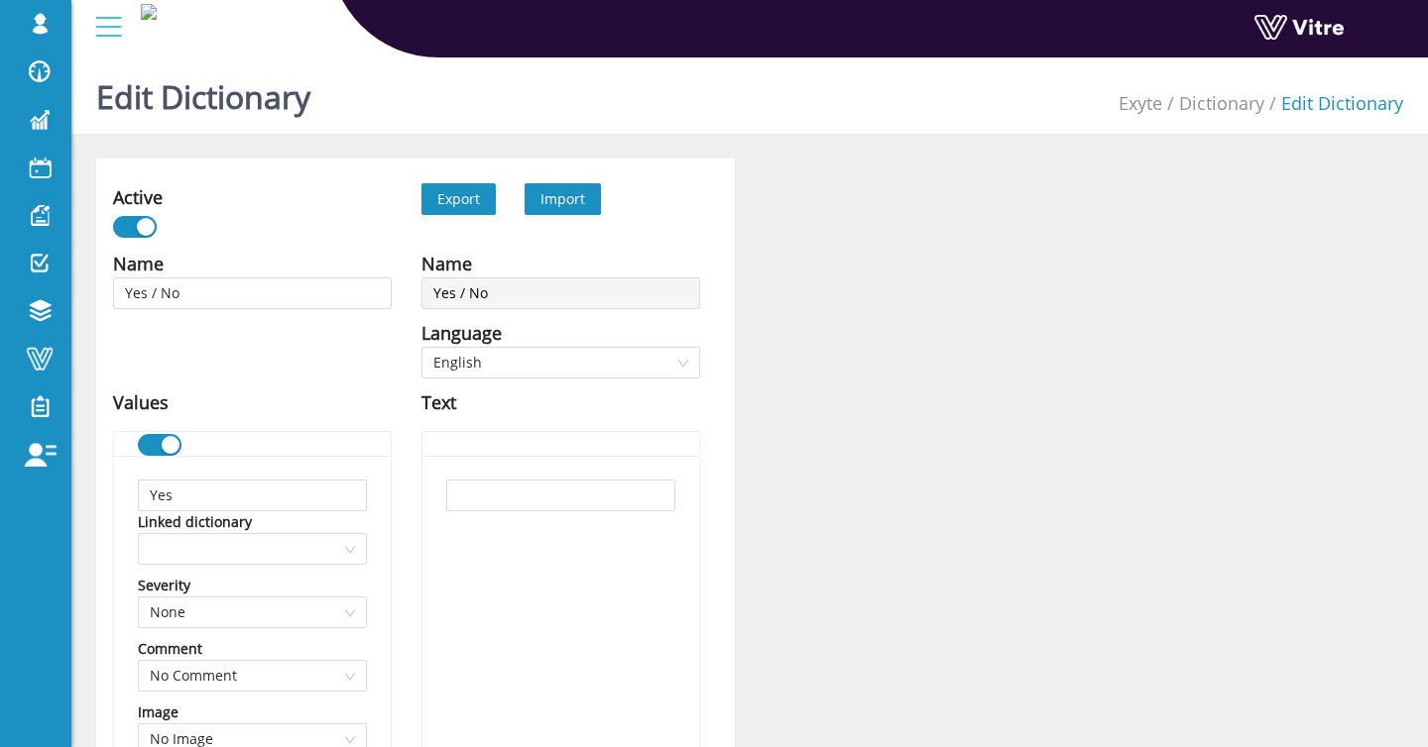
click at [581, 201] on span "Import" at bounding box center [562, 198] width 45 height 19
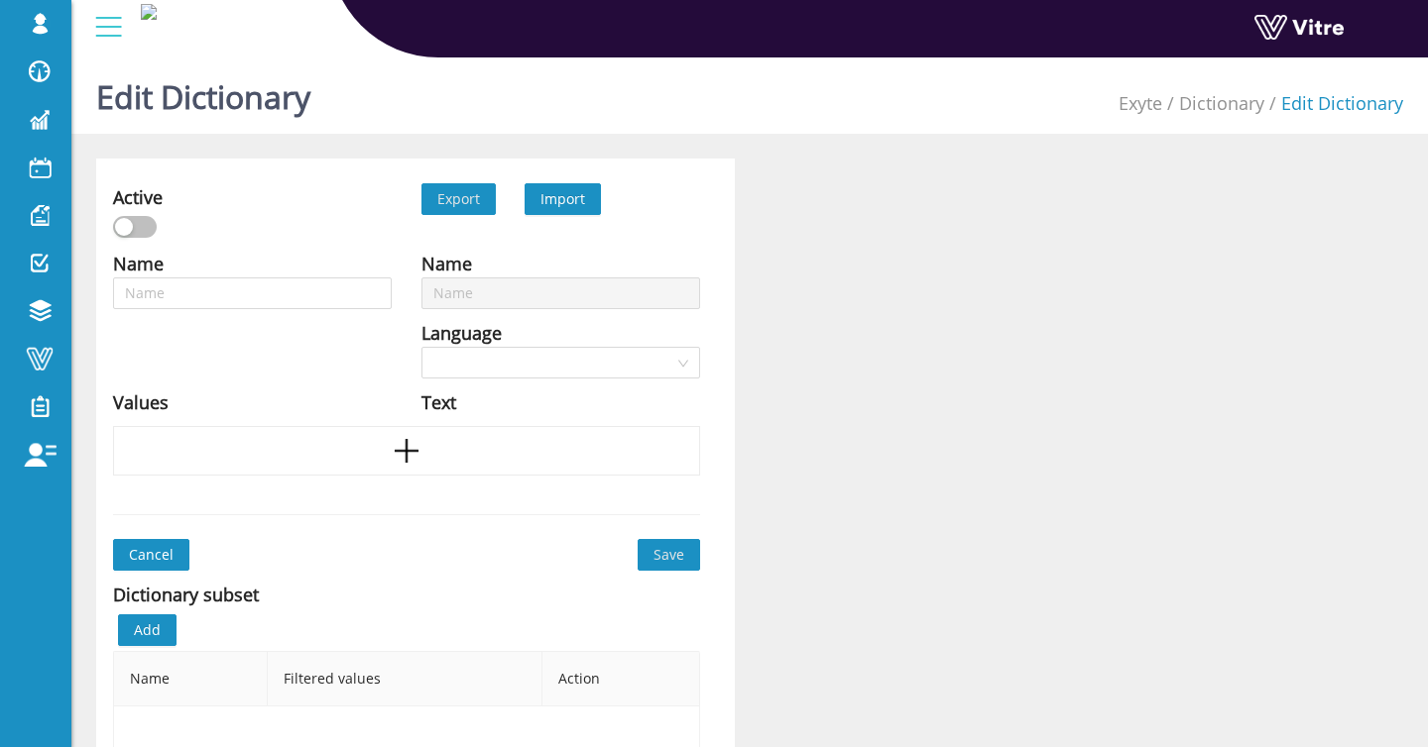
type input "Yes / No"
